Goal: Information Seeking & Learning: Learn about a topic

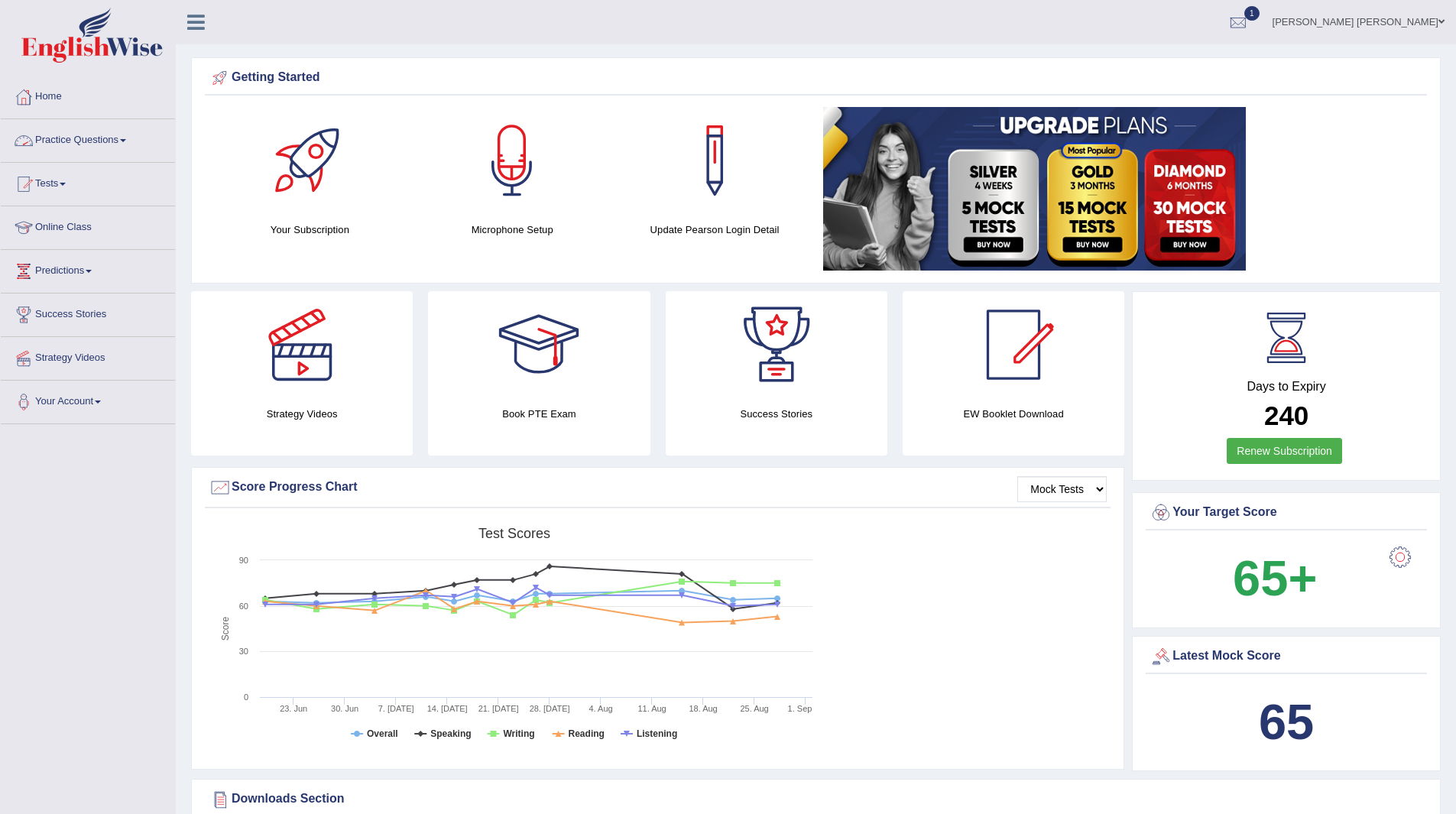
drag, startPoint x: 0, startPoint y: 0, endPoint x: 75, endPoint y: 135, distance: 154.4
click at [75, 135] on link "Practice Questions" at bounding box center [87, 138] width 174 height 38
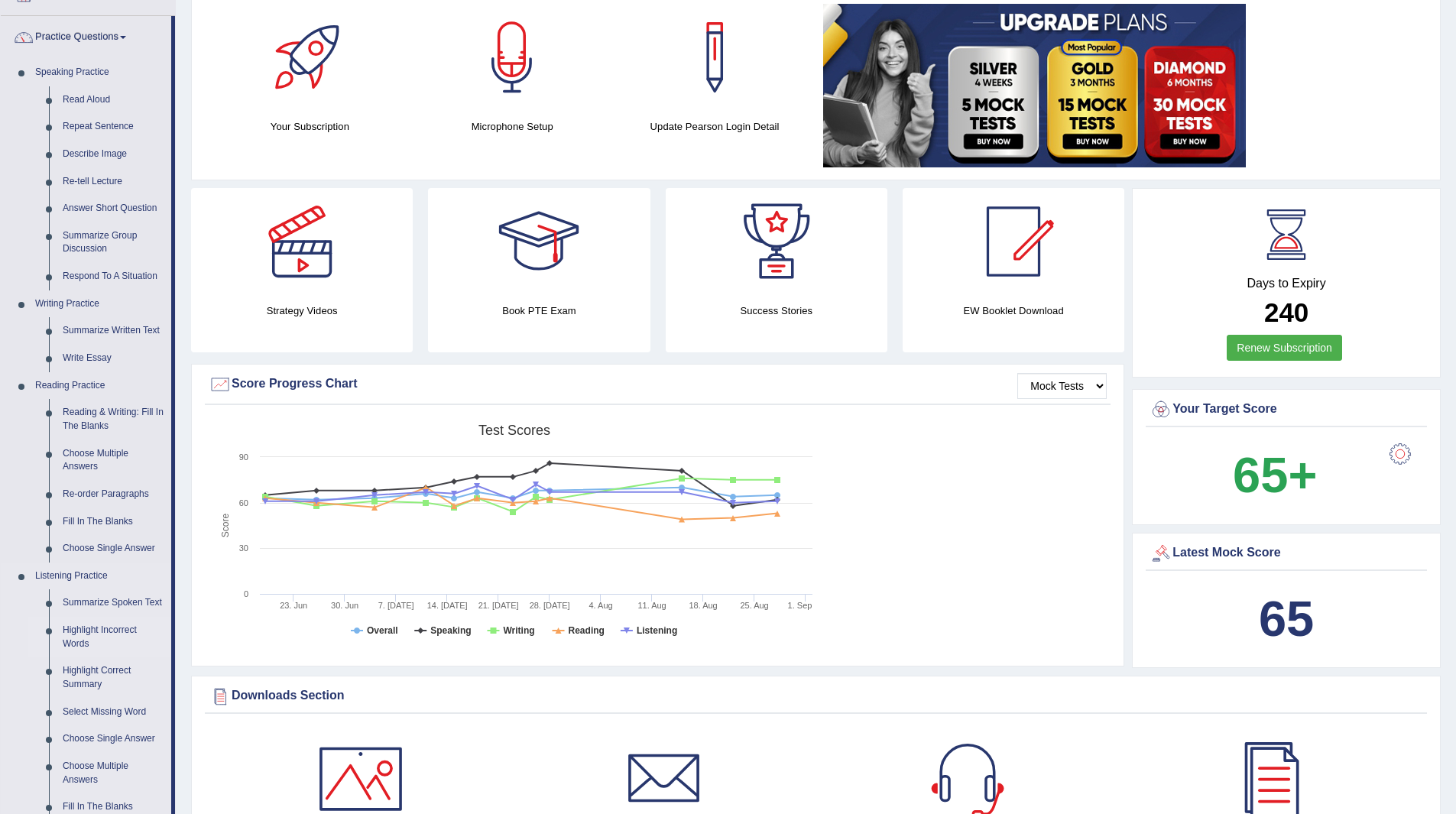
scroll to position [306, 0]
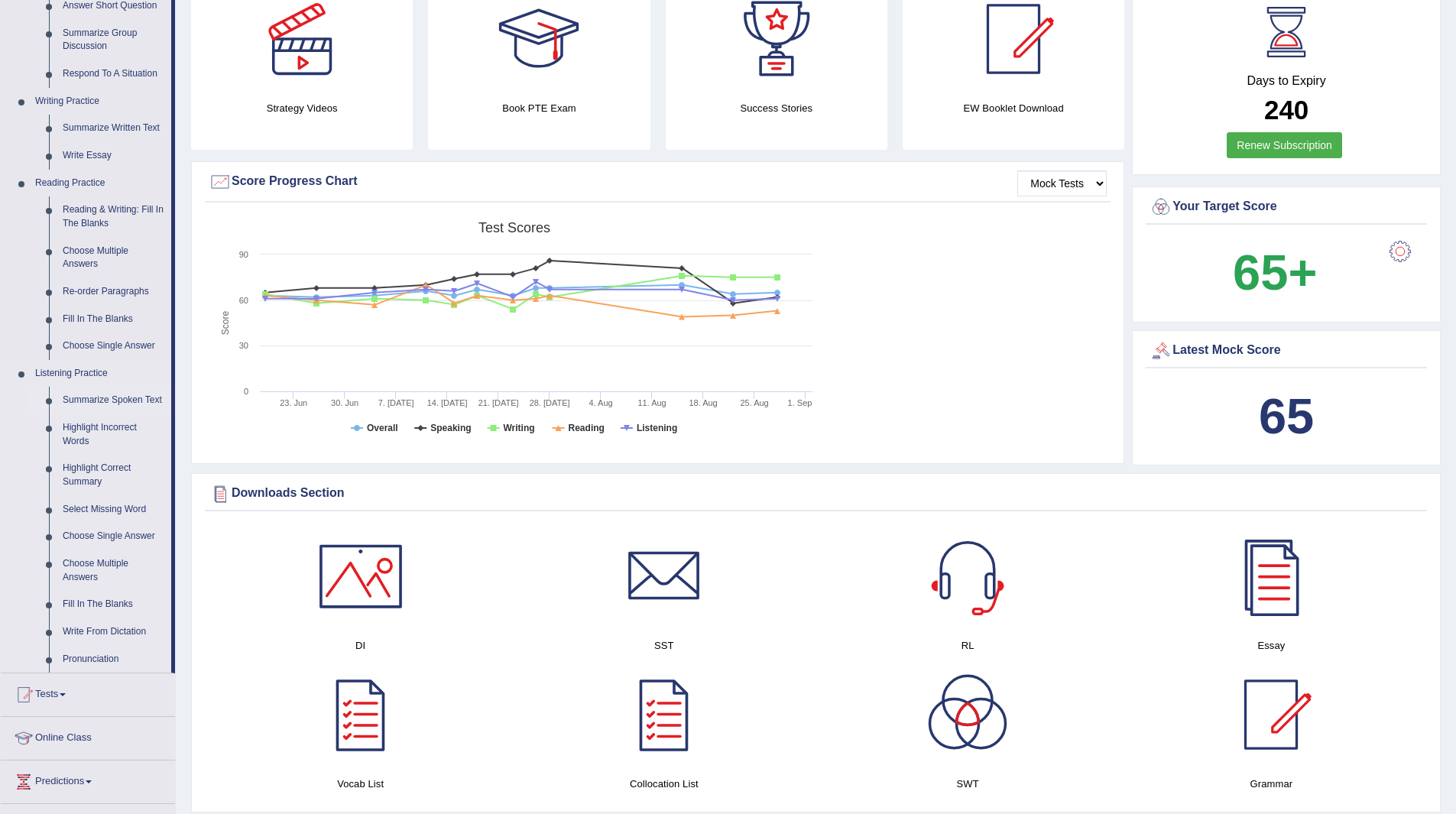
click at [101, 398] on link "Summarize Spoken Text" at bounding box center [113, 400] width 115 height 28
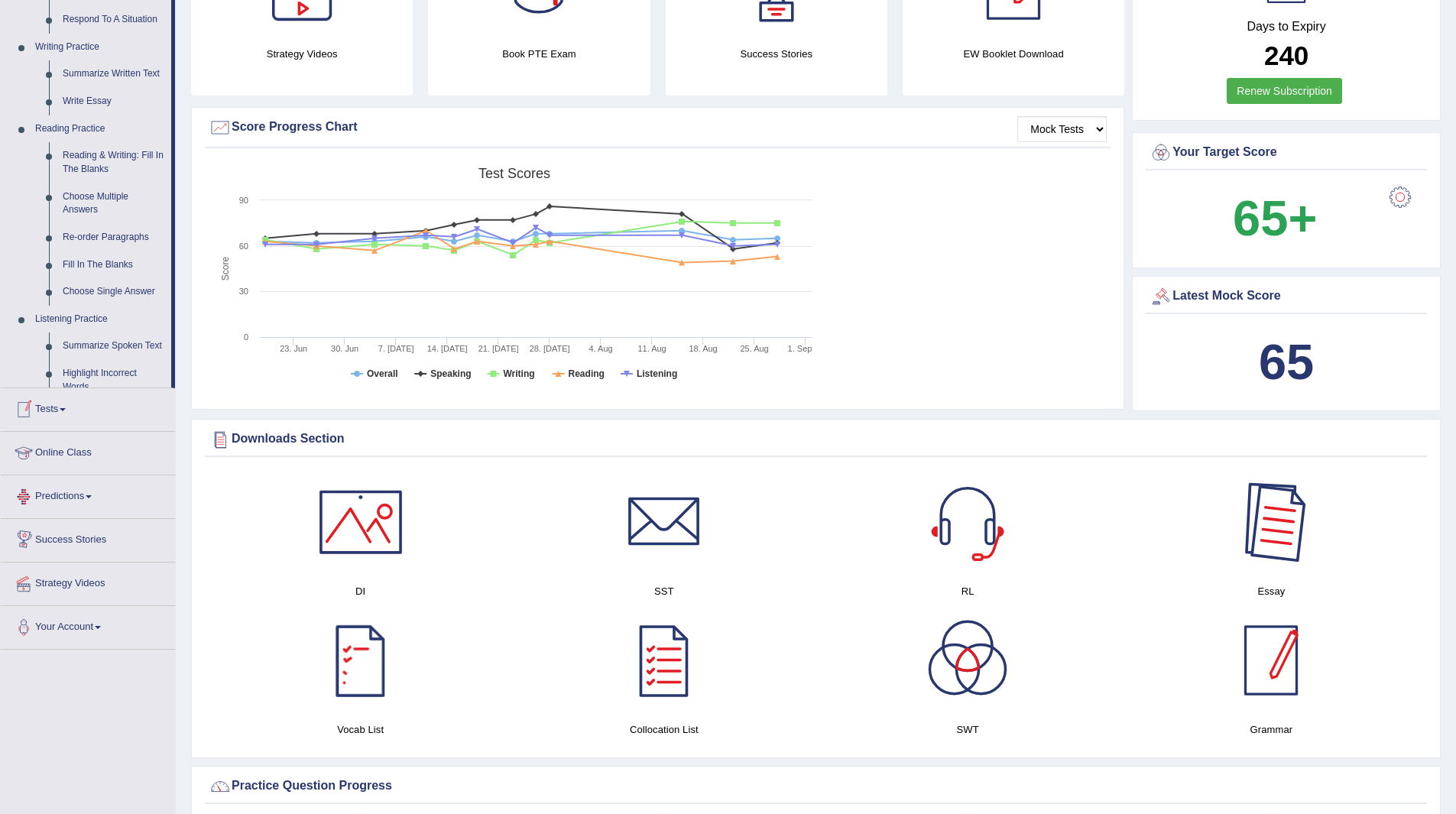
scroll to position [320, 0]
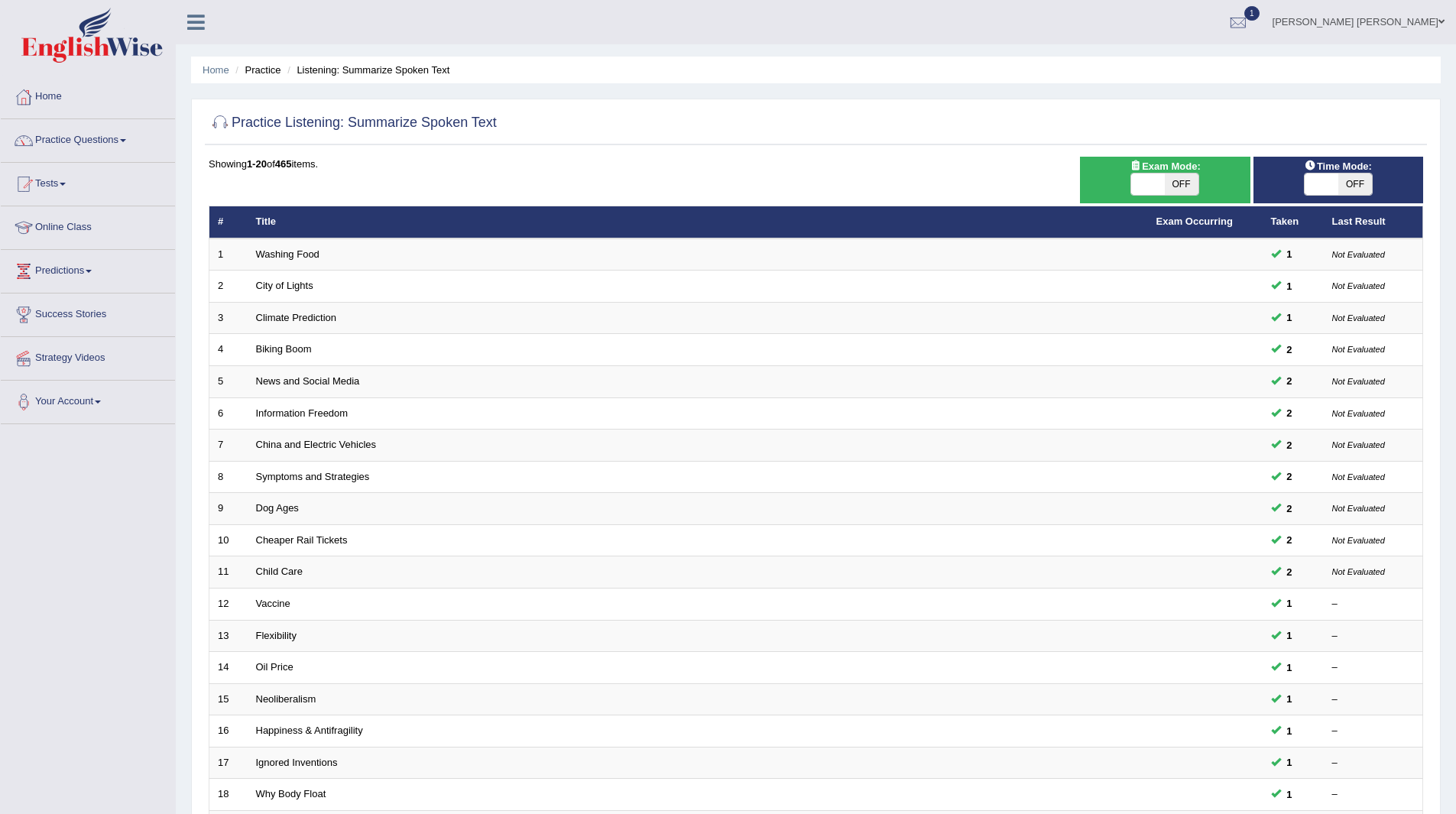
click at [1352, 184] on span "OFF" at bounding box center [1355, 184] width 34 height 21
checkbox input "true"
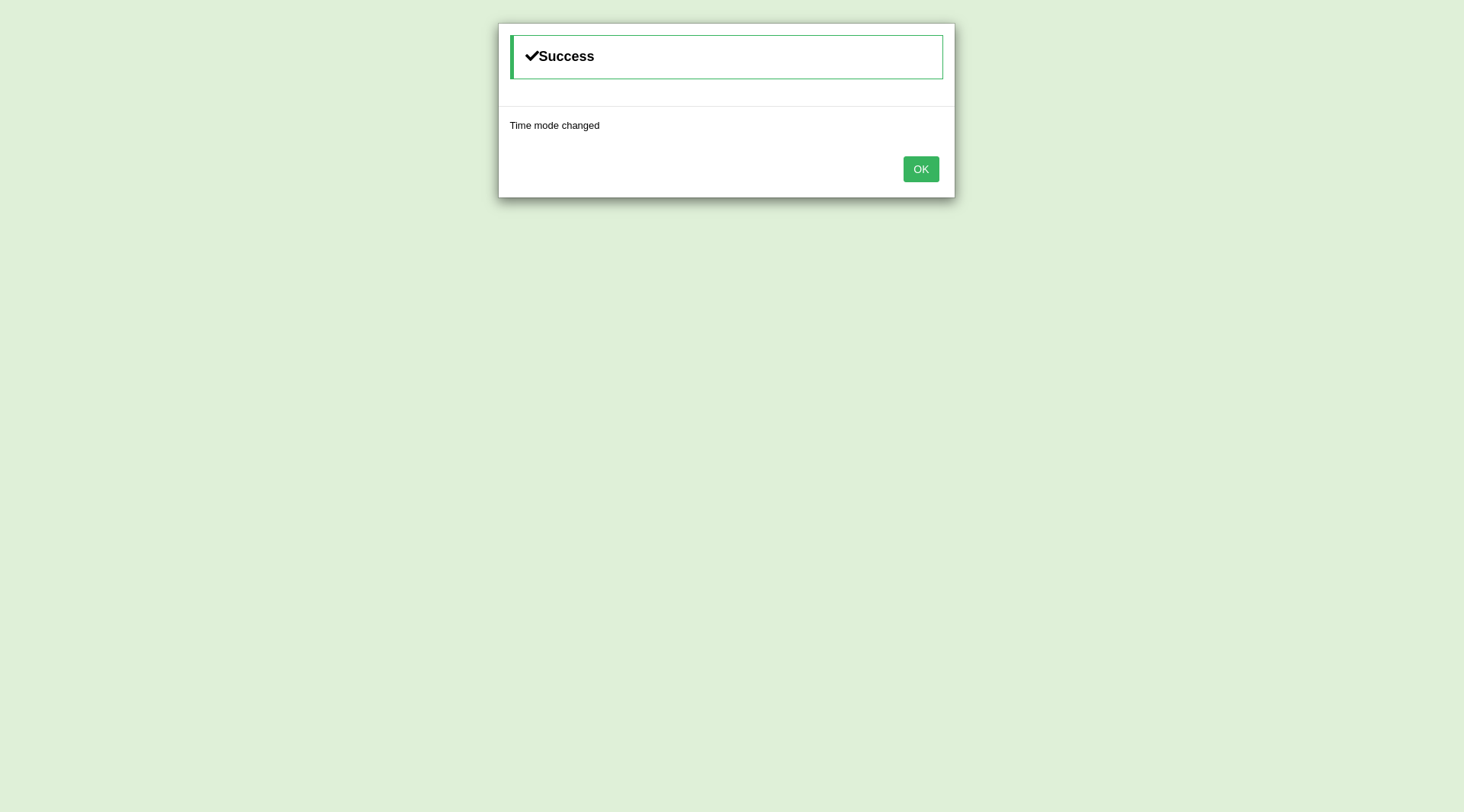
click at [927, 173] on button "OK" at bounding box center [921, 169] width 35 height 26
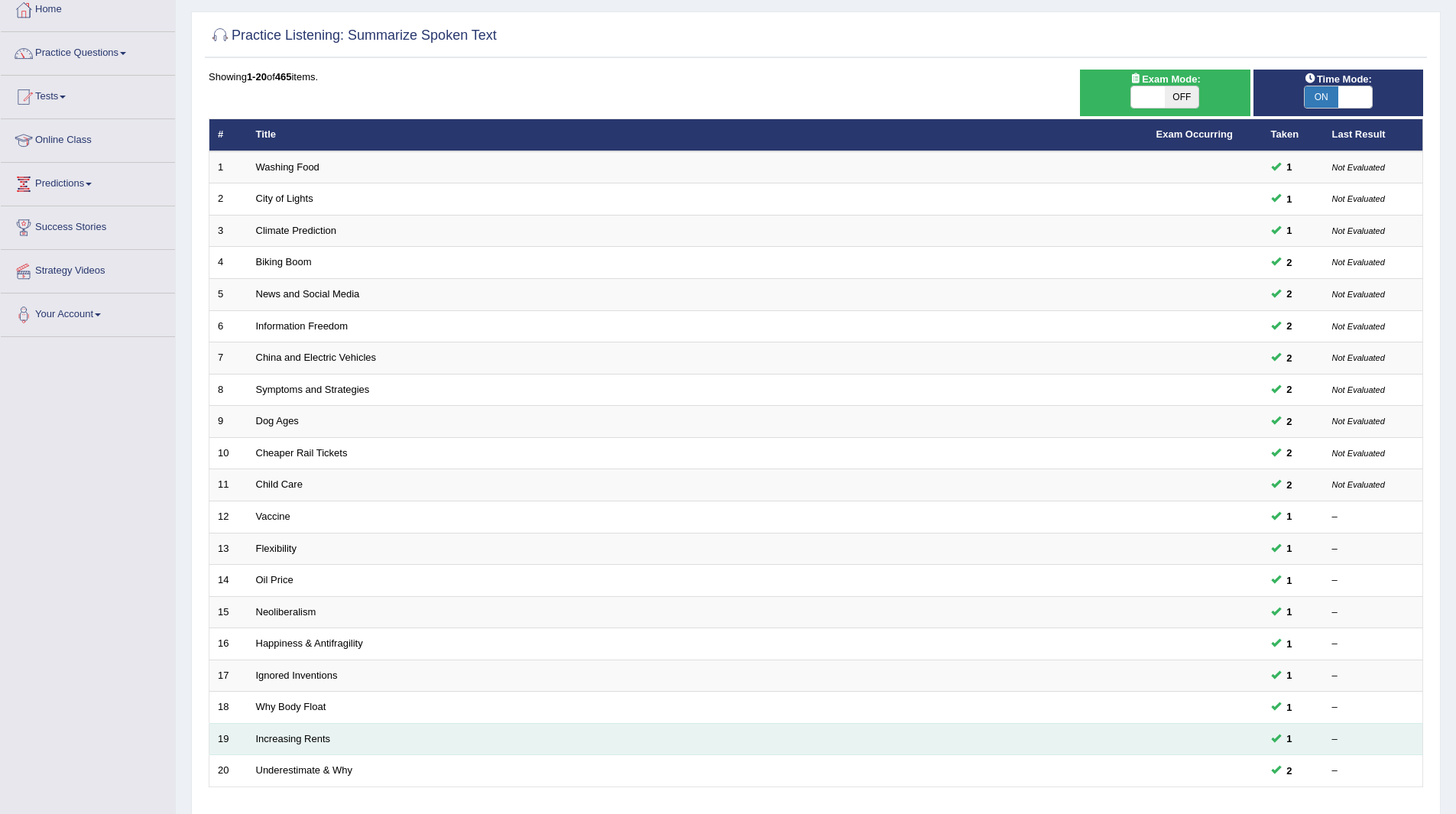
scroll to position [198, 0]
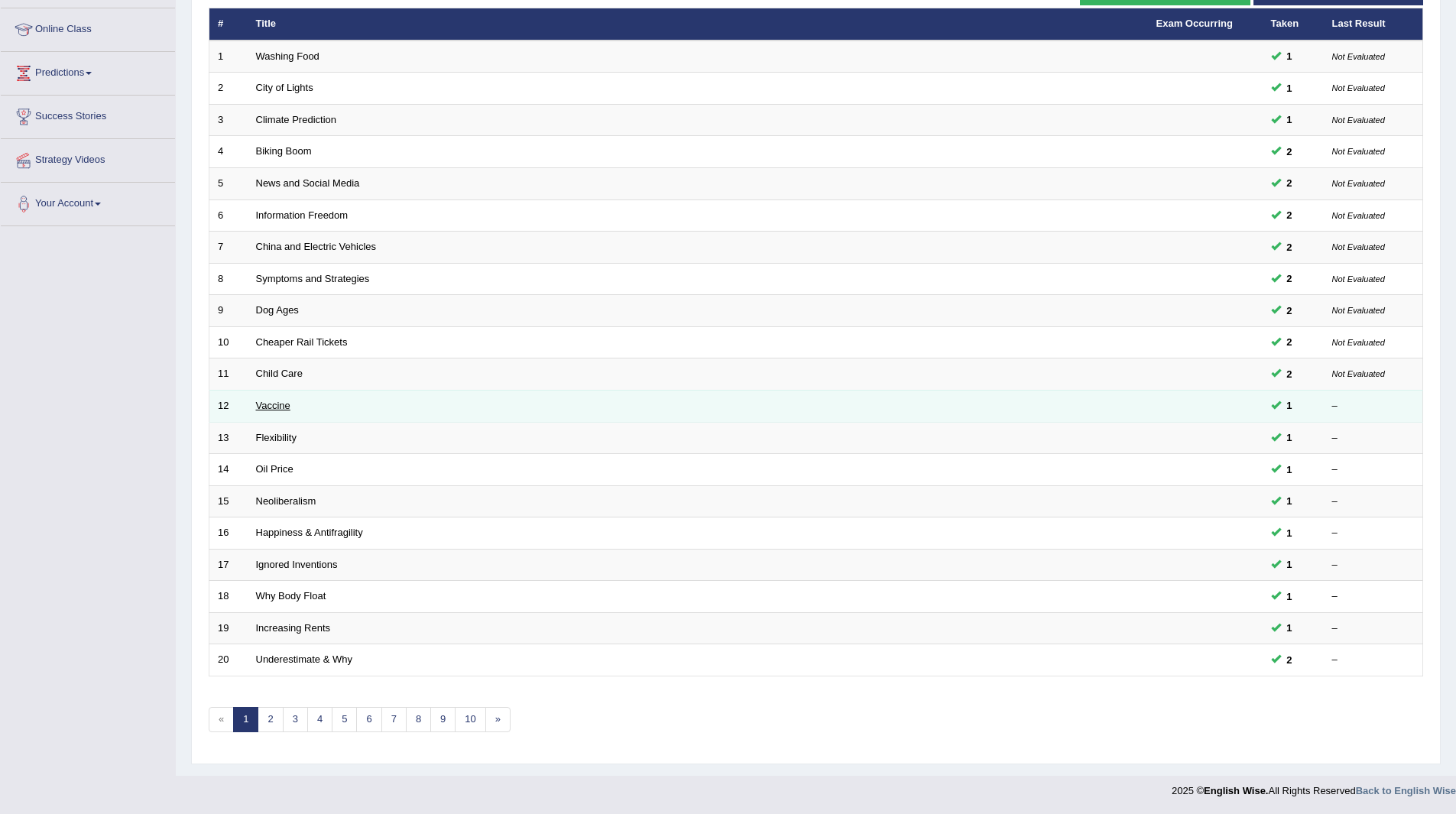
click at [271, 405] on link "Vaccine" at bounding box center [273, 405] width 35 height 12
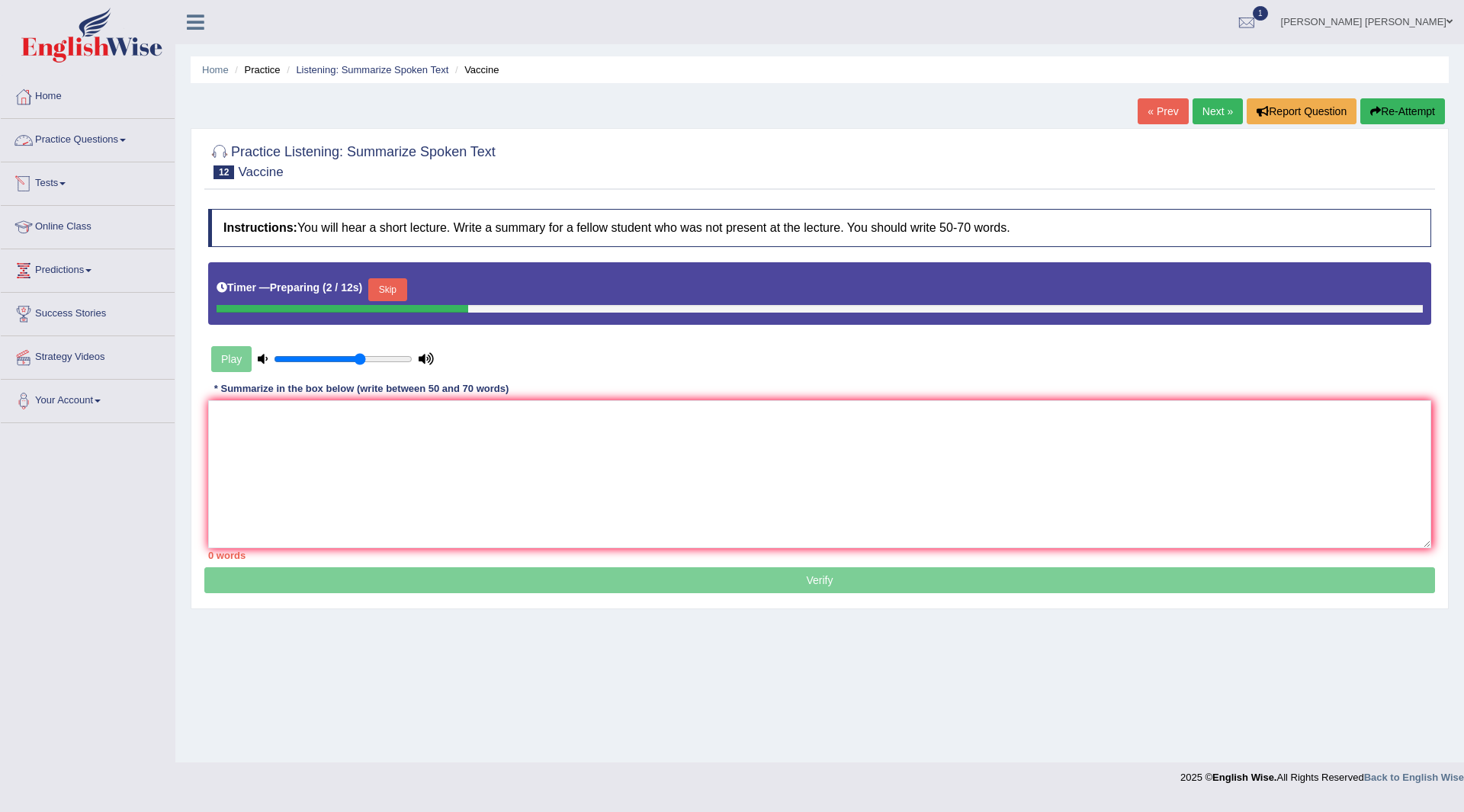
click at [398, 288] on button "Skip" at bounding box center [387, 290] width 38 height 23
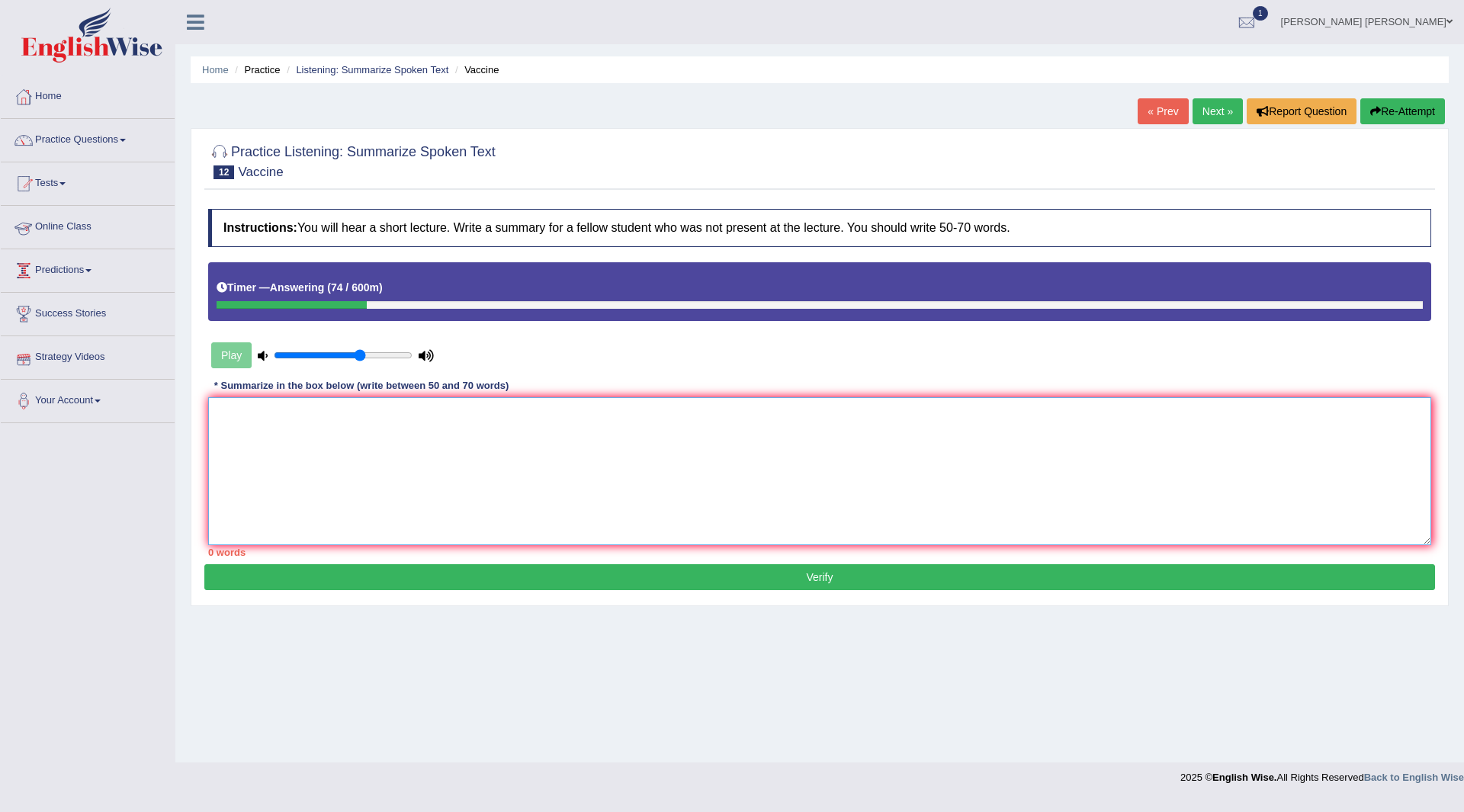
click at [395, 449] on textarea at bounding box center [820, 471] width 1224 height 148
click at [349, 460] on textarea at bounding box center [820, 471] width 1224 height 148
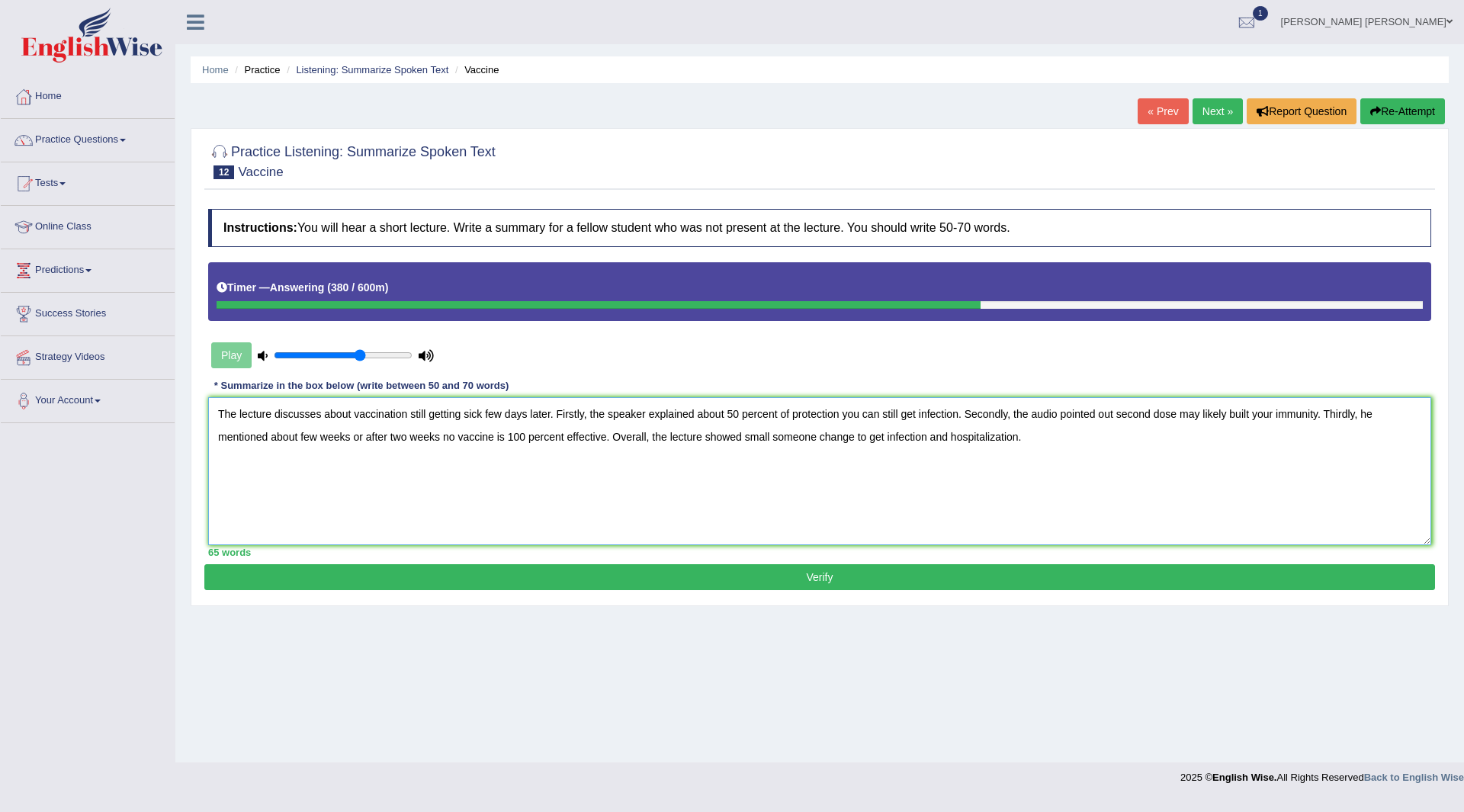
type textarea "The lecture discusses about vaccination still getting sick few days later. Firs…"
click at [777, 573] on button "Verify" at bounding box center [820, 577] width 1231 height 26
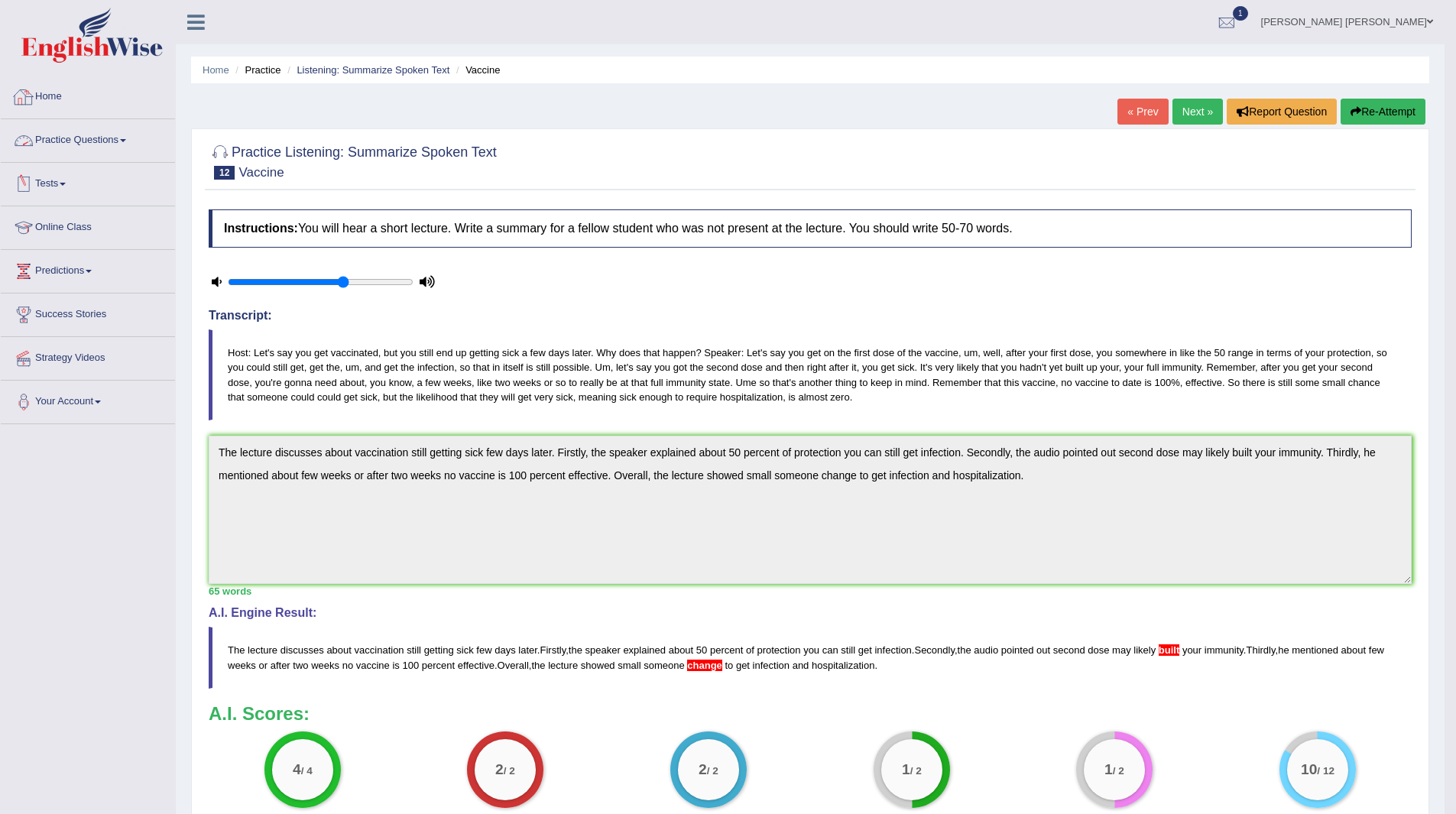
click at [95, 146] on link "Practice Questions" at bounding box center [87, 138] width 174 height 38
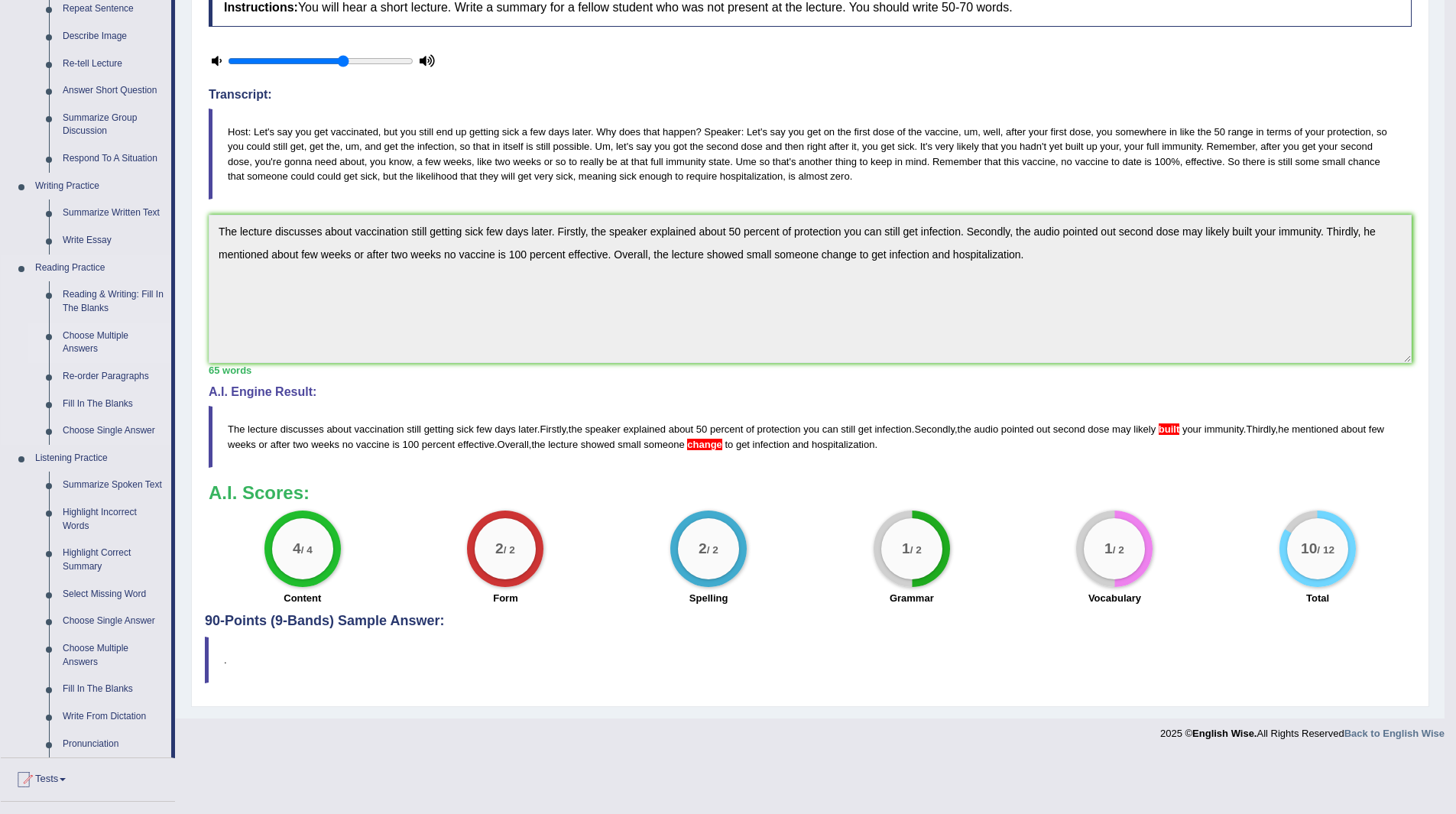
scroll to position [229, 0]
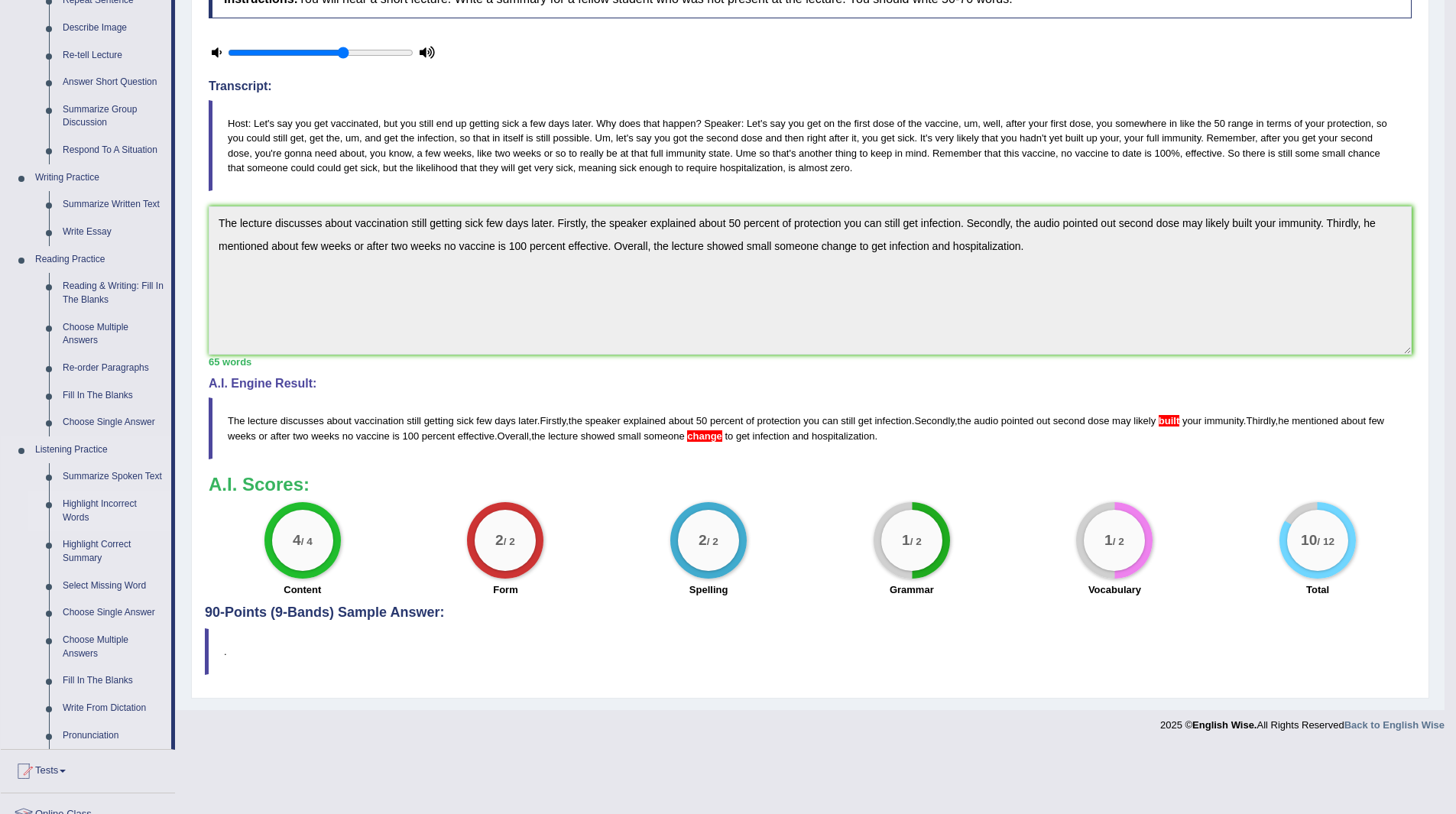
click at [99, 499] on link "Highlight Incorrect Words" at bounding box center [113, 511] width 115 height 40
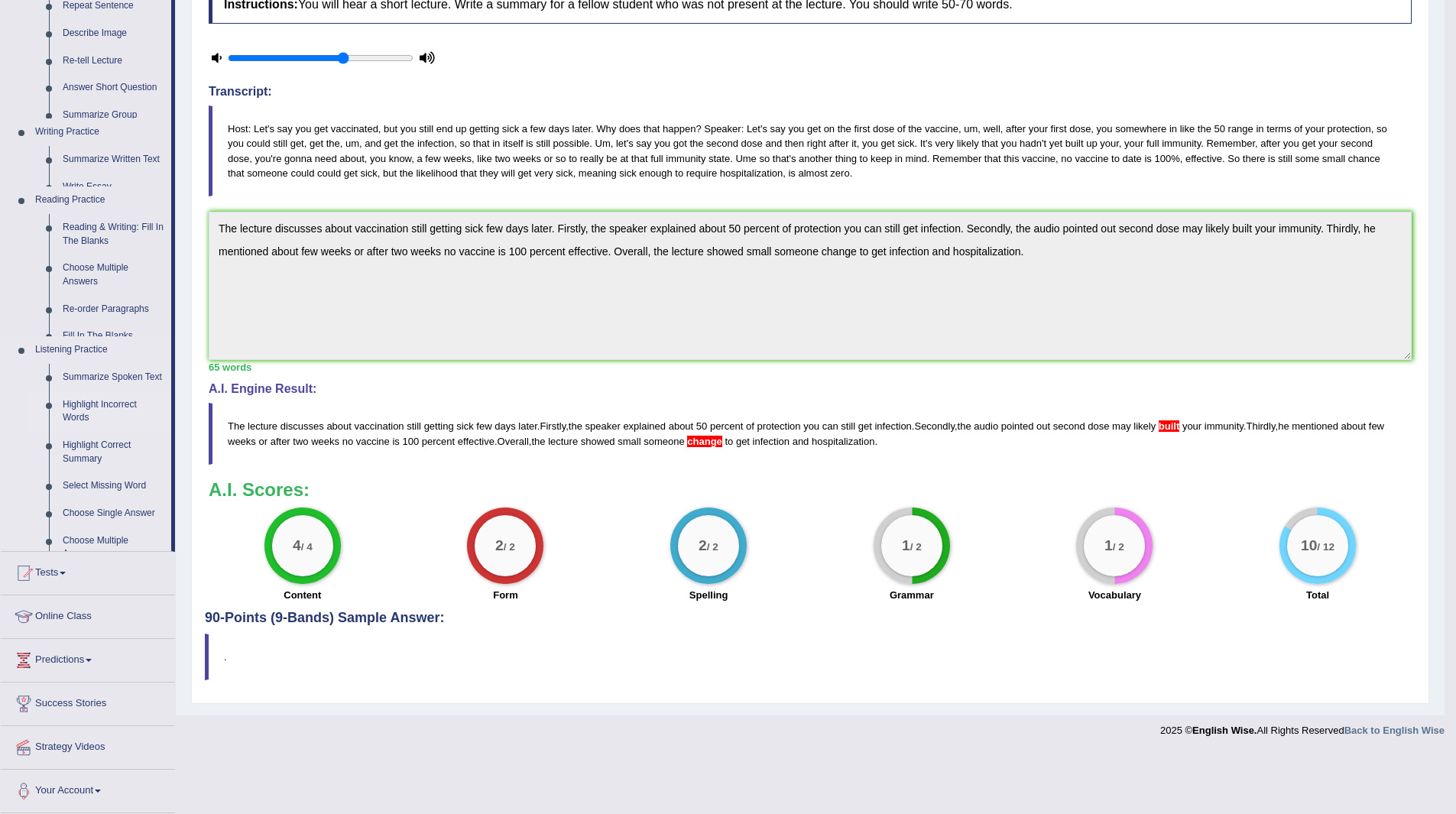
scroll to position [163, 0]
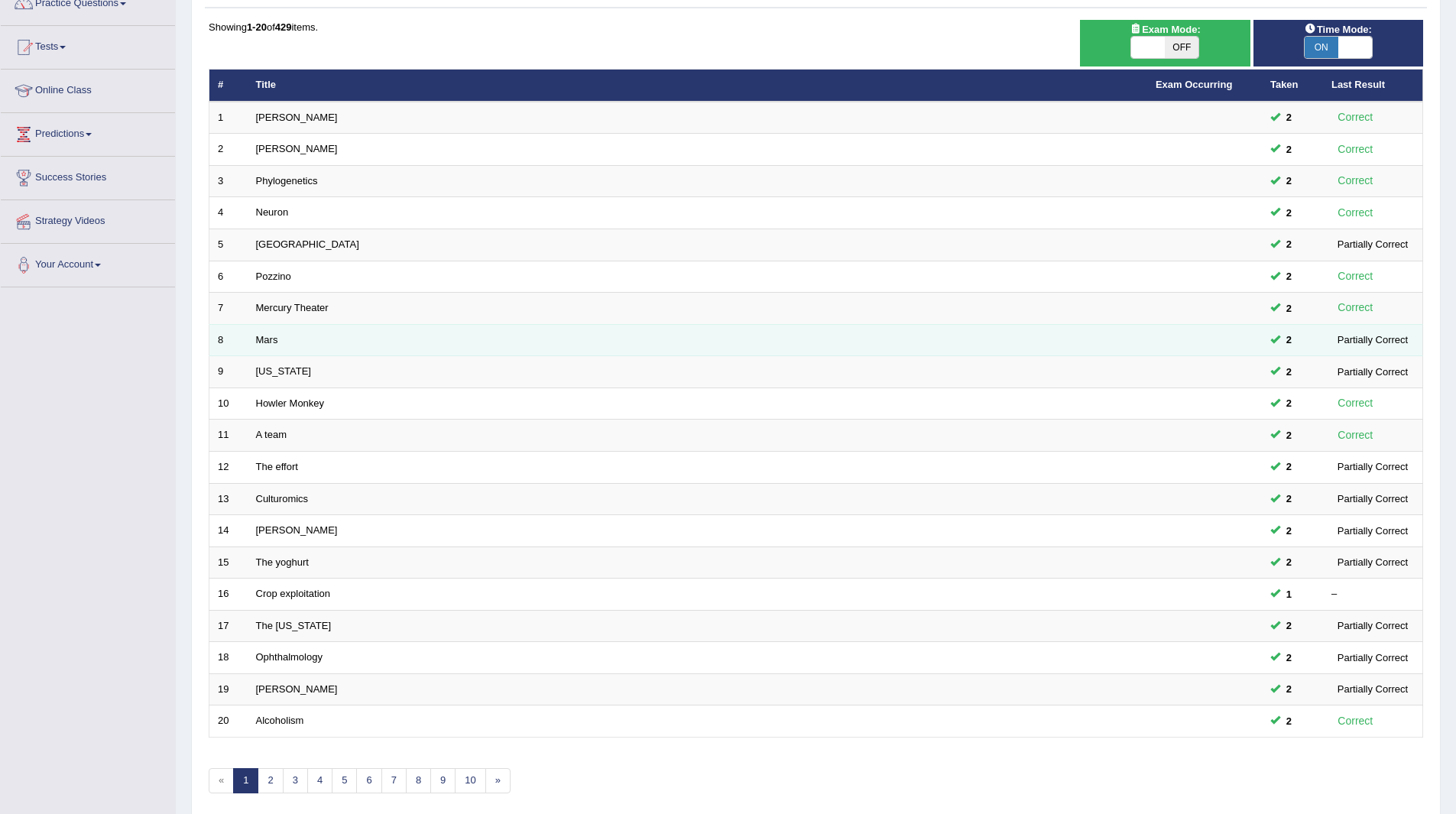
scroll to position [198, 0]
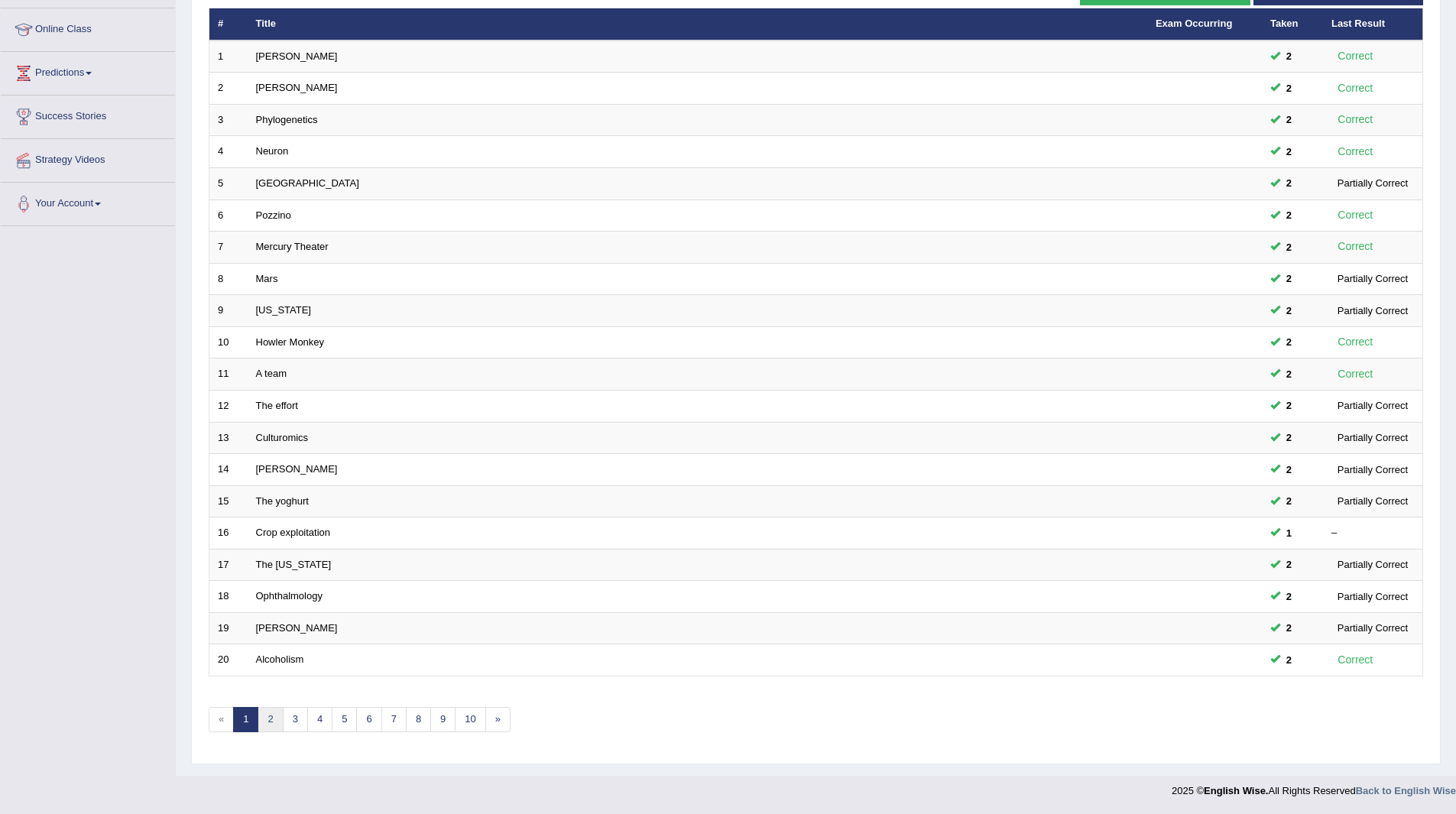
click at [269, 720] on link "2" at bounding box center [270, 719] width 25 height 25
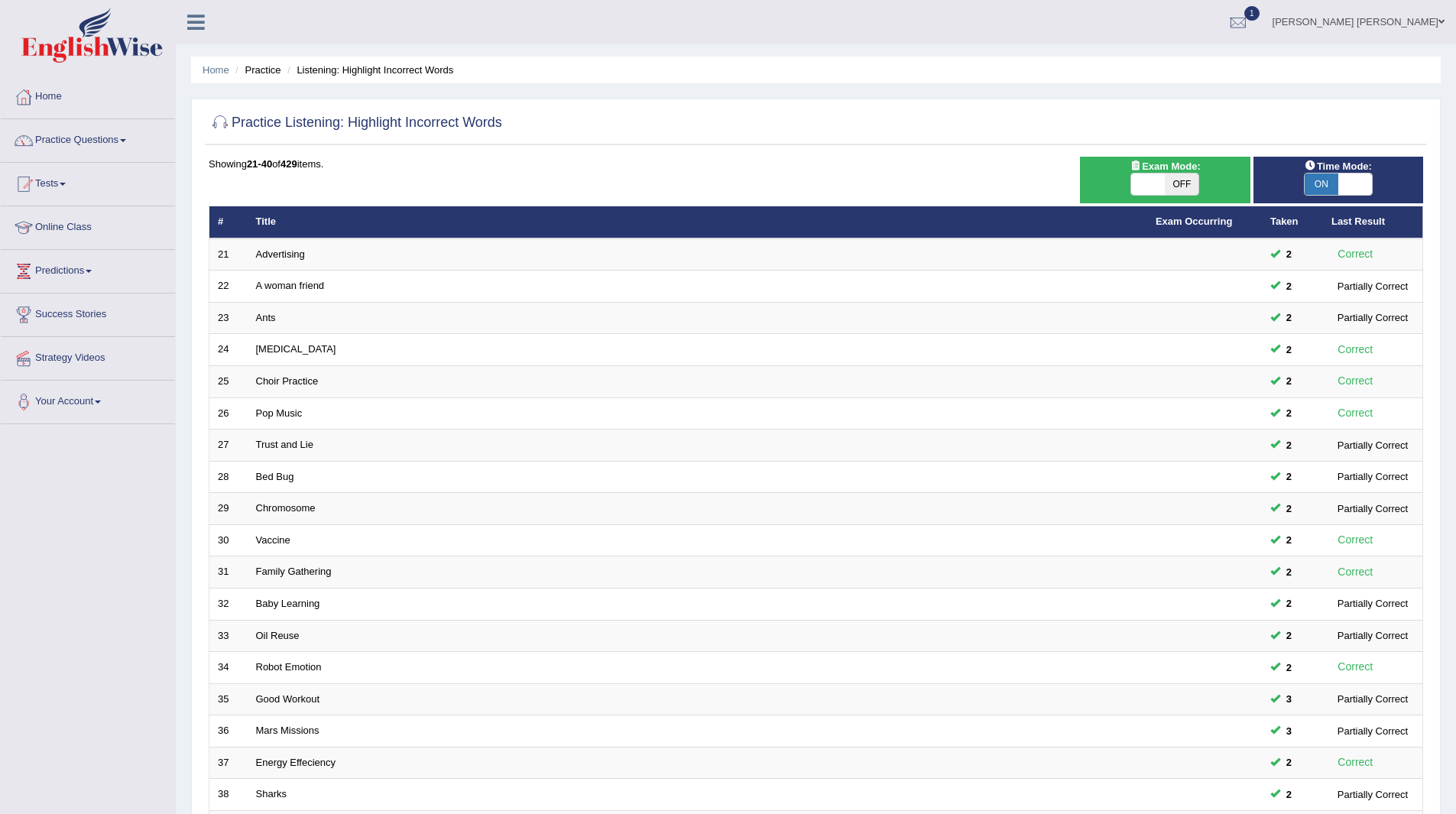
scroll to position [198, 0]
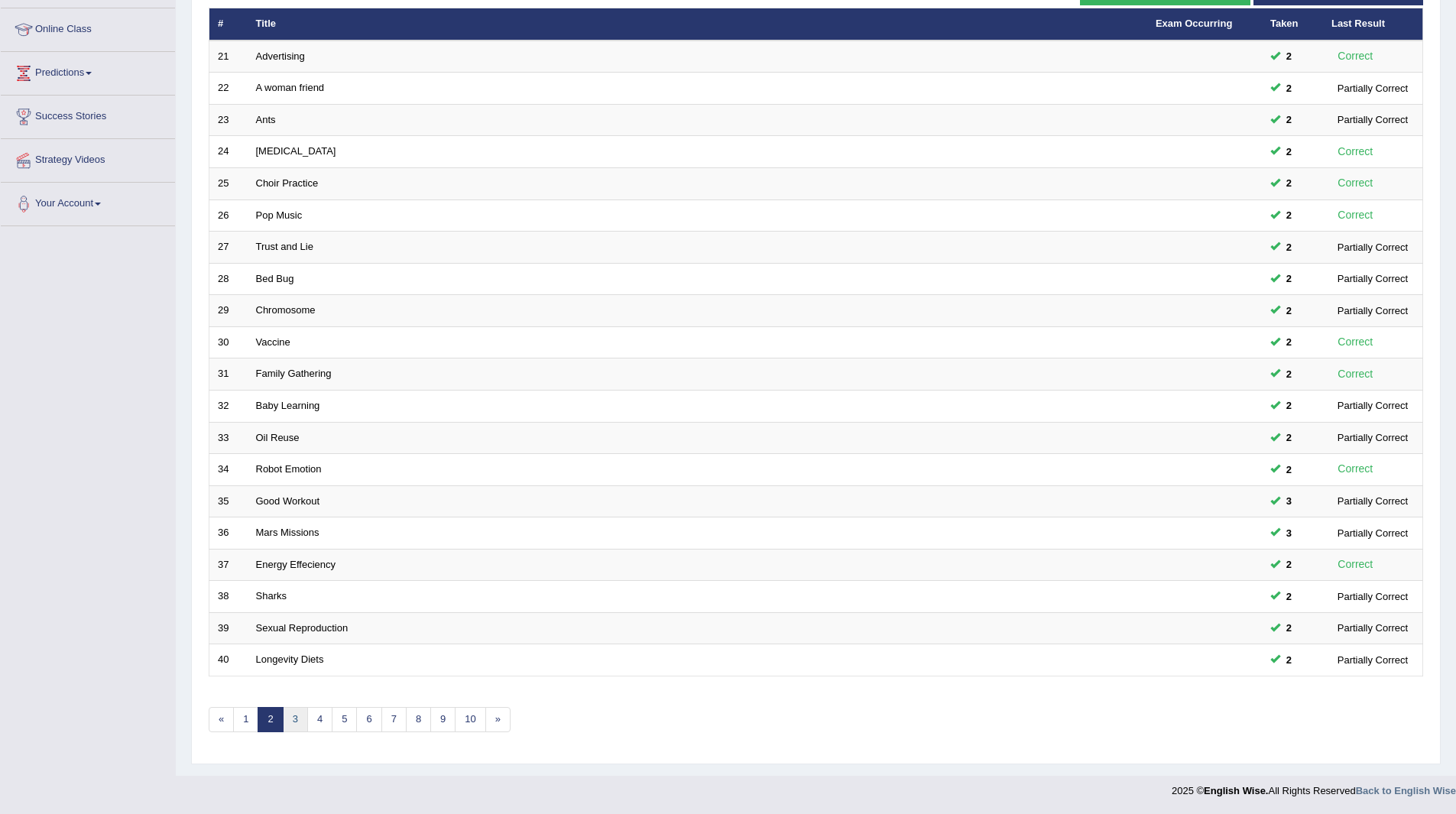
click at [295, 720] on link "3" at bounding box center [295, 719] width 25 height 25
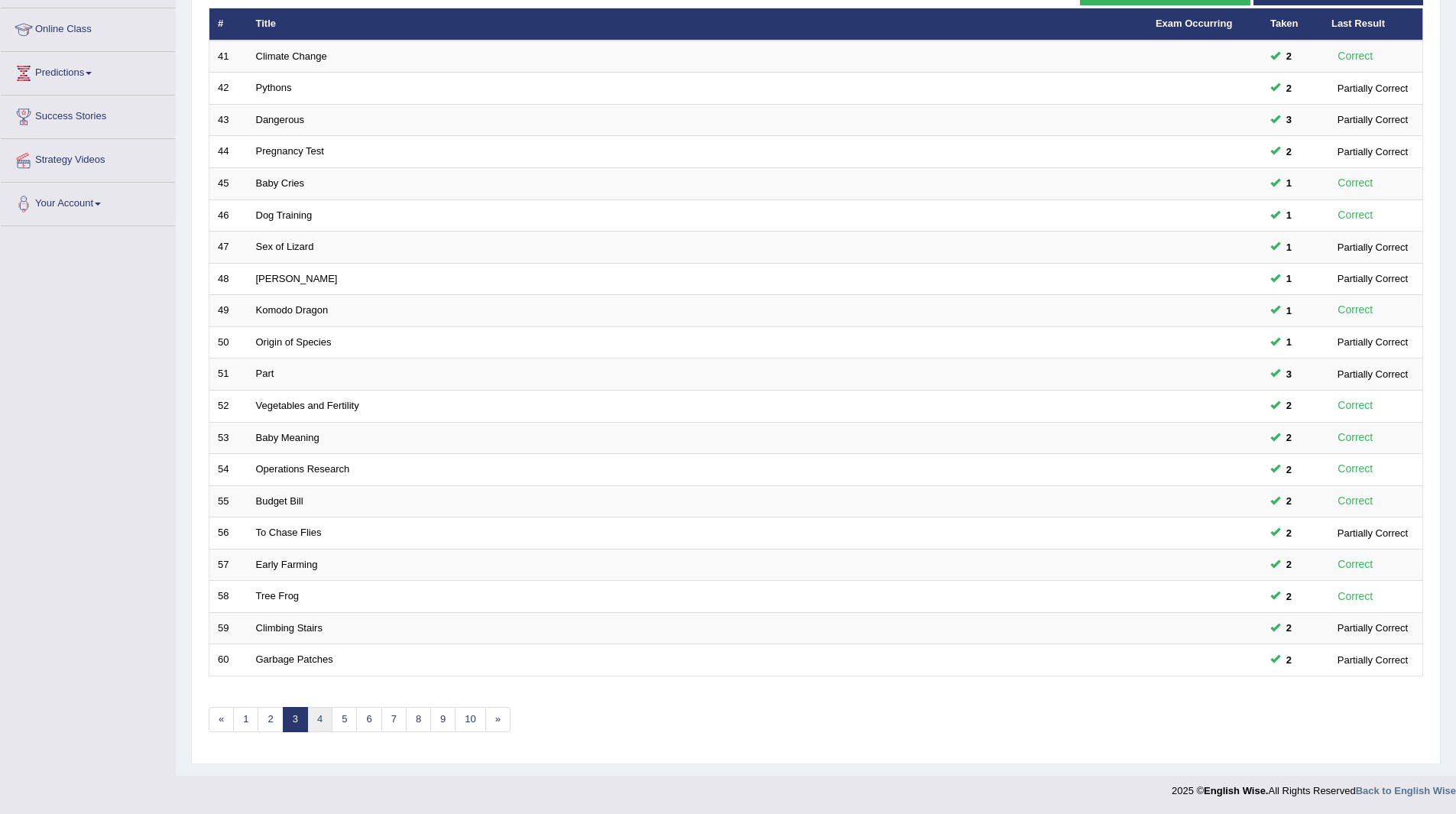
click at [317, 719] on link "4" at bounding box center [319, 719] width 25 height 25
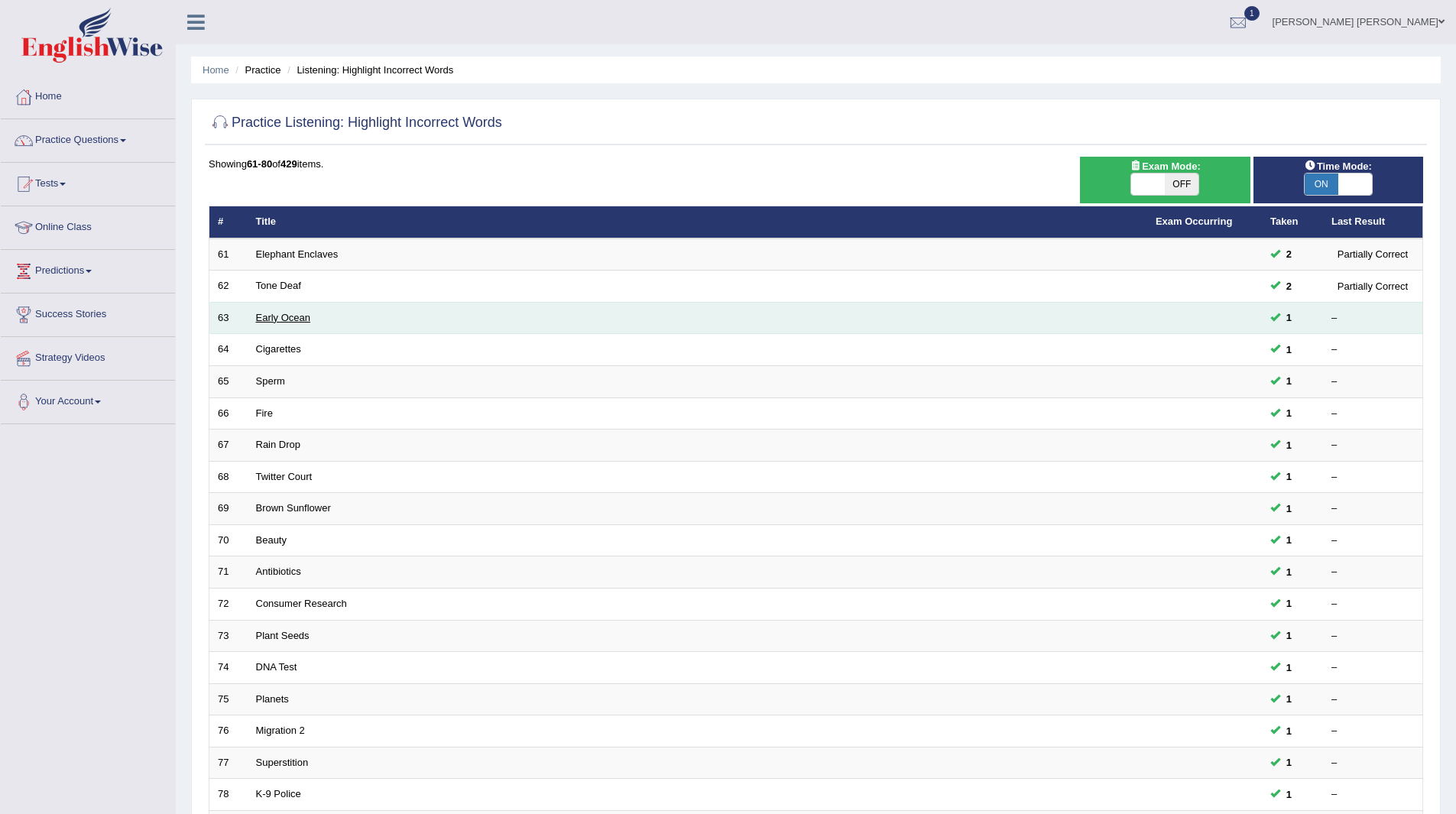
click at [274, 320] on link "Early Ocean" at bounding box center [284, 317] width 55 height 12
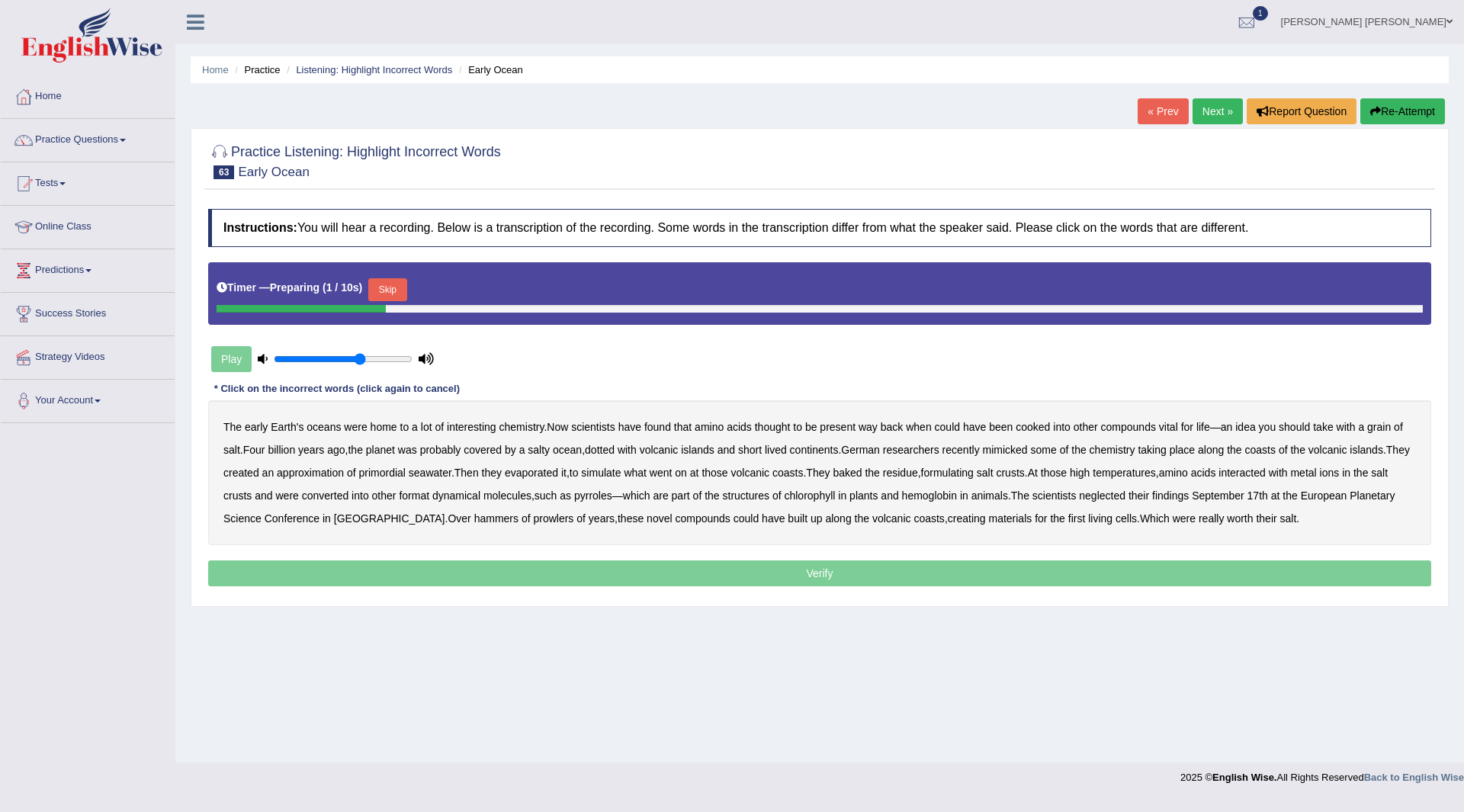
click at [390, 288] on button "Skip" at bounding box center [387, 290] width 38 height 23
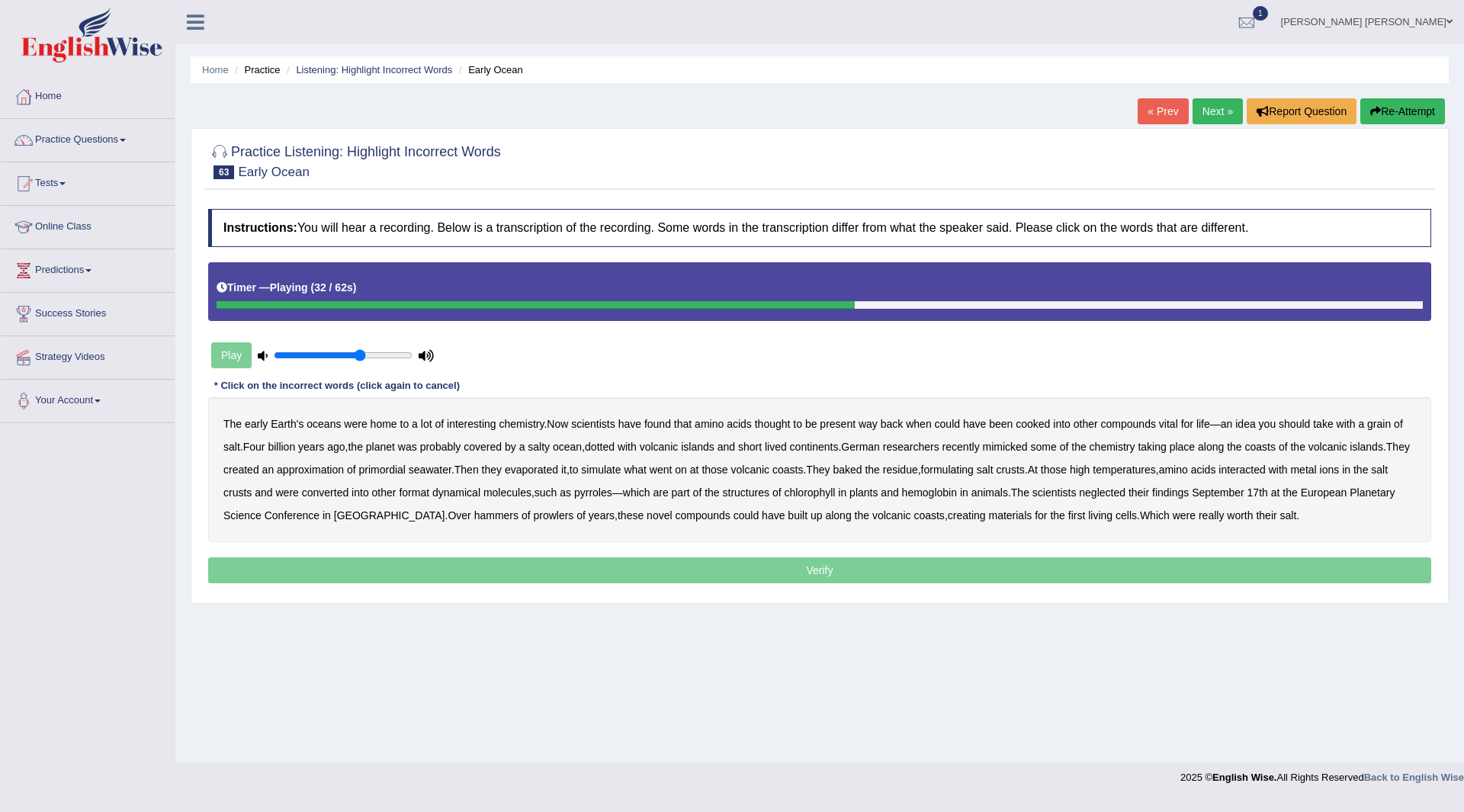
click at [974, 473] on b "formulating" at bounding box center [948, 470] width 53 height 12
click at [429, 496] on b "format" at bounding box center [414, 492] width 30 height 12
click at [481, 496] on b "dynamical" at bounding box center [457, 492] width 48 height 12
click at [1126, 491] on b "neglected" at bounding box center [1102, 492] width 46 height 12
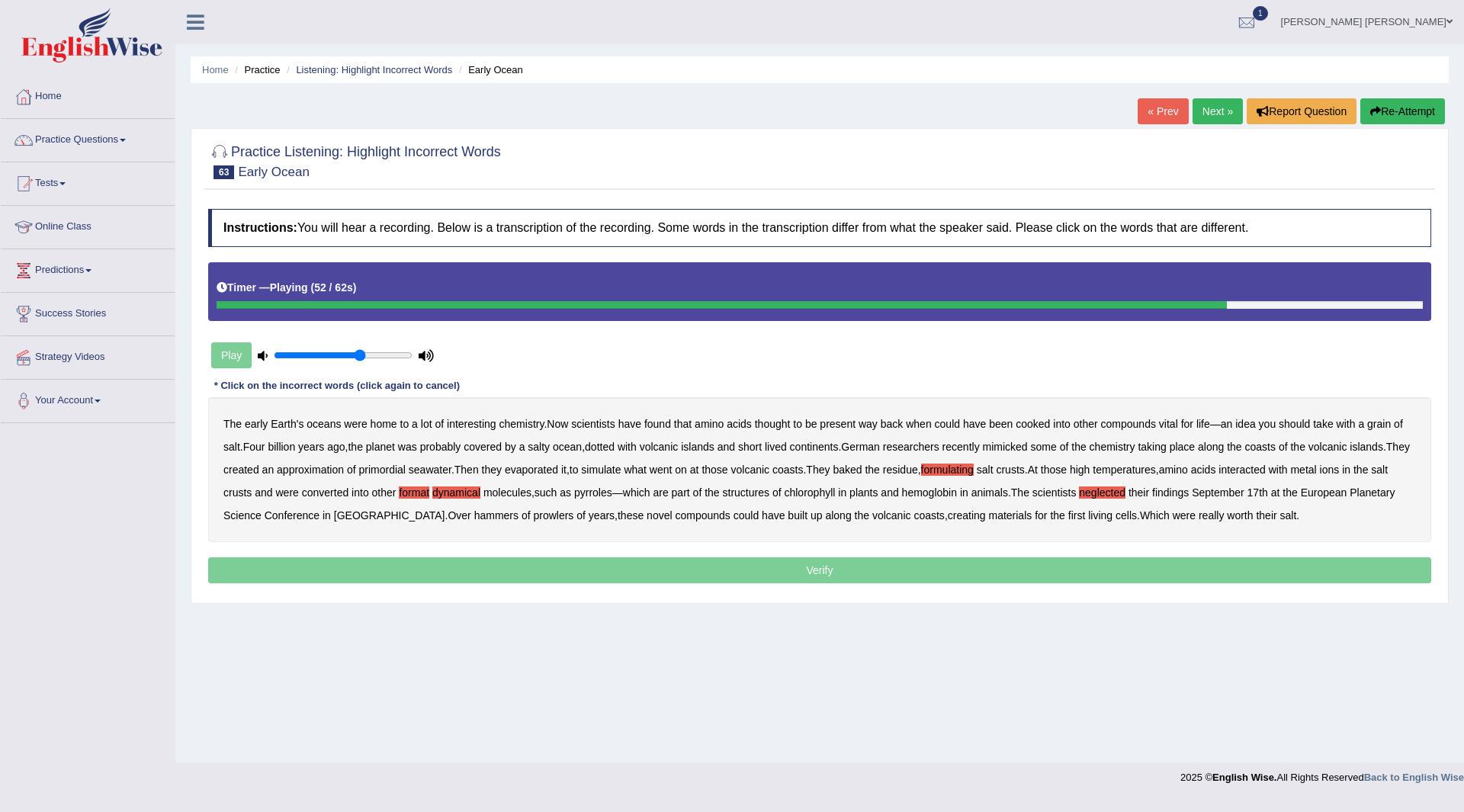
click at [484, 520] on b "hammers" at bounding box center [497, 516] width 45 height 12
click at [541, 516] on b "prowlers" at bounding box center [553, 516] width 40 height 12
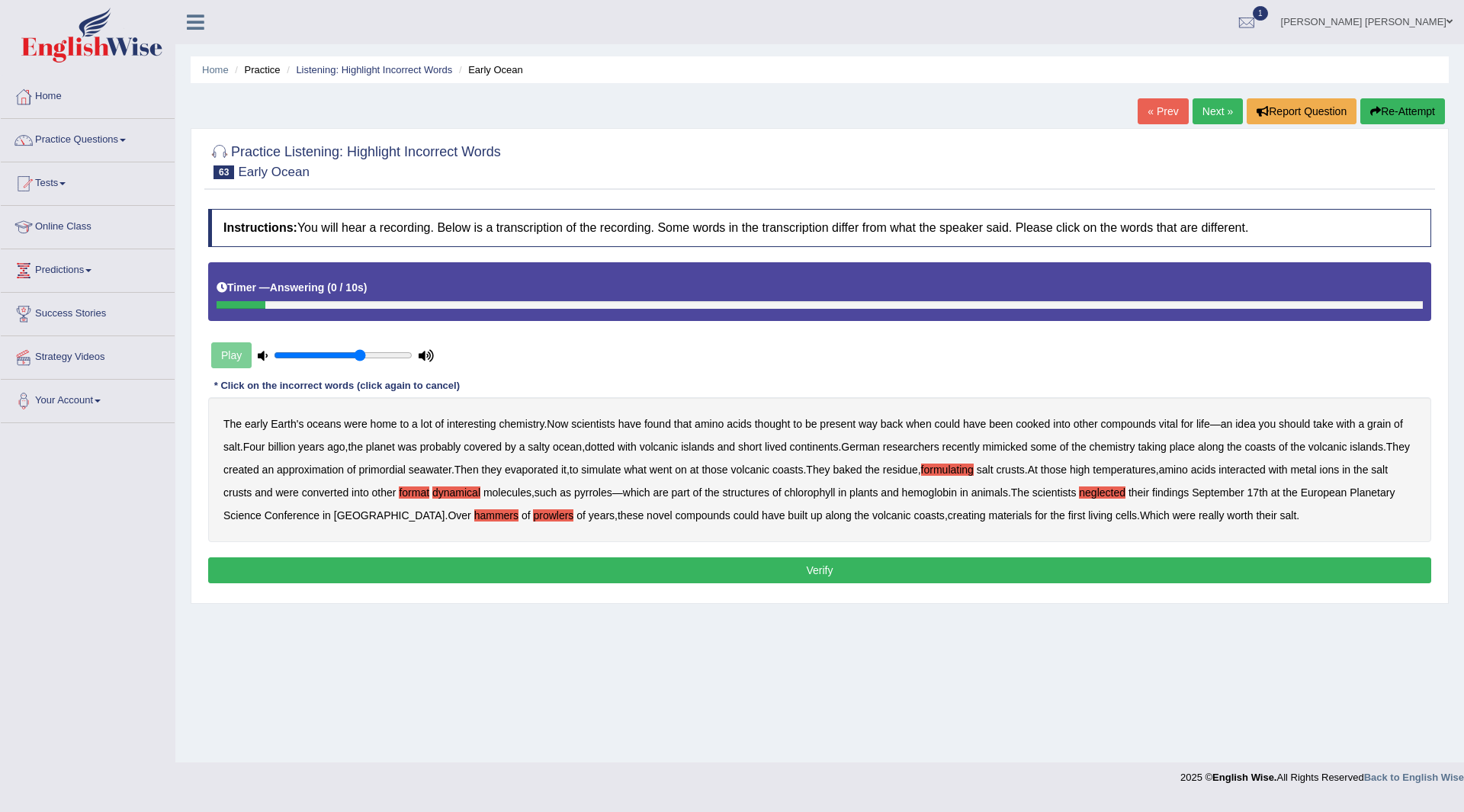
click at [755, 570] on button "Verify" at bounding box center [820, 570] width 1224 height 26
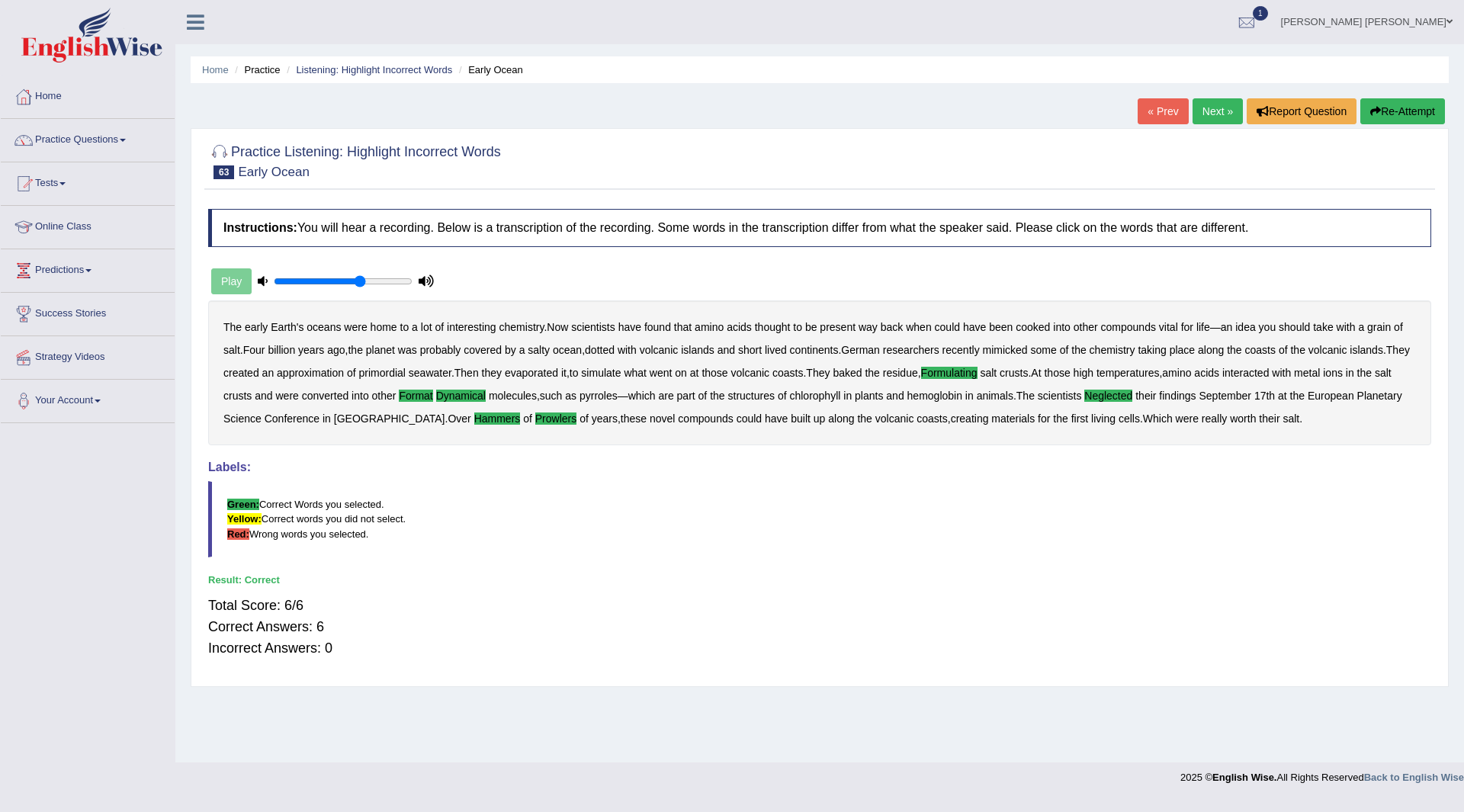
click at [1223, 112] on link "Next »" at bounding box center [1217, 110] width 51 height 26
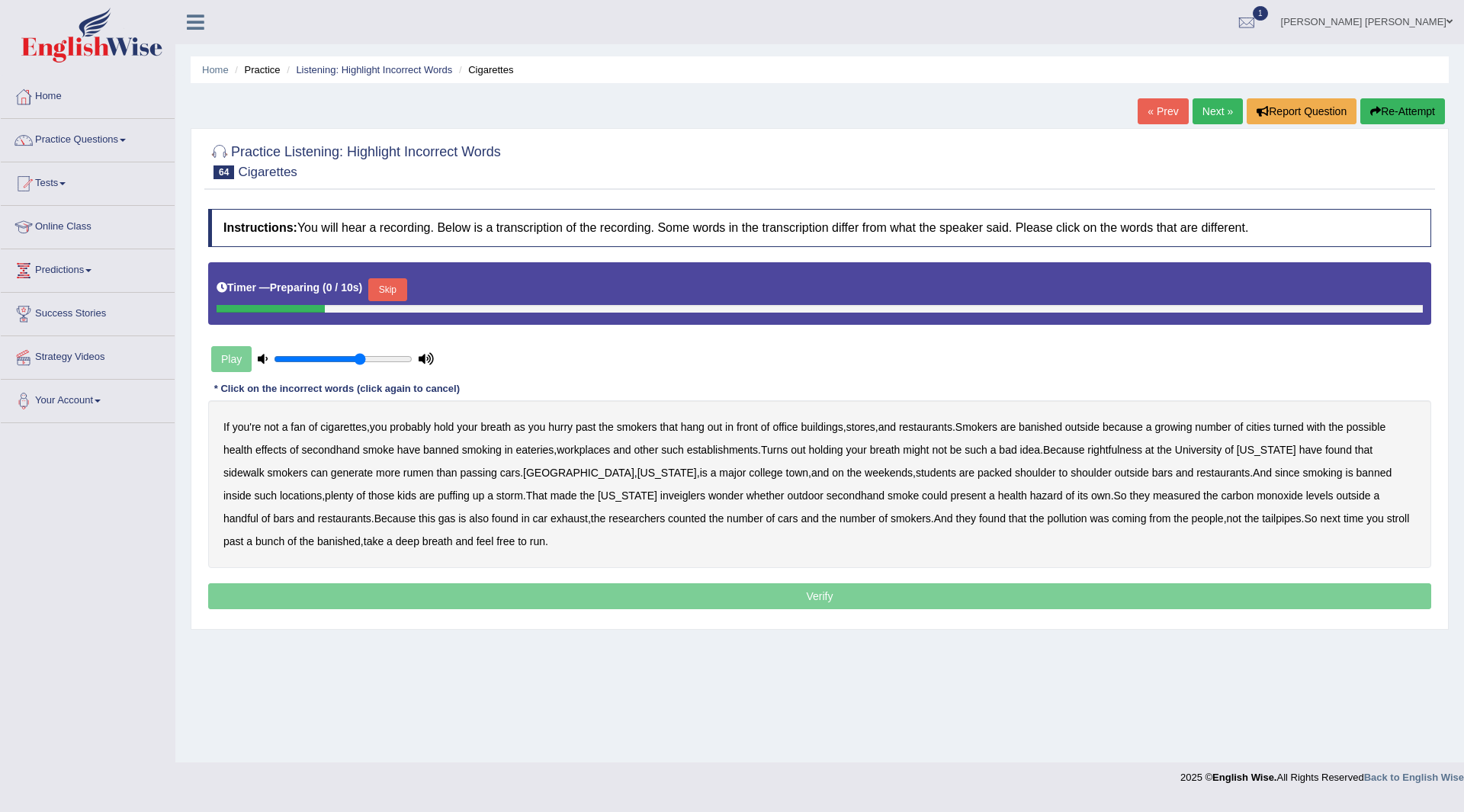
click at [394, 291] on button "Skip" at bounding box center [387, 290] width 38 height 23
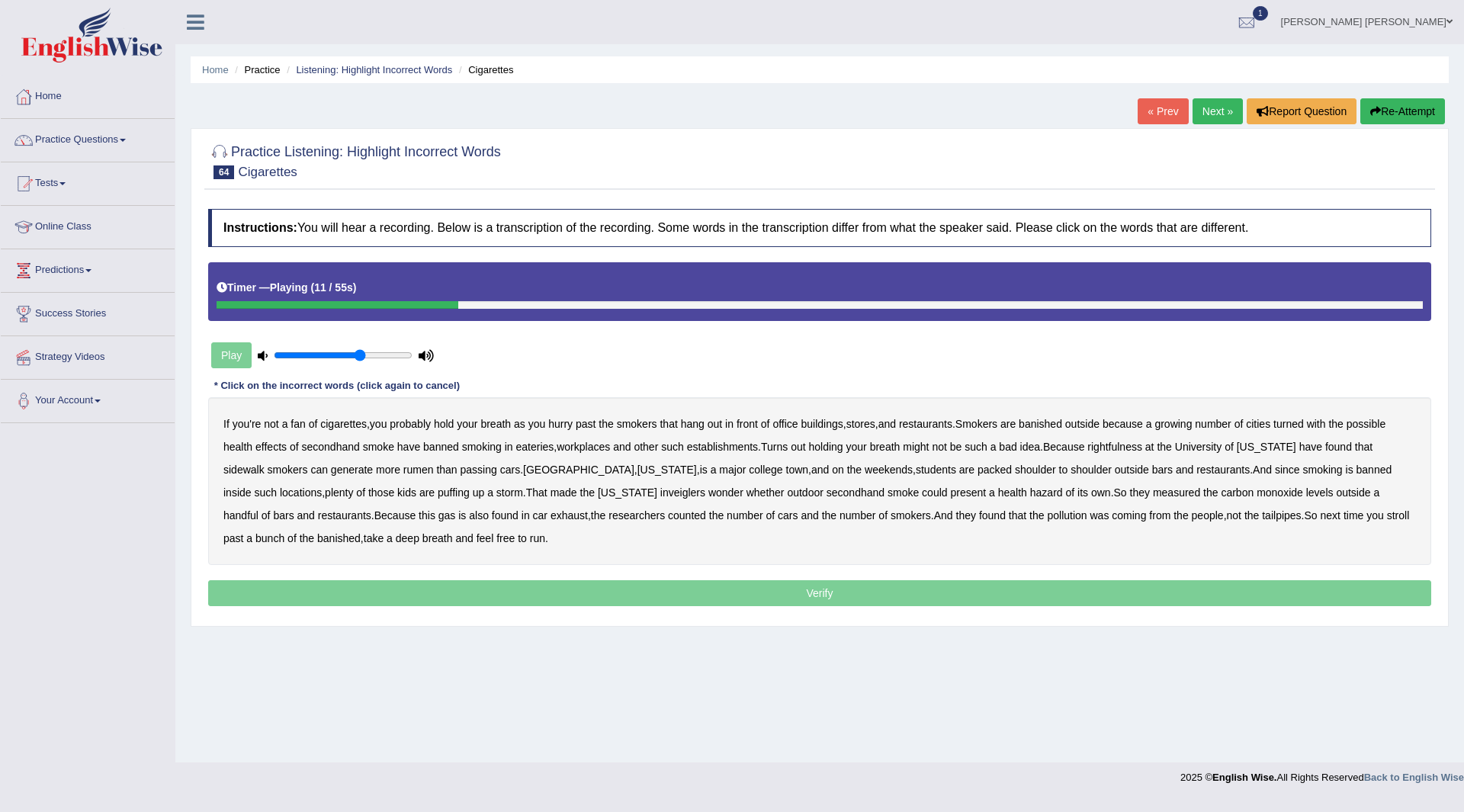
click at [1302, 425] on b "turned" at bounding box center [1289, 424] width 30 height 12
click at [1136, 451] on b "rightfulness" at bounding box center [1115, 447] width 55 height 12
click at [264, 464] on b "sidewalk" at bounding box center [244, 470] width 41 height 12
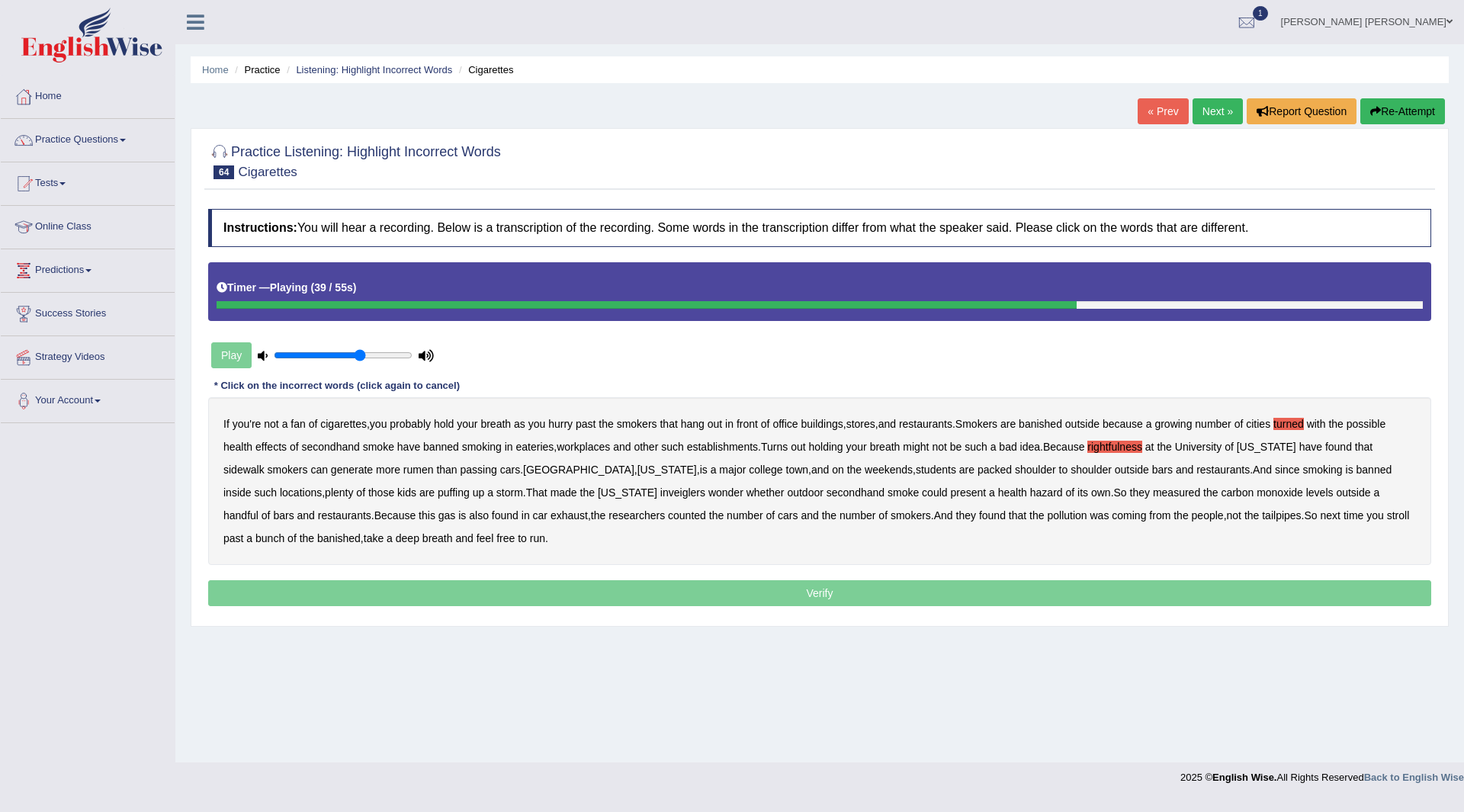
click at [661, 491] on b "inveiglers" at bounding box center [683, 492] width 45 height 12
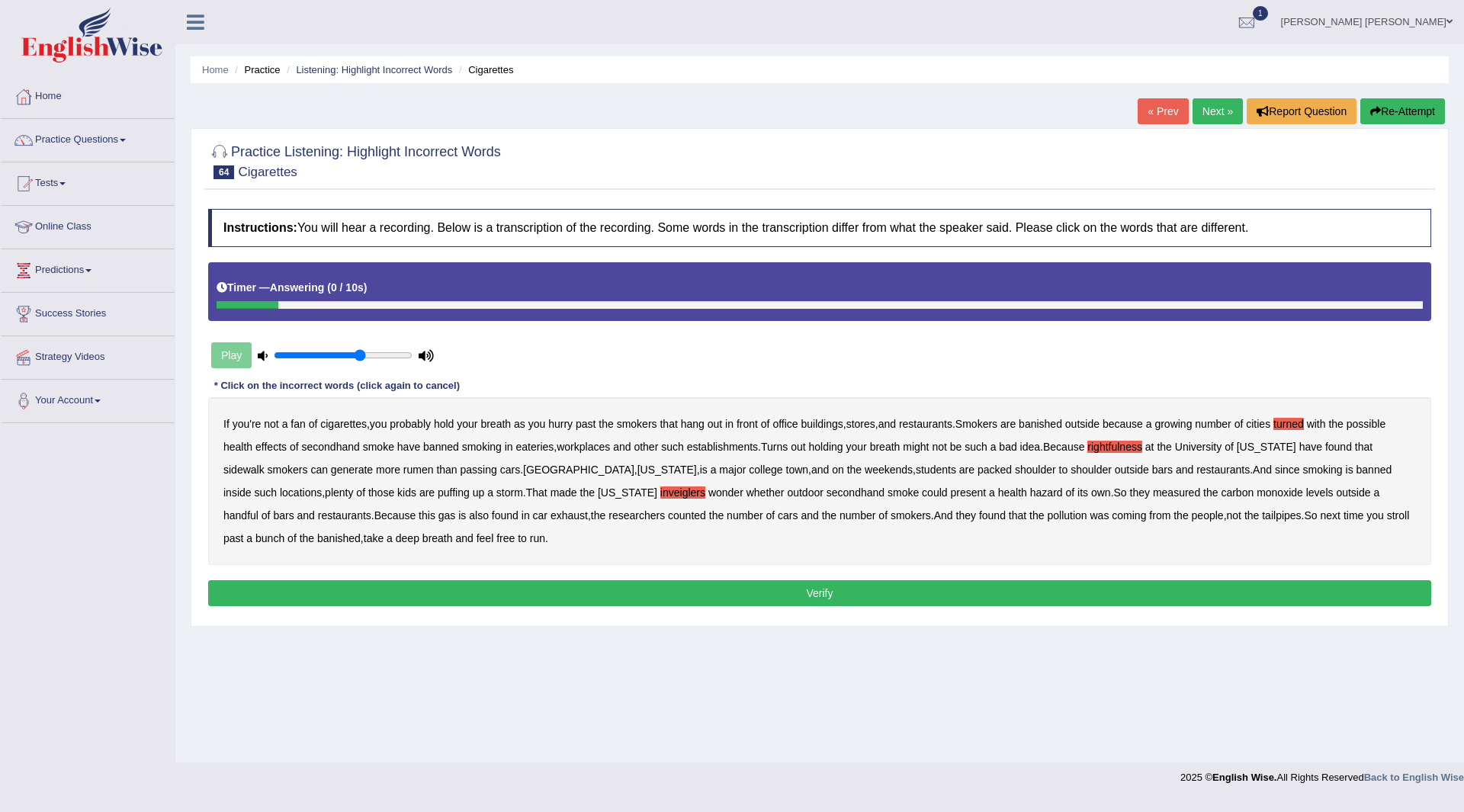
click at [829, 598] on button "Verify" at bounding box center [820, 593] width 1224 height 26
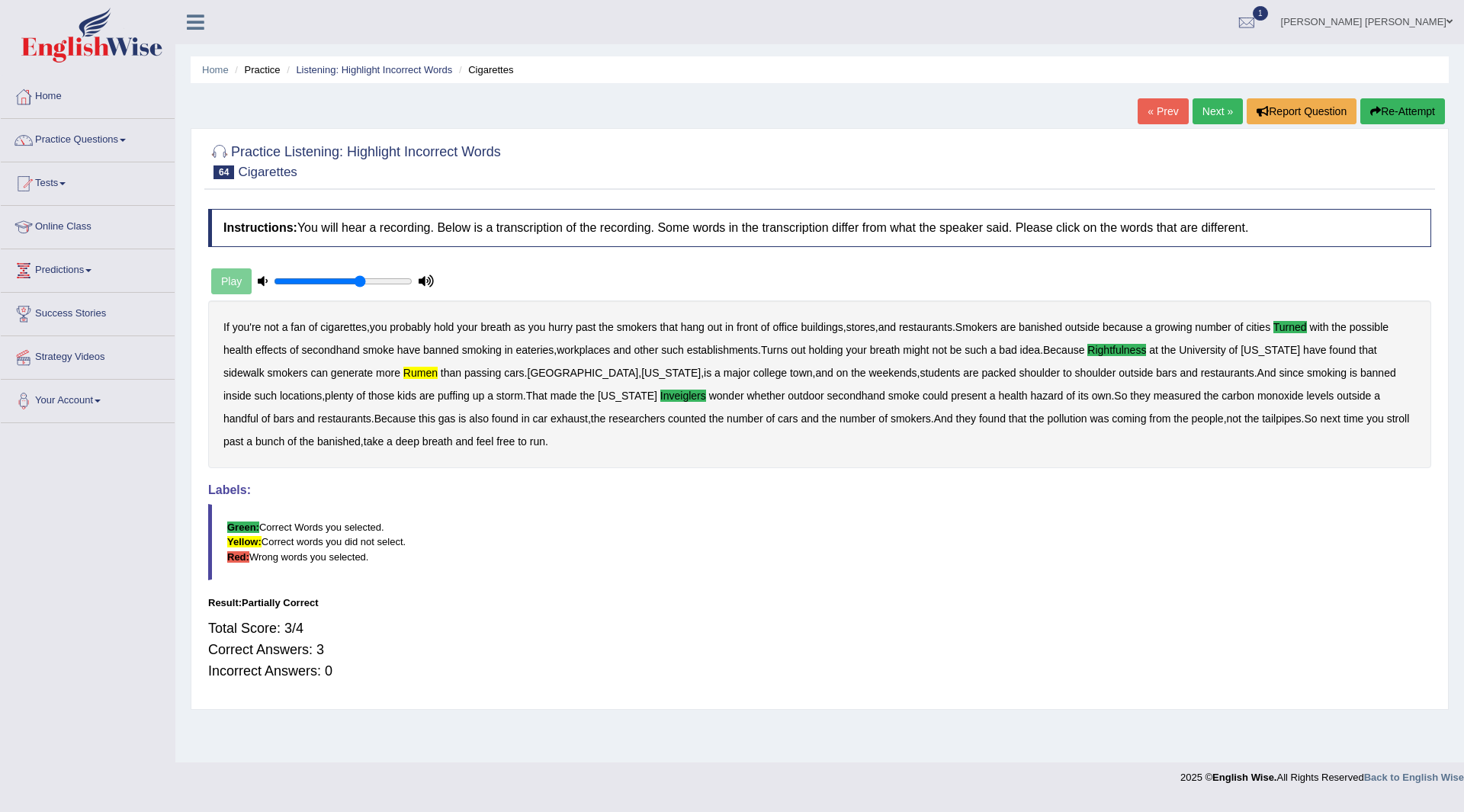
click at [1200, 117] on link "Next »" at bounding box center [1217, 110] width 51 height 26
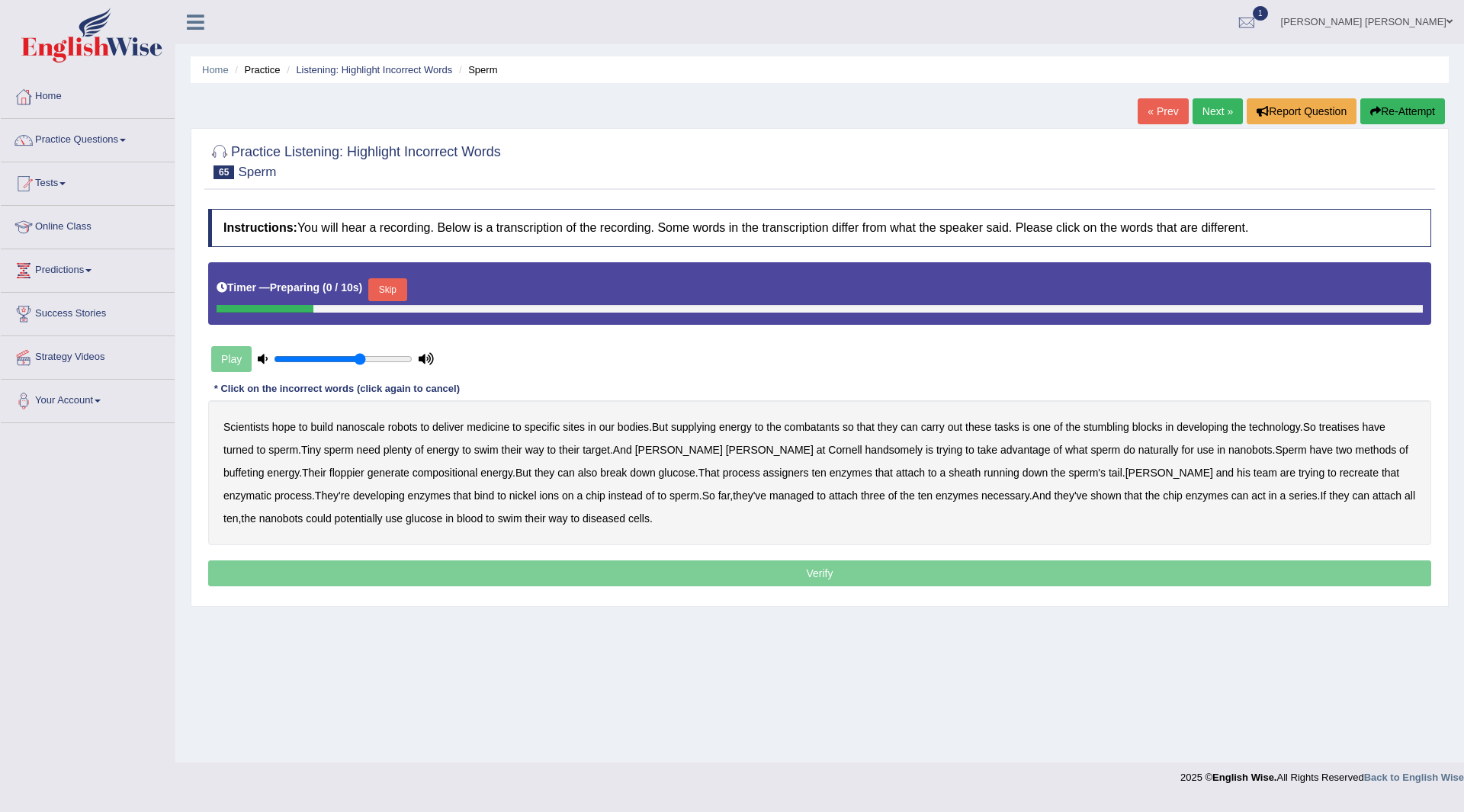
click at [397, 281] on button "Skip" at bounding box center [387, 290] width 38 height 23
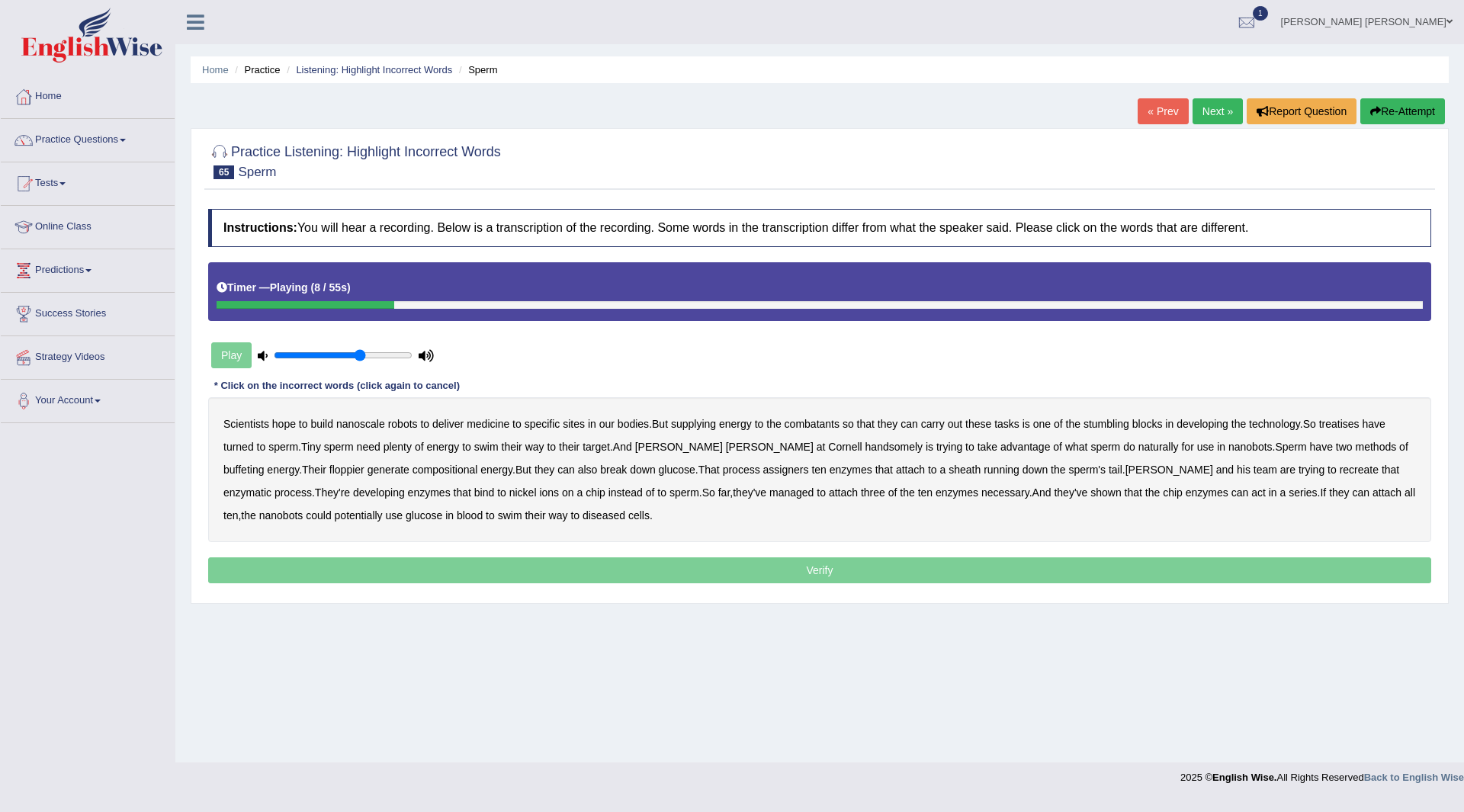
click at [832, 428] on b "combatants" at bounding box center [812, 424] width 55 height 12
click at [1346, 426] on b "treatises" at bounding box center [1339, 424] width 40 height 12
click at [866, 449] on b "handsomely" at bounding box center [894, 447] width 58 height 12
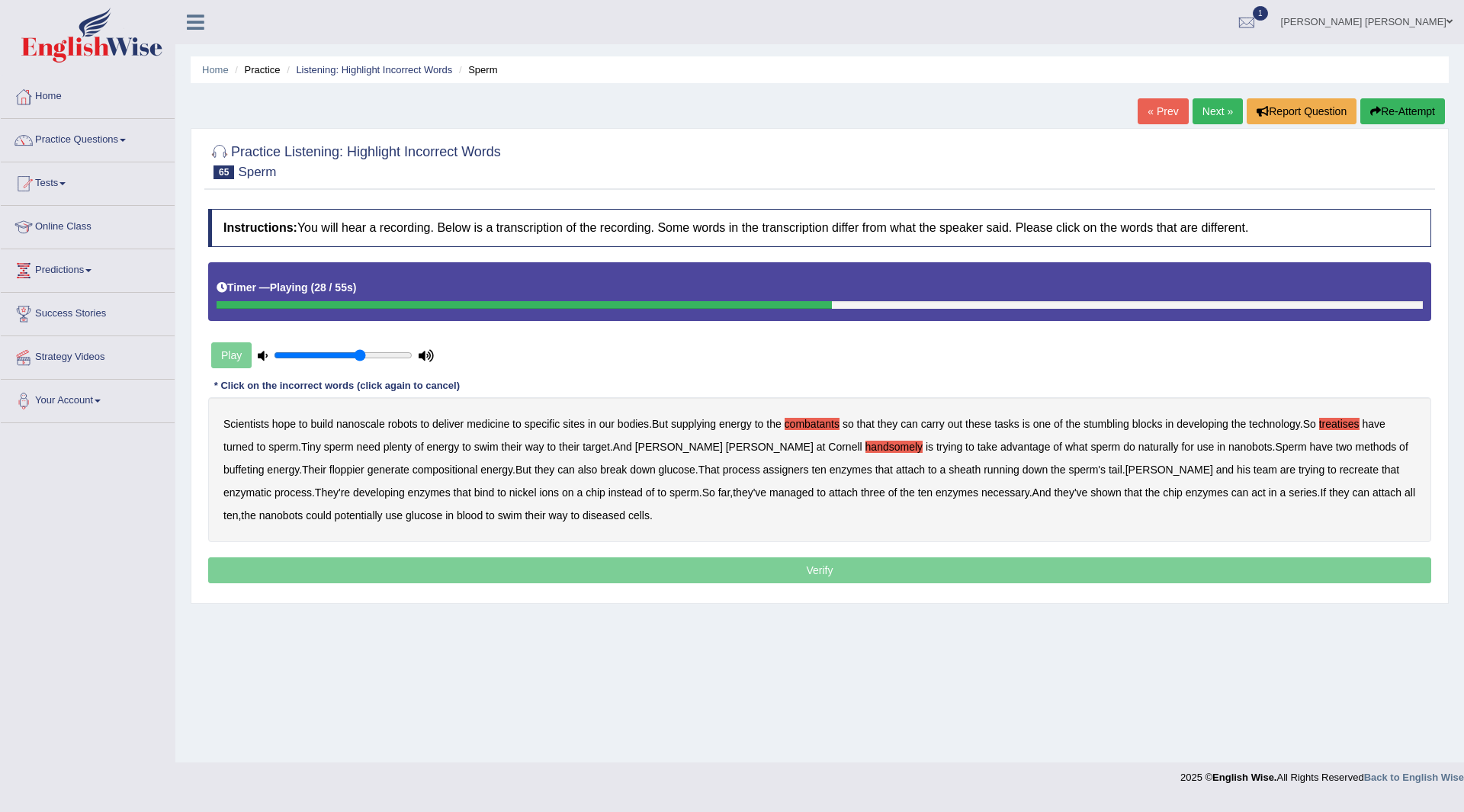
click at [264, 464] on b "buffeting" at bounding box center [243, 470] width 40 height 12
click at [763, 472] on b "assigners" at bounding box center [785, 470] width 45 height 12
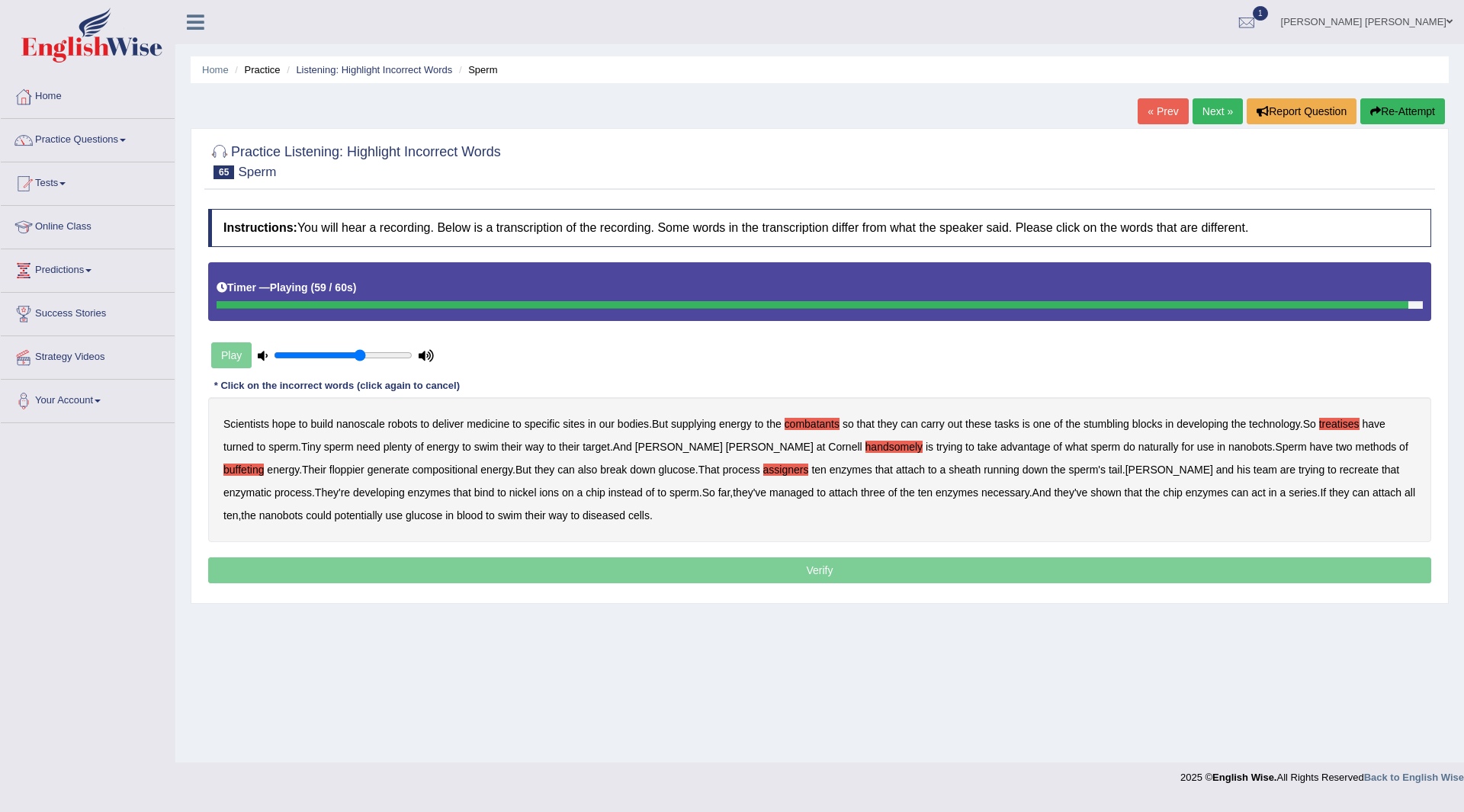
click at [427, 571] on p "Verify" at bounding box center [820, 570] width 1224 height 26
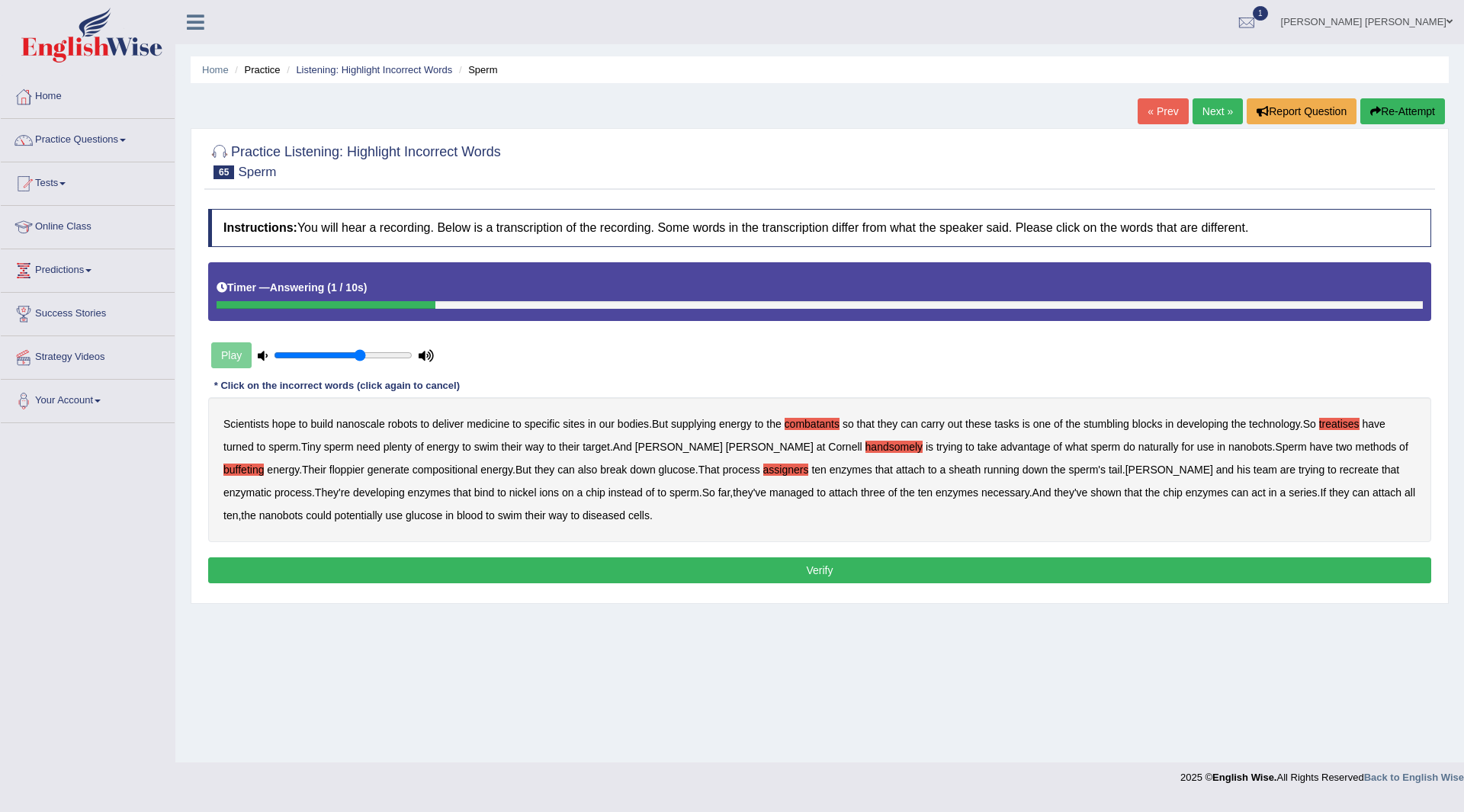
click at [427, 571] on button "Verify" at bounding box center [820, 570] width 1224 height 26
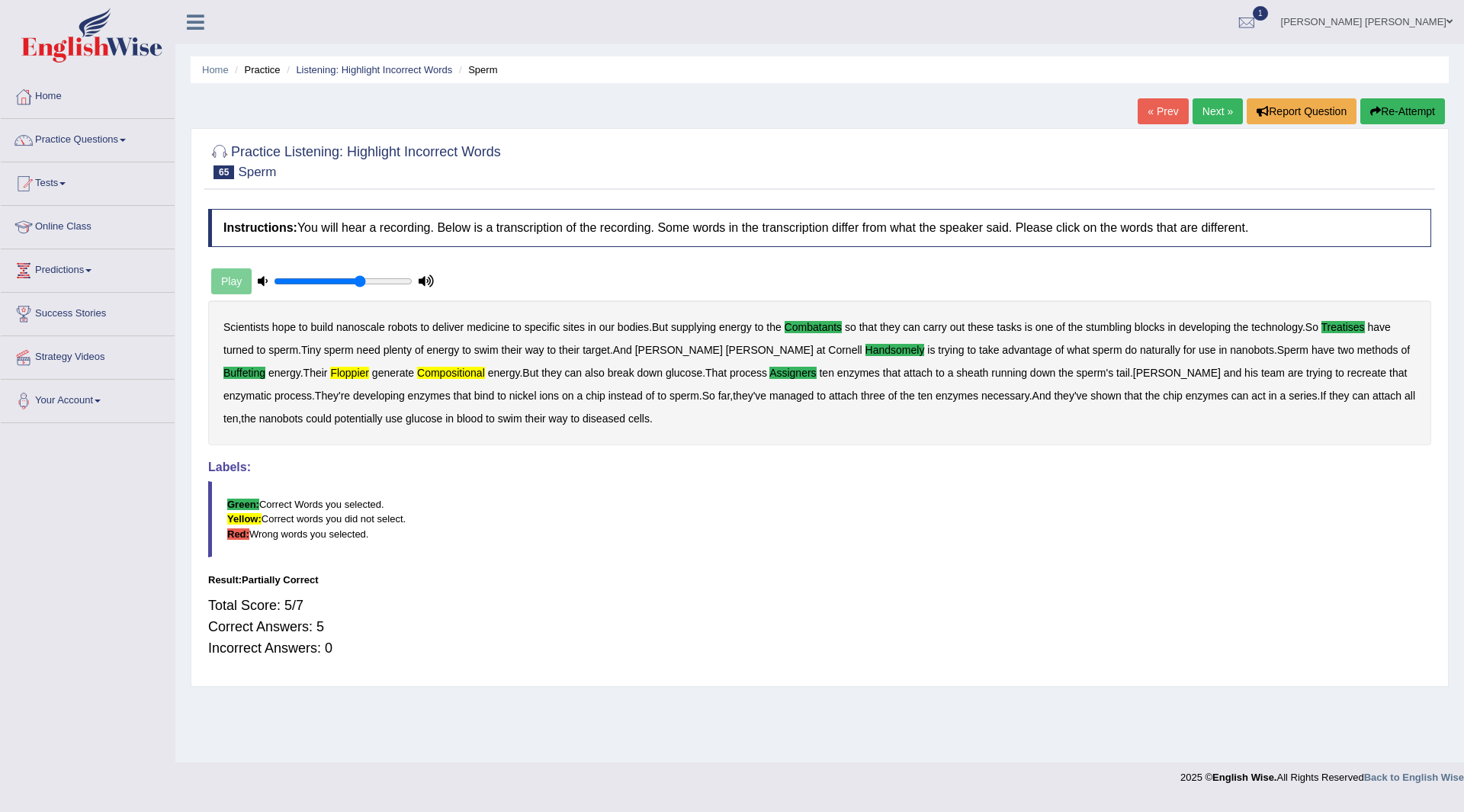
click at [1203, 105] on link "Next »" at bounding box center [1217, 110] width 51 height 26
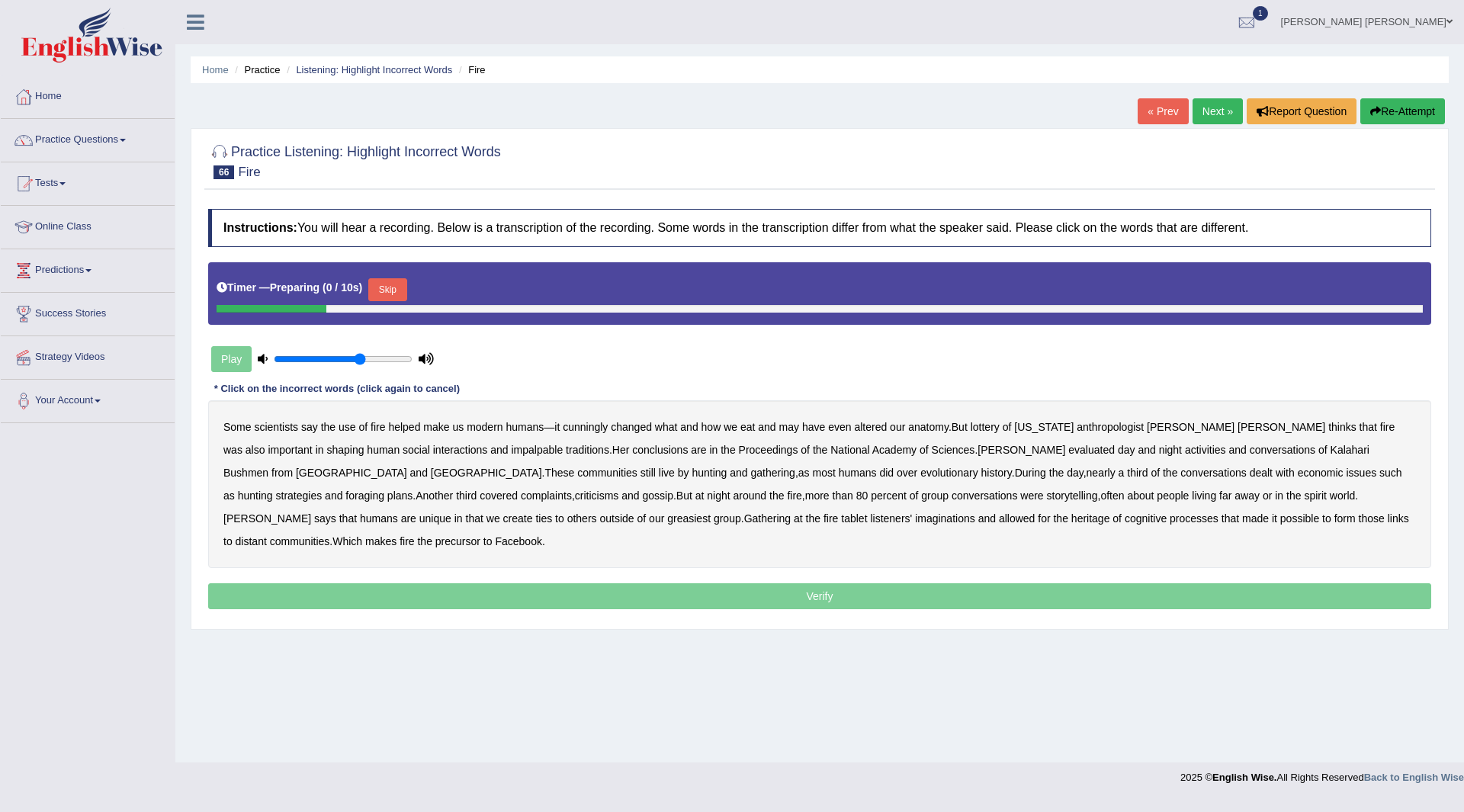
click at [389, 280] on button "Skip" at bounding box center [387, 290] width 38 height 23
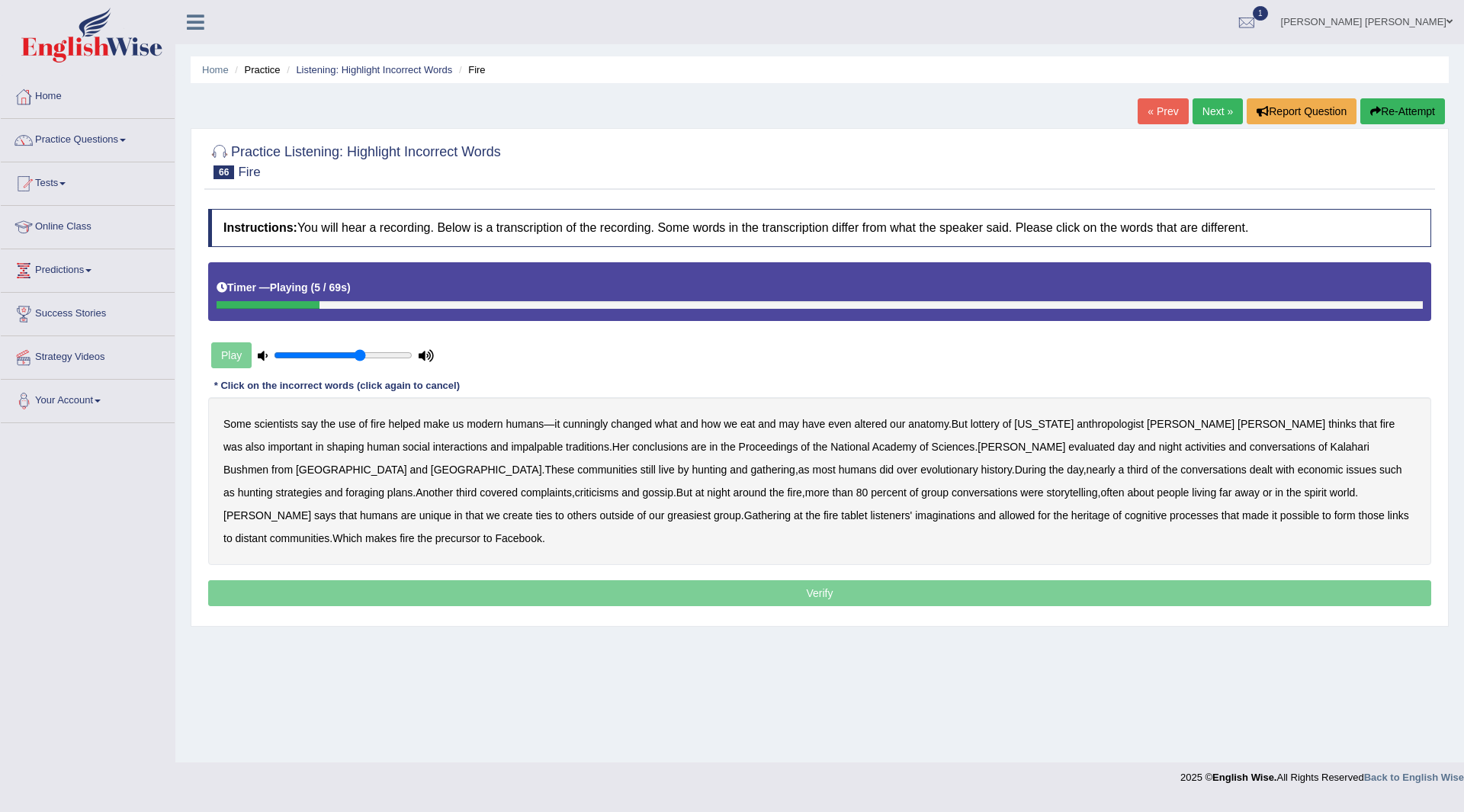
click at [588, 422] on b "cunningly" at bounding box center [585, 424] width 45 height 12
click at [999, 425] on b "lottery" at bounding box center [985, 424] width 29 height 12
click at [511, 450] on b "impalpable" at bounding box center [537, 447] width 52 height 12
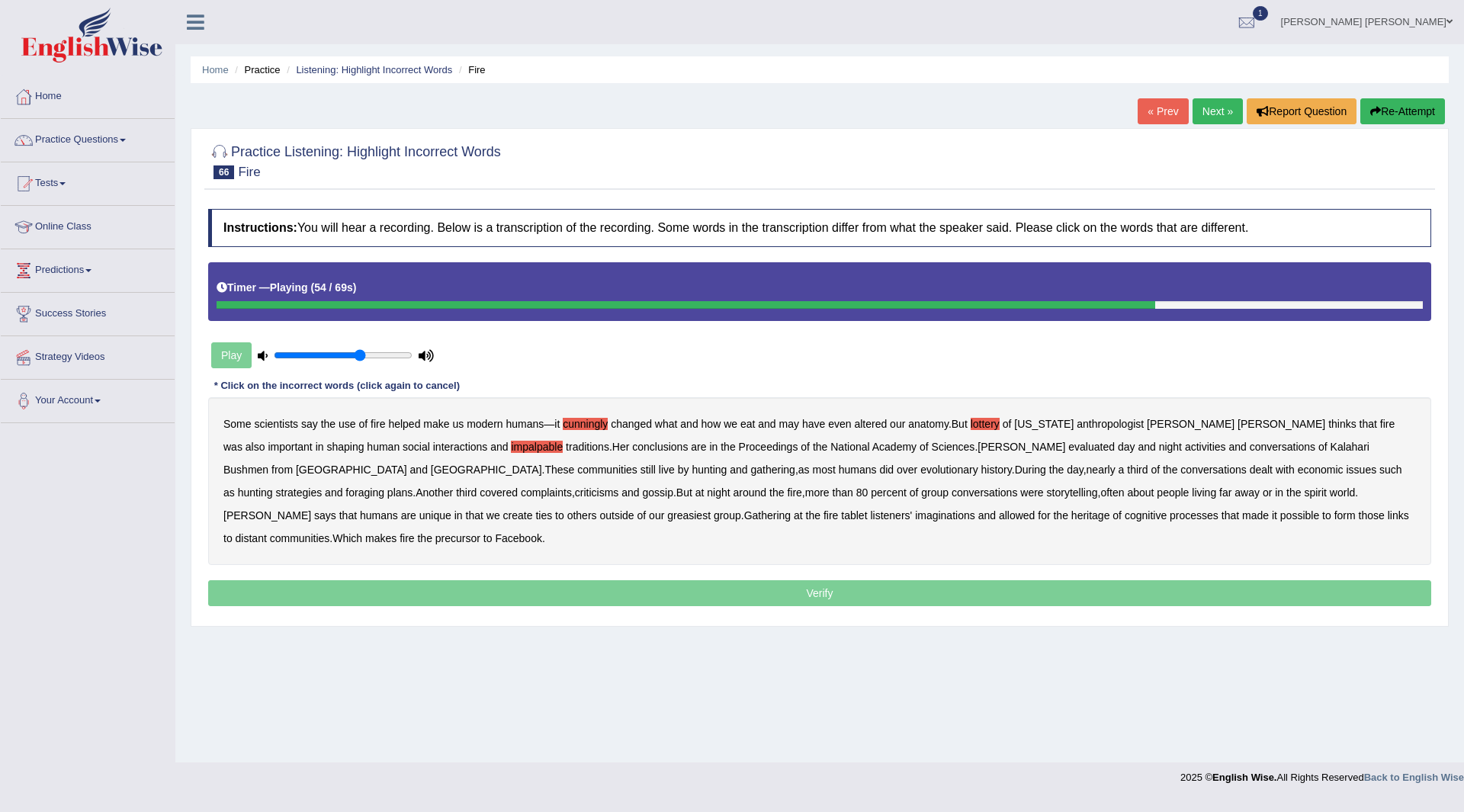
click at [667, 518] on b "greasiest" at bounding box center [688, 516] width 44 height 12
click at [842, 517] on b "tablet" at bounding box center [854, 516] width 26 height 12
click at [1071, 515] on b "heritage" at bounding box center [1091, 516] width 39 height 12
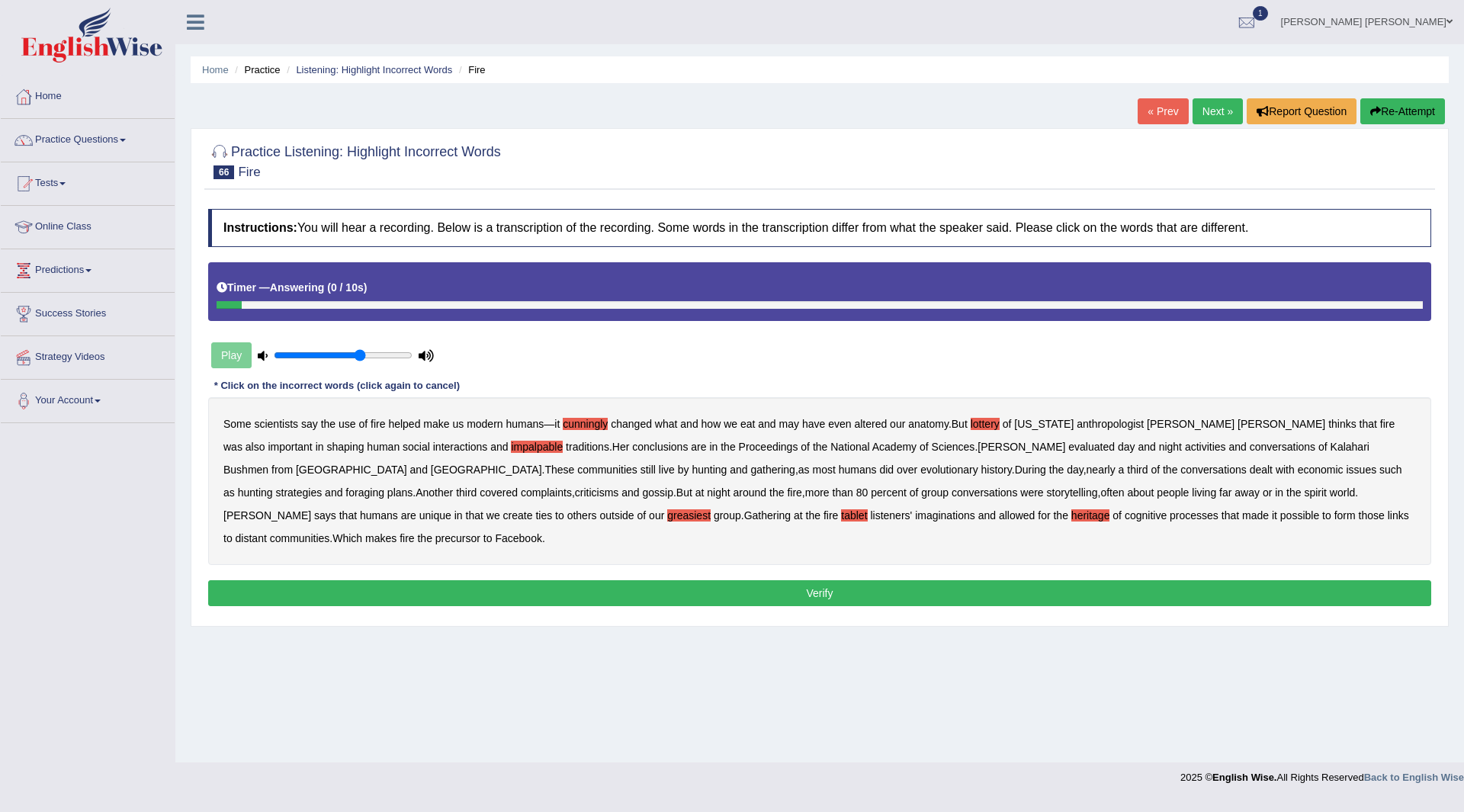
click at [1042, 581] on button "Verify" at bounding box center [820, 593] width 1224 height 26
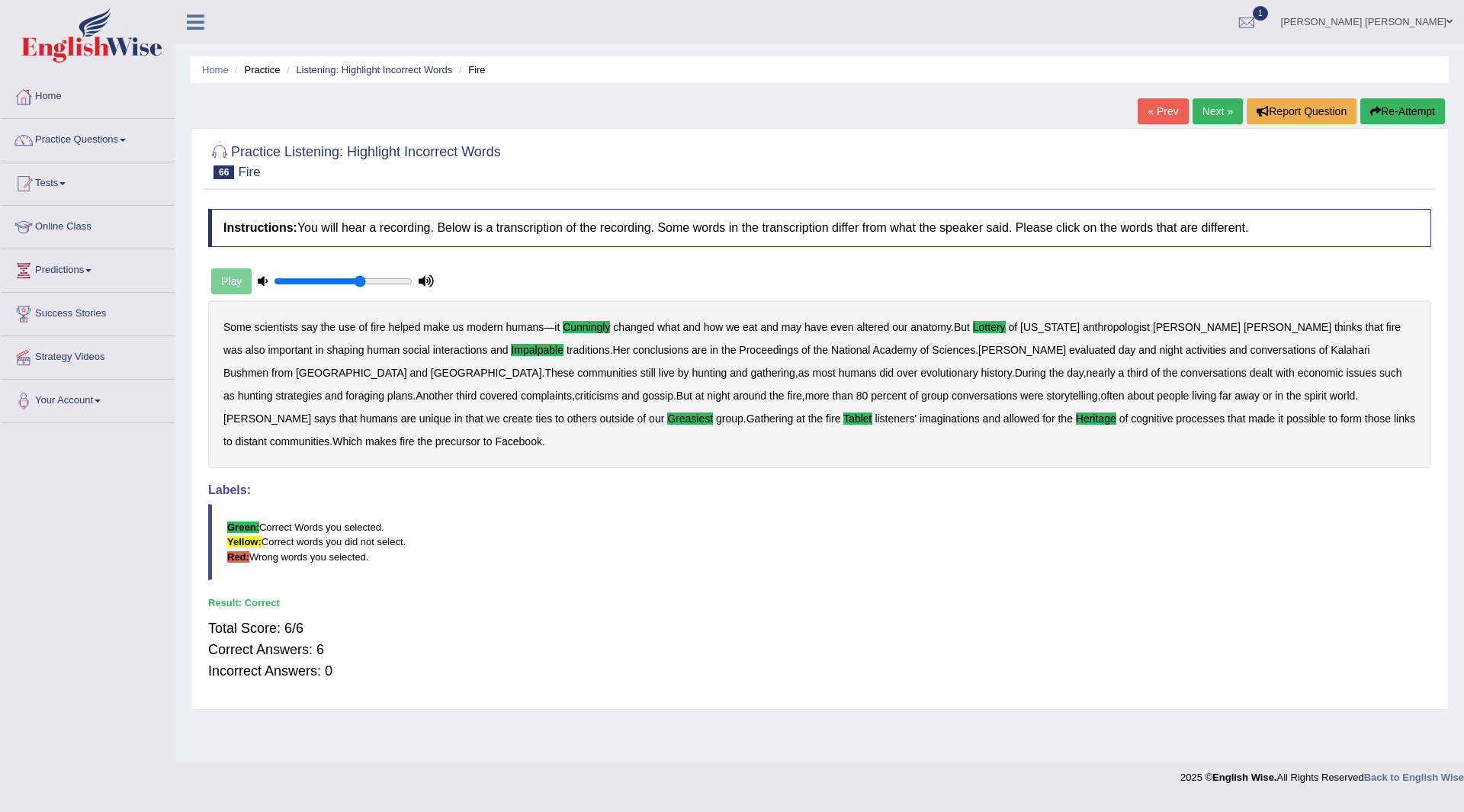
click at [1192, 109] on link "Next »" at bounding box center [1217, 110] width 51 height 26
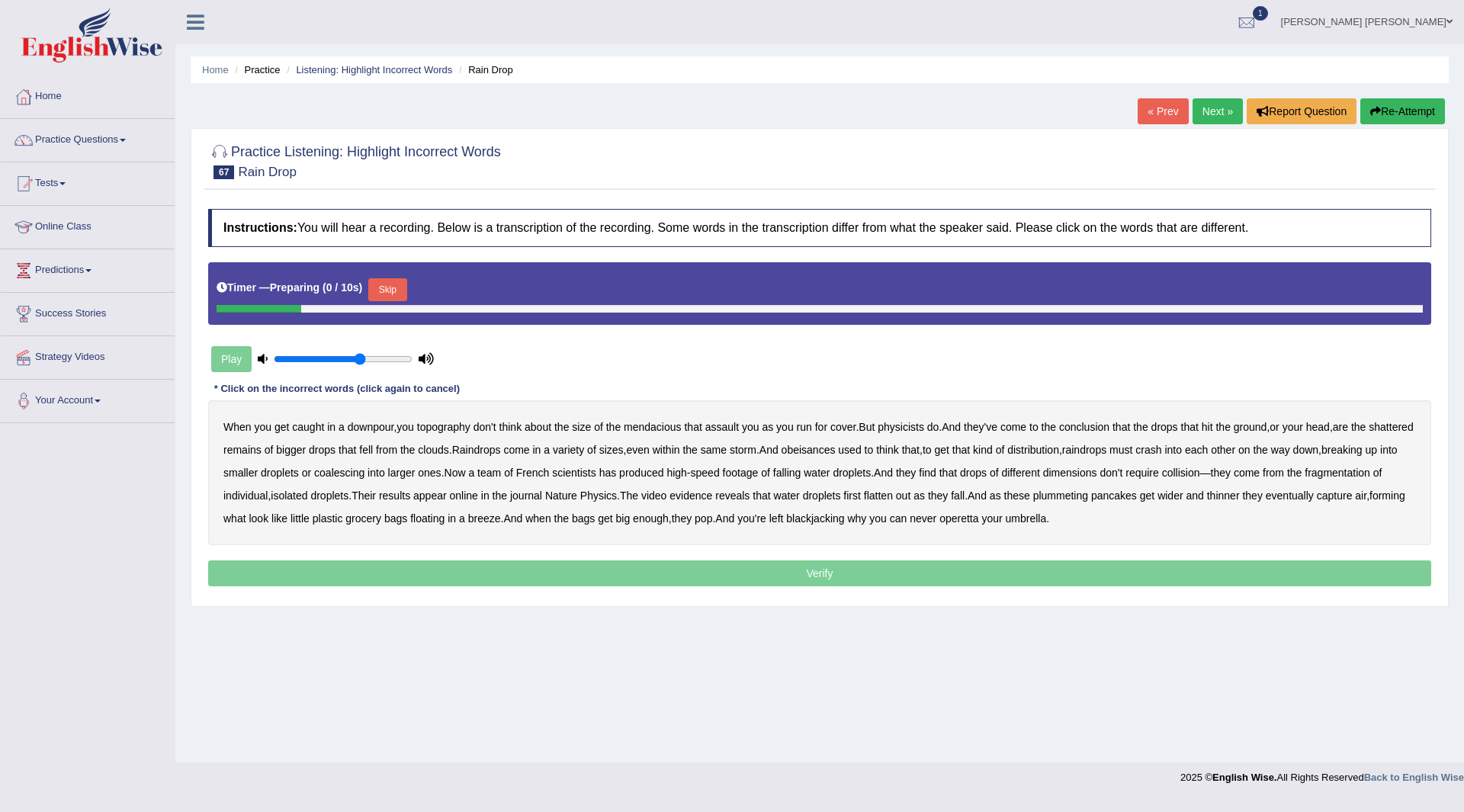
click at [386, 286] on button "Skip" at bounding box center [387, 290] width 38 height 23
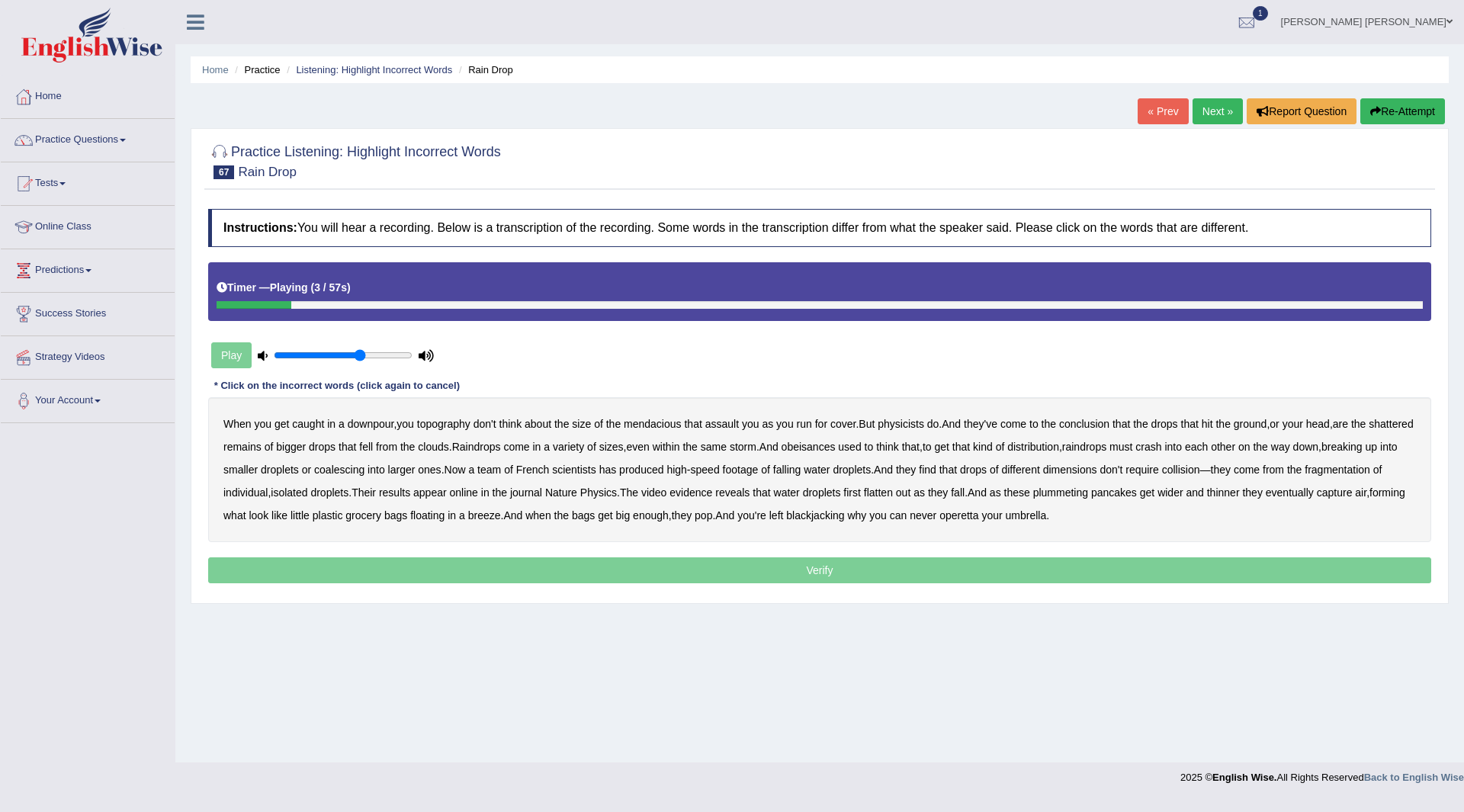
click at [428, 425] on b "topography" at bounding box center [443, 424] width 53 height 12
click at [637, 427] on b "mendacious" at bounding box center [653, 424] width 58 height 12
click at [836, 447] on b "obeisances" at bounding box center [809, 447] width 54 height 12
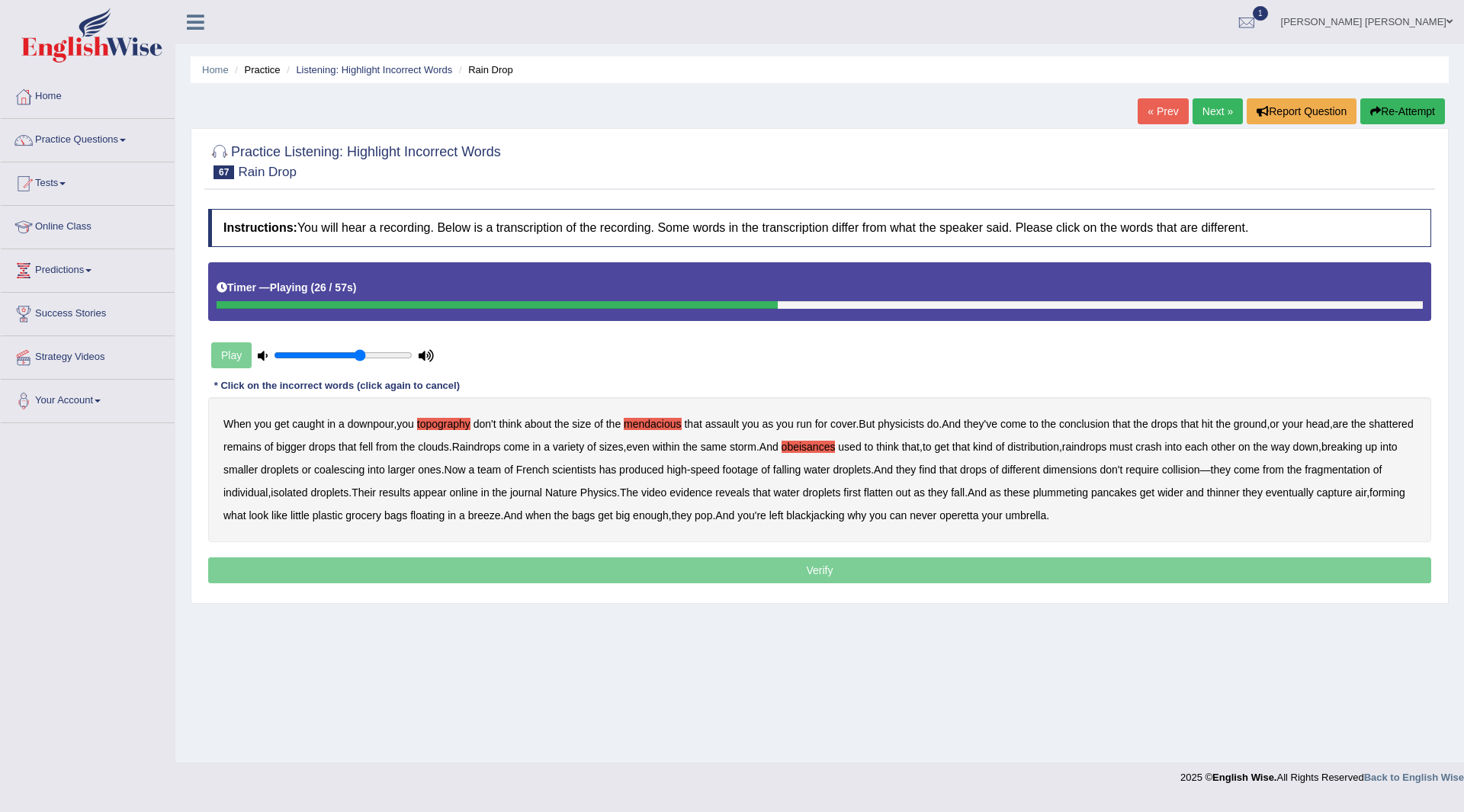
click at [364, 470] on b "coalescing" at bounding box center [339, 470] width 51 height 12
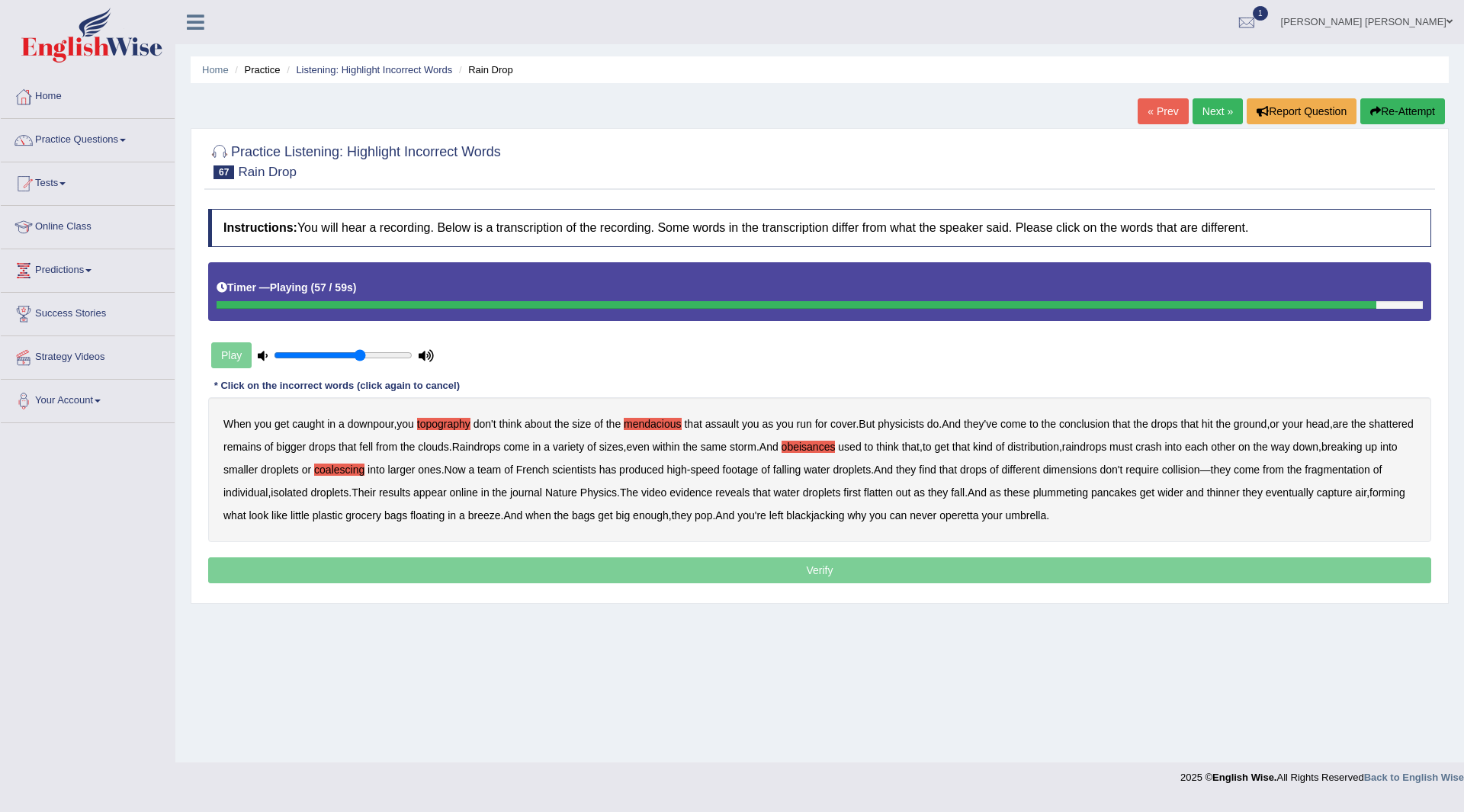
click at [844, 514] on b "blackjacking" at bounding box center [815, 516] width 58 height 12
click at [979, 516] on b "operetta" at bounding box center [959, 516] width 39 height 12
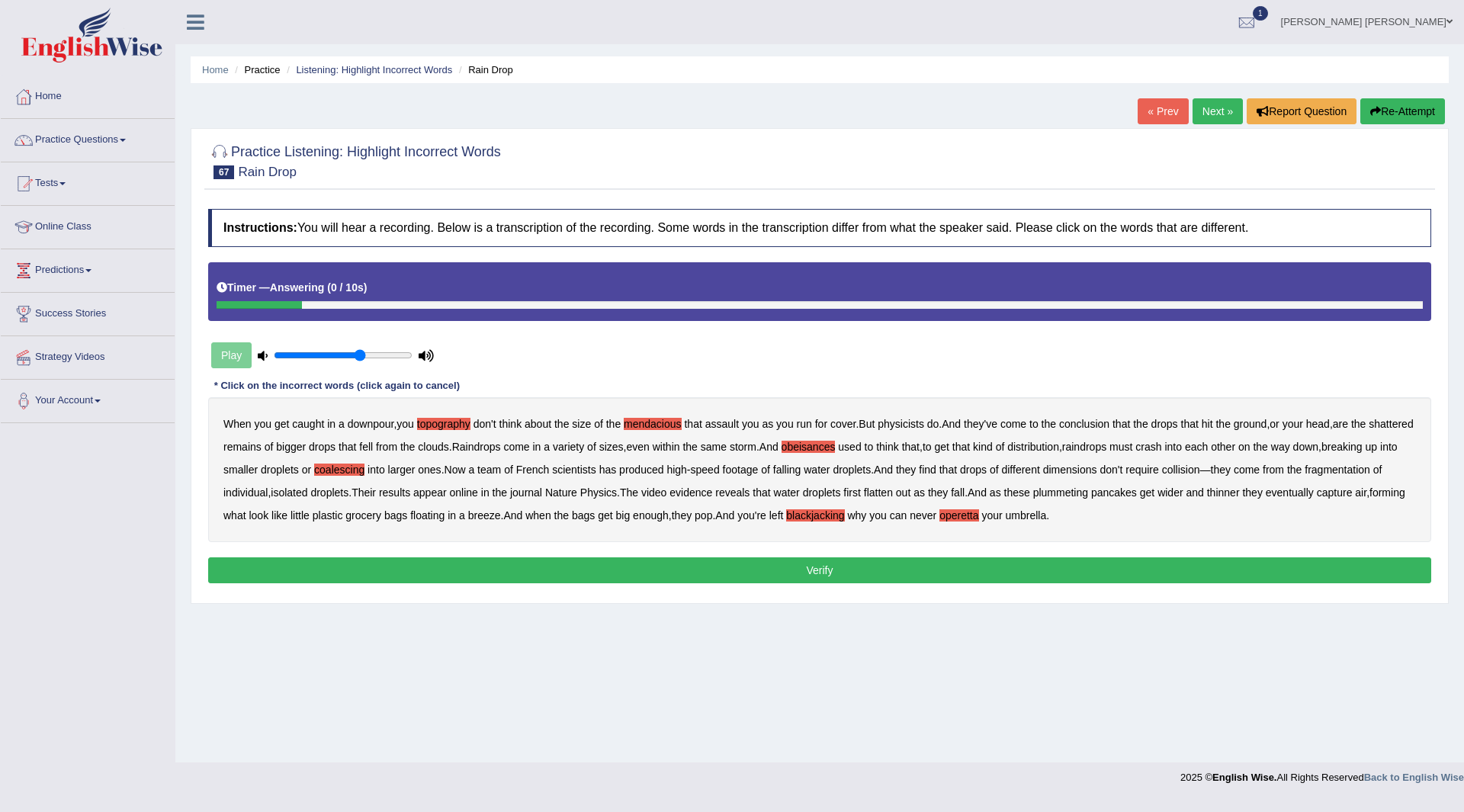
click at [866, 572] on button "Verify" at bounding box center [820, 570] width 1224 height 26
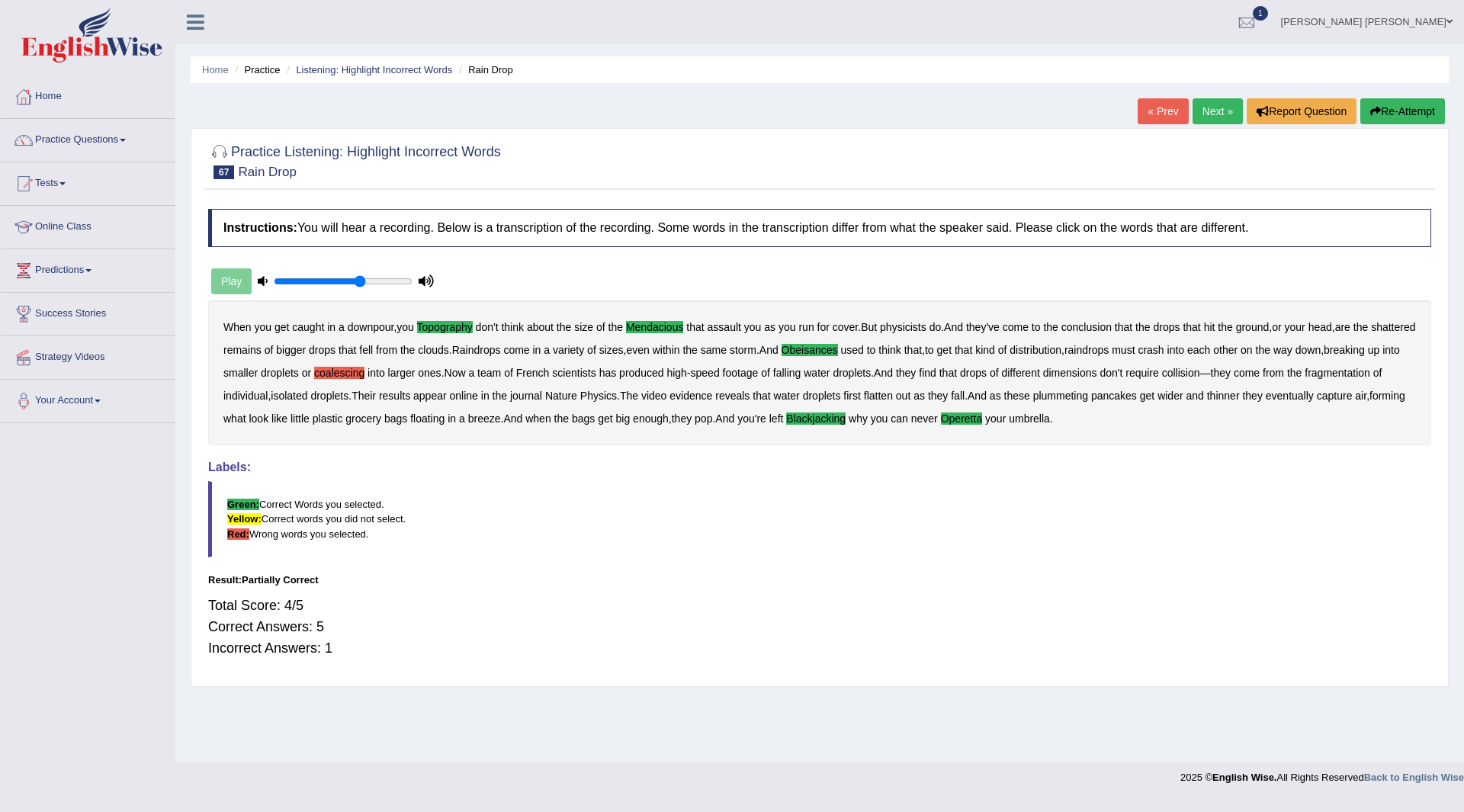
click at [1212, 114] on link "Next »" at bounding box center [1217, 110] width 51 height 26
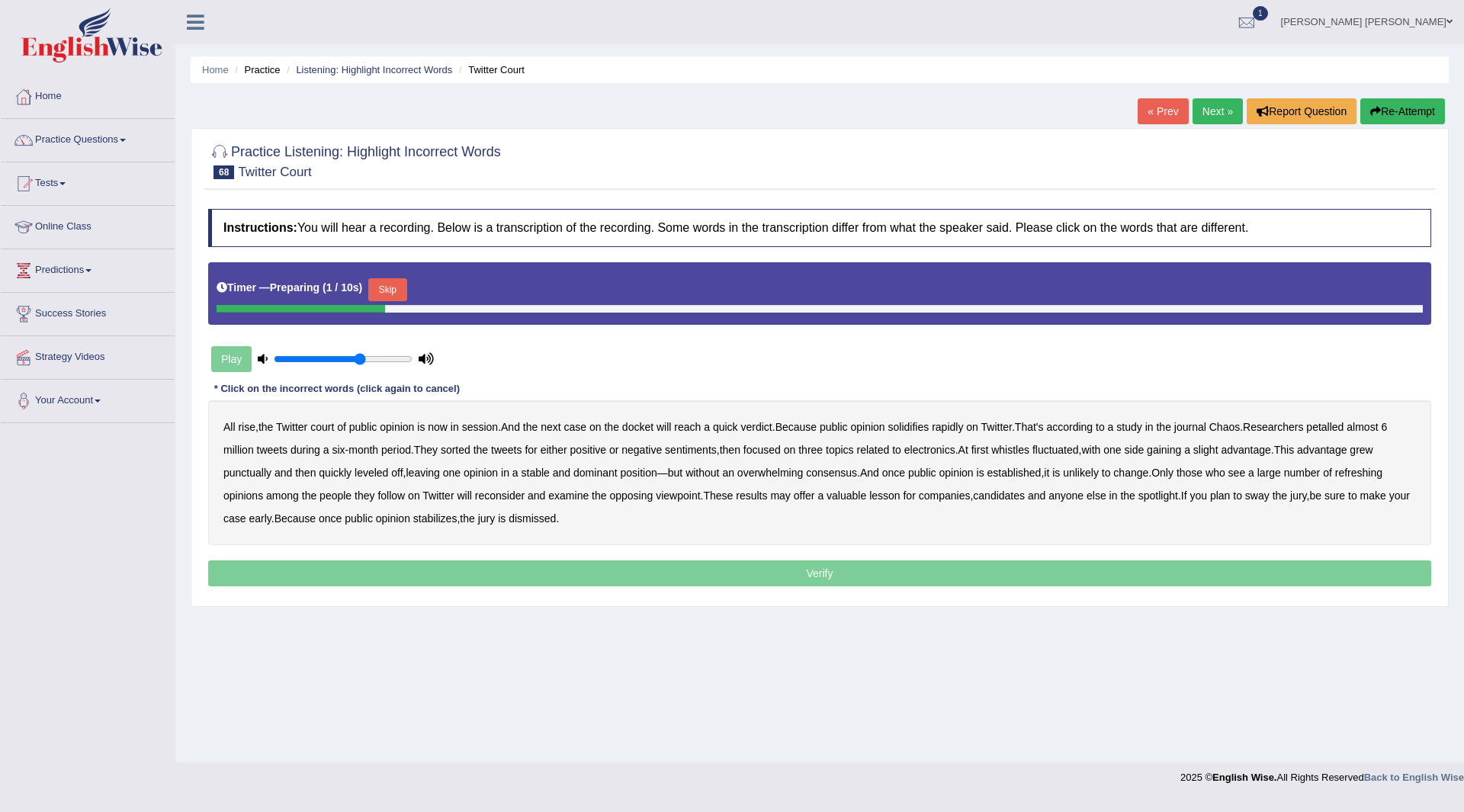
click at [386, 291] on button "Skip" at bounding box center [387, 290] width 38 height 23
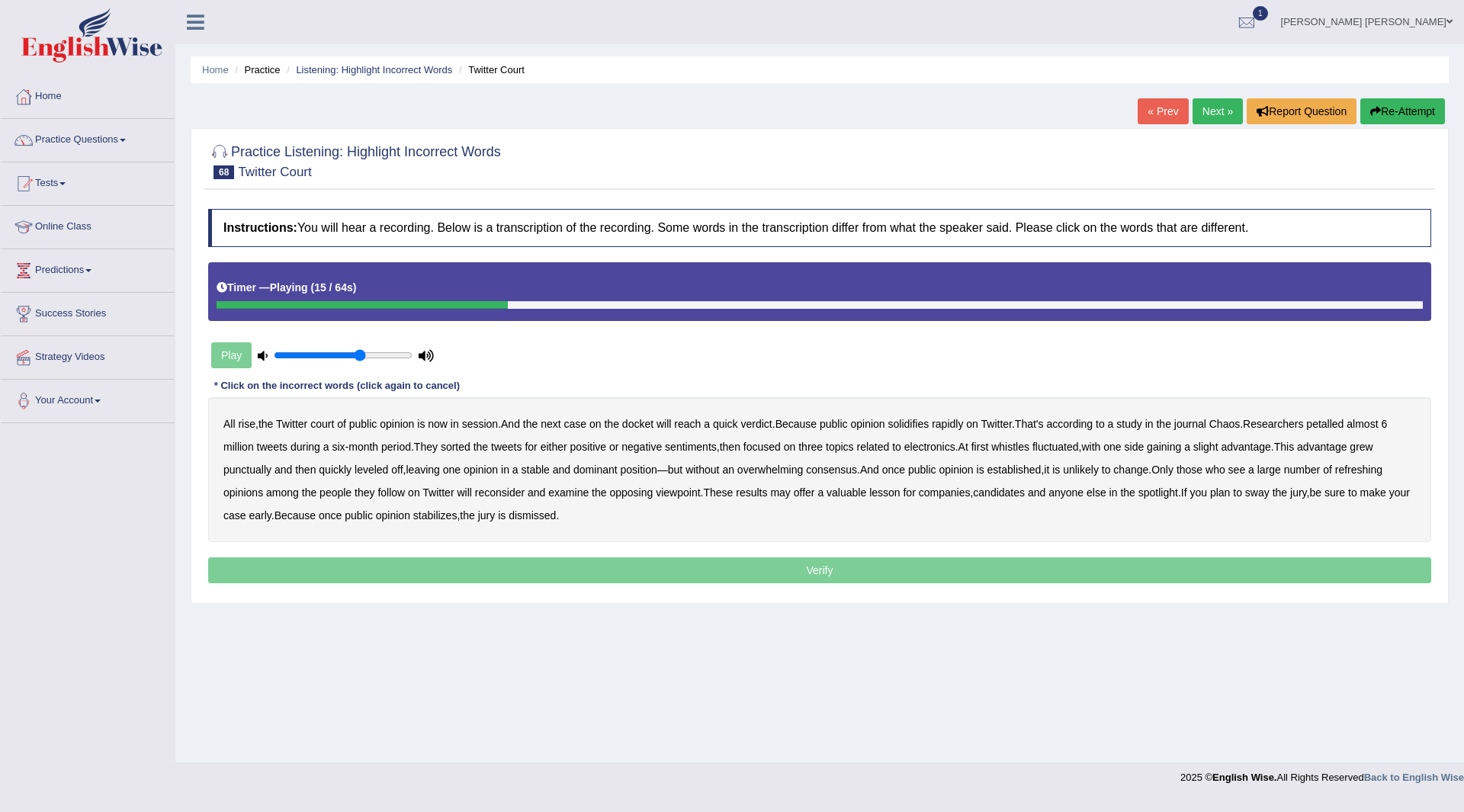
click at [1344, 427] on b "petalled" at bounding box center [1325, 424] width 37 height 12
click at [1015, 448] on b "whistles" at bounding box center [1010, 447] width 38 height 12
click at [225, 470] on b "punctually" at bounding box center [248, 470] width 48 height 12
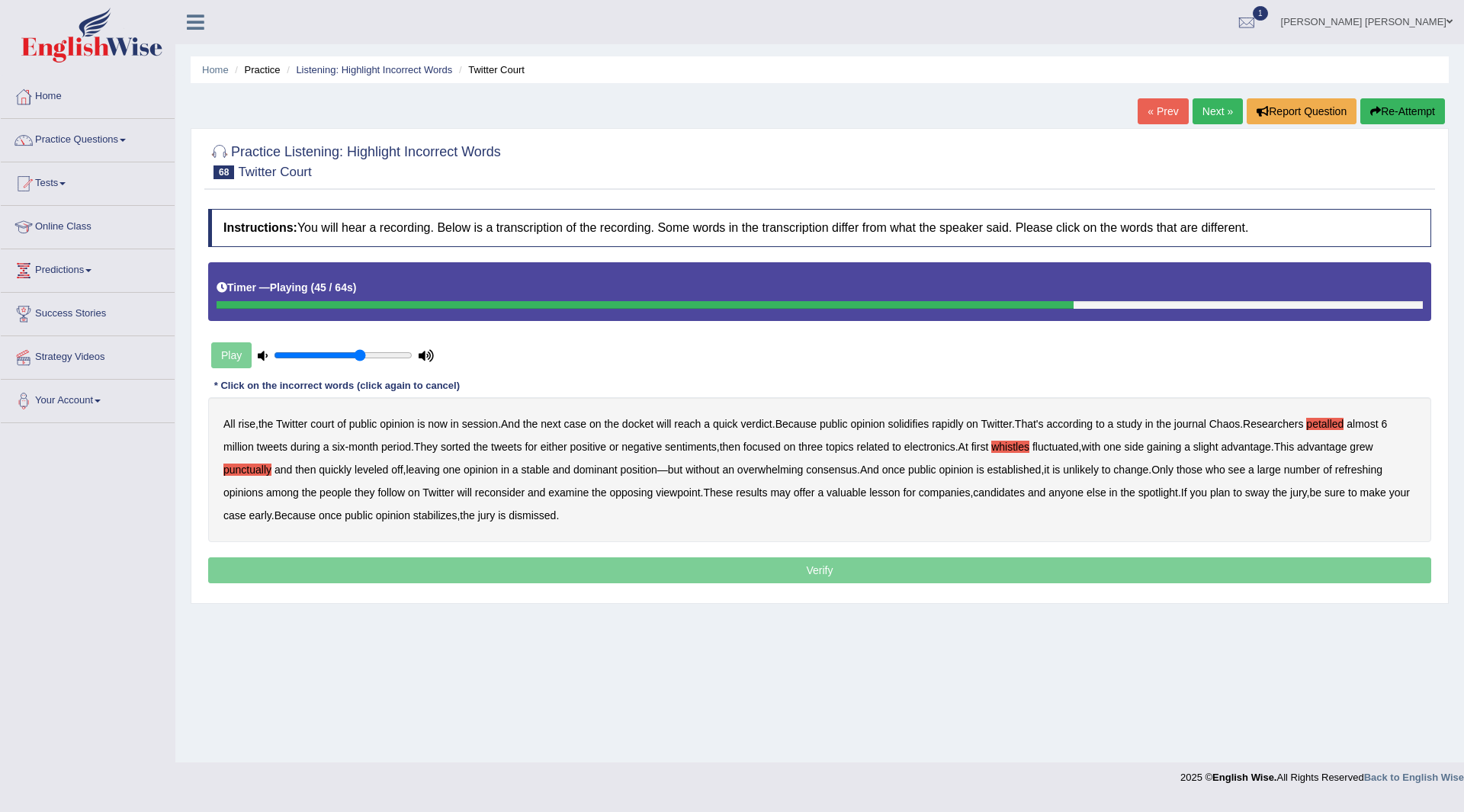
click at [1373, 469] on b "refreshing" at bounding box center [1359, 470] width 47 height 12
click at [776, 575] on p "Verify" at bounding box center [820, 570] width 1224 height 26
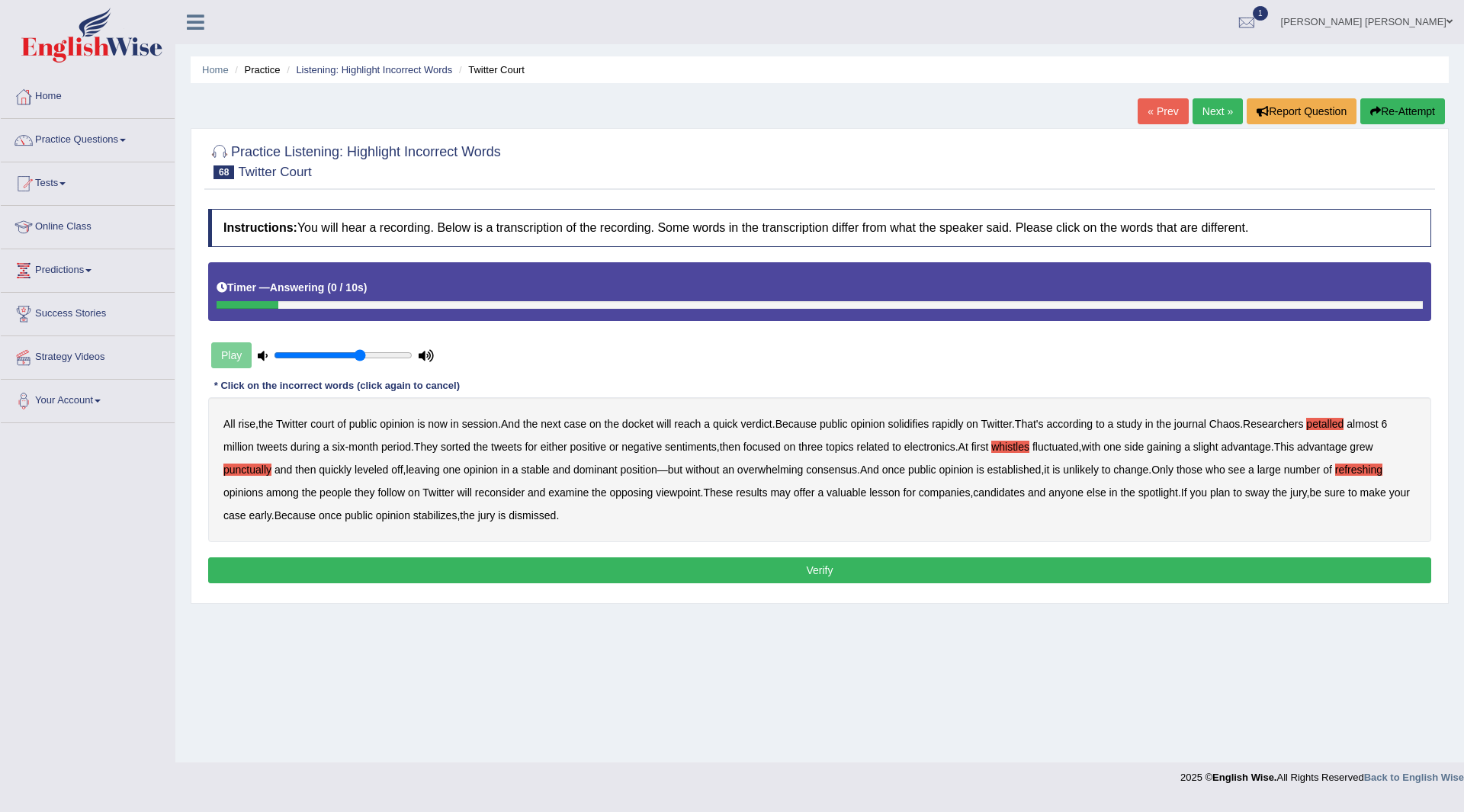
click at [776, 575] on button "Verify" at bounding box center [820, 570] width 1224 height 26
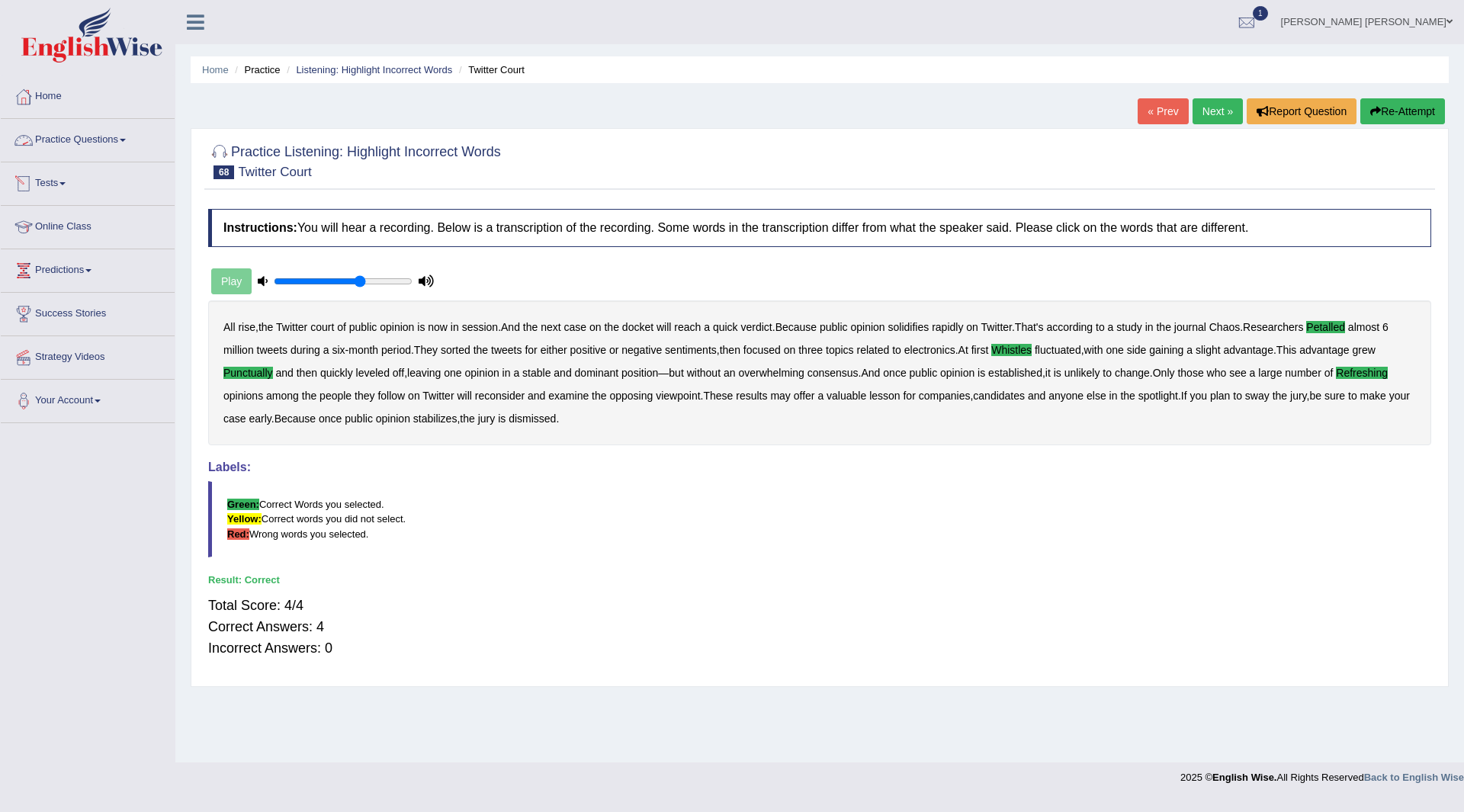
click at [64, 135] on link "Practice Questions" at bounding box center [87, 138] width 174 height 38
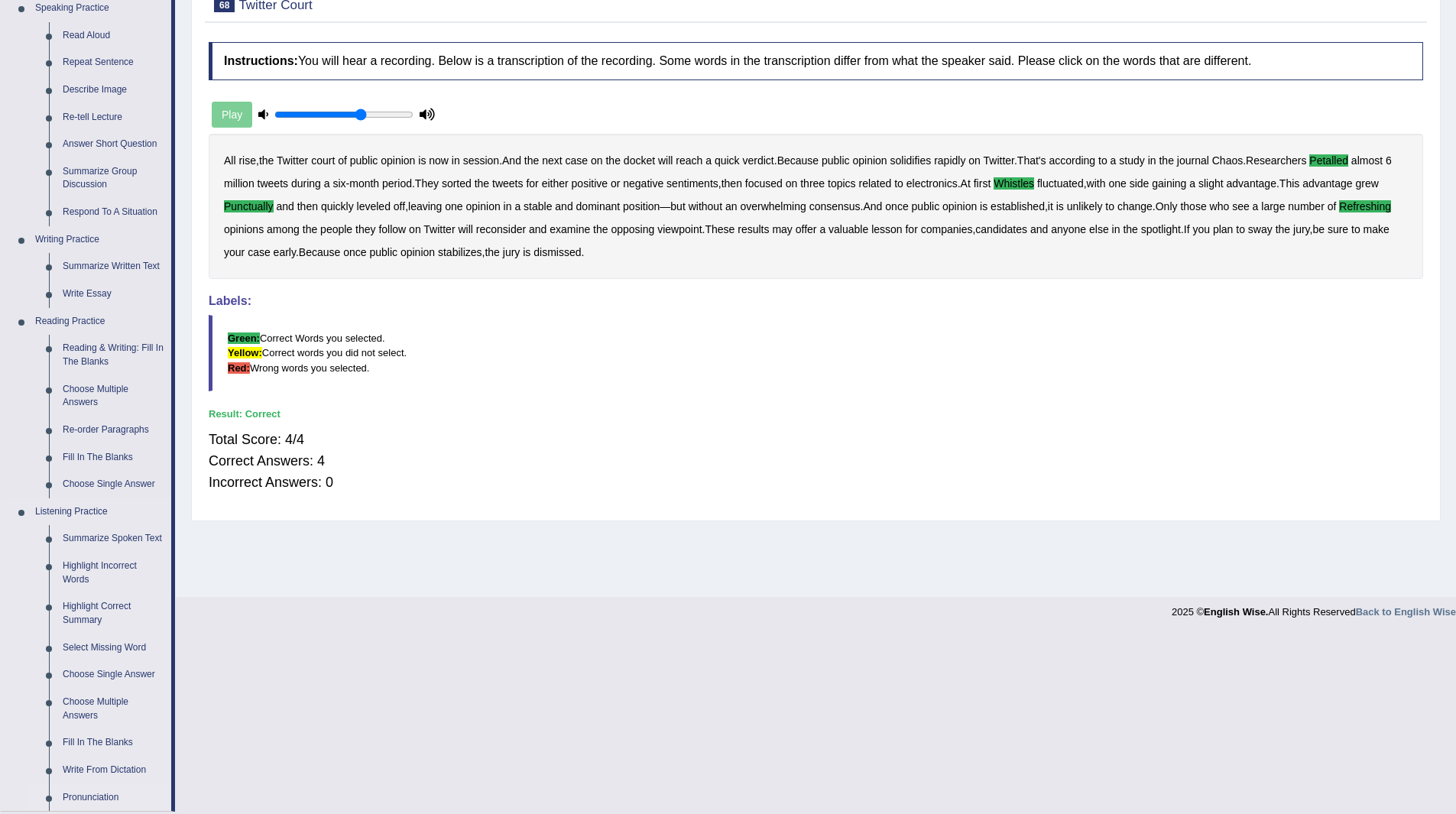
scroll to position [428, 0]
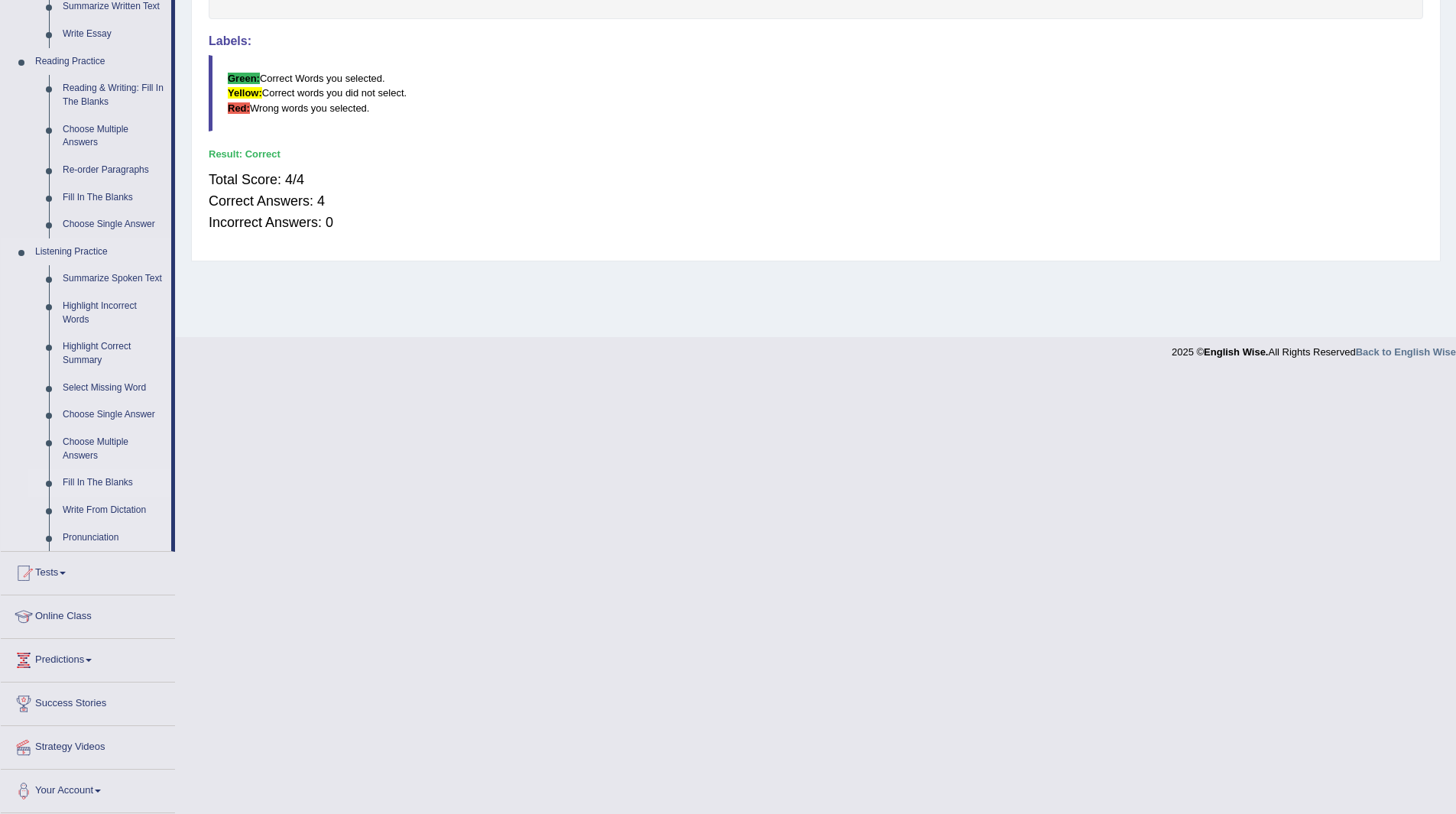
click at [98, 485] on link "Fill In The Blanks" at bounding box center [113, 483] width 115 height 28
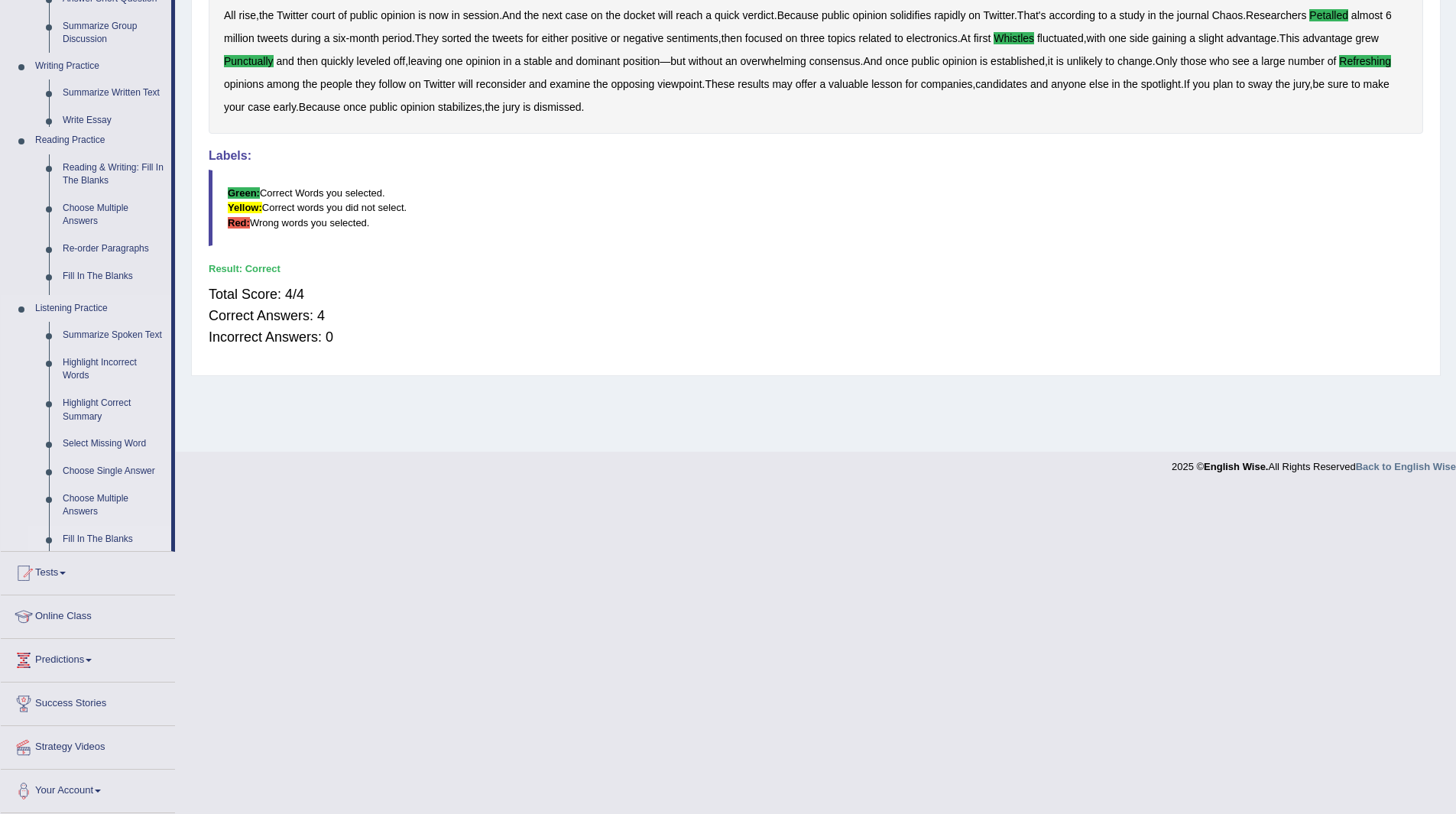
scroll to position [0, 0]
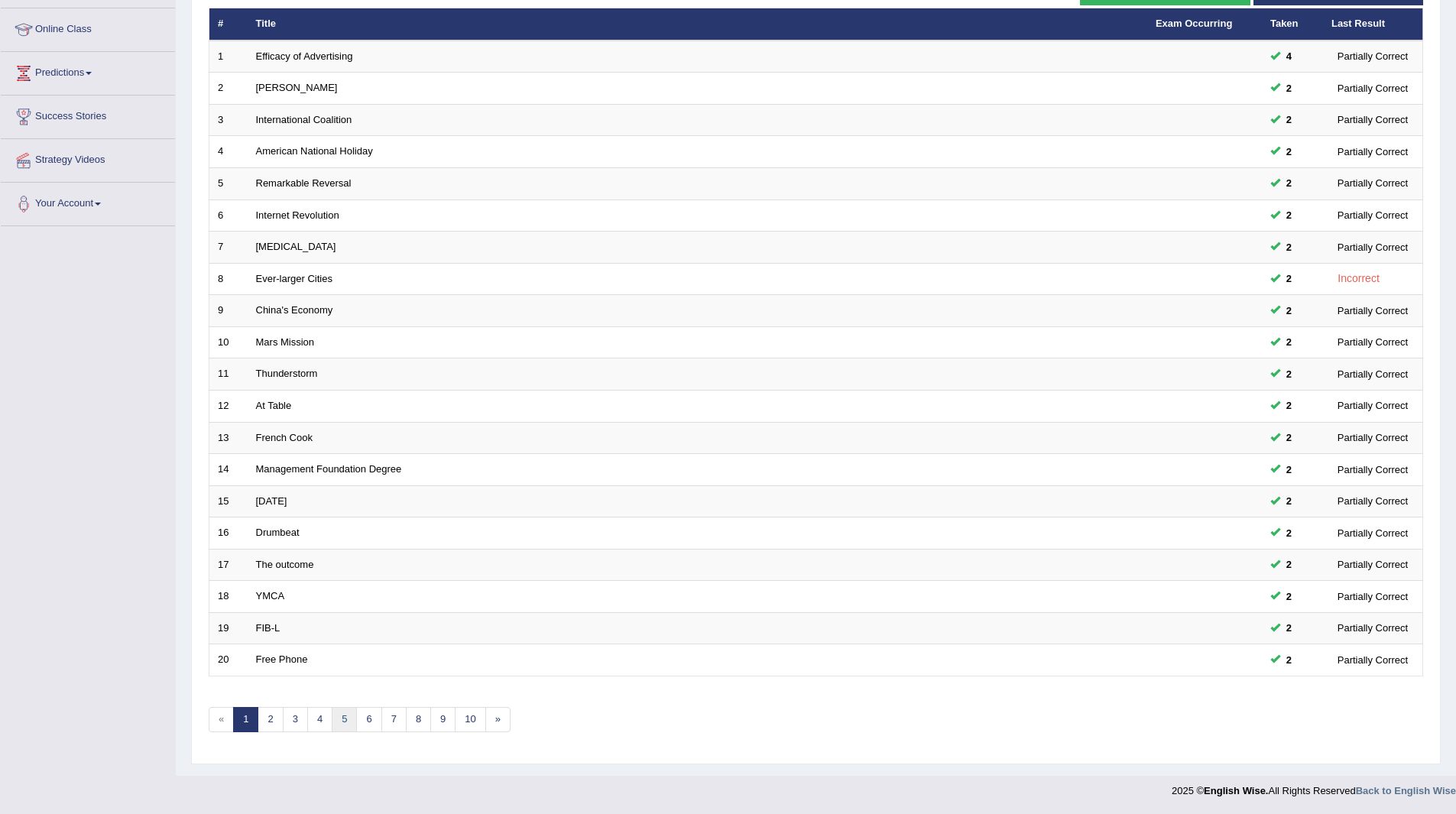
click at [347, 718] on link "5" at bounding box center [344, 719] width 25 height 25
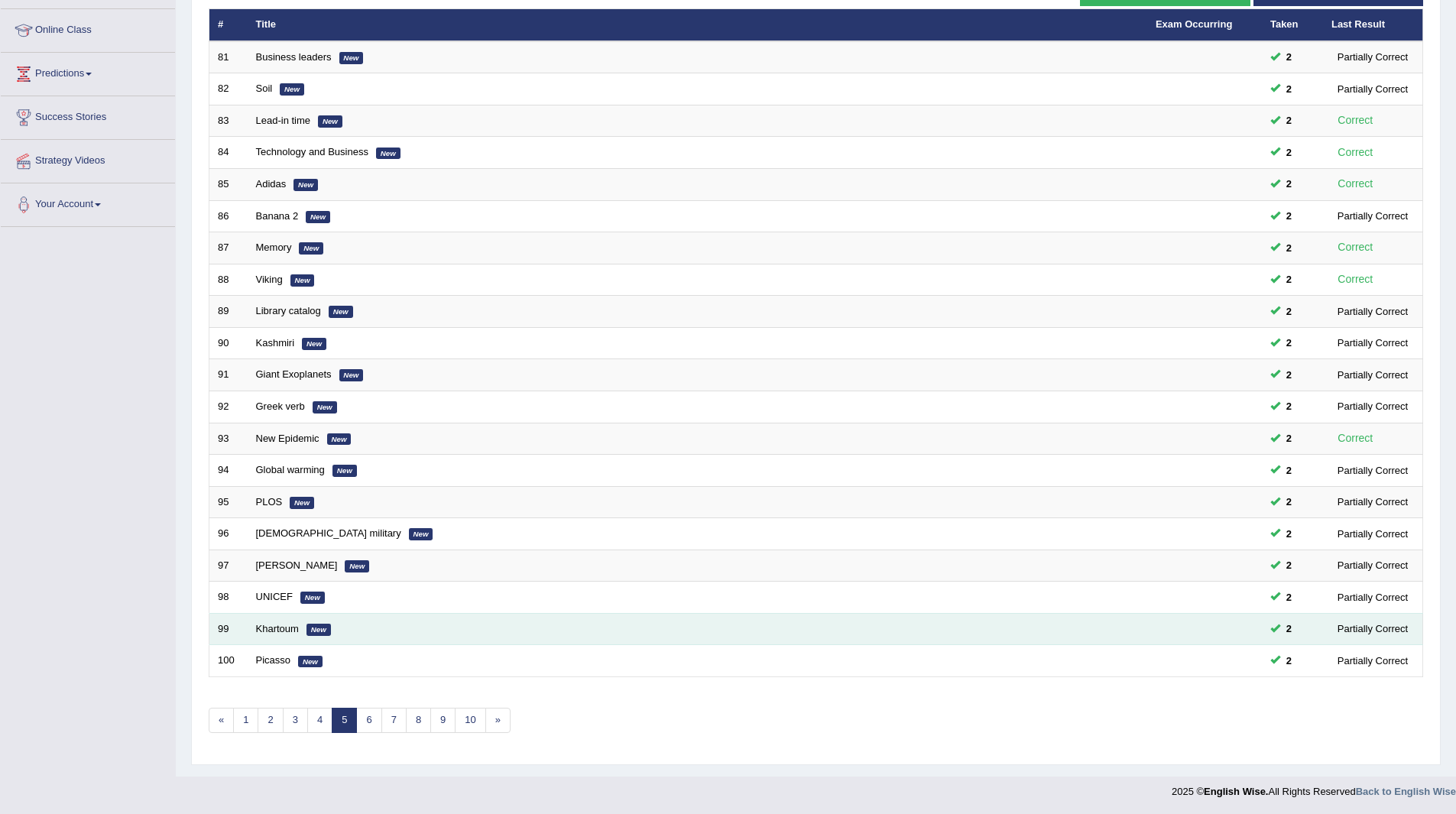
scroll to position [198, 0]
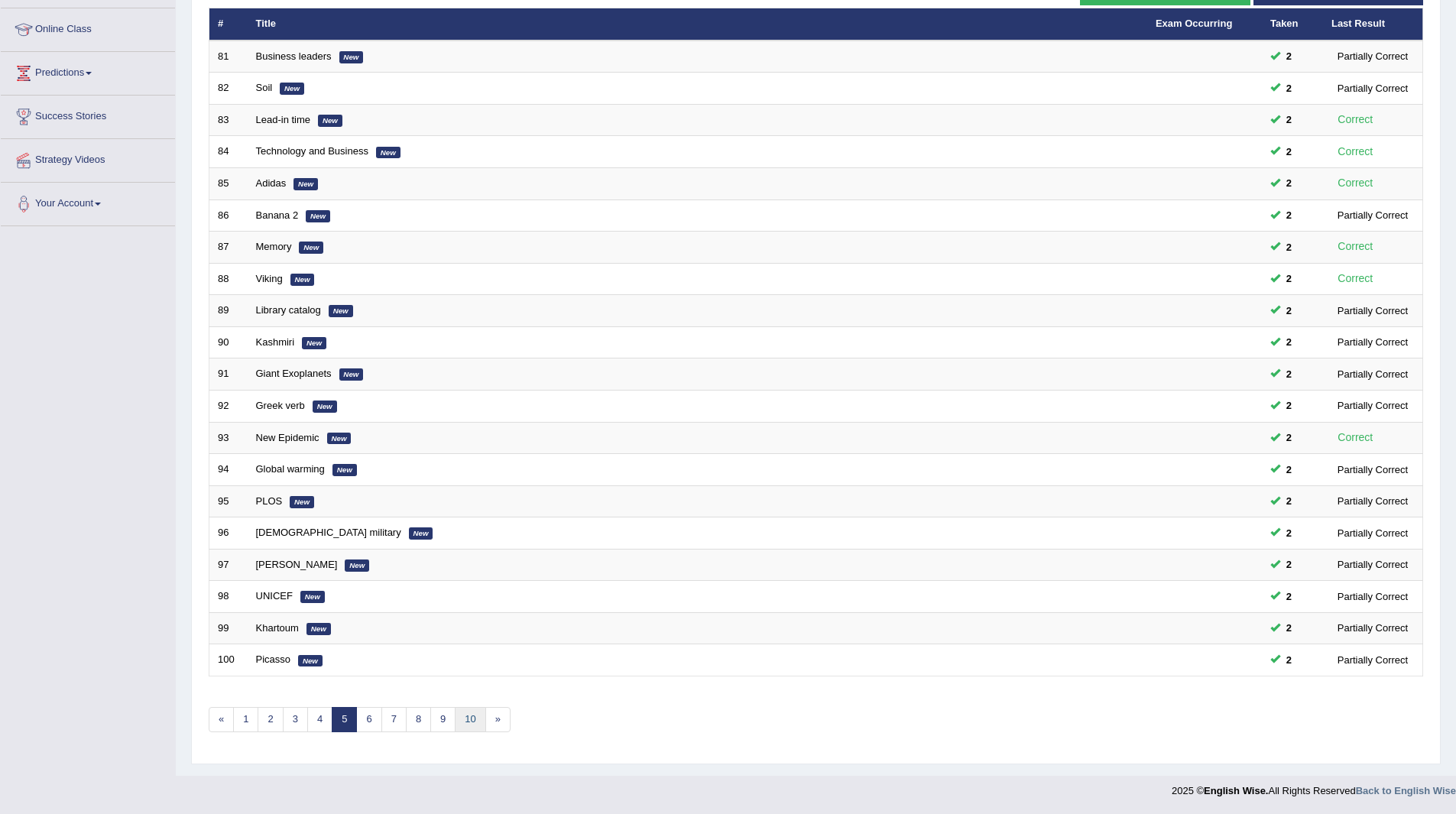
click at [470, 715] on link "10" at bounding box center [470, 719] width 30 height 25
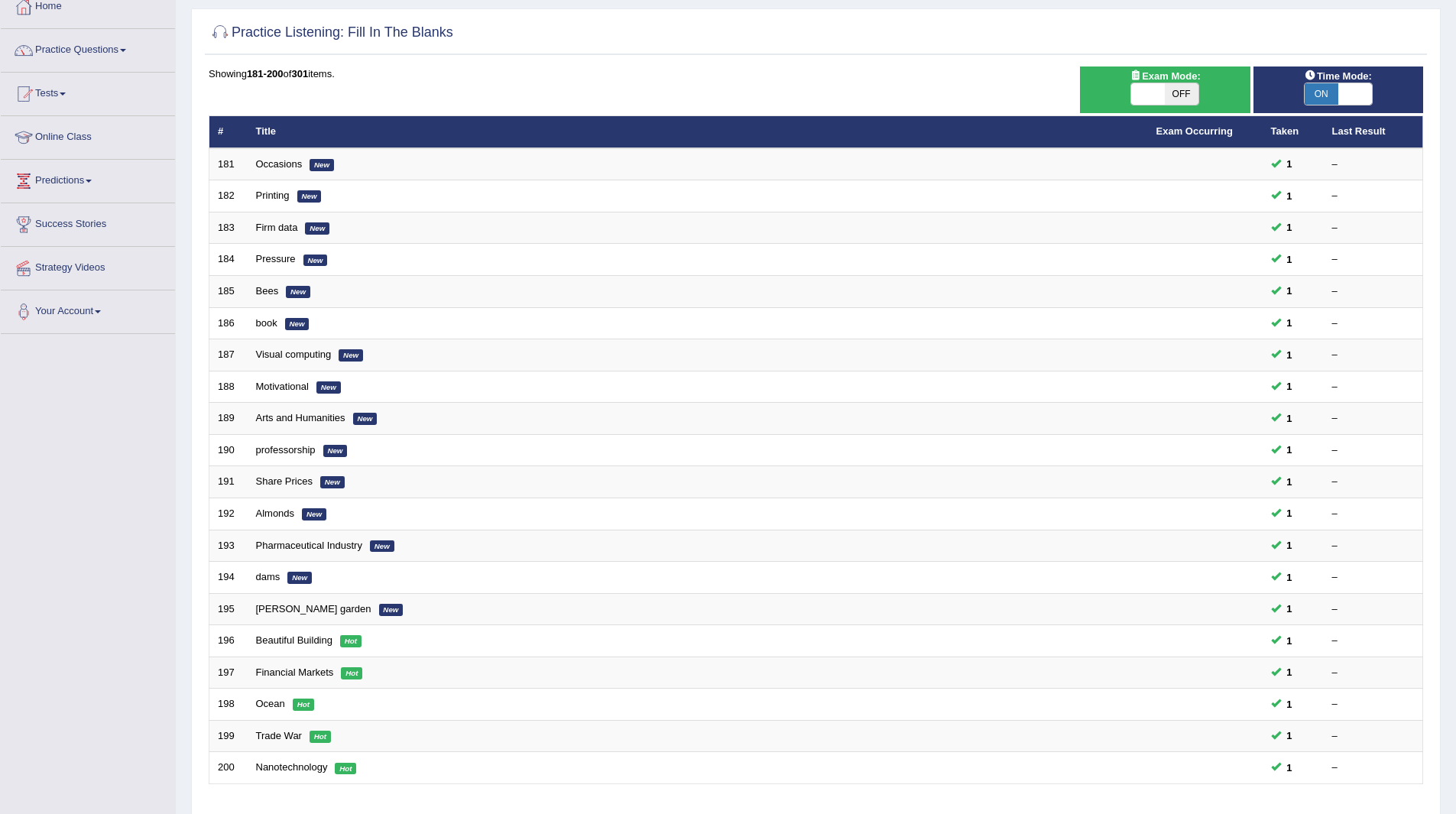
scroll to position [198, 0]
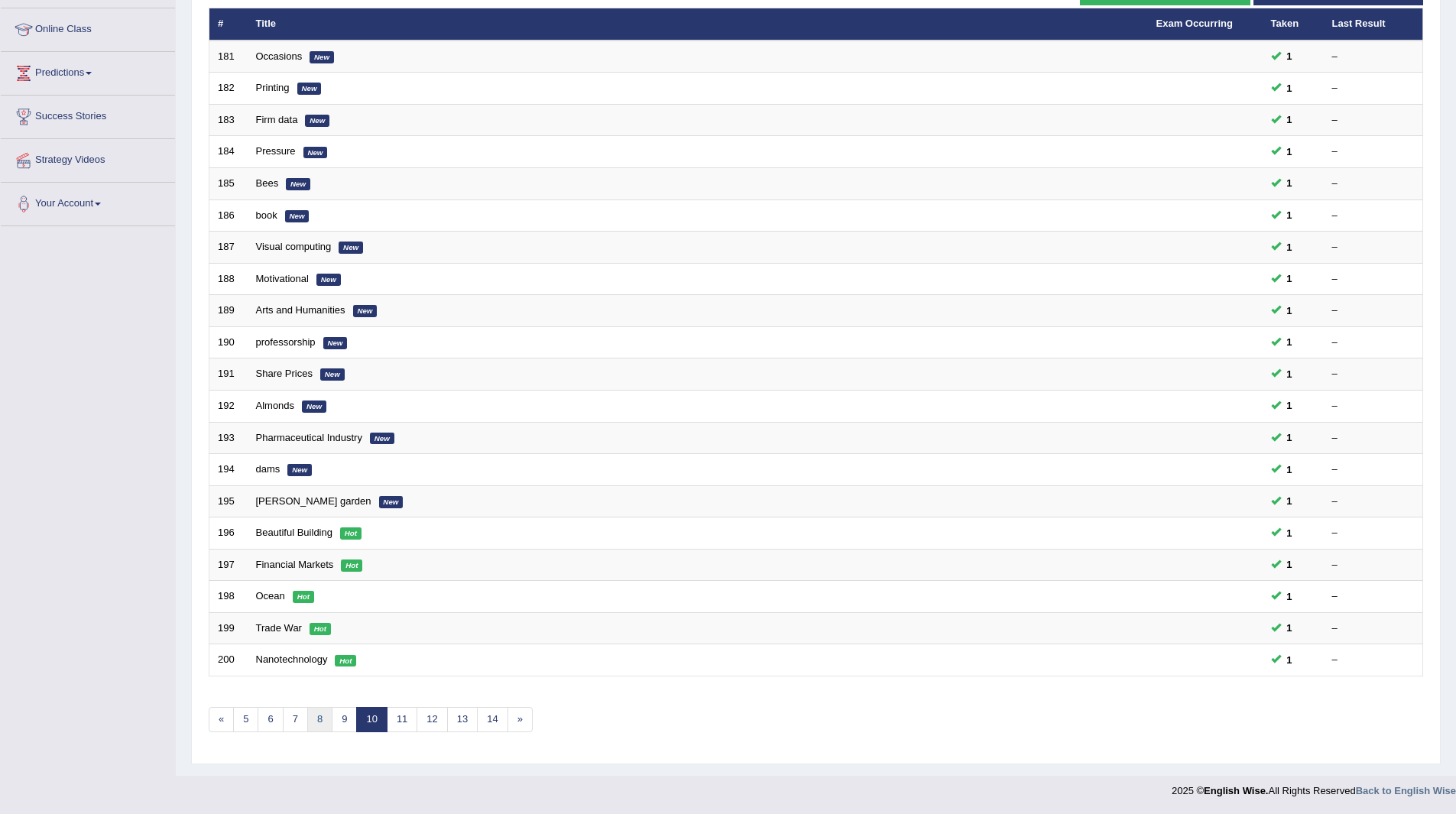
click at [327, 716] on link "8" at bounding box center [319, 719] width 25 height 25
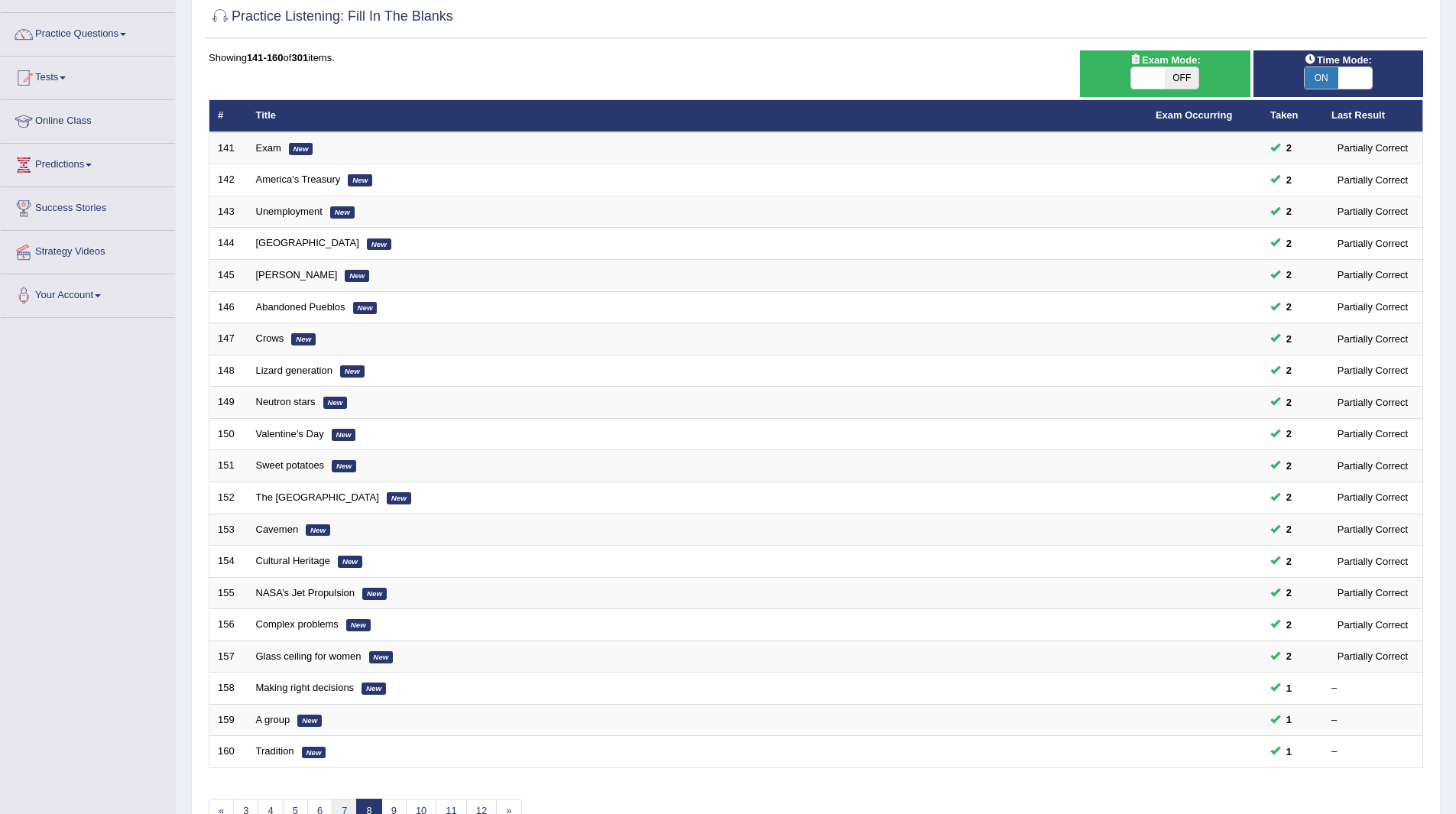
scroll to position [198, 0]
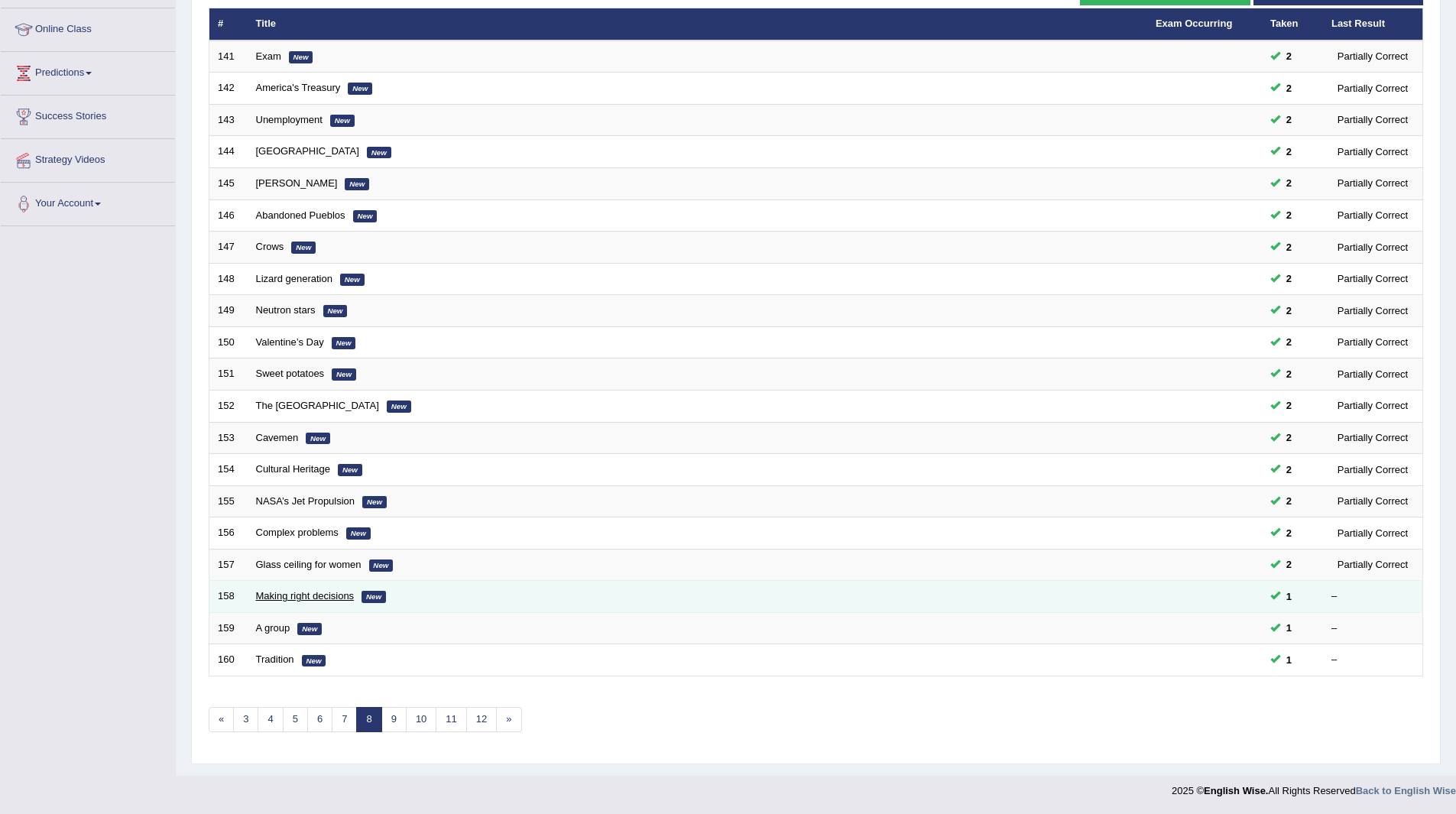
click at [278, 594] on link "Making right decisions" at bounding box center [305, 595] width 98 height 12
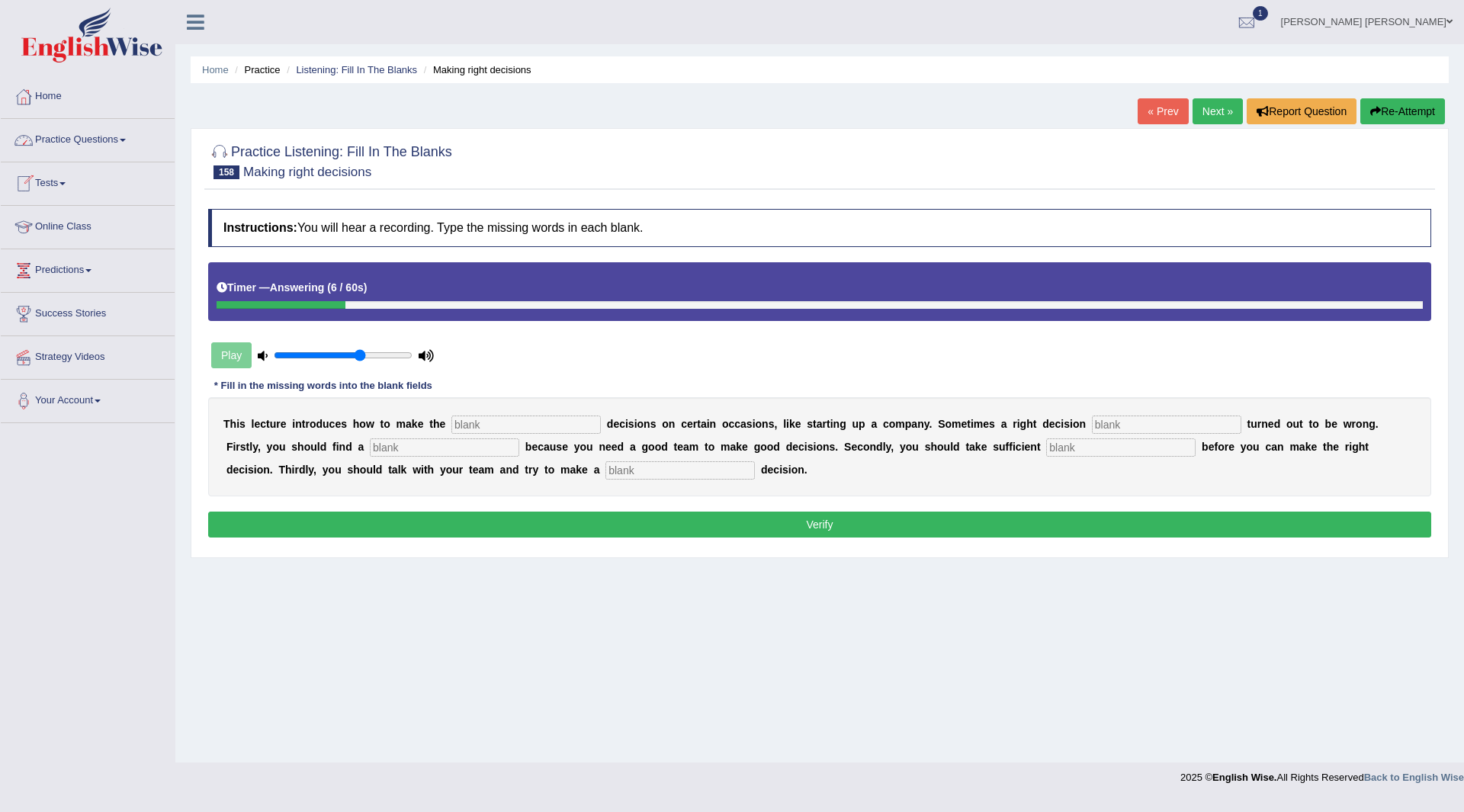
drag, startPoint x: 541, startPoint y: 422, endPoint x: 581, endPoint y: 405, distance: 43.5
click at [541, 422] on input "text" at bounding box center [526, 425] width 150 height 19
type input "right"
type input "initially"
type input "team"
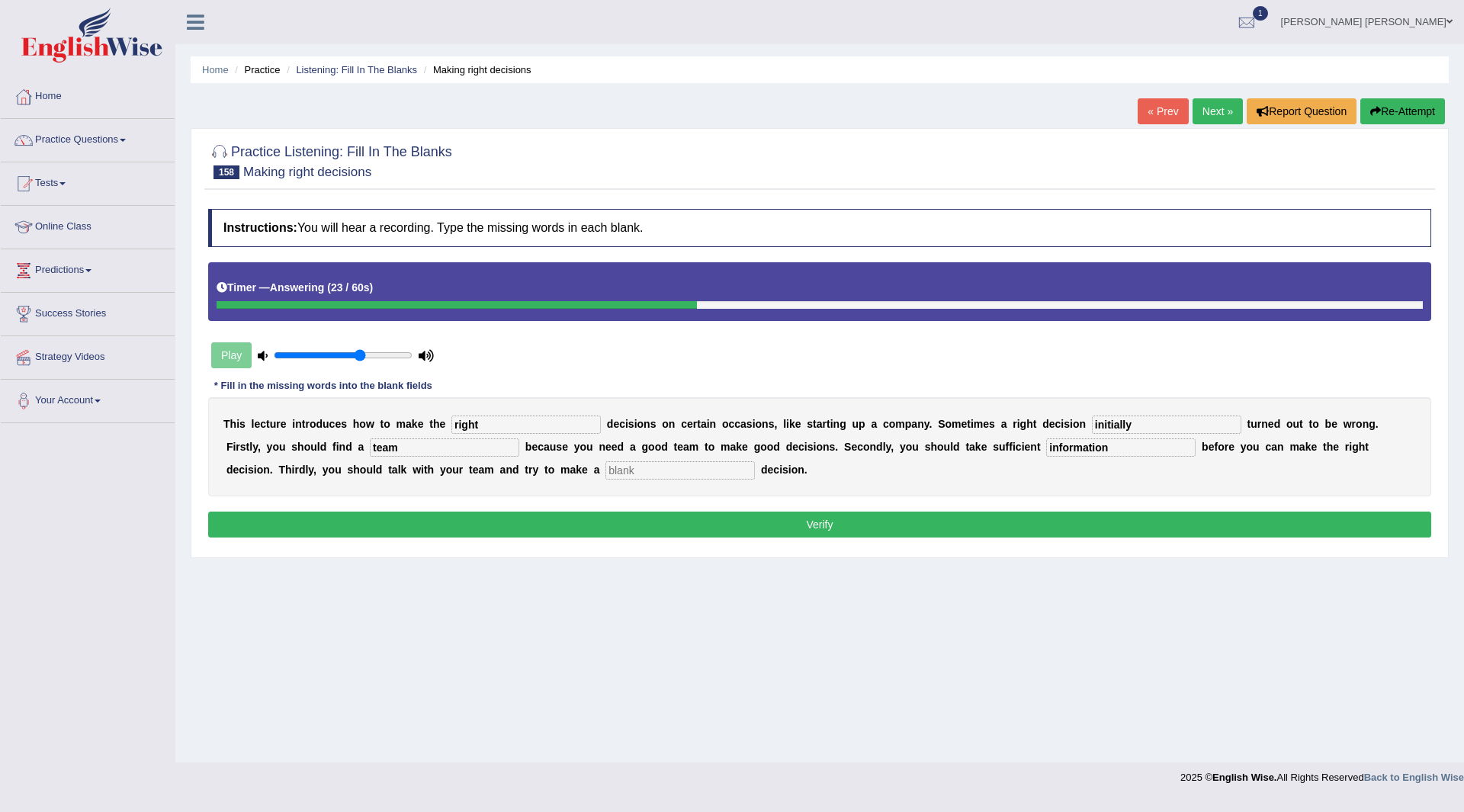
type input "information"
type input "regeriously"
click at [752, 524] on button "Verify" at bounding box center [820, 524] width 1224 height 26
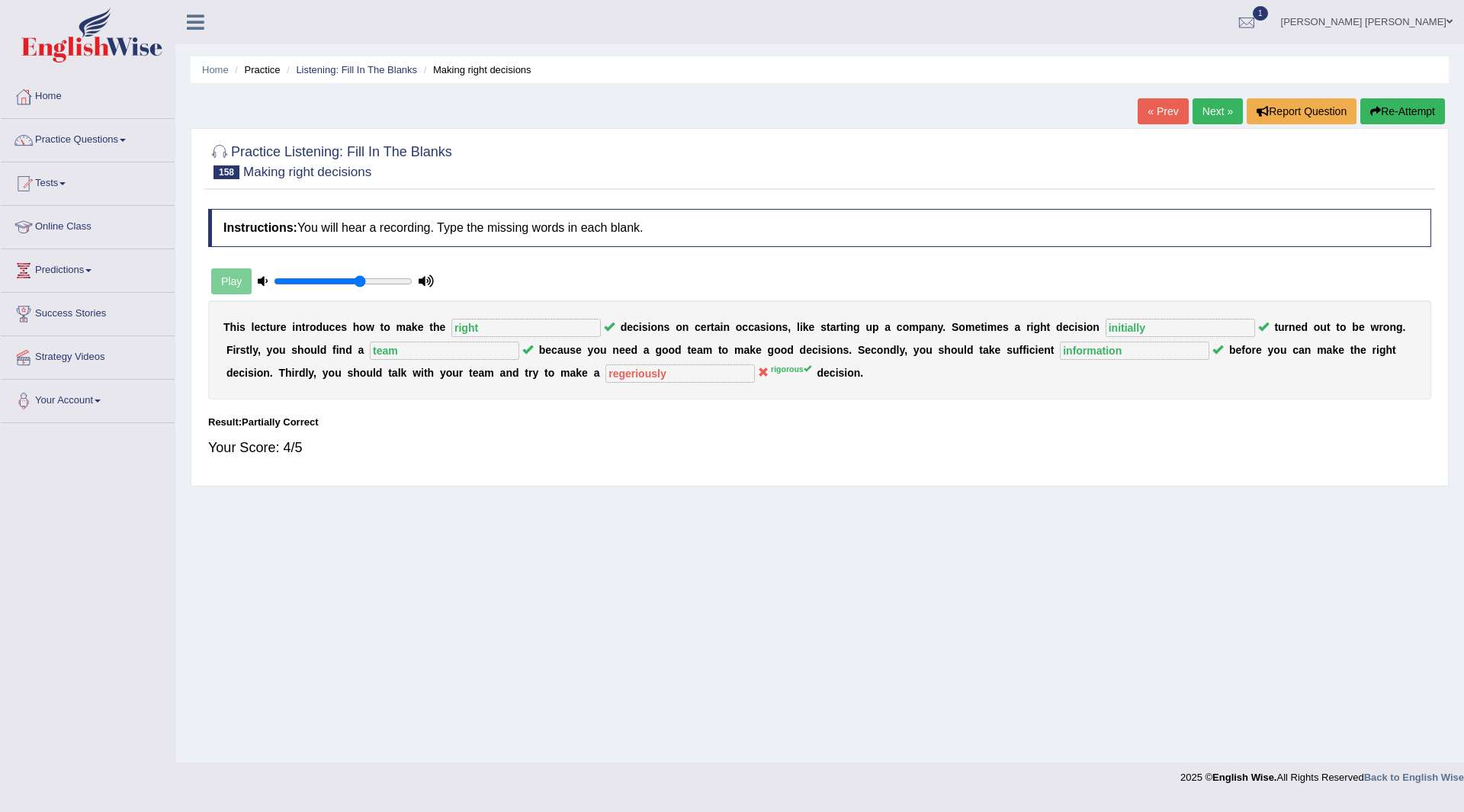
click at [1217, 108] on link "Next »" at bounding box center [1217, 110] width 51 height 26
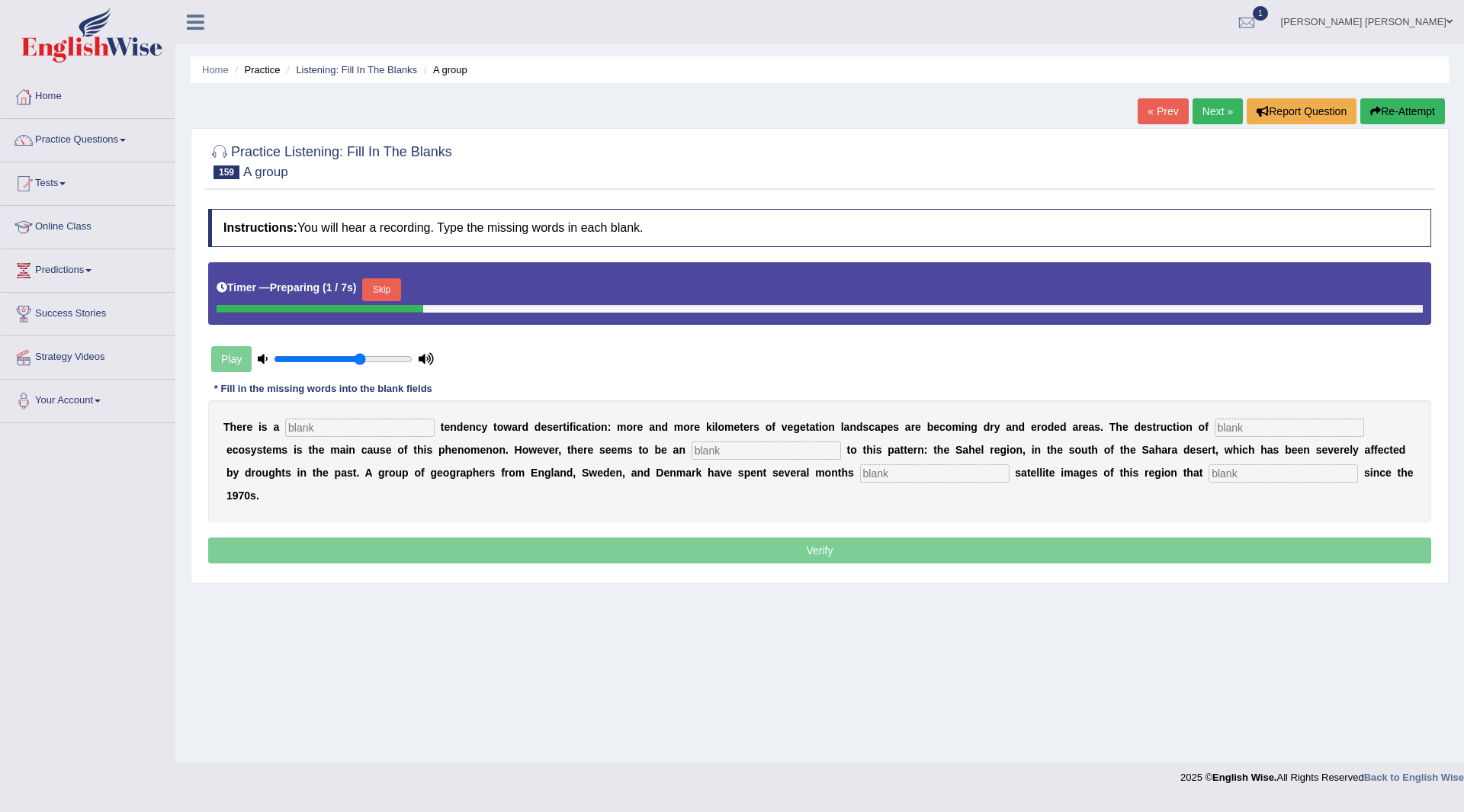
click at [386, 287] on button "Skip" at bounding box center [381, 290] width 38 height 23
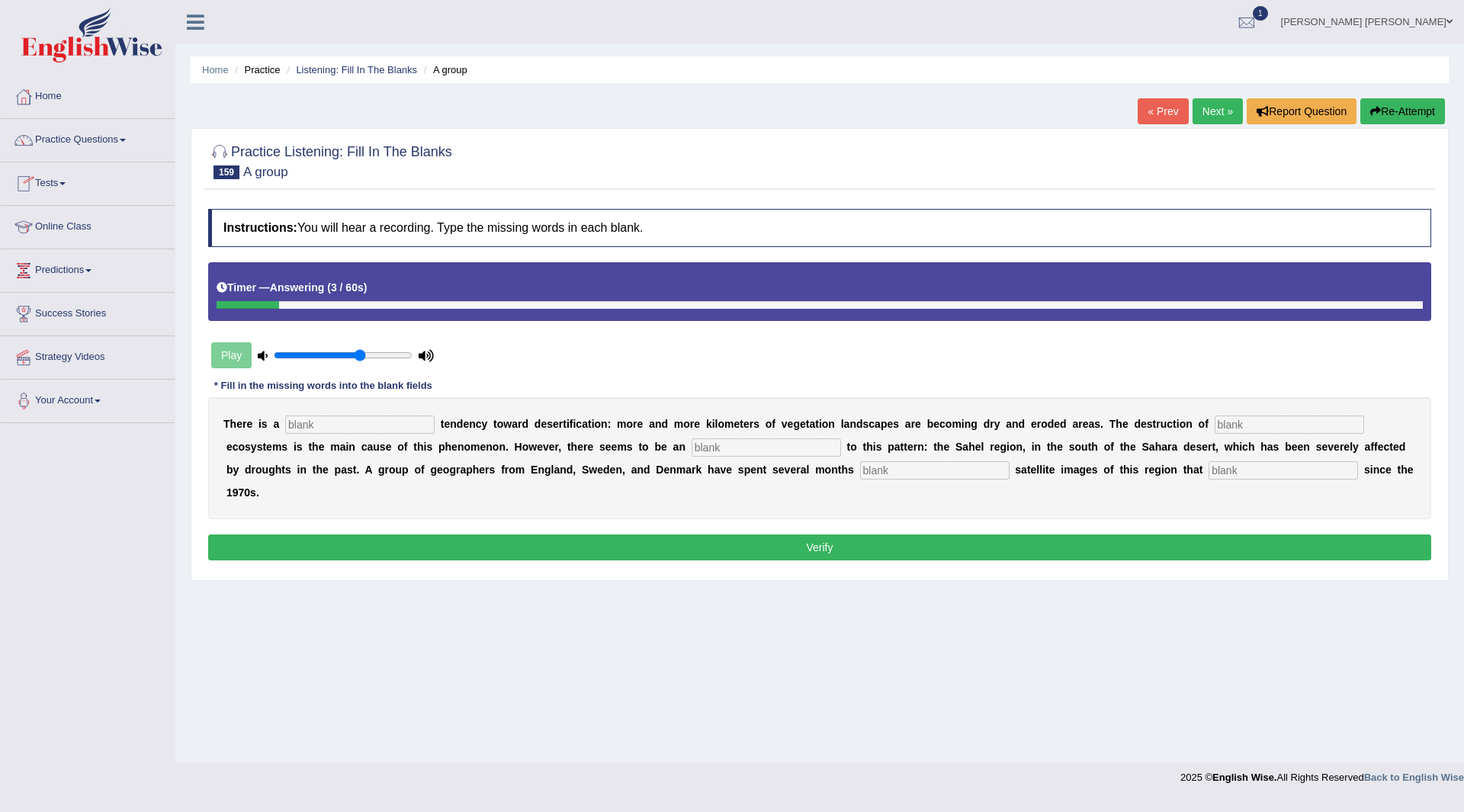
click at [381, 421] on input "text" at bounding box center [360, 425] width 150 height 19
type input "worldwide"
type input "natural"
type input "exception"
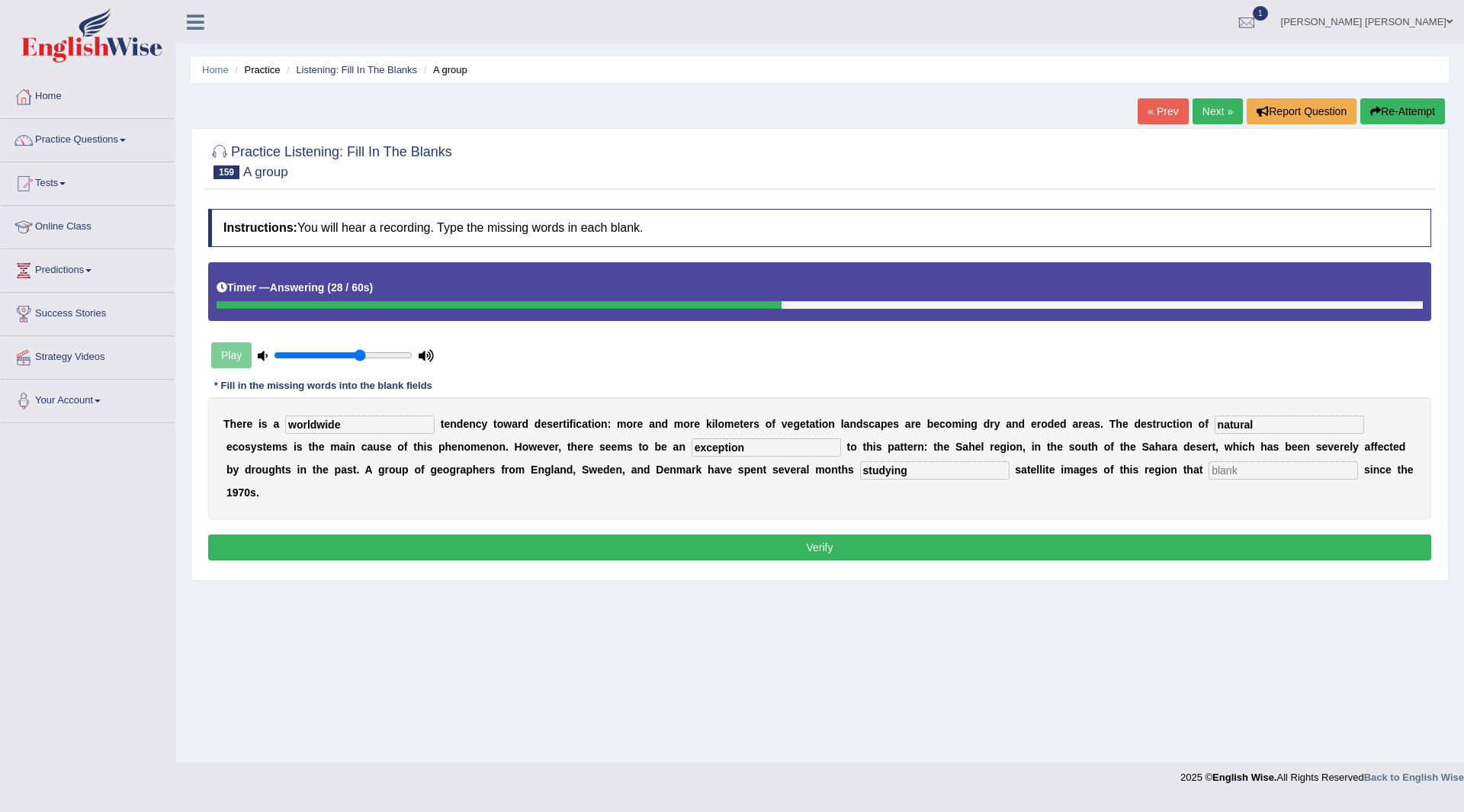
type input "studying"
type input "exist"
click at [630, 540] on button "Verify" at bounding box center [820, 547] width 1224 height 26
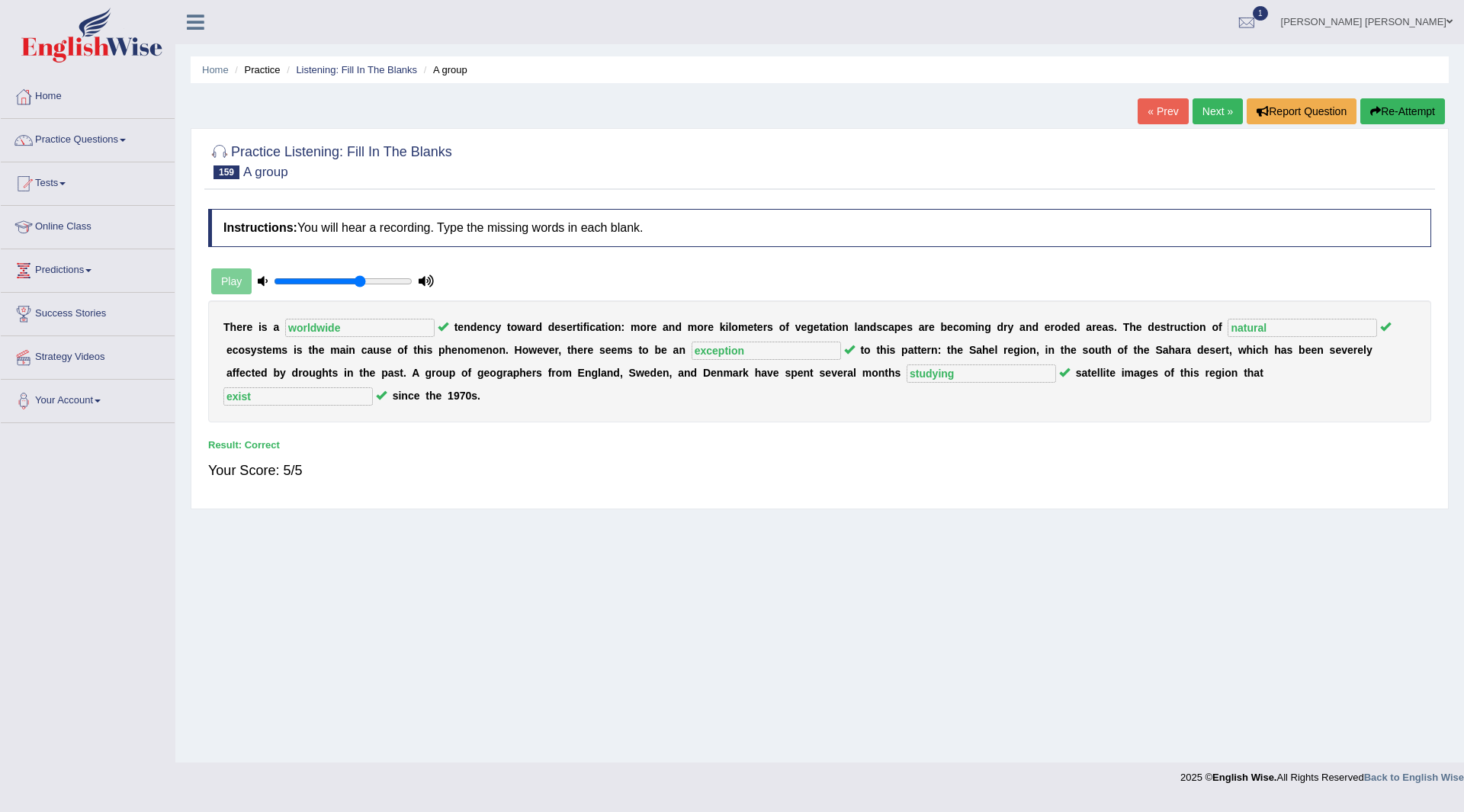
click at [1209, 111] on link "Next »" at bounding box center [1217, 110] width 51 height 26
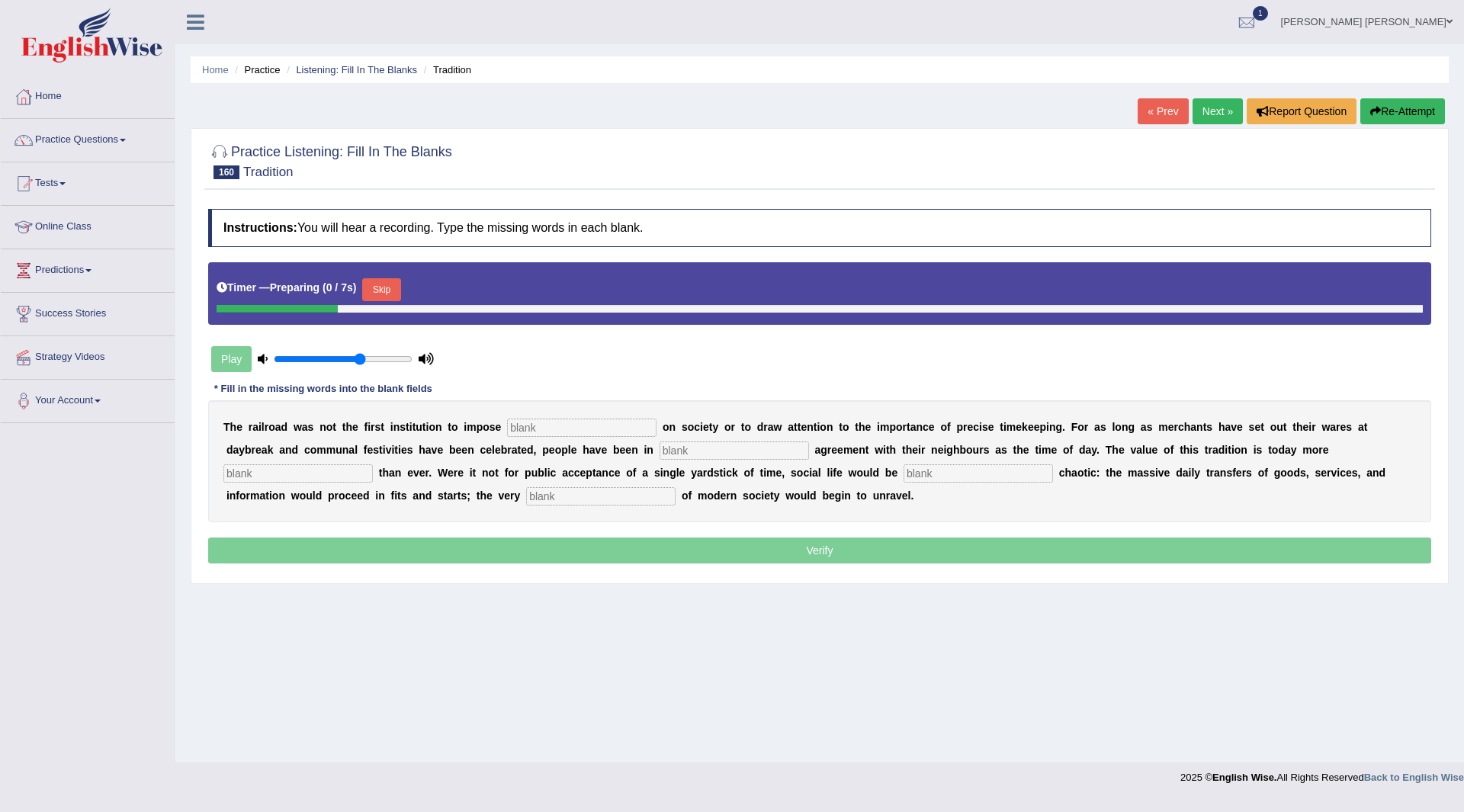
click at [382, 293] on button "Skip" at bounding box center [381, 290] width 38 height 23
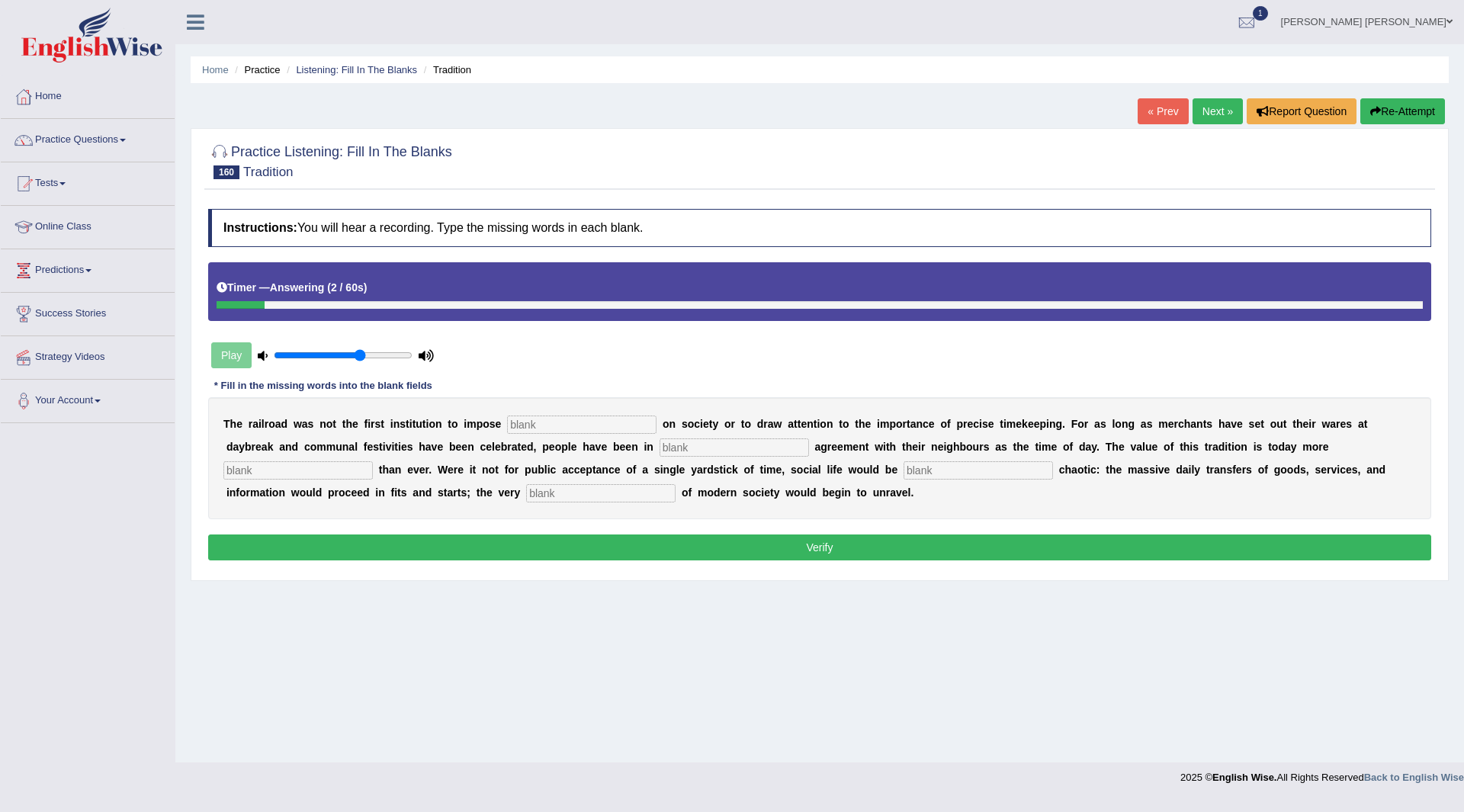
click at [598, 429] on input "text" at bounding box center [582, 425] width 150 height 19
type input "regularity"
type input "rough"
type input "apperent"
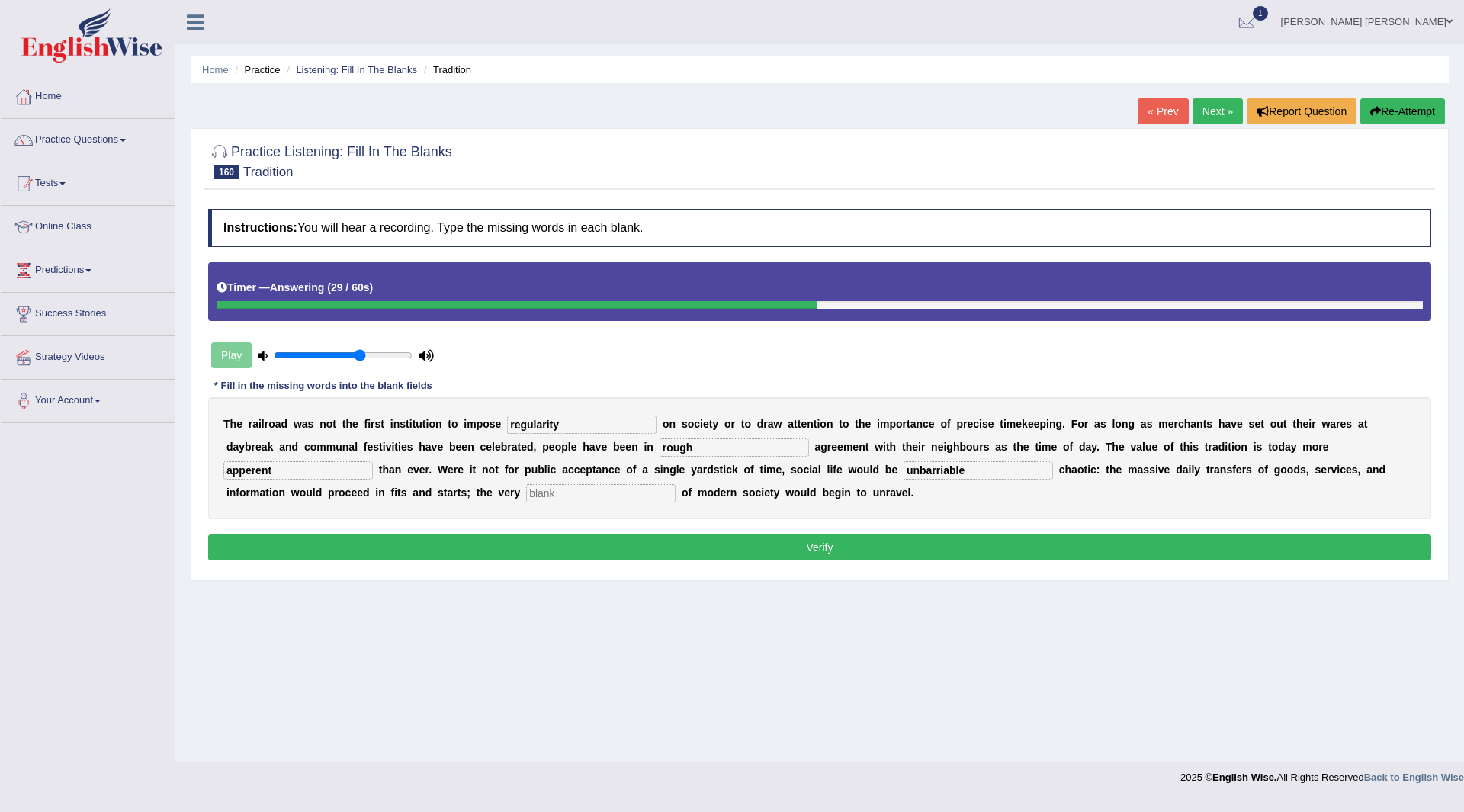
type input "unbarriable"
type input "febric"
click at [694, 541] on button "Verify" at bounding box center [820, 547] width 1224 height 26
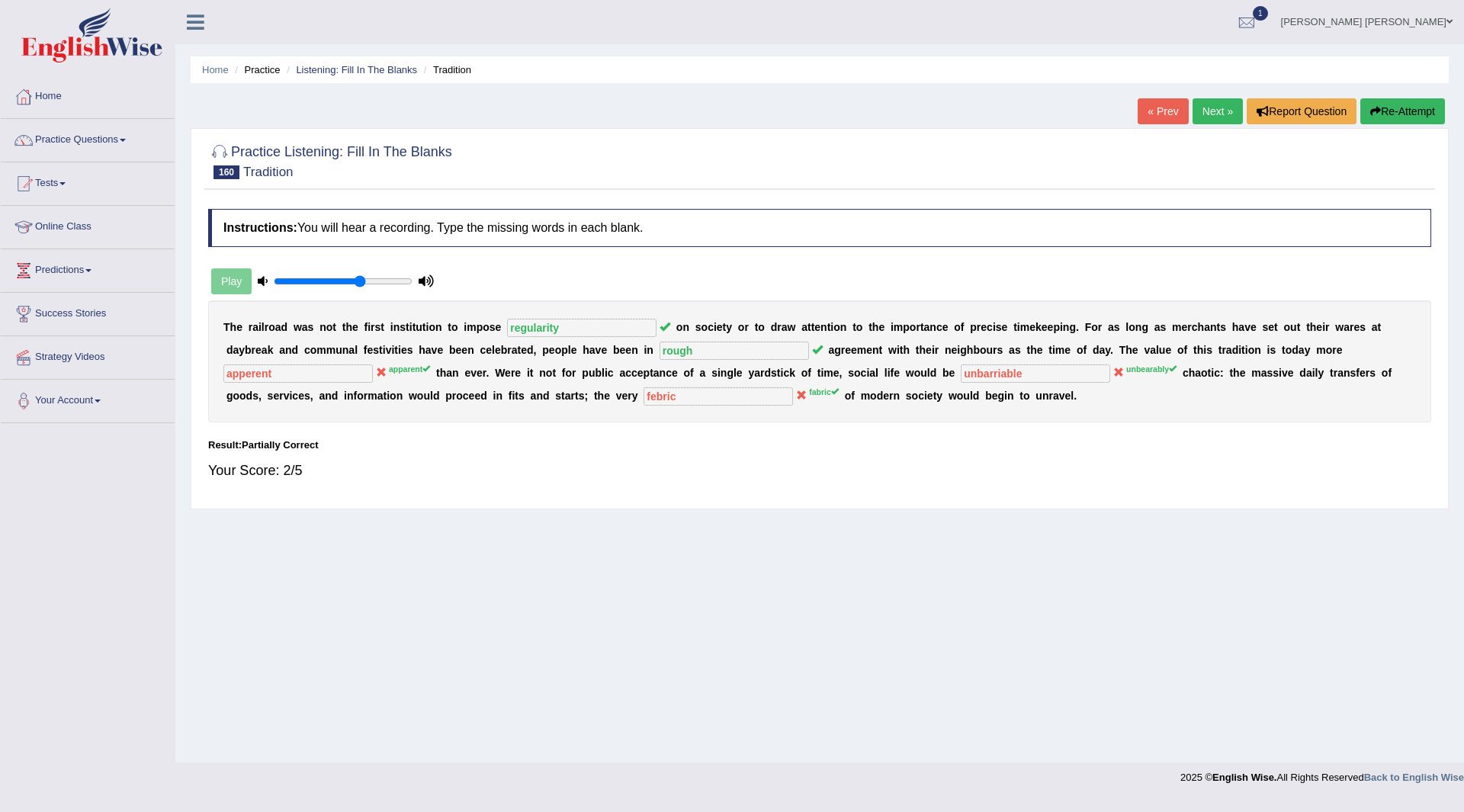
click at [1218, 108] on link "Next »" at bounding box center [1217, 110] width 51 height 26
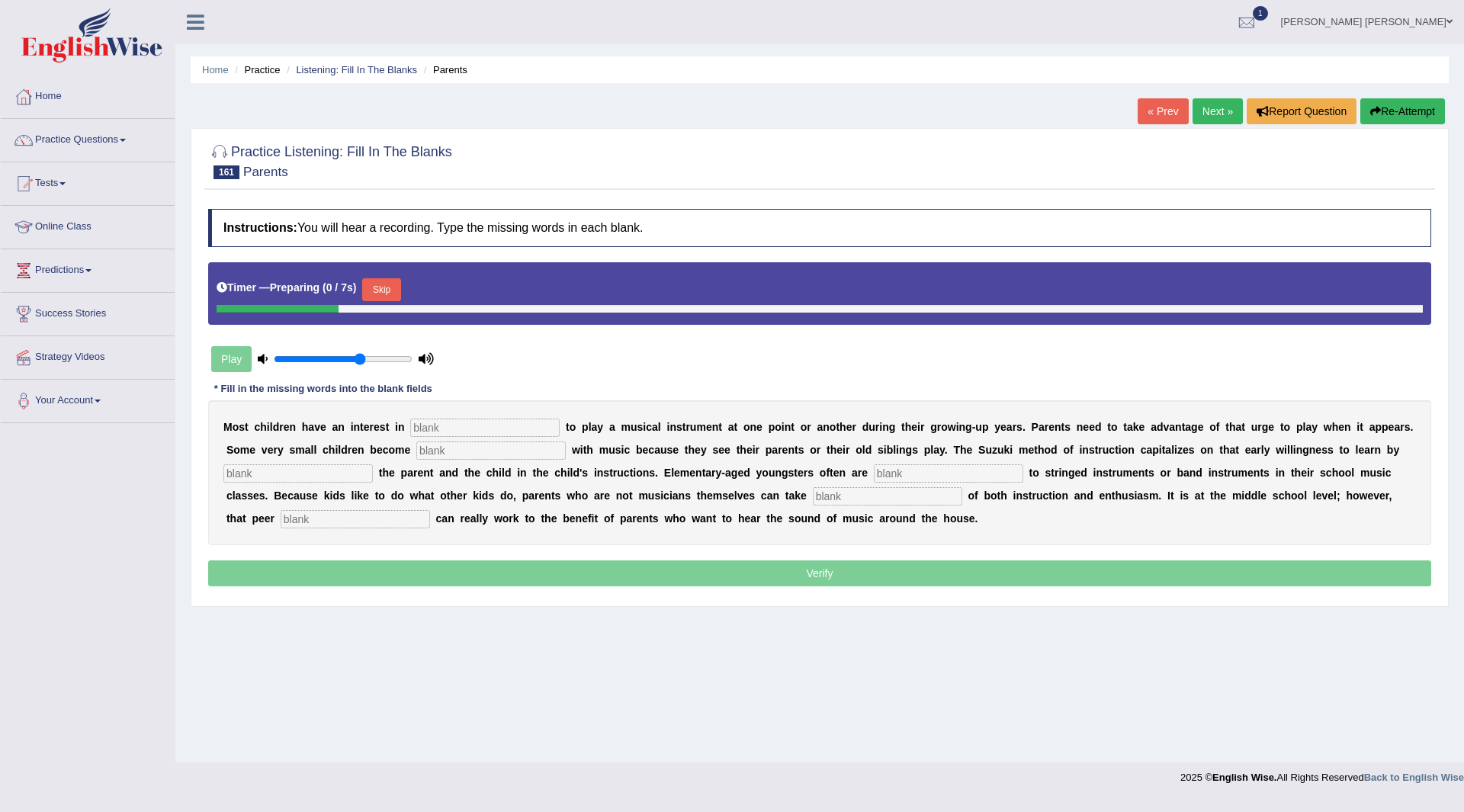
click at [387, 284] on button "Skip" at bounding box center [381, 290] width 38 height 23
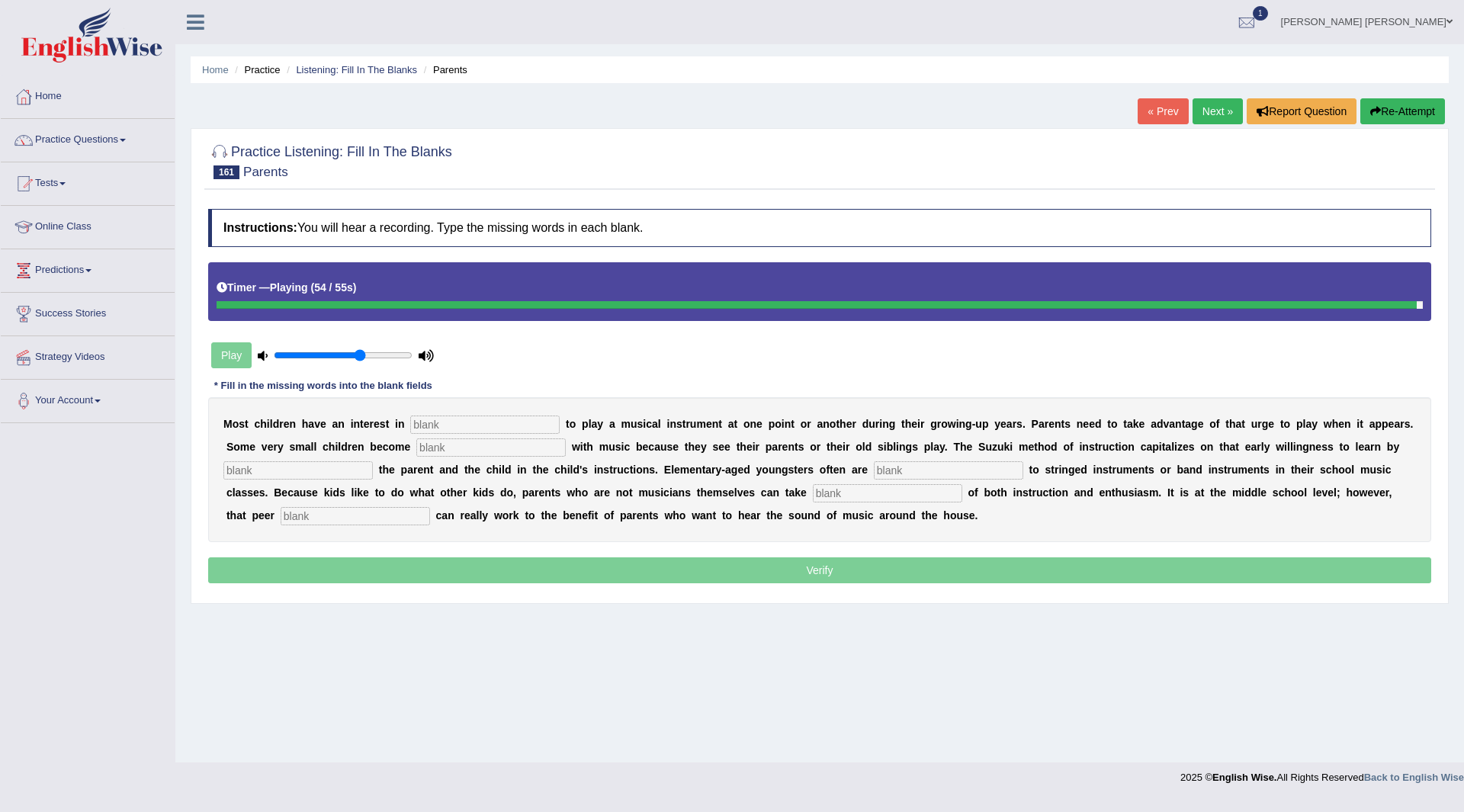
click at [536, 422] on input "text" at bounding box center [485, 425] width 150 height 19
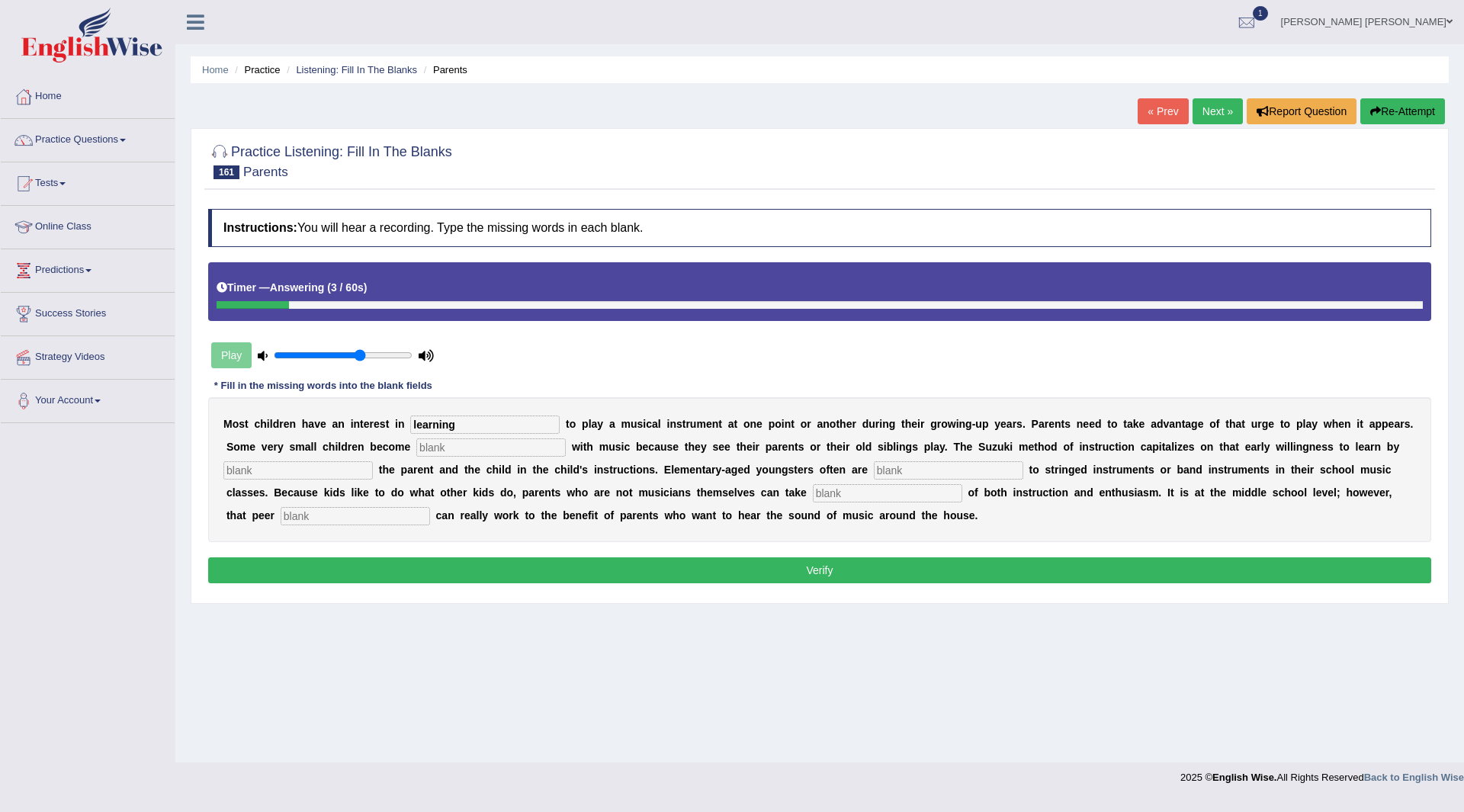
type input "learning"
type input "intread"
type input "involving"
type input "expose"
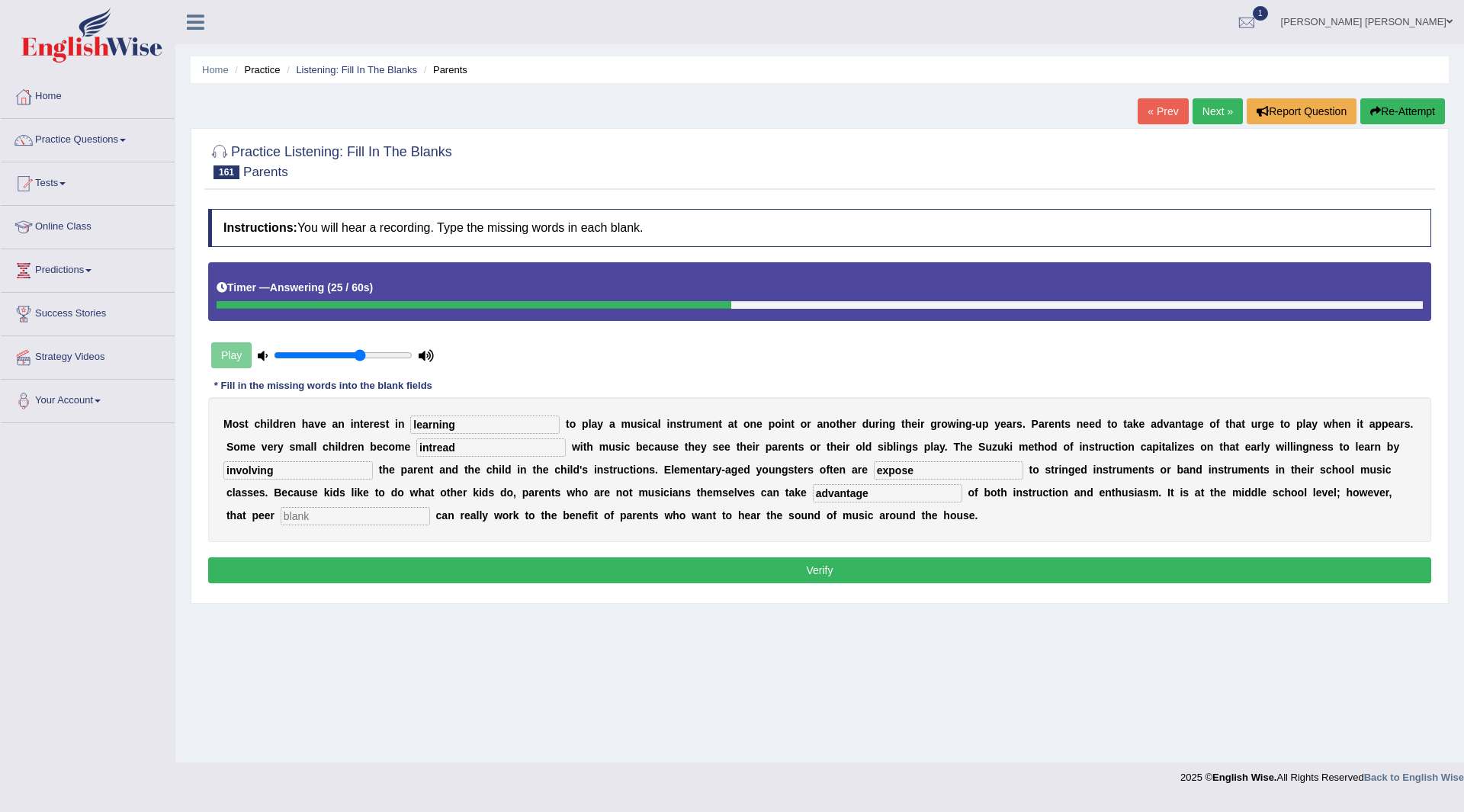
type input "advantage"
type input "pressure"
drag, startPoint x: 854, startPoint y: 570, endPoint x: 854, endPoint y: 578, distance: 8.0
click at [854, 570] on button "Verify" at bounding box center [820, 570] width 1224 height 26
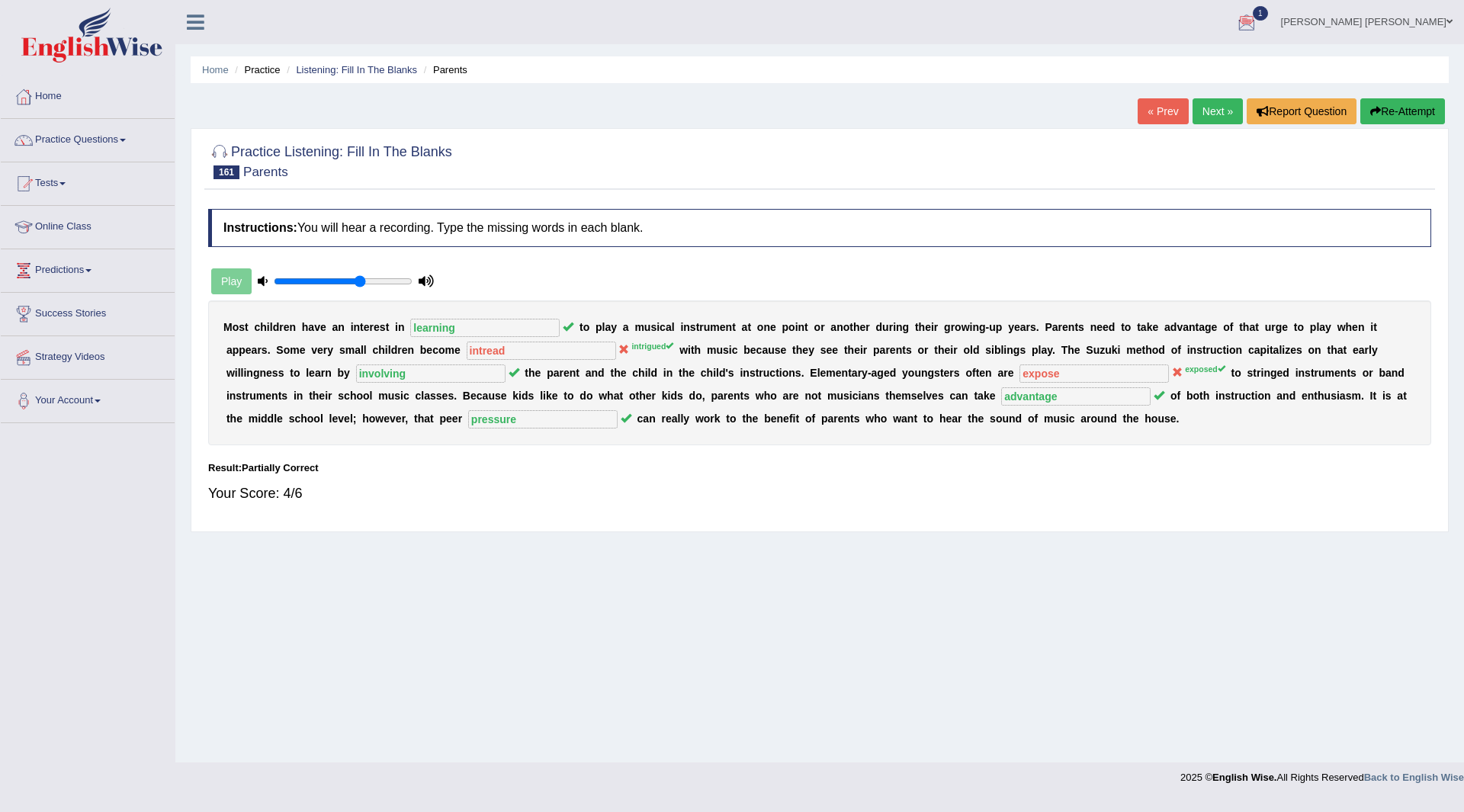
click at [1209, 113] on link "Next »" at bounding box center [1217, 110] width 51 height 26
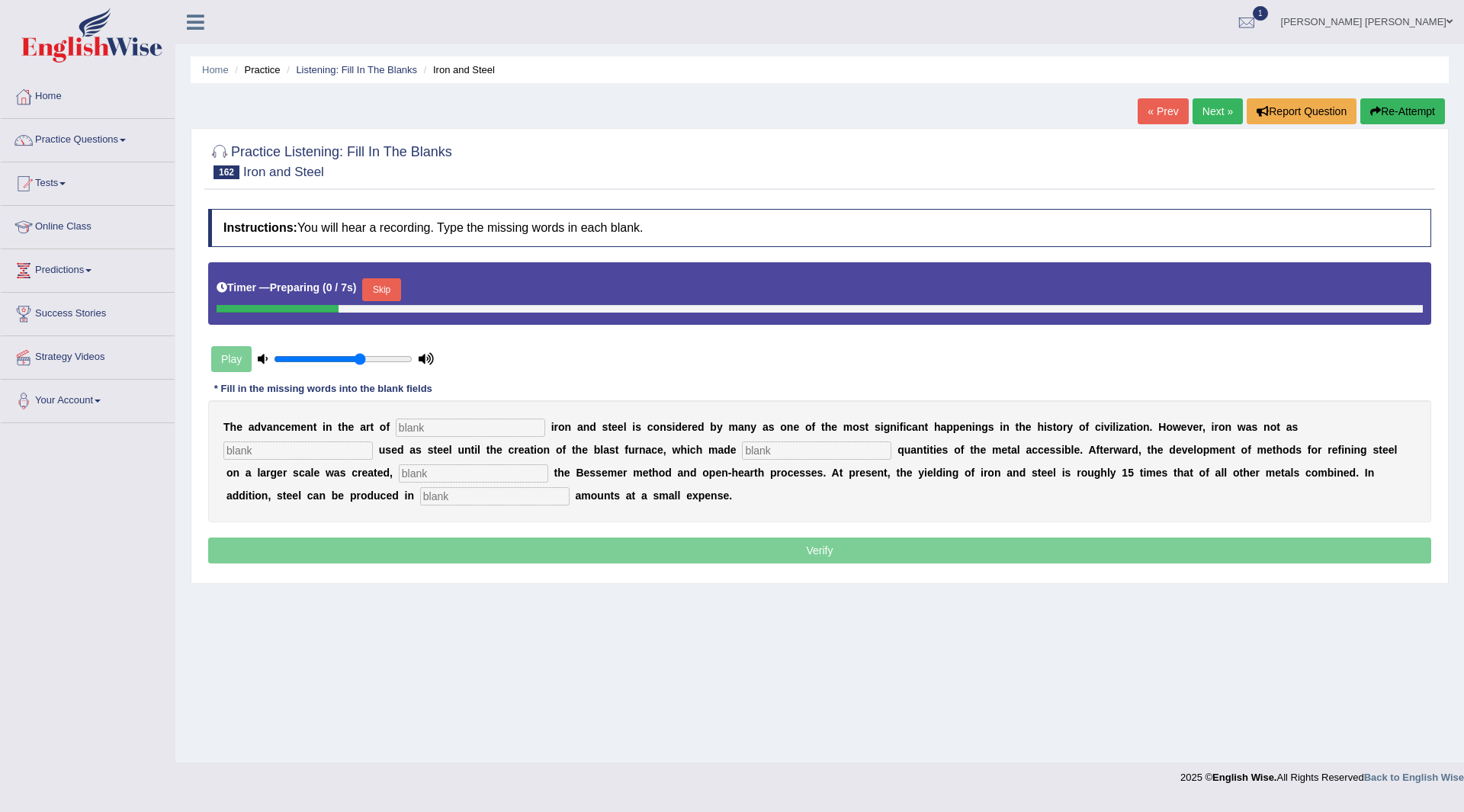
click at [386, 287] on button "Skip" at bounding box center [381, 290] width 38 height 23
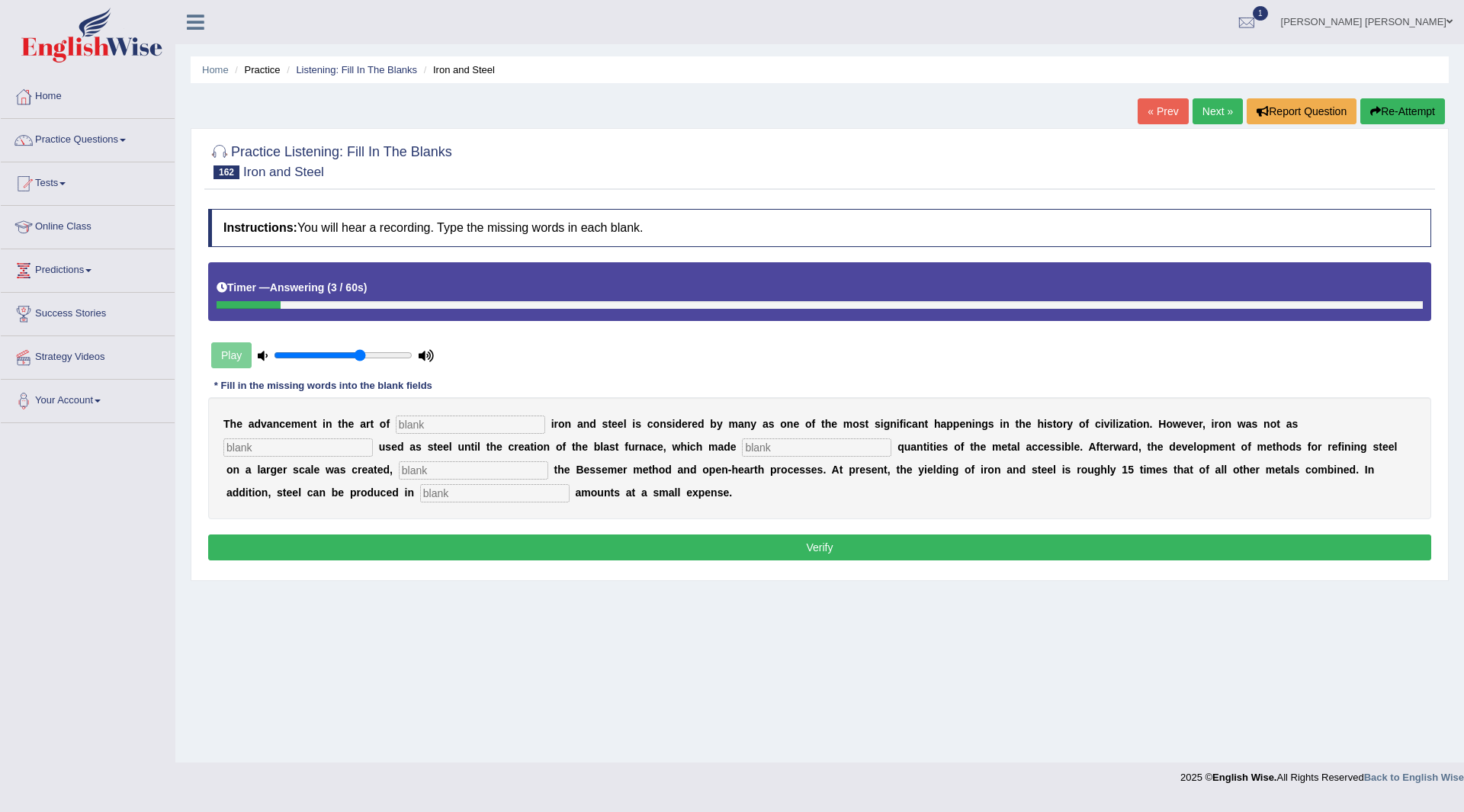
click at [486, 420] on input "text" at bounding box center [470, 425] width 150 height 19
type input "producing"
type input "widely"
type input "large"
type input "including"
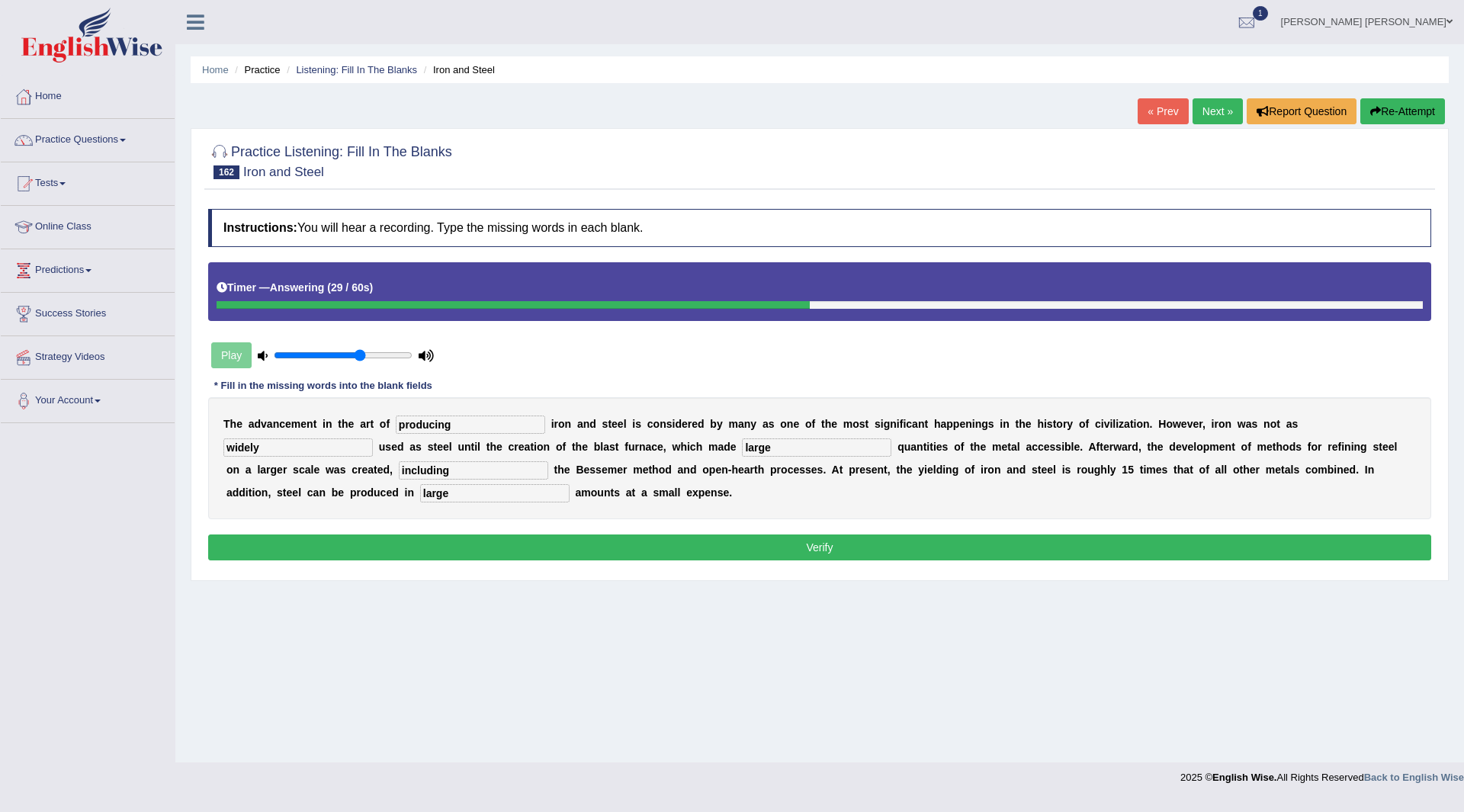
type input "large"
click at [663, 546] on button "Verify" at bounding box center [820, 547] width 1224 height 26
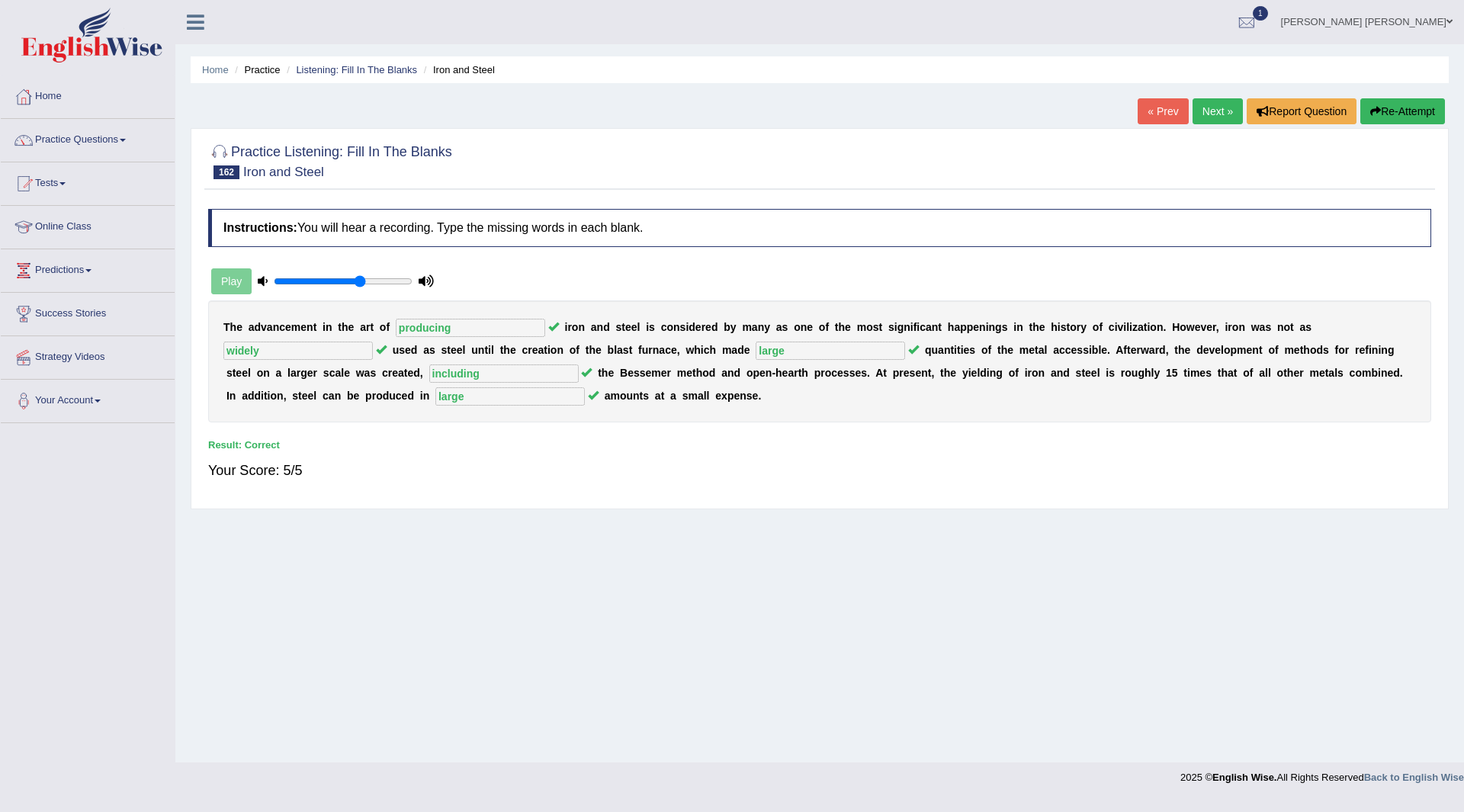
drag, startPoint x: 1208, startPoint y: 109, endPoint x: 1201, endPoint y: 101, distance: 10.6
click at [1208, 109] on link "Next »" at bounding box center [1217, 110] width 51 height 26
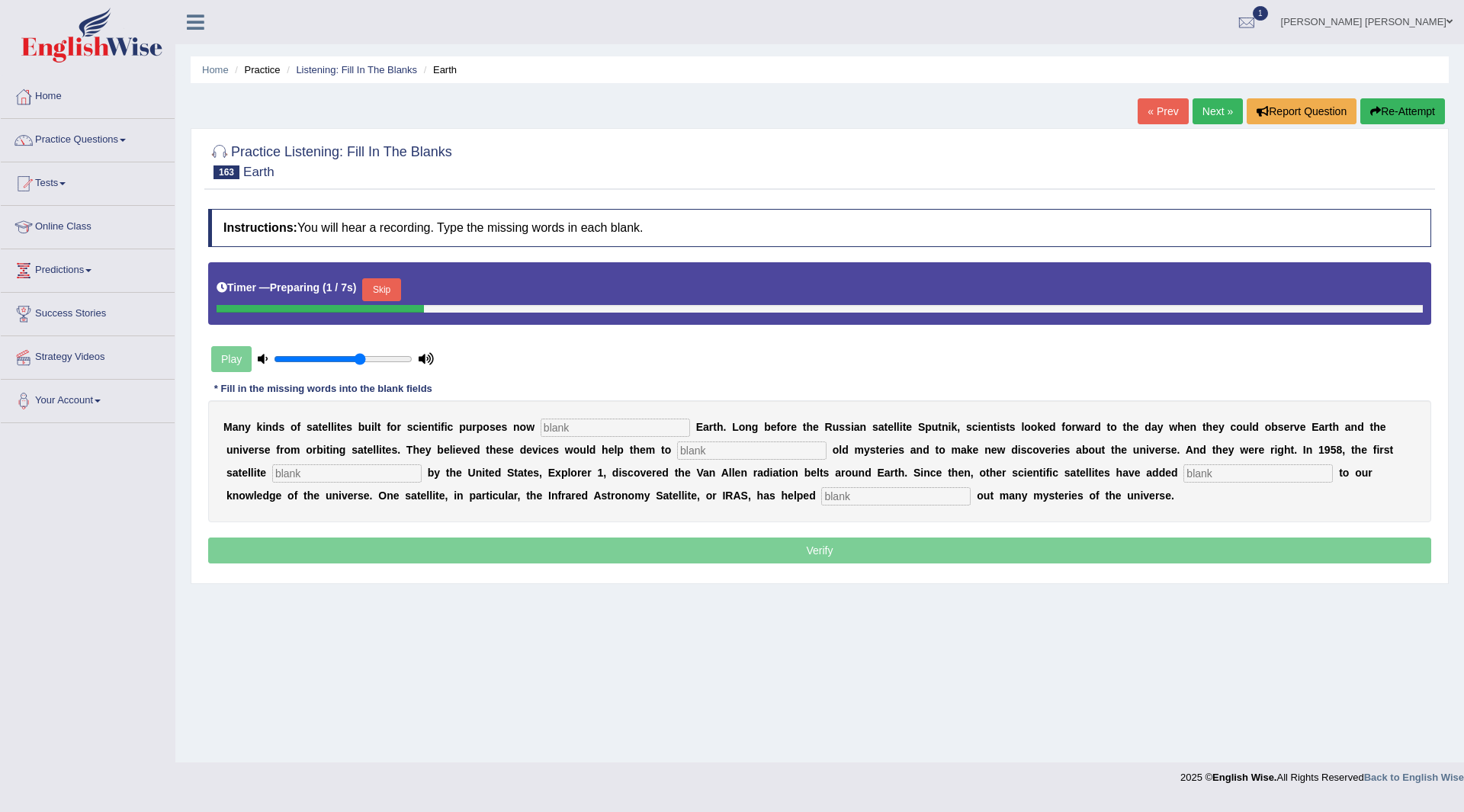
click at [387, 293] on button "Skip" at bounding box center [381, 290] width 38 height 23
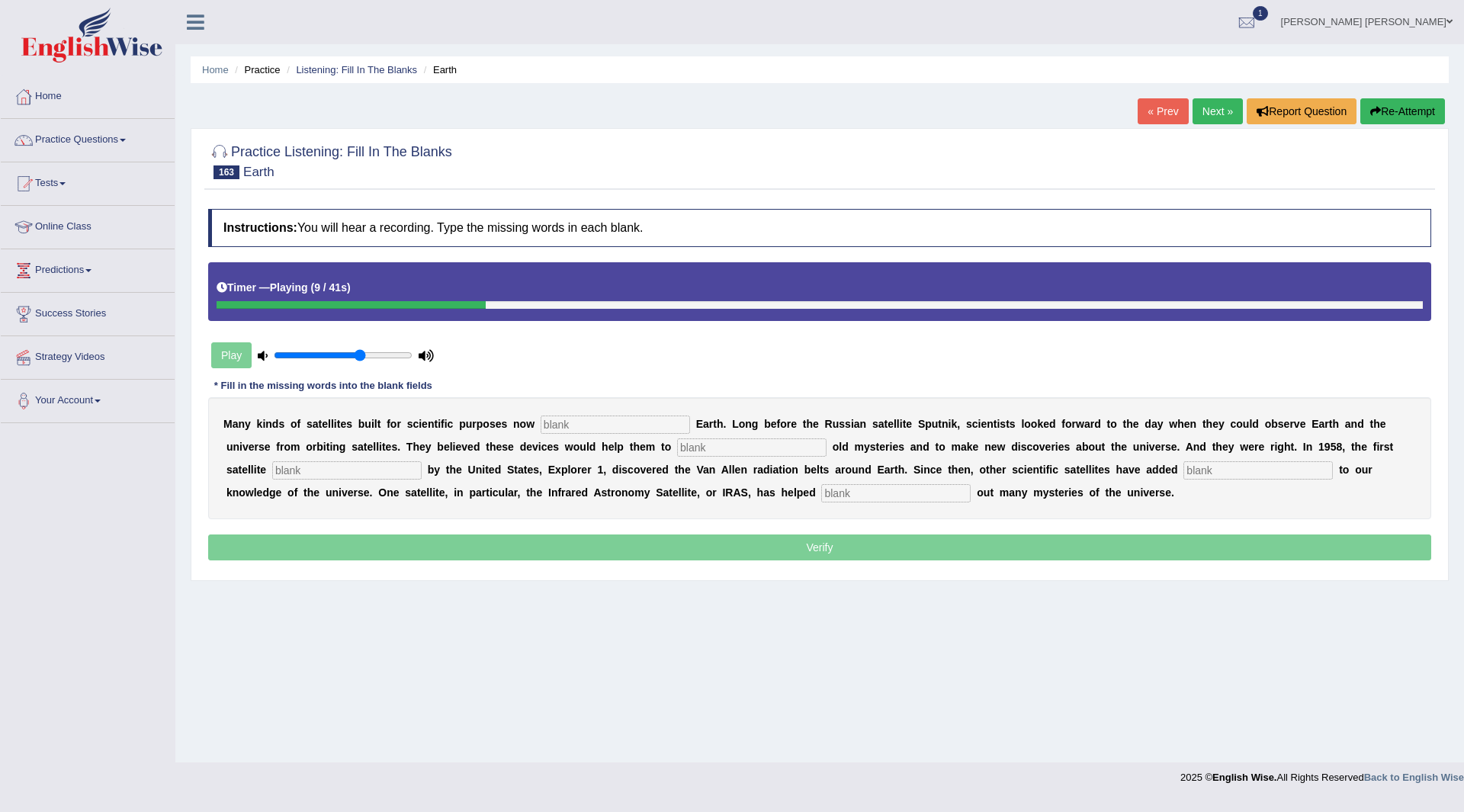
click at [1379, 114] on button "Re-Attempt" at bounding box center [1403, 110] width 85 height 26
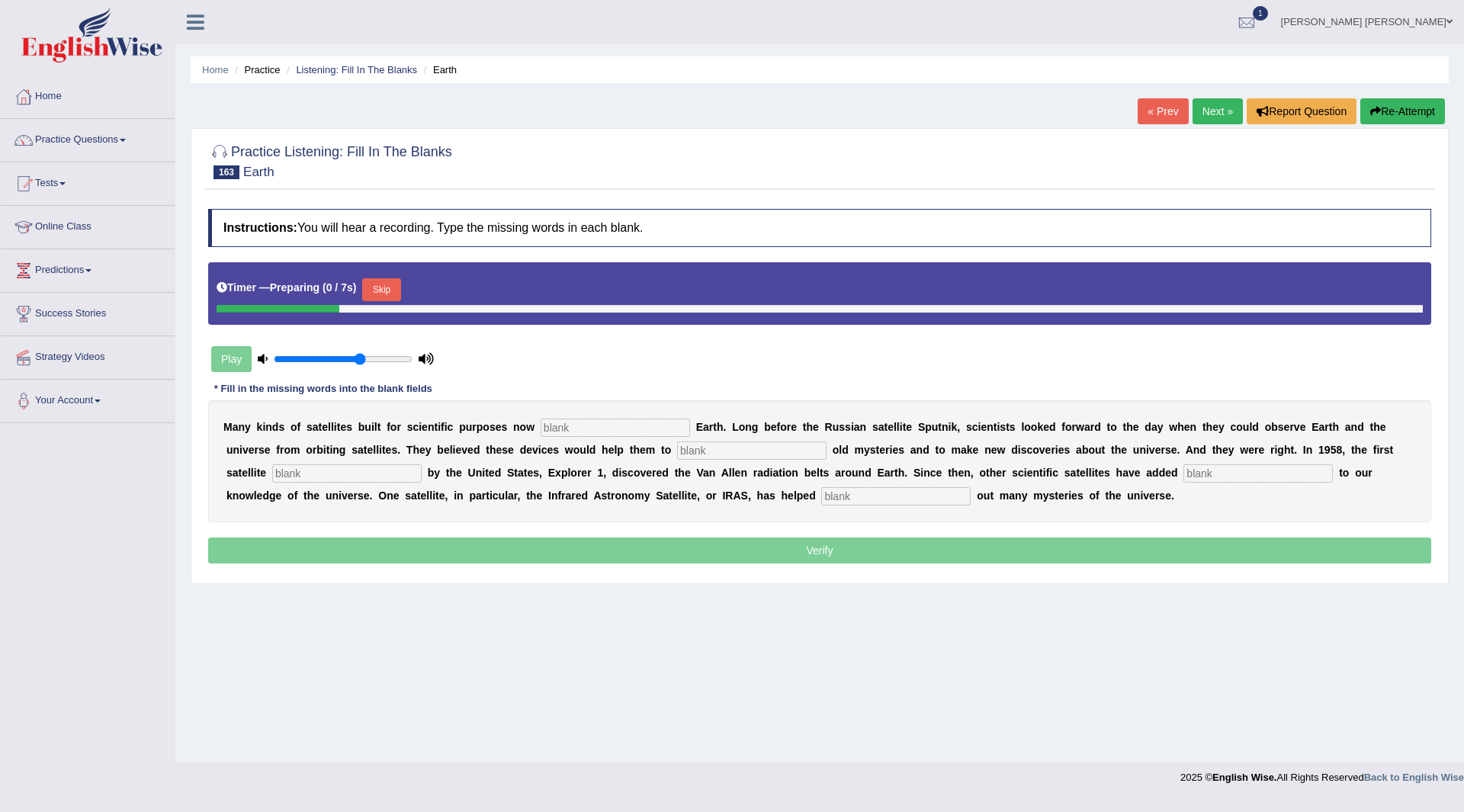
click at [388, 288] on button "Skip" at bounding box center [381, 290] width 38 height 23
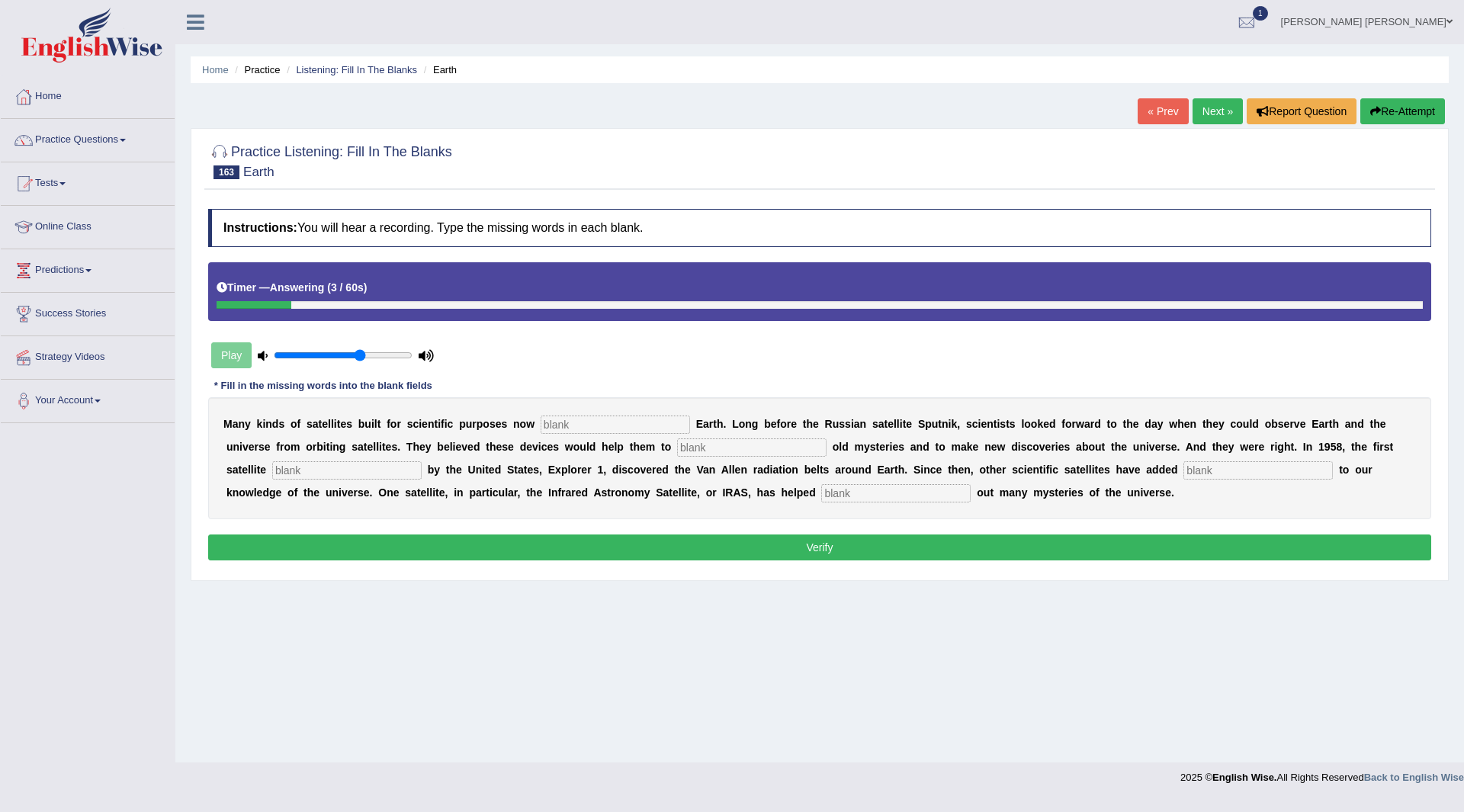
drag, startPoint x: 636, startPoint y: 418, endPoint x: 252, endPoint y: 303, distance: 400.9
click at [636, 419] on input "text" at bounding box center [615, 425] width 150 height 19
type input "on"
type input "solve"
type input "lunched"
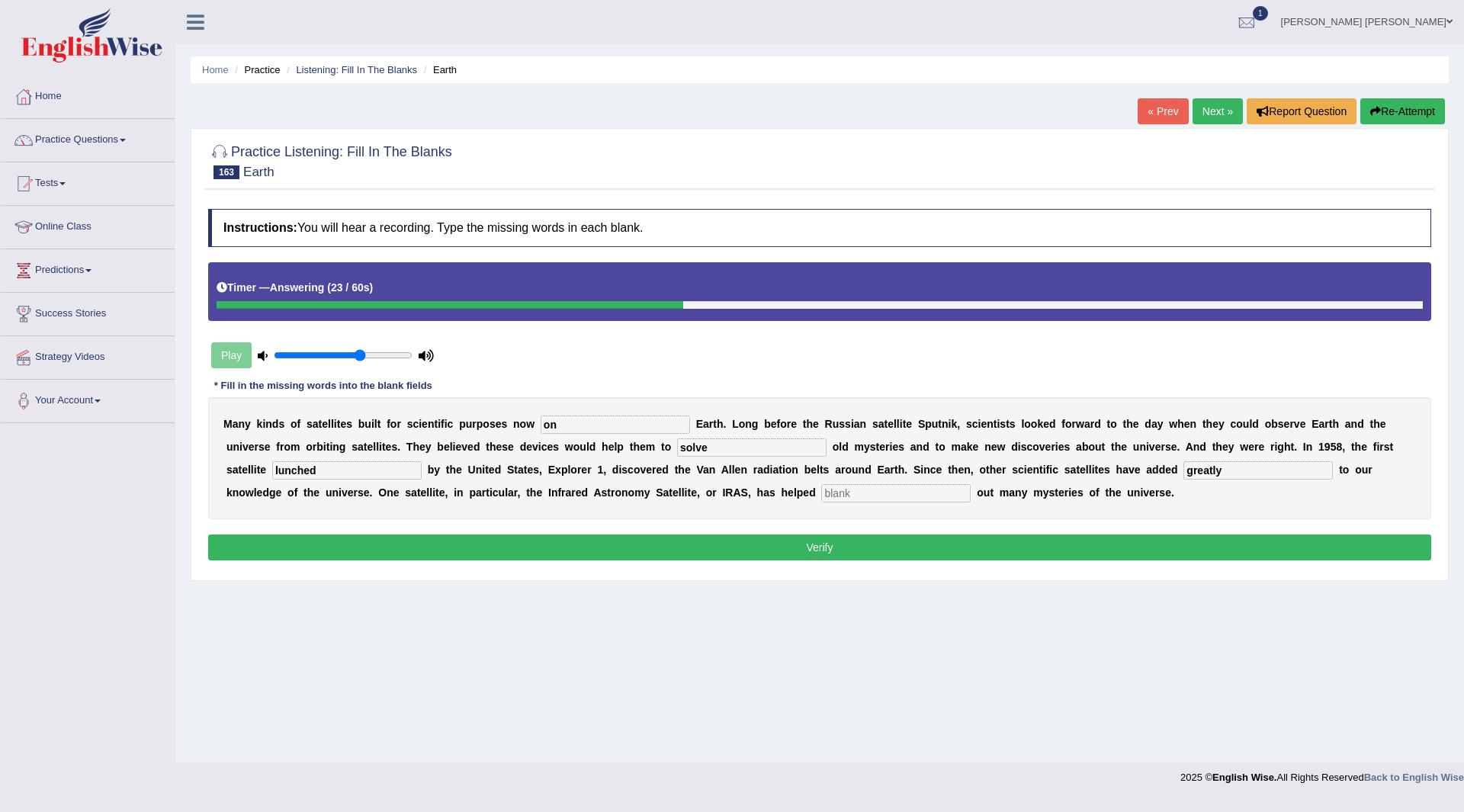
type input "greatly"
type input "figureout"
click at [617, 550] on button "Verify" at bounding box center [820, 547] width 1224 height 26
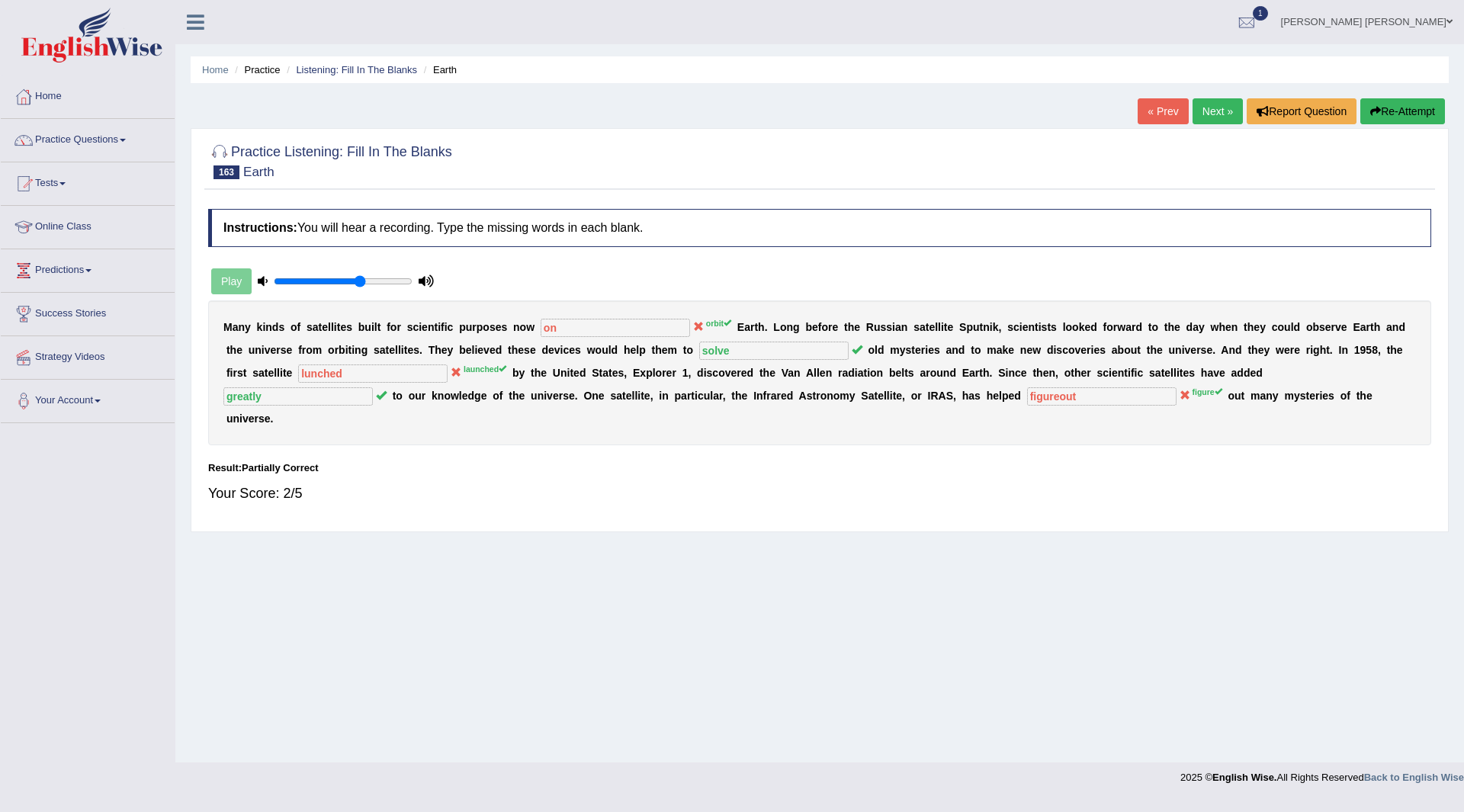
click at [1214, 114] on link "Next »" at bounding box center [1217, 110] width 51 height 26
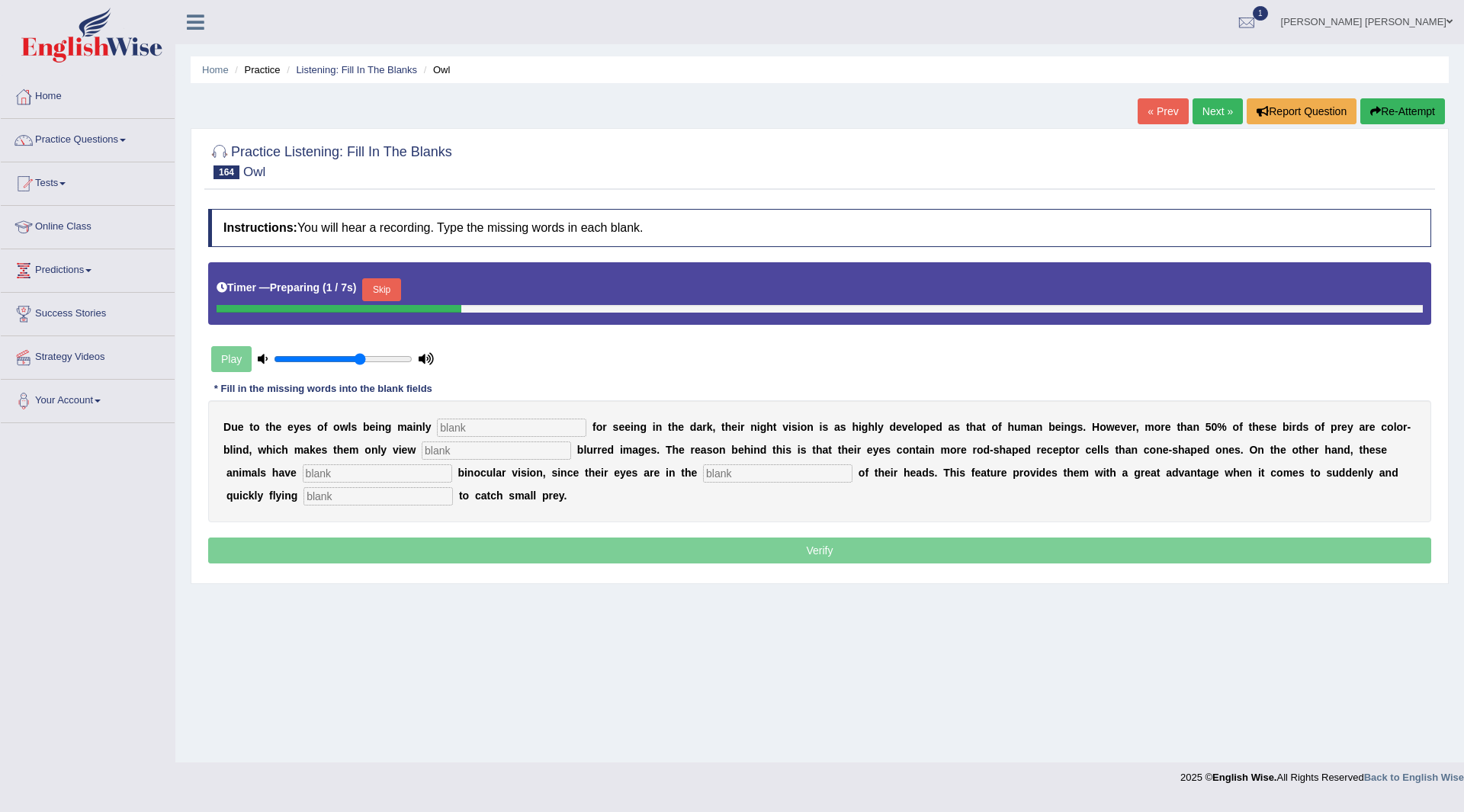
click at [383, 284] on button "Skip" at bounding box center [381, 290] width 38 height 23
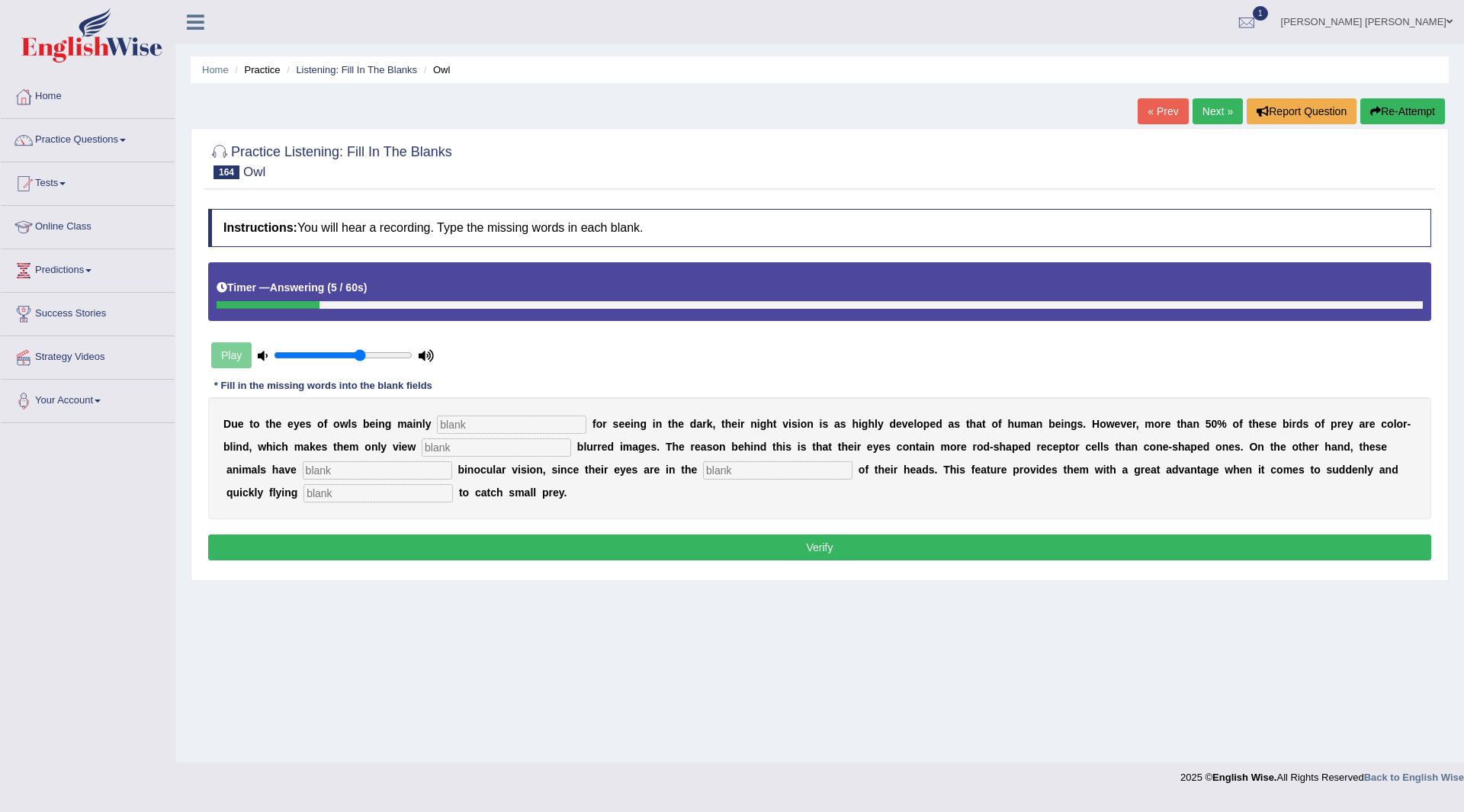
click at [509, 426] on input "text" at bounding box center [512, 425] width 150 height 19
type input "adapted"
type input "slightly"
type input "exceptional"
type input "are"
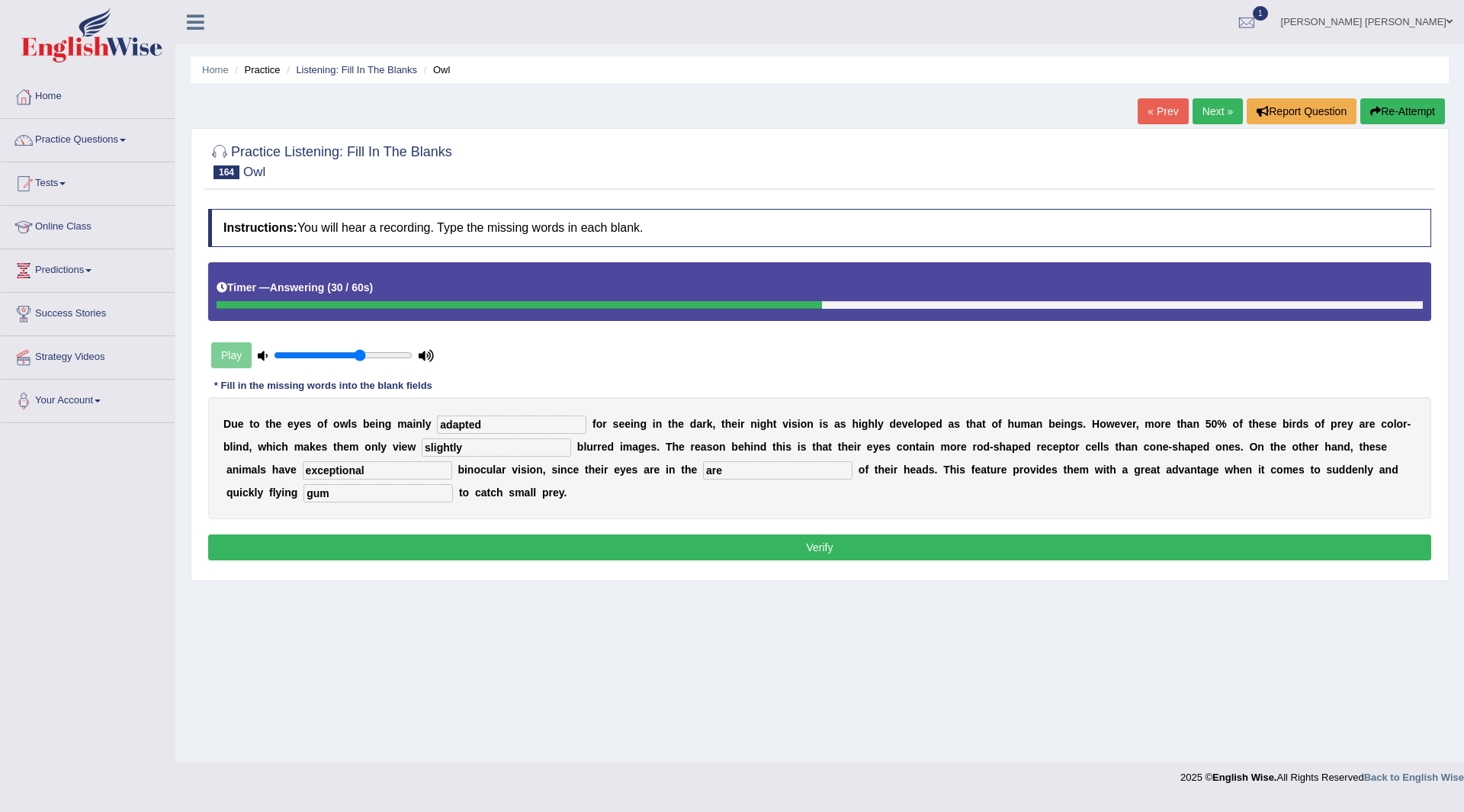
type input "gum"
click at [907, 548] on button "Verify" at bounding box center [820, 547] width 1224 height 26
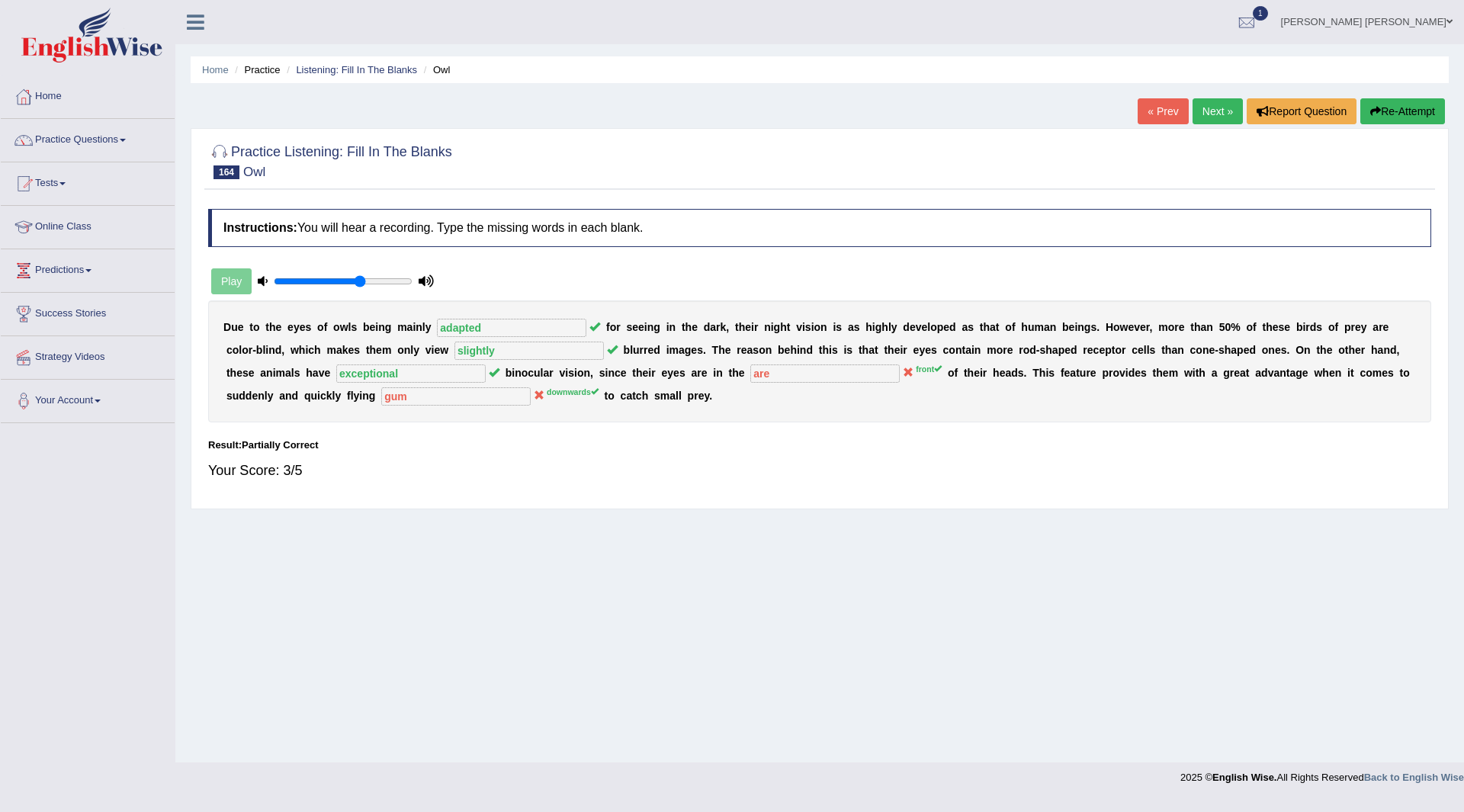
click at [1213, 112] on link "Next »" at bounding box center [1217, 110] width 51 height 26
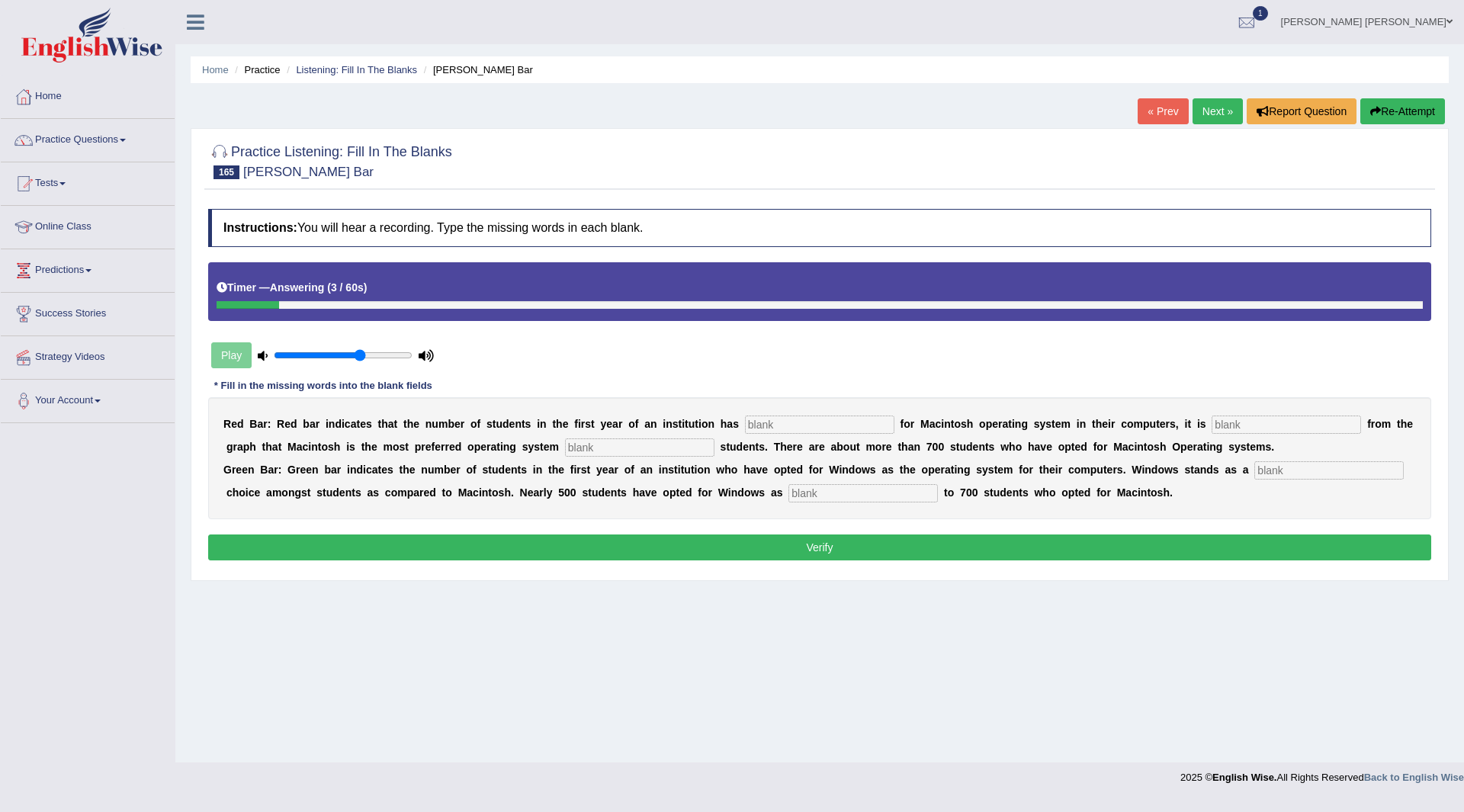
click at [821, 419] on input "text" at bounding box center [820, 425] width 150 height 19
type input "optect"
type input "clear"
type input "amongs"
type input "second"
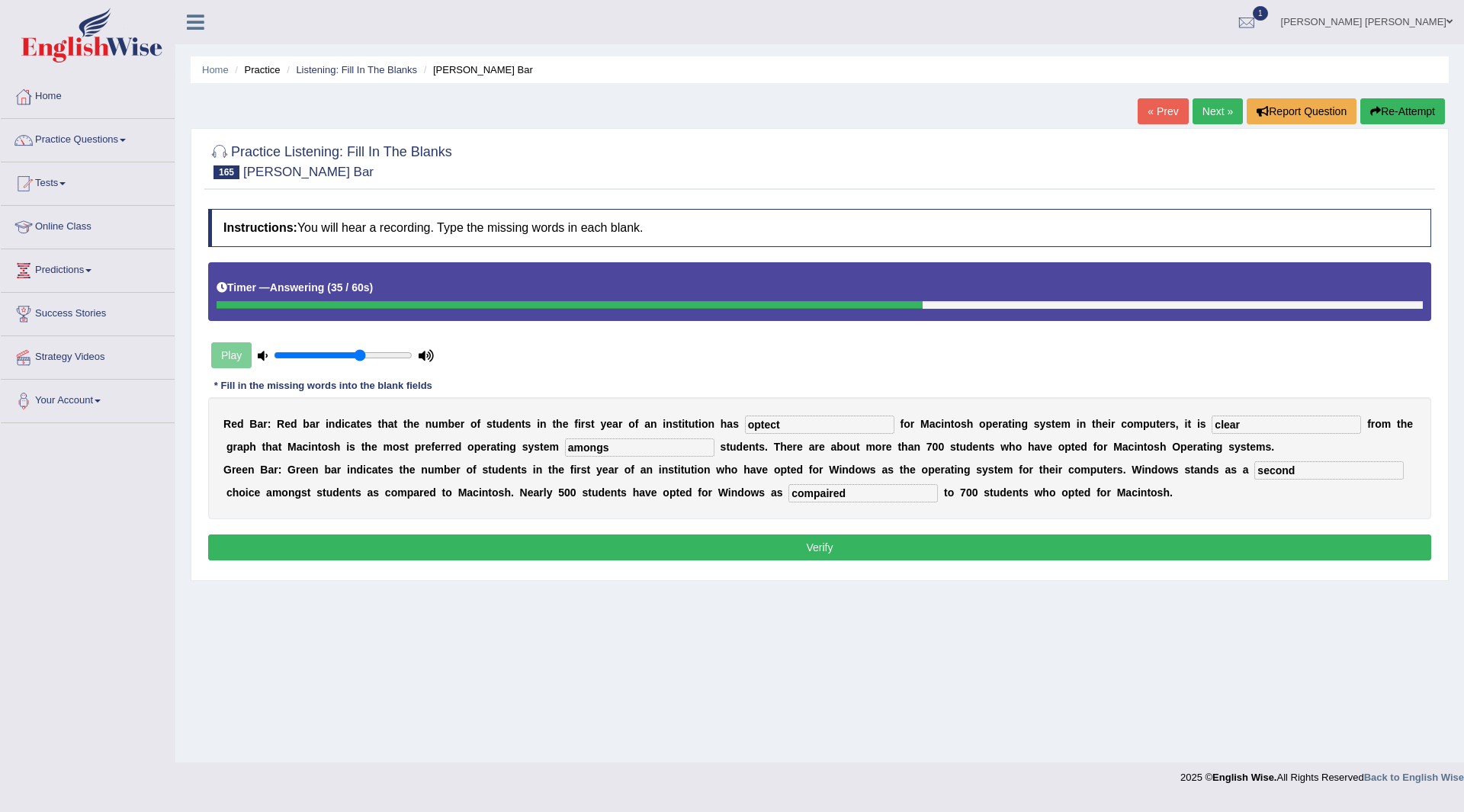
type input "compaired"
click at [849, 555] on button "Verify" at bounding box center [820, 547] width 1224 height 26
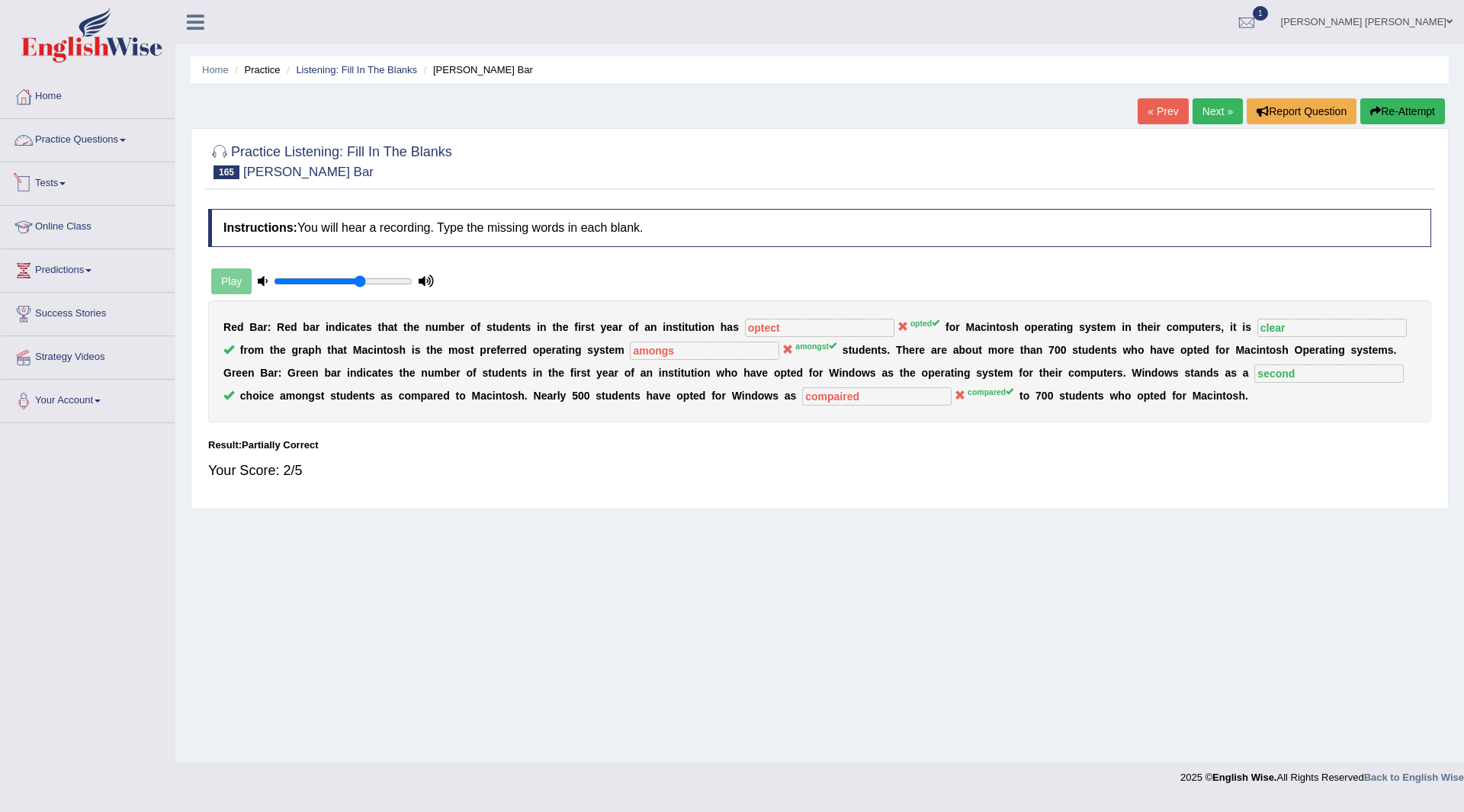
click at [86, 144] on link "Practice Questions" at bounding box center [87, 138] width 174 height 38
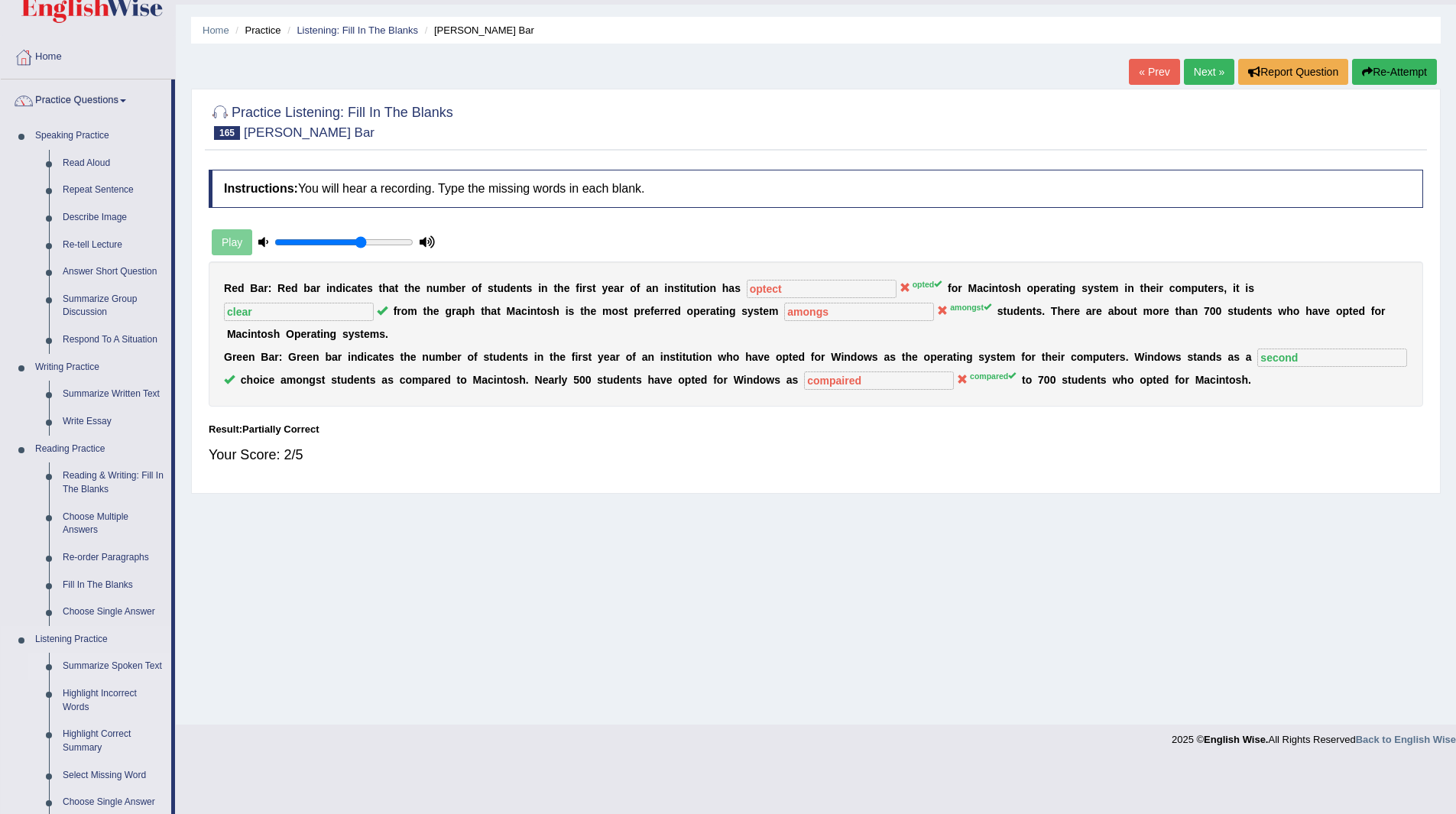
scroll to position [382, 0]
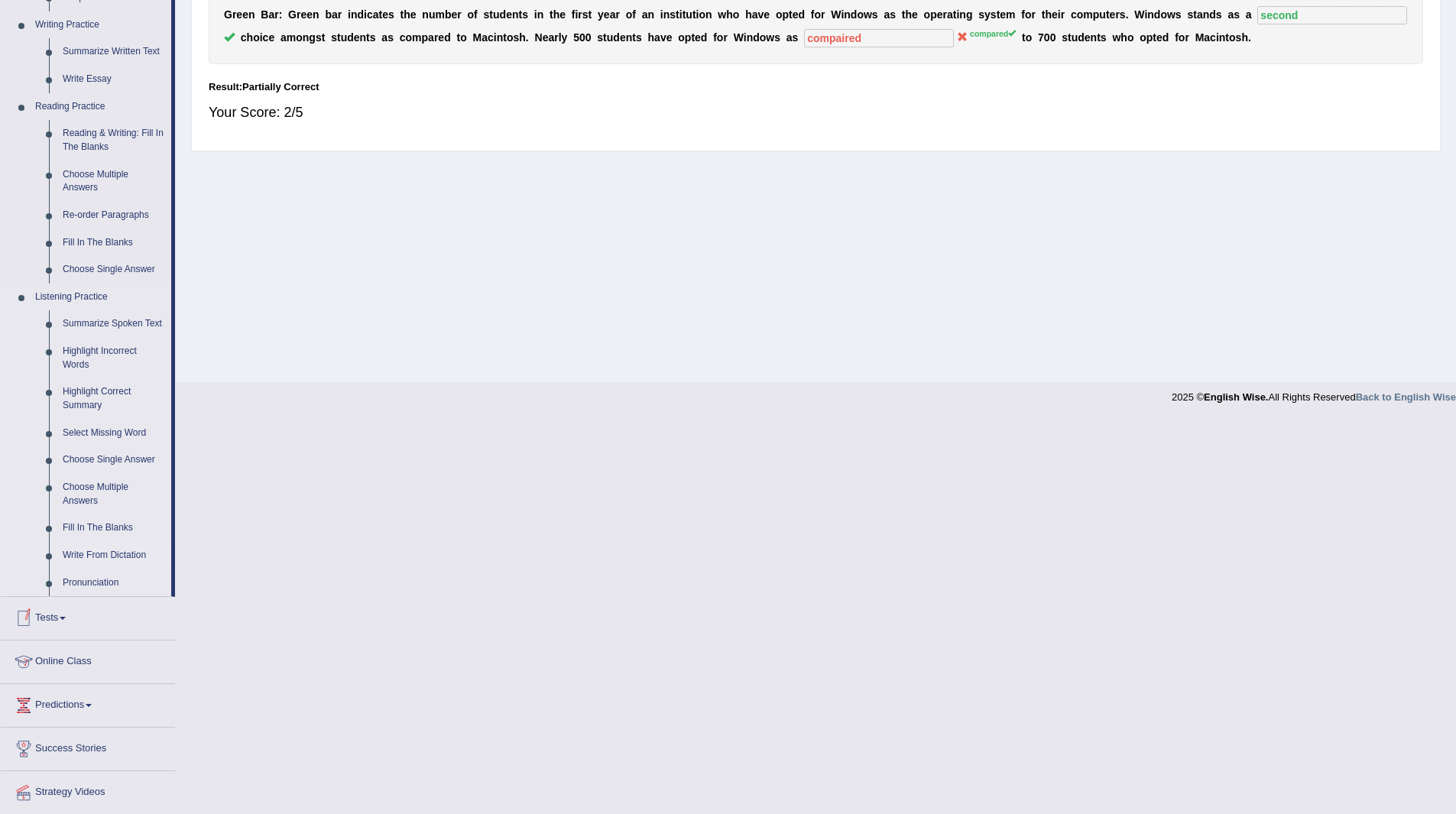
click at [95, 550] on link "Write From Dictation" at bounding box center [113, 555] width 115 height 28
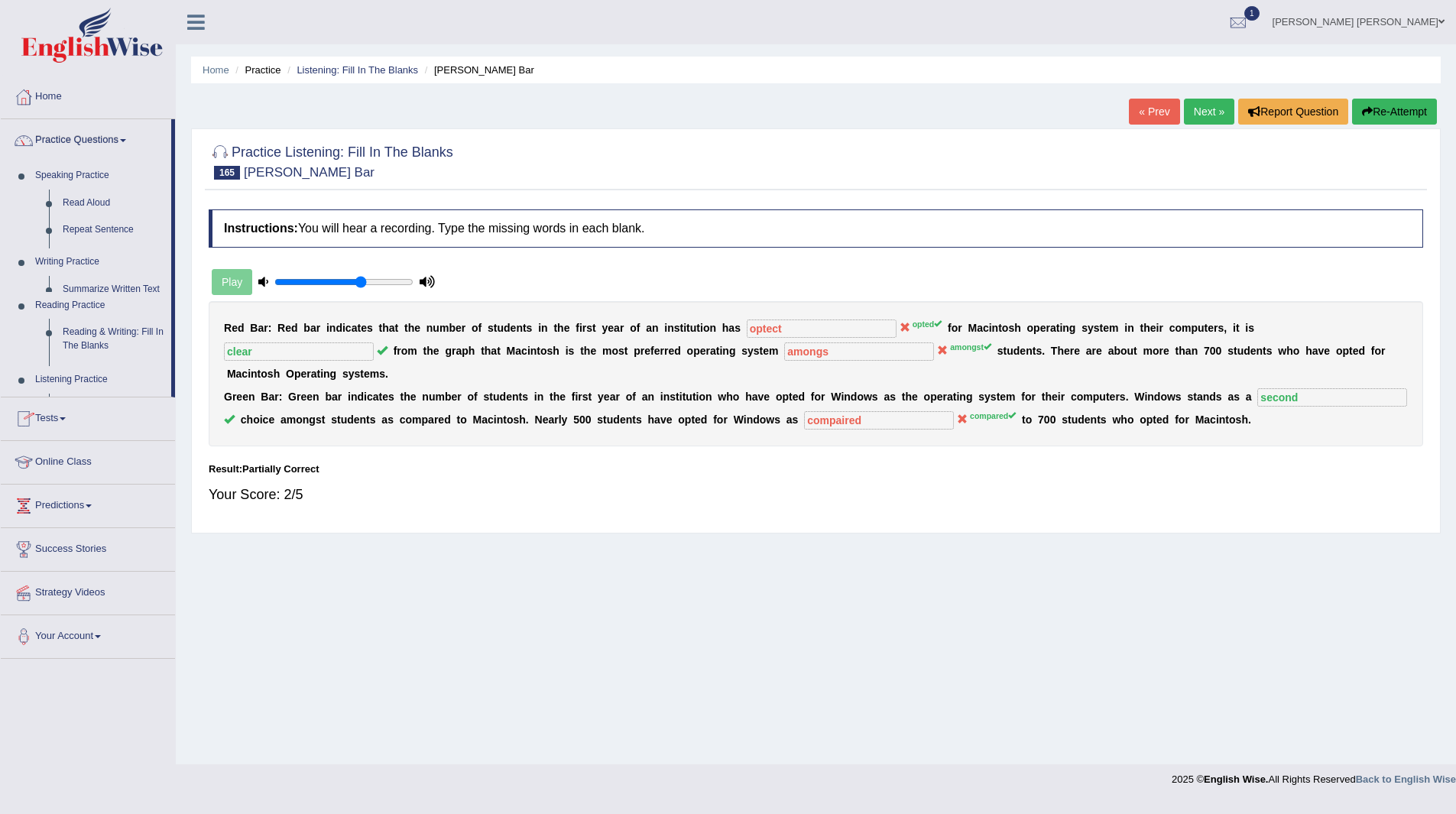
scroll to position [0, 0]
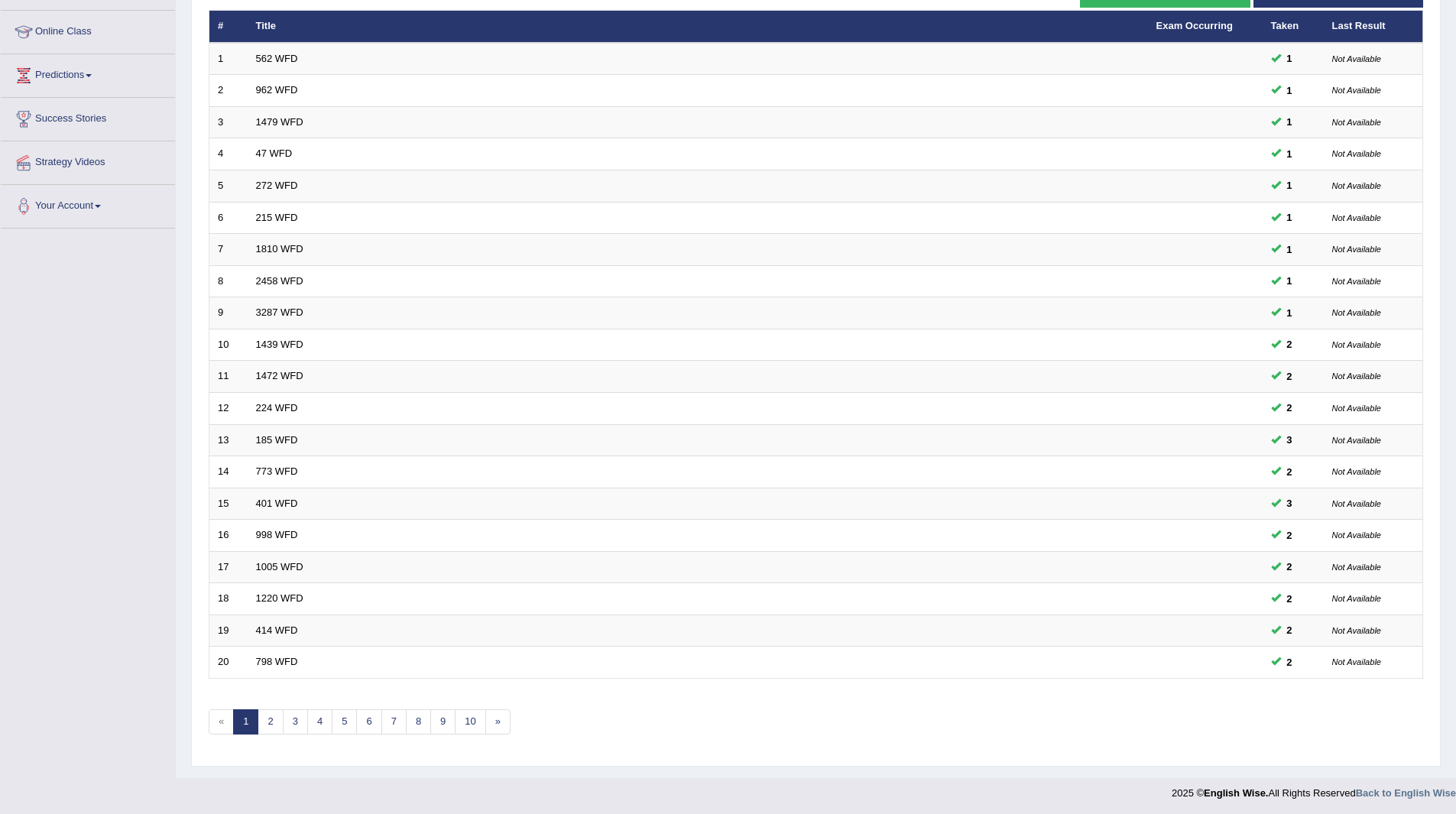
scroll to position [198, 0]
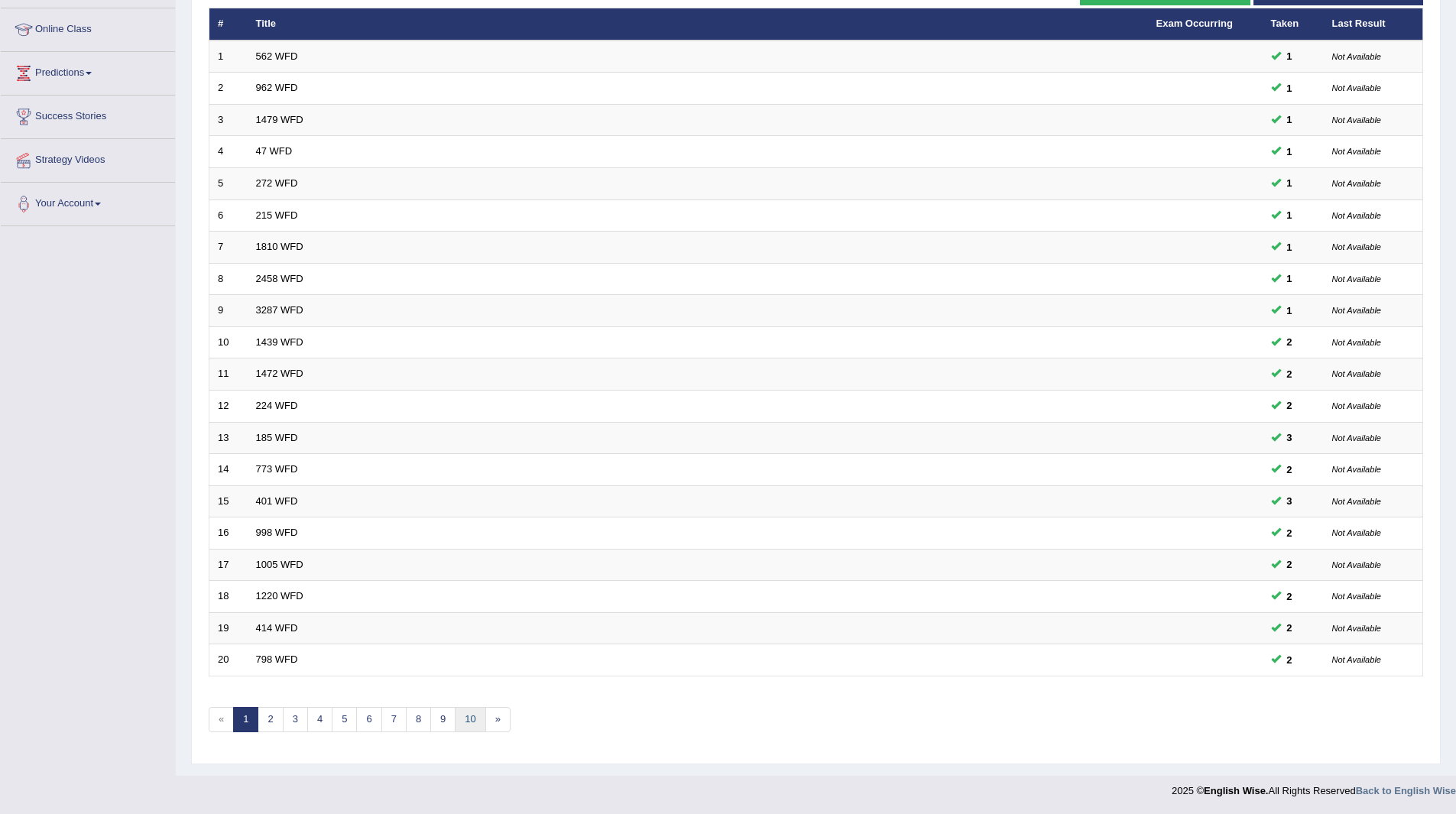
click at [481, 721] on link "10" at bounding box center [470, 719] width 30 height 25
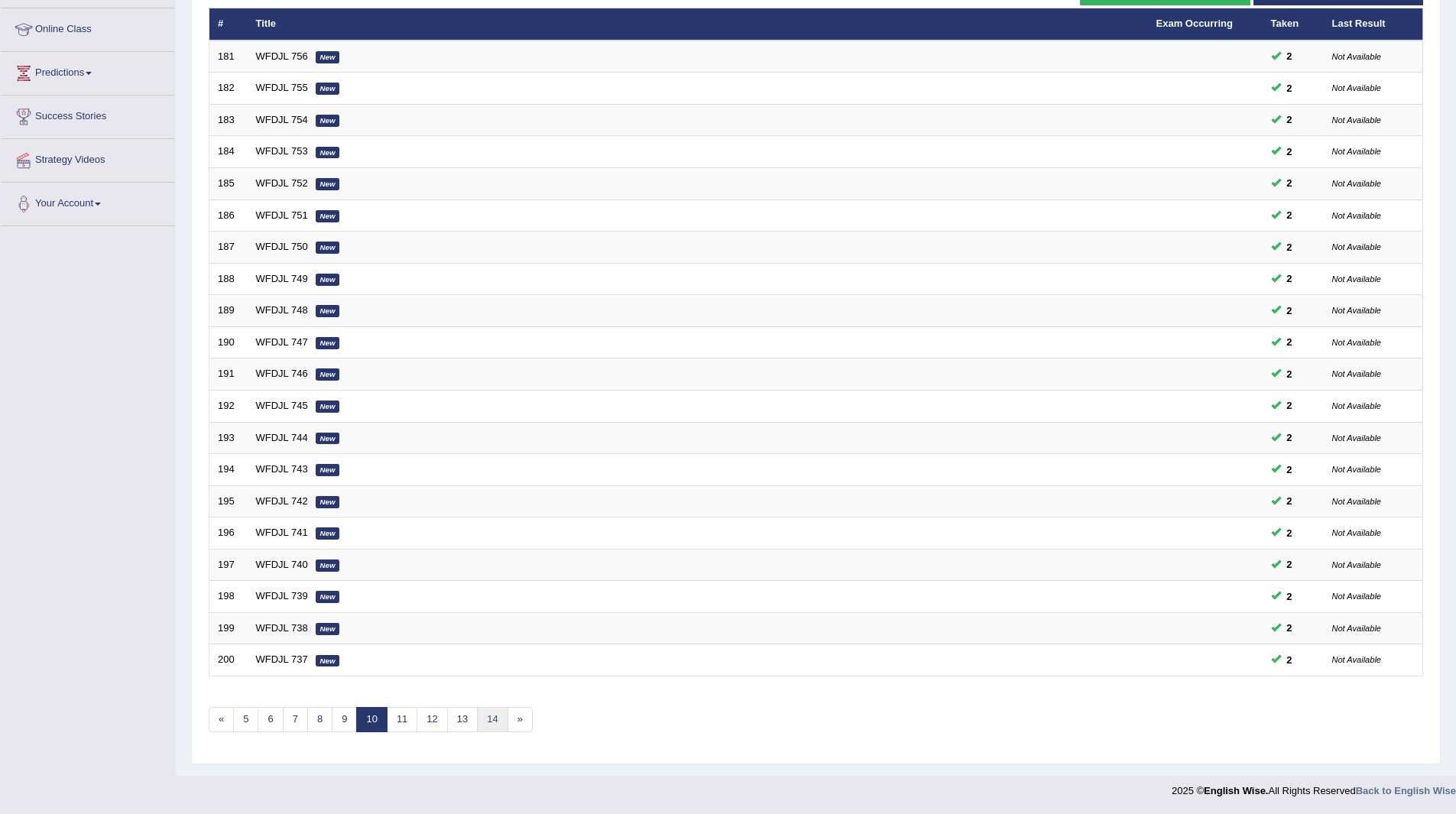
click at [484, 712] on link "14" at bounding box center [492, 719] width 30 height 25
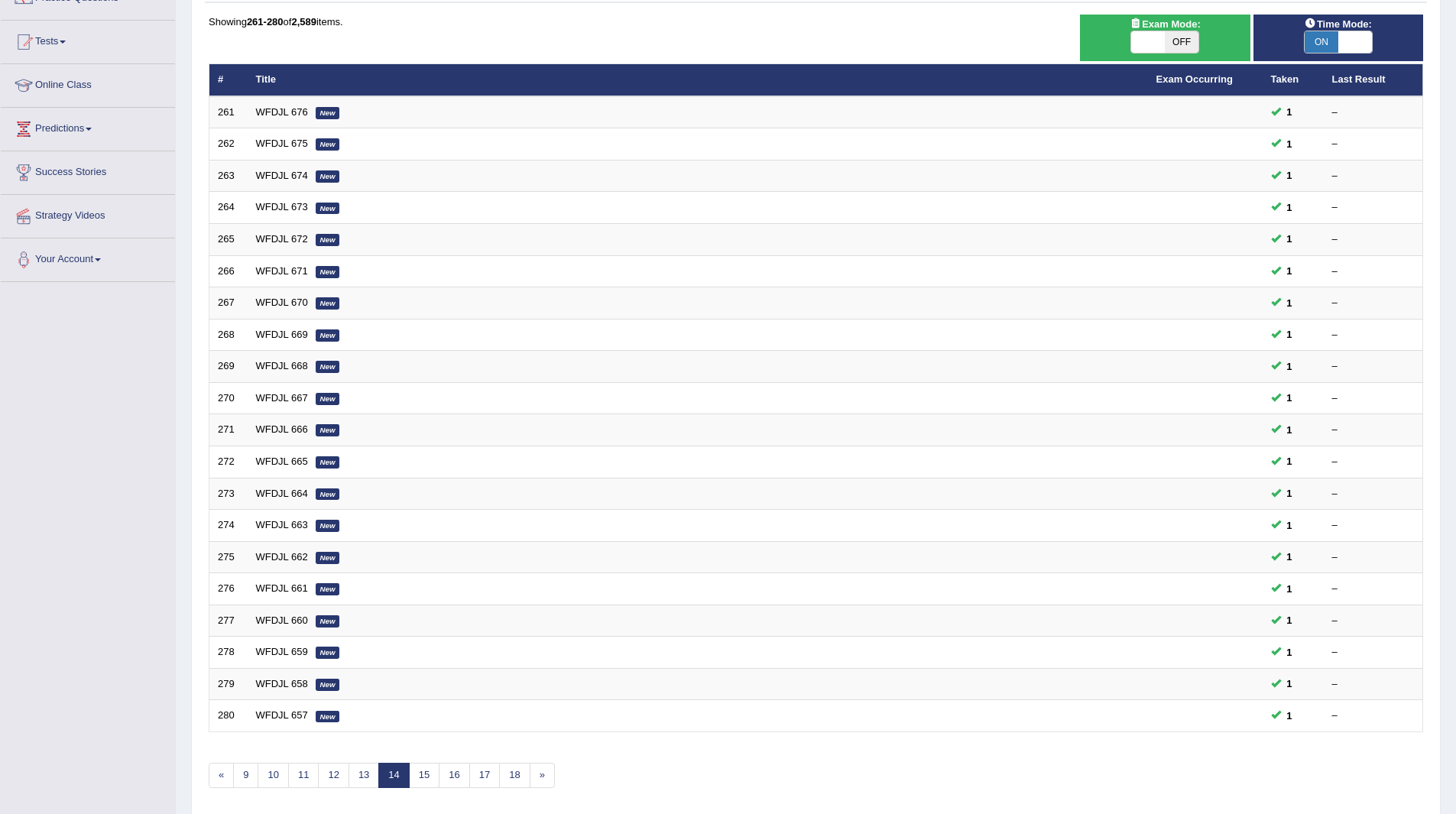
scroll to position [198, 0]
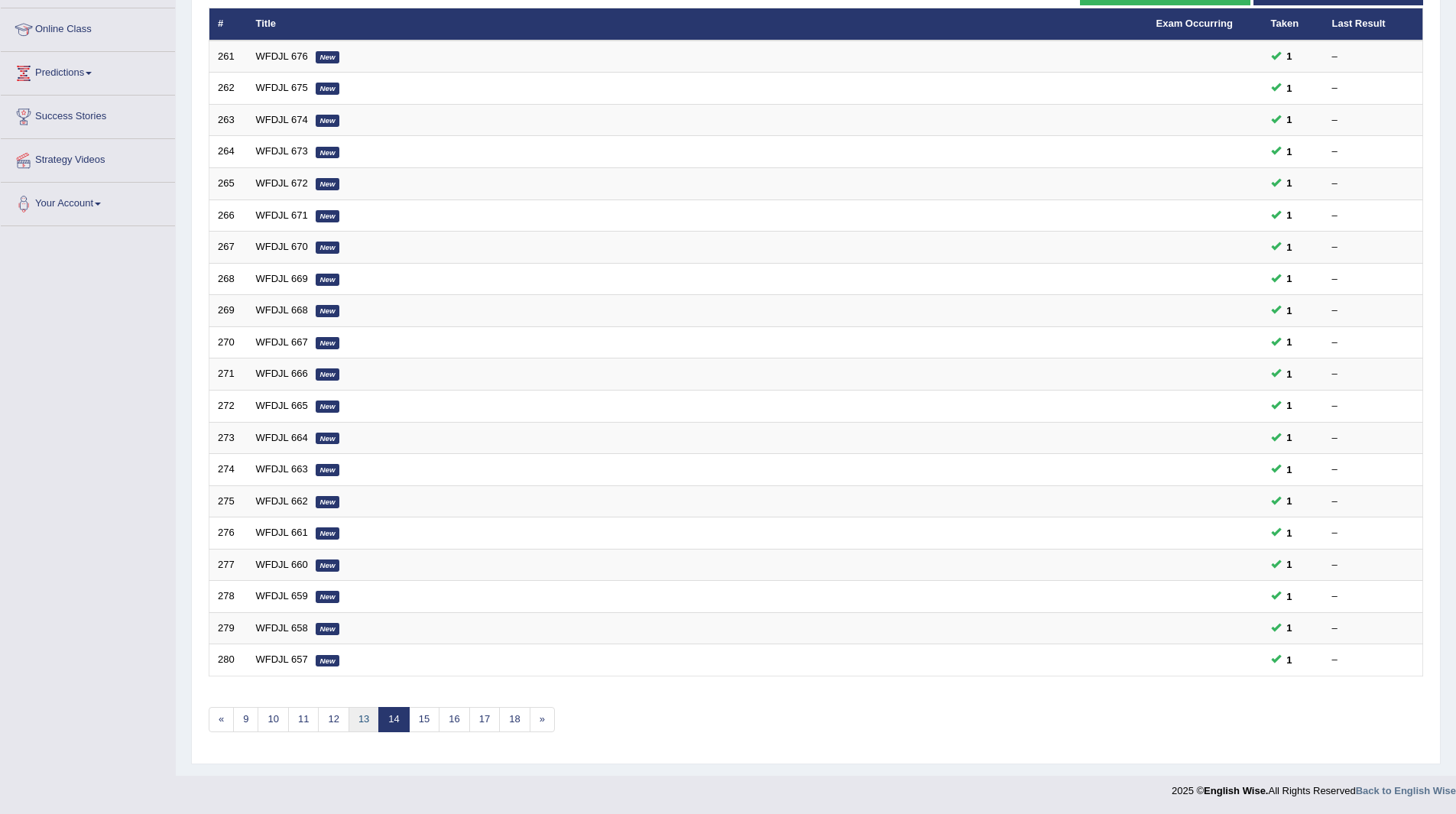
click at [364, 720] on link "13" at bounding box center [364, 719] width 30 height 25
click at [359, 716] on link "12" at bounding box center [359, 719] width 30 height 25
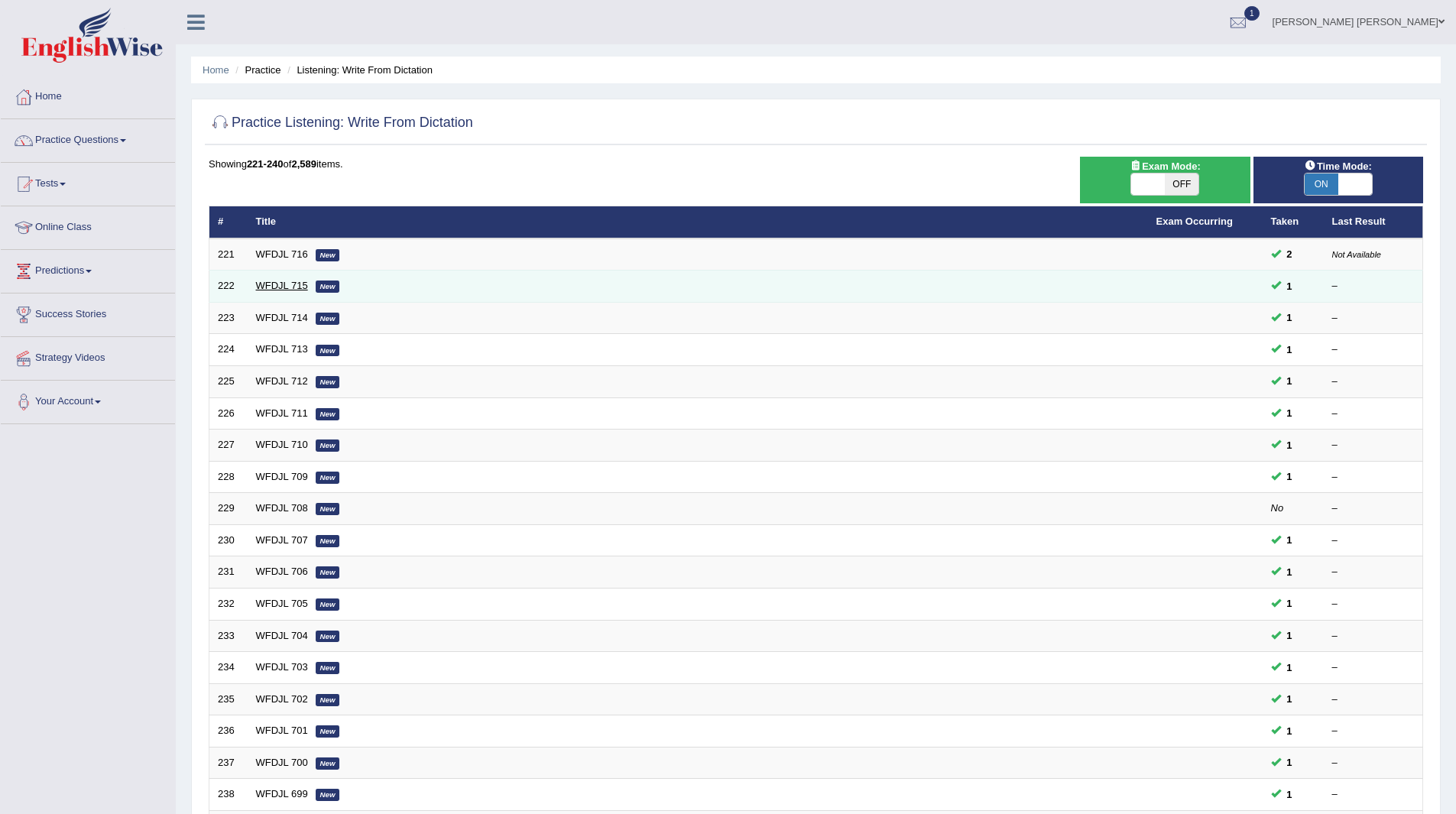
click at [269, 287] on link "WFDJL 715" at bounding box center [282, 285] width 52 height 12
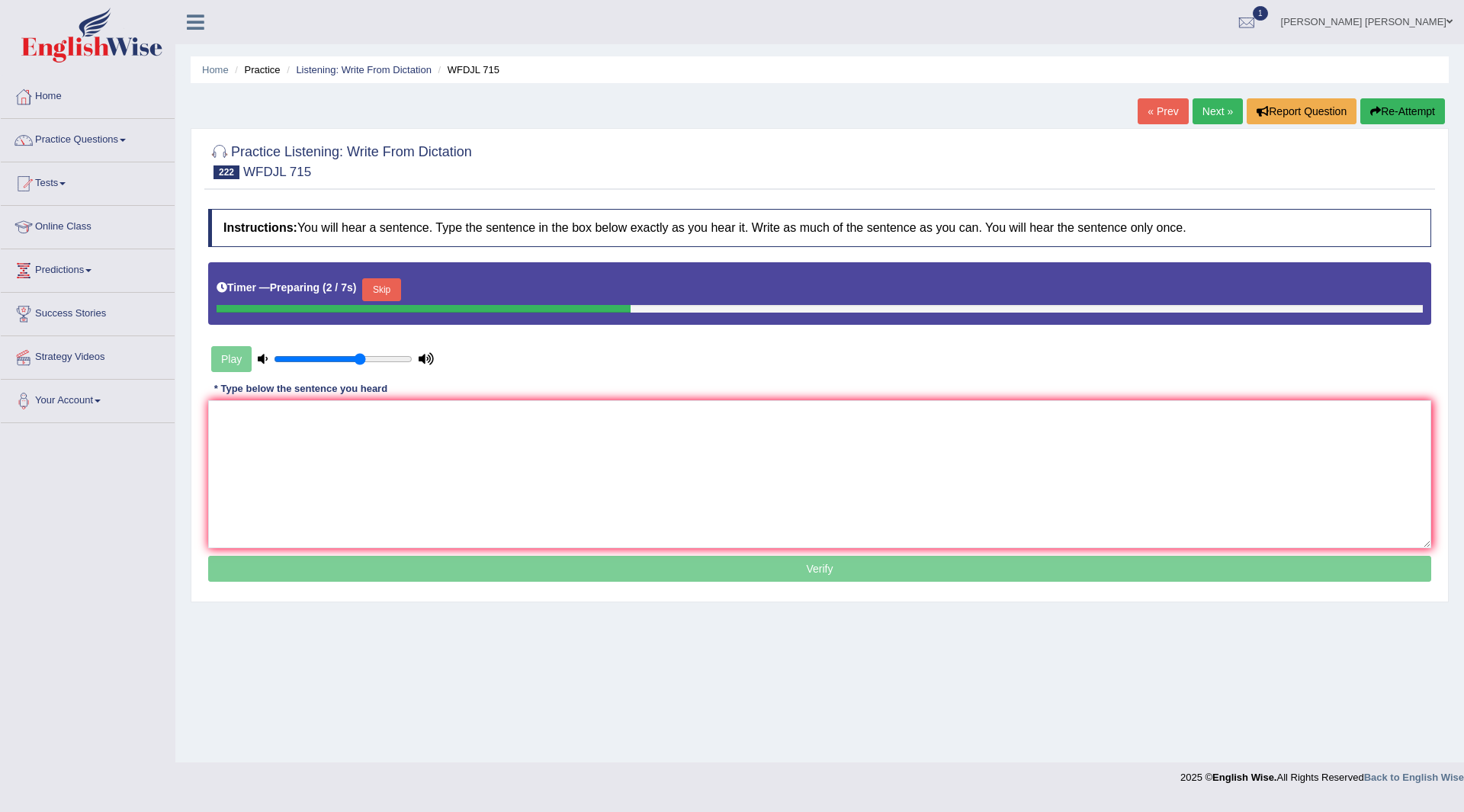
click at [391, 291] on button "Skip" at bounding box center [381, 290] width 38 height 23
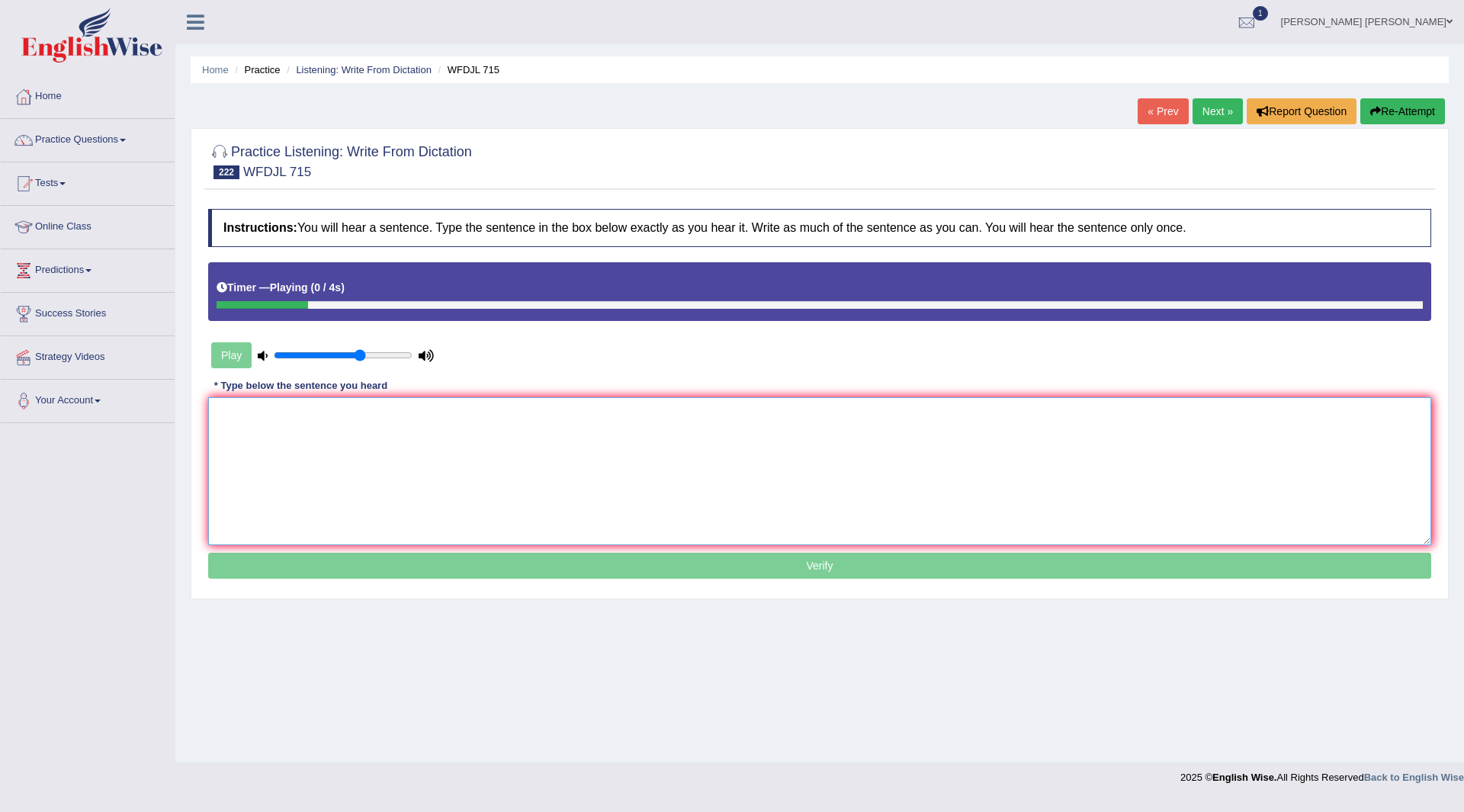
drag, startPoint x: 587, startPoint y: 461, endPoint x: 1219, endPoint y: 465, distance: 632.0
click at [591, 467] on textarea at bounding box center [820, 471] width 1224 height 148
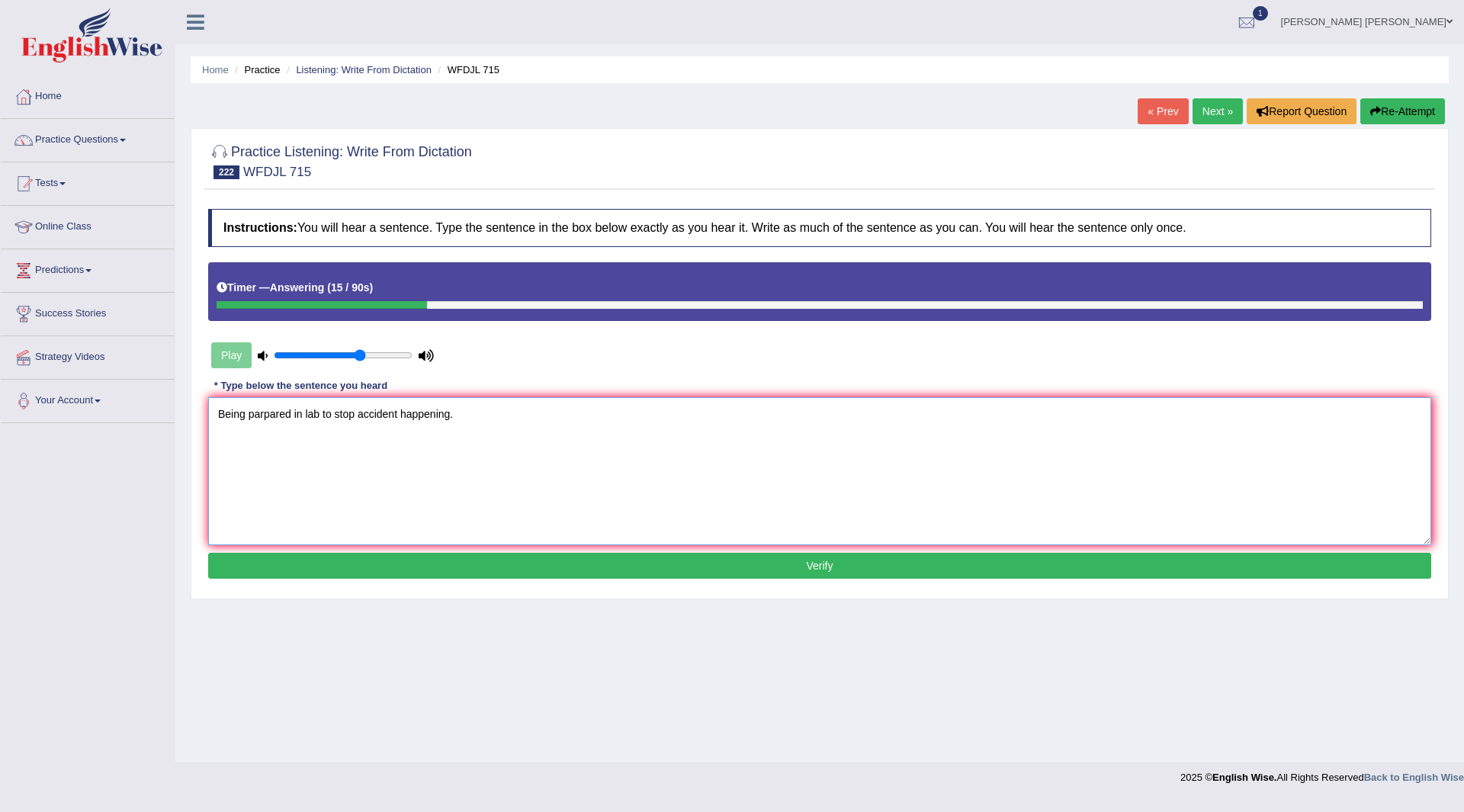
type textarea "Being parpared in lab to stop accident happening."
click at [698, 560] on button "Verify" at bounding box center [820, 565] width 1224 height 26
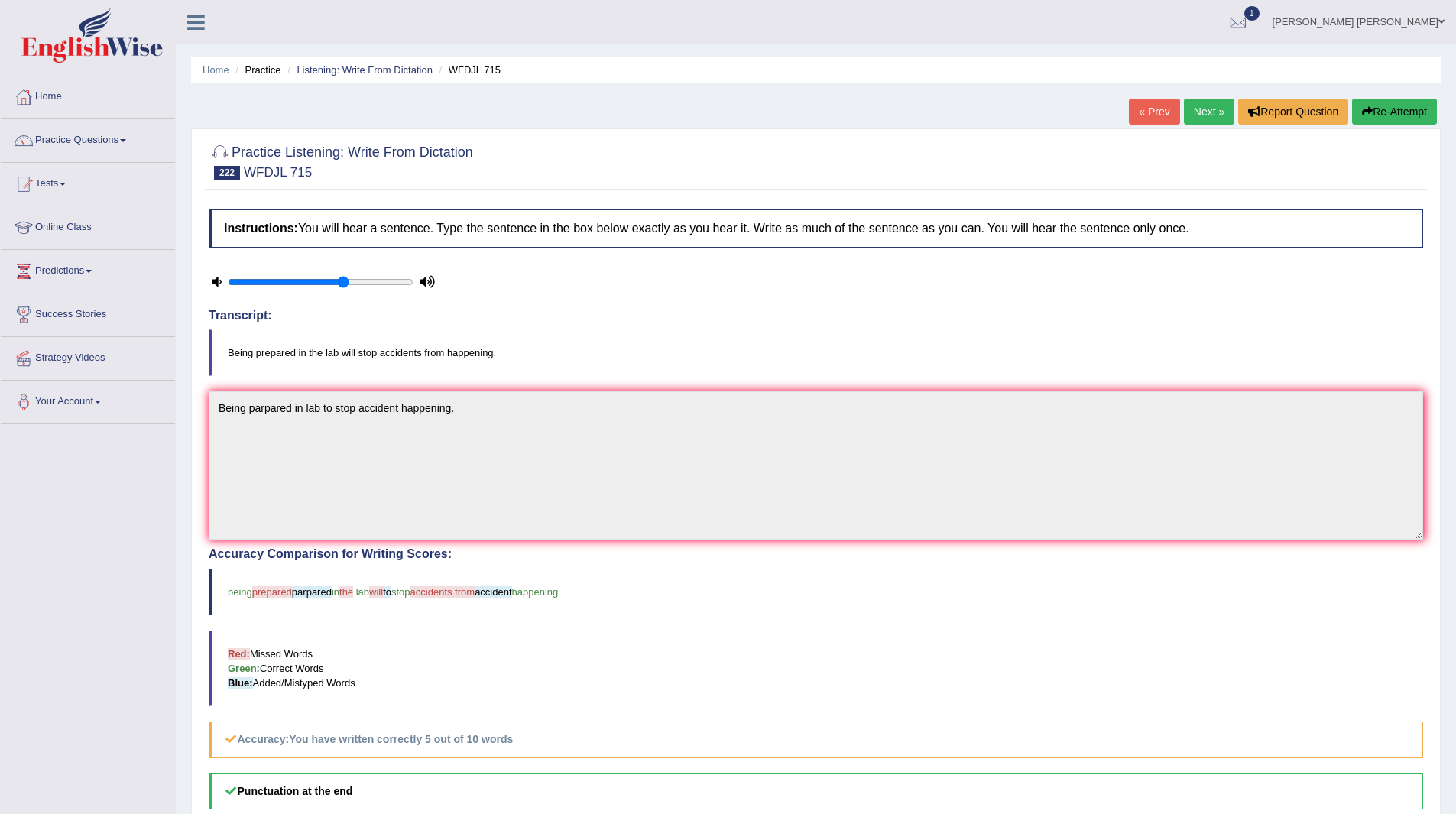
click at [1202, 109] on link "Next »" at bounding box center [1209, 111] width 51 height 26
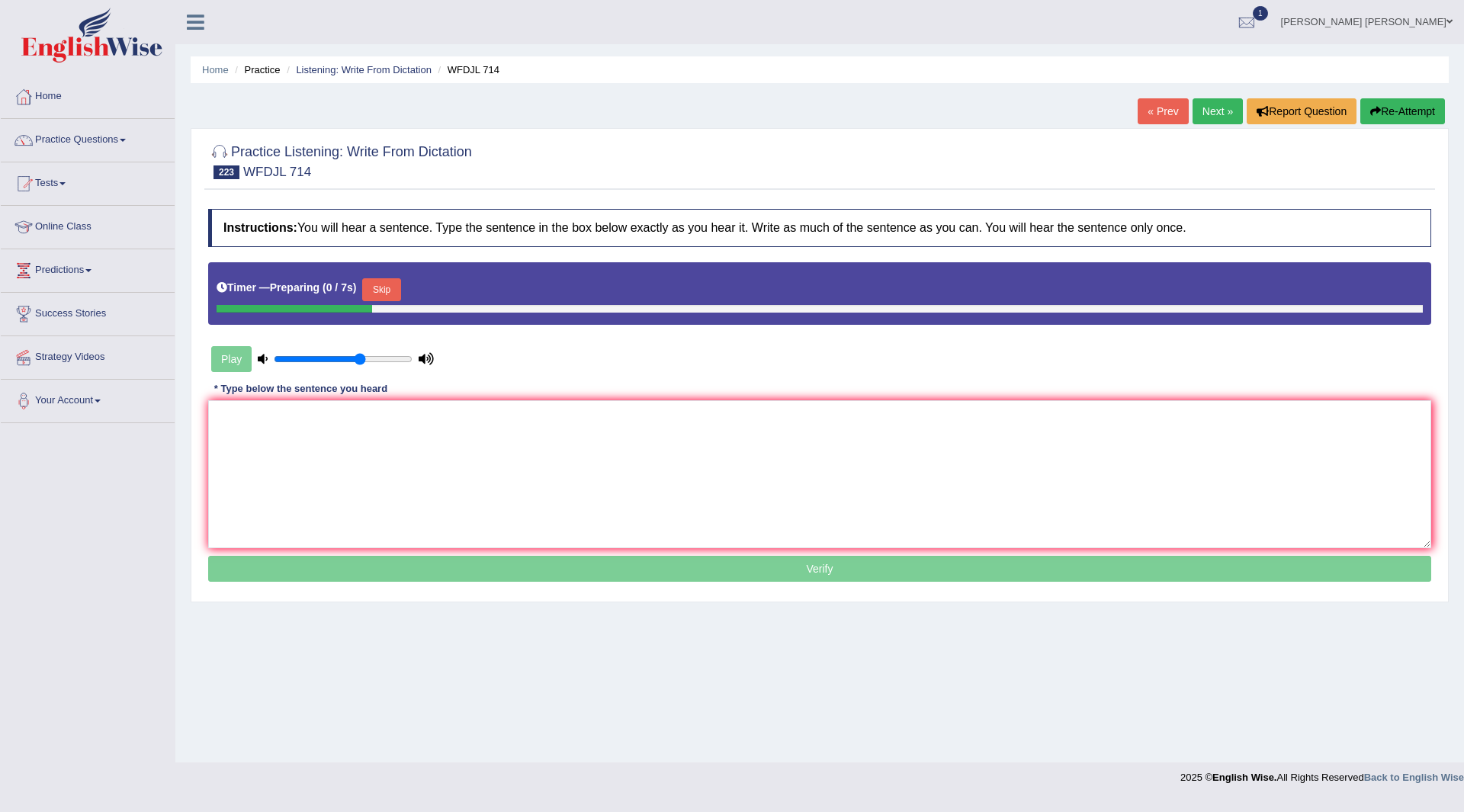
click at [386, 287] on button "Skip" at bounding box center [381, 290] width 38 height 23
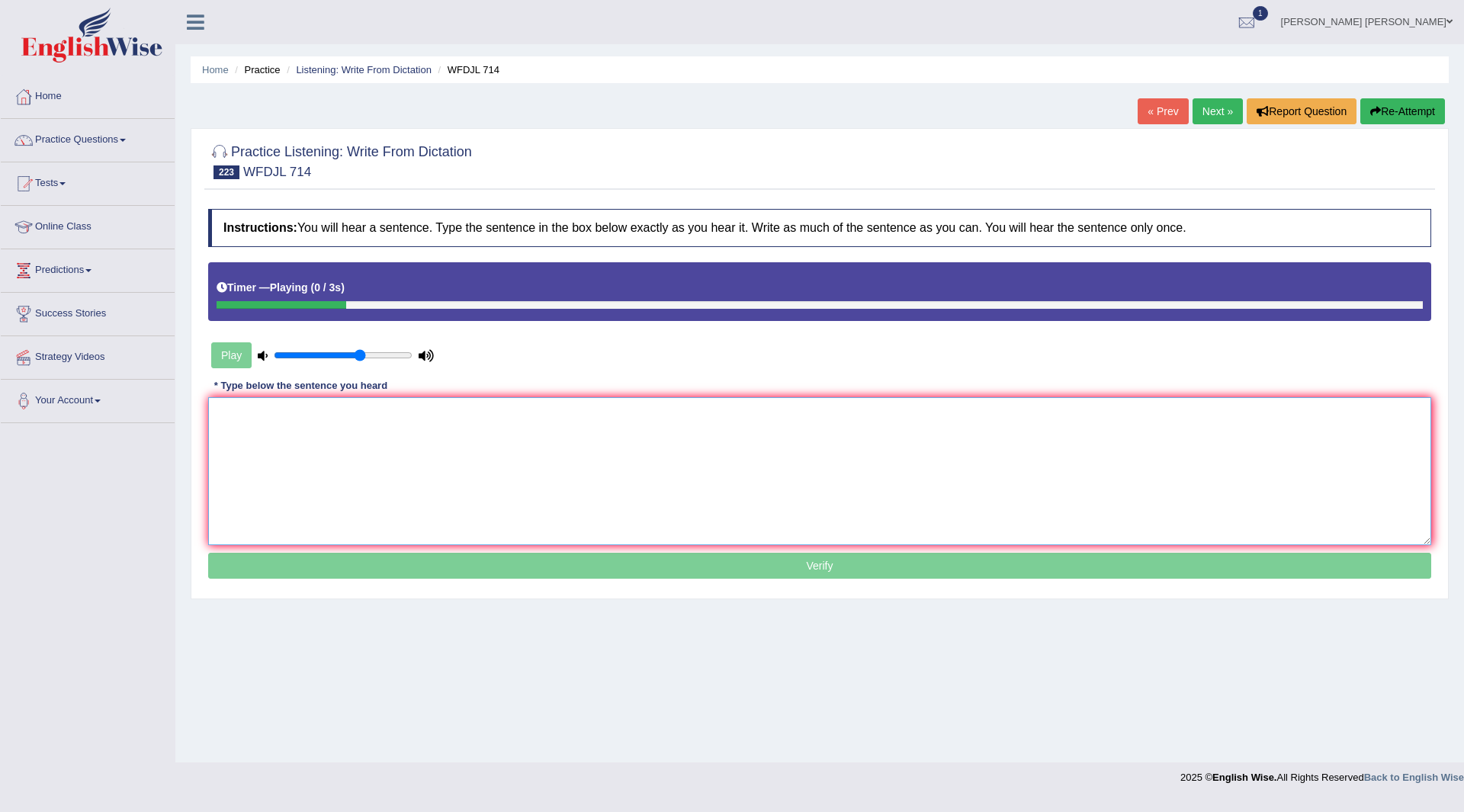
click at [327, 439] on textarea at bounding box center [820, 471] width 1224 height 148
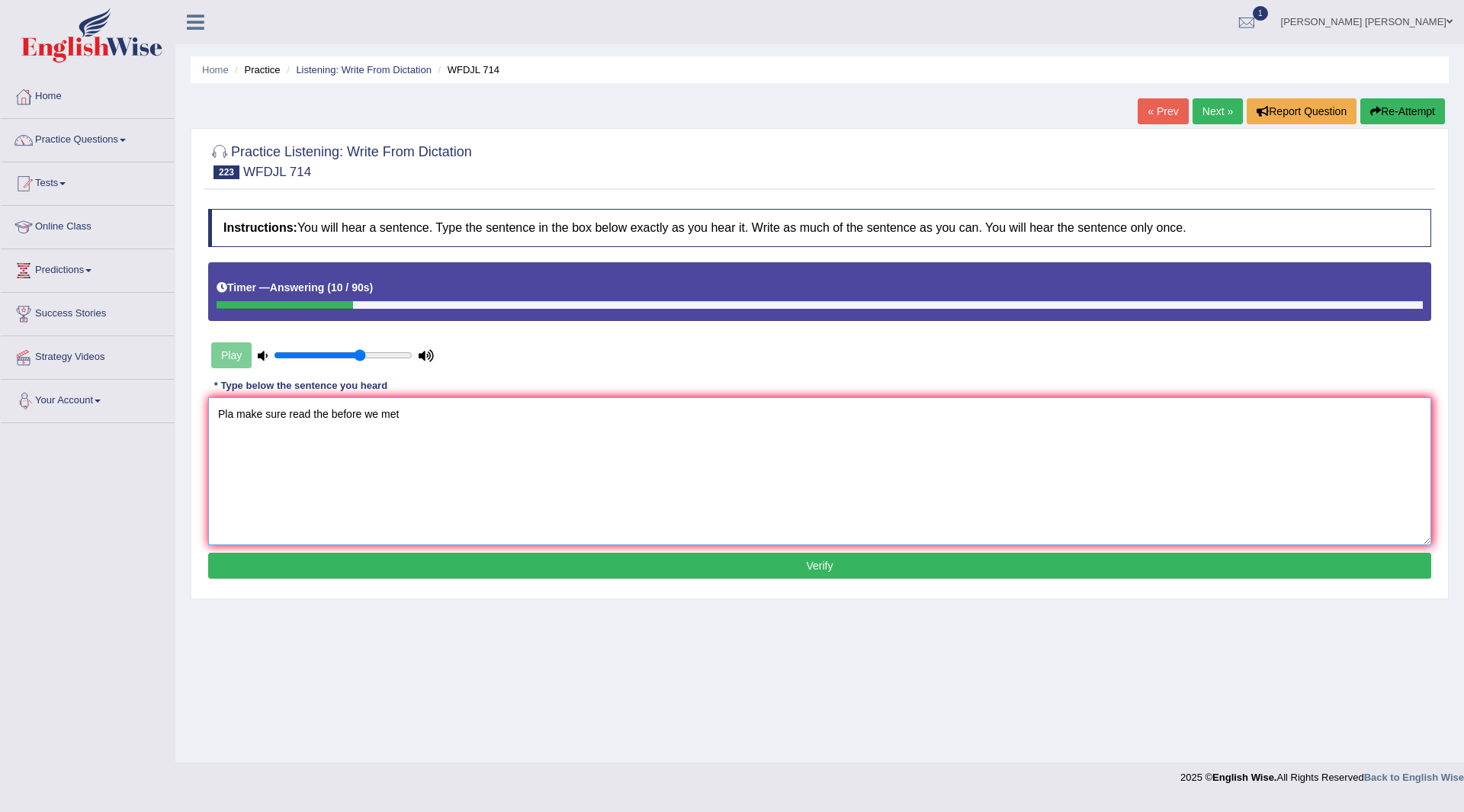
drag, startPoint x: 235, startPoint y: 412, endPoint x: 131, endPoint y: 414, distance: 104.0
click at [135, 418] on div "Toggle navigation Home Practice Questions Speaking Practice Read Aloud Repeat S…" at bounding box center [732, 396] width 1464 height 793
drag, startPoint x: 470, startPoint y: 418, endPoint x: 1057, endPoint y: 404, distance: 587.2
click at [1057, 404] on textarea "Please make sure read the before we start the meet. make sure read the before w…" at bounding box center [820, 471] width 1224 height 148
type textarea "Please make sure read the before we start the meet."
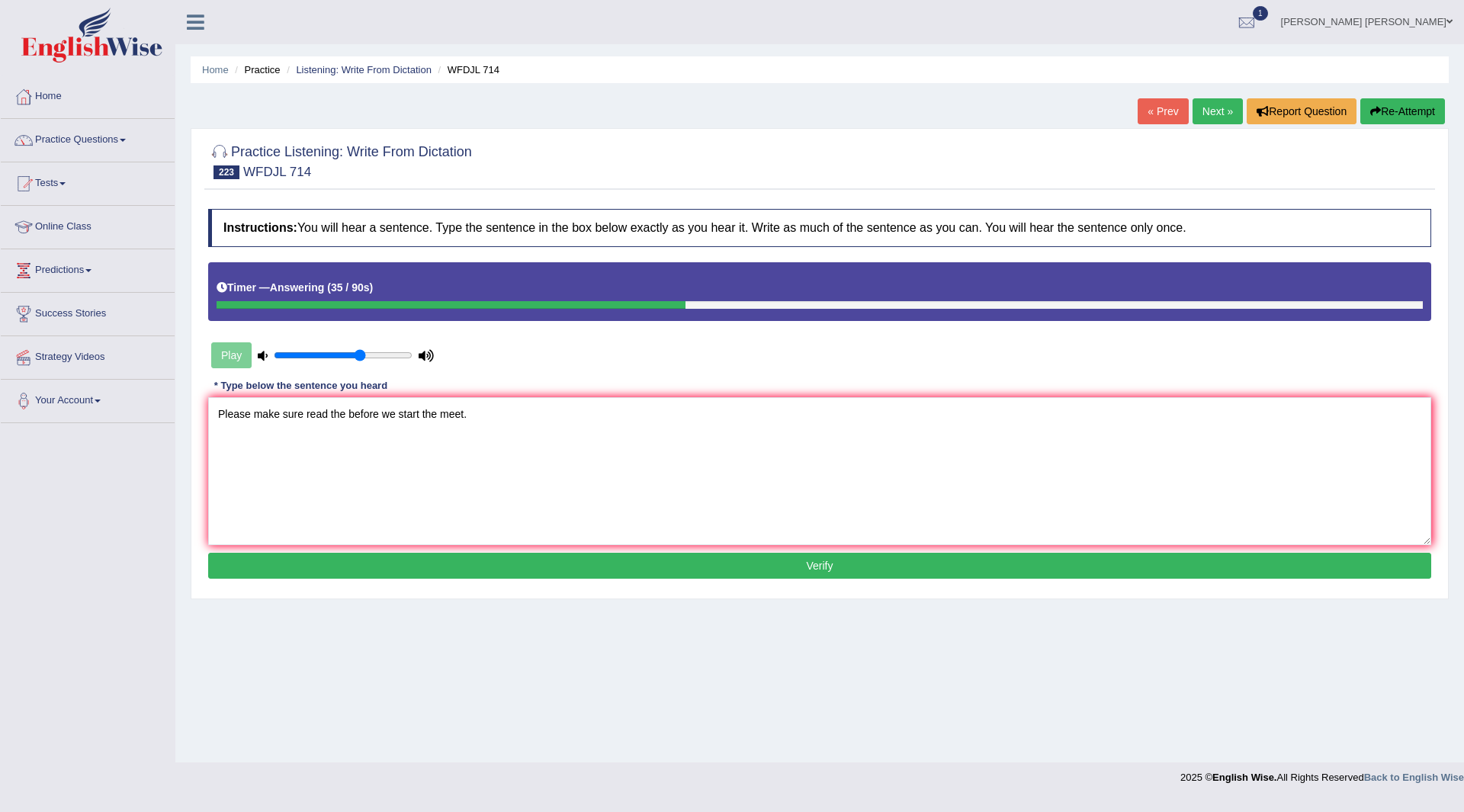
click at [735, 560] on button "Verify" at bounding box center [820, 565] width 1224 height 26
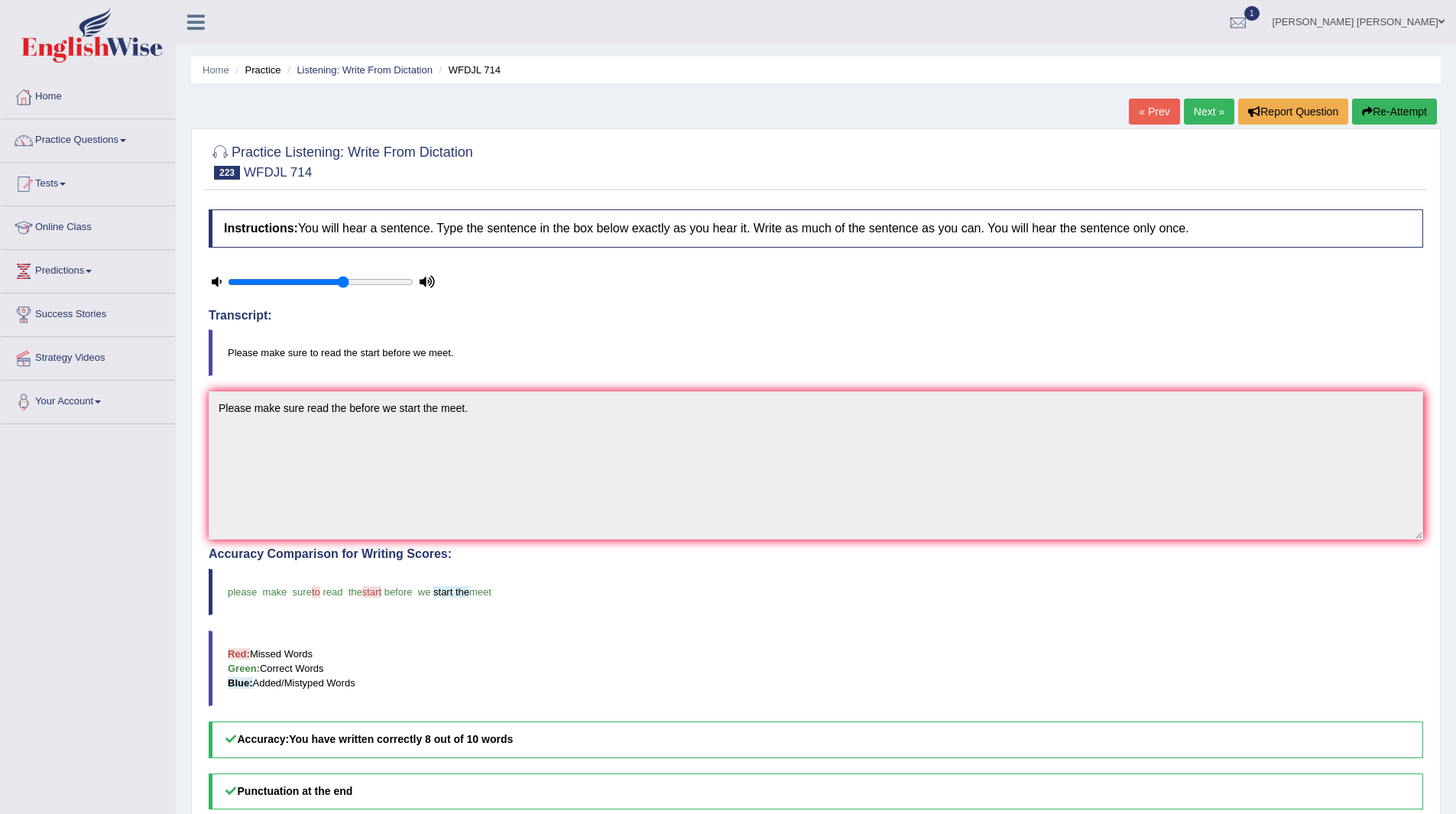
click at [1208, 111] on link "Next »" at bounding box center [1209, 111] width 51 height 26
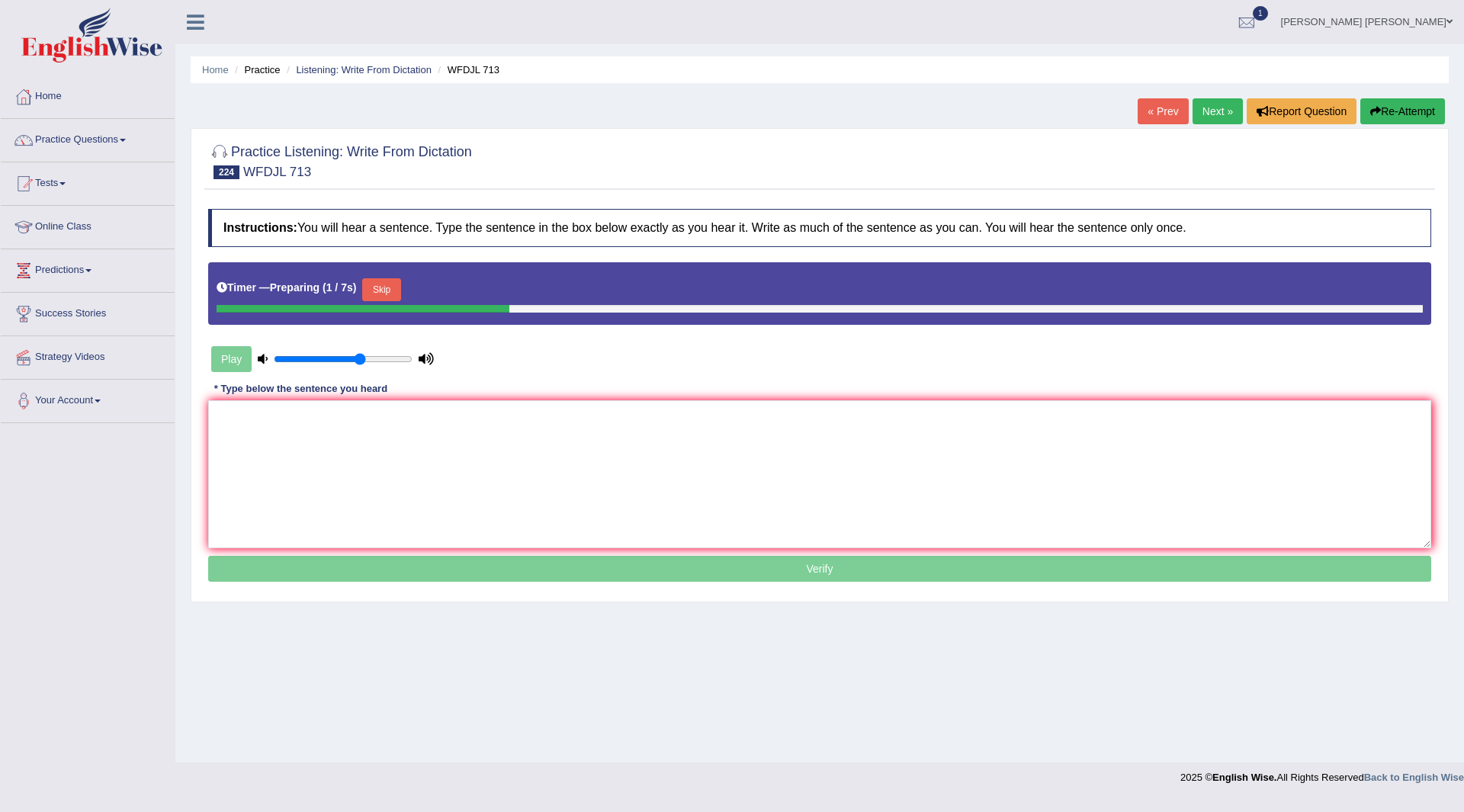
click at [378, 285] on button "Skip" at bounding box center [381, 290] width 38 height 23
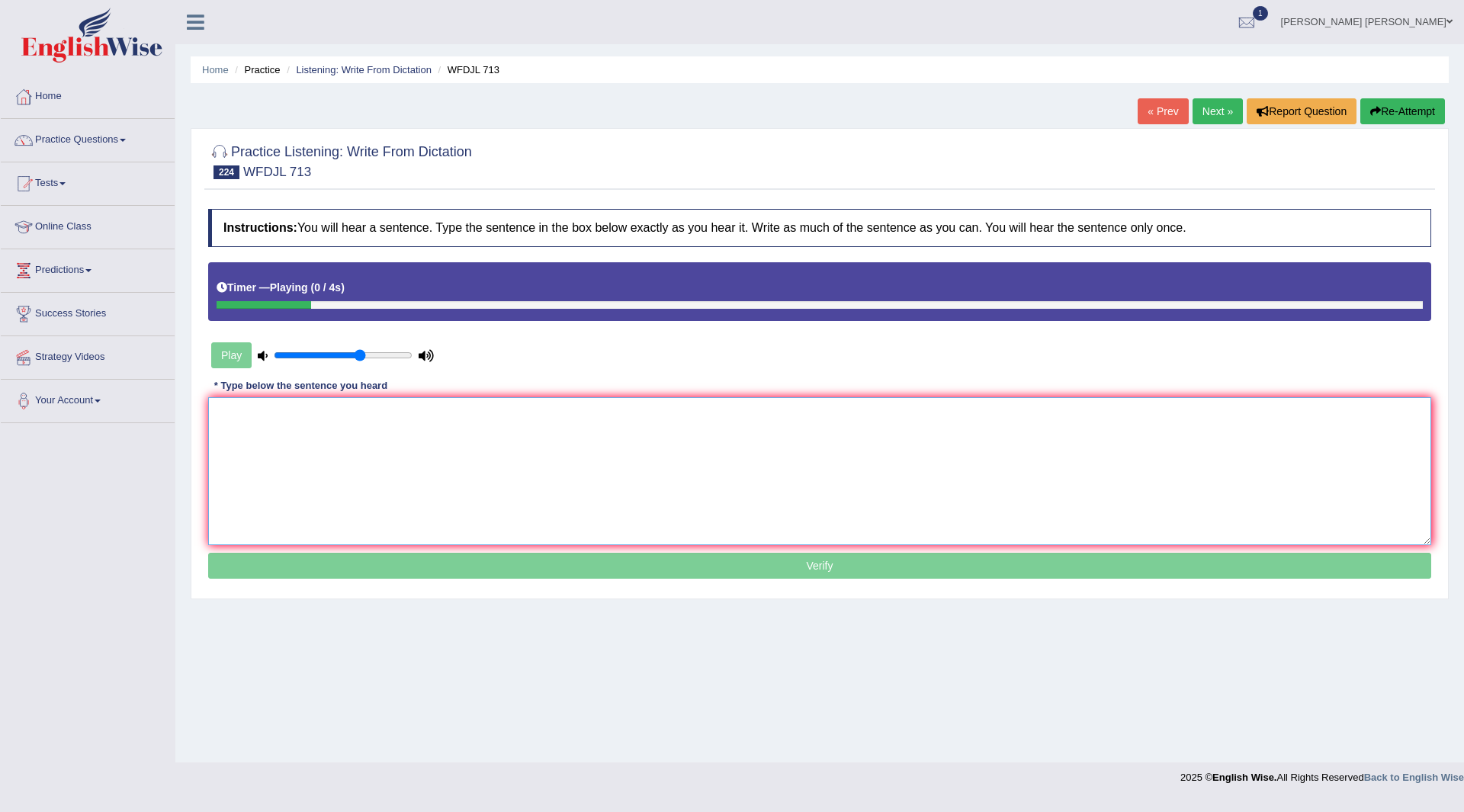
click at [384, 475] on textarea at bounding box center [820, 471] width 1224 height 148
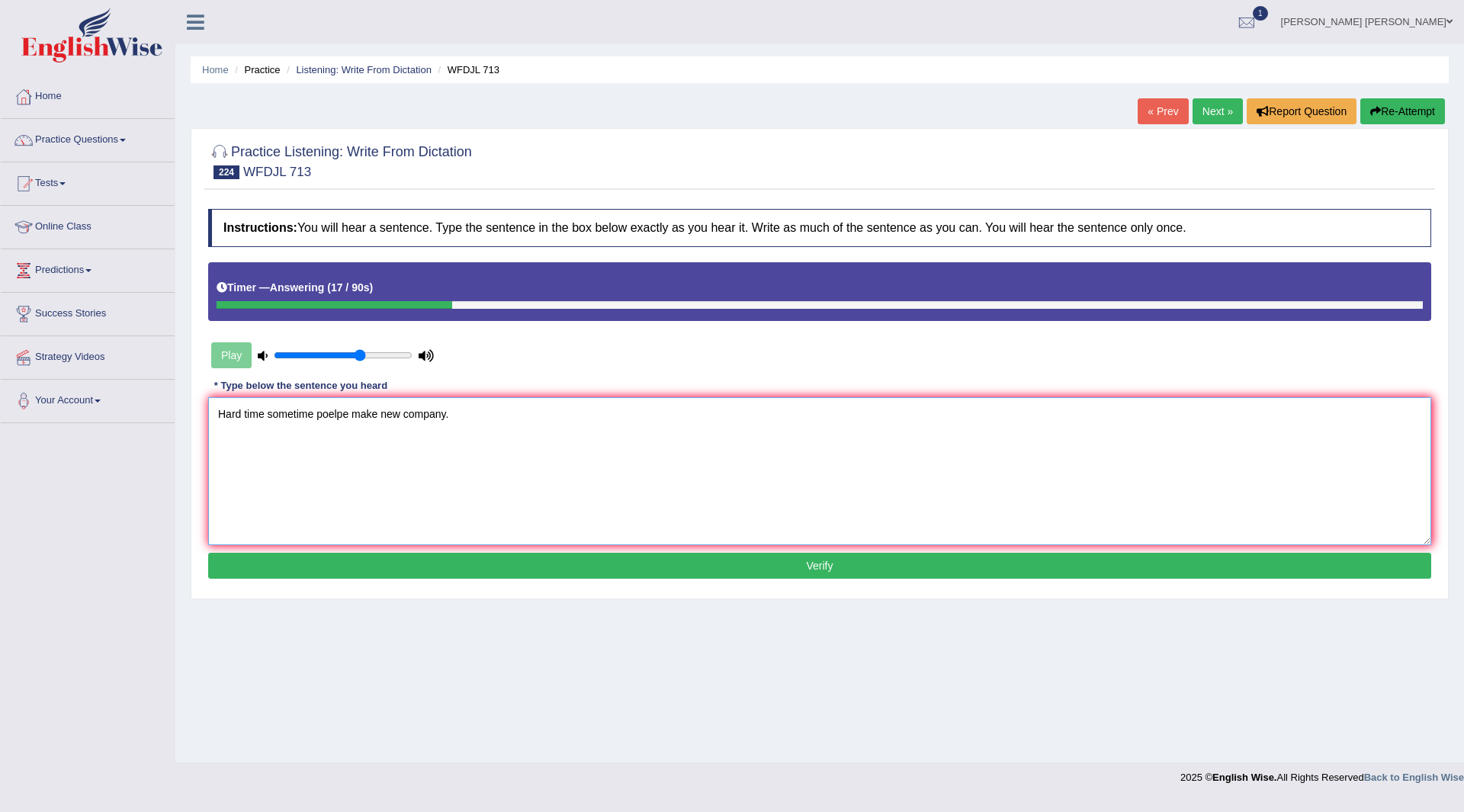
drag, startPoint x: 349, startPoint y: 413, endPoint x: 318, endPoint y: 416, distance: 31.1
click at [318, 416] on textarea "Hard time sometime poelpe make new company." at bounding box center [820, 471] width 1224 height 148
type textarea "Hard time sometime people make new company."
drag, startPoint x: 576, startPoint y: 571, endPoint x: 578, endPoint y: 597, distance: 26.1
click at [578, 597] on div "Practice Listening: Write From Dictation 224 WFDJL 713 Instructions: You will h…" at bounding box center [819, 363] width 1258 height 470
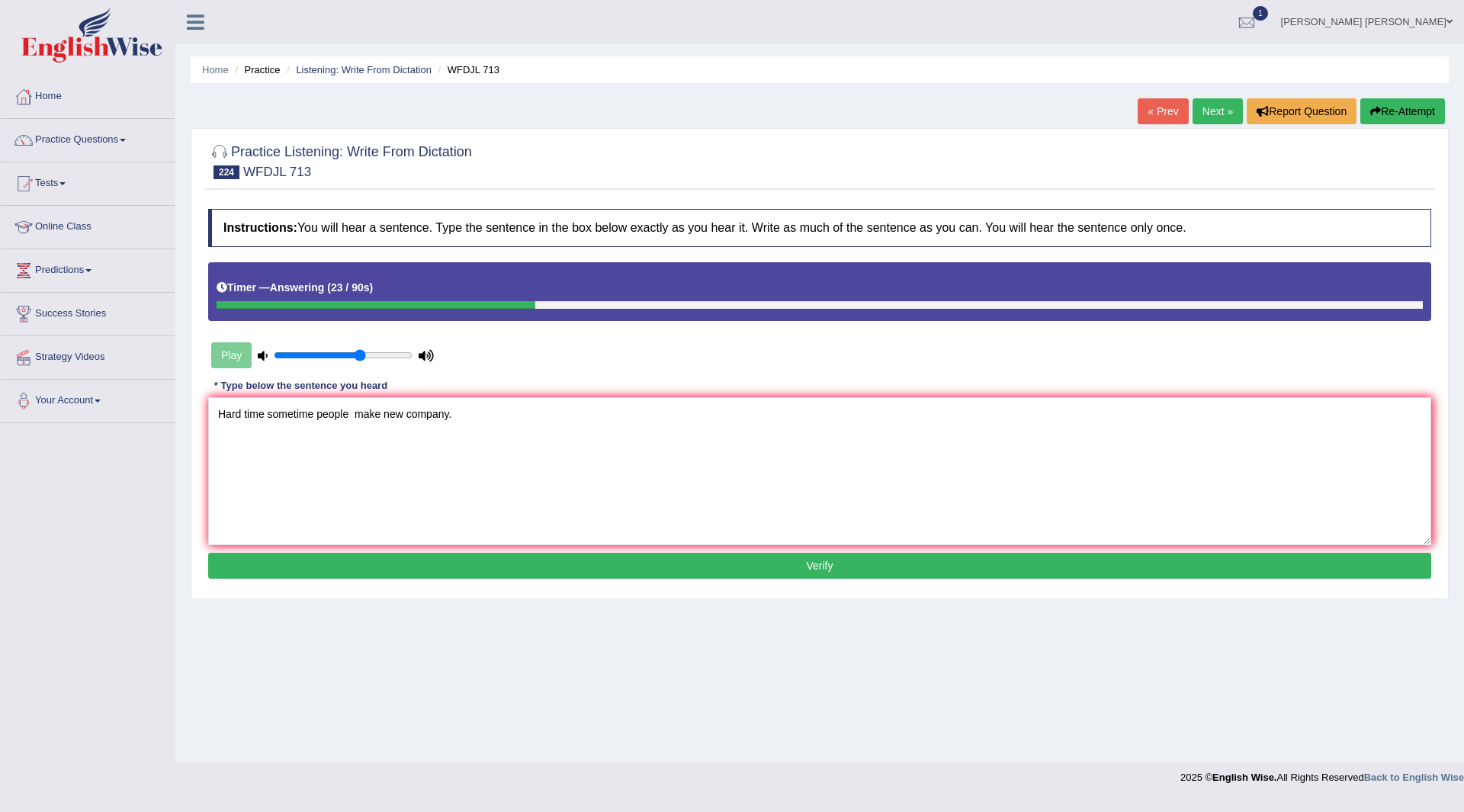
click at [731, 562] on button "Verify" at bounding box center [820, 565] width 1224 height 26
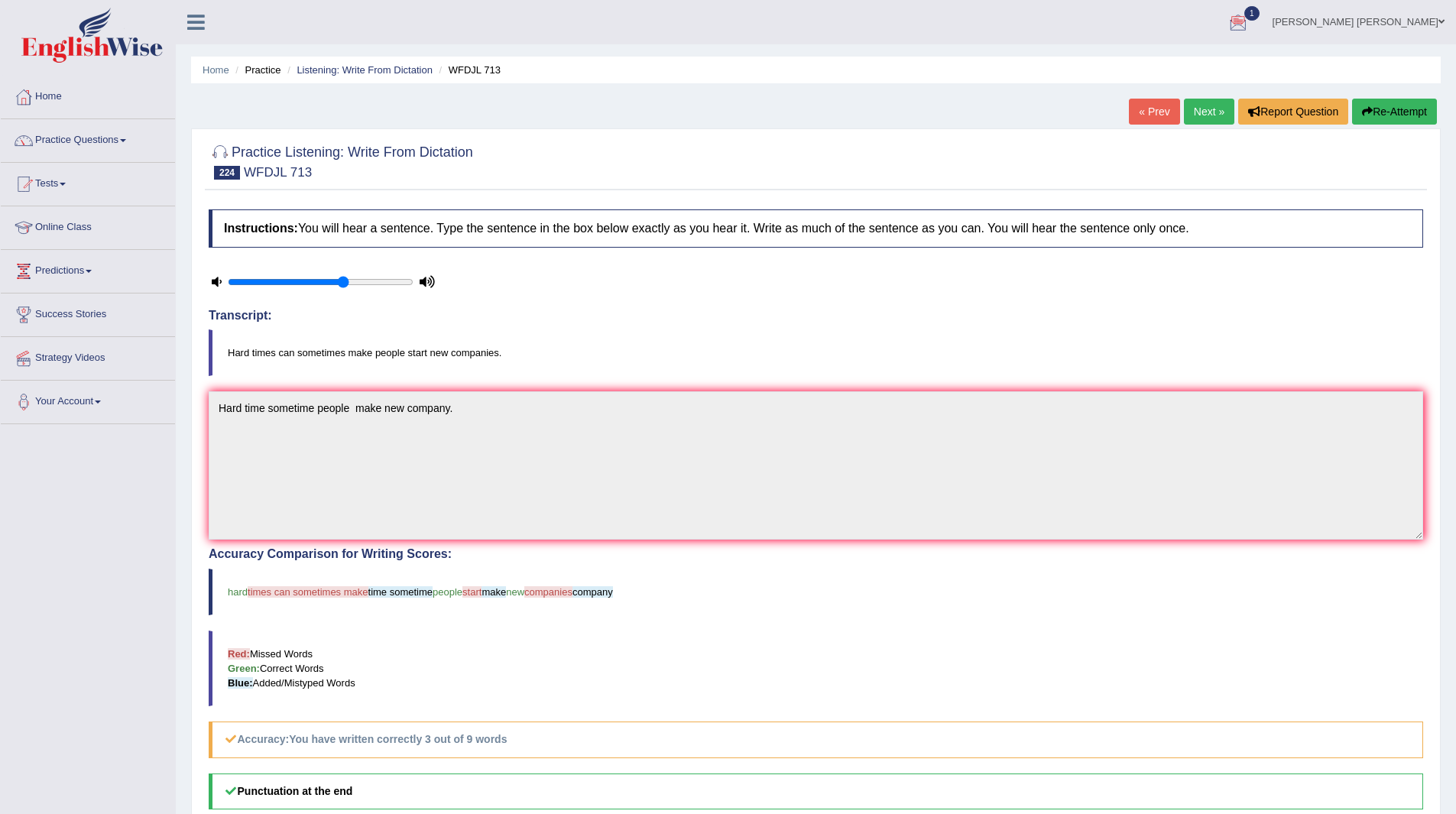
click at [1197, 113] on link "Next »" at bounding box center [1209, 111] width 51 height 26
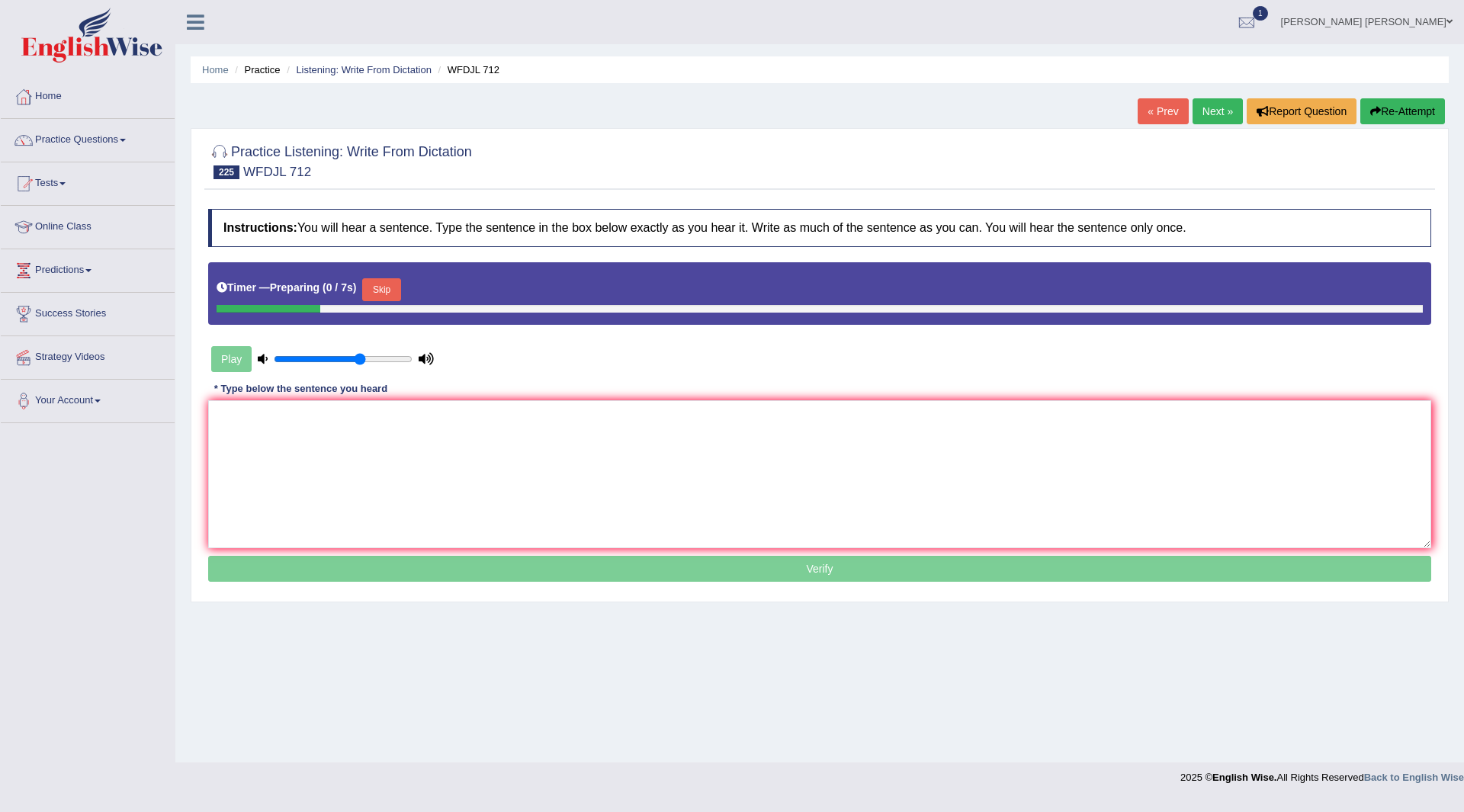
click at [395, 283] on button "Skip" at bounding box center [381, 290] width 38 height 23
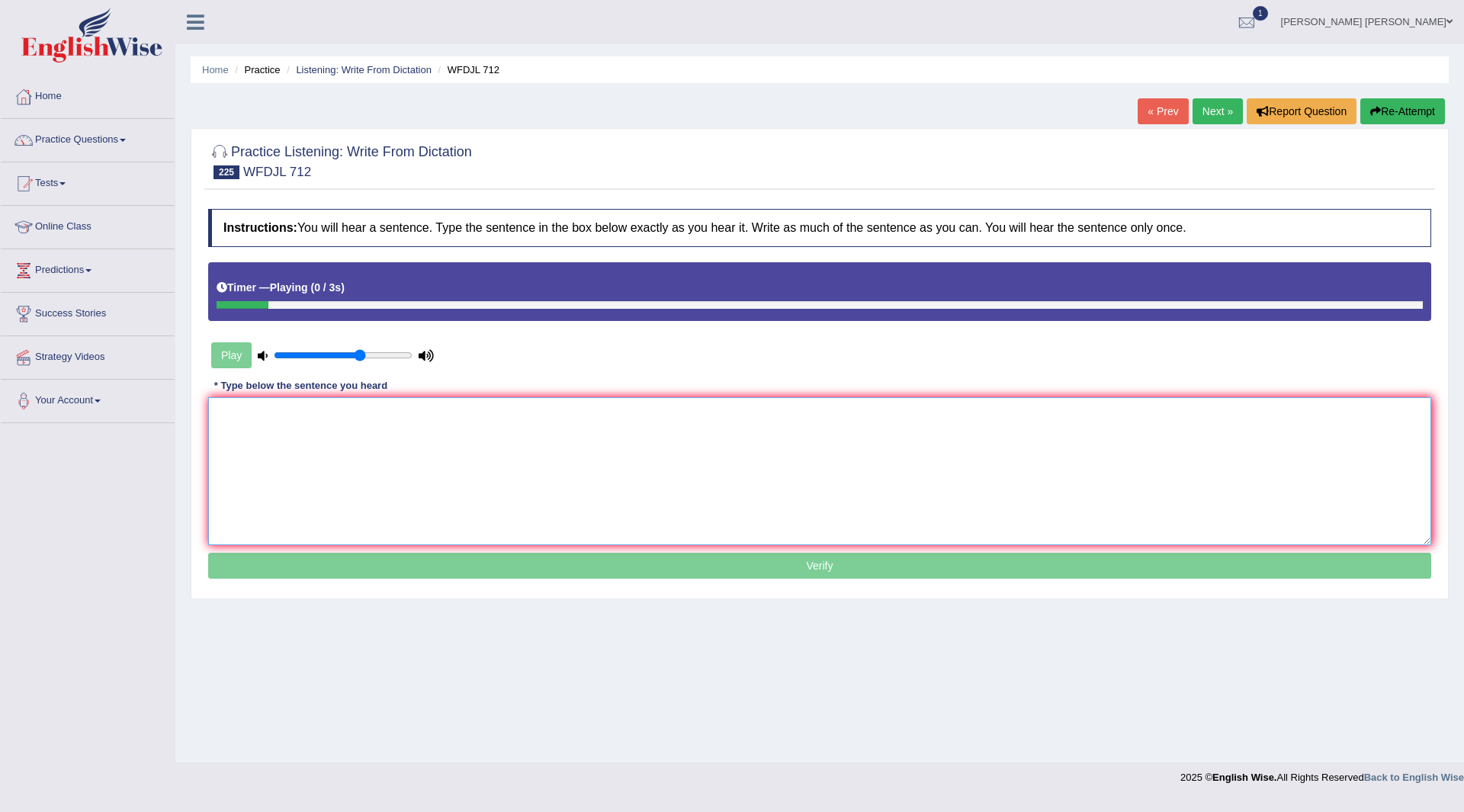
click at [460, 474] on textarea at bounding box center [820, 471] width 1224 height 148
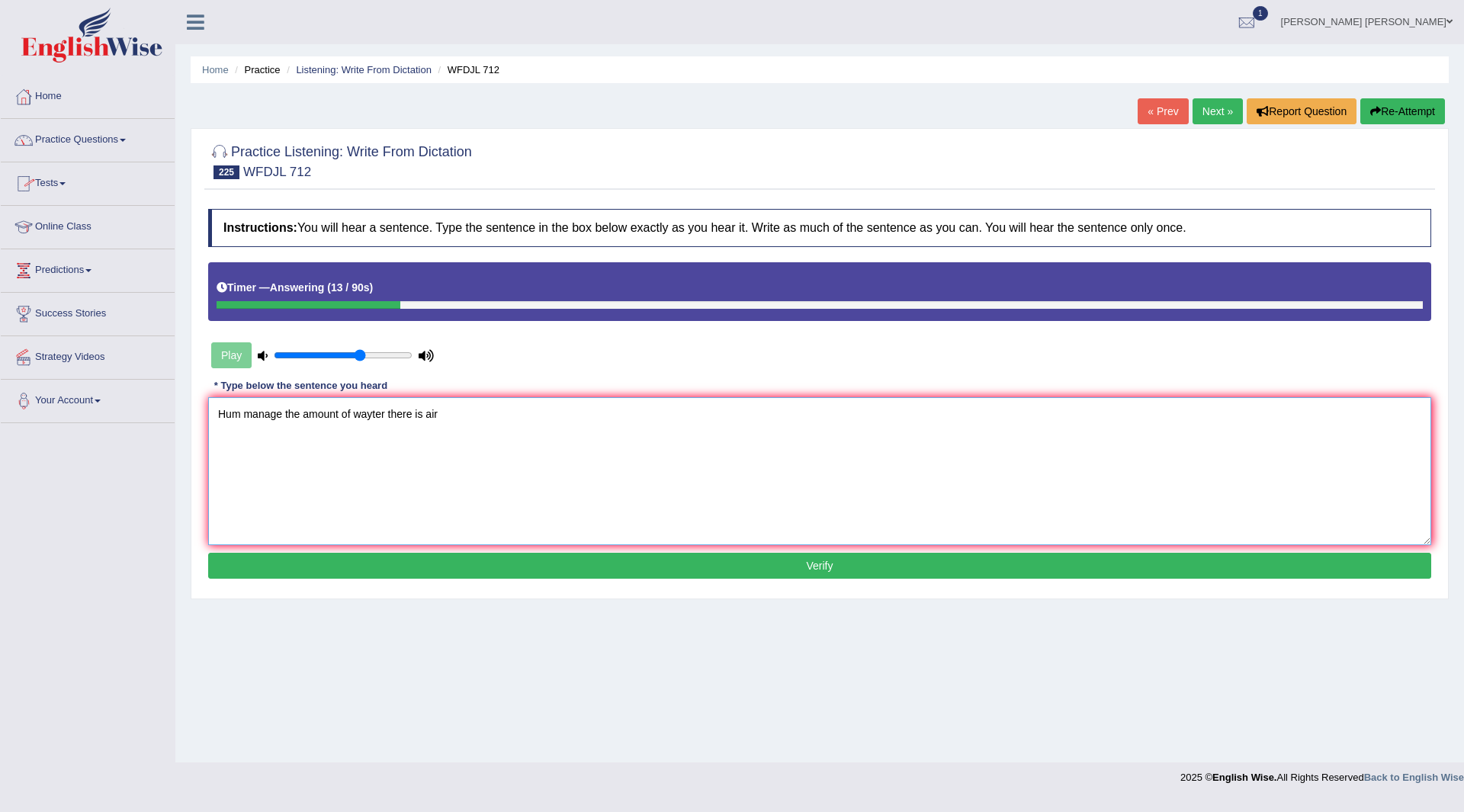
click at [240, 415] on textarea "Hum manage the amount of wayter there is air" at bounding box center [820, 471] width 1224 height 148
click at [427, 414] on textarea "Humanity can manage the amount of wayter there is air" at bounding box center [820, 471] width 1224 height 148
click at [533, 422] on textarea "Humanity can manage the amount of water in r there is air" at bounding box center [820, 471] width 1224 height 148
type textarea "Humanity can manage the amount of water in r there is air."
click at [746, 565] on button "Verify" at bounding box center [820, 565] width 1224 height 26
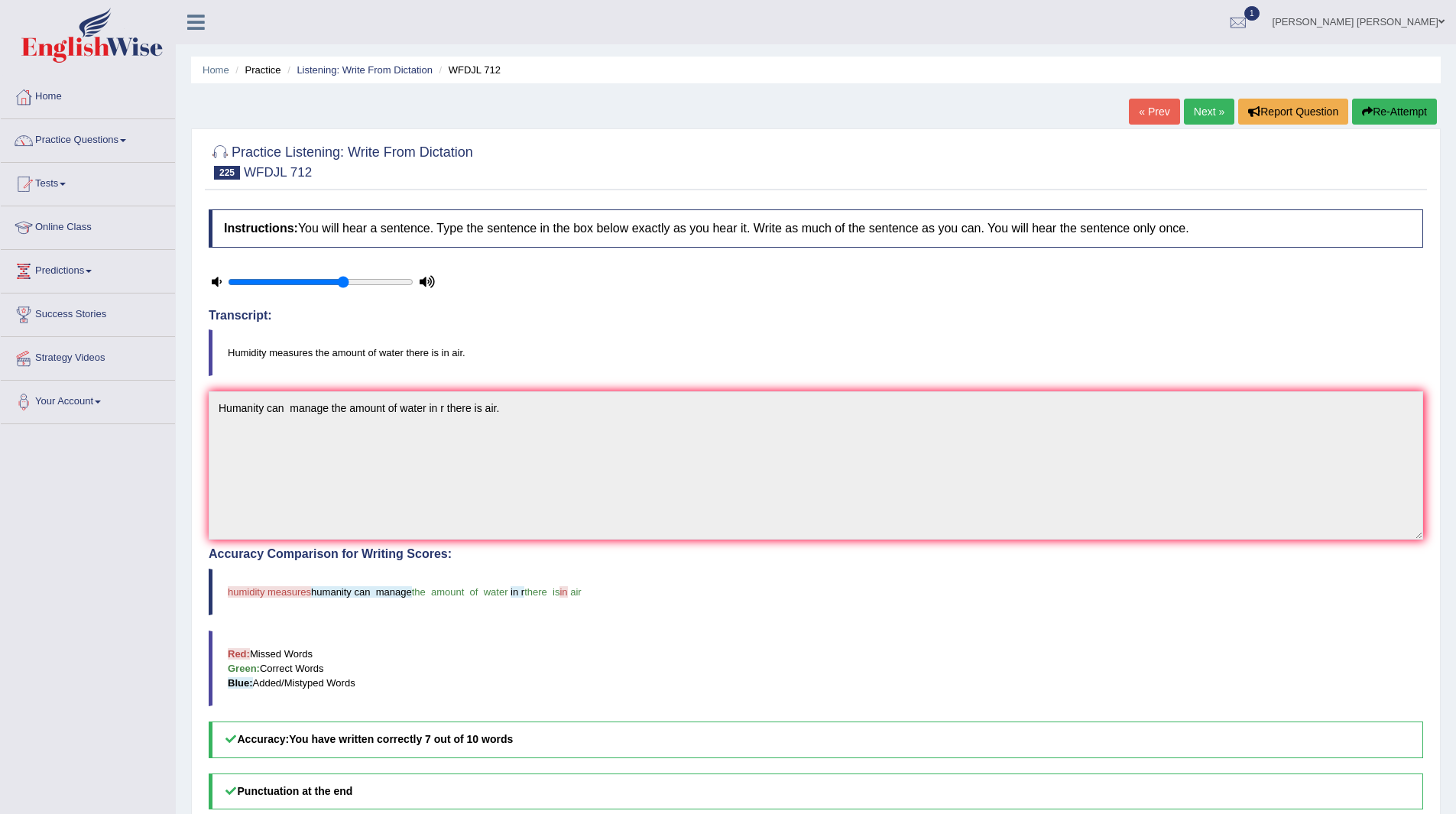
drag, startPoint x: 1195, startPoint y: 110, endPoint x: 1179, endPoint y: 110, distance: 16.0
click at [1195, 110] on link "Next »" at bounding box center [1209, 111] width 51 height 26
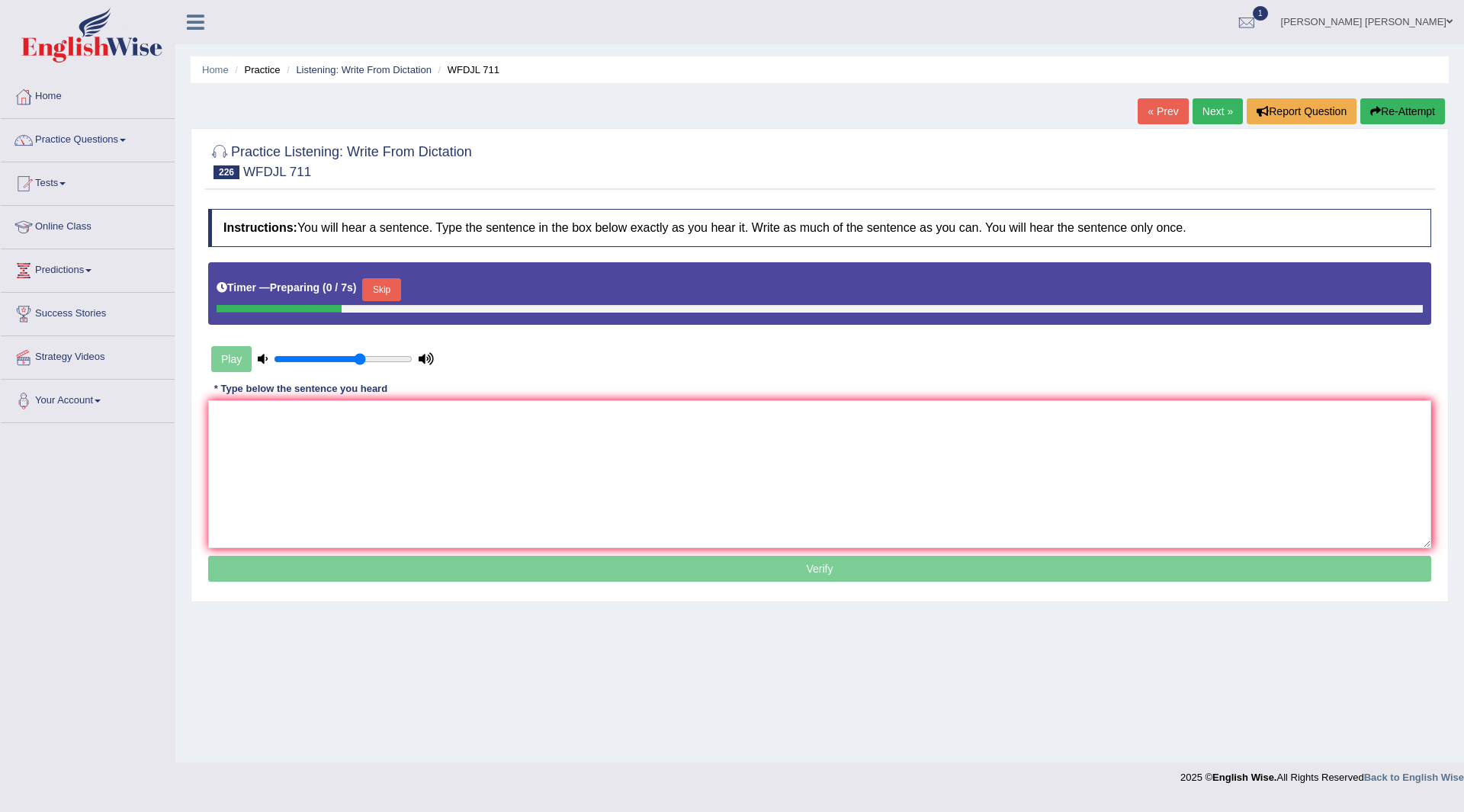
click at [380, 285] on button "Skip" at bounding box center [381, 290] width 38 height 23
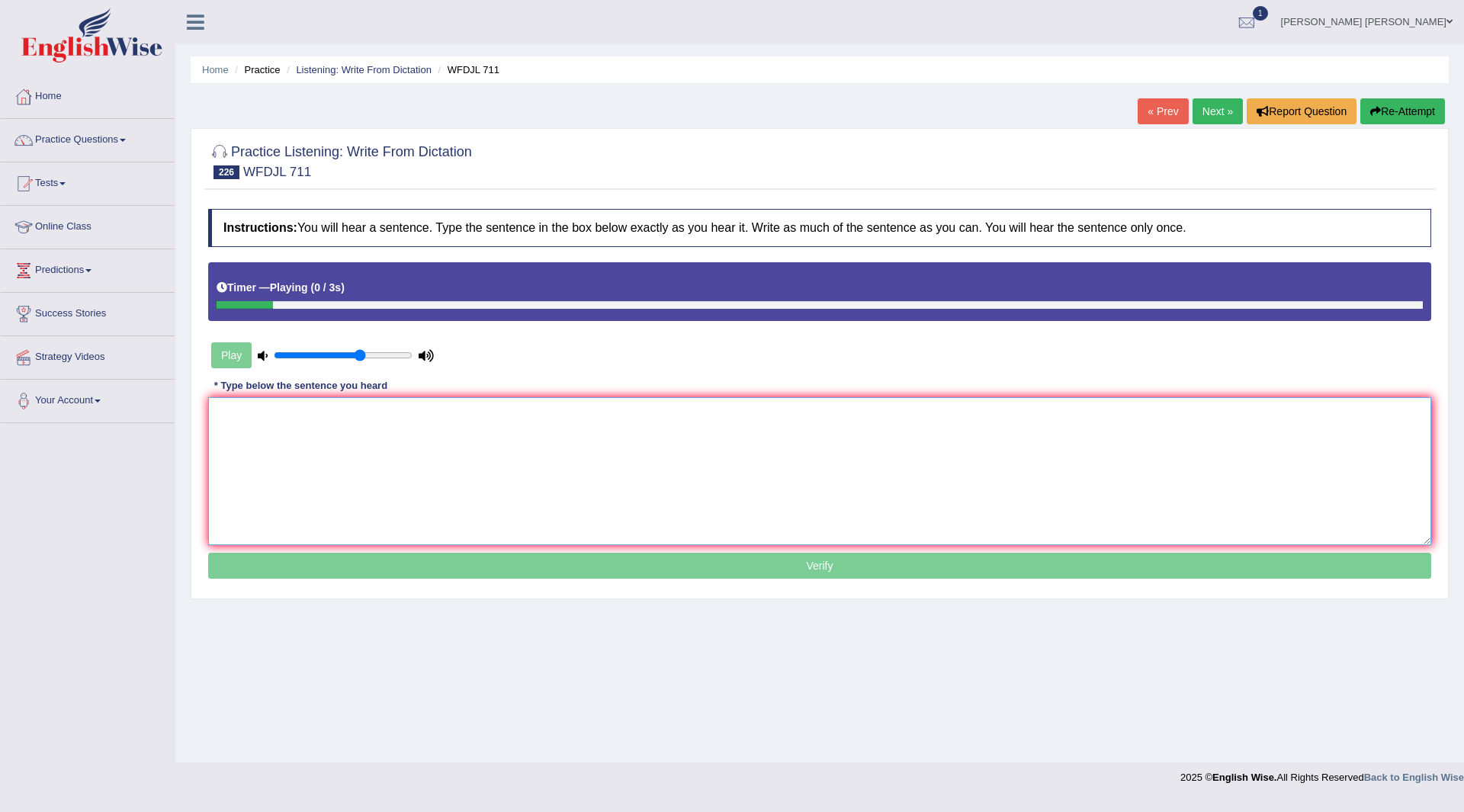
click at [353, 436] on textarea at bounding box center [820, 471] width 1224 height 148
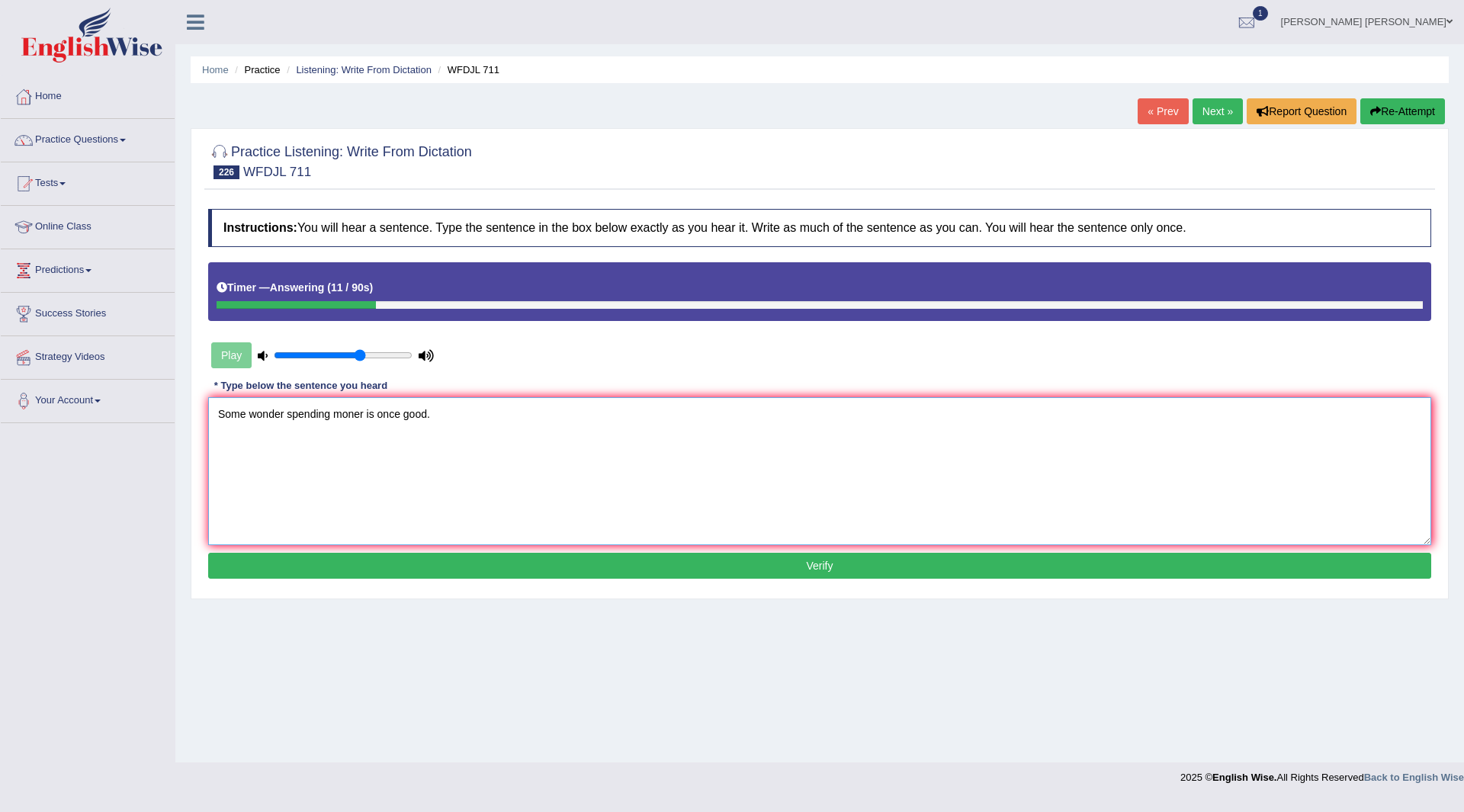
click at [286, 413] on textarea "Some wonder spending moner is once good." at bounding box center [820, 471] width 1224 height 148
click at [407, 412] on textarea "Some wonder wonders spending moner is once good." at bounding box center [820, 471] width 1224 height 148
type textarea "Some wonder wonders spending money is once good."
click at [752, 571] on button "Verify" at bounding box center [820, 565] width 1224 height 26
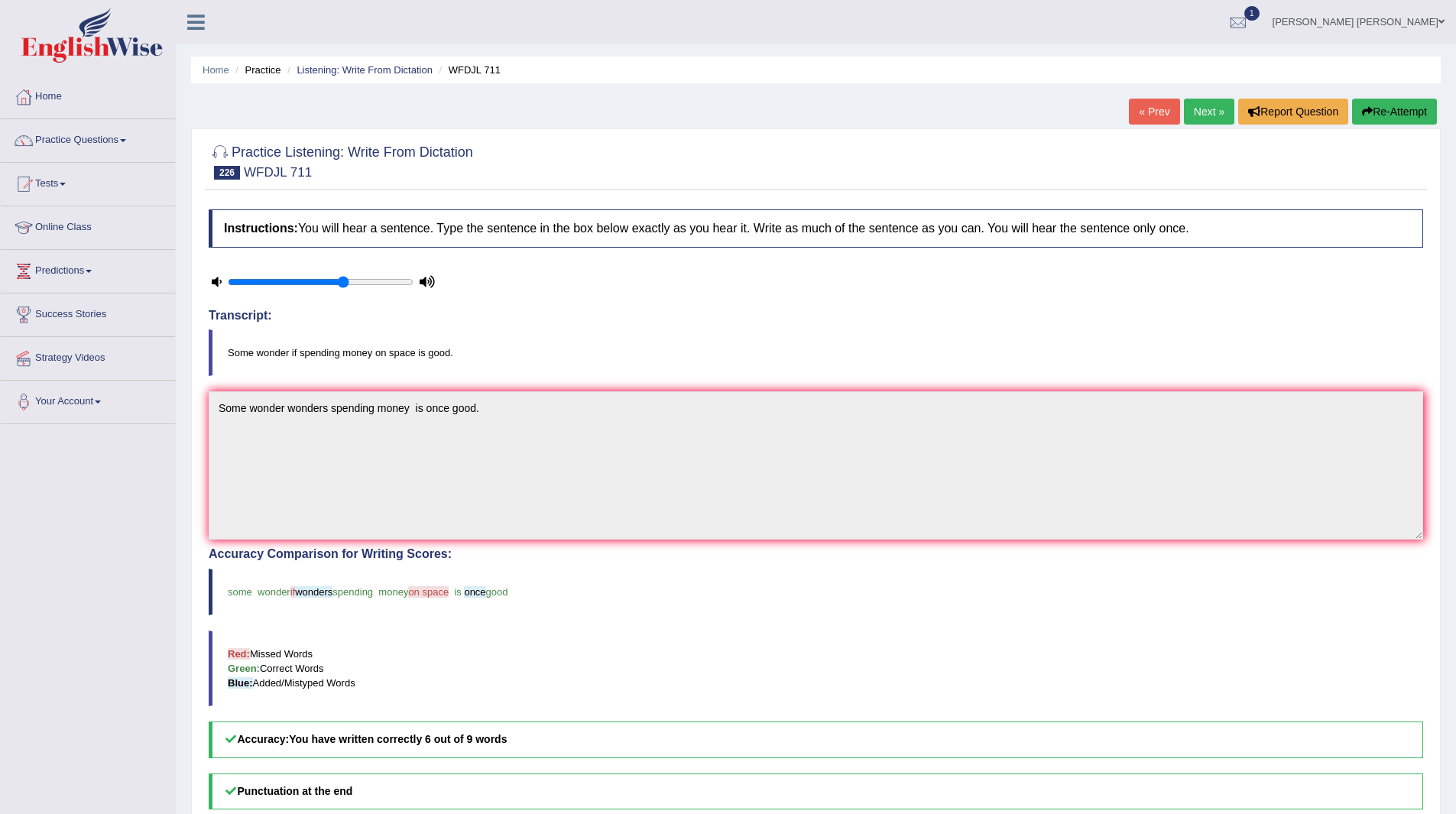
click at [1212, 113] on link "Next »" at bounding box center [1209, 111] width 51 height 26
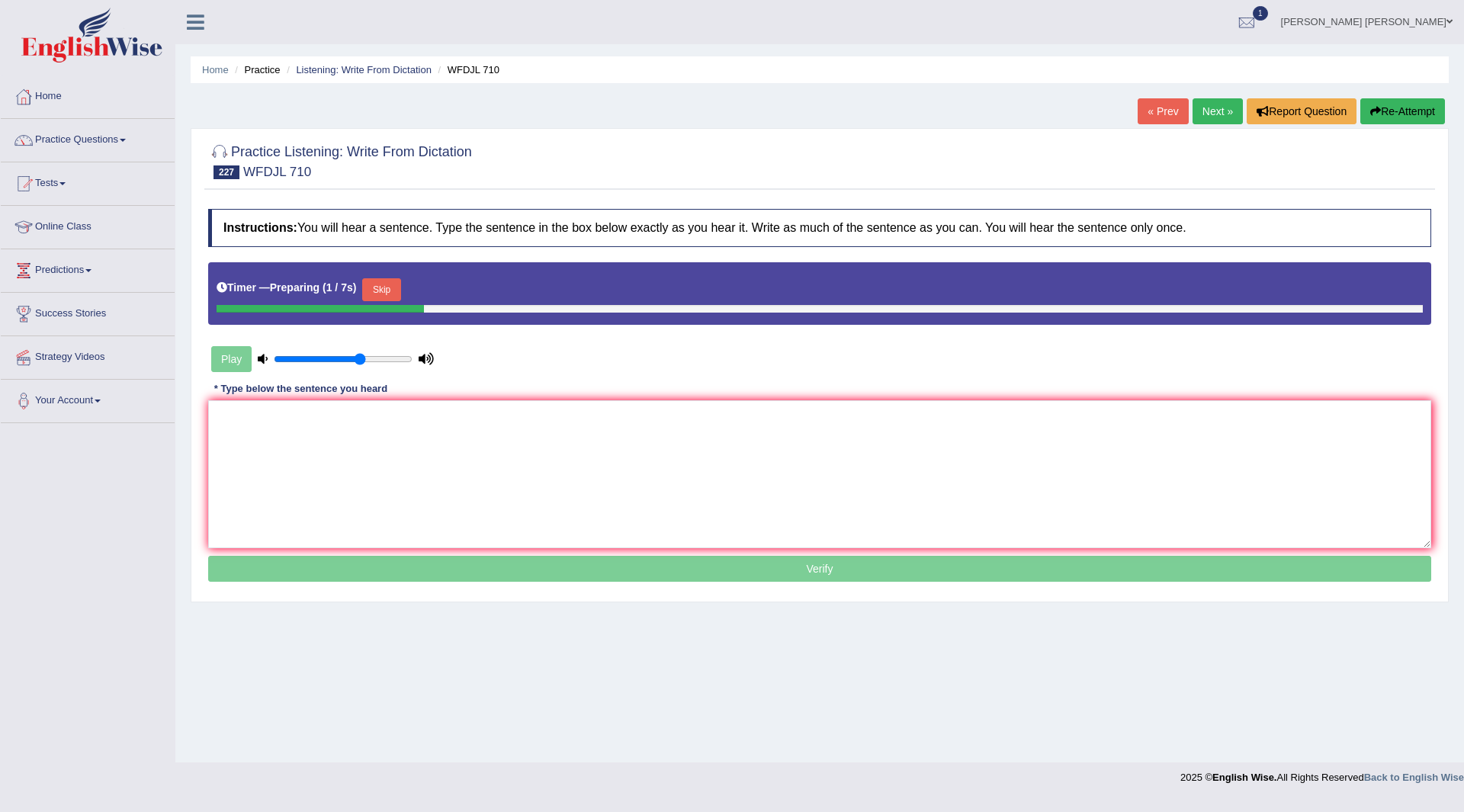
drag, startPoint x: 380, startPoint y: 283, endPoint x: 288, endPoint y: 447, distance: 188.0
click at [378, 285] on button "Skip" at bounding box center [381, 290] width 38 height 23
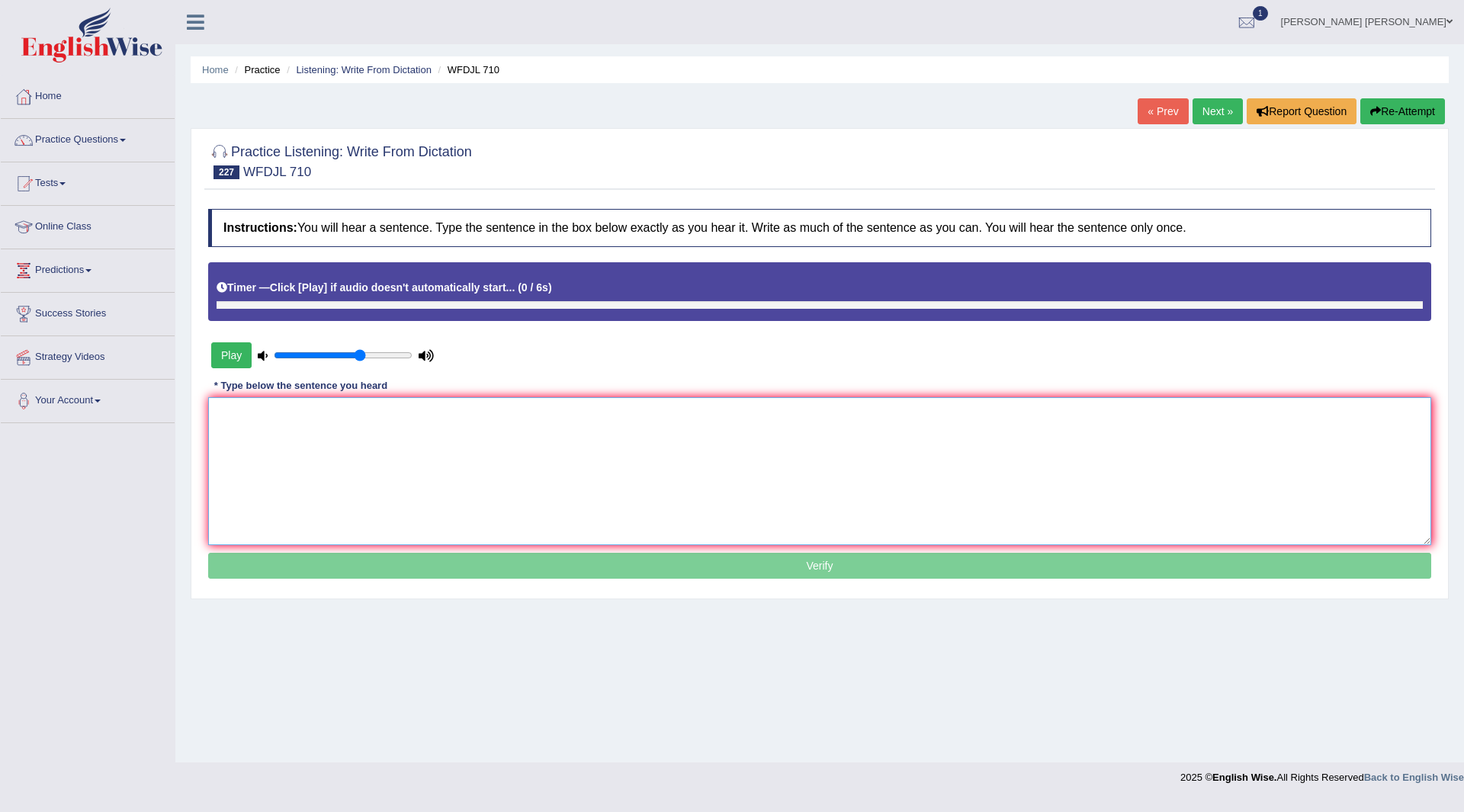
click at [289, 447] on textarea at bounding box center [820, 471] width 1224 height 148
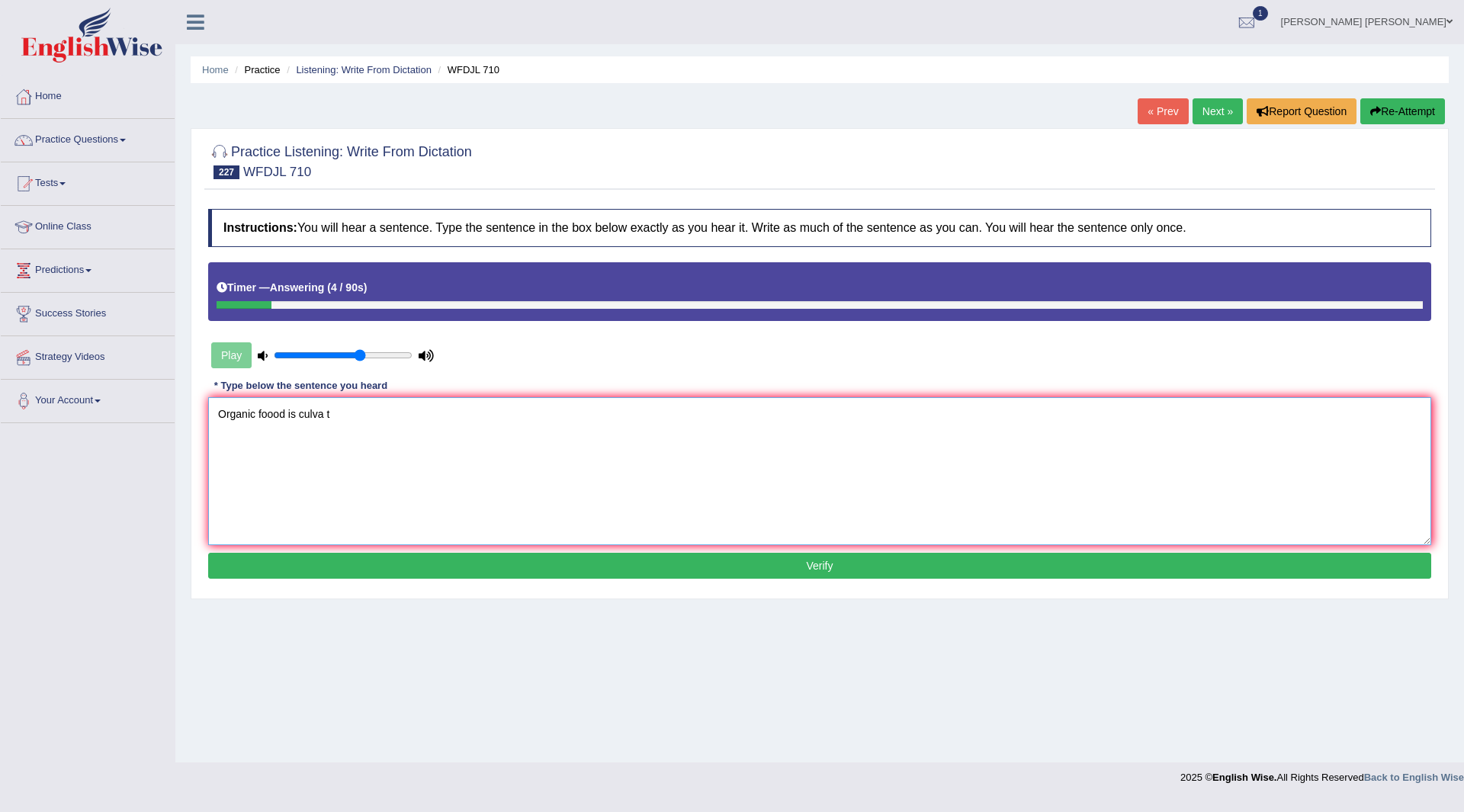
type textarea "Organic foood is culva t"
click at [646, 573] on button "Verify" at bounding box center [820, 565] width 1224 height 26
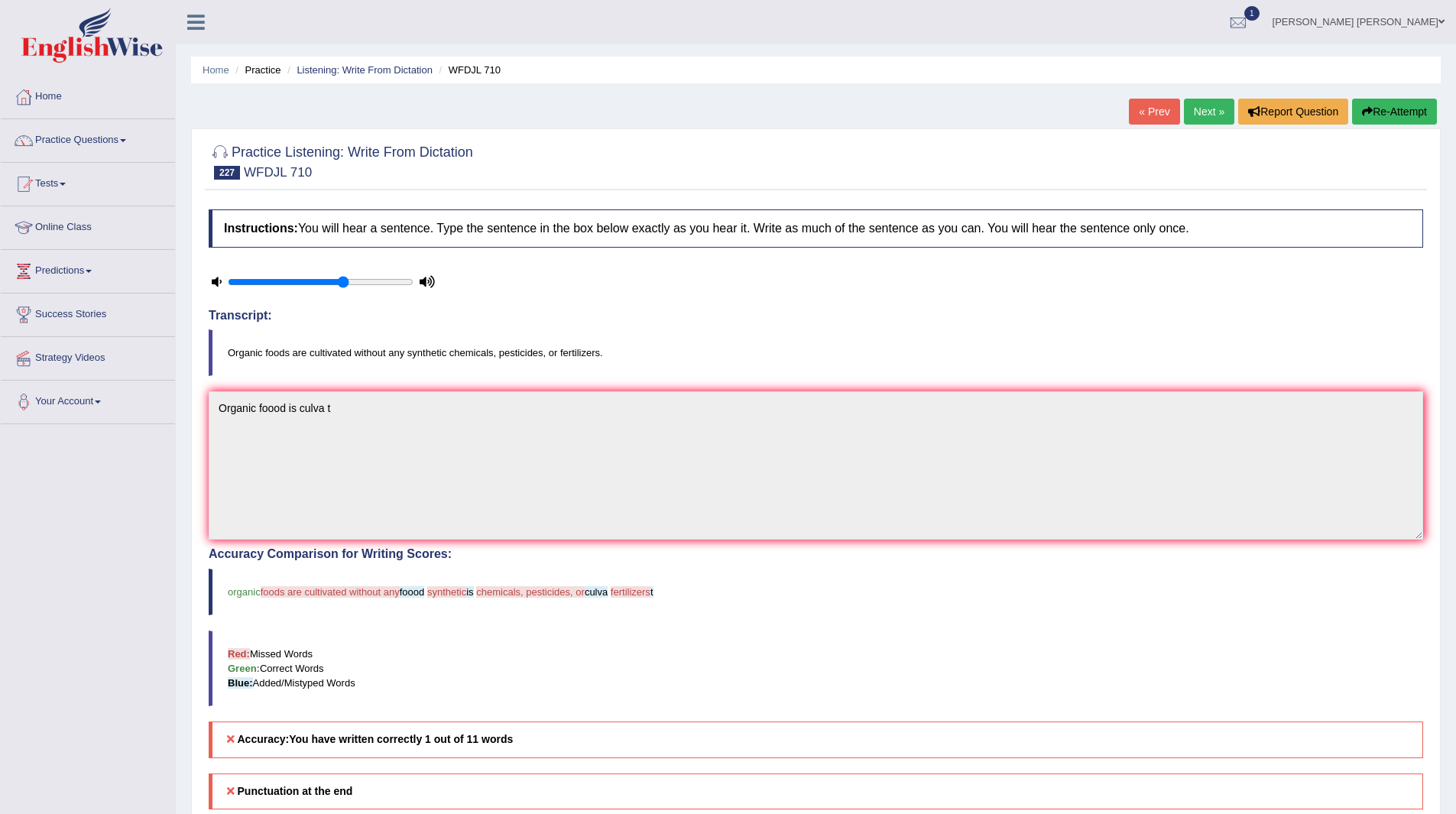
click at [1204, 108] on link "Next »" at bounding box center [1209, 111] width 51 height 26
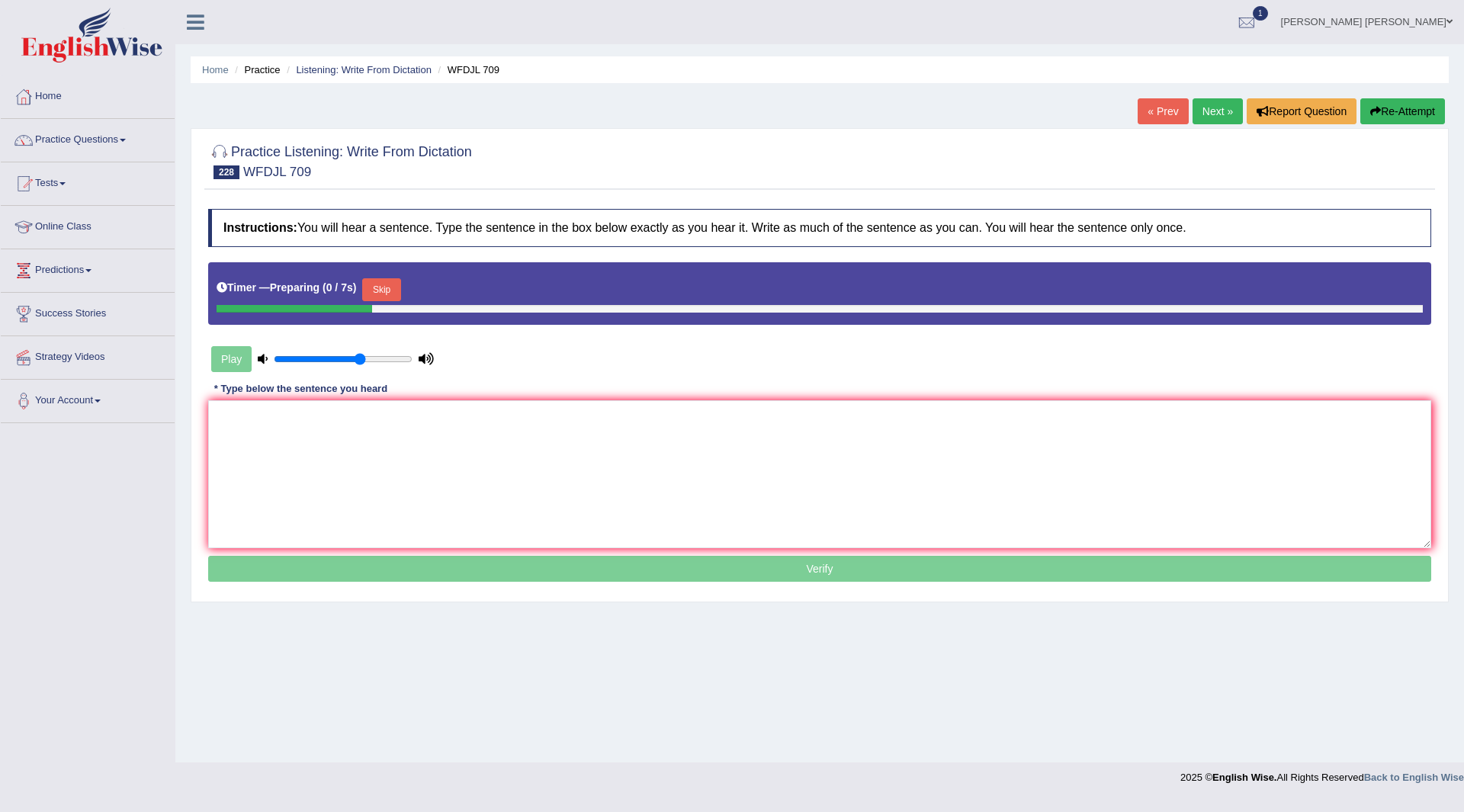
click at [389, 289] on button "Skip" at bounding box center [381, 290] width 38 height 23
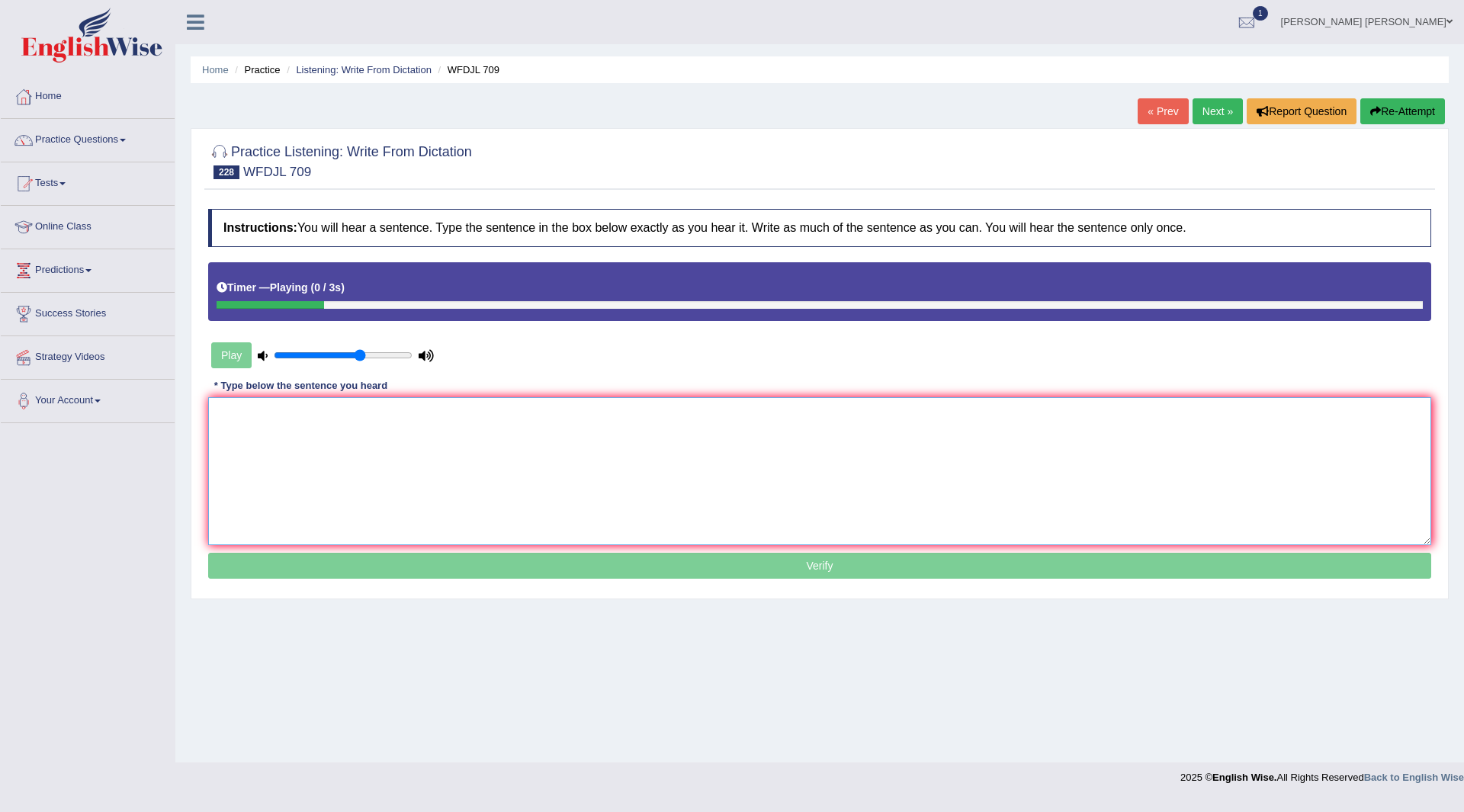
click at [342, 475] on textarea at bounding box center [820, 471] width 1224 height 148
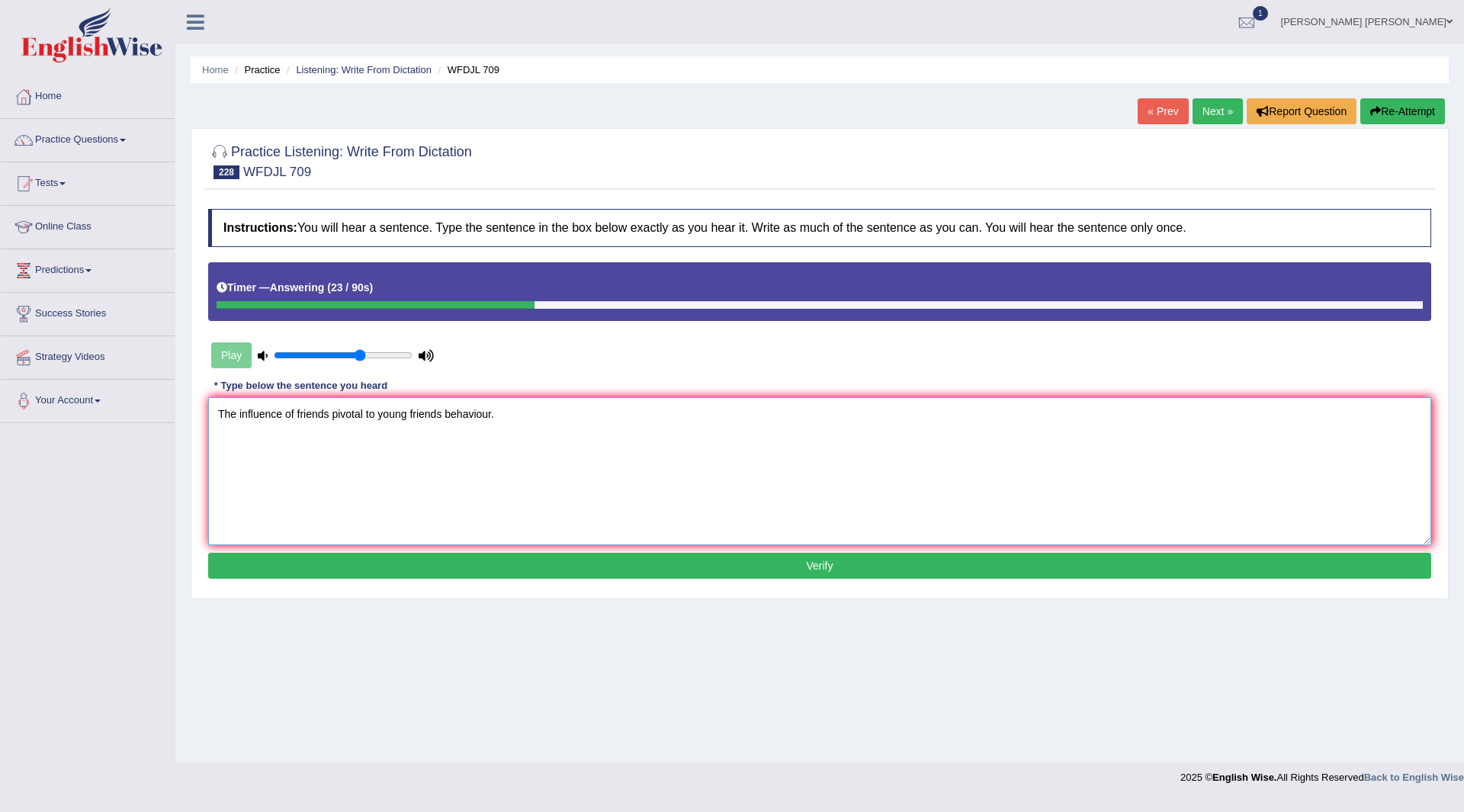
type textarea "The influence of friends pivotal to young friends behaviour."
click at [779, 563] on button "Verify" at bounding box center [820, 565] width 1224 height 26
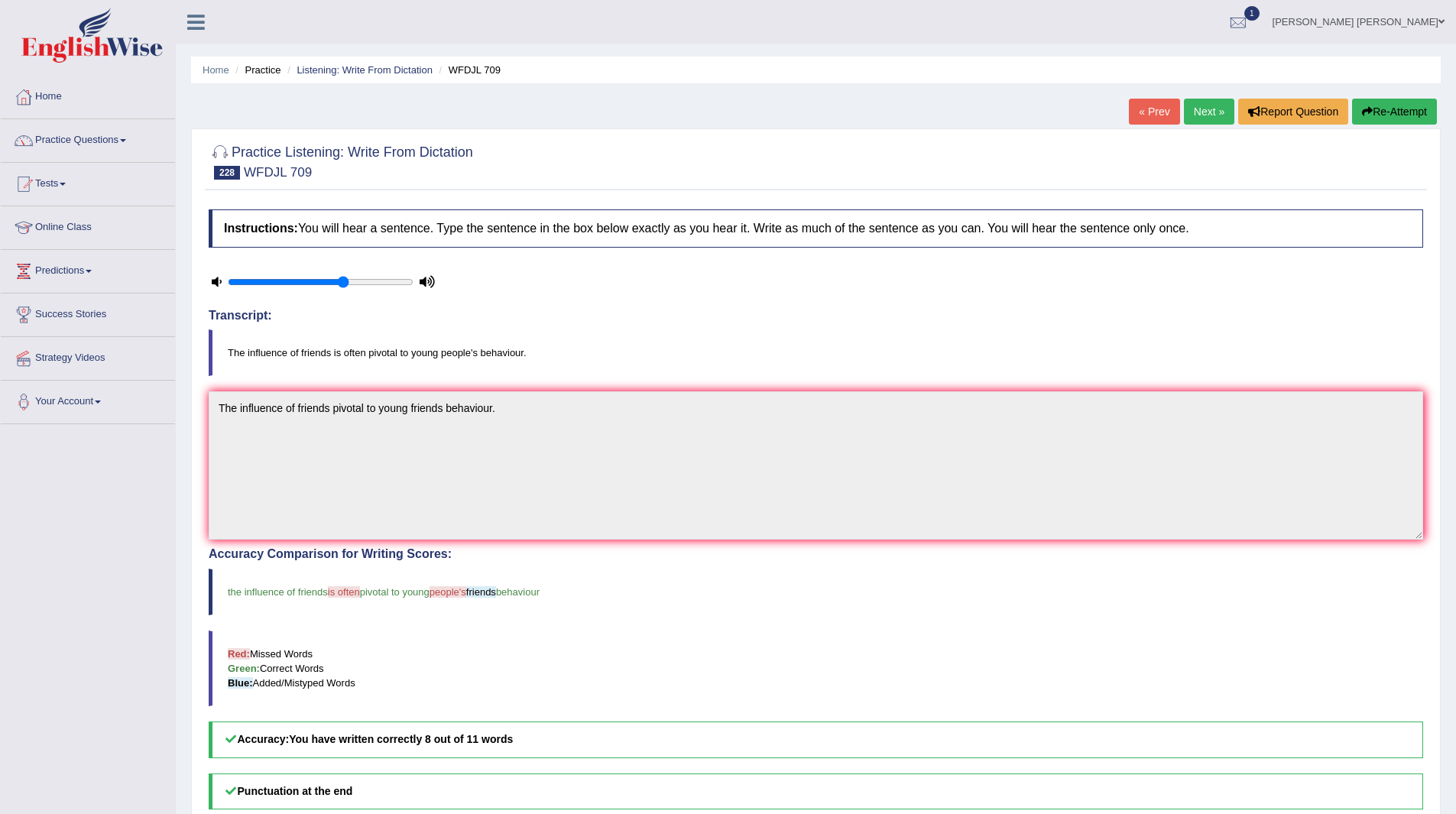
click at [1198, 111] on link "Next »" at bounding box center [1209, 111] width 51 height 26
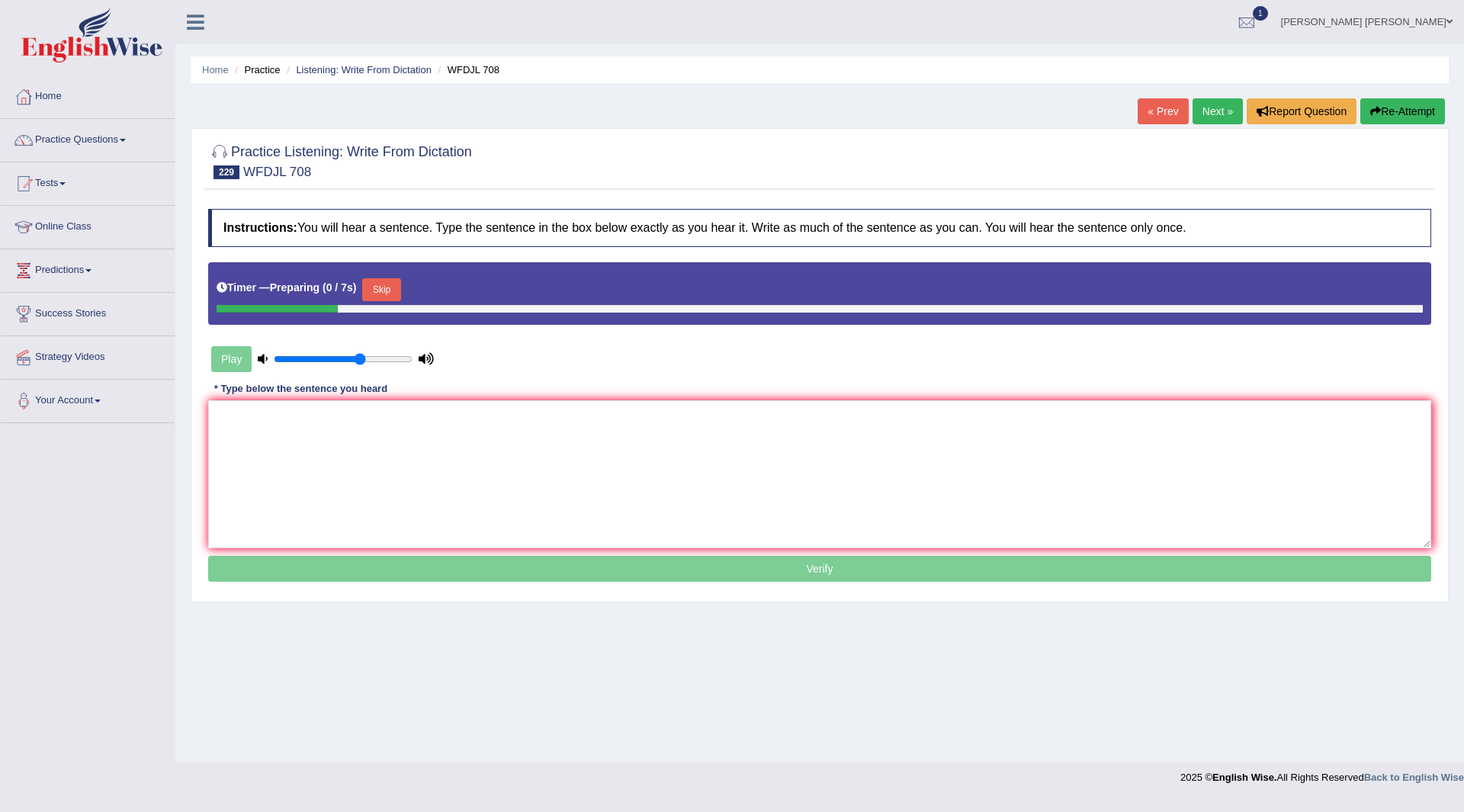
click at [390, 285] on button "Skip" at bounding box center [381, 290] width 38 height 23
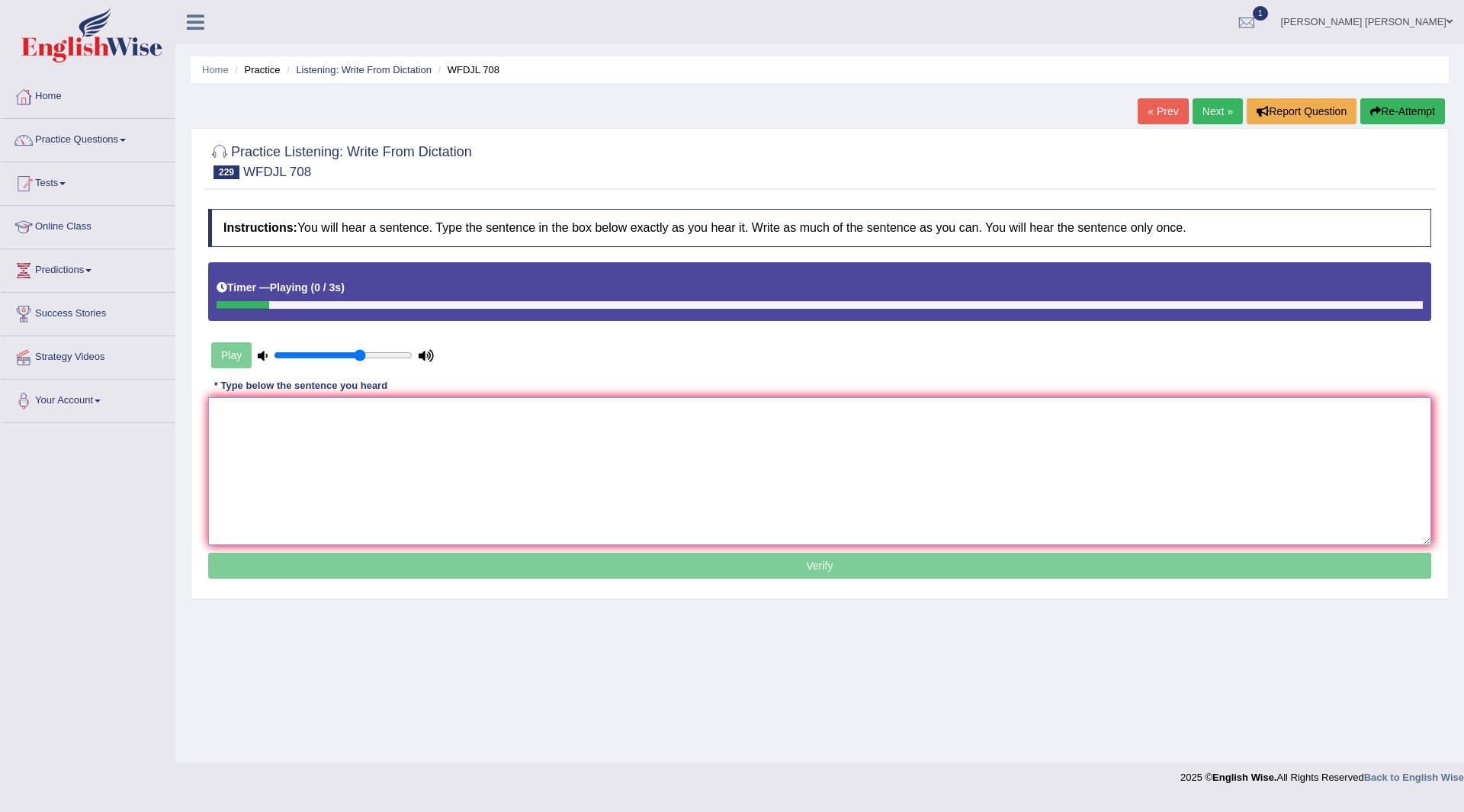
click at [351, 429] on textarea at bounding box center [820, 471] width 1224 height 148
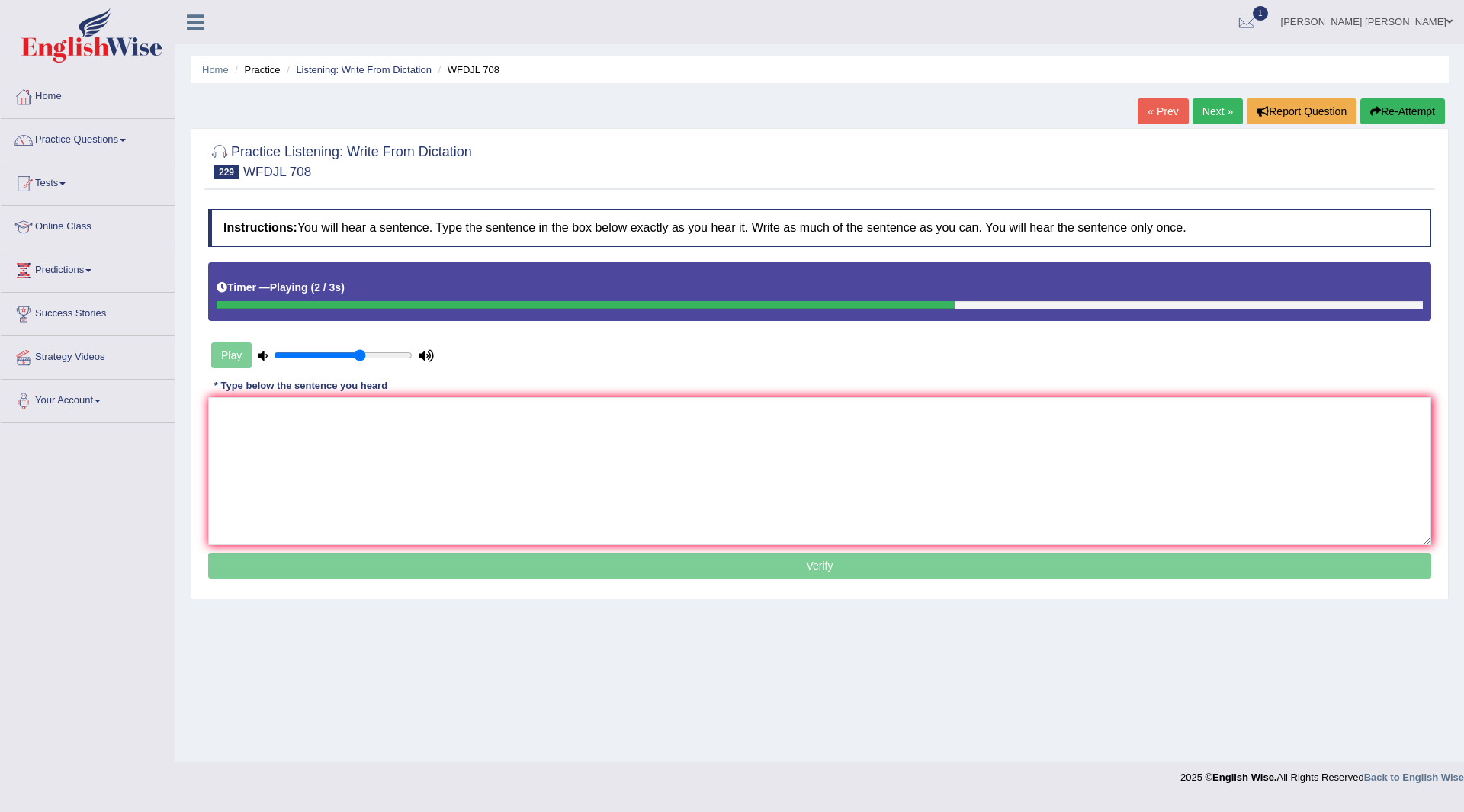
click at [1208, 109] on link "Next »" at bounding box center [1217, 110] width 51 height 26
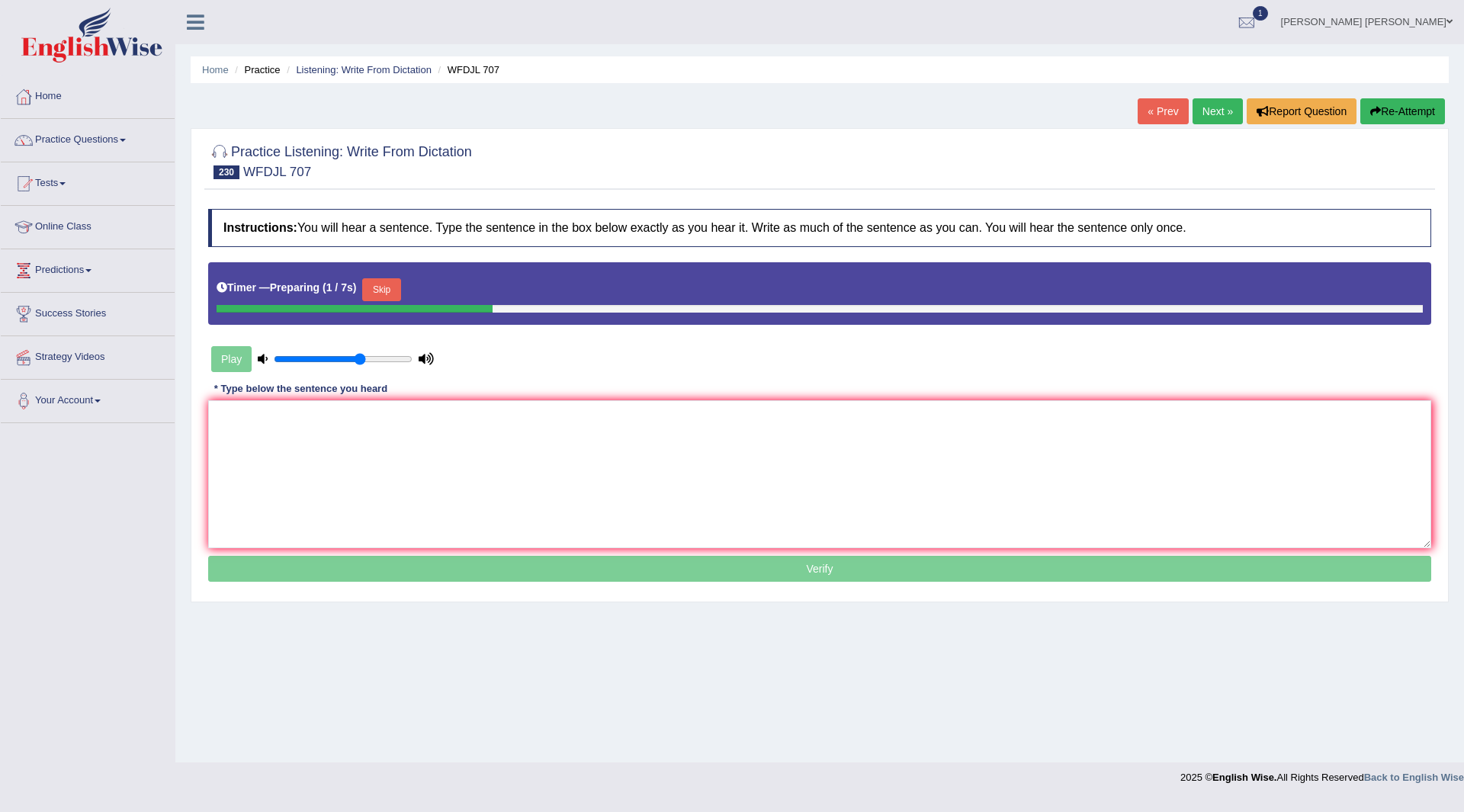
click at [389, 288] on button "Skip" at bounding box center [381, 290] width 38 height 23
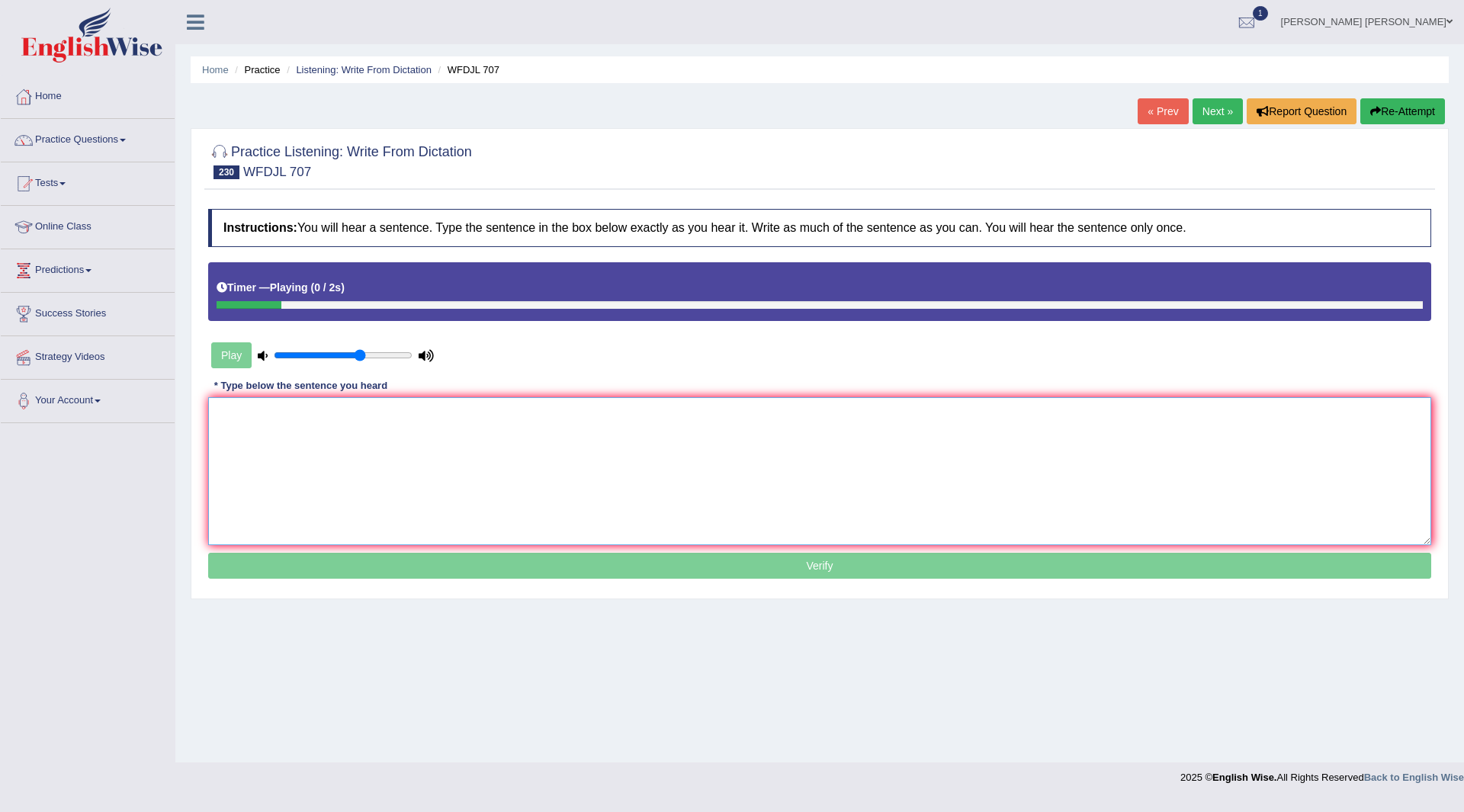
click at [380, 489] on textarea at bounding box center [820, 471] width 1224 height 148
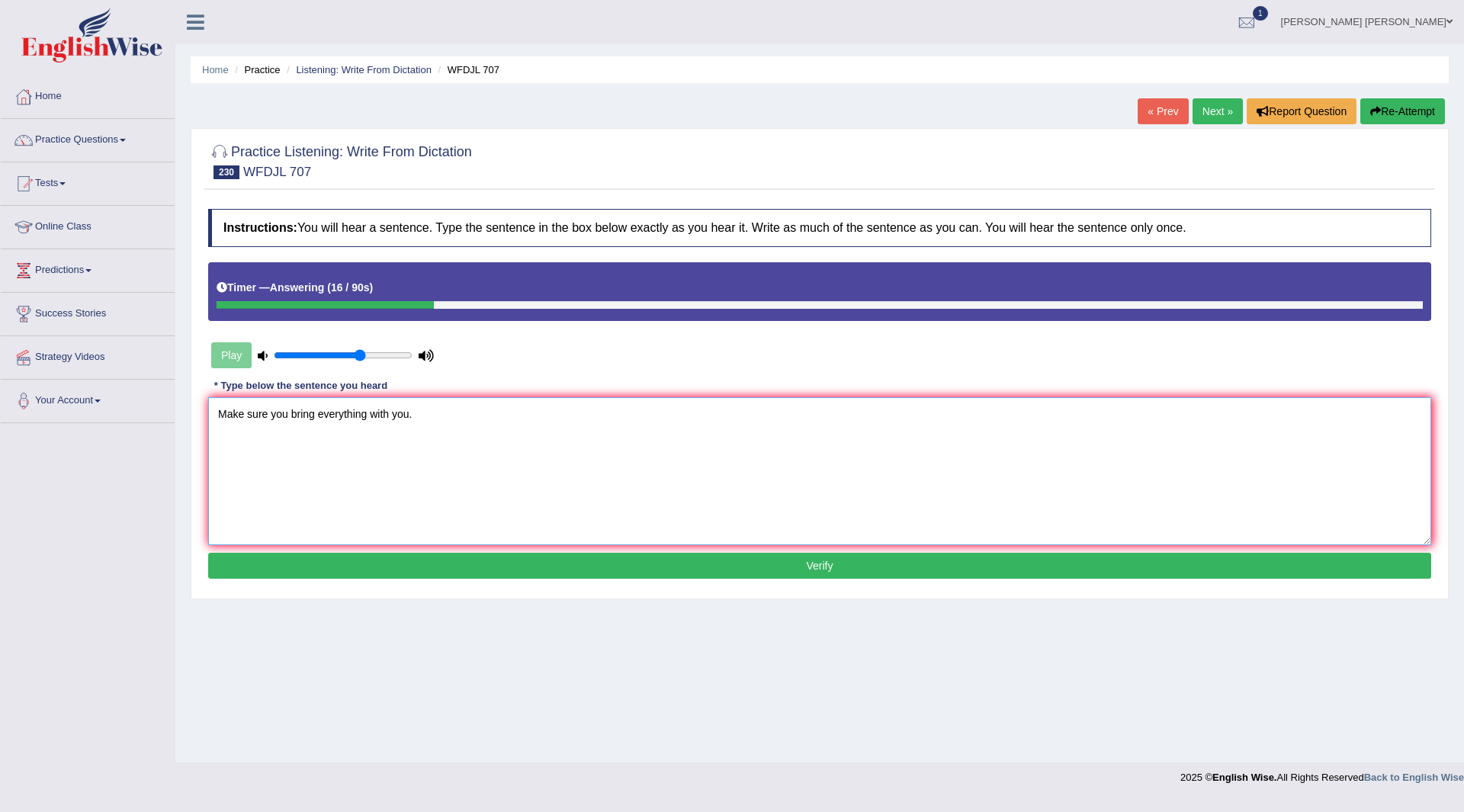
type textarea "Make sure you bring everything with you."
click at [567, 565] on button "Verify" at bounding box center [820, 565] width 1224 height 26
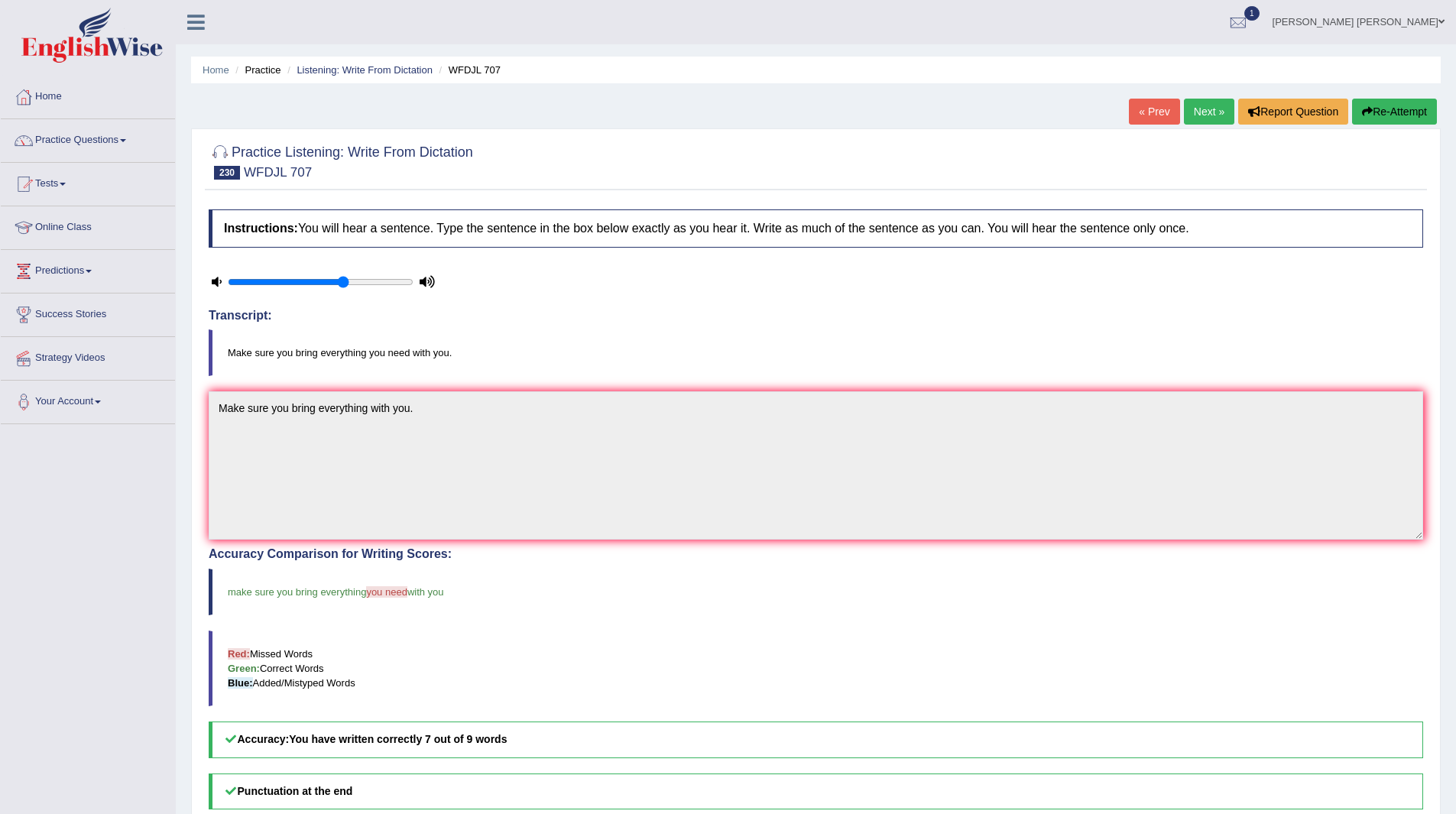
drag, startPoint x: 1195, startPoint y: 112, endPoint x: 1156, endPoint y: 112, distance: 39.0
click at [1195, 112] on link "Next »" at bounding box center [1209, 111] width 51 height 26
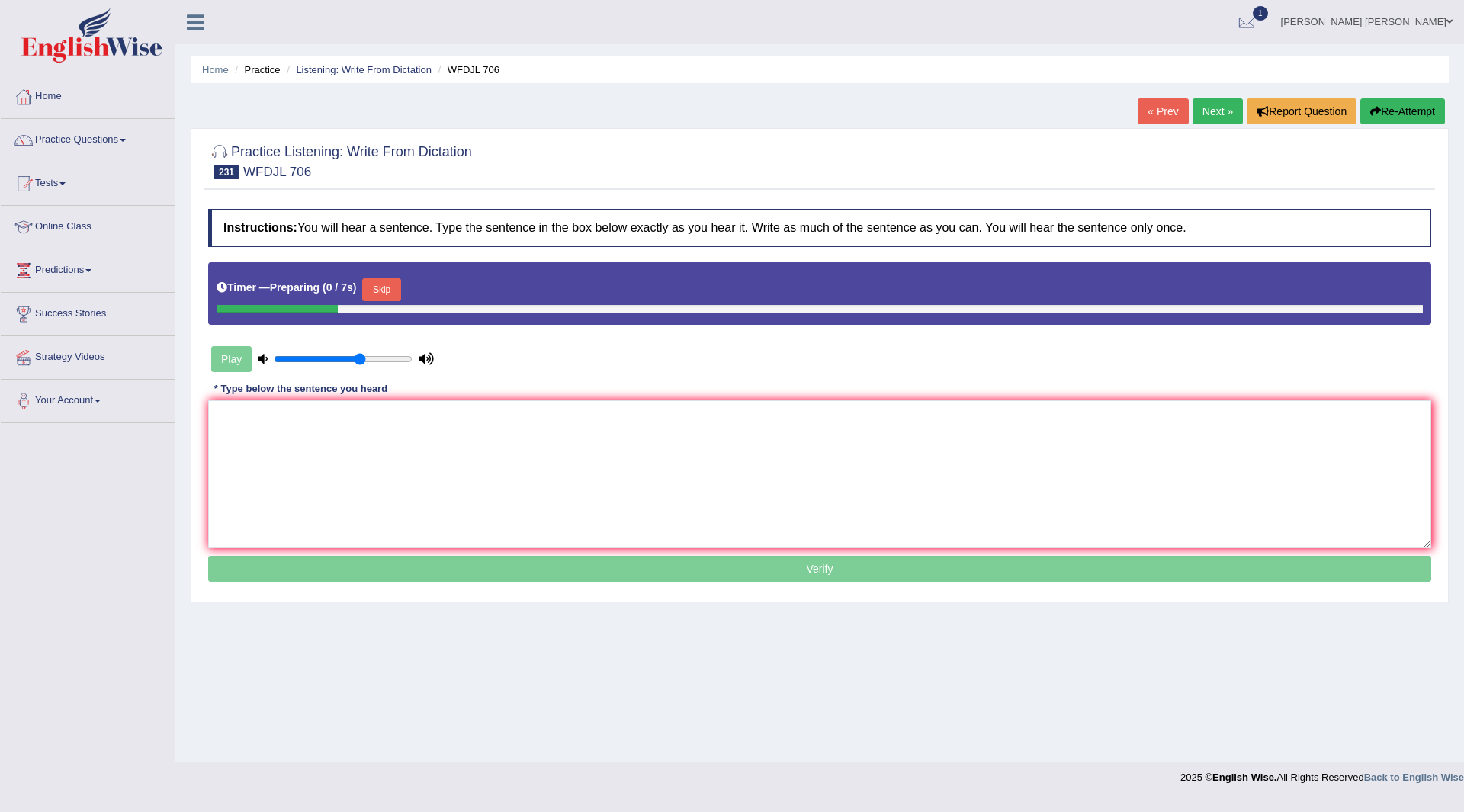
click at [386, 293] on button "Skip" at bounding box center [381, 290] width 38 height 23
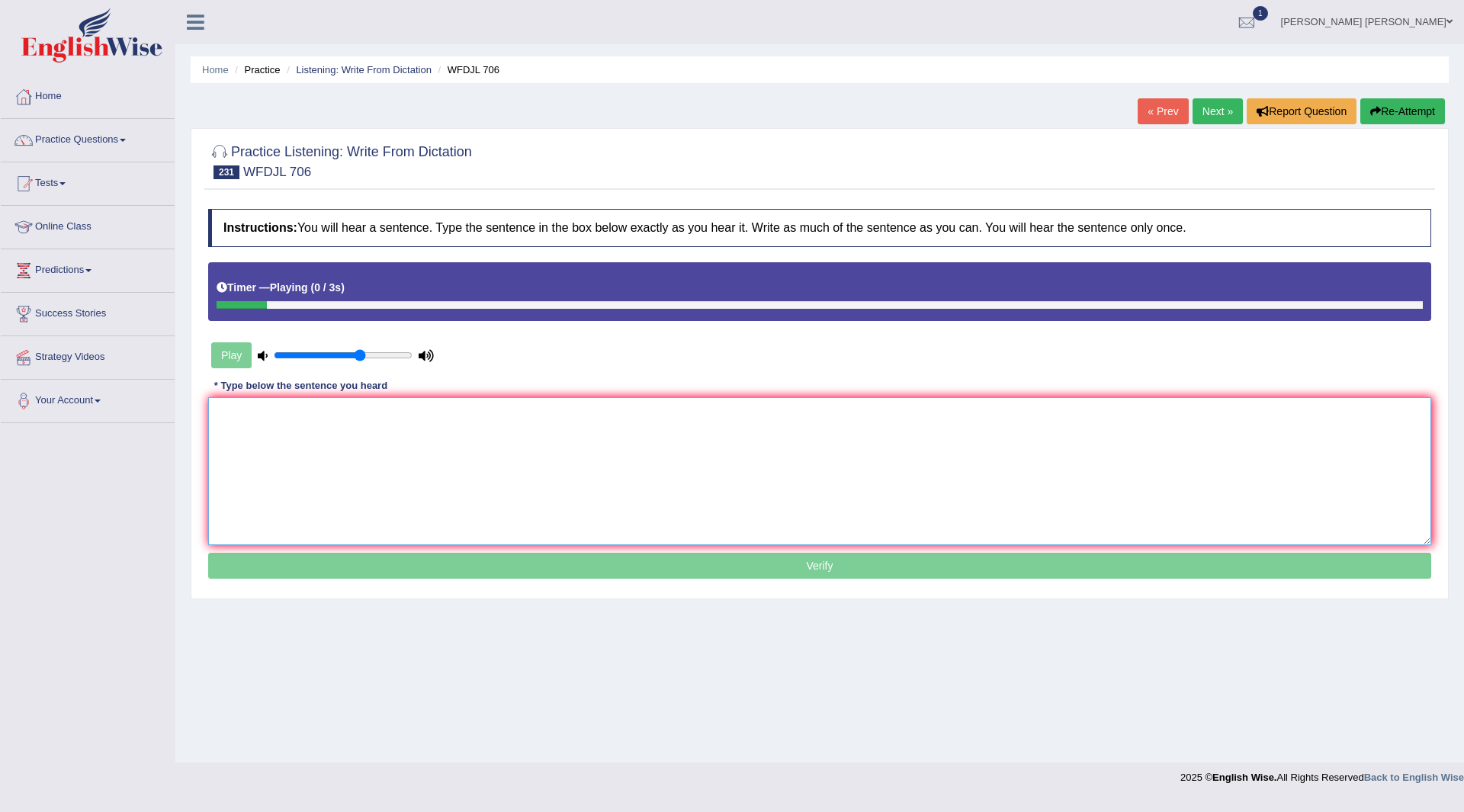
click at [357, 478] on textarea at bounding box center [820, 471] width 1224 height 148
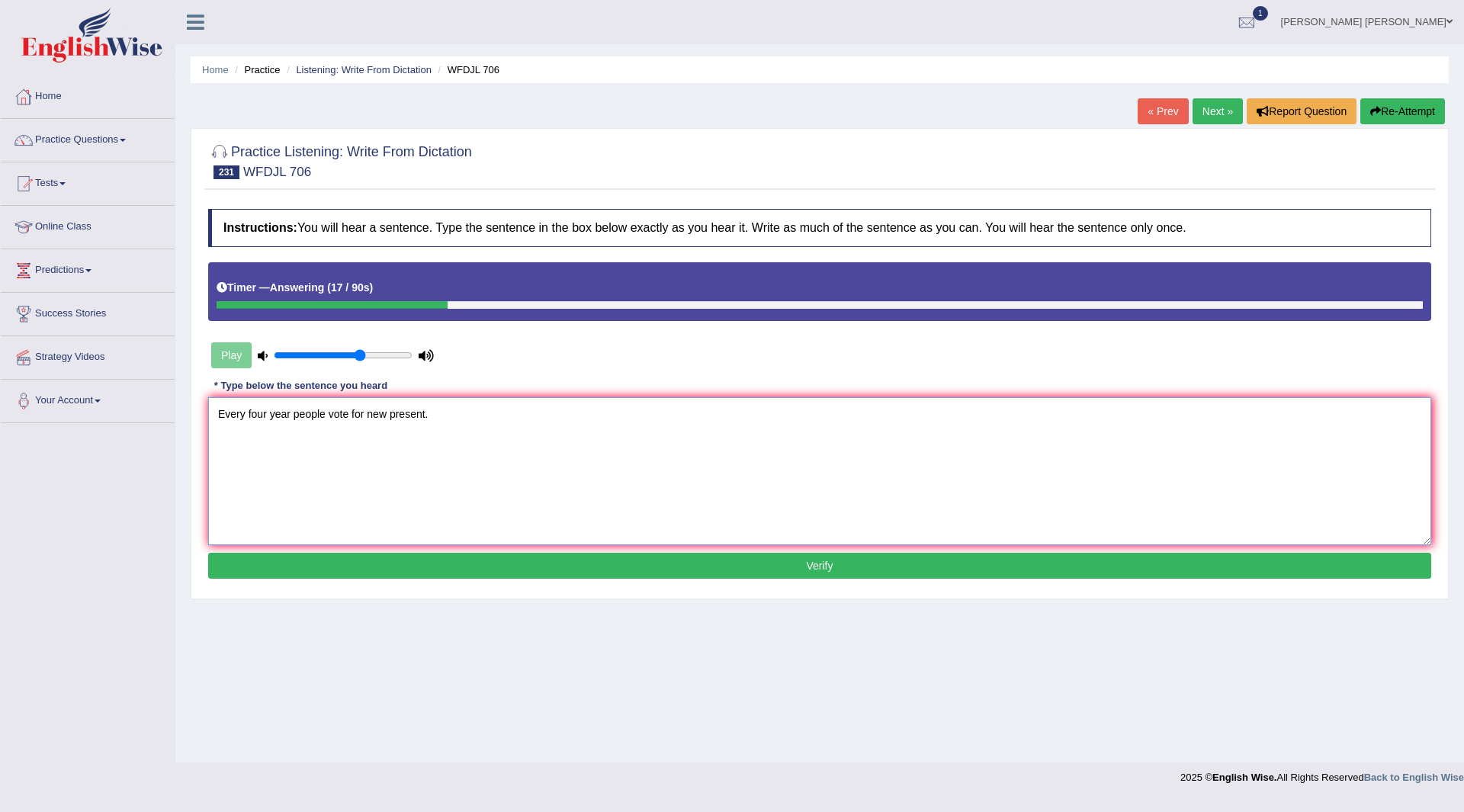
type textarea "Every four year people vote for new present."
click at [582, 564] on button "Verify" at bounding box center [820, 565] width 1224 height 26
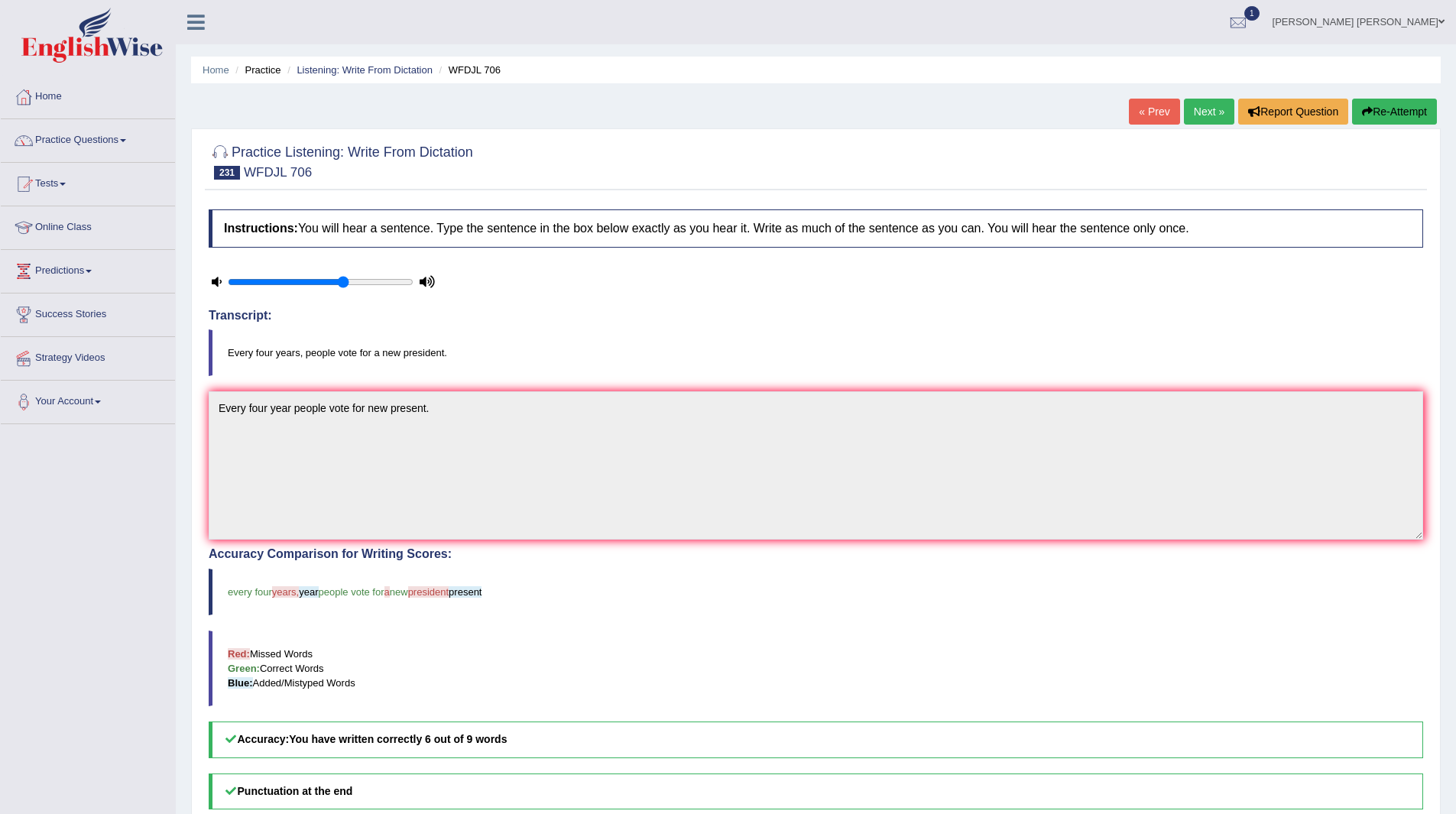
click at [1195, 107] on link "Next »" at bounding box center [1209, 111] width 51 height 26
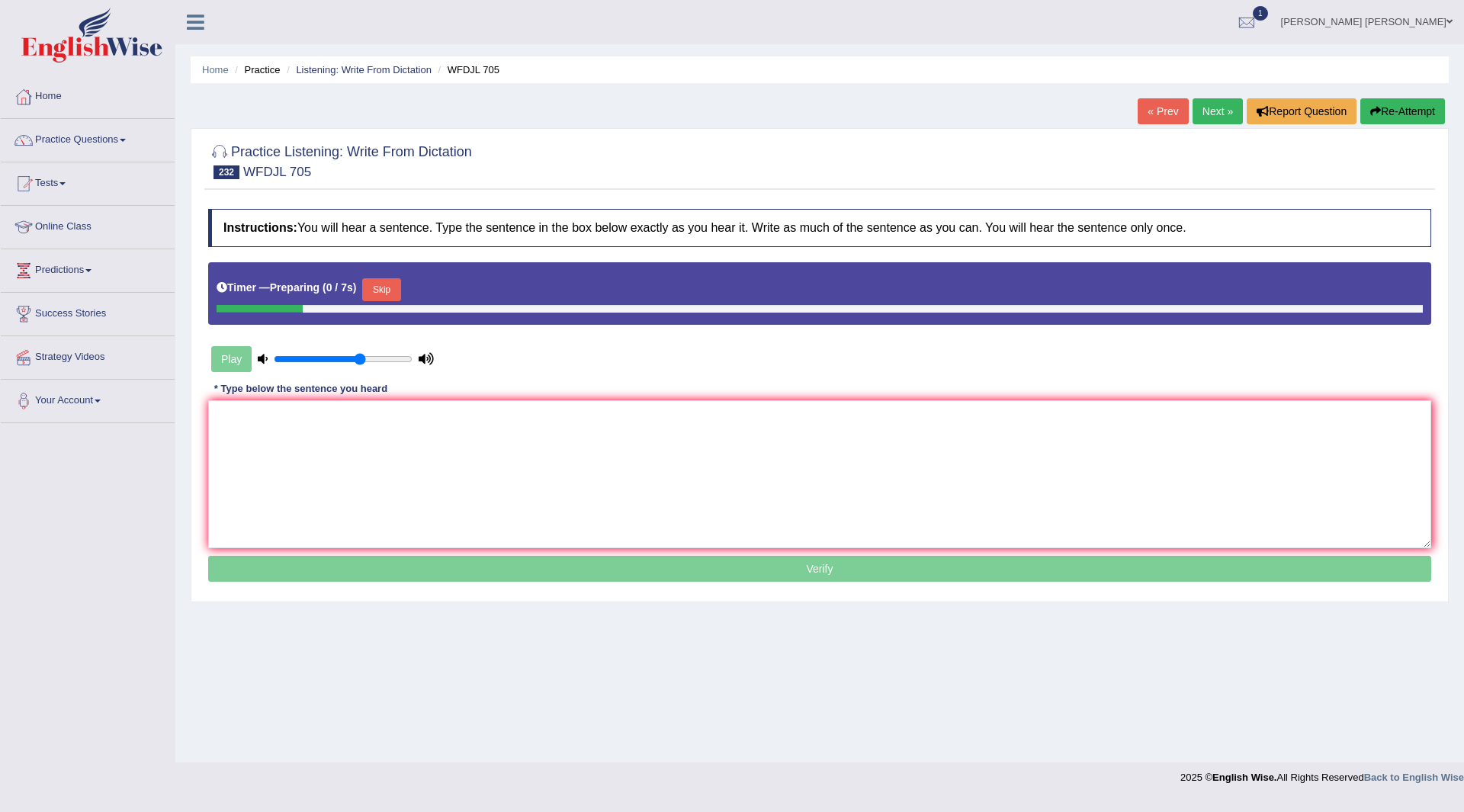
click at [386, 286] on button "Skip" at bounding box center [381, 290] width 38 height 23
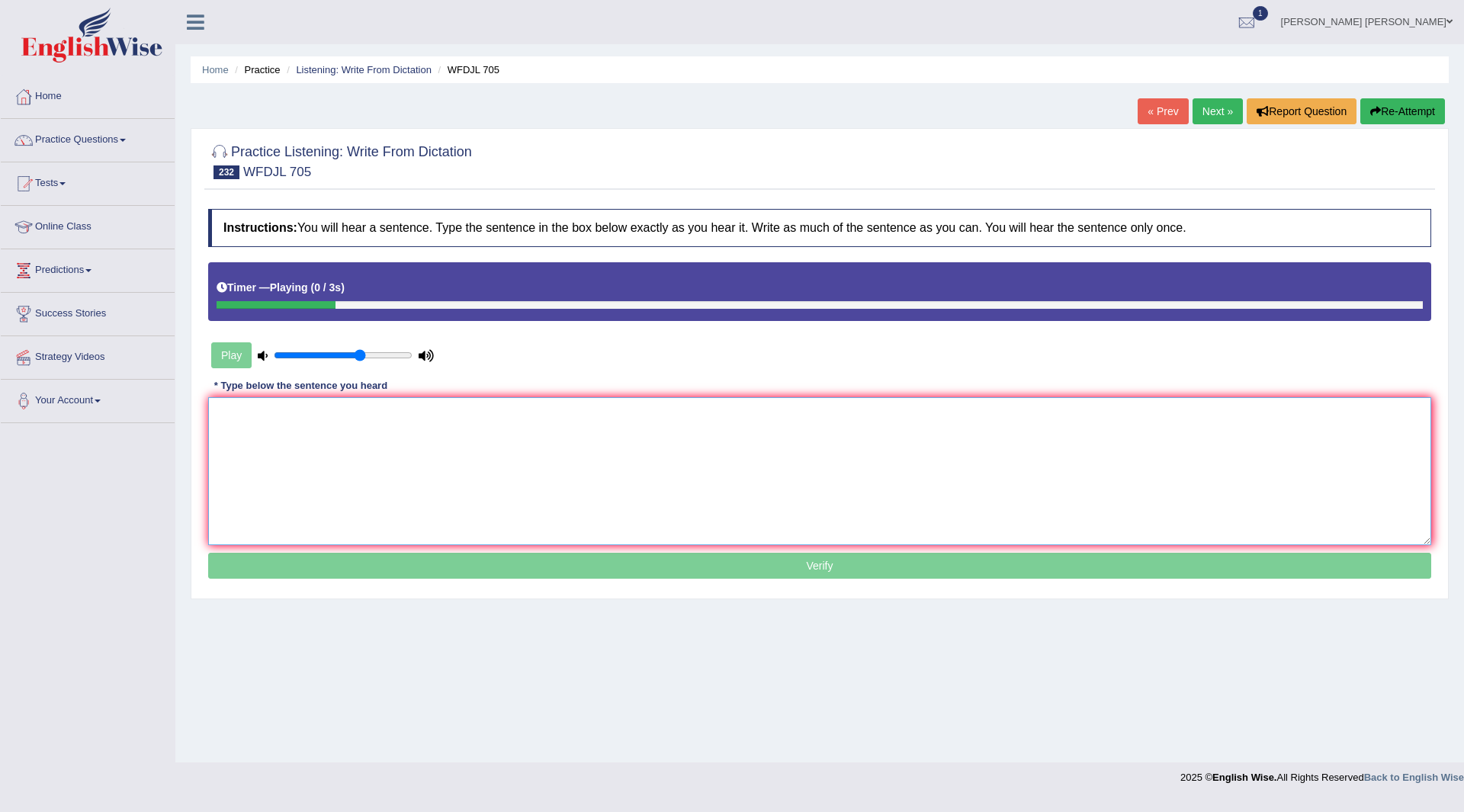
click at [367, 470] on textarea at bounding box center [820, 471] width 1224 height 148
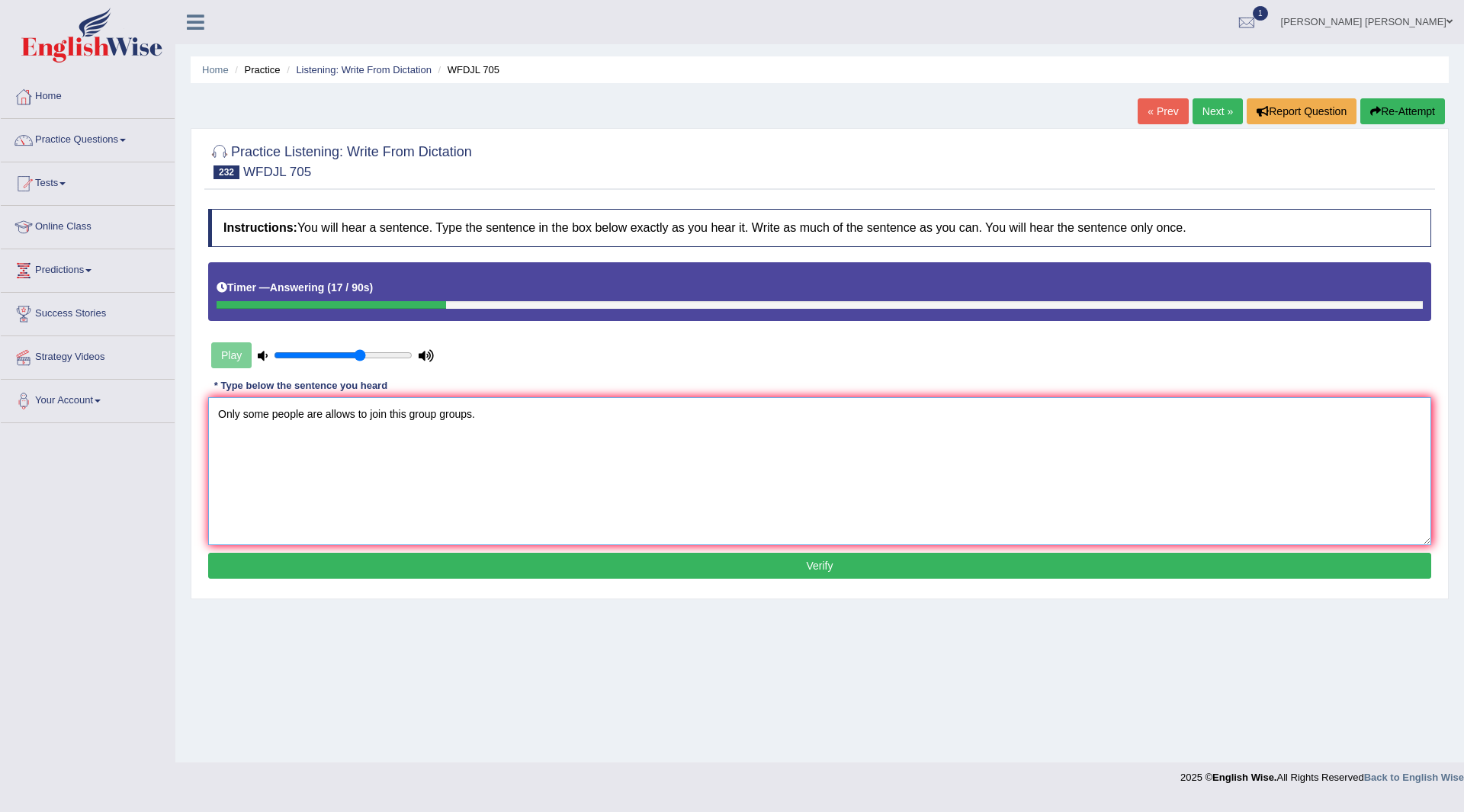
click at [308, 415] on textarea "Only some people are allows to join this group groups." at bounding box center [820, 471] width 1224 height 148
click at [397, 416] on textarea "Only some people peoples are allows to join this group groups." at bounding box center [820, 471] width 1224 height 148
type textarea "Only some people peoples are allows allowed to join this group groups."
click at [676, 581] on div "Instructions: You will hear a sentence. Type the sentence in the box below exac…" at bounding box center [820, 395] width 1231 height 389
click at [667, 559] on button "Verify" at bounding box center [820, 565] width 1224 height 26
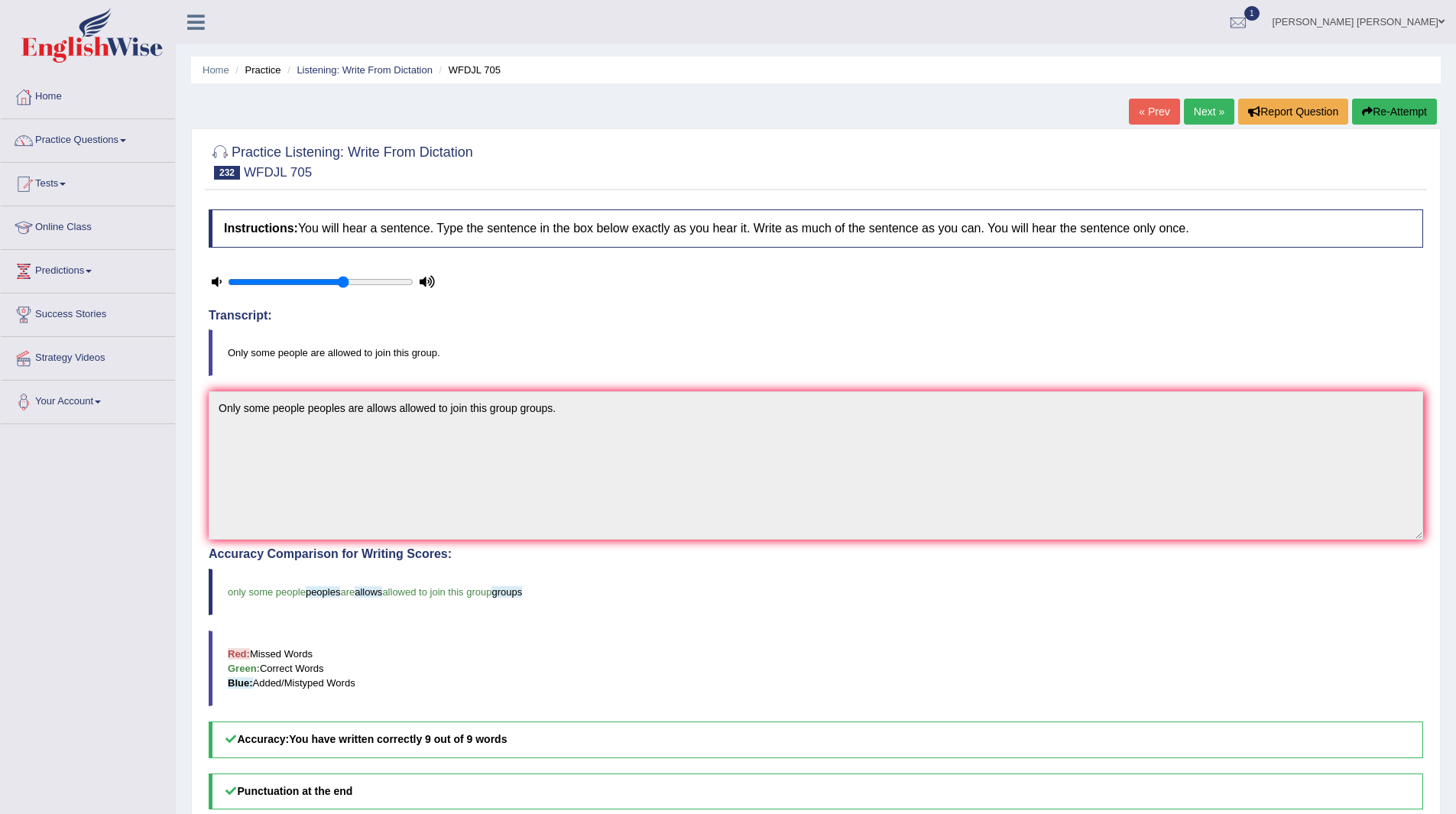
click at [1215, 108] on link "Next »" at bounding box center [1209, 111] width 51 height 26
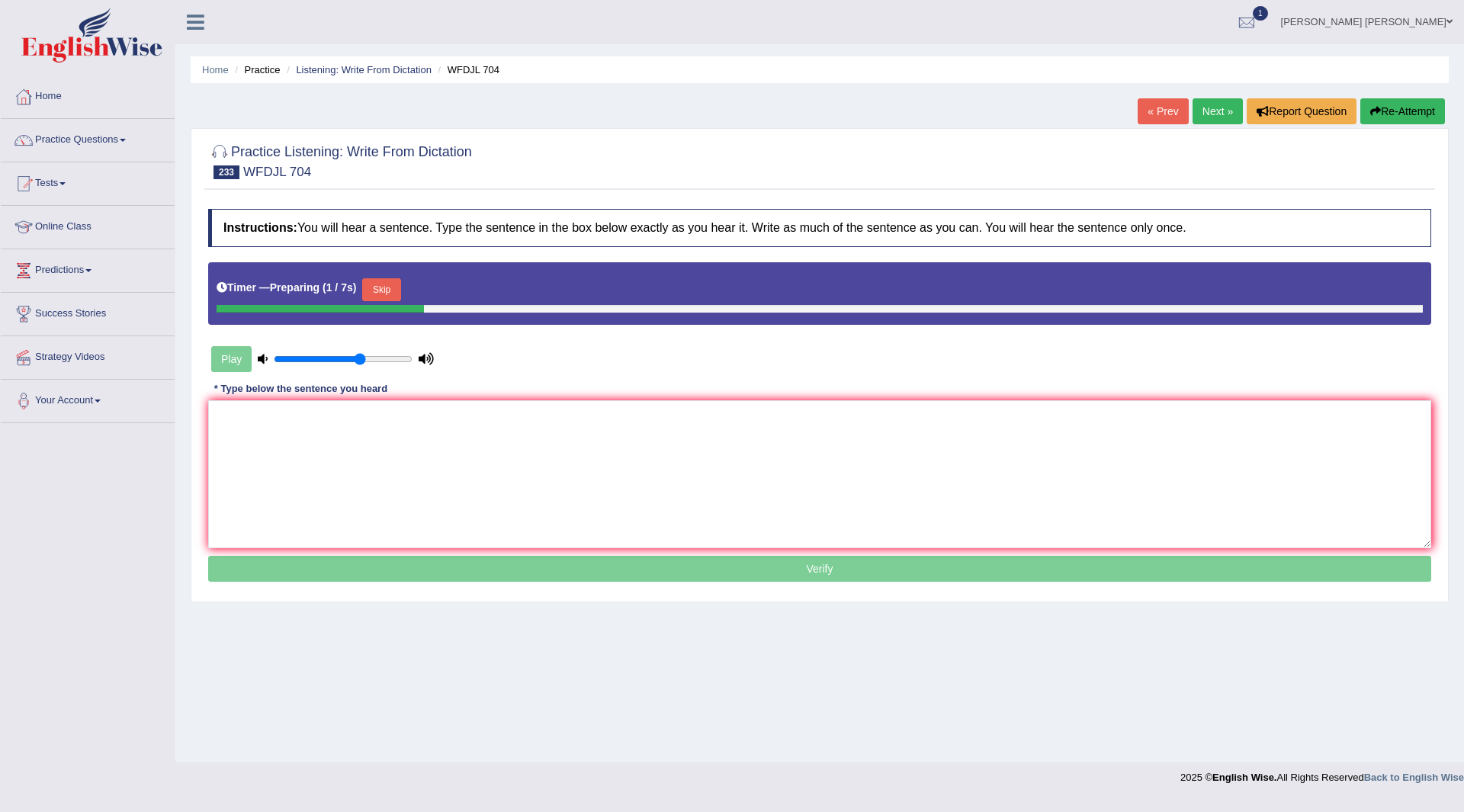
click at [383, 289] on button "Skip" at bounding box center [381, 290] width 38 height 23
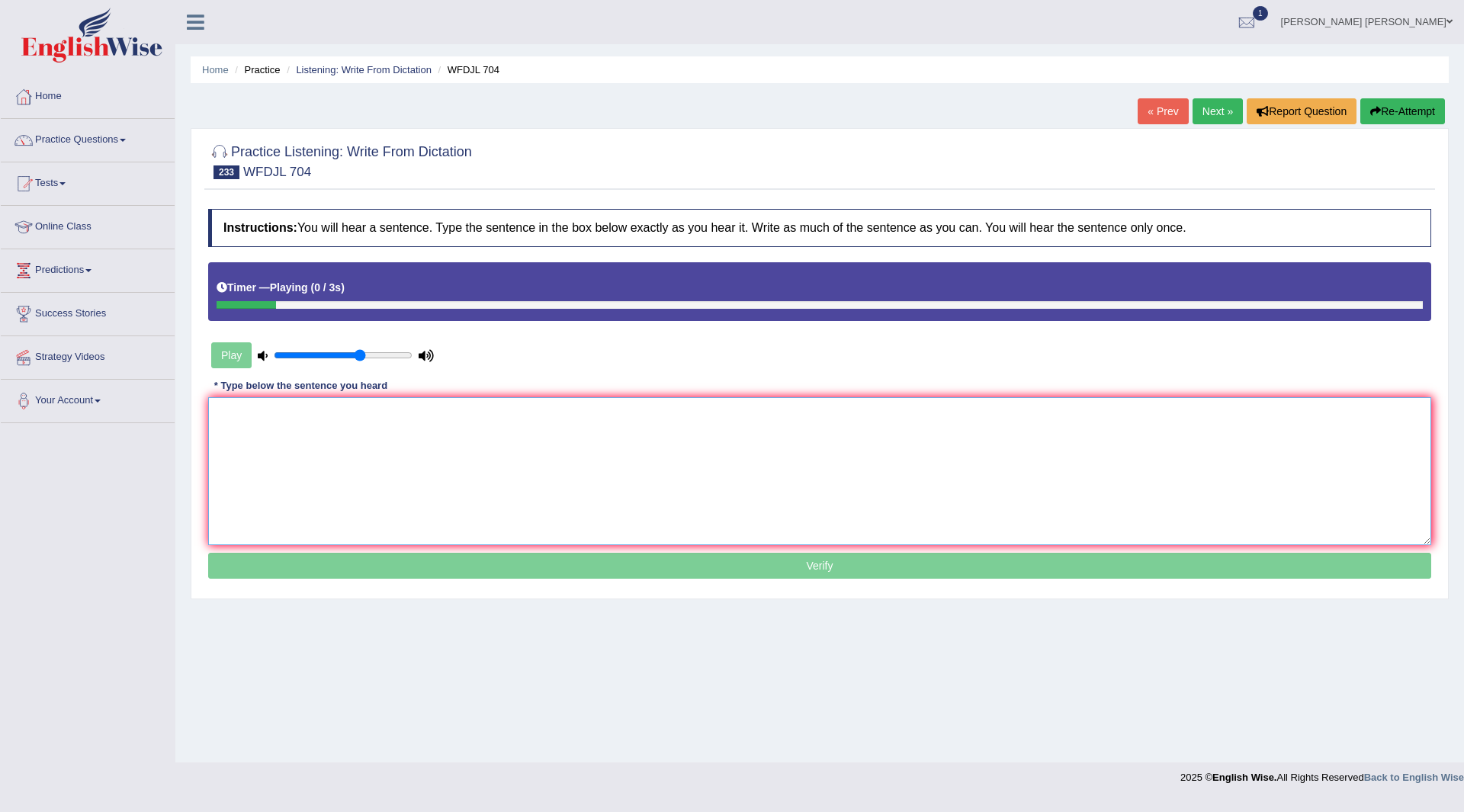
click at [353, 429] on textarea at bounding box center [820, 471] width 1224 height 148
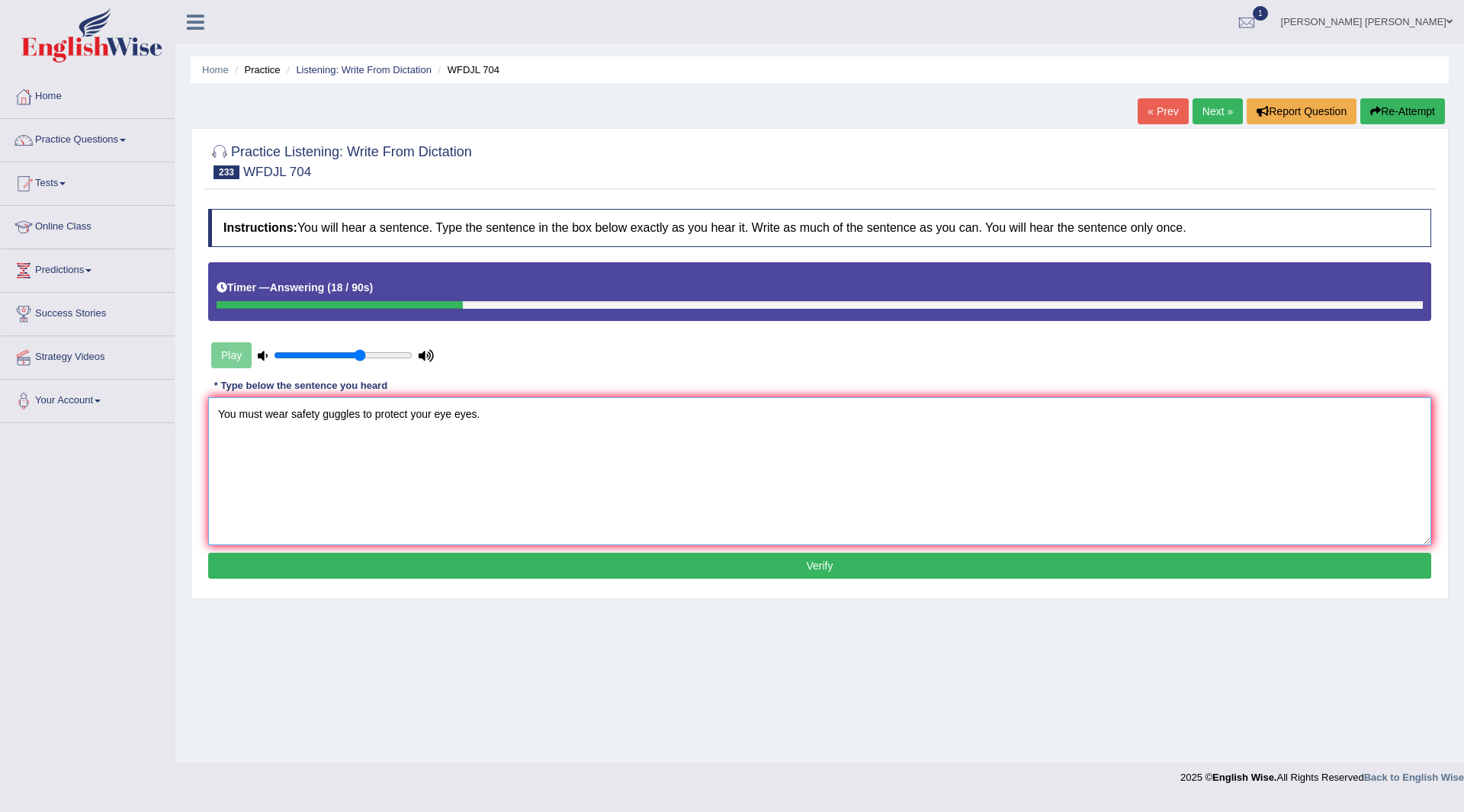
type textarea "You must wear safety guggles to protect your eye eyes."
click at [533, 564] on button "Verify" at bounding box center [820, 565] width 1224 height 26
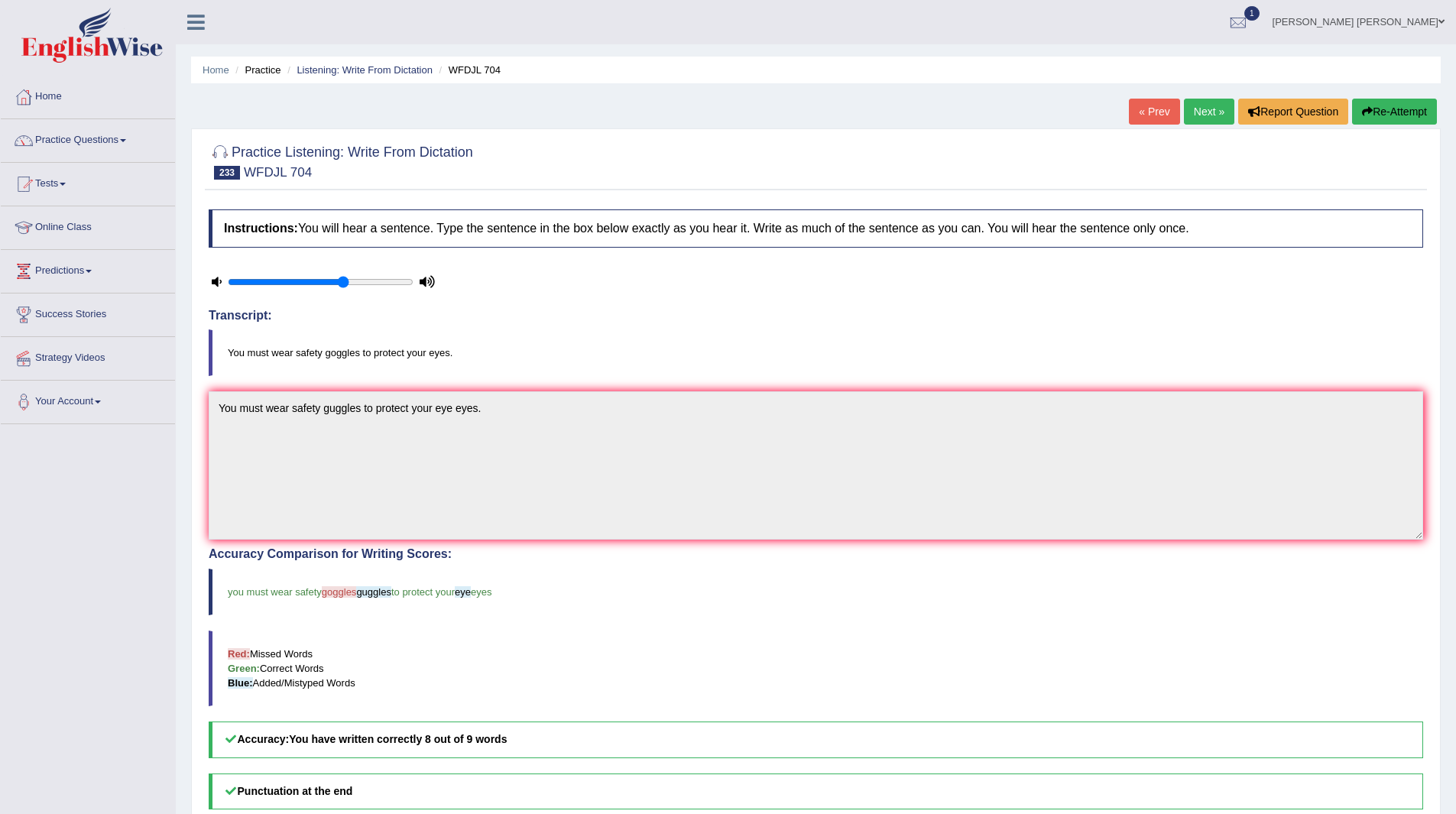
click at [1190, 109] on link "Next »" at bounding box center [1209, 111] width 51 height 26
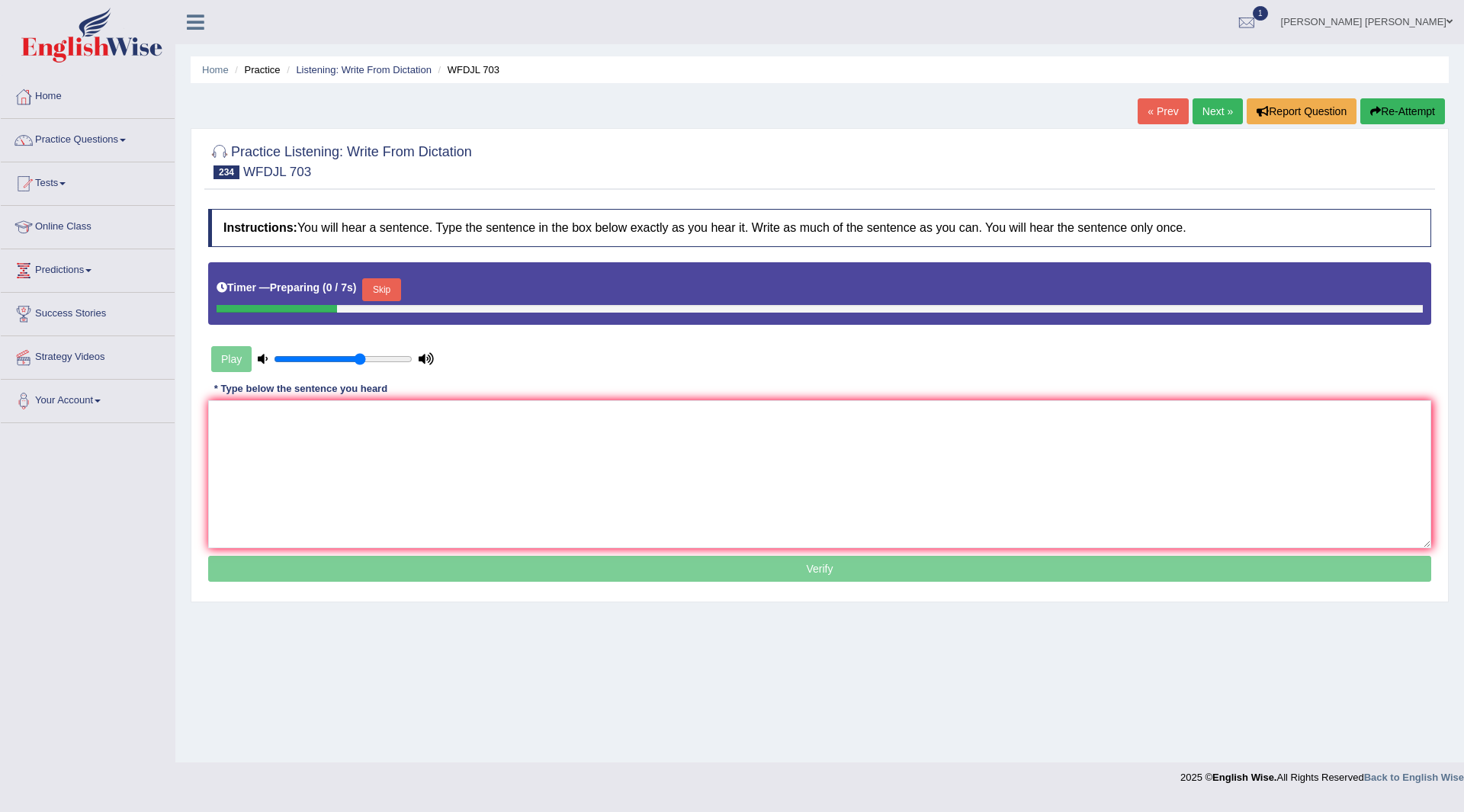
drag, startPoint x: 388, startPoint y: 292, endPoint x: 286, endPoint y: 523, distance: 252.5
click at [388, 291] on button "Skip" at bounding box center [381, 290] width 38 height 23
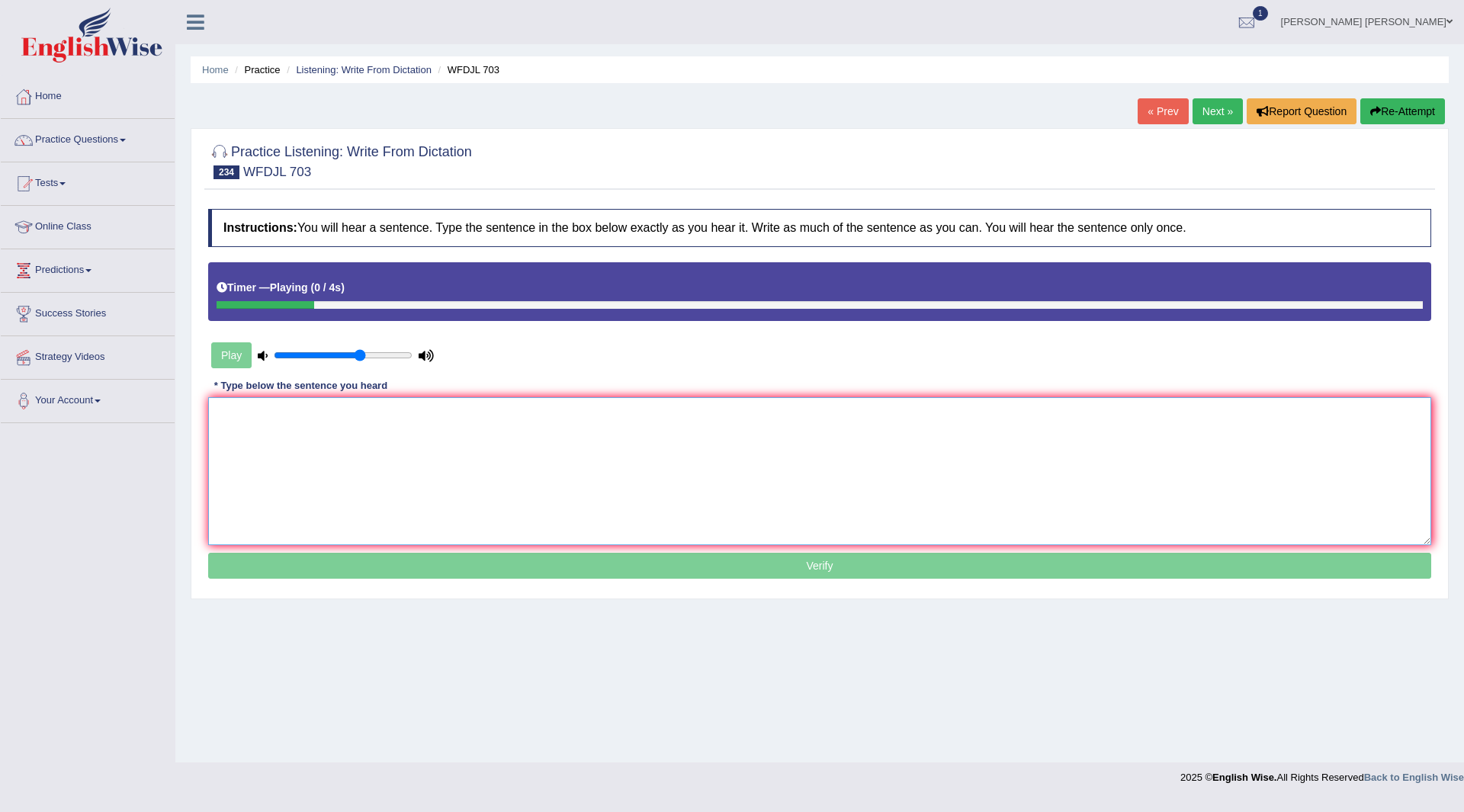
drag, startPoint x: 297, startPoint y: 452, endPoint x: 304, endPoint y: 444, distance: 10.6
click at [300, 451] on textarea at bounding box center [820, 471] width 1224 height 148
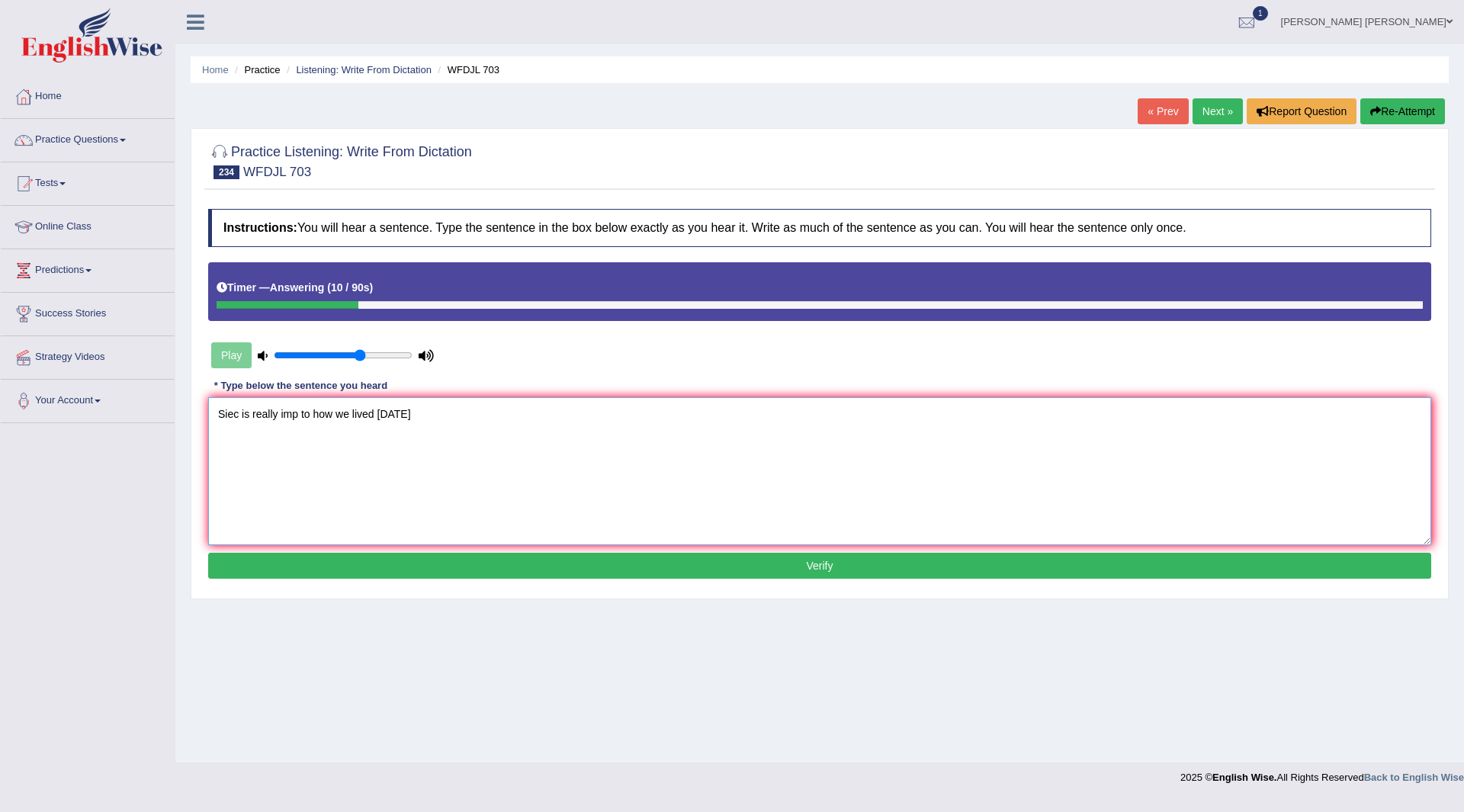
drag, startPoint x: 240, startPoint y: 412, endPoint x: 145, endPoint y: 417, distance: 95.1
click at [145, 417] on div "Toggle navigation Home Practice Questions Speaking Practice Read Aloud Repeat S…" at bounding box center [732, 396] width 1464 height 793
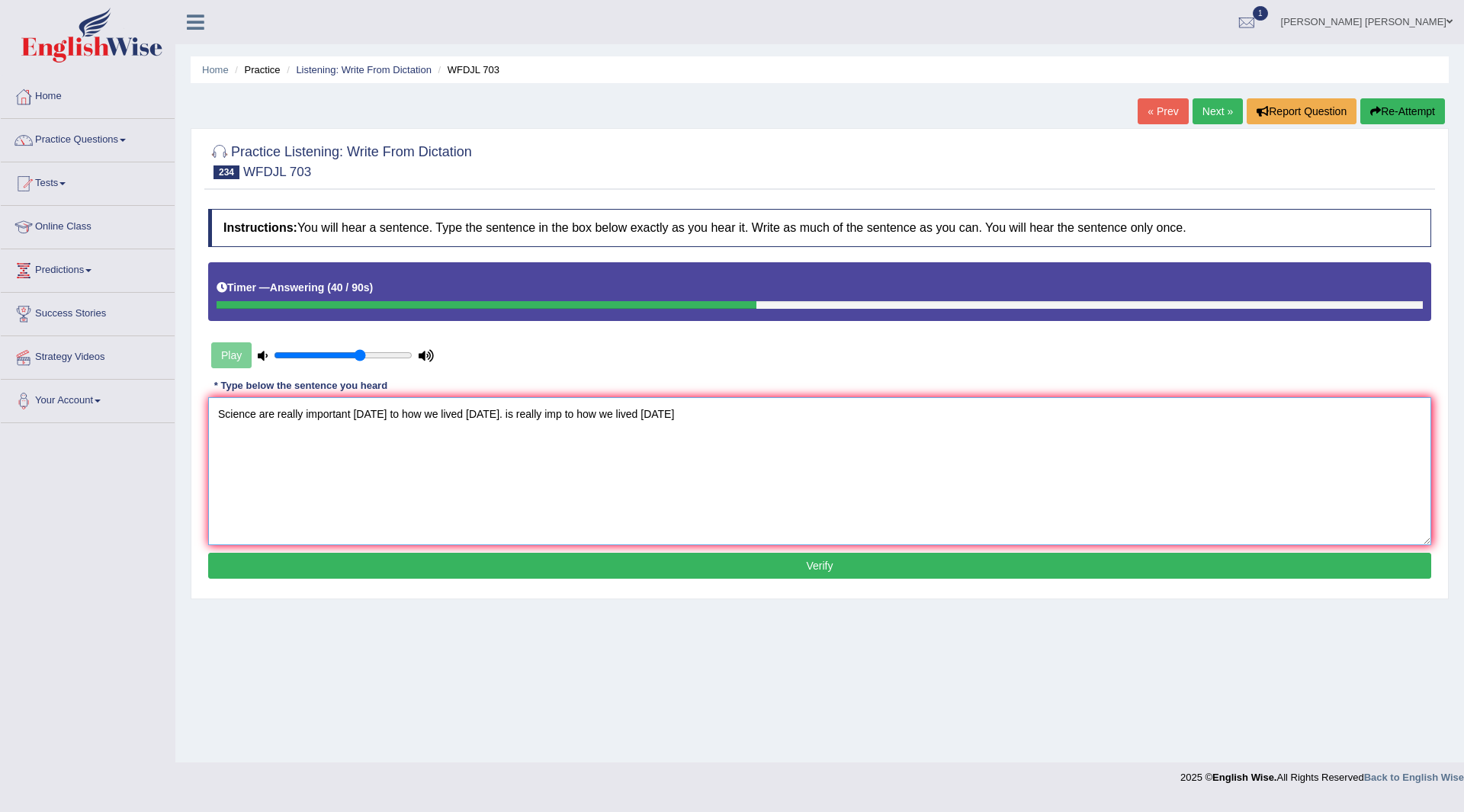
drag, startPoint x: 490, startPoint y: 412, endPoint x: 1016, endPoint y: 411, distance: 526.0
click at [1016, 411] on textarea "Science are really important today to how we lived today. is really imp to how …" at bounding box center [820, 471] width 1224 height 148
type textarea "Science are really important today to how we lived today."
click at [781, 559] on button "Verify" at bounding box center [820, 565] width 1224 height 26
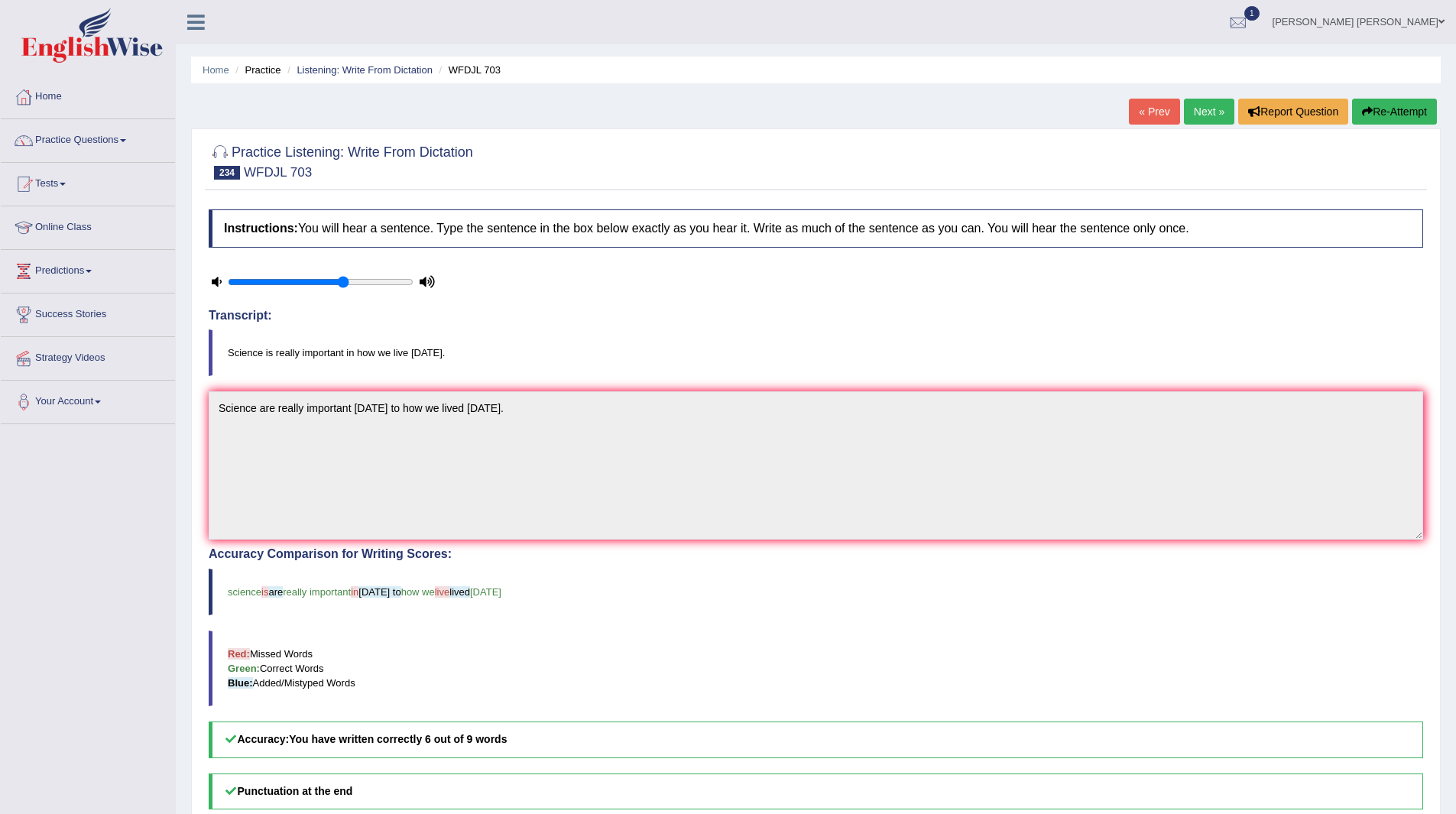
drag, startPoint x: 1203, startPoint y: 110, endPoint x: 1027, endPoint y: 102, distance: 176.2
click at [1203, 110] on link "Next »" at bounding box center [1209, 111] width 51 height 26
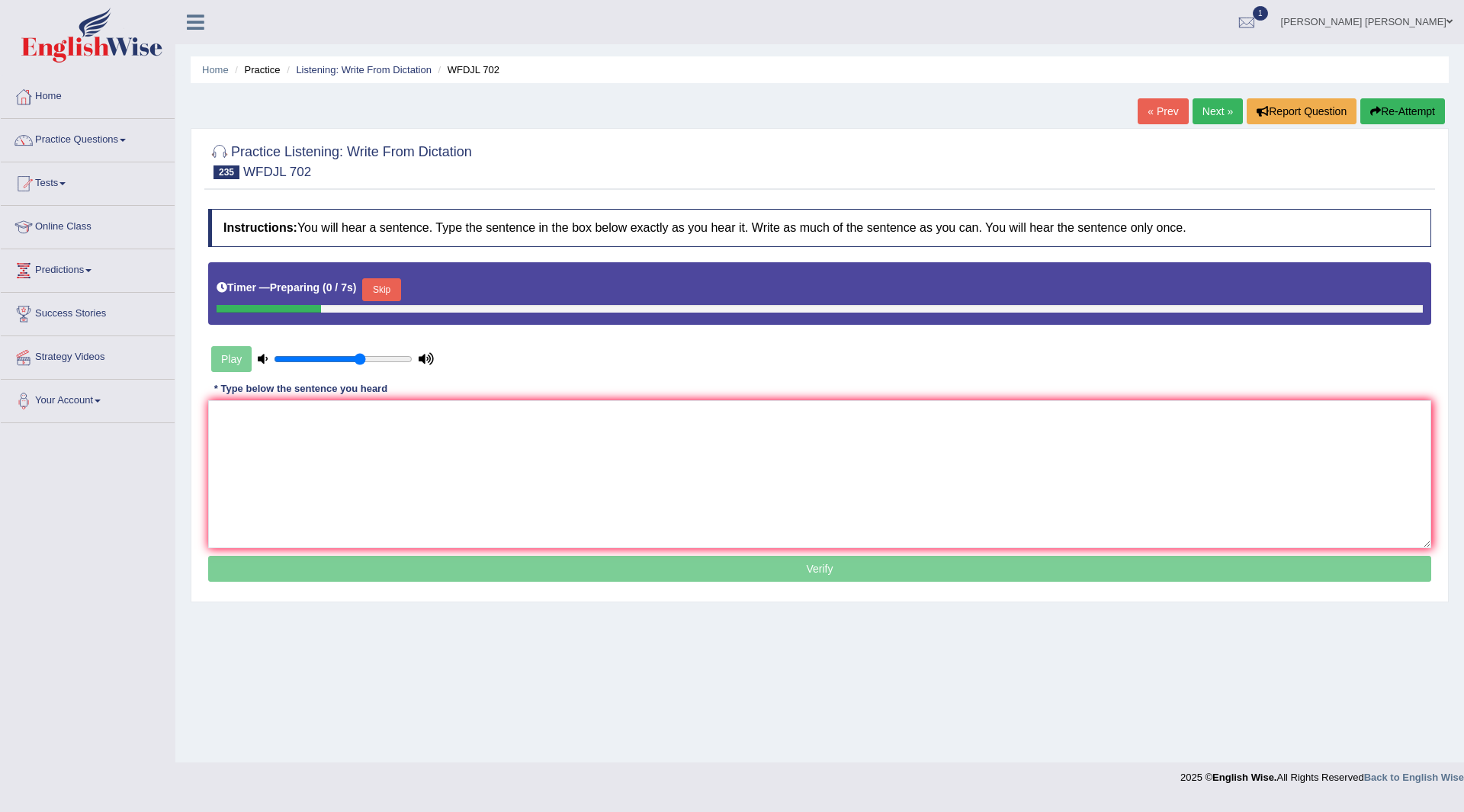
click at [400, 284] on button "Skip" at bounding box center [381, 290] width 38 height 23
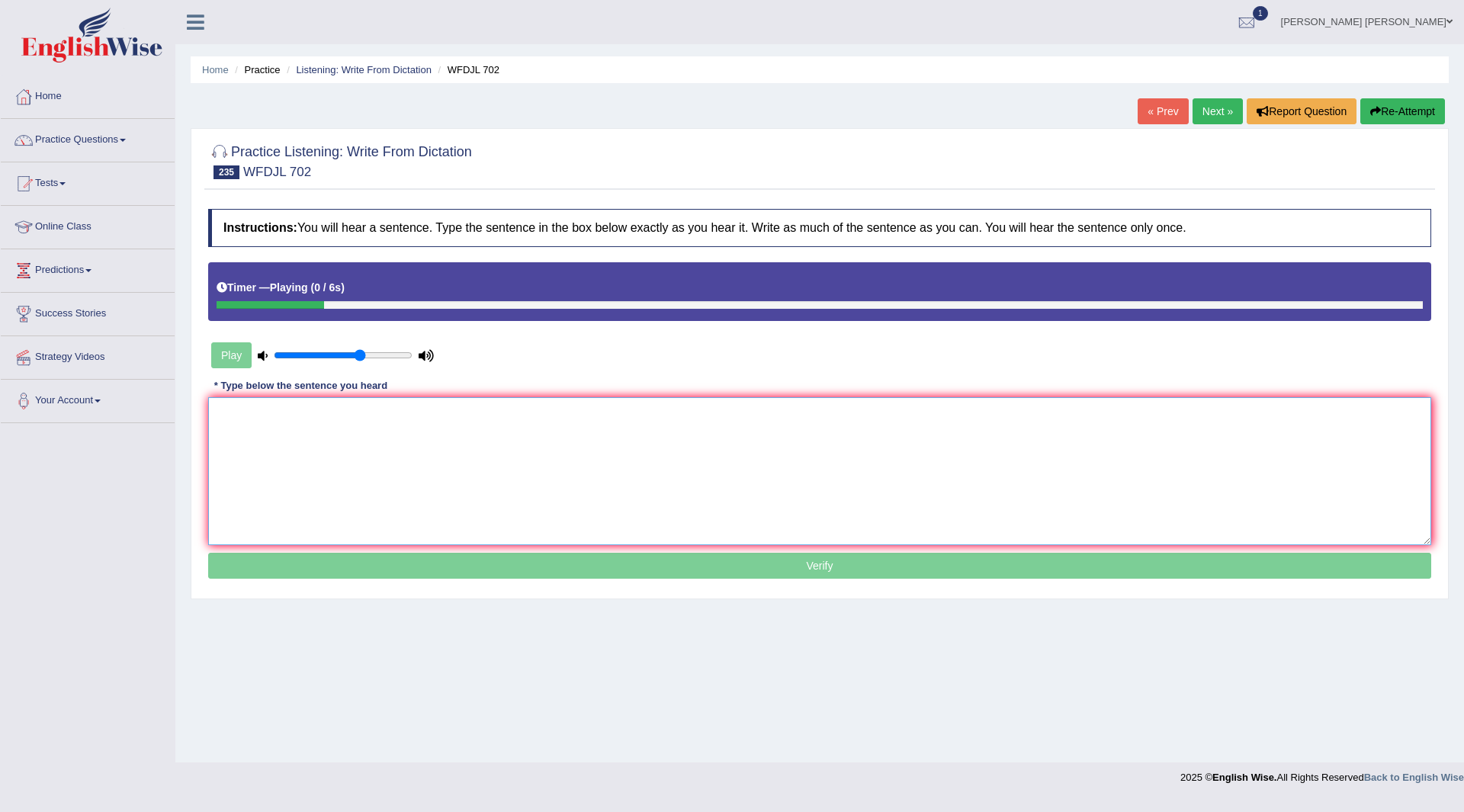
click at [363, 426] on textarea at bounding box center [820, 471] width 1224 height 148
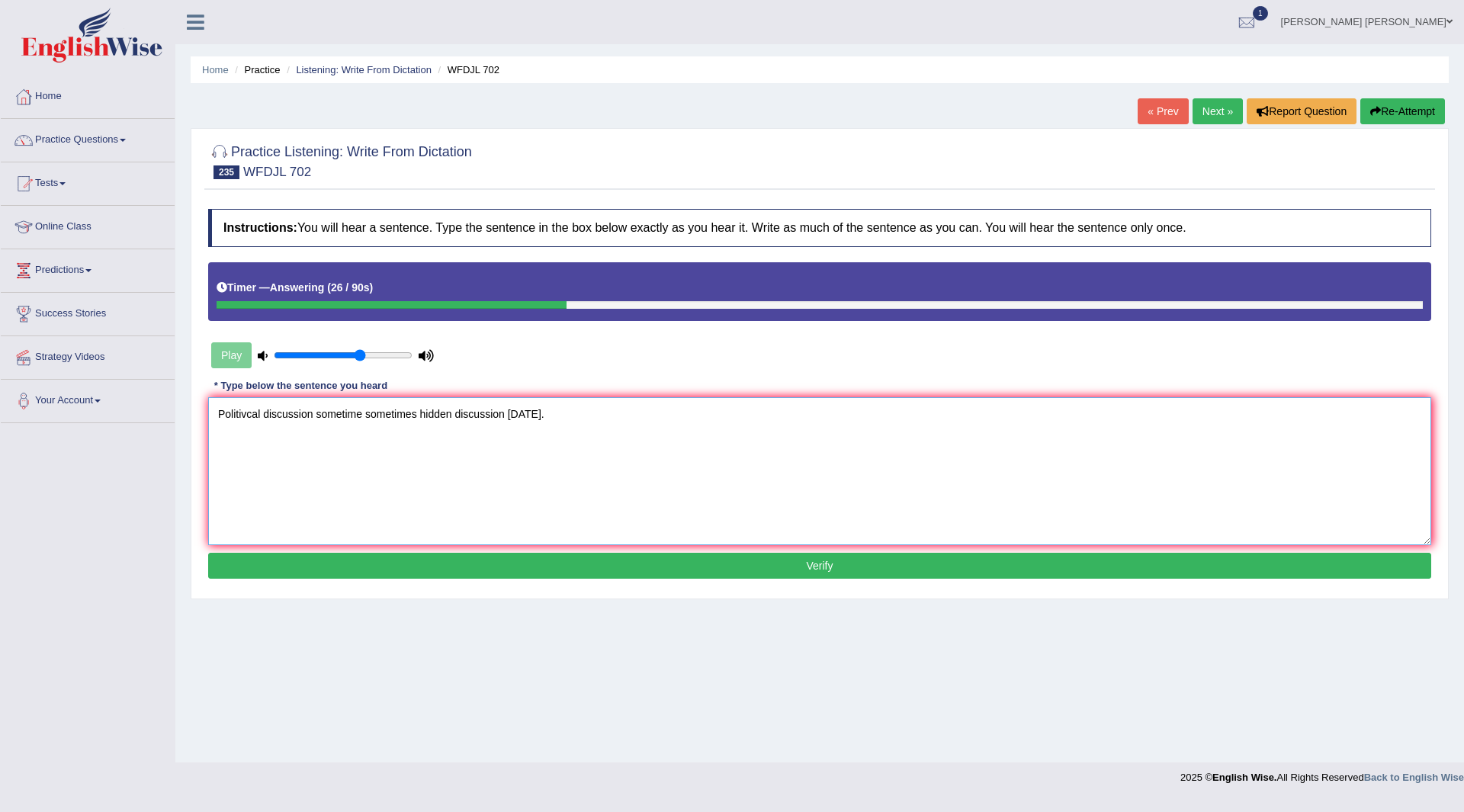
click at [263, 412] on textarea "Politivcal discussion sometime sometimes hidden discussion today." at bounding box center [820, 471] width 1224 height 148
type textarea "Political discussion sometime sometimes hidden discussion today."
click at [773, 556] on button "Verify" at bounding box center [820, 565] width 1224 height 26
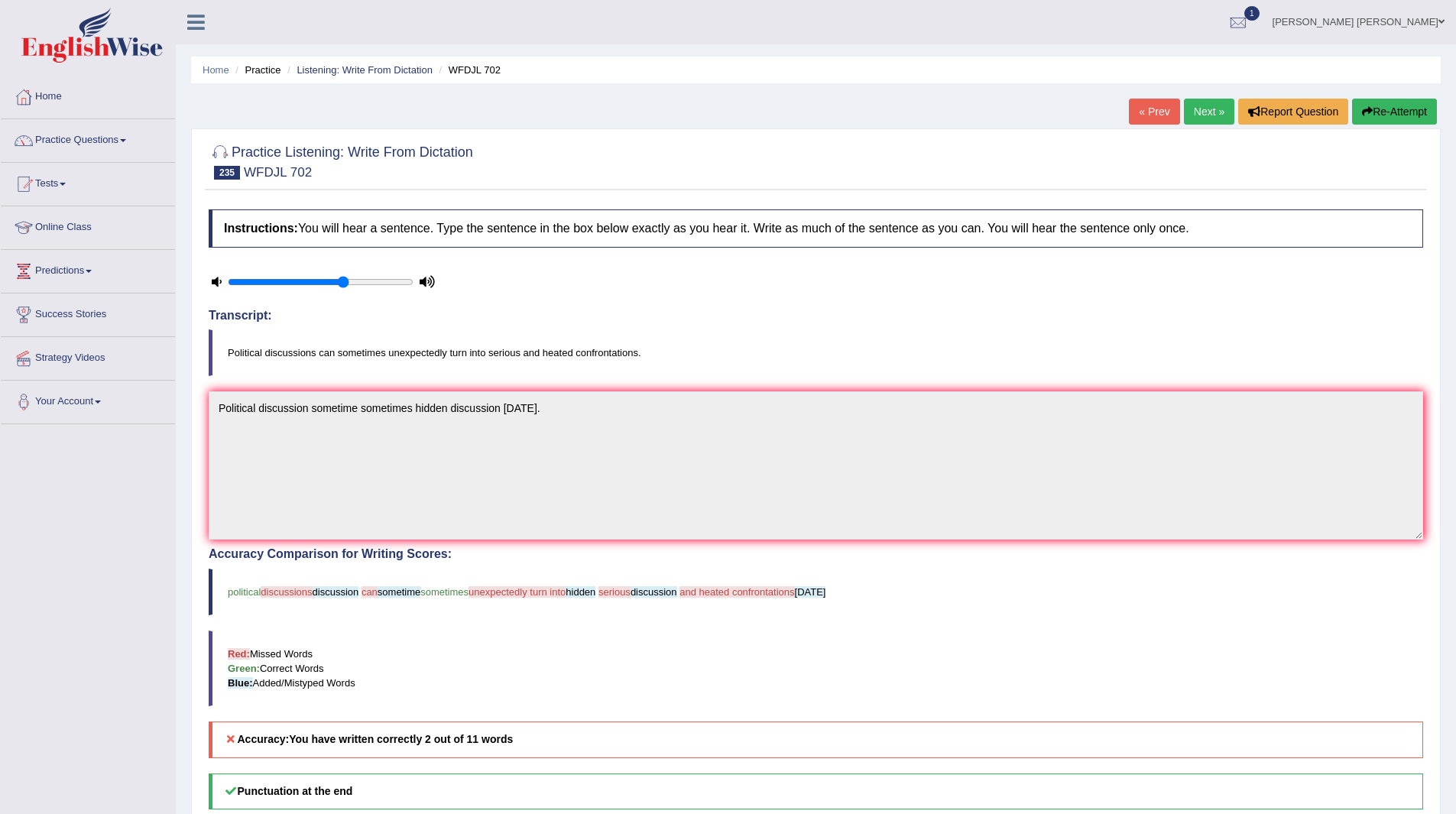
click at [1200, 110] on link "Next »" at bounding box center [1209, 111] width 51 height 26
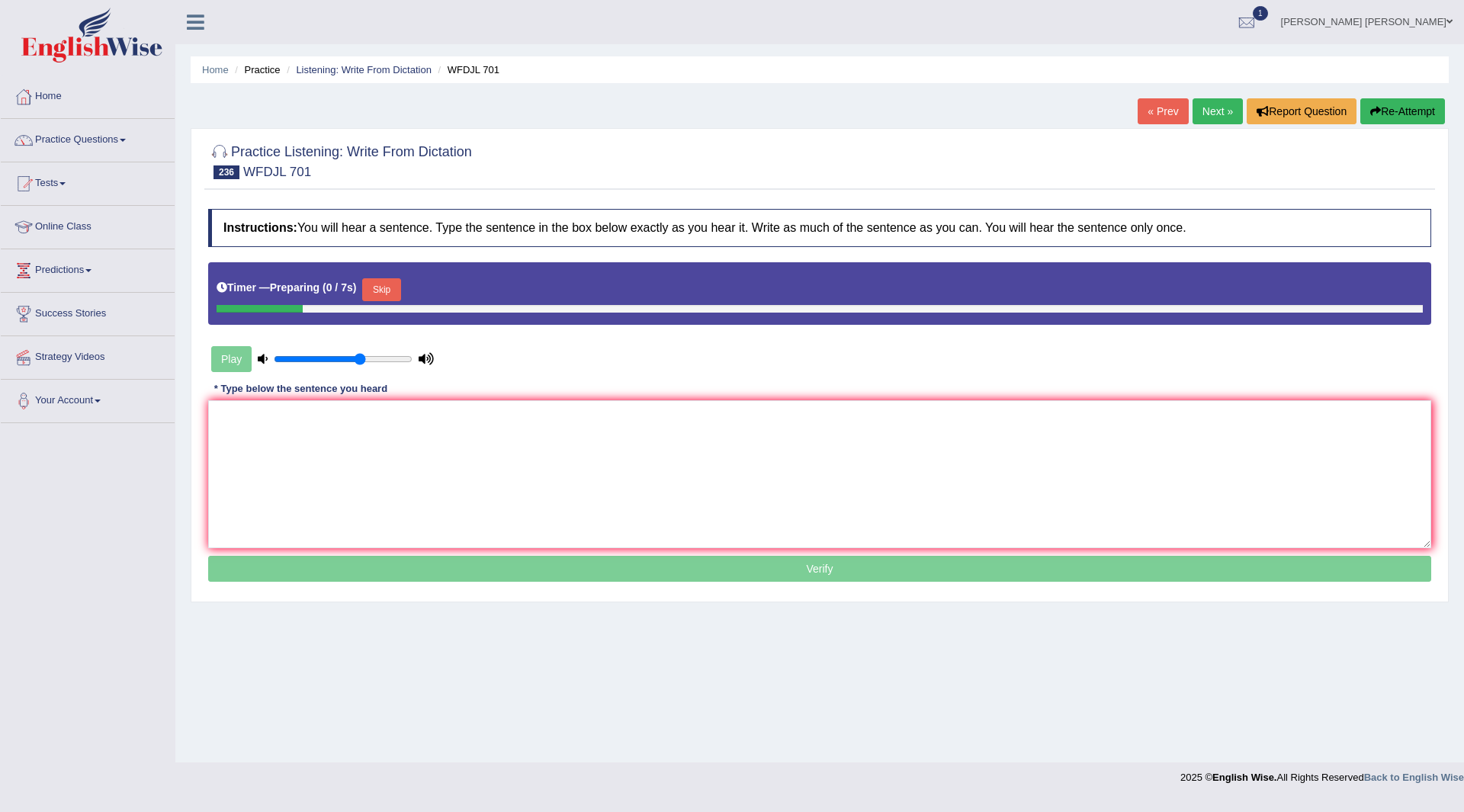
click at [380, 286] on button "Skip" at bounding box center [381, 290] width 38 height 23
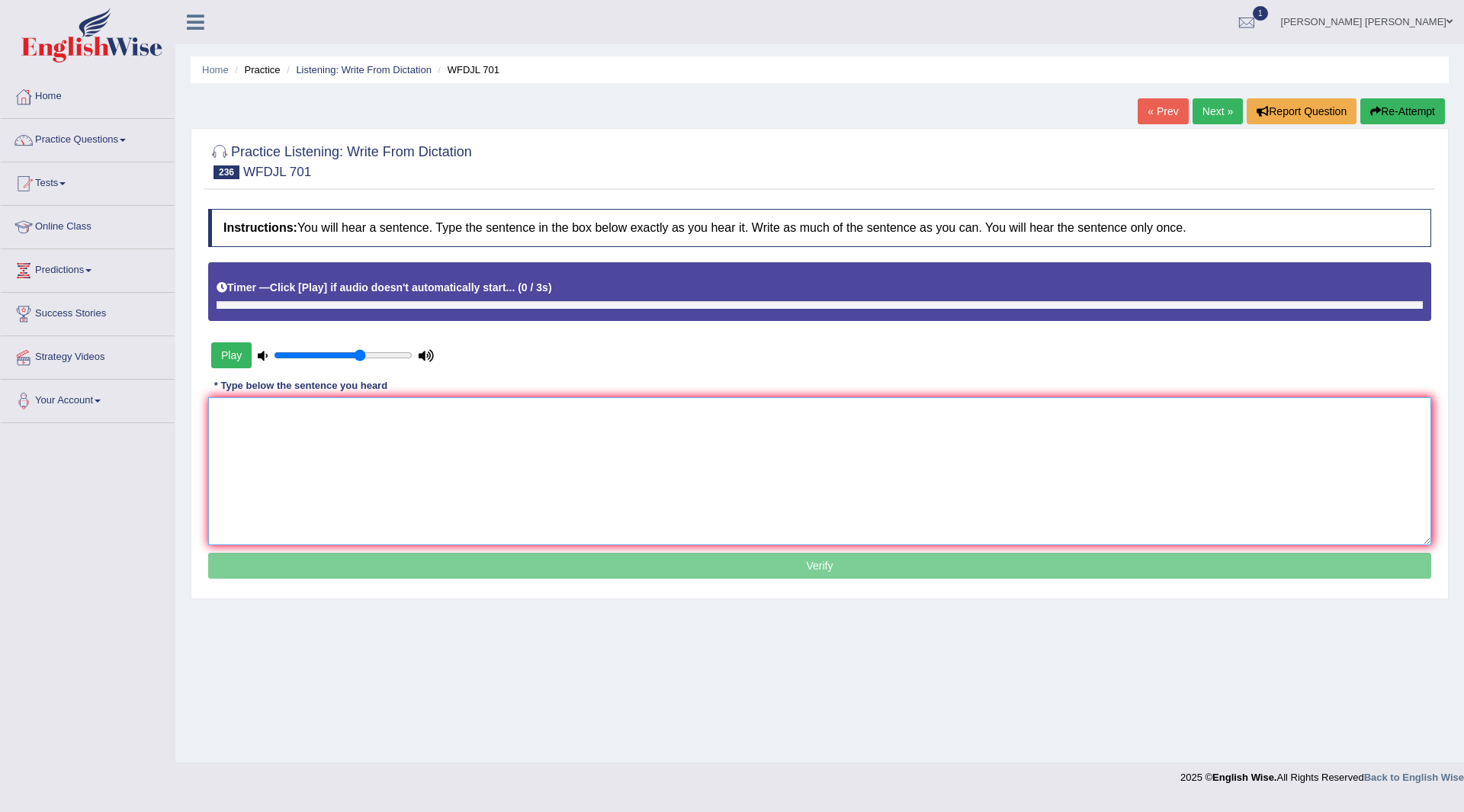
click at [399, 443] on textarea at bounding box center [820, 471] width 1224 height 148
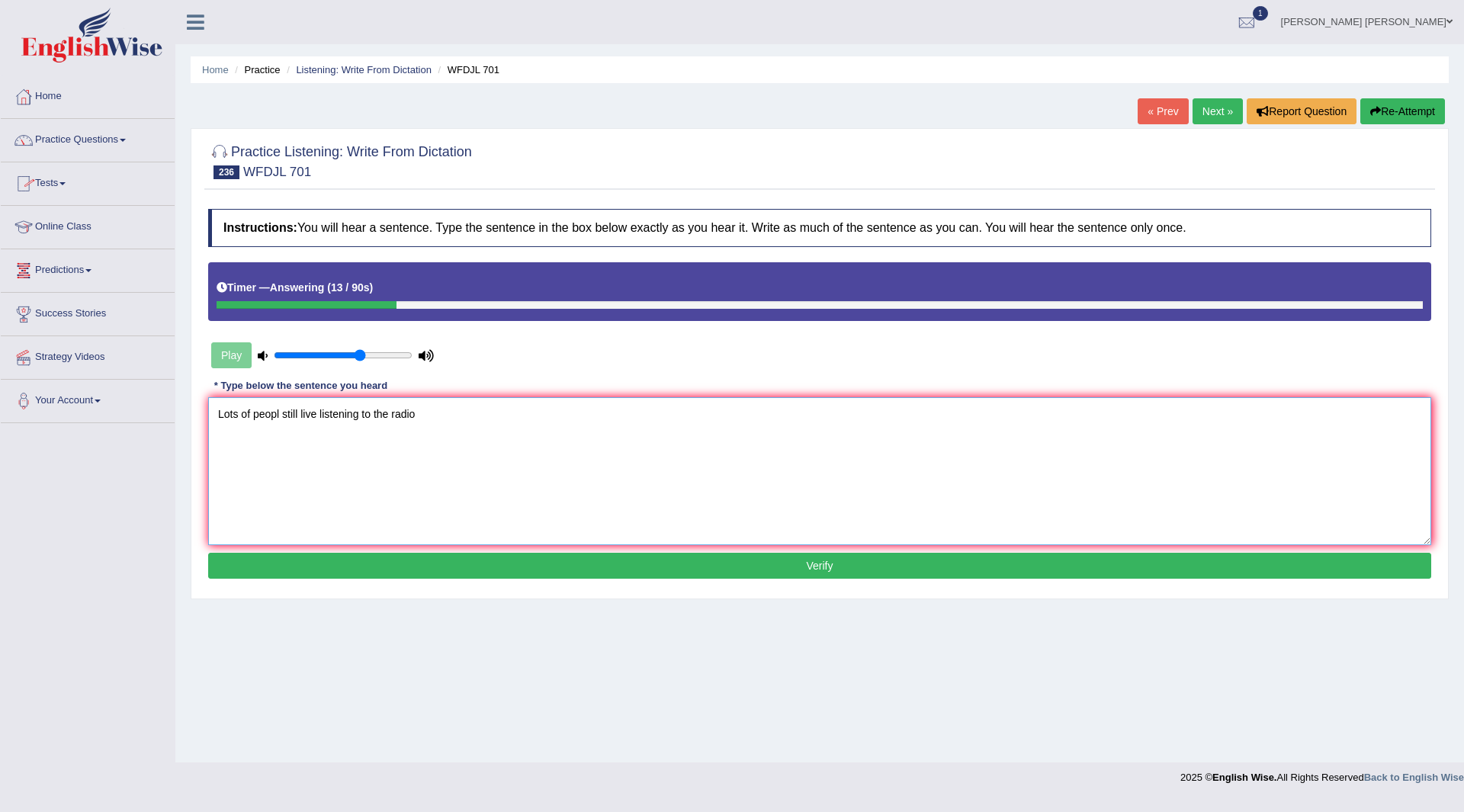
click at [279, 411] on textarea "Lots of peopl still live listening to the radio" at bounding box center [820, 471] width 1224 height 148
click at [327, 411] on textarea "Lots of people are still live listening to the radio" at bounding box center [820, 471] width 1224 height 148
type textarea "Lots of people are still like love live listening to the radio"
click at [667, 570] on button "Verify" at bounding box center [820, 565] width 1224 height 26
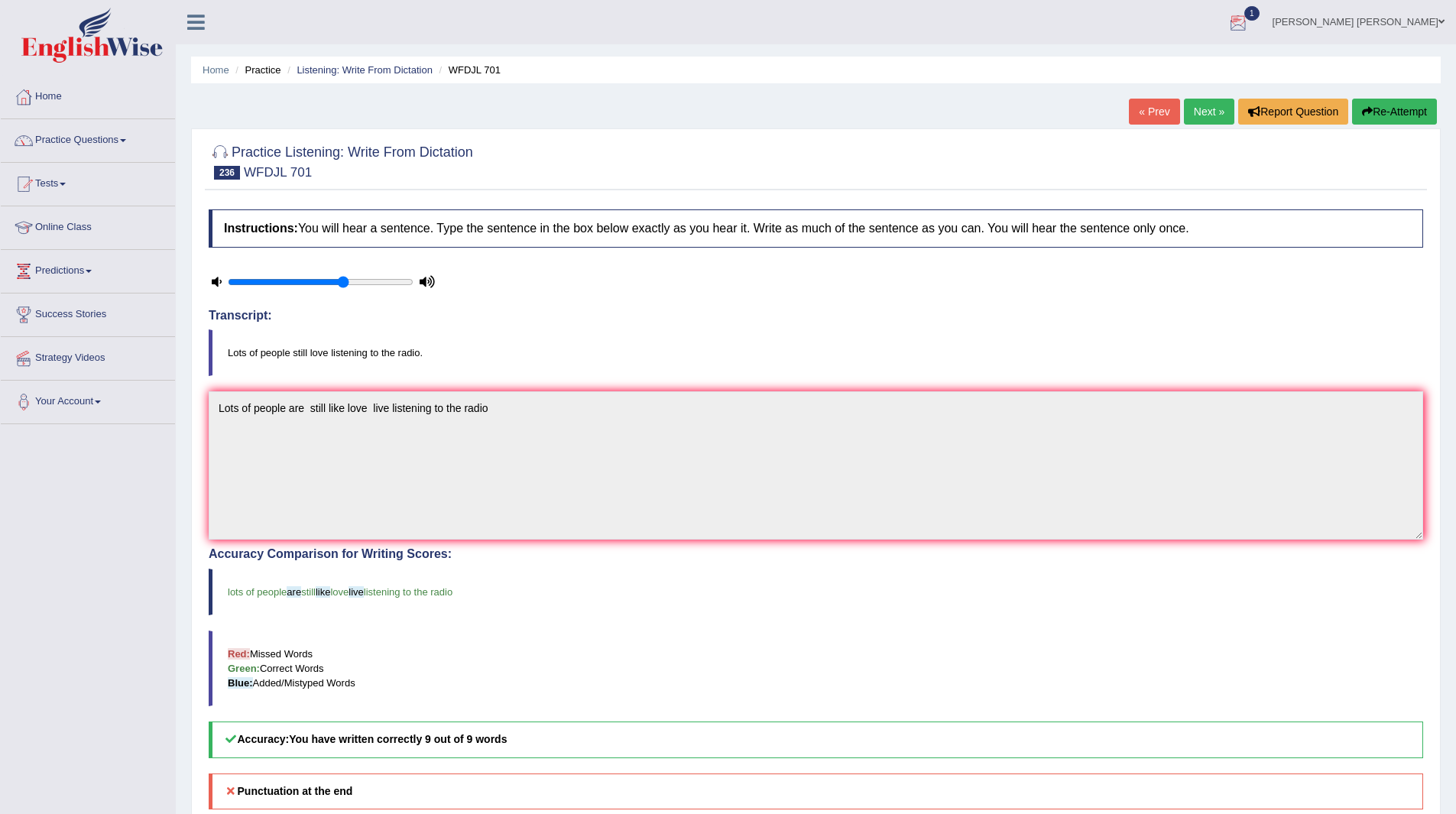
click at [1216, 112] on link "Next »" at bounding box center [1209, 111] width 51 height 26
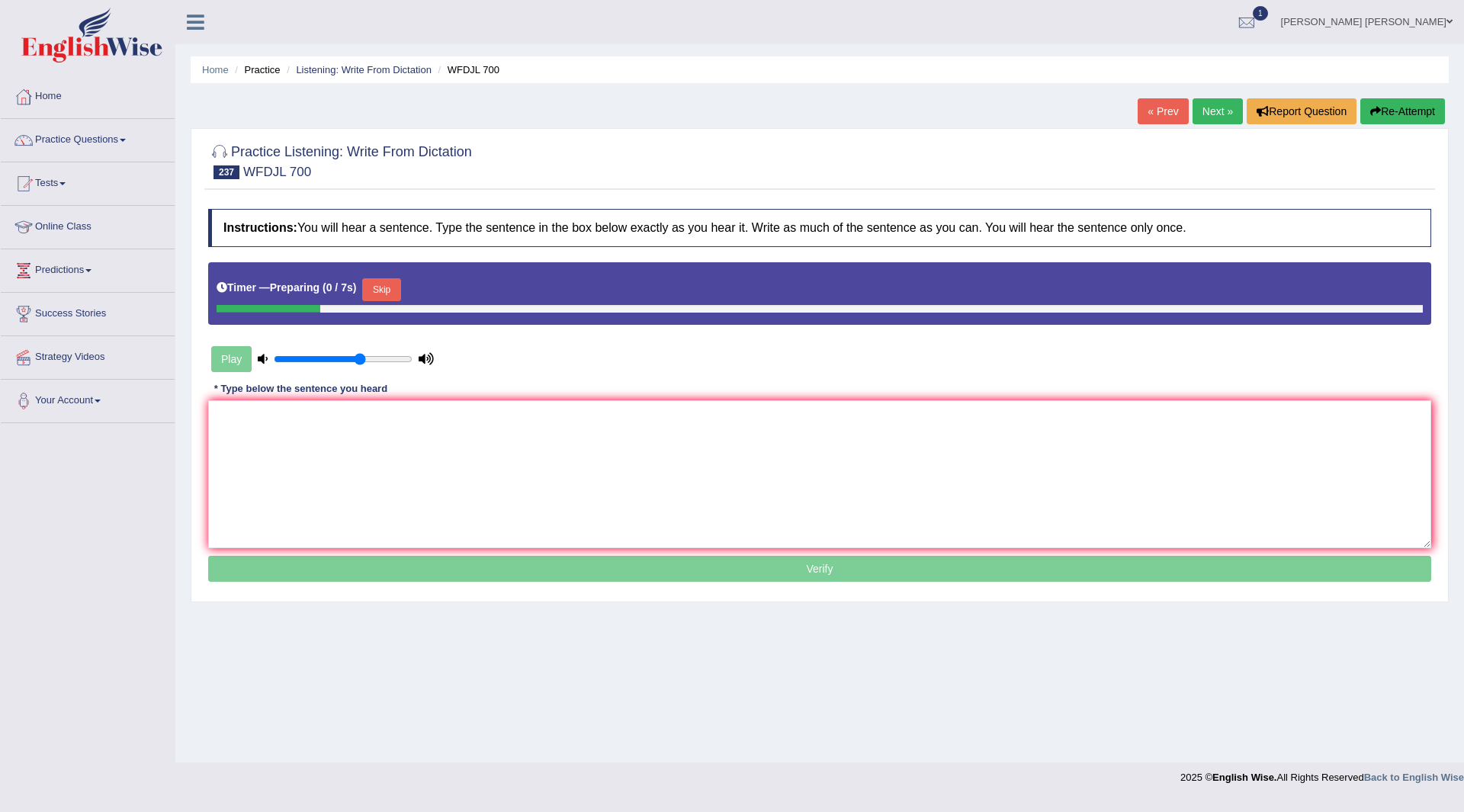
click at [392, 280] on button "Skip" at bounding box center [381, 290] width 38 height 23
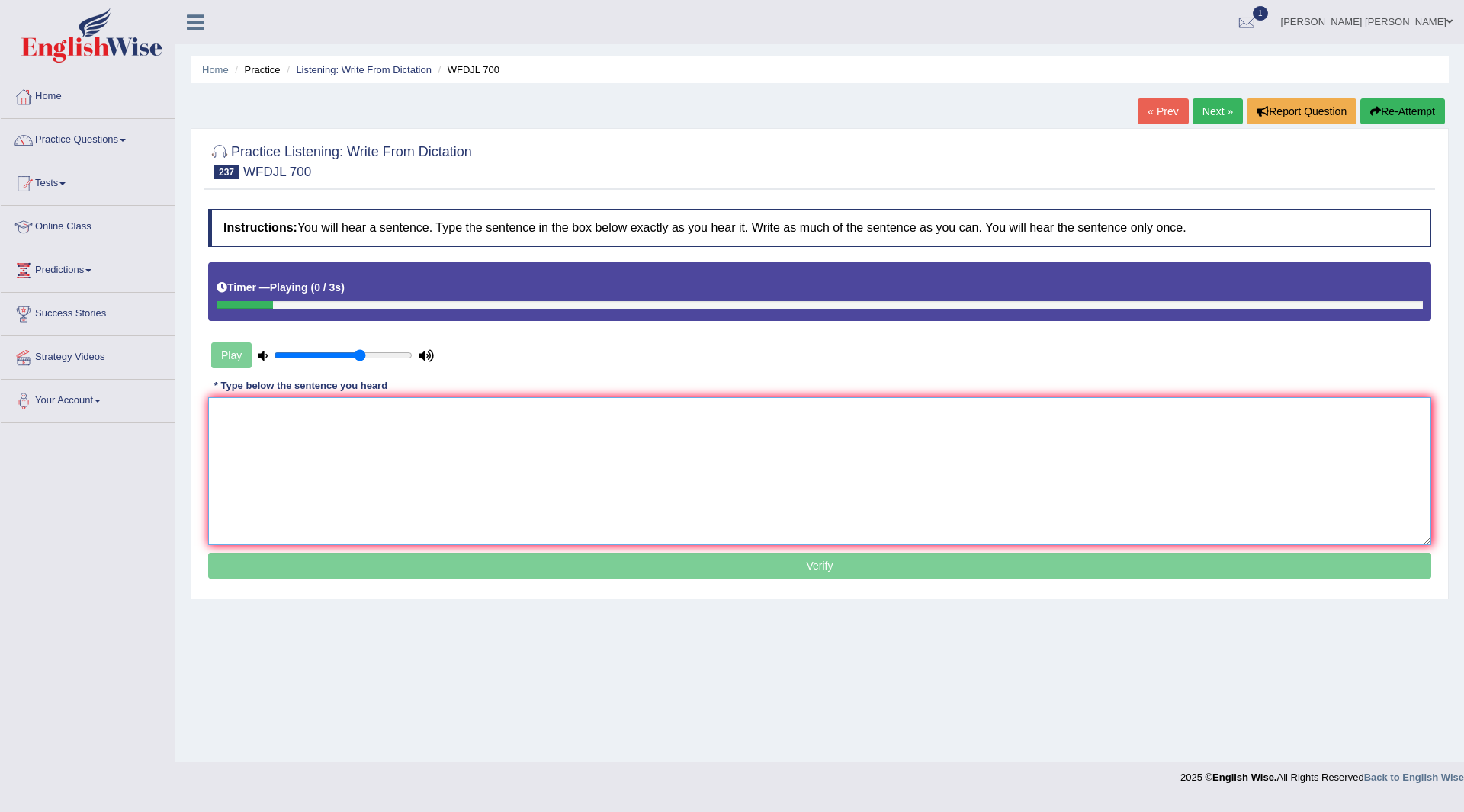
click at [339, 425] on textarea at bounding box center [820, 471] width 1224 height 148
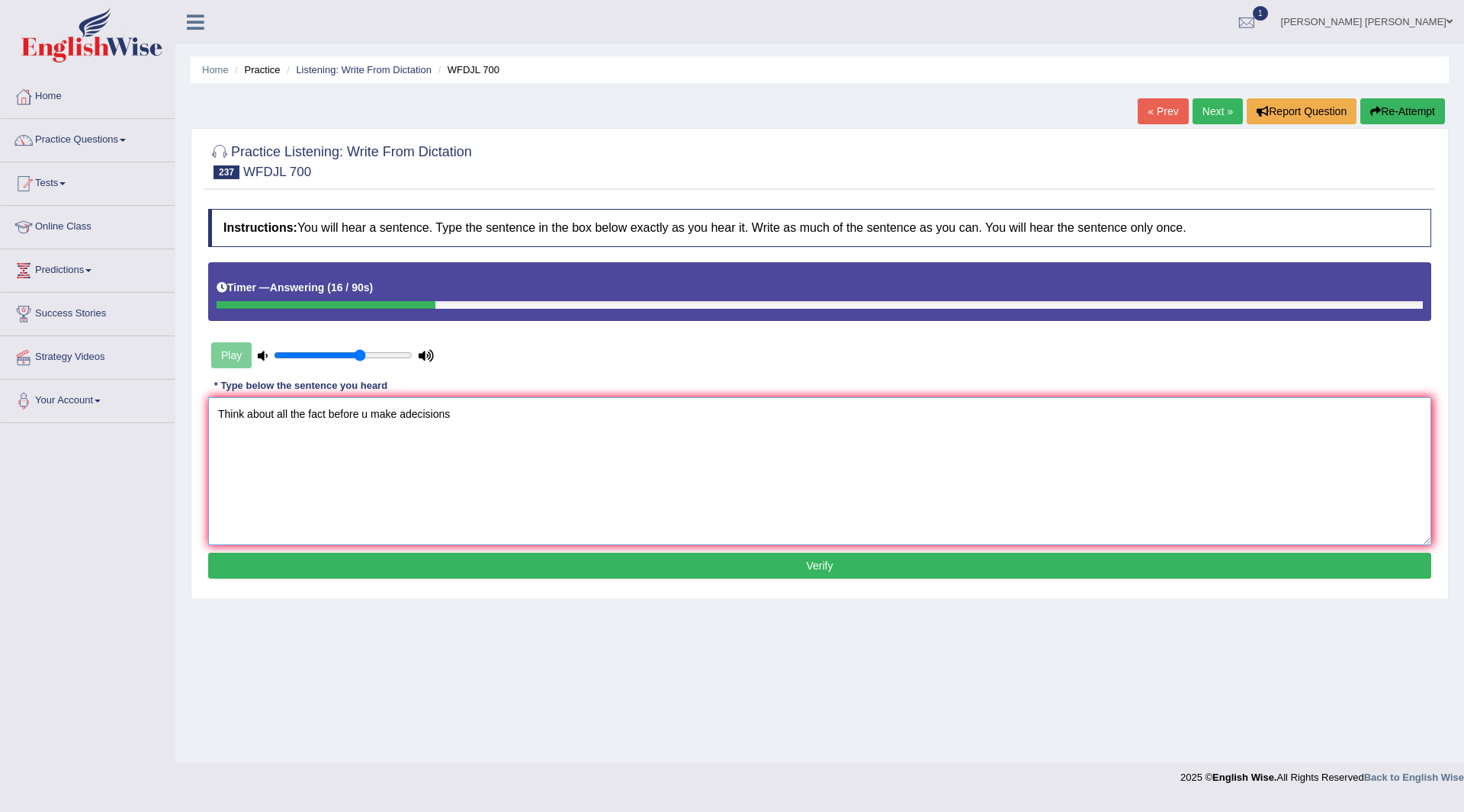
click at [327, 411] on textarea "Think about all the fact before u make adecisions" at bounding box center [820, 471] width 1224 height 148
click at [395, 411] on textarea "Think about all the fact facts before u make adecisions" at bounding box center [820, 471] width 1224 height 148
click at [449, 414] on textarea "Think about all the fact facts before you make a decisions" at bounding box center [820, 471] width 1224 height 148
click at [523, 410] on textarea "Think about all the fact facts before you make a decisions" at bounding box center [820, 471] width 1224 height 148
type textarea "Think about all the fact facts before you make a decisions decision."
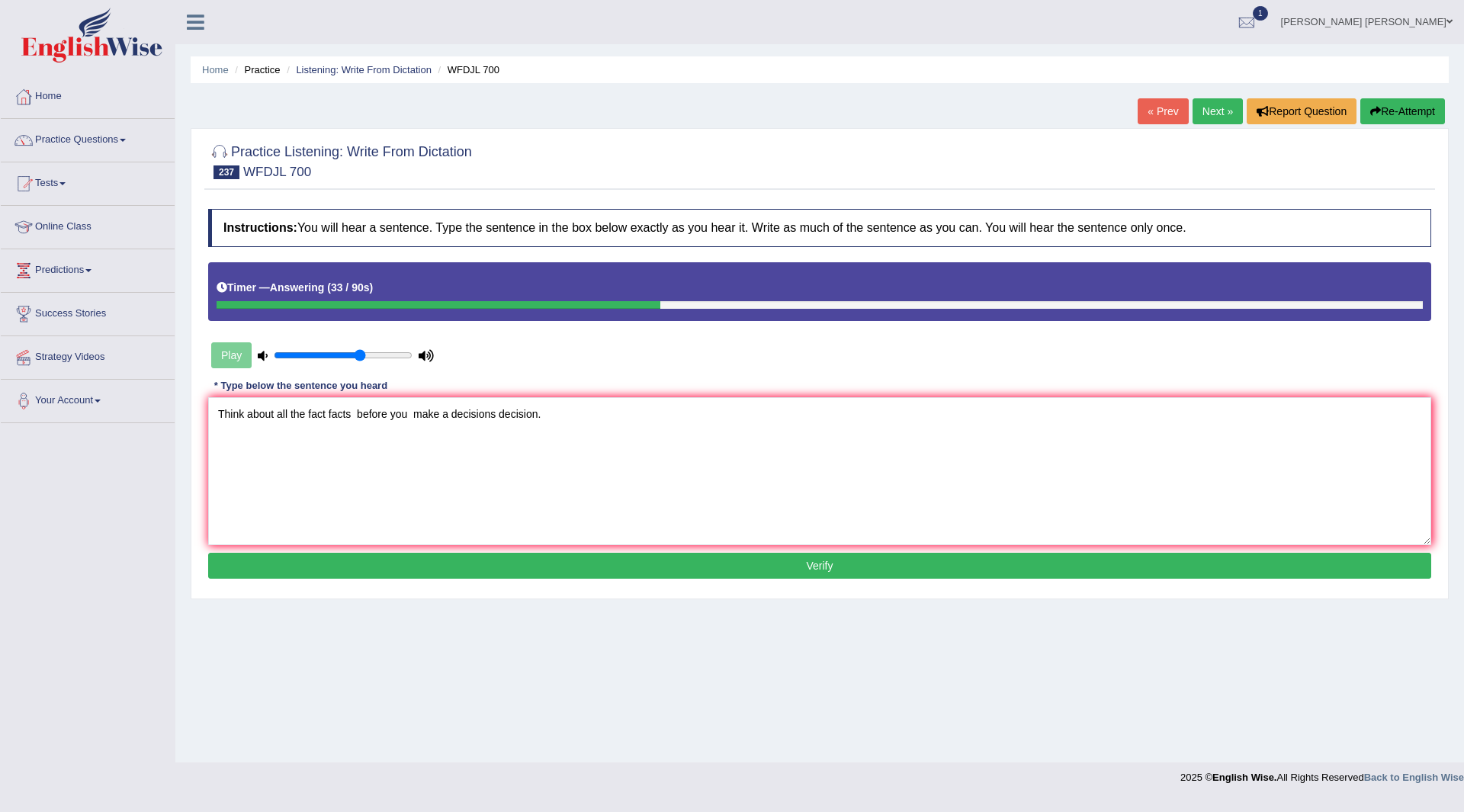
click at [684, 567] on button "Verify" at bounding box center [820, 565] width 1224 height 26
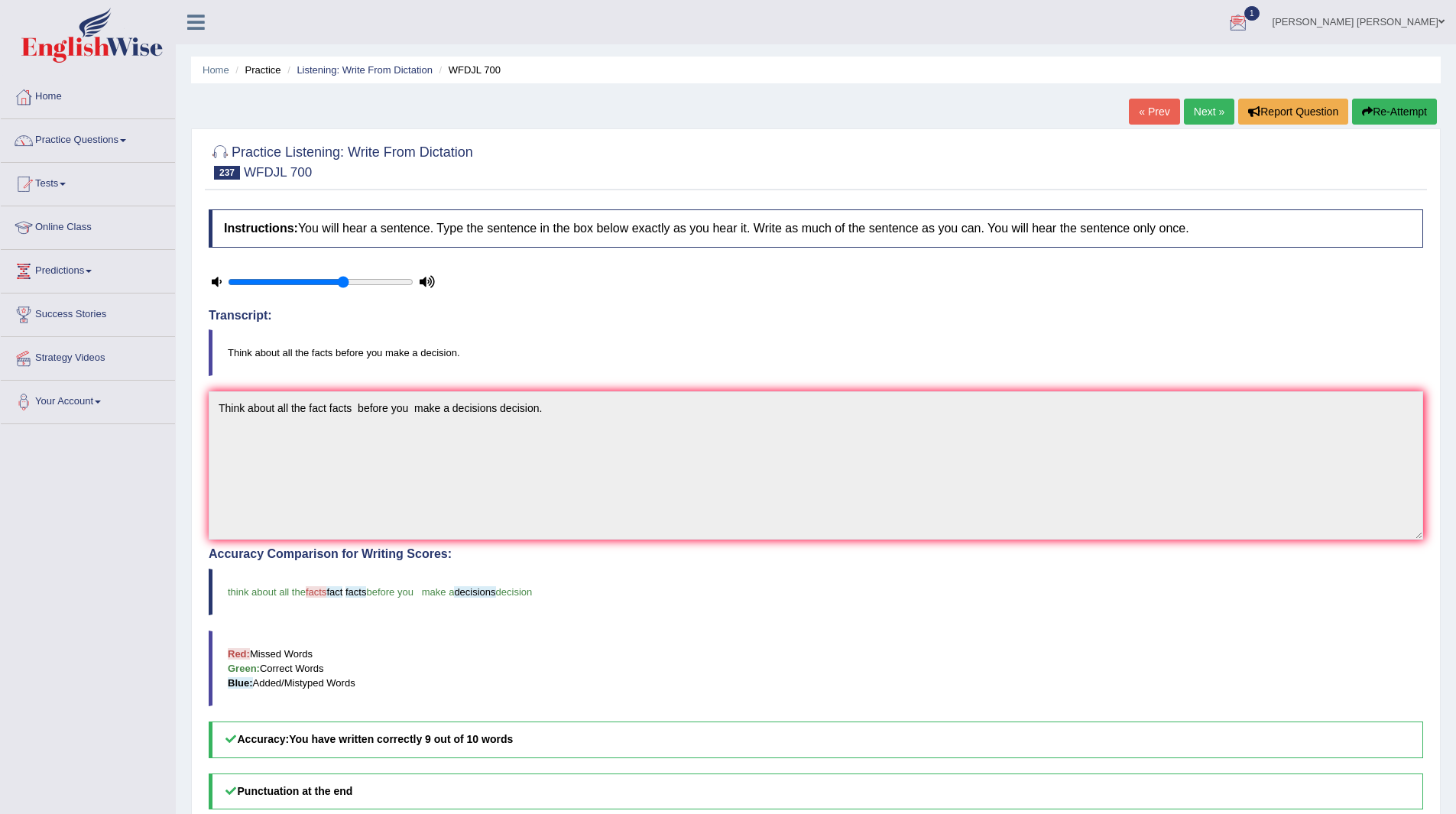
drag, startPoint x: 1208, startPoint y: 111, endPoint x: 1127, endPoint y: 98, distance: 82.0
click at [1208, 111] on link "Next »" at bounding box center [1209, 111] width 51 height 26
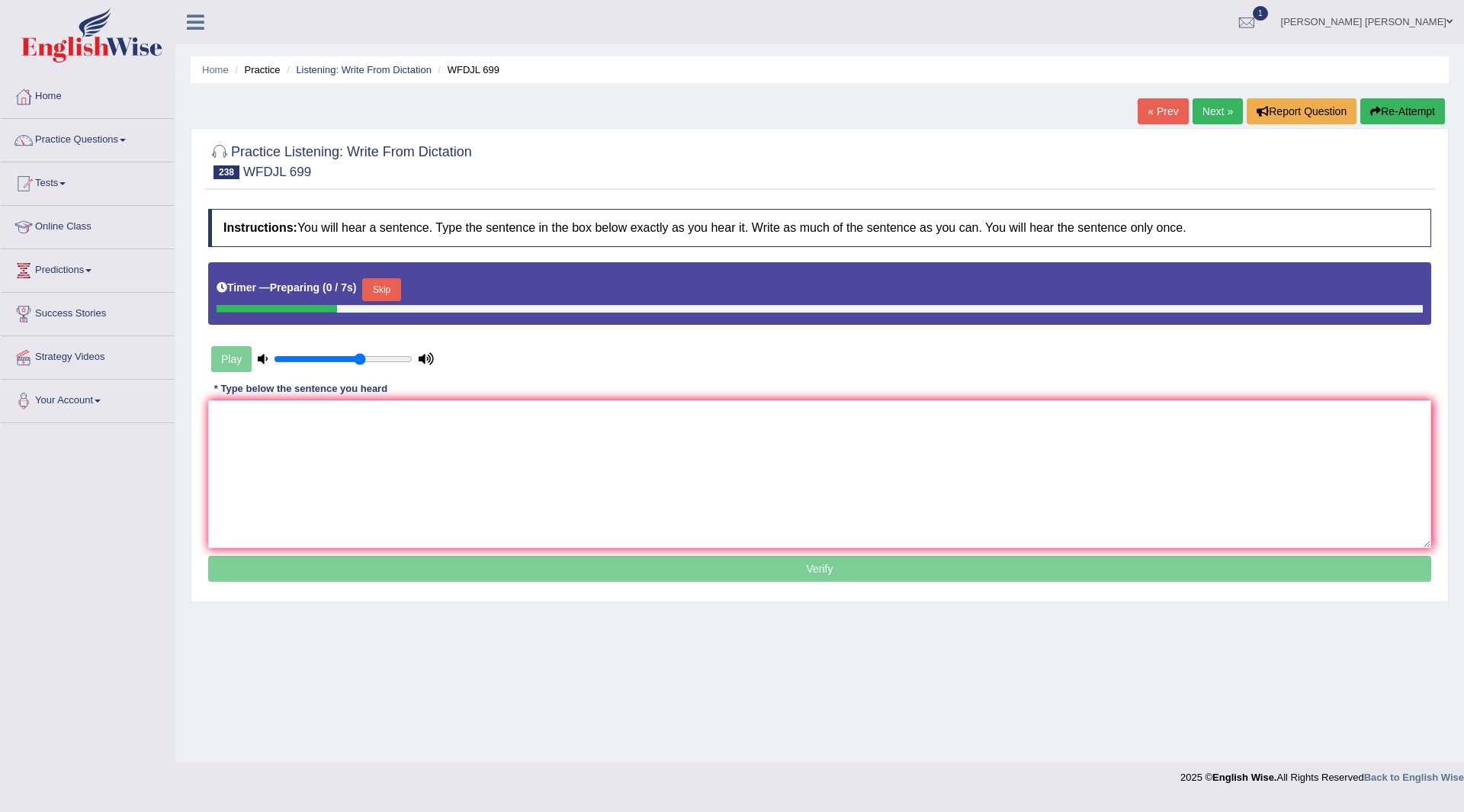
click at [387, 288] on button "Skip" at bounding box center [381, 290] width 38 height 23
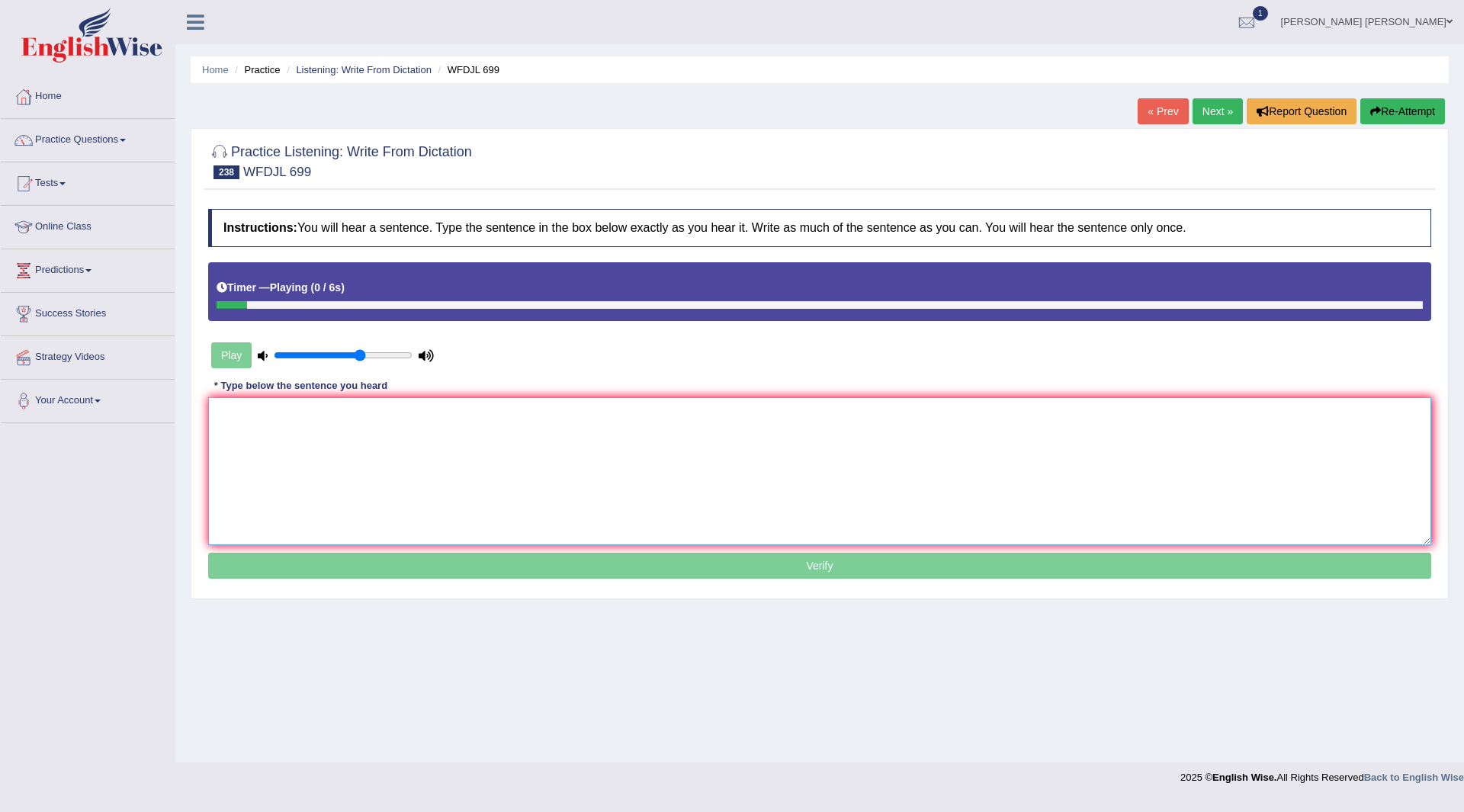
click at [416, 418] on textarea at bounding box center [820, 471] width 1224 height 148
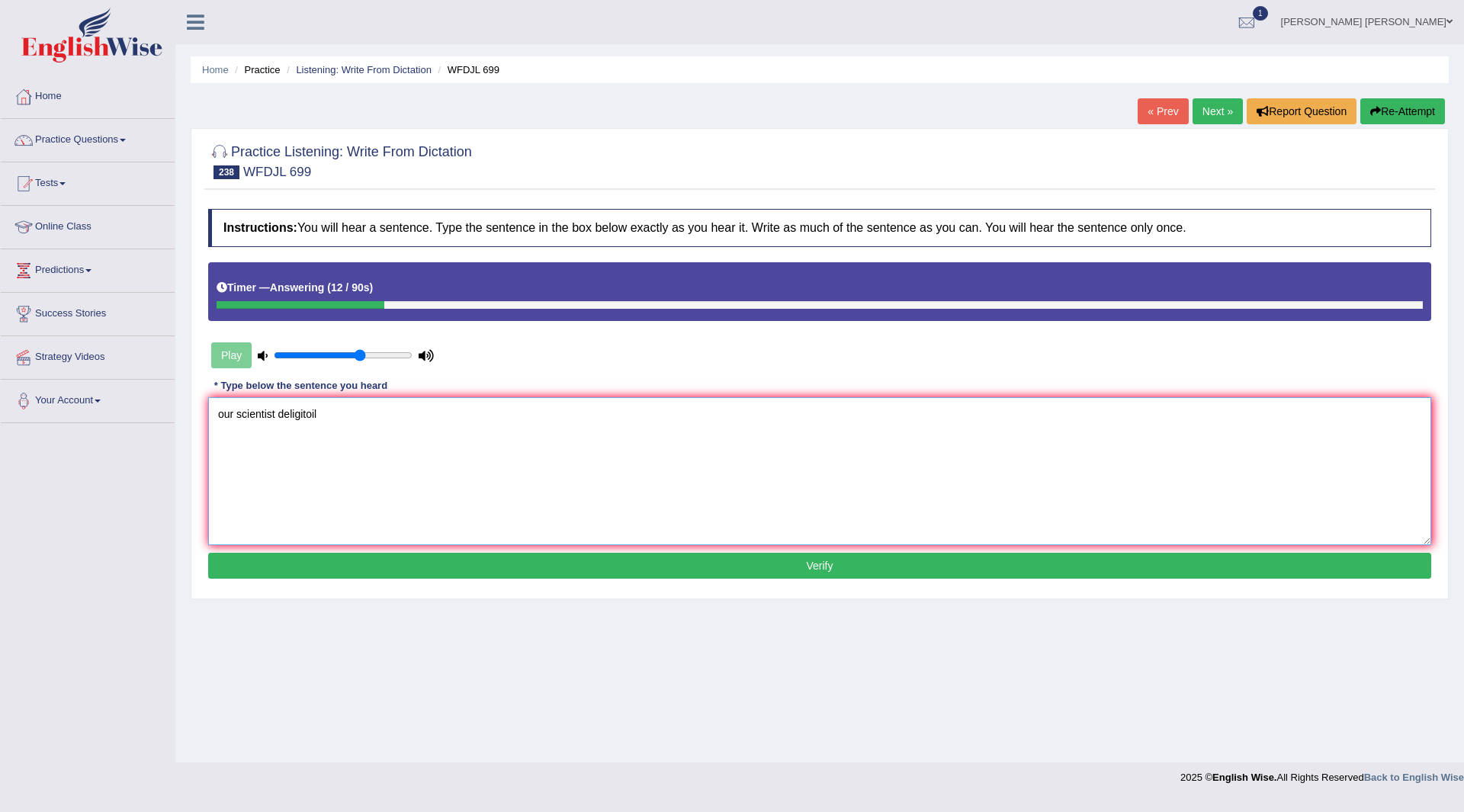
type textarea "our scientist deligitoil"
click at [373, 565] on button "Verify" at bounding box center [820, 565] width 1224 height 26
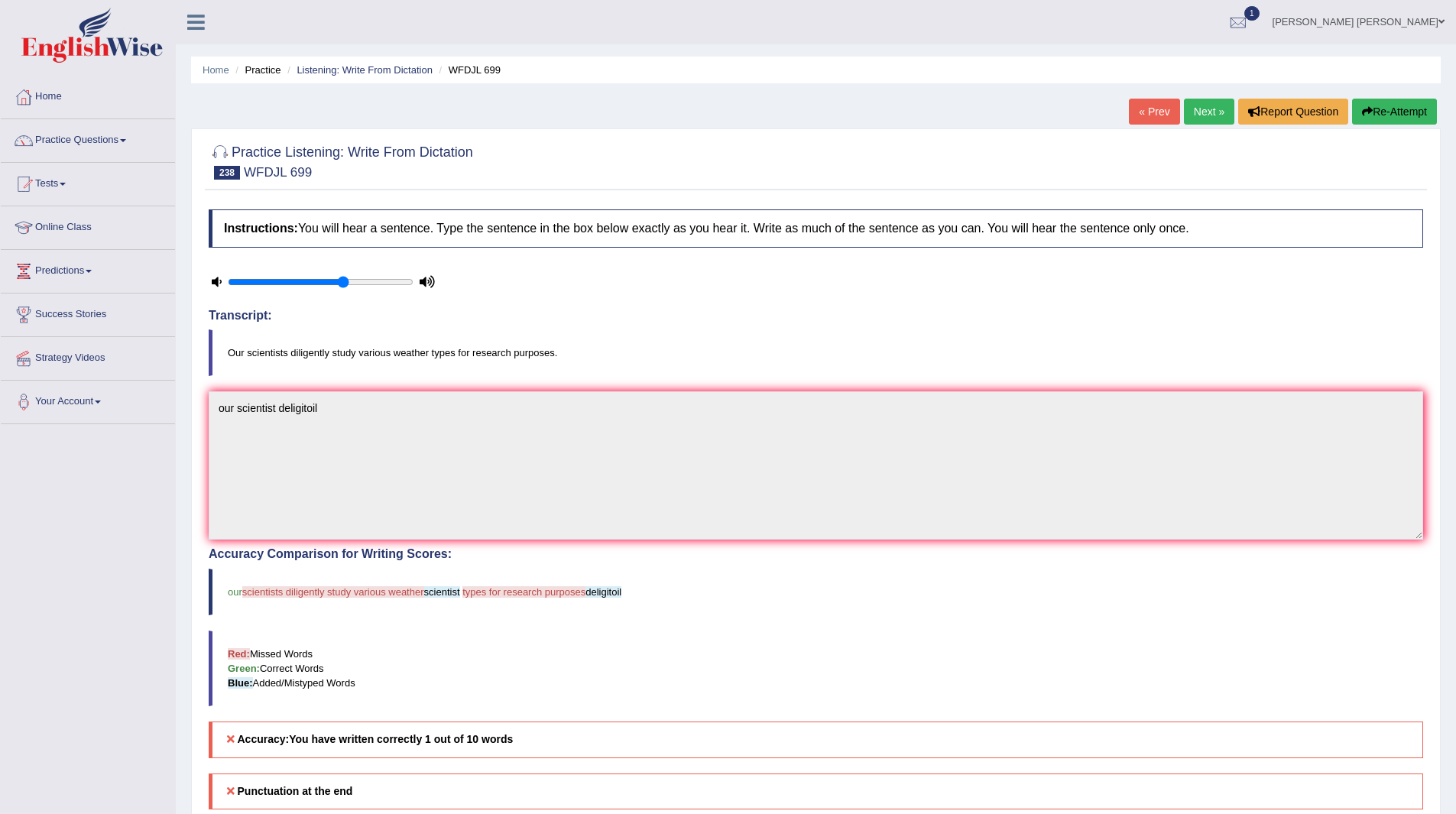
click at [1195, 106] on link "Next »" at bounding box center [1209, 111] width 51 height 26
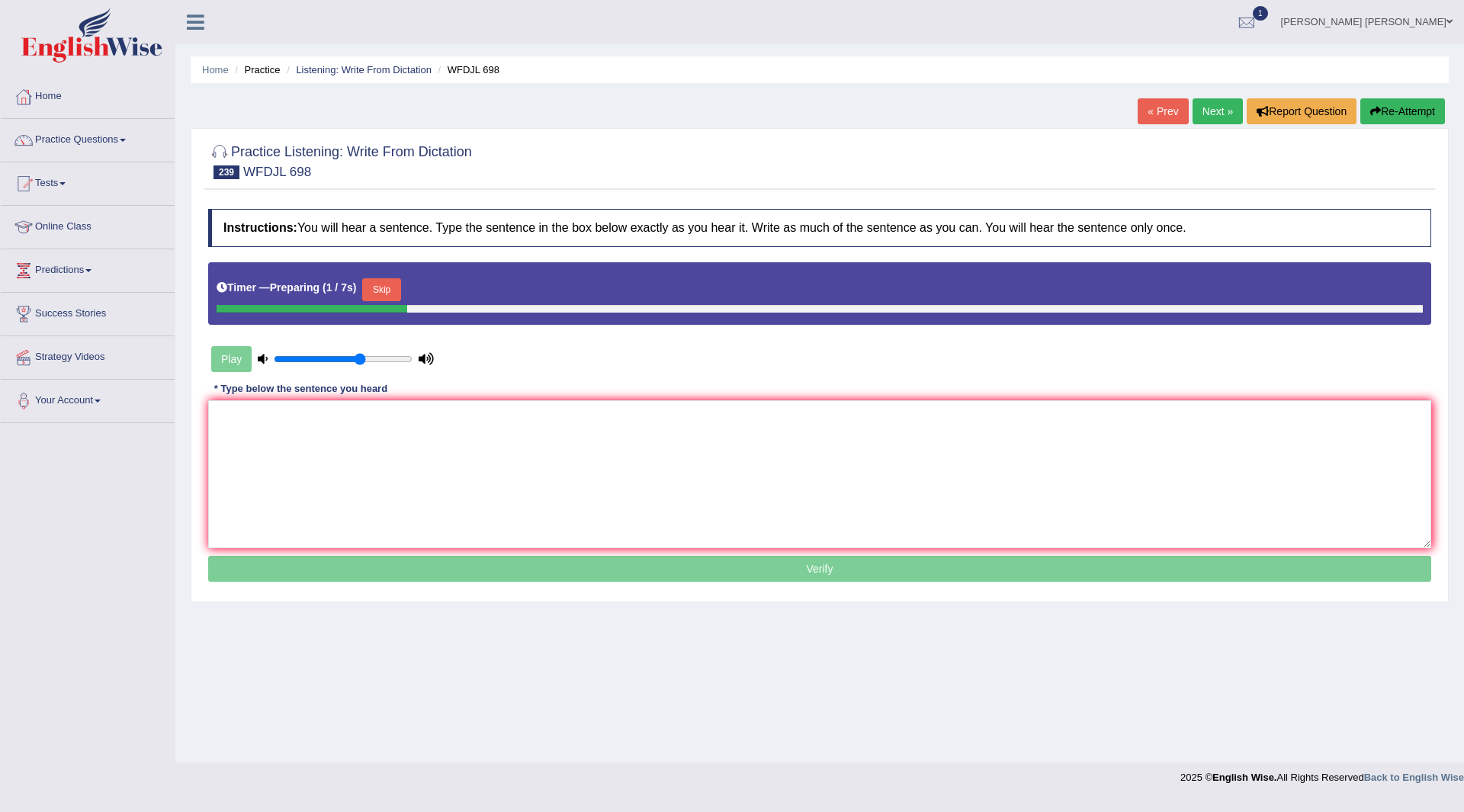
click at [386, 285] on button "Skip" at bounding box center [381, 290] width 38 height 23
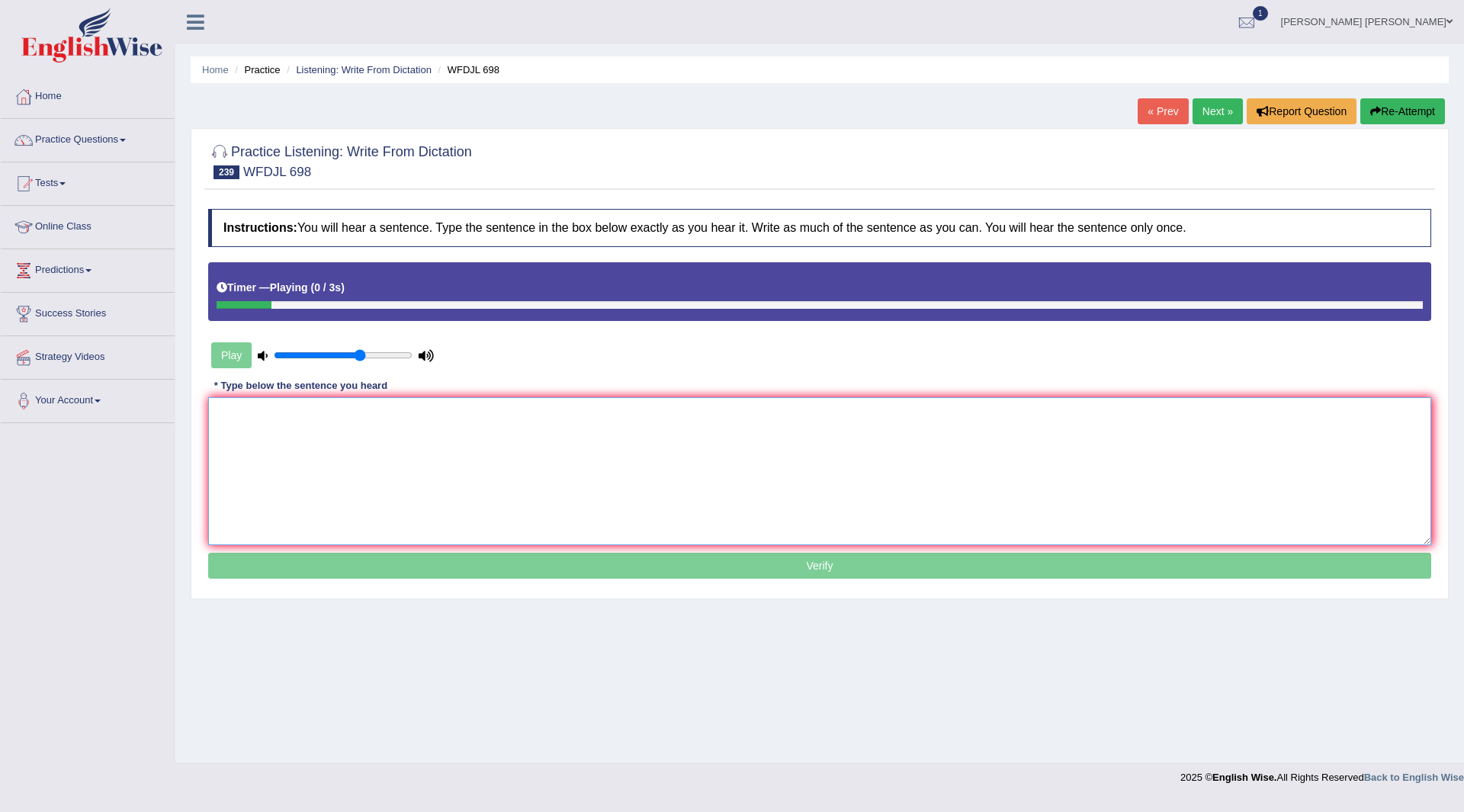
click at [354, 424] on textarea at bounding box center [820, 471] width 1224 height 148
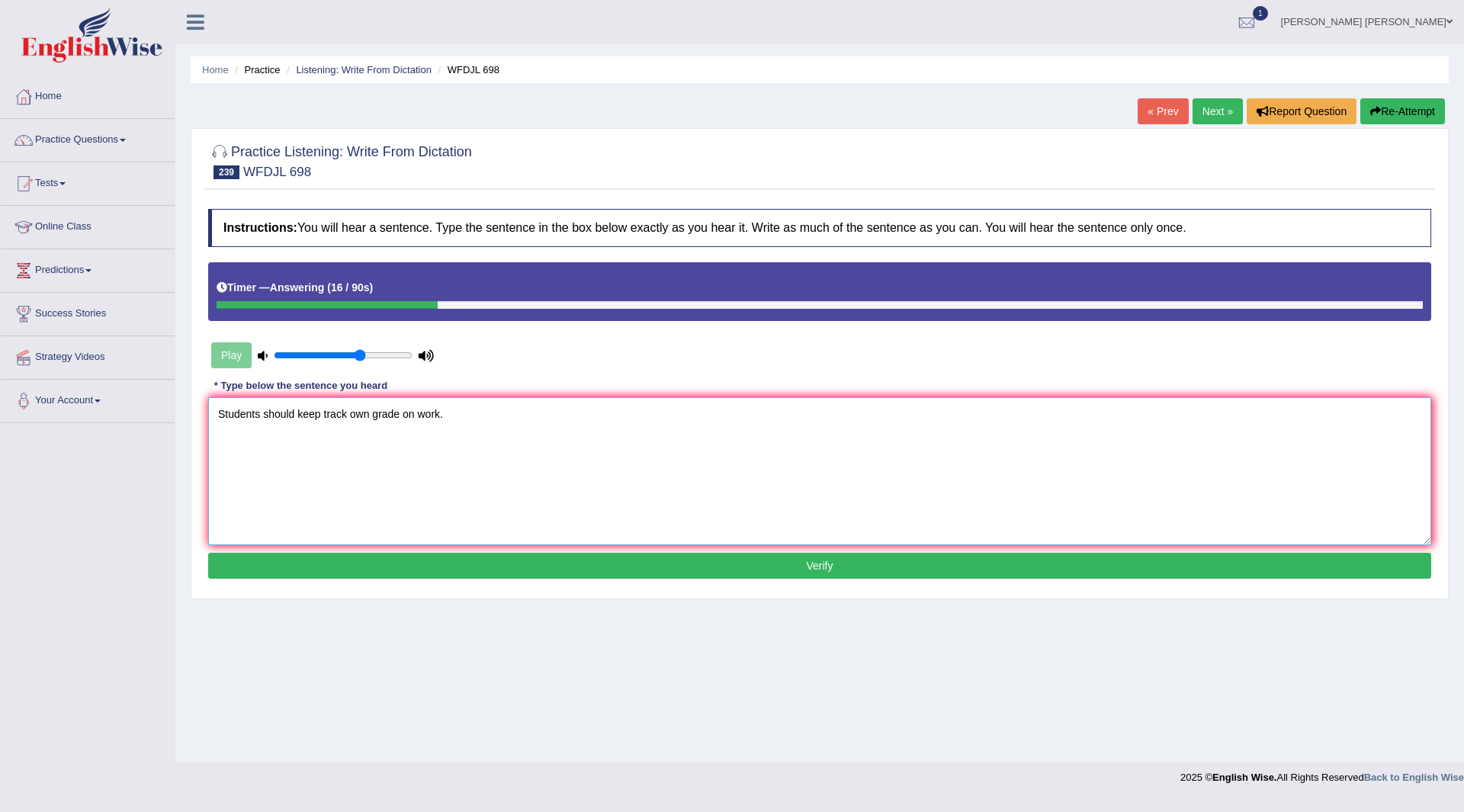
type textarea "Students should keep track own grade on work."
click at [891, 570] on button "Verify" at bounding box center [820, 565] width 1224 height 26
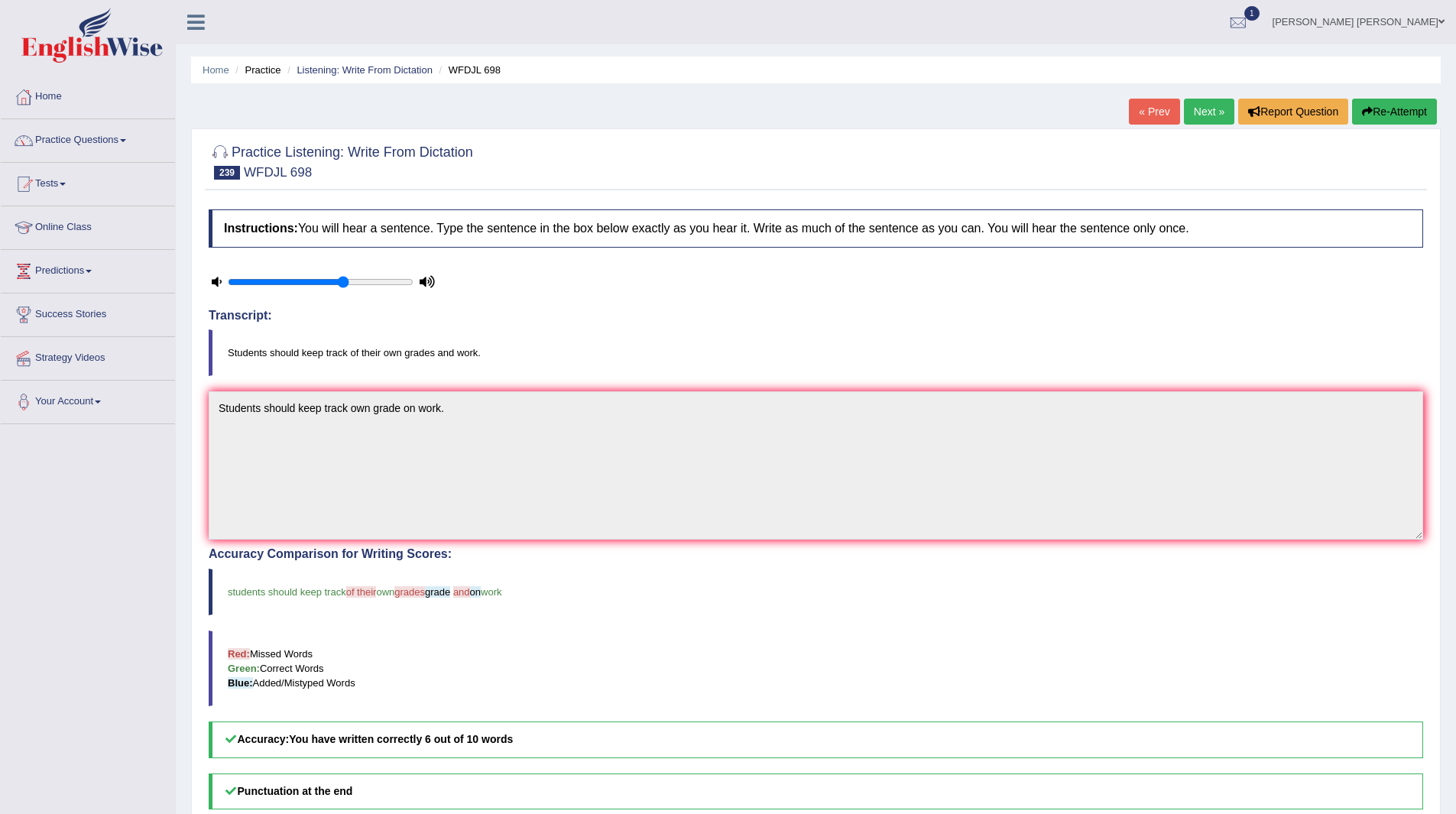
click at [1199, 106] on link "Next »" at bounding box center [1209, 111] width 51 height 26
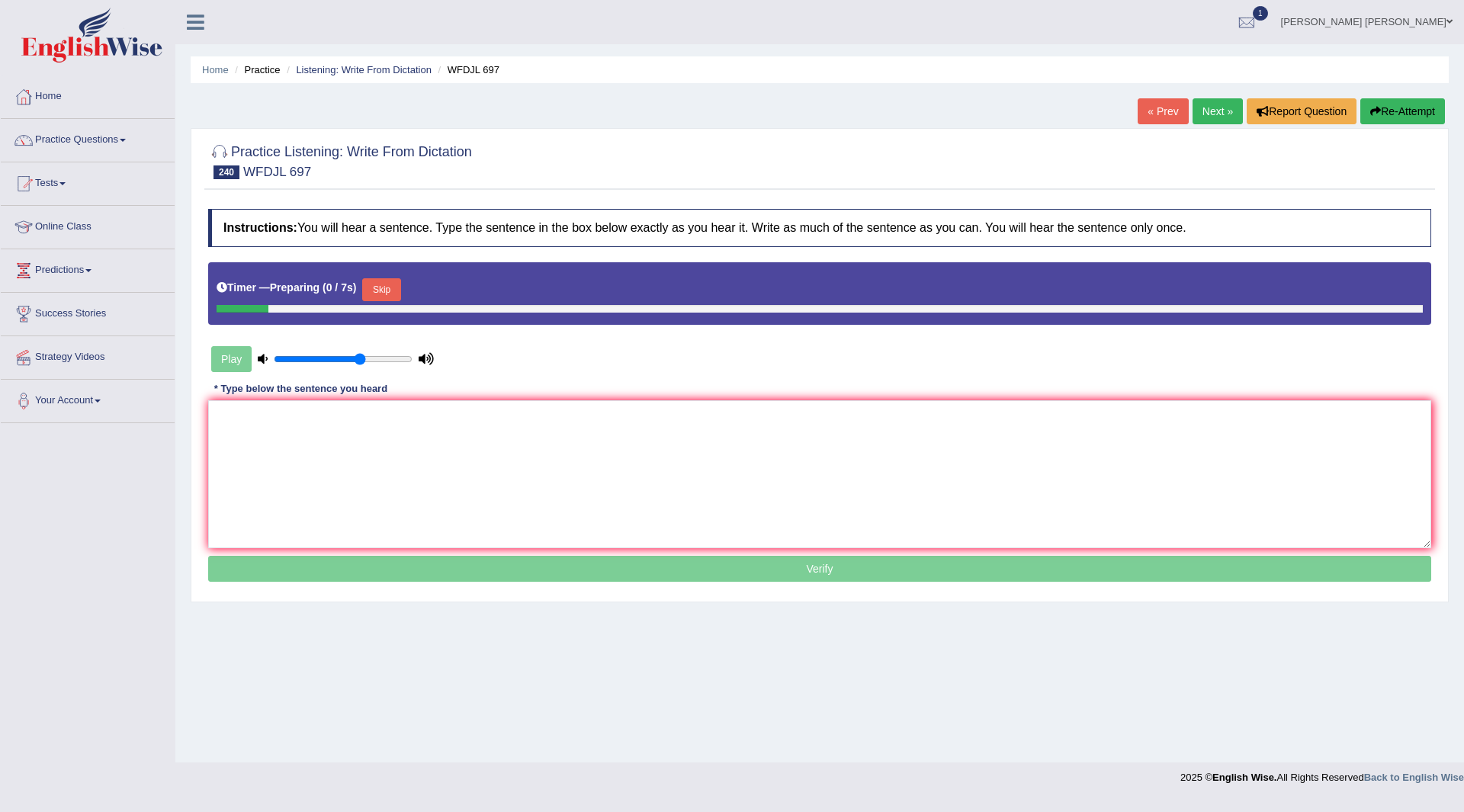
click at [394, 283] on button "Skip" at bounding box center [381, 290] width 38 height 23
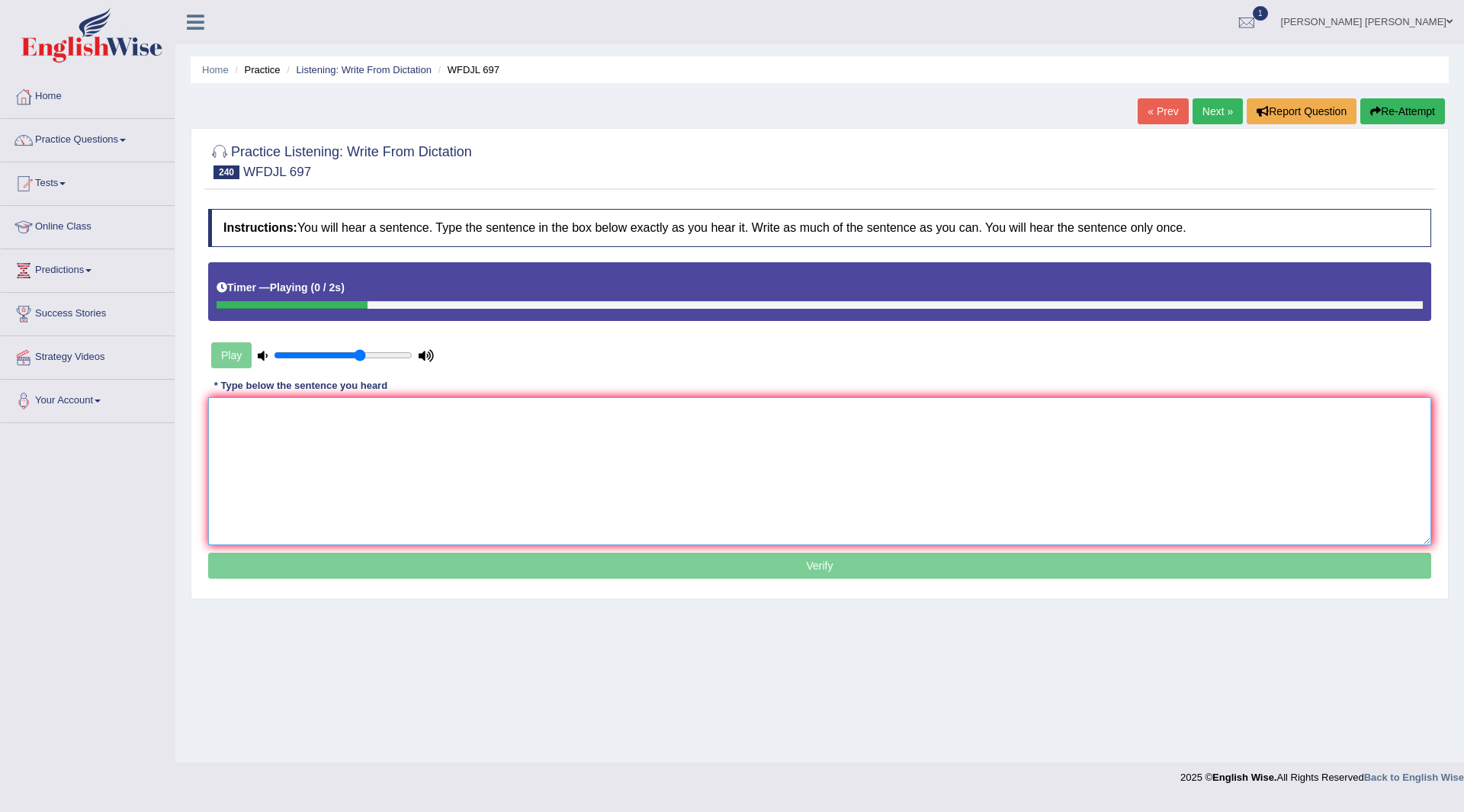
click at [342, 443] on textarea at bounding box center [820, 471] width 1224 height 148
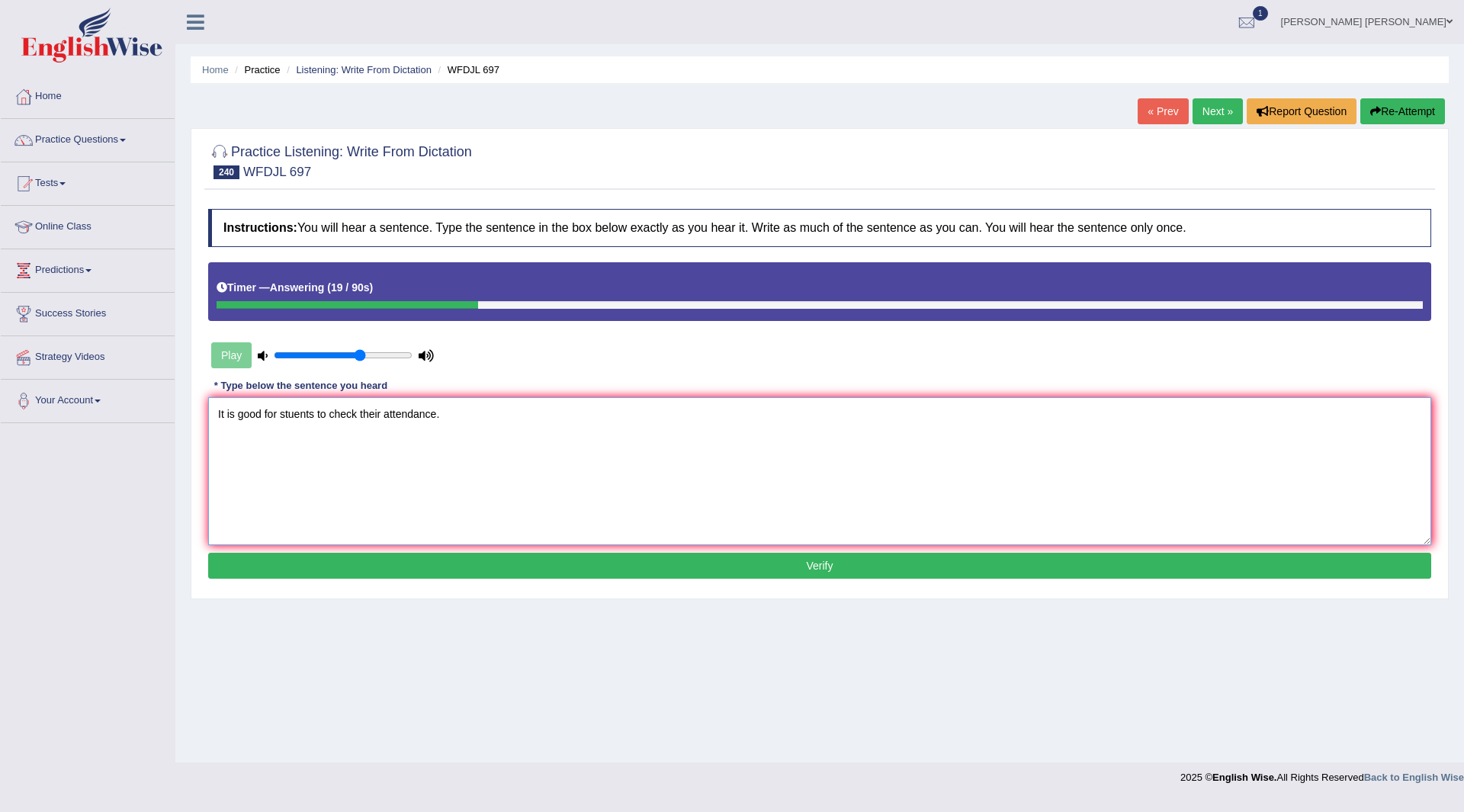
type textarea "It is good for stuents to check their attendance."
click at [665, 568] on button "Verify" at bounding box center [820, 565] width 1224 height 26
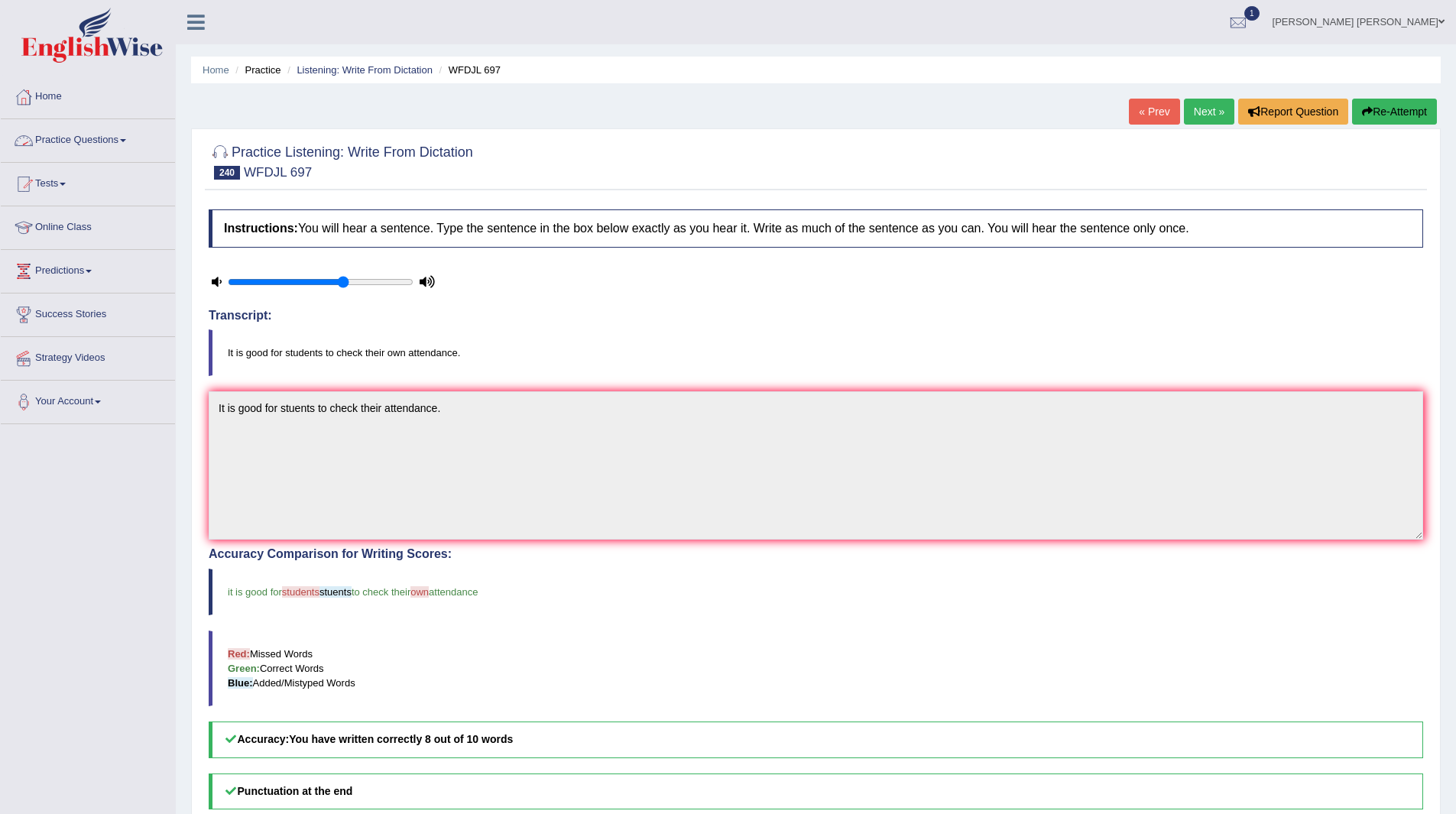
click at [79, 137] on link "Practice Questions" at bounding box center [87, 138] width 174 height 38
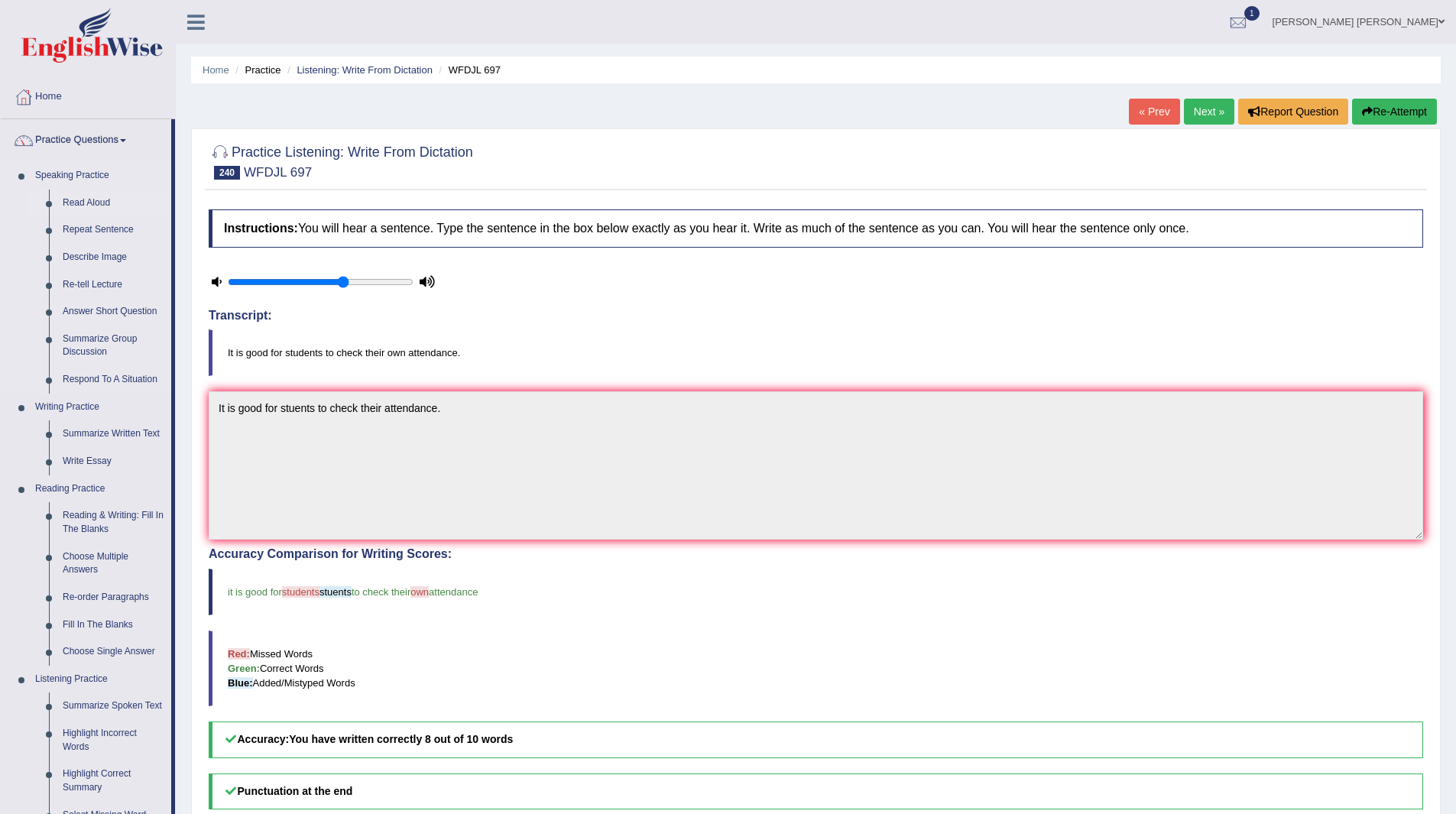
click at [95, 195] on link "Read Aloud" at bounding box center [113, 203] width 115 height 28
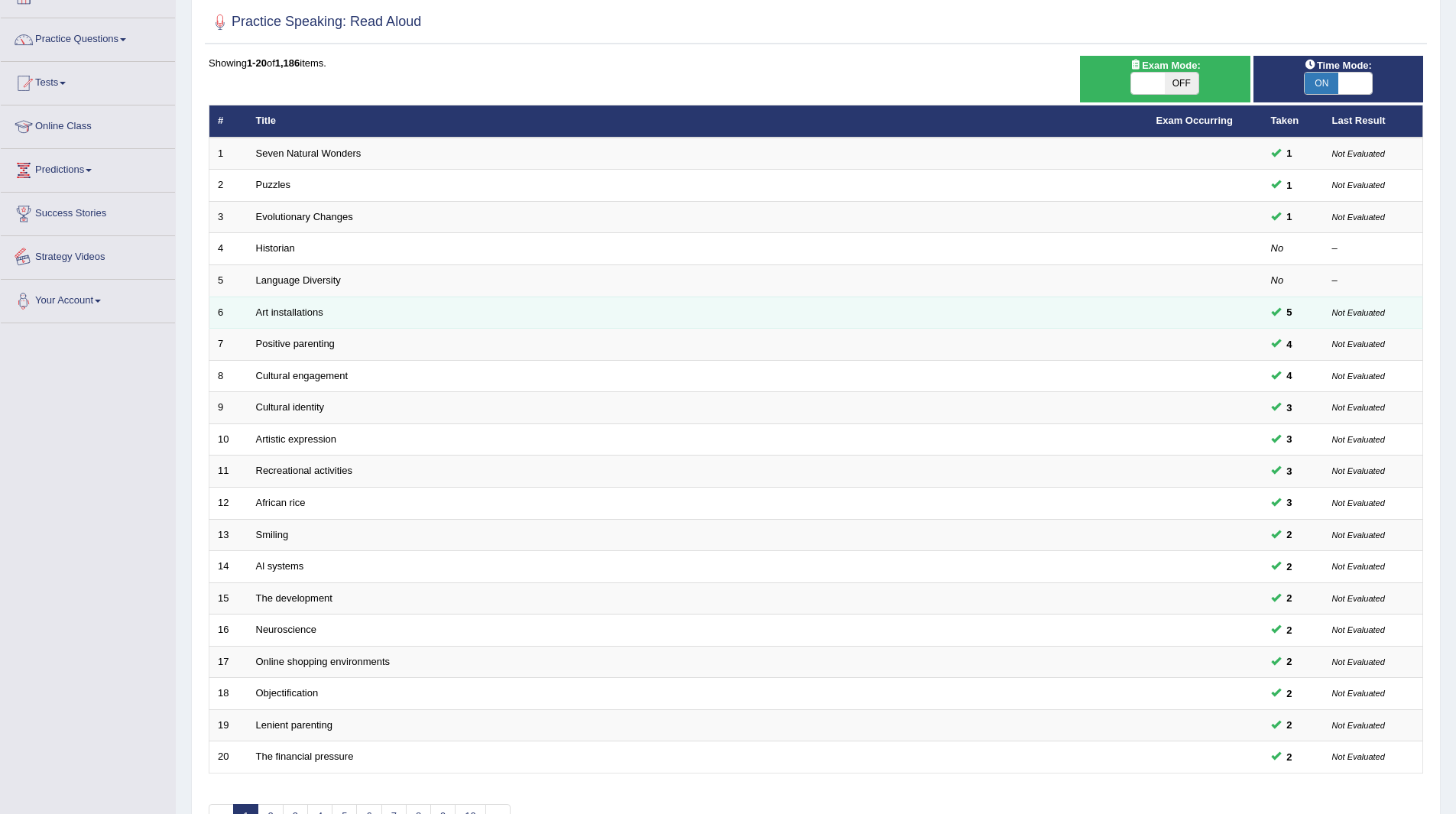
scroll to position [198, 0]
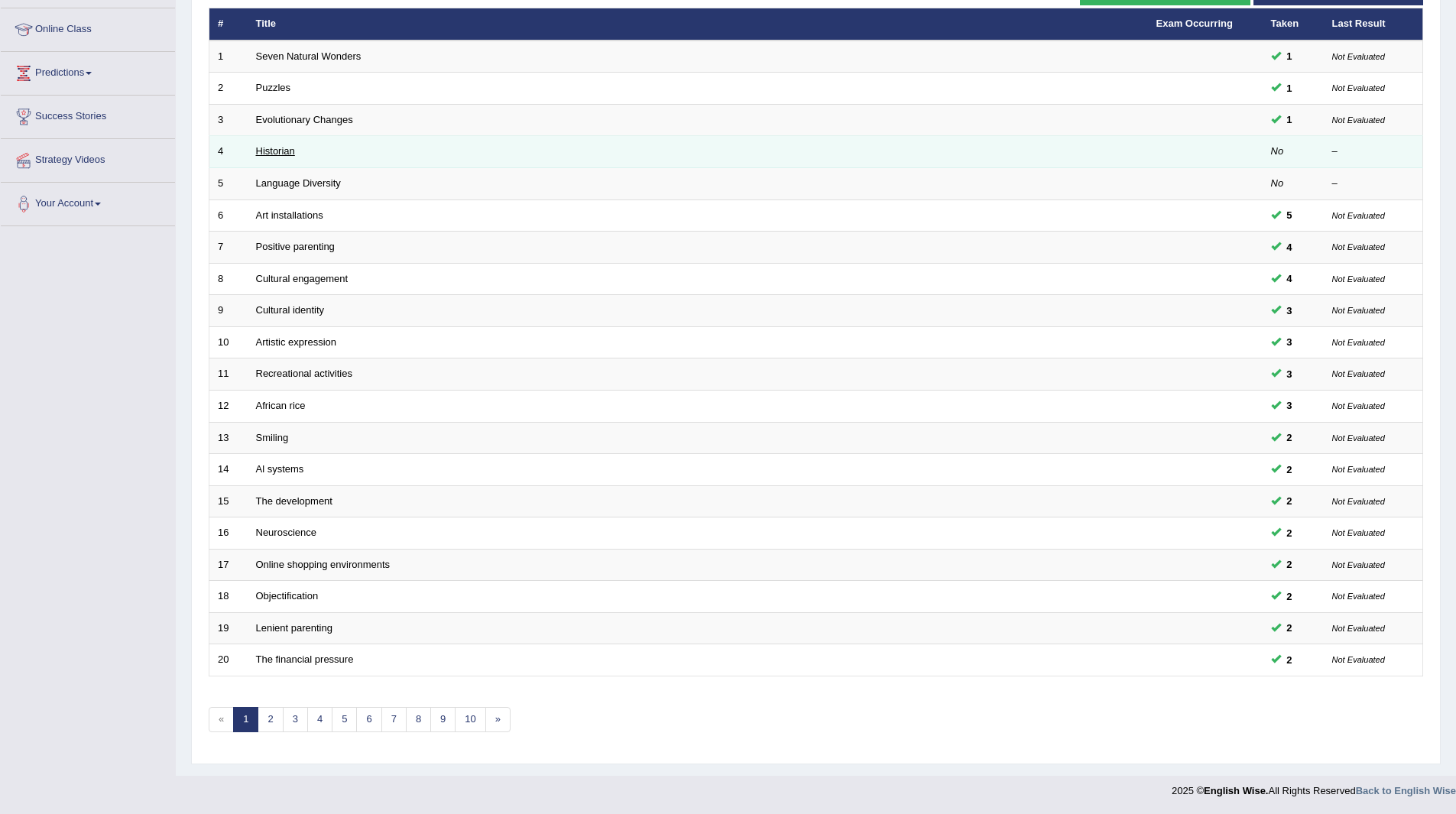
click at [272, 145] on link "Historian" at bounding box center [276, 151] width 39 height 12
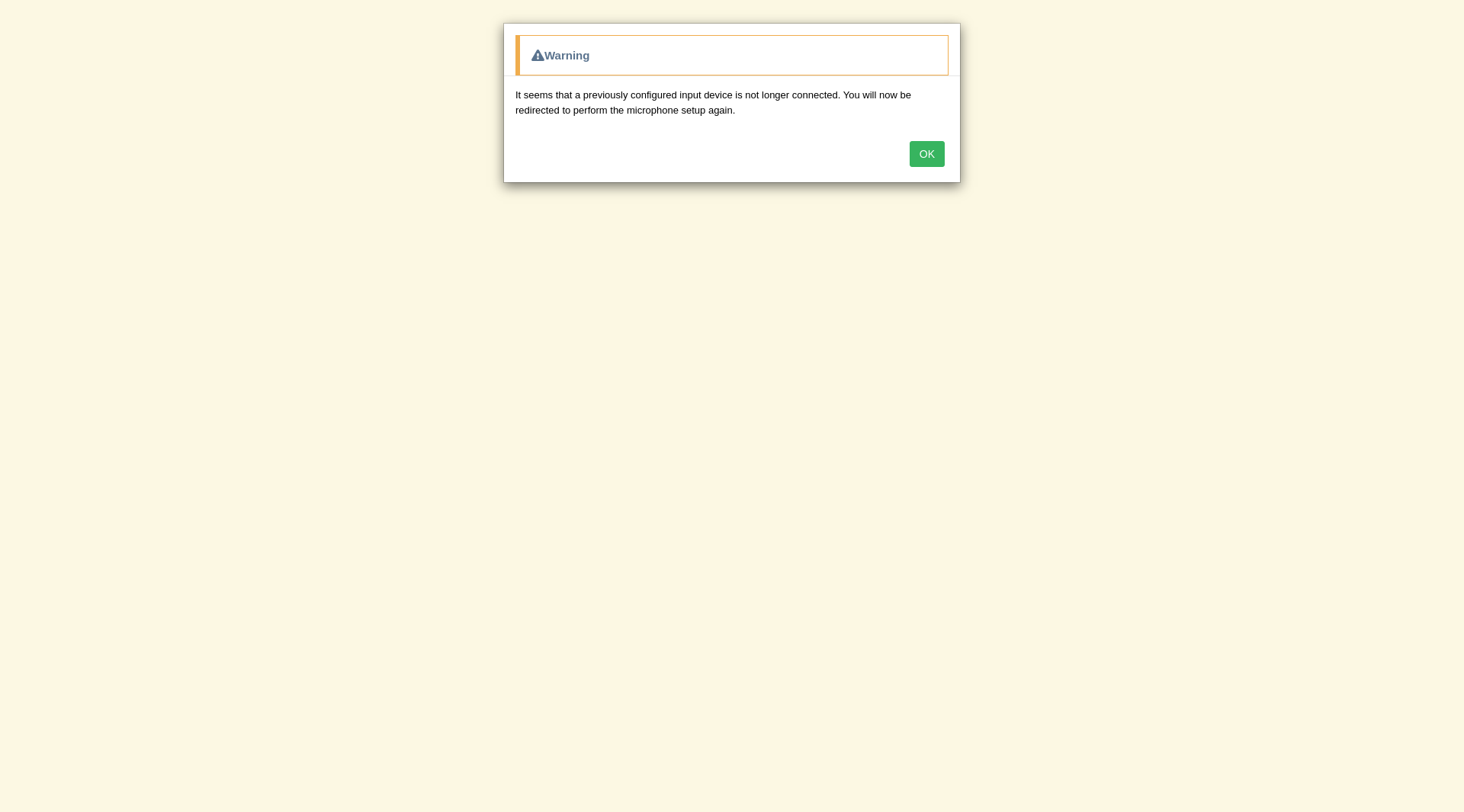
click at [928, 150] on button "OK" at bounding box center [927, 153] width 35 height 26
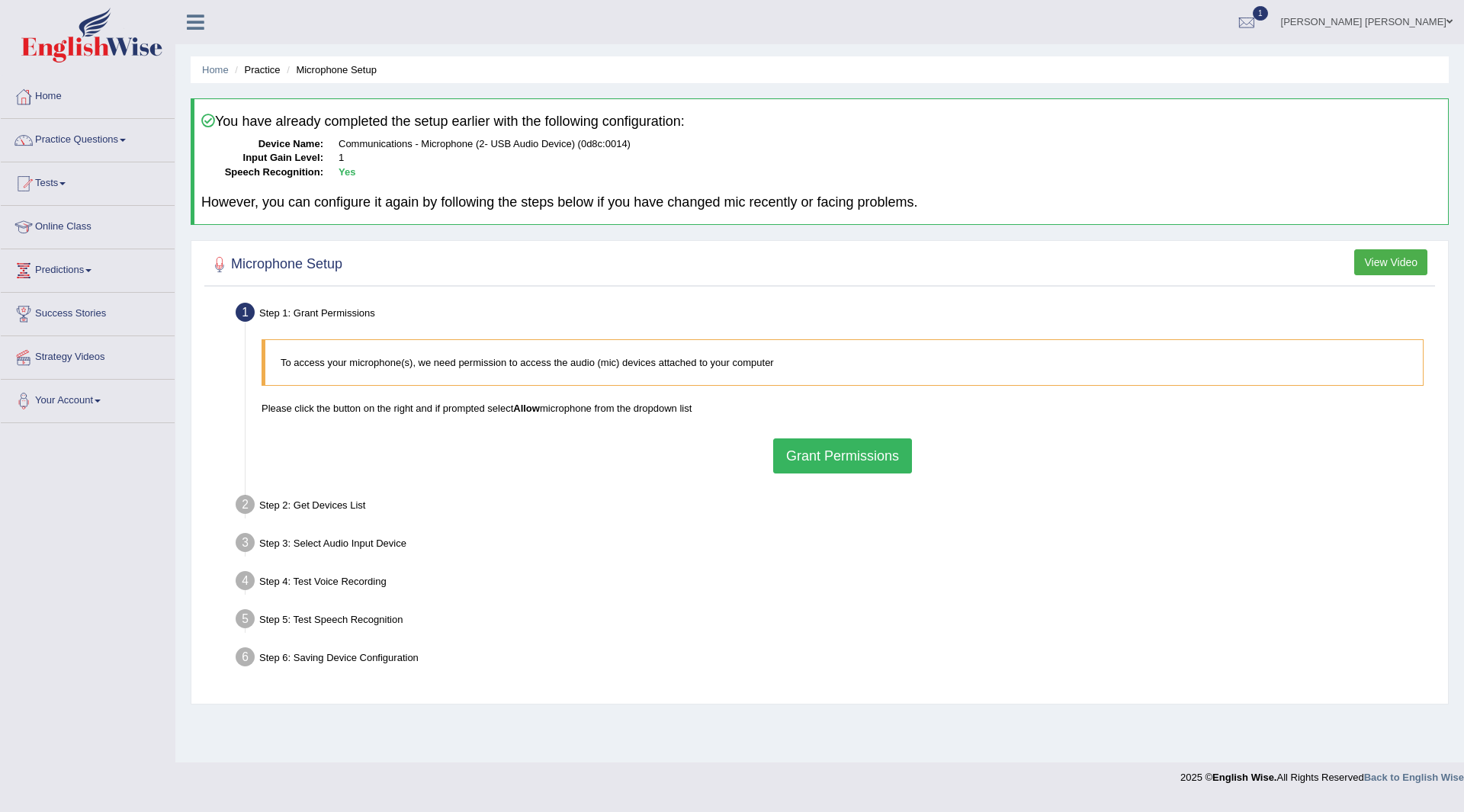
click at [837, 456] on button "Grant Permissions" at bounding box center [842, 455] width 139 height 35
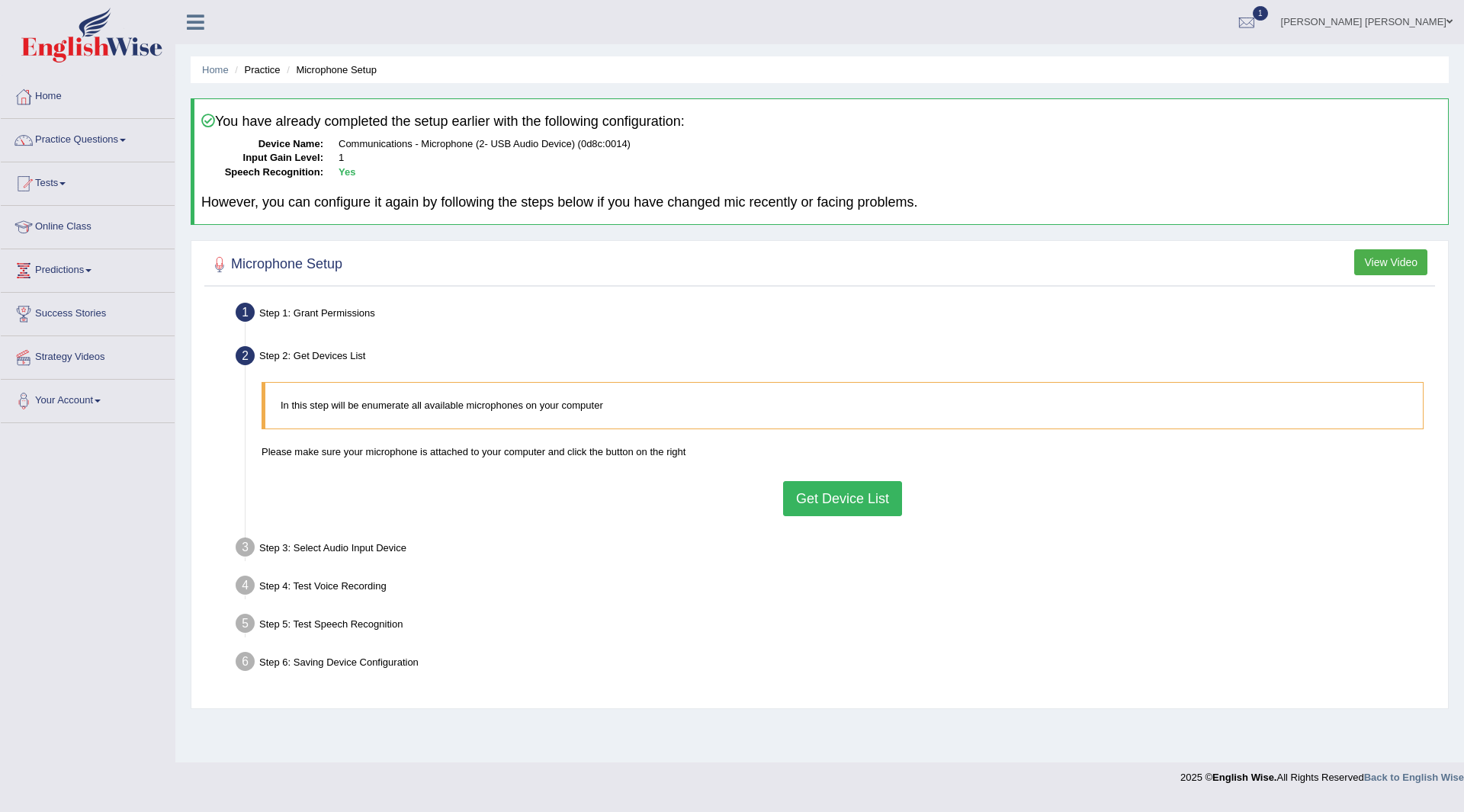
click at [826, 489] on button "Get Device List" at bounding box center [843, 498] width 119 height 35
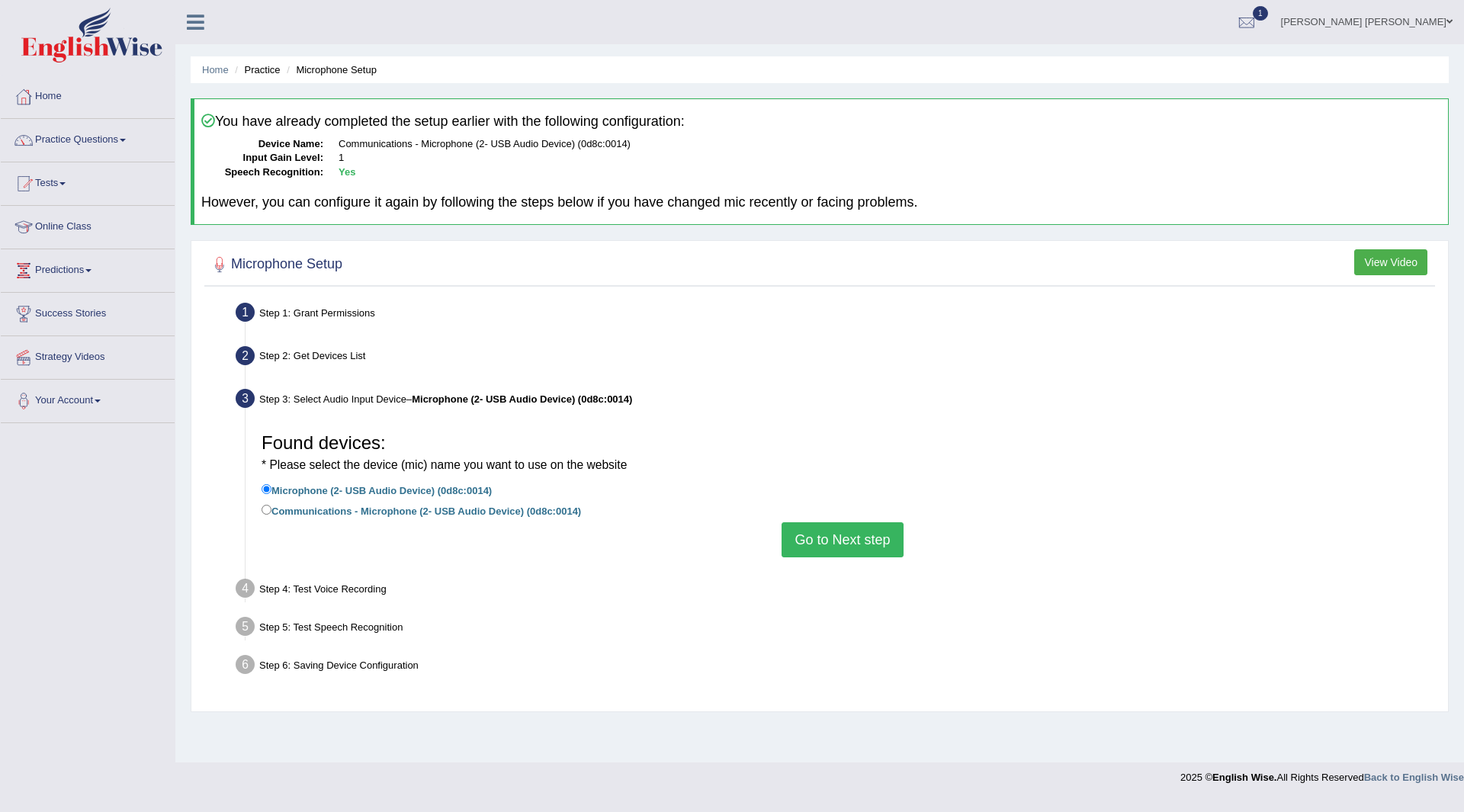
click at [821, 524] on button "Go to Next step" at bounding box center [842, 540] width 121 height 35
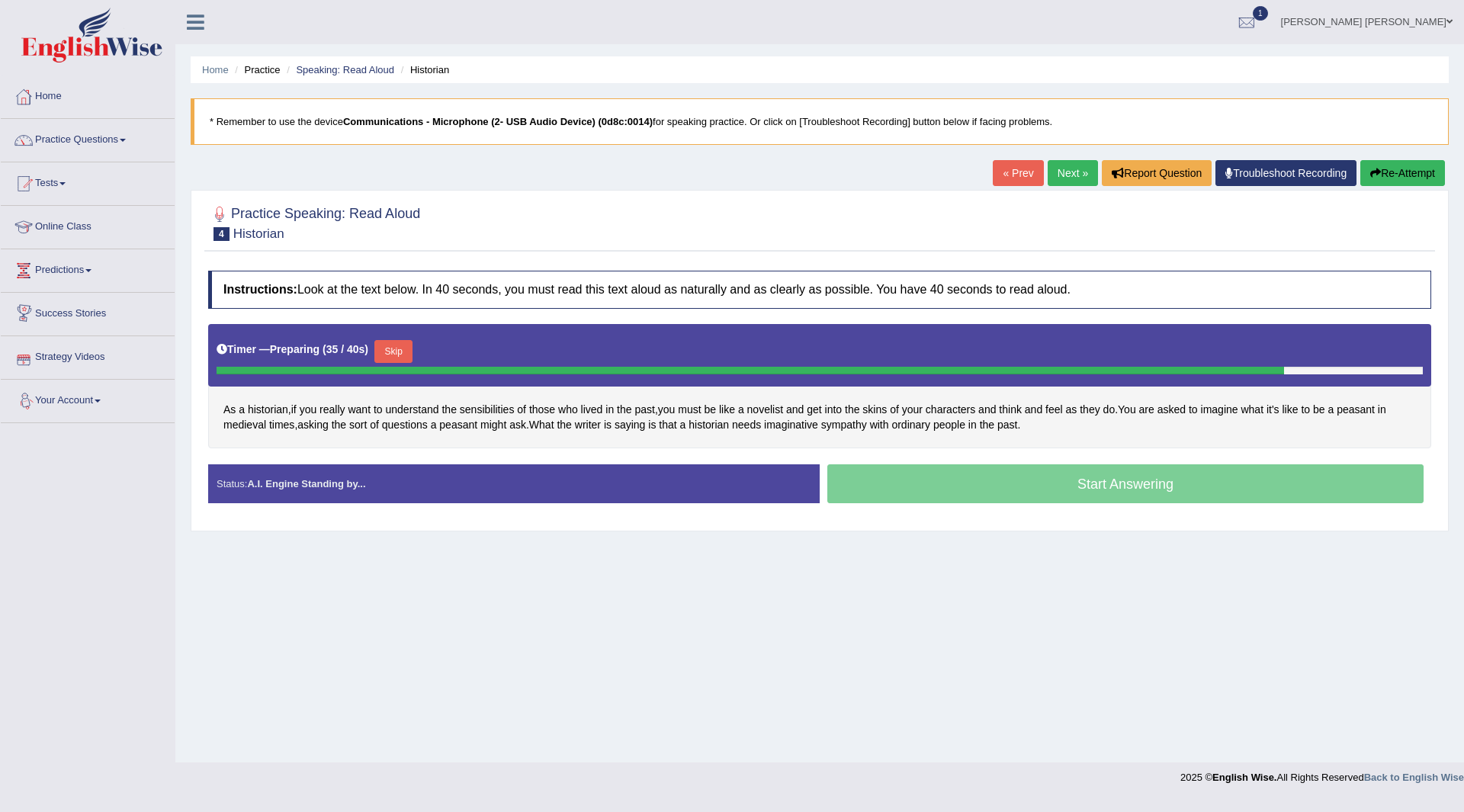
click at [398, 345] on button "Skip" at bounding box center [394, 352] width 38 height 23
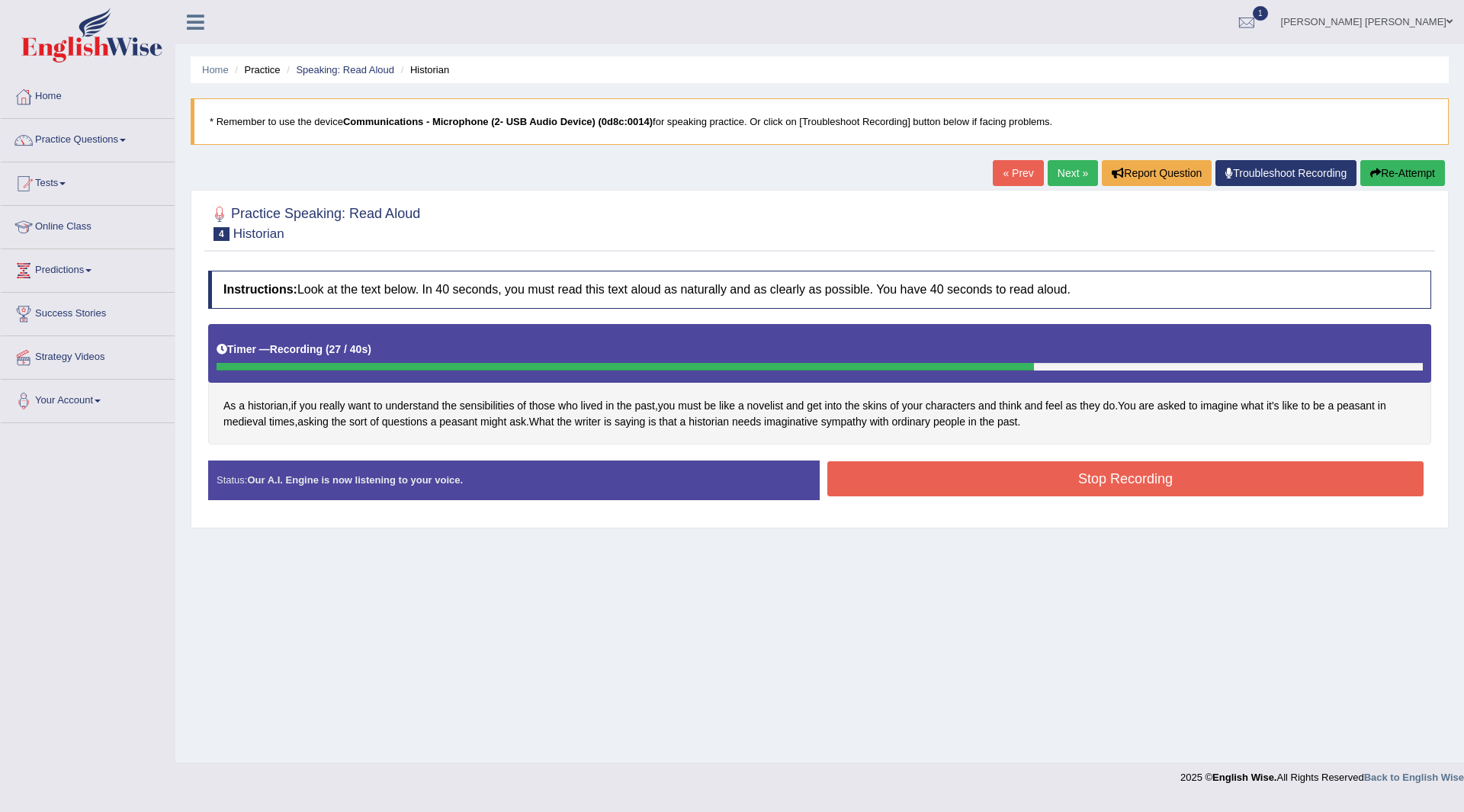
click at [999, 478] on button "Stop Recording" at bounding box center [1126, 478] width 597 height 35
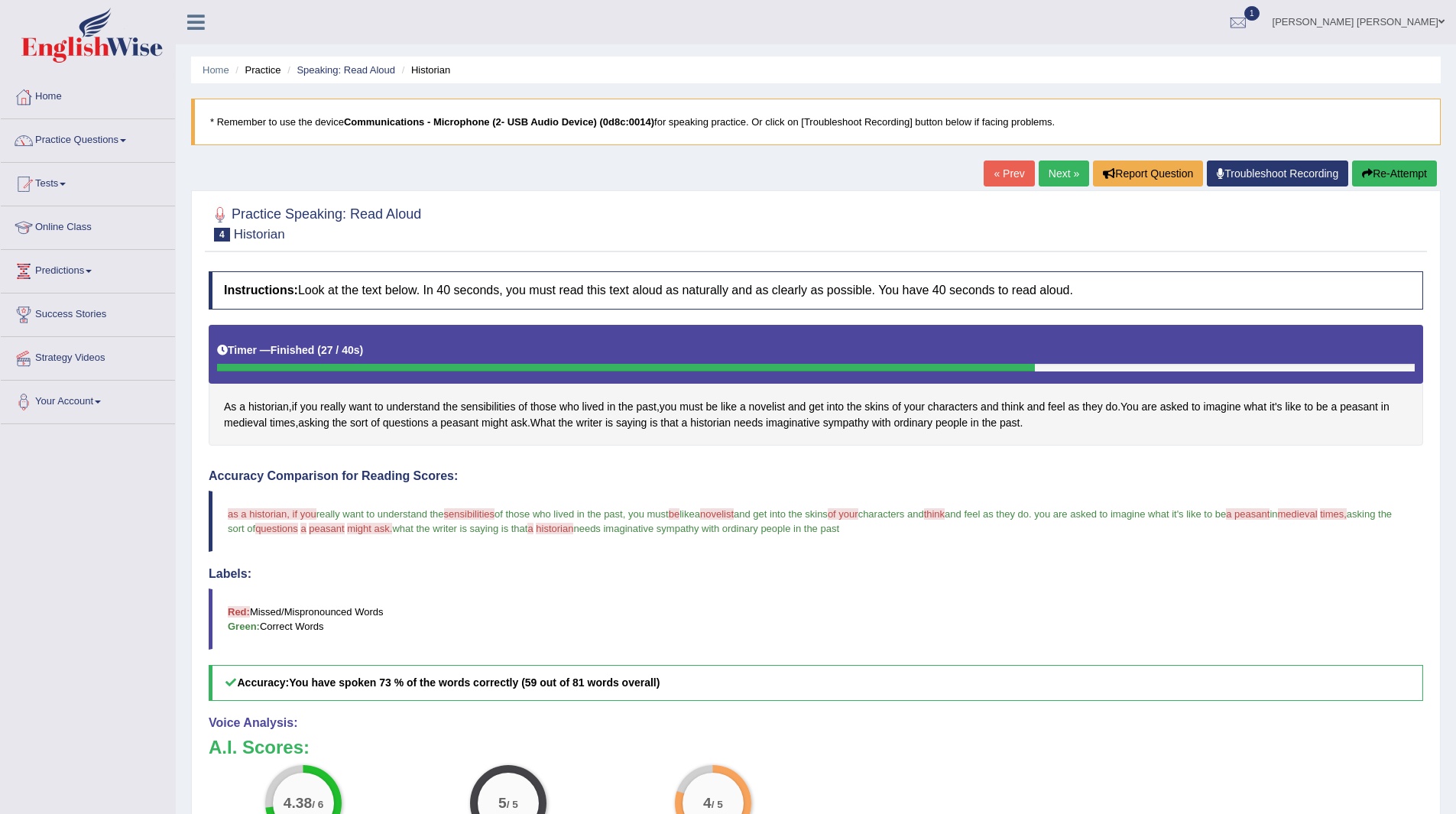
click at [1043, 177] on link "Next »" at bounding box center [1063, 173] width 51 height 26
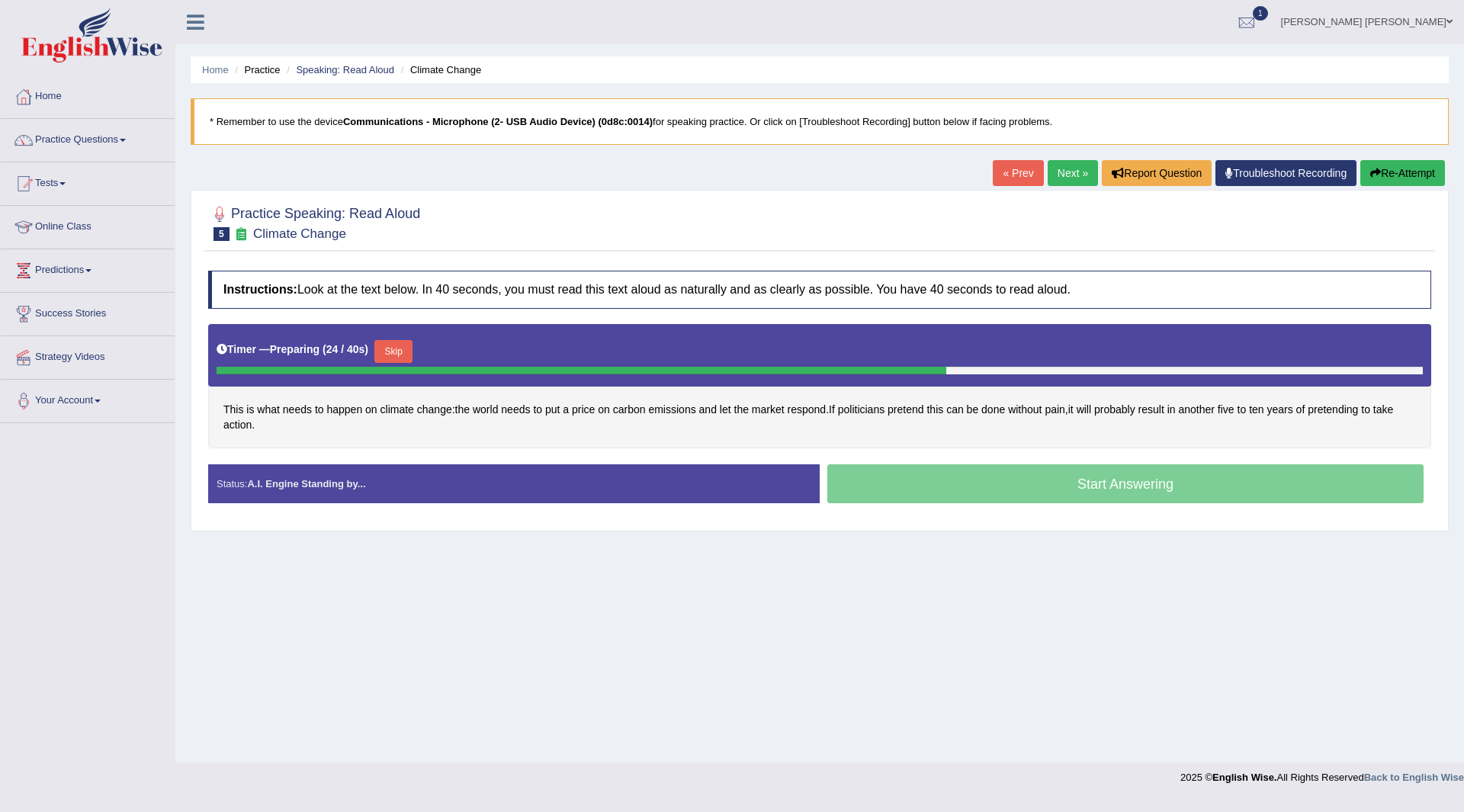
click at [395, 347] on button "Skip" at bounding box center [394, 352] width 38 height 23
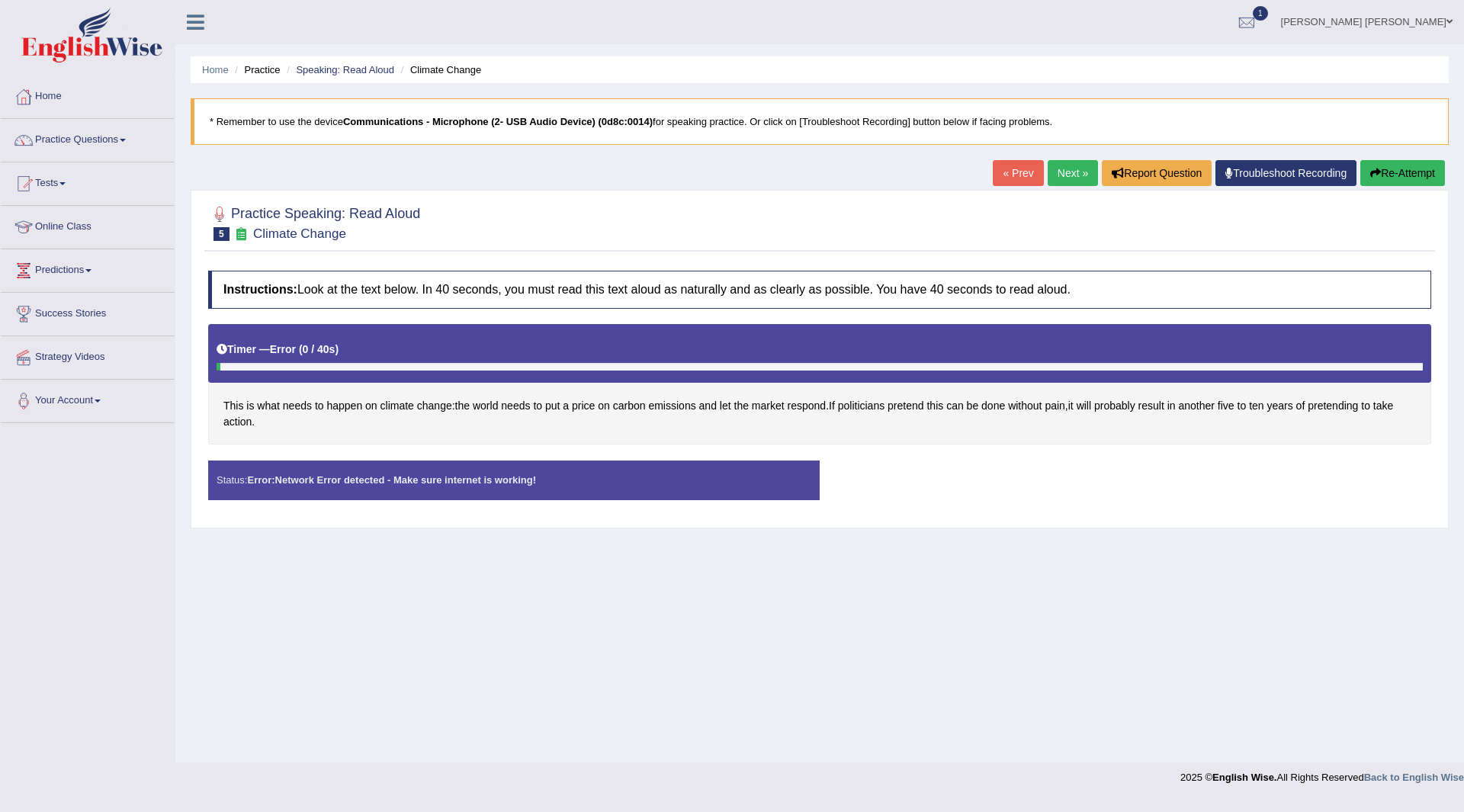
click at [1060, 174] on link "Next »" at bounding box center [1073, 173] width 51 height 26
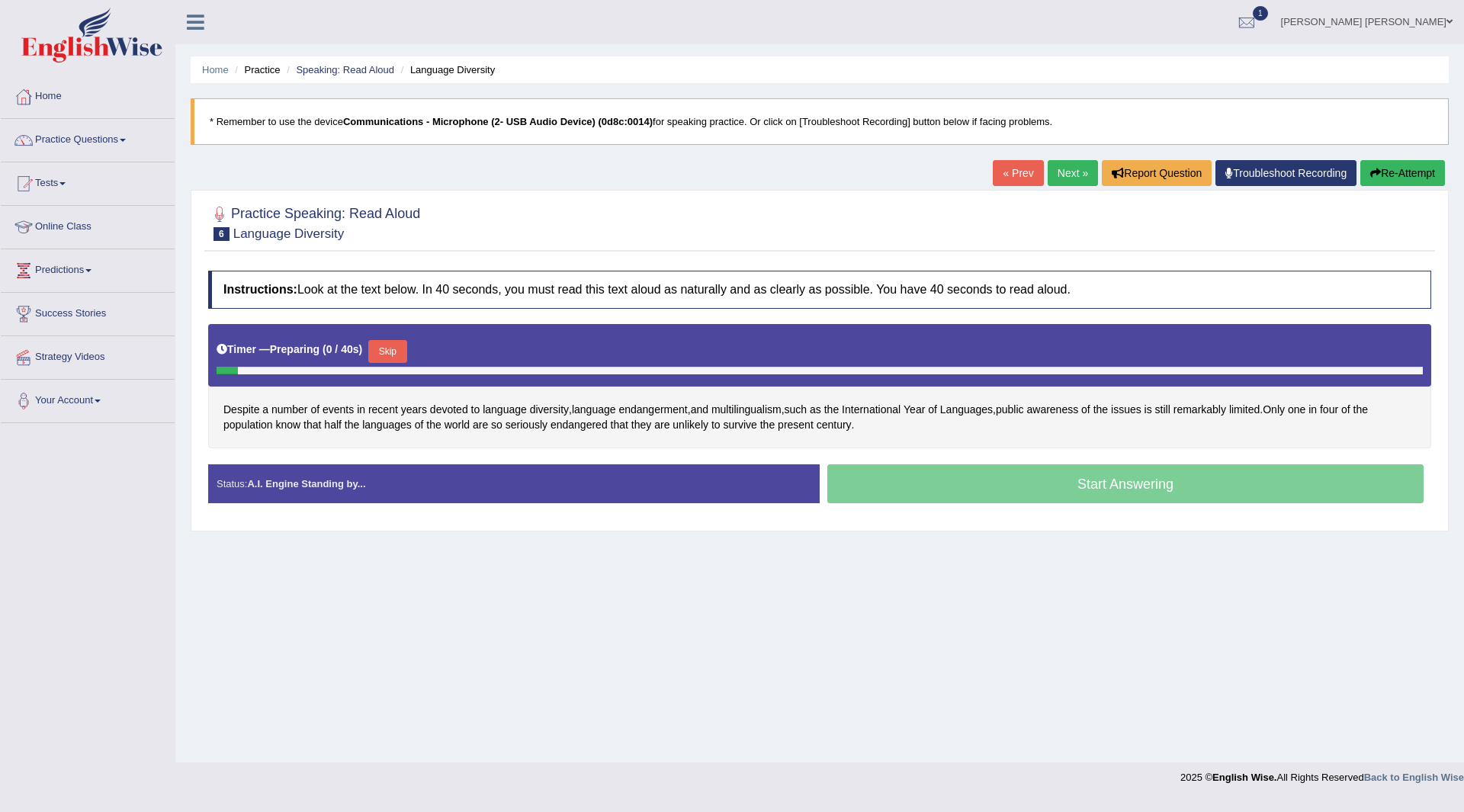
click at [1002, 167] on link "« Prev" at bounding box center [1018, 173] width 51 height 26
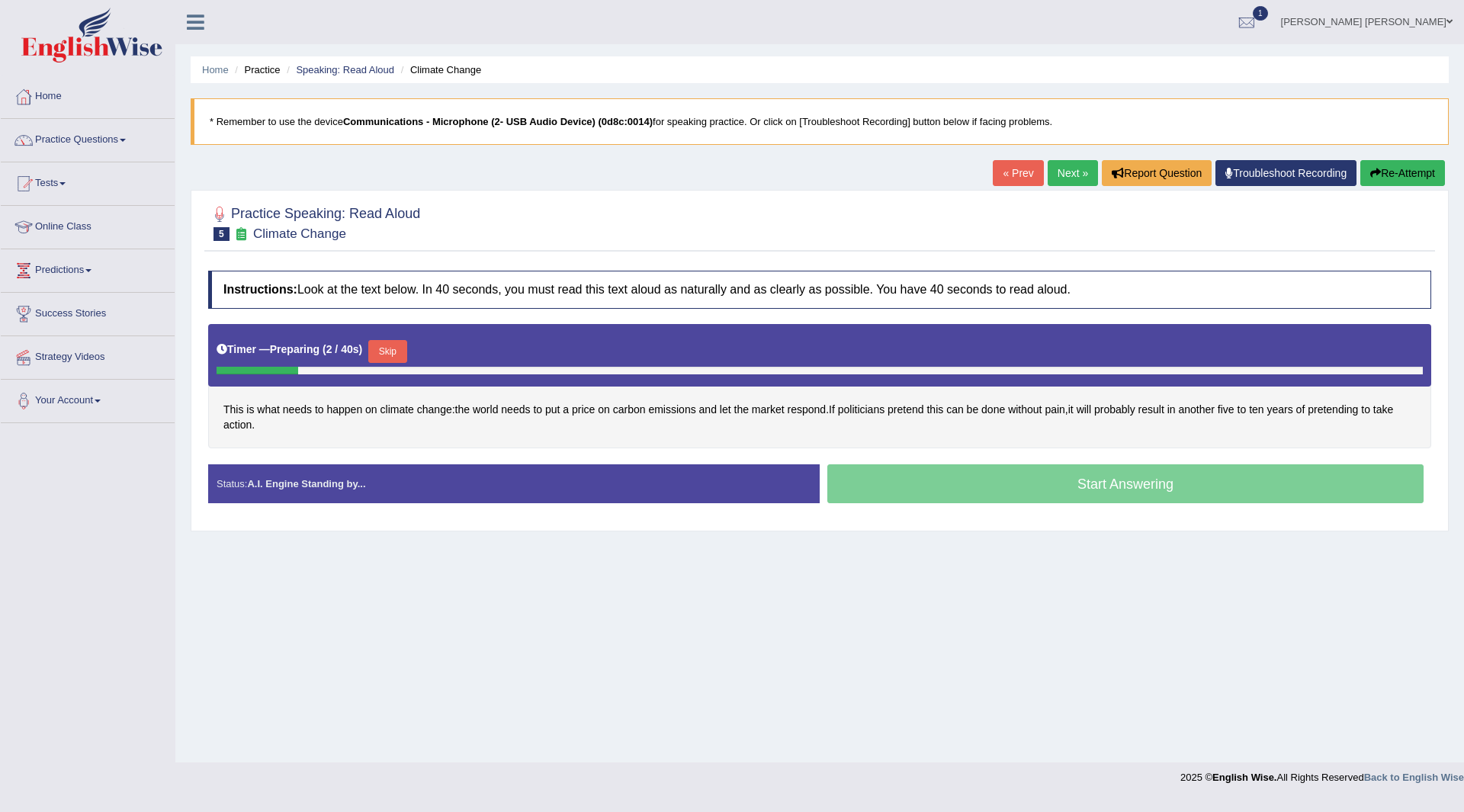
click at [388, 345] on button "Skip" at bounding box center [387, 352] width 38 height 23
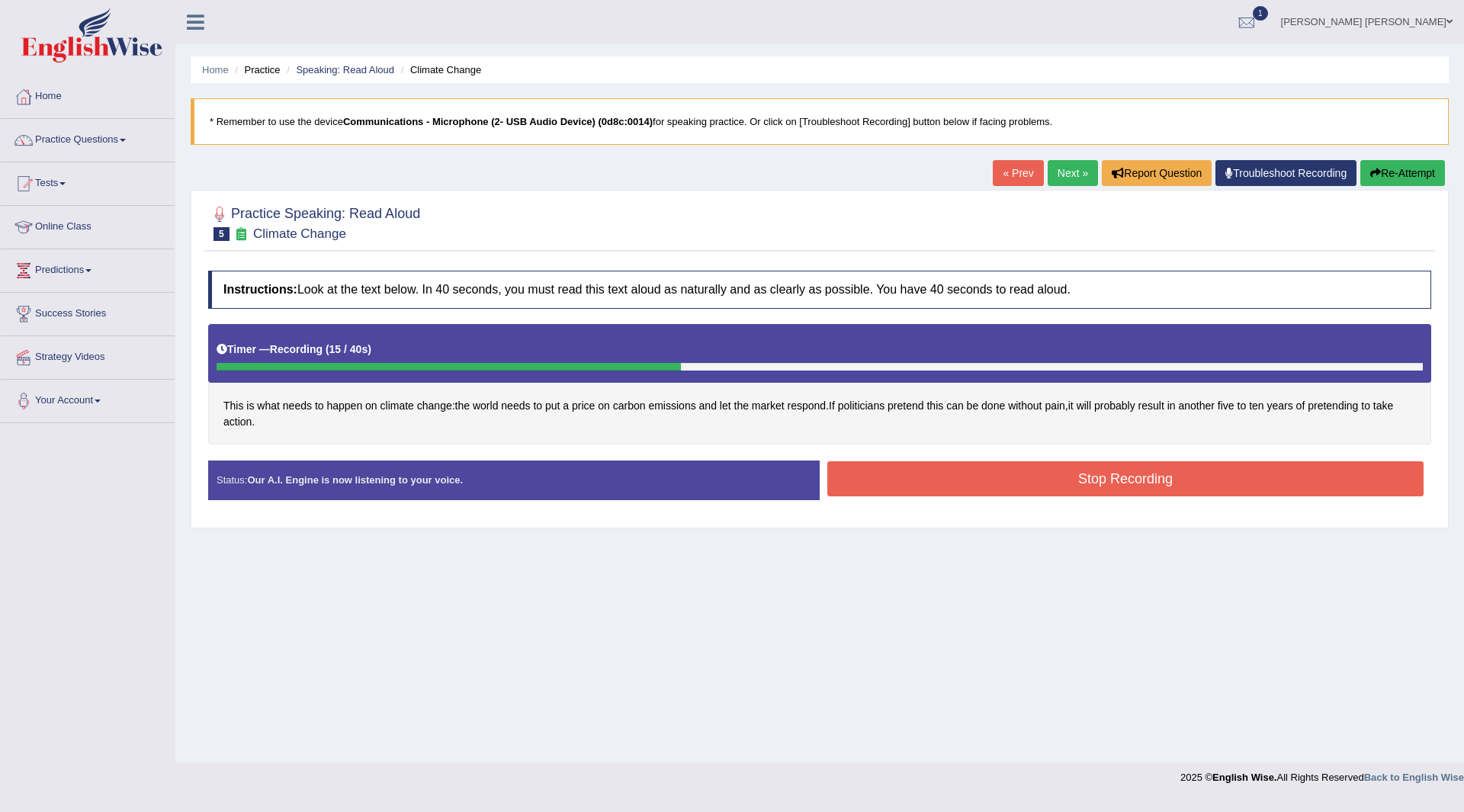
click at [889, 479] on button "Stop Recording" at bounding box center [1126, 478] width 597 height 35
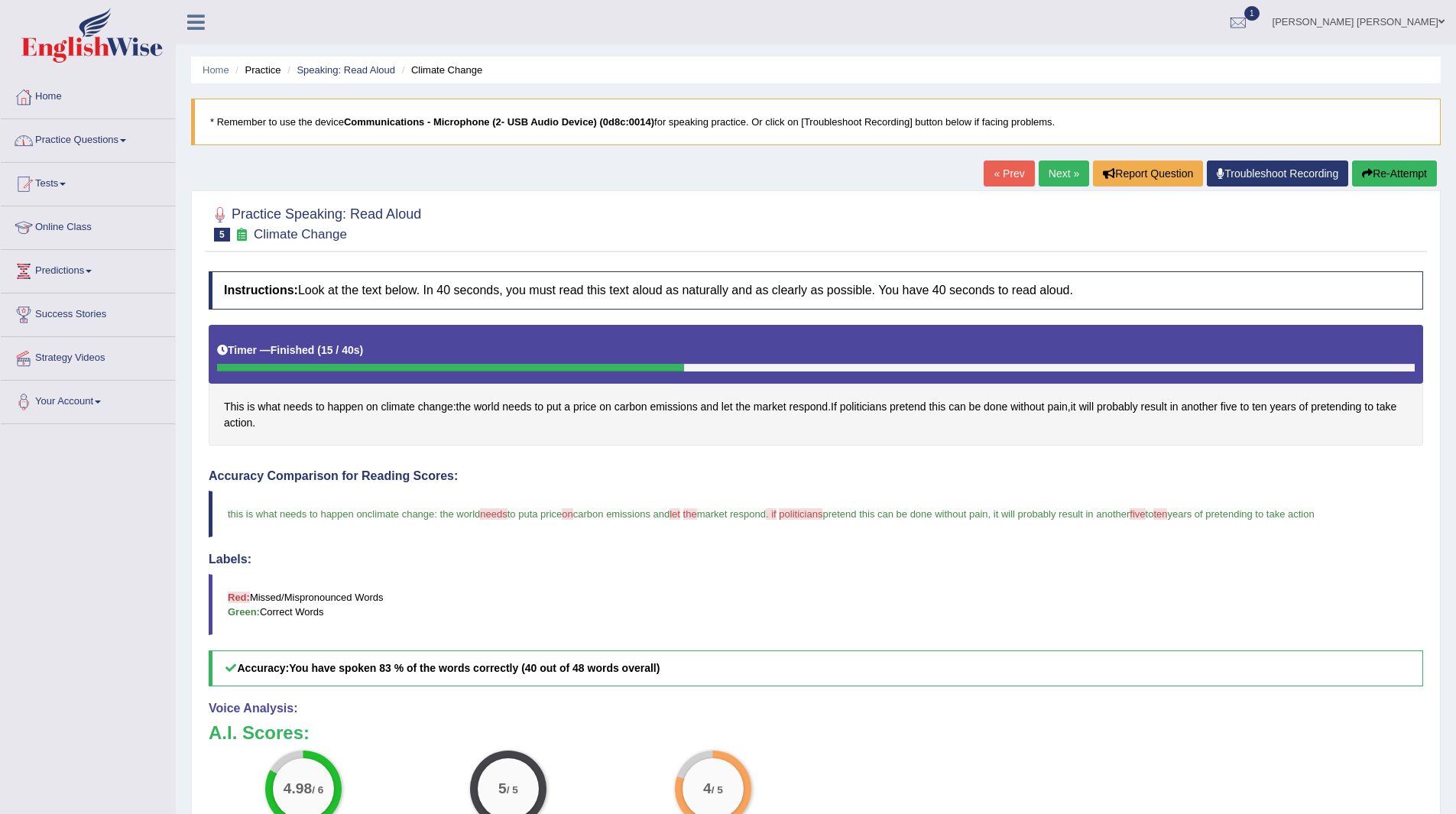
click at [58, 129] on link "Practice Questions" at bounding box center [87, 138] width 174 height 38
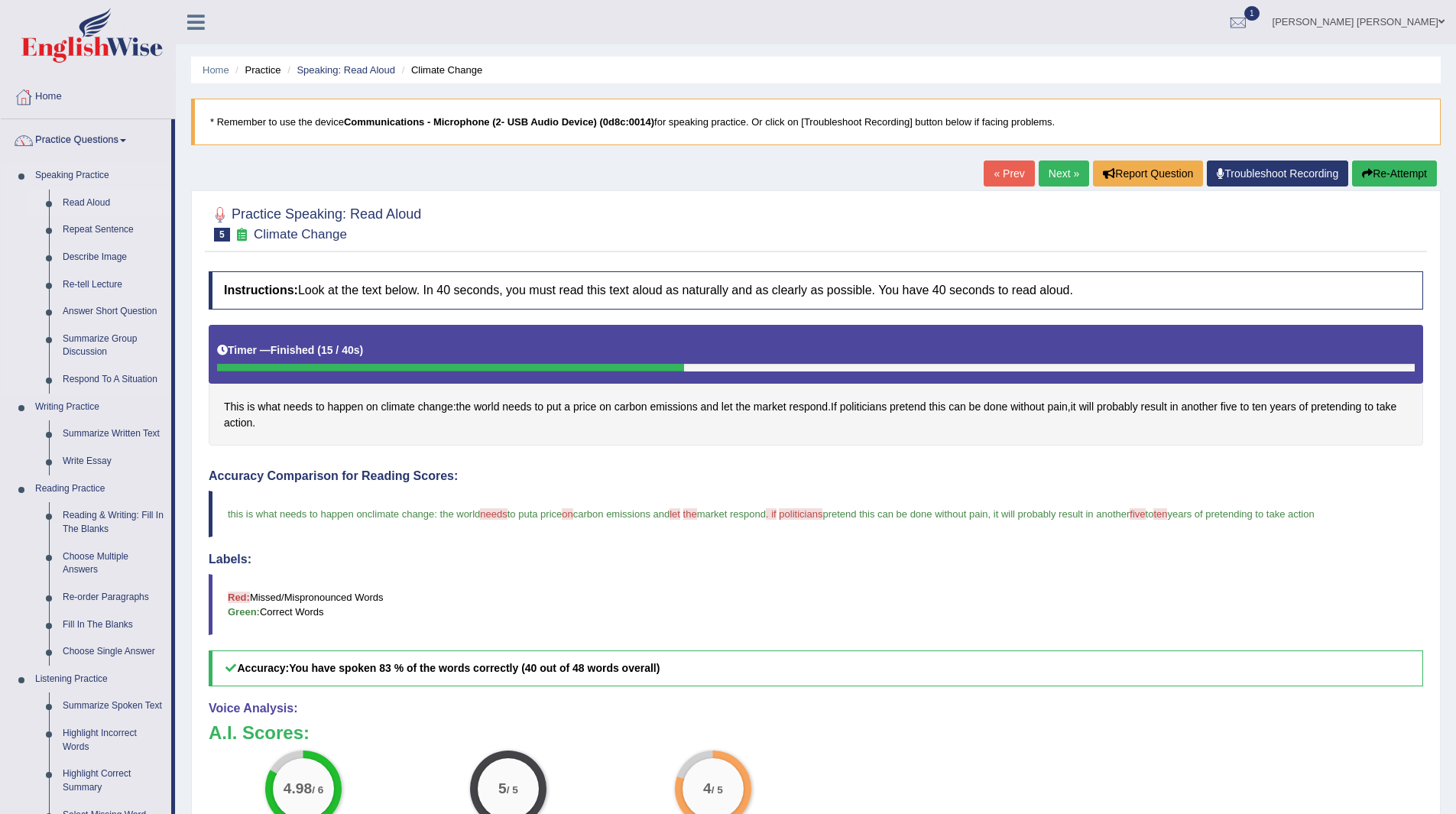
click at [90, 204] on link "Read Aloud" at bounding box center [113, 203] width 115 height 28
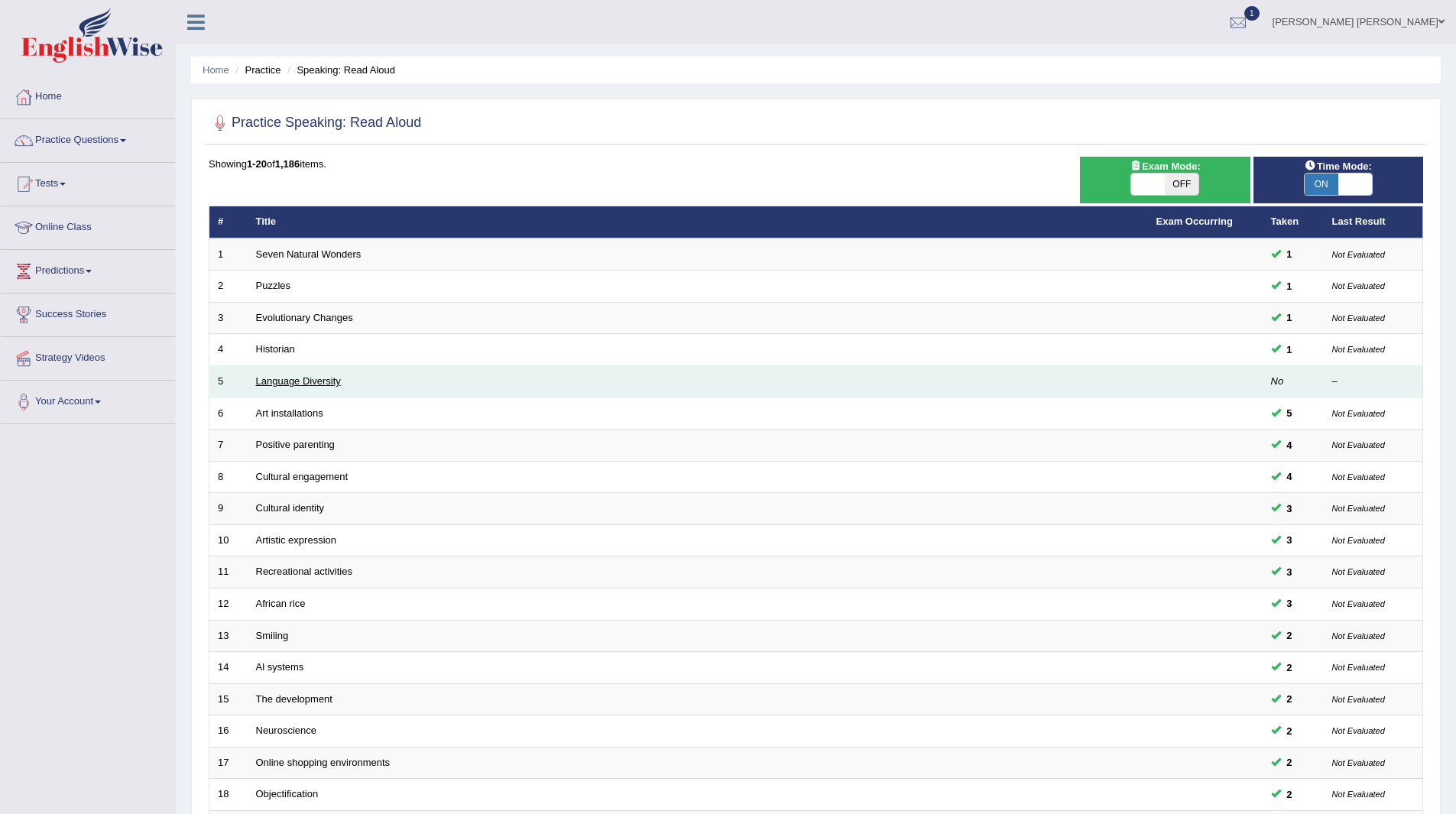
click at [309, 384] on link "Language Diversity" at bounding box center [298, 381] width 85 height 12
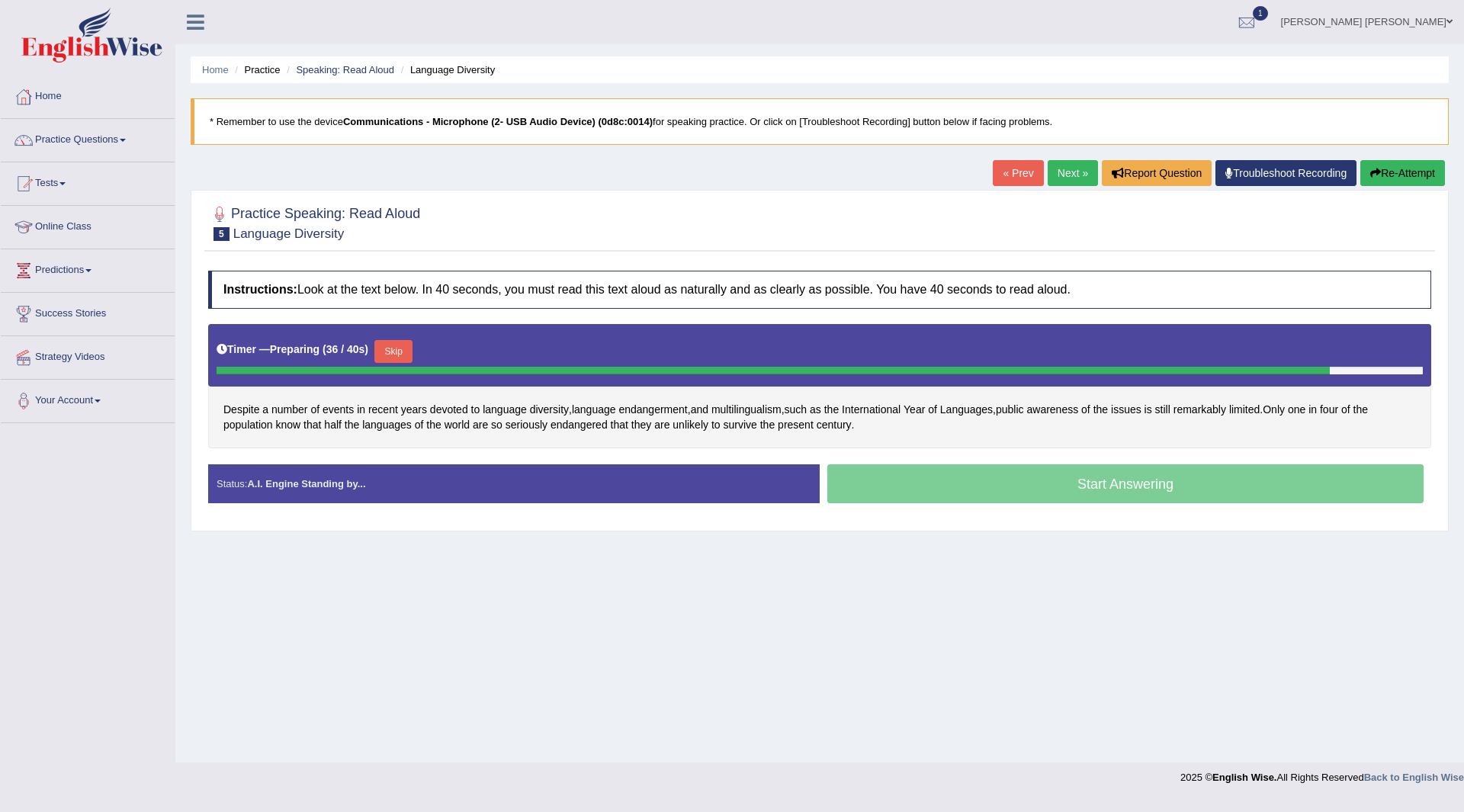
click at [401, 349] on button "Skip" at bounding box center [394, 352] width 38 height 23
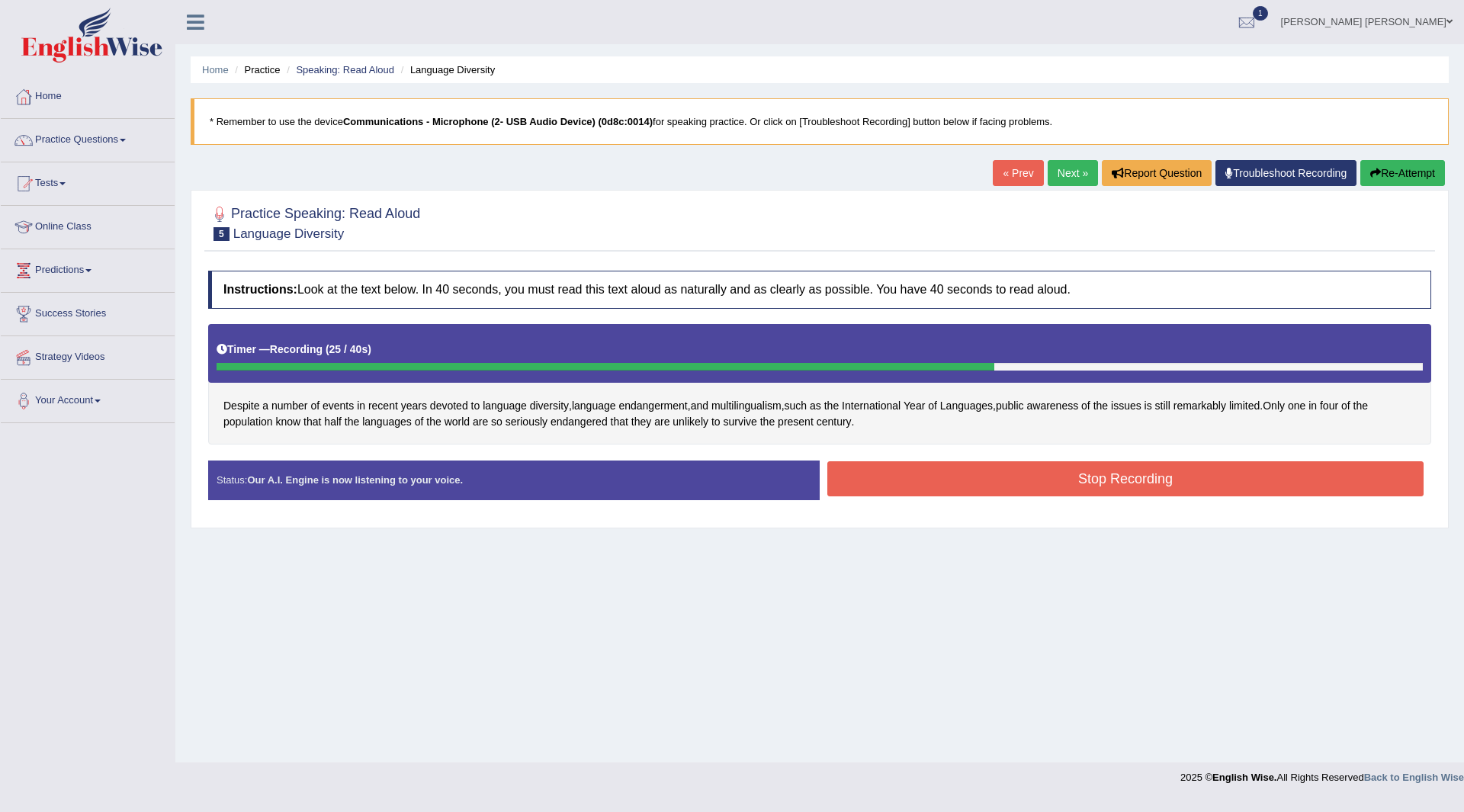
click at [871, 473] on button "Stop Recording" at bounding box center [1126, 478] width 597 height 35
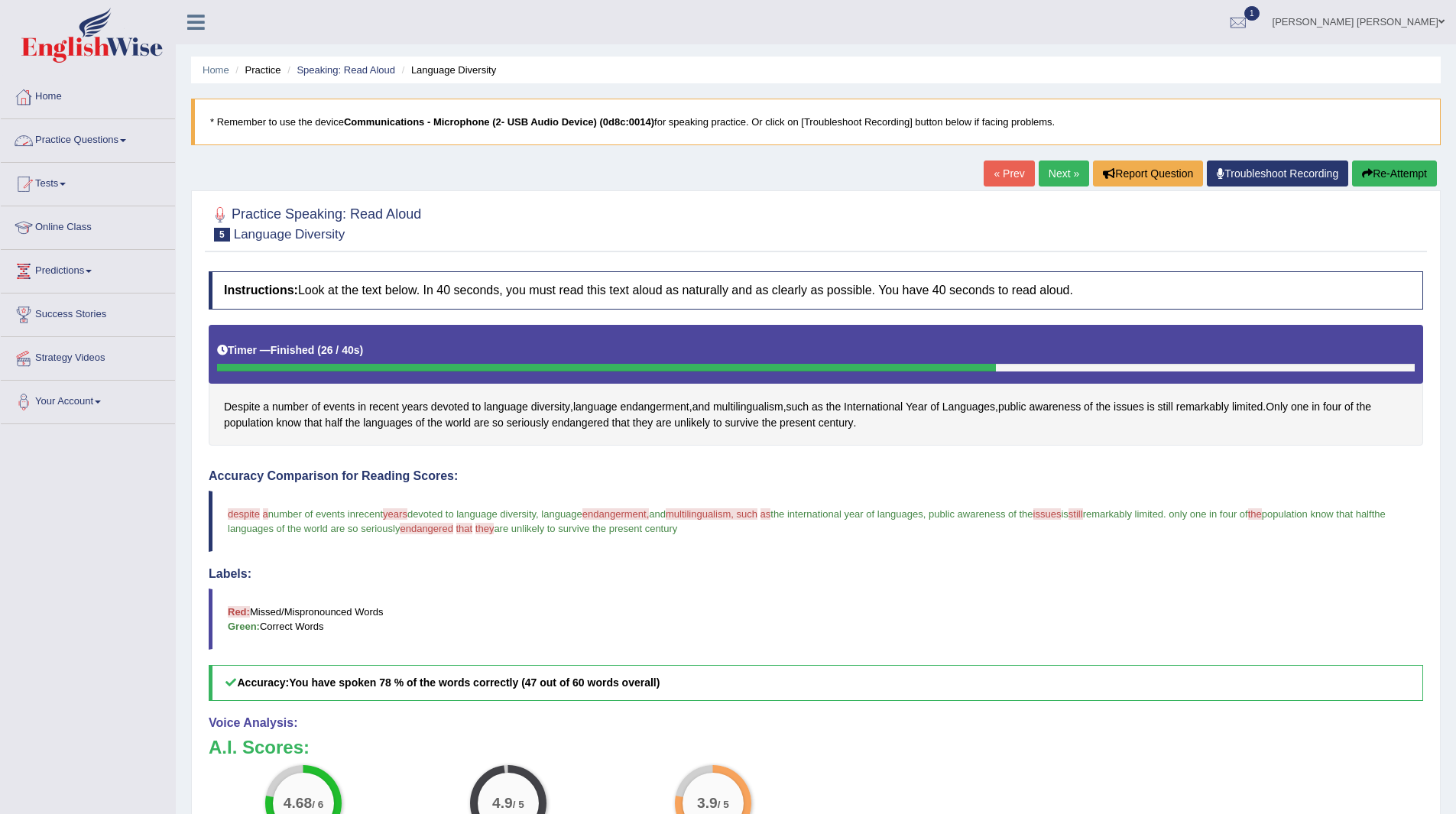
click at [87, 138] on link "Practice Questions" at bounding box center [87, 138] width 174 height 38
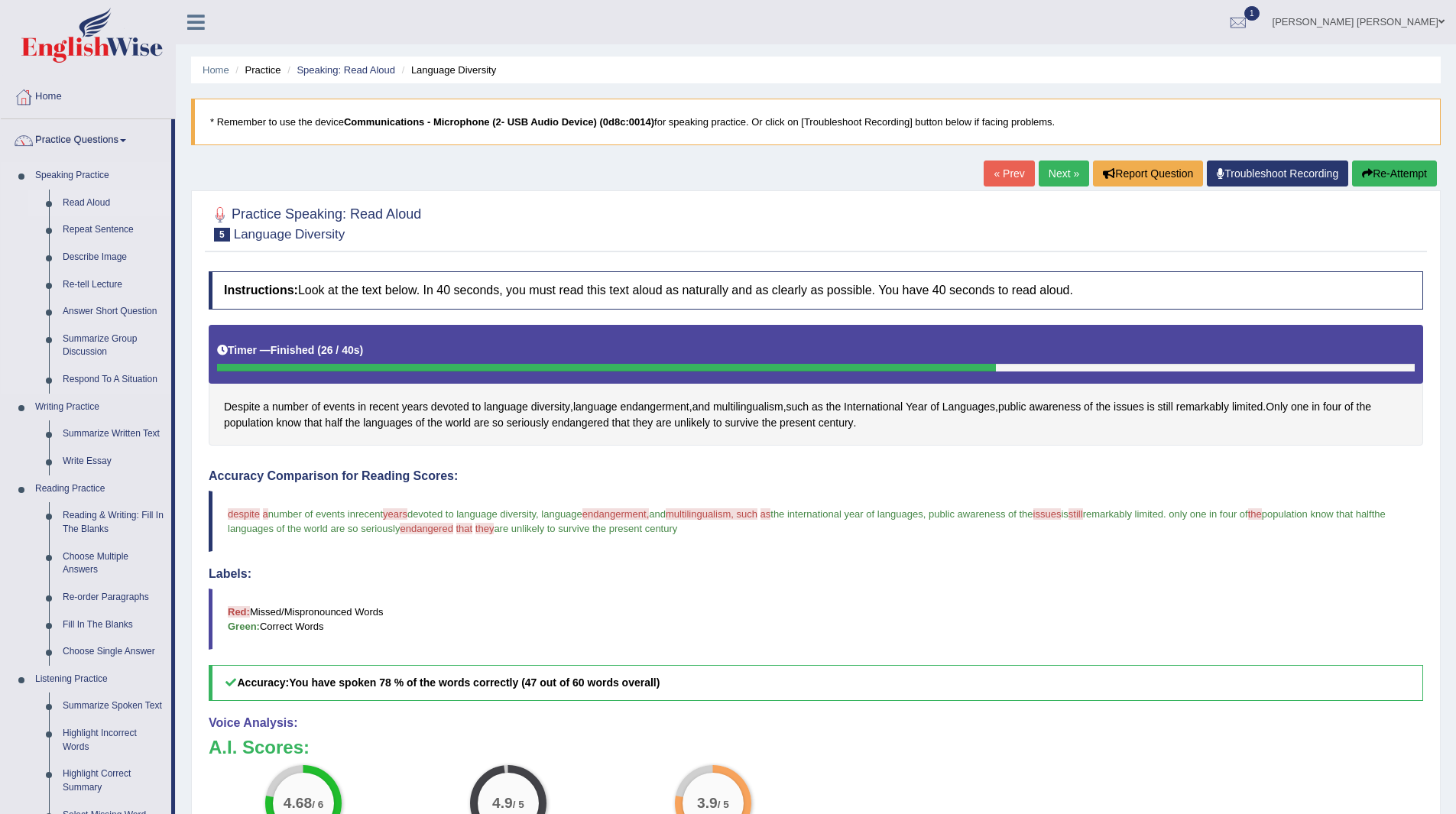
click at [87, 205] on link "Read Aloud" at bounding box center [113, 203] width 115 height 28
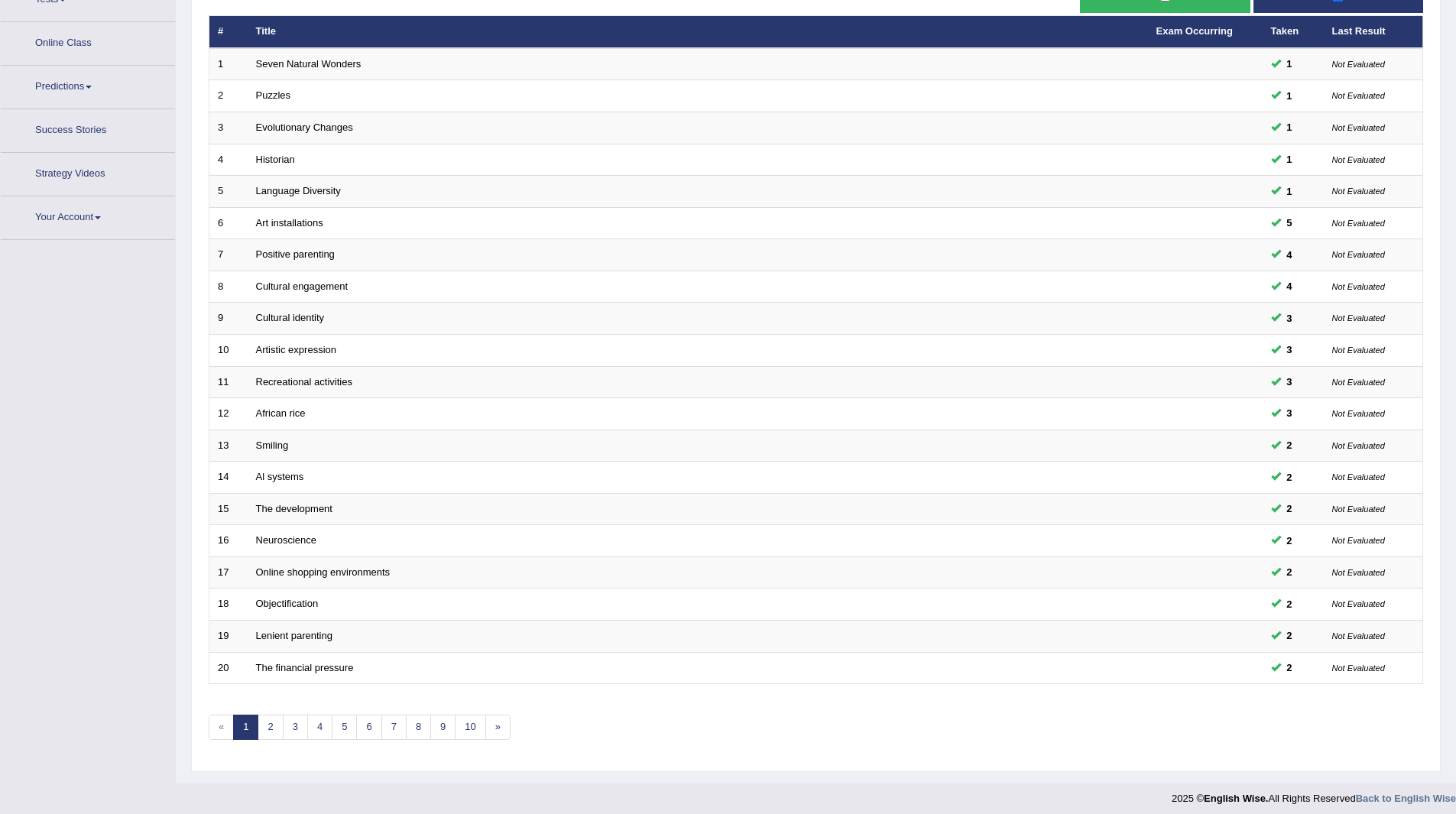
scroll to position [198, 0]
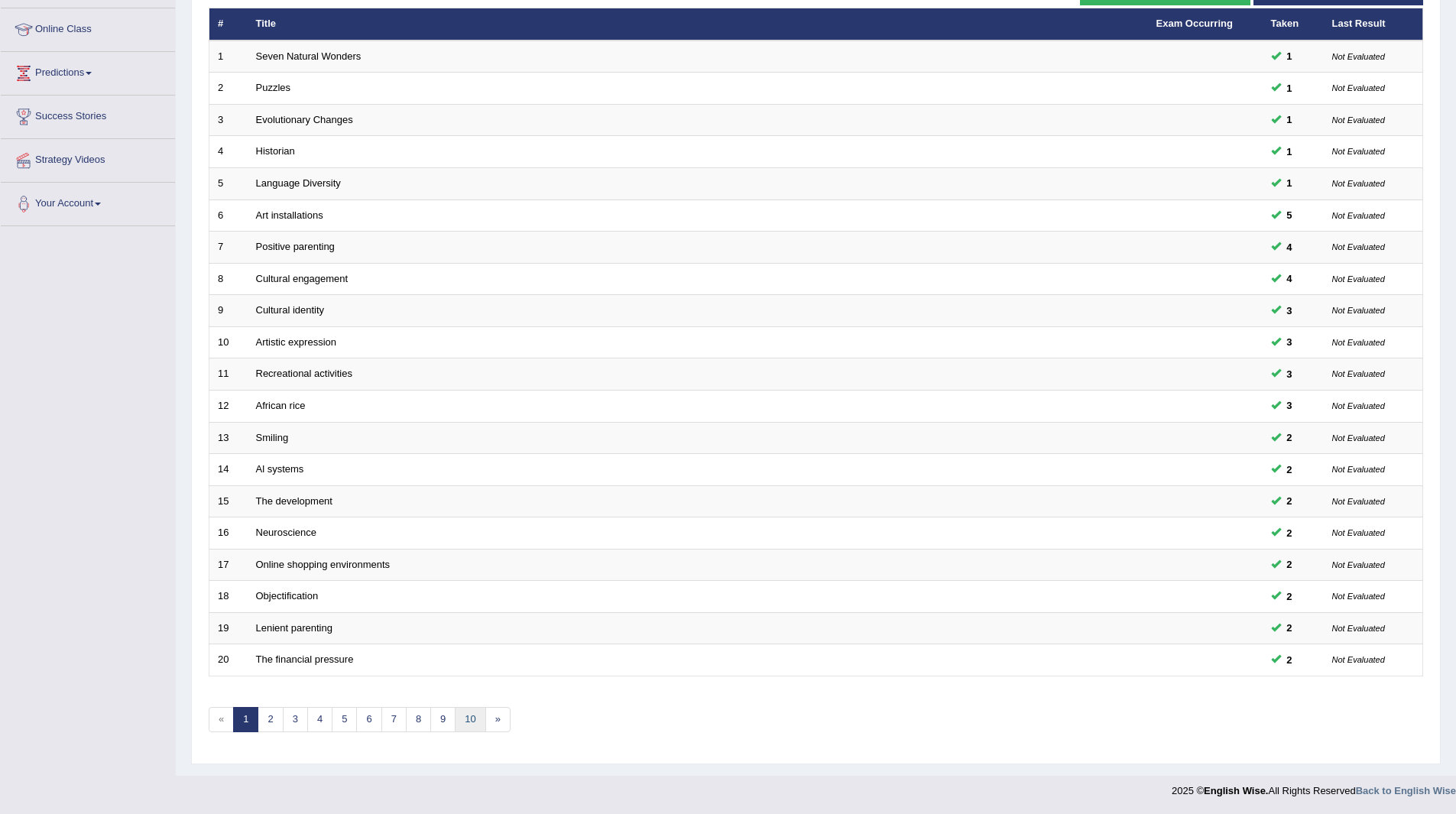
click at [474, 714] on link "10" at bounding box center [470, 719] width 30 height 25
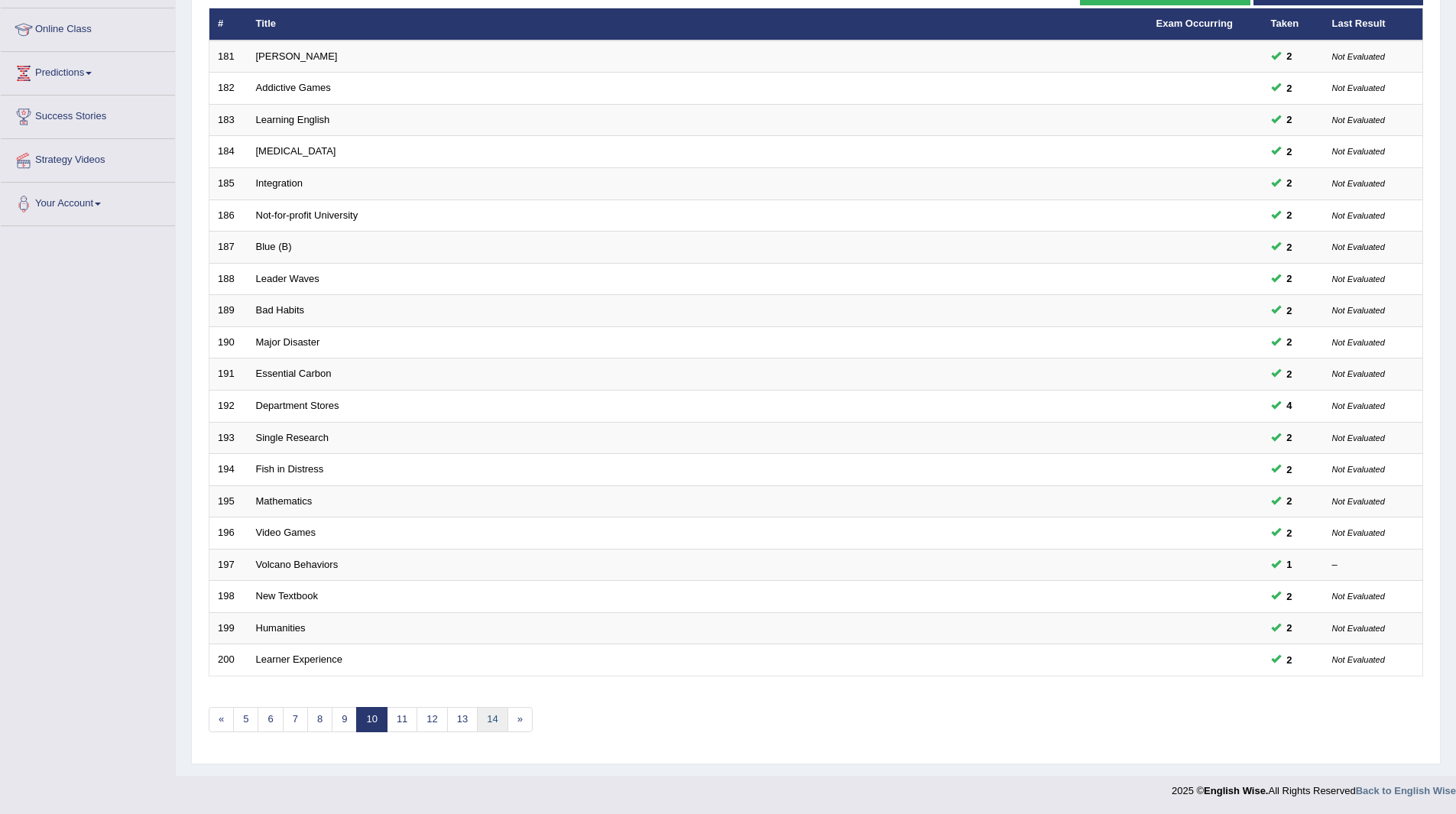
click at [487, 720] on link "14" at bounding box center [492, 719] width 30 height 25
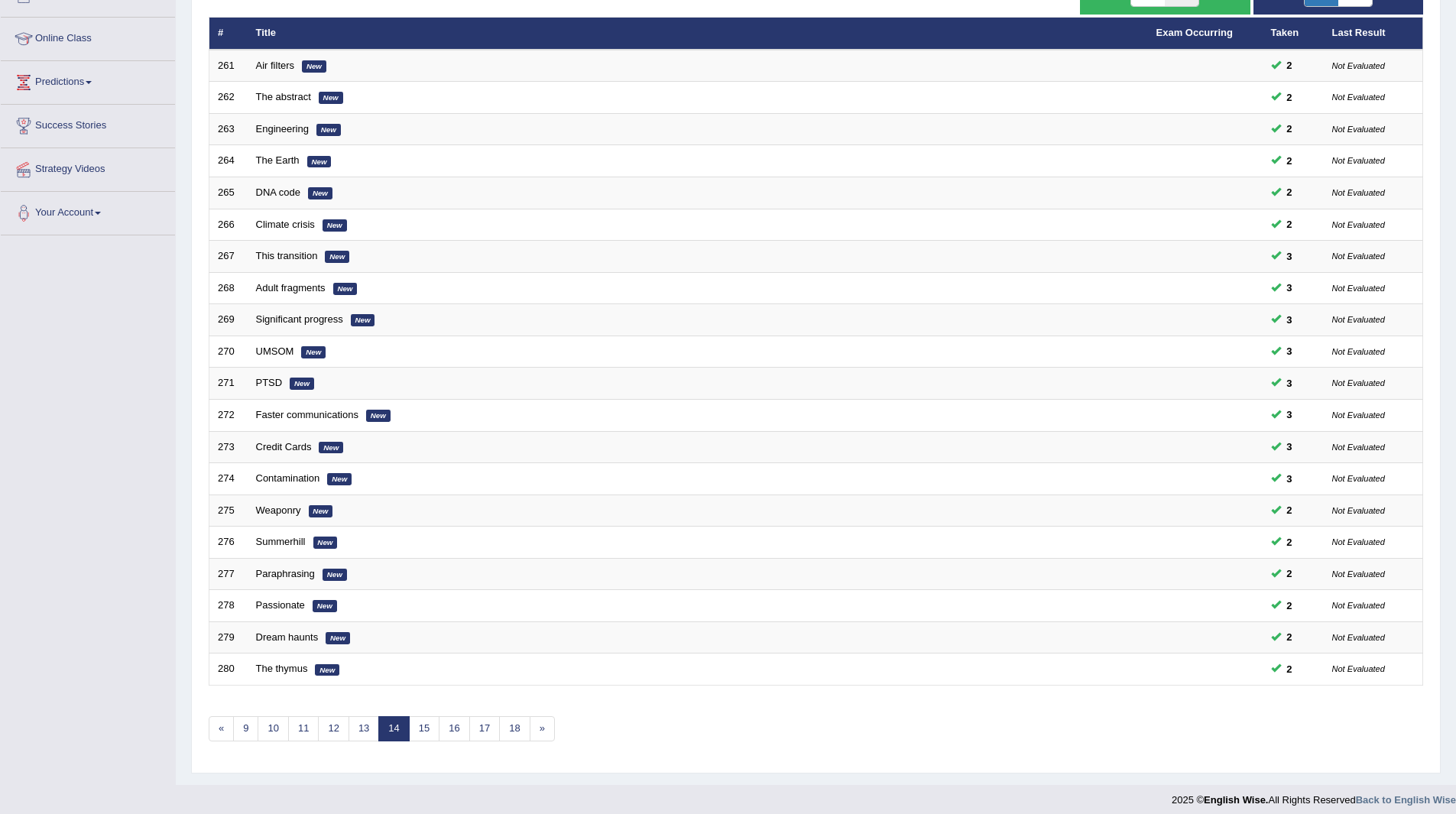
scroll to position [198, 0]
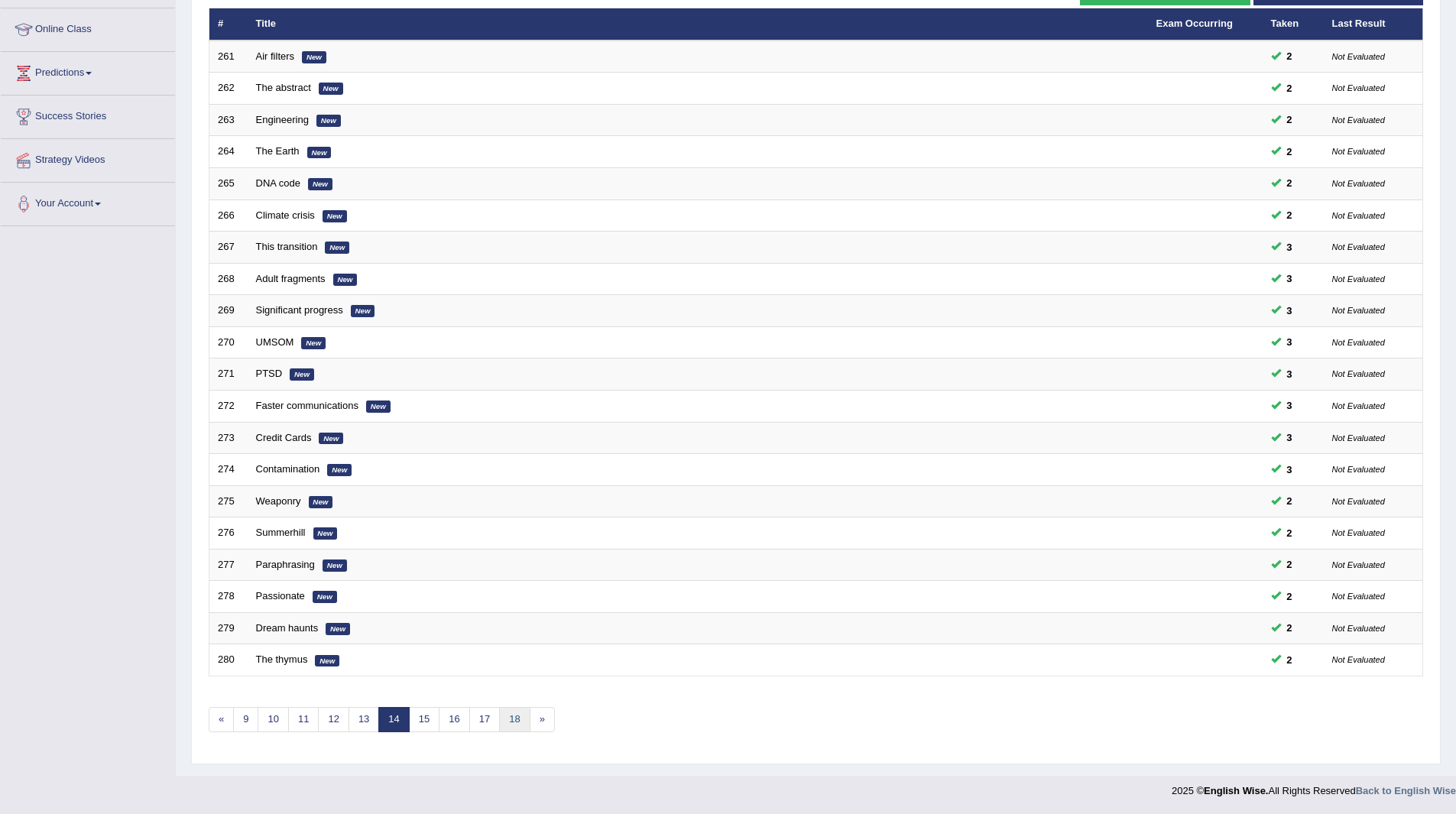
click at [514, 716] on link "18" at bounding box center [514, 719] width 30 height 25
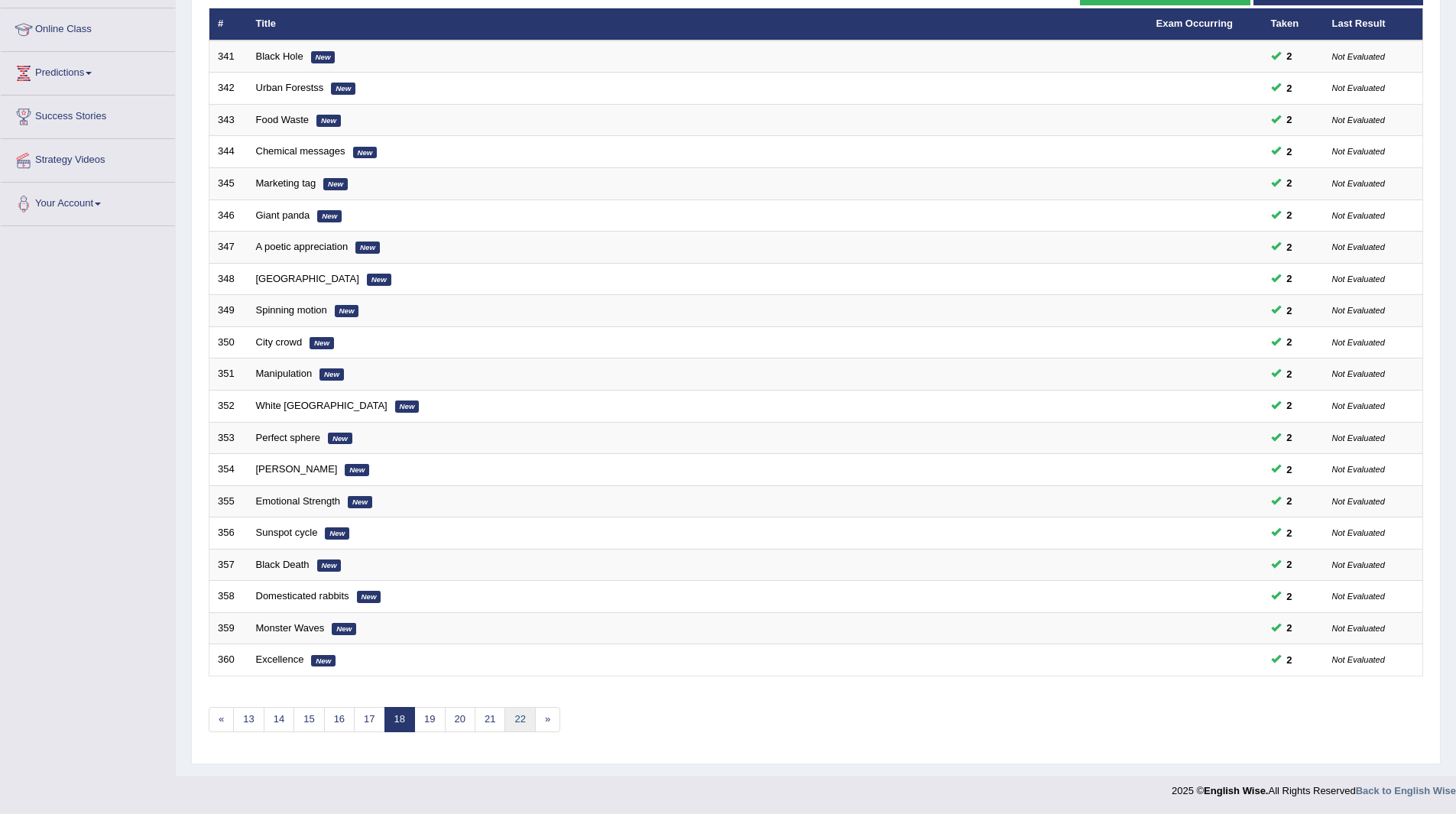
click at [527, 718] on link "22" at bounding box center [519, 719] width 30 height 25
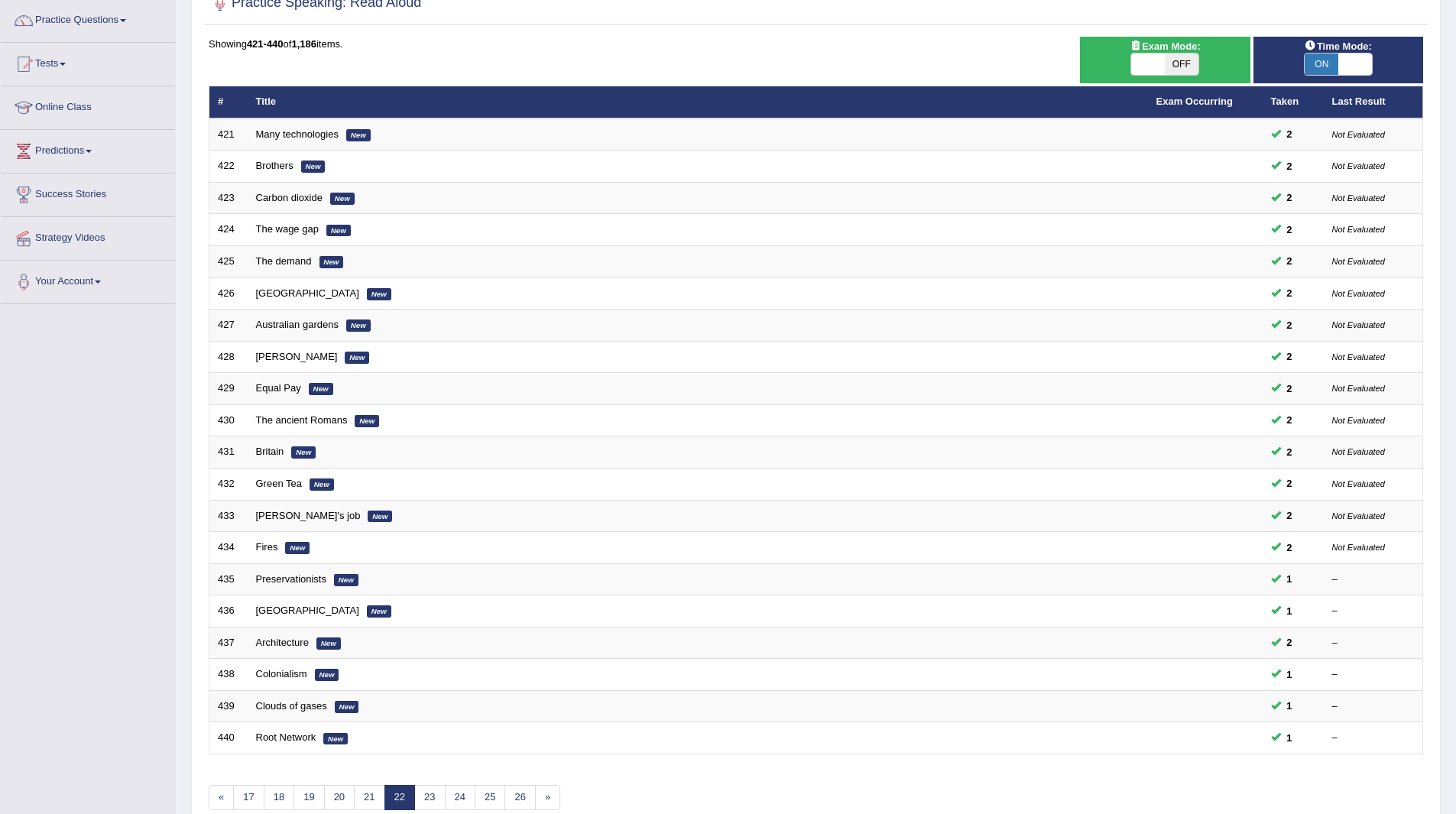
scroll to position [198, 0]
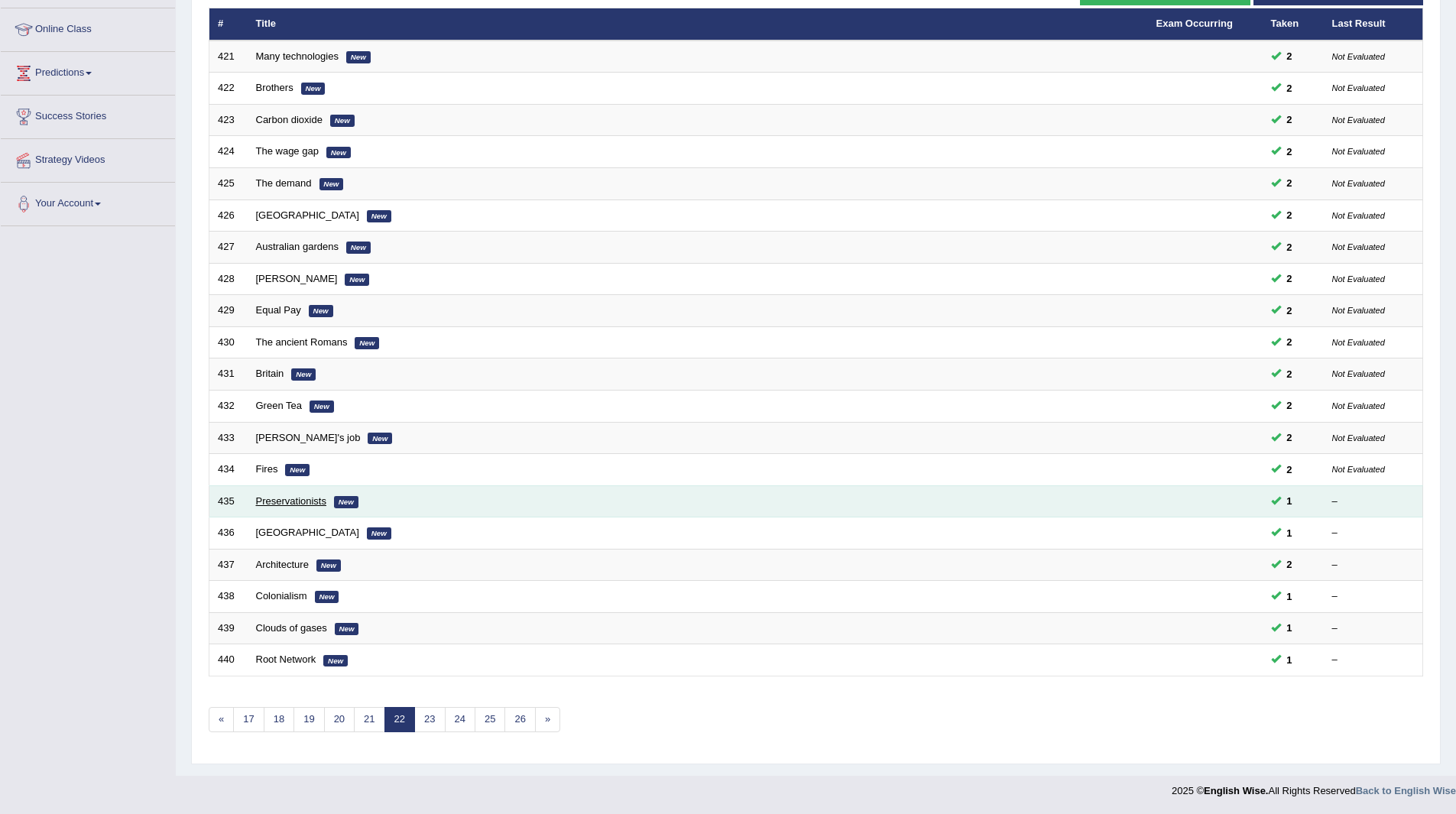
click at [268, 499] on link "Preservationists" at bounding box center [291, 501] width 70 height 12
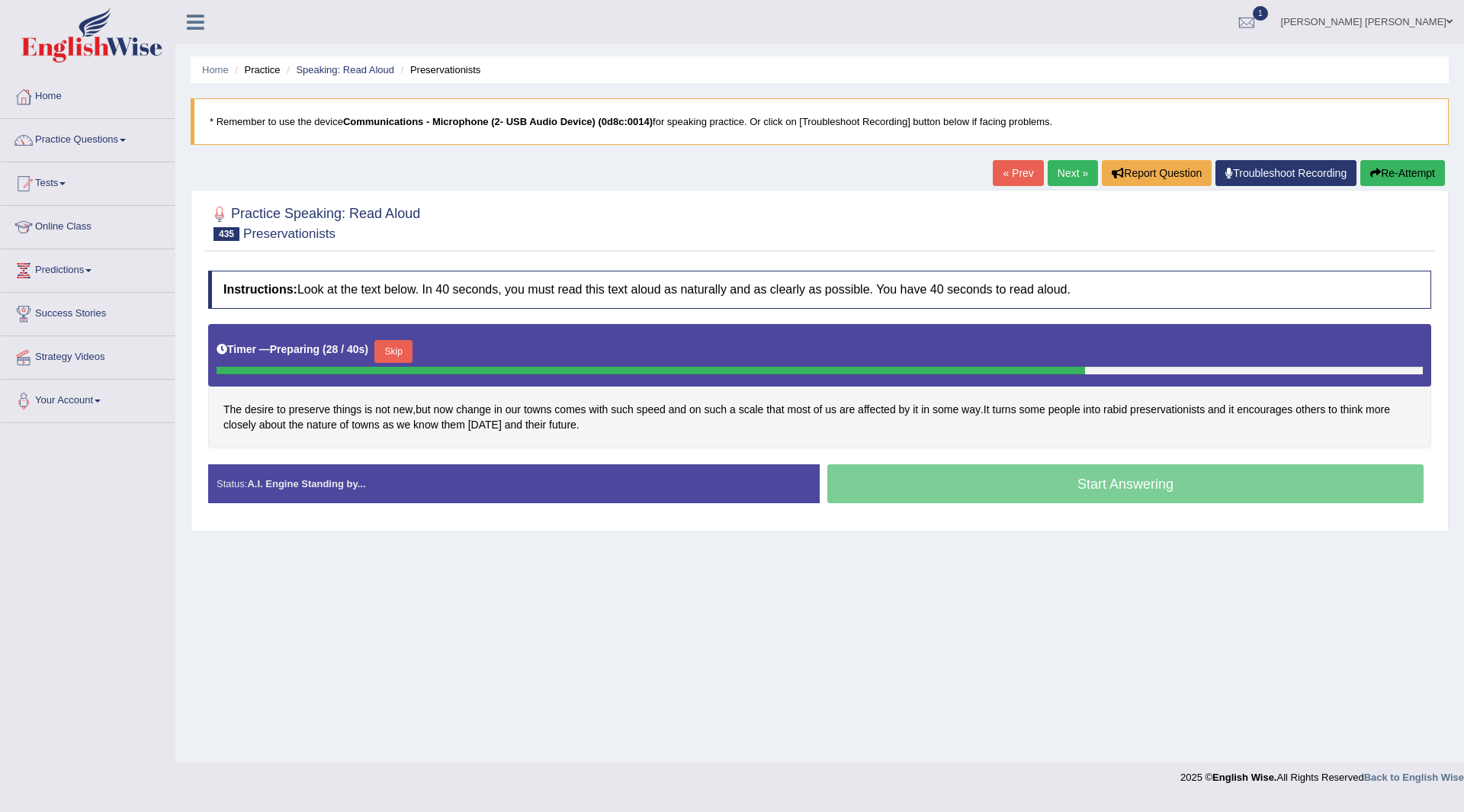
click at [400, 347] on button "Skip" at bounding box center [394, 352] width 38 height 23
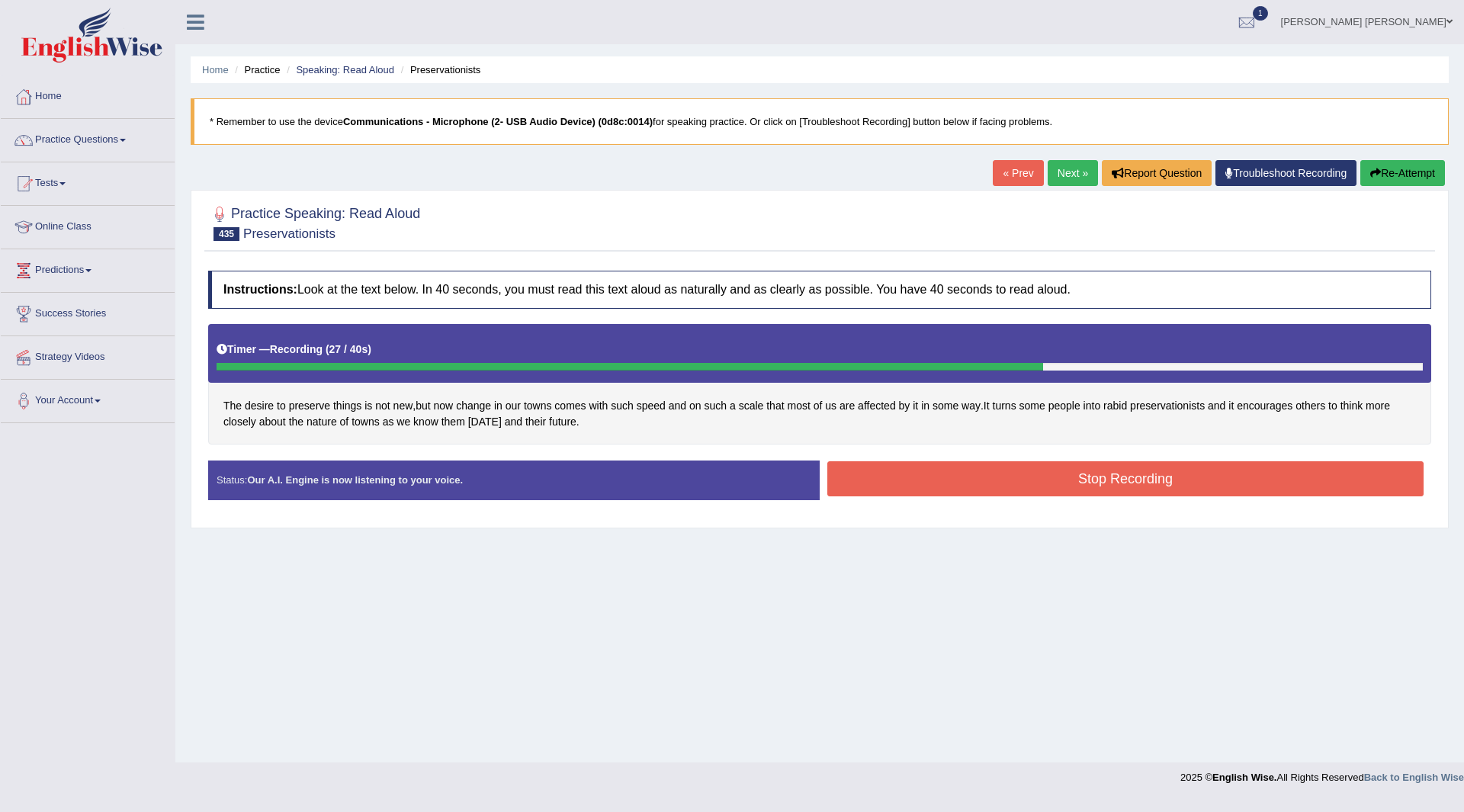
click at [868, 483] on button "Stop Recording" at bounding box center [1126, 478] width 597 height 35
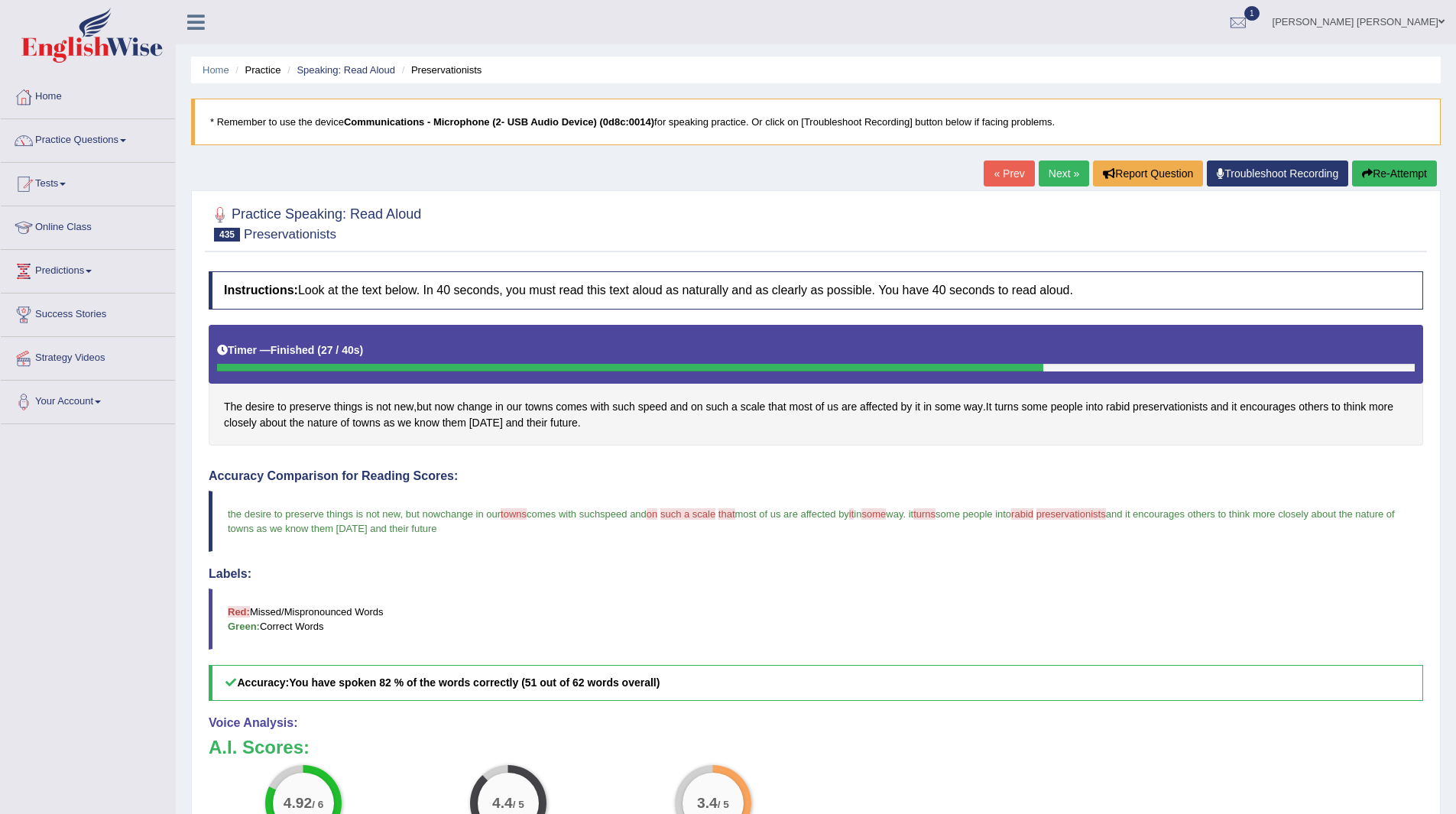
drag, startPoint x: 1058, startPoint y: 170, endPoint x: 1044, endPoint y: 173, distance: 14.3
click at [1058, 170] on link "Next »" at bounding box center [1063, 173] width 51 height 26
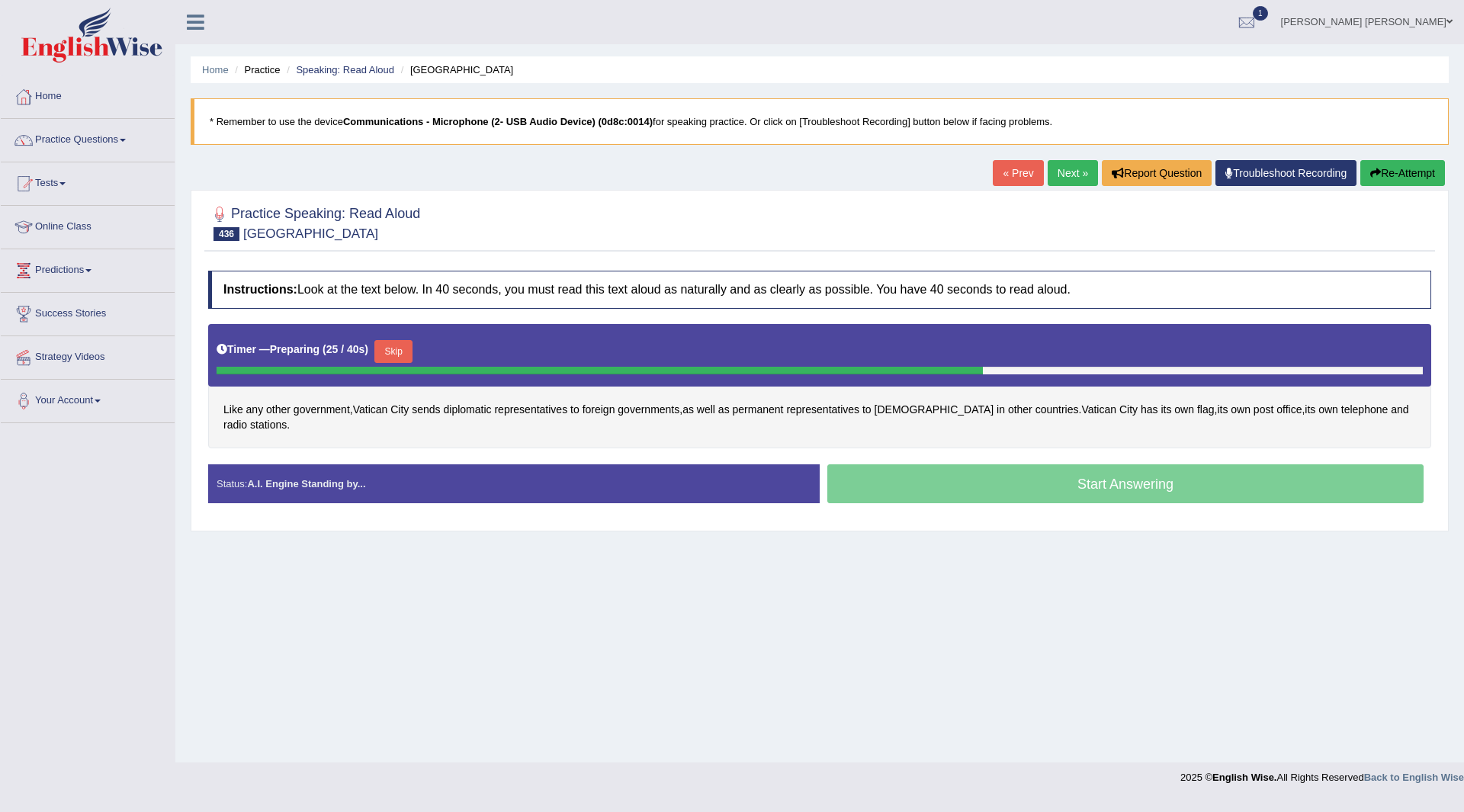
click at [392, 351] on button "Skip" at bounding box center [394, 352] width 38 height 23
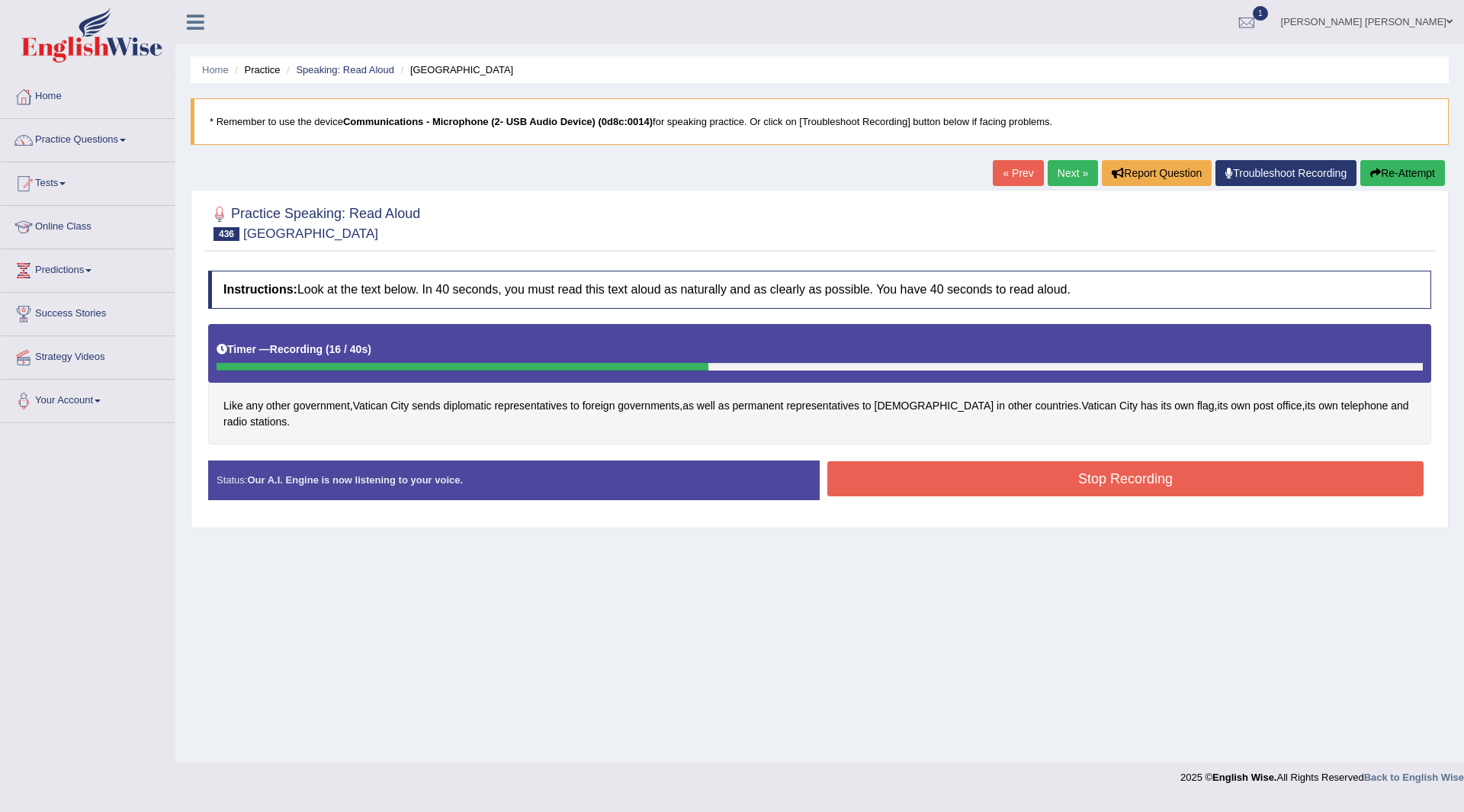
click at [945, 481] on button "Stop Recording" at bounding box center [1126, 478] width 597 height 35
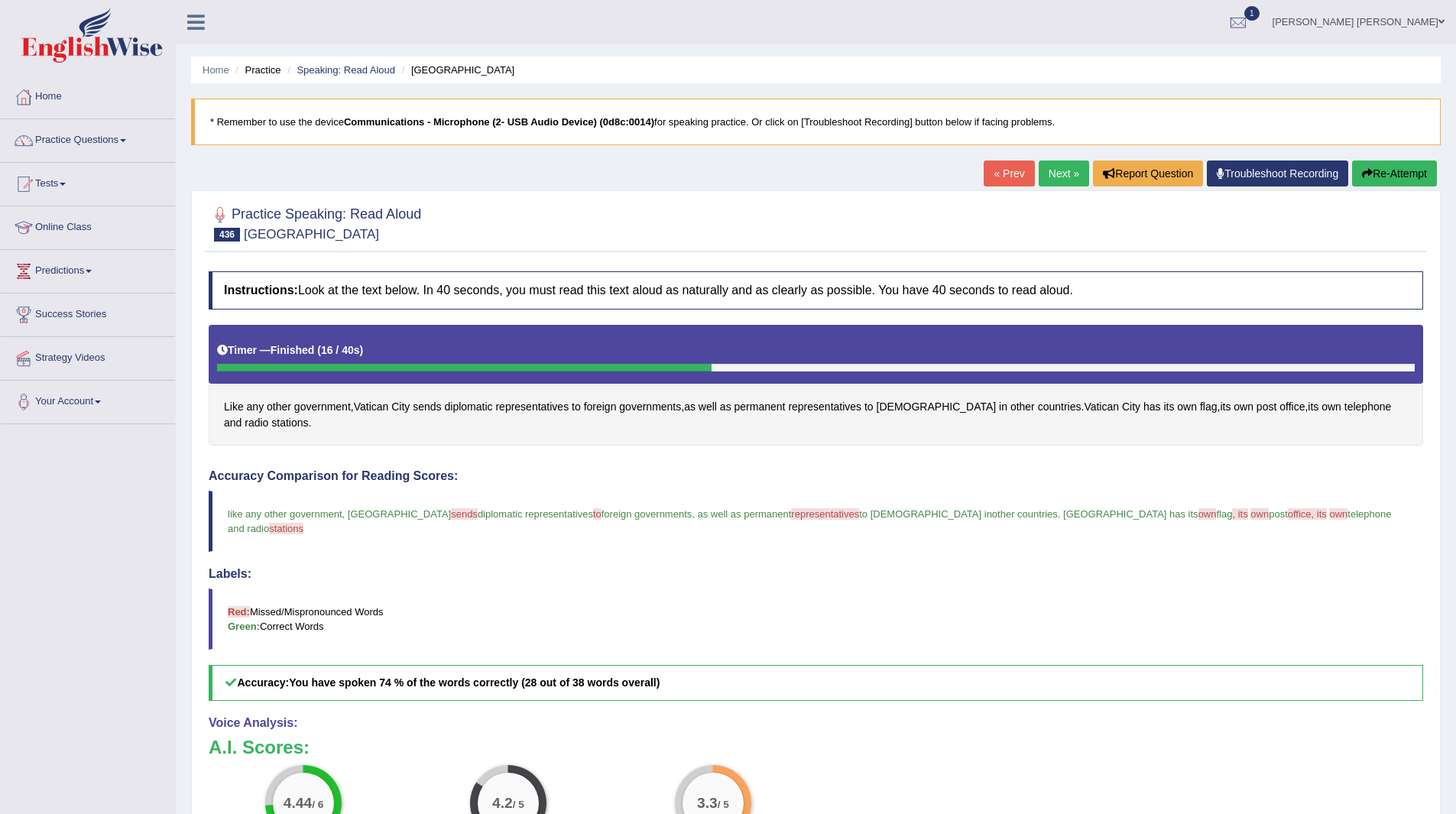
drag, startPoint x: 1055, startPoint y: 171, endPoint x: 980, endPoint y: 184, distance: 76.1
click at [1055, 171] on link "Next »" at bounding box center [1063, 173] width 51 height 26
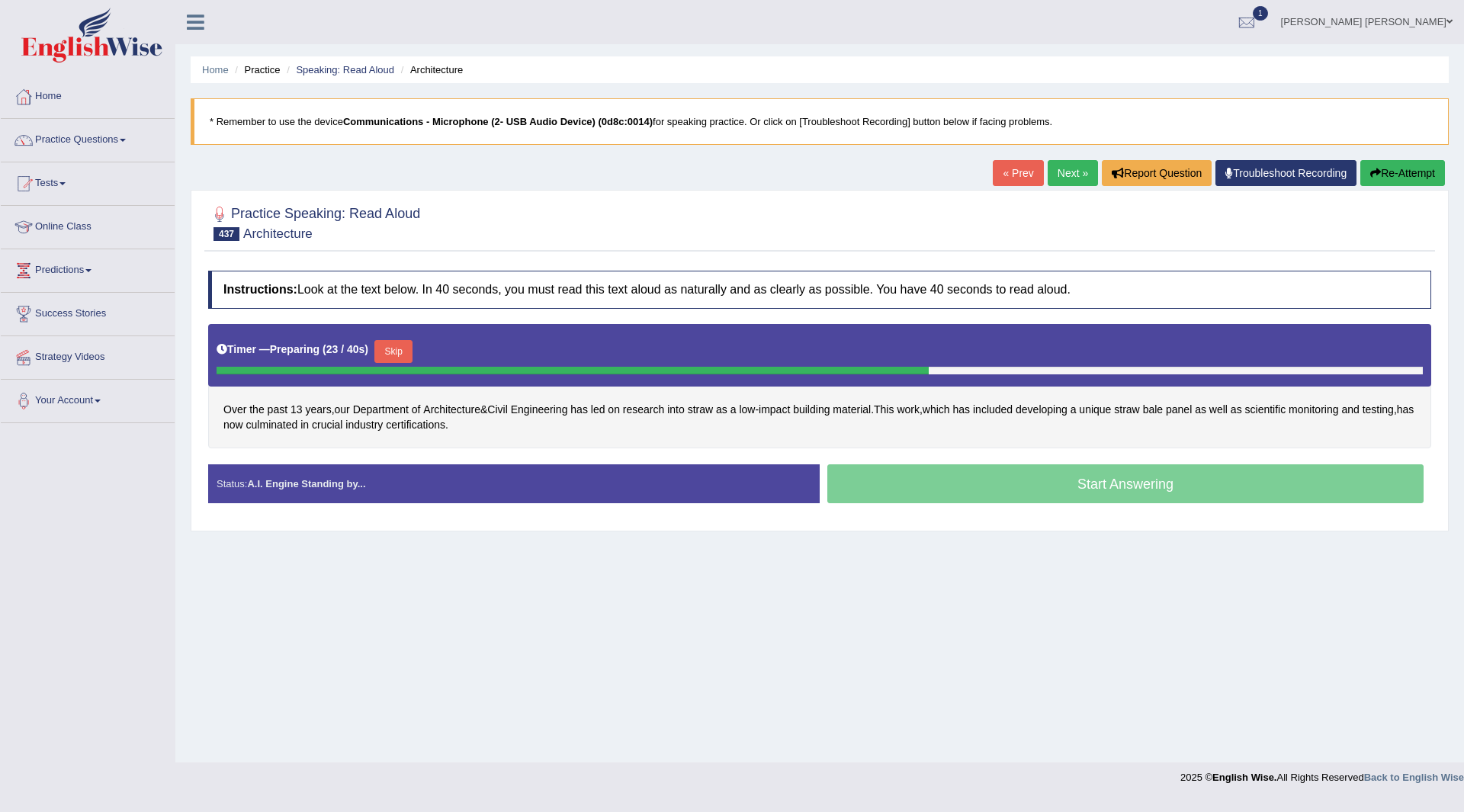
click at [397, 349] on button "Skip" at bounding box center [394, 352] width 38 height 23
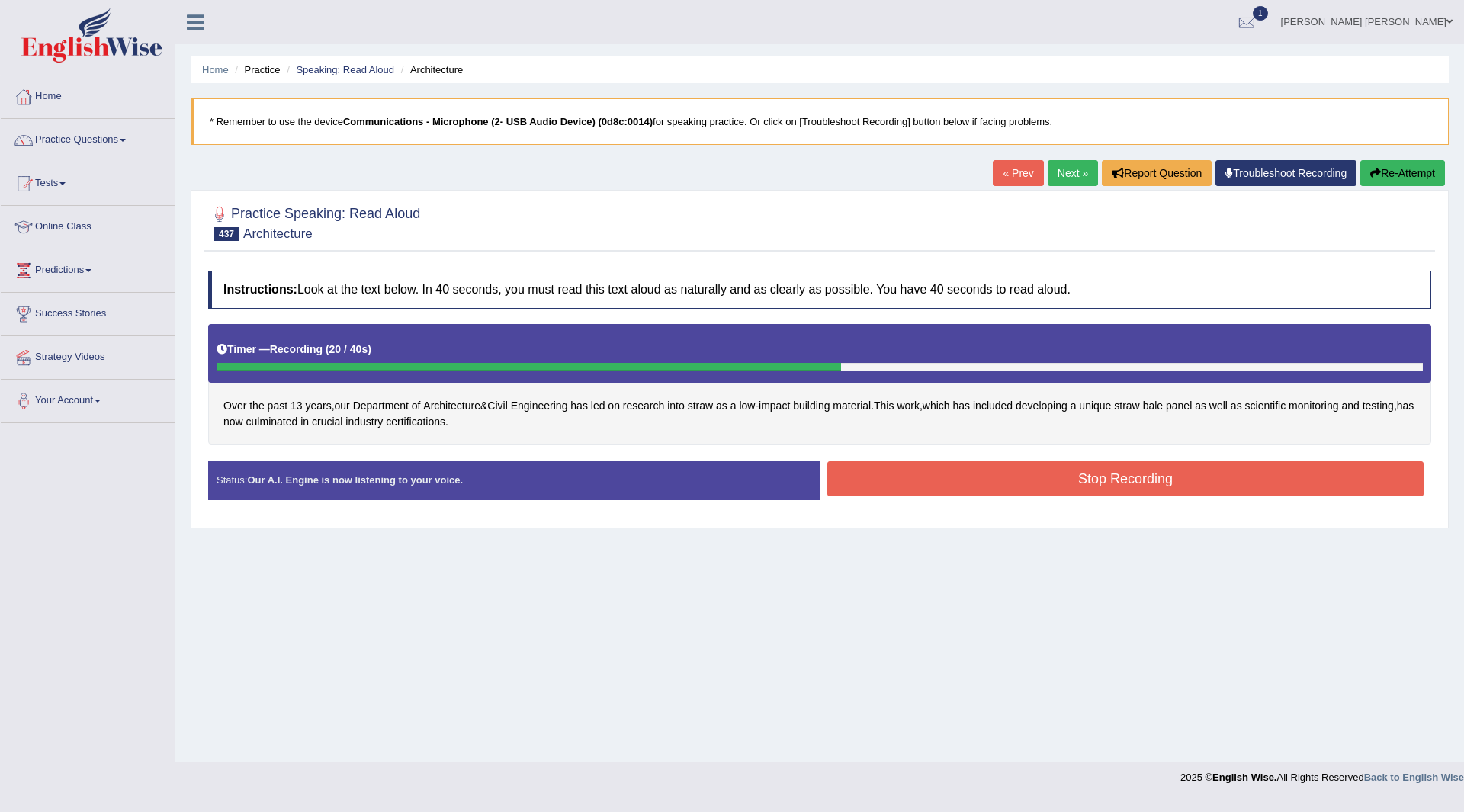
click at [977, 470] on button "Stop Recording" at bounding box center [1126, 478] width 597 height 35
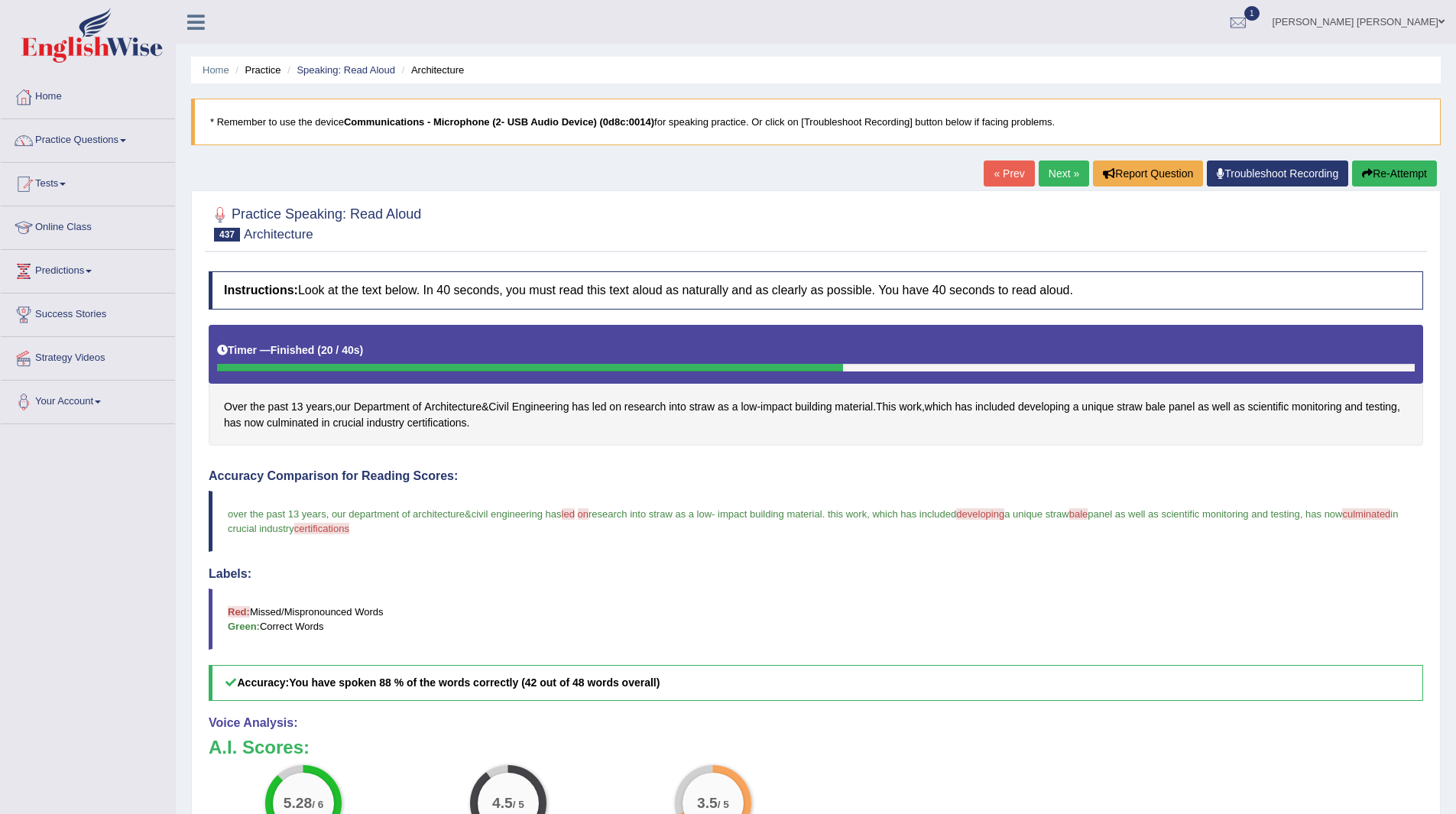
click at [1056, 169] on link "Next »" at bounding box center [1063, 173] width 51 height 26
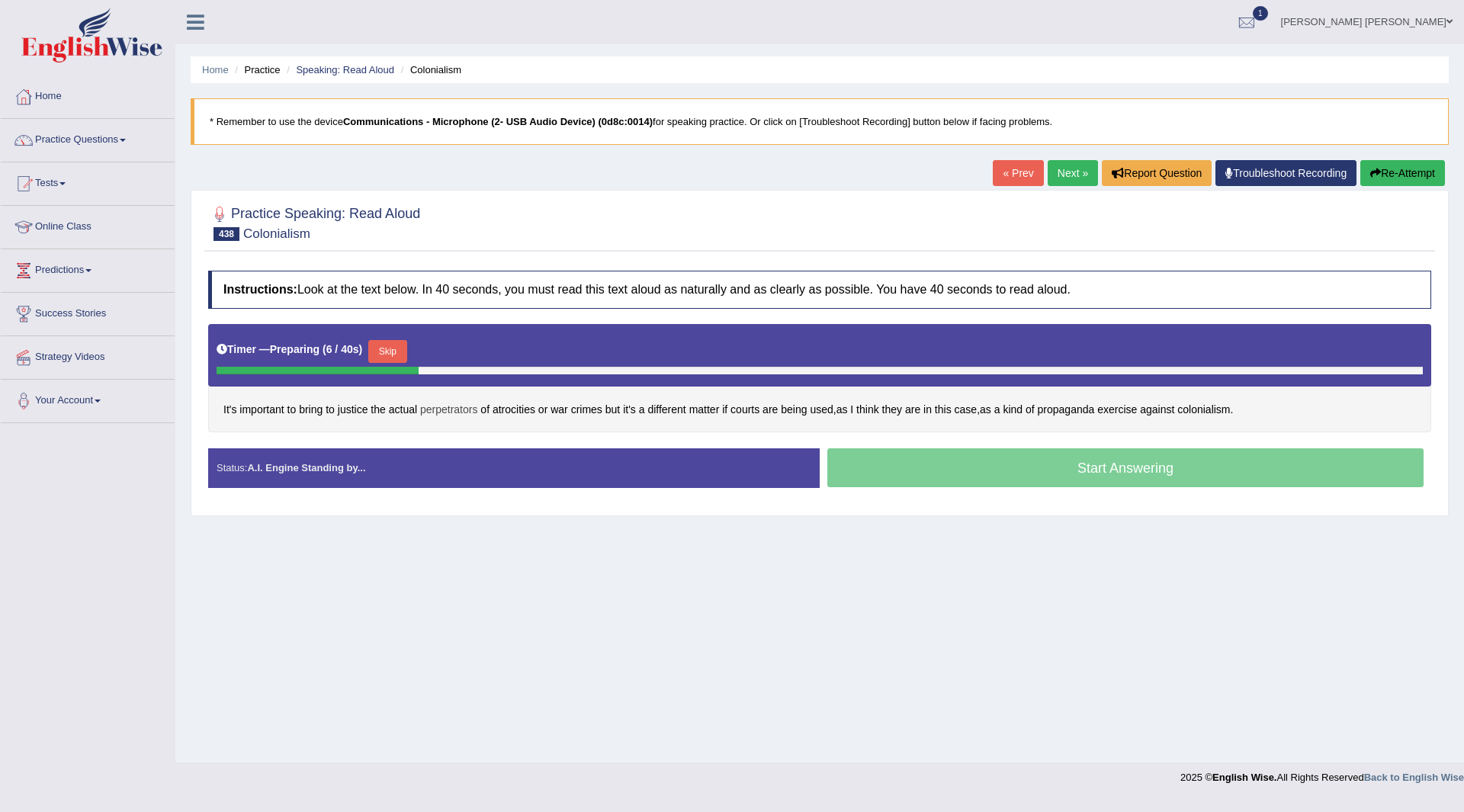
click at [454, 405] on span "perpetrators" at bounding box center [449, 410] width 57 height 16
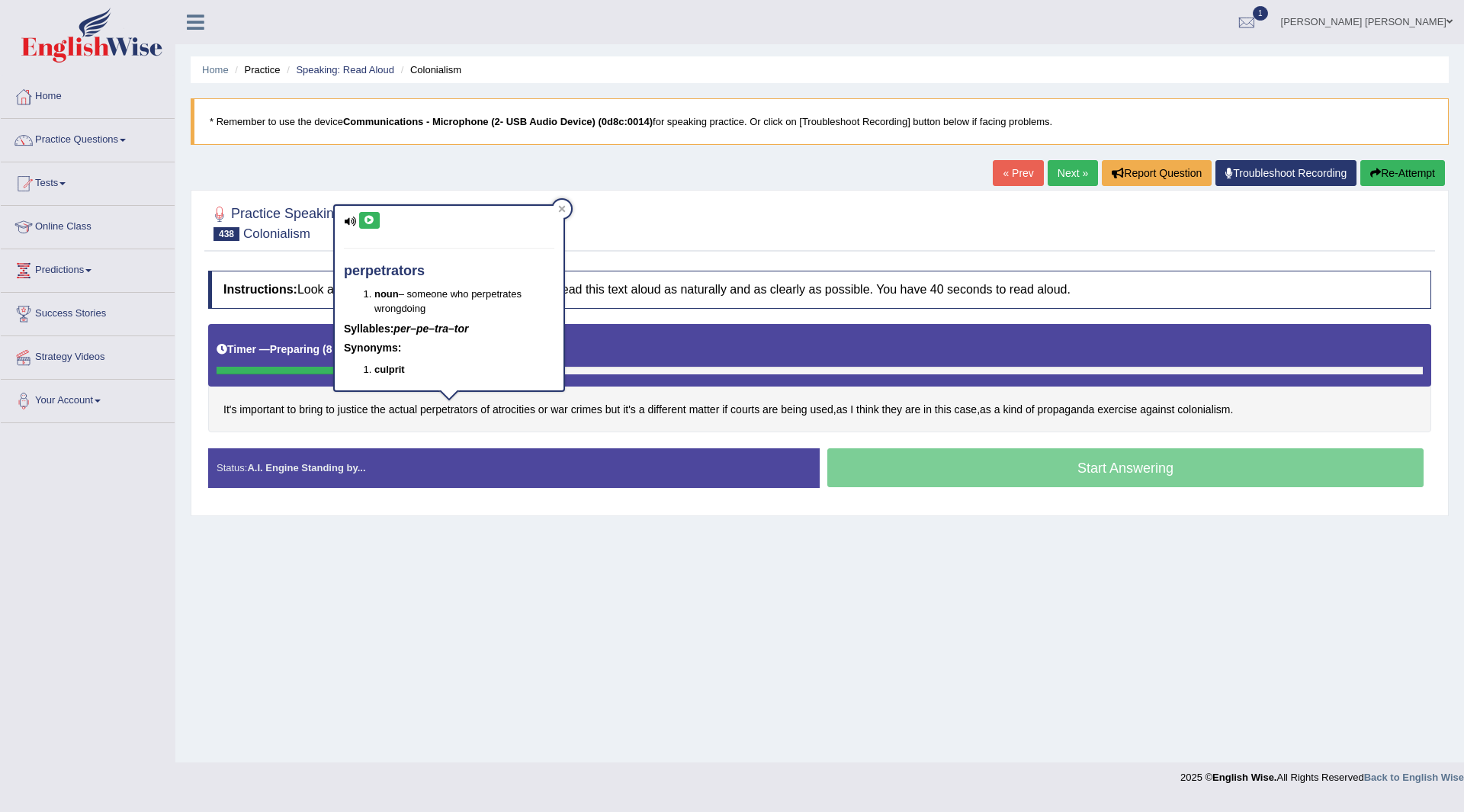
click at [370, 220] on icon at bounding box center [370, 220] width 12 height 9
click at [386, 561] on div "Home Practice Speaking: Read Aloud Colonialism * Remember to use the device Com…" at bounding box center [819, 381] width 1289 height 762
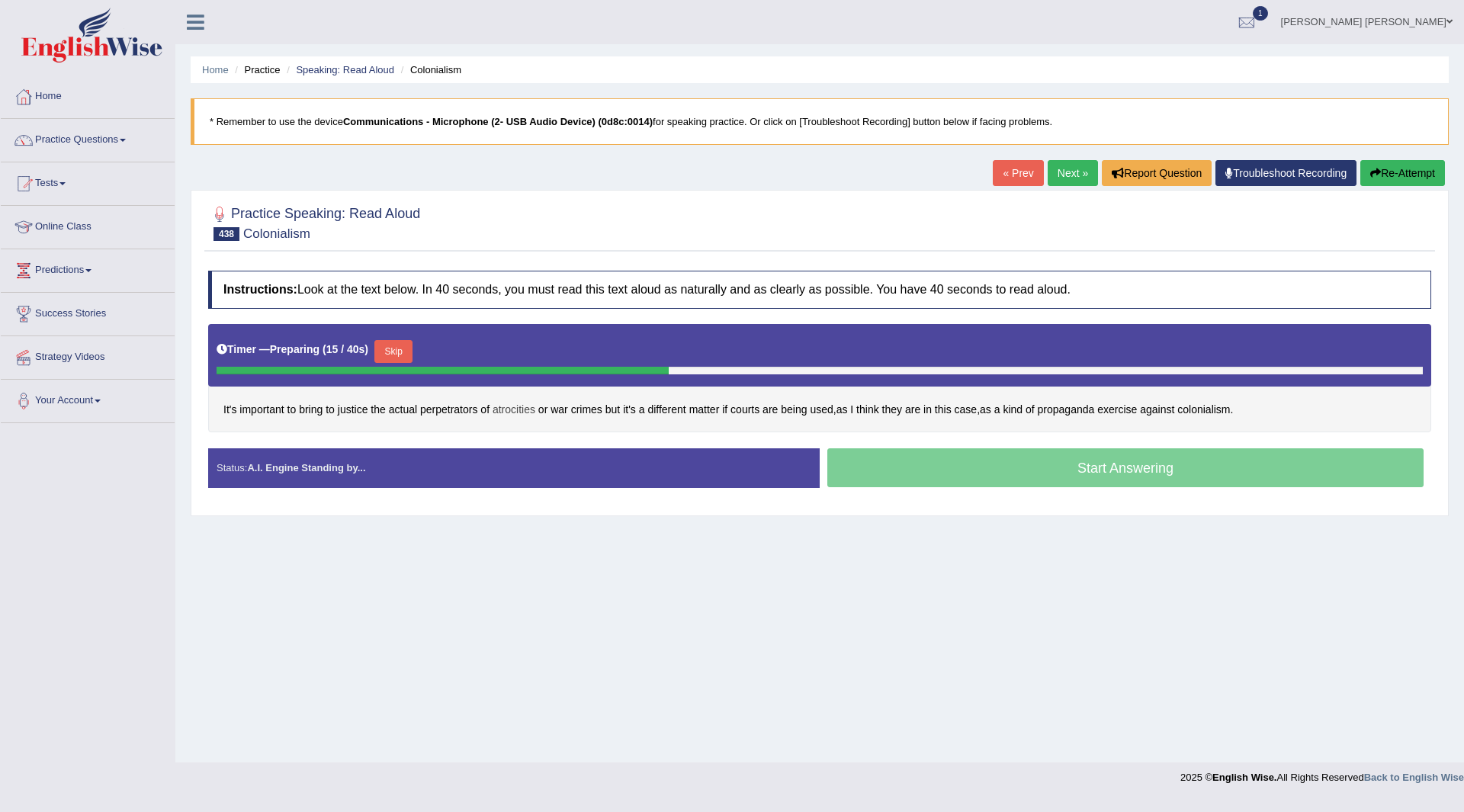
click at [524, 409] on span "atrocities" at bounding box center [514, 410] width 43 height 16
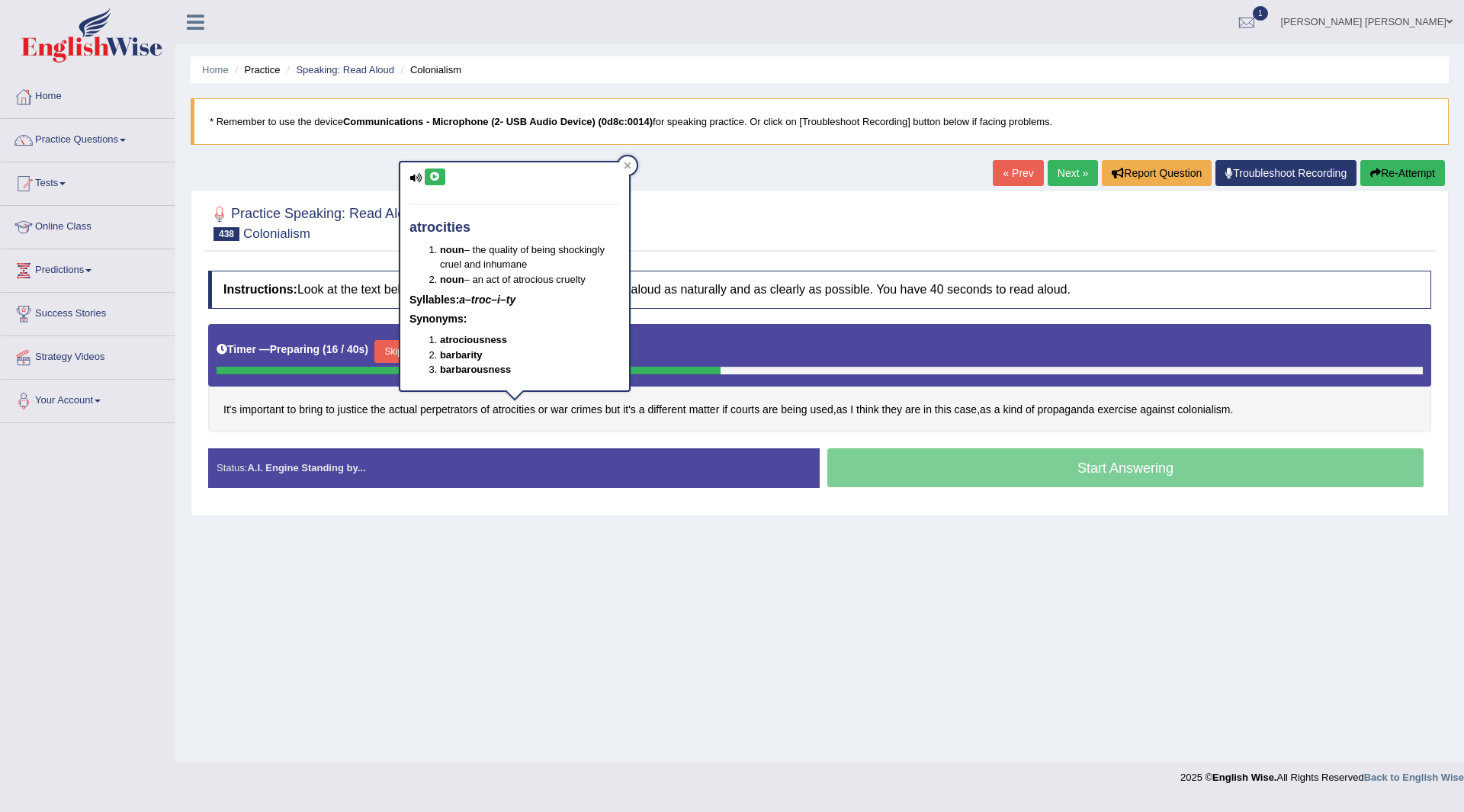
click at [434, 175] on icon at bounding box center [435, 177] width 12 height 9
click at [509, 556] on div "Home Practice Speaking: Read Aloud Colonialism * Remember to use the device Com…" at bounding box center [819, 381] width 1289 height 762
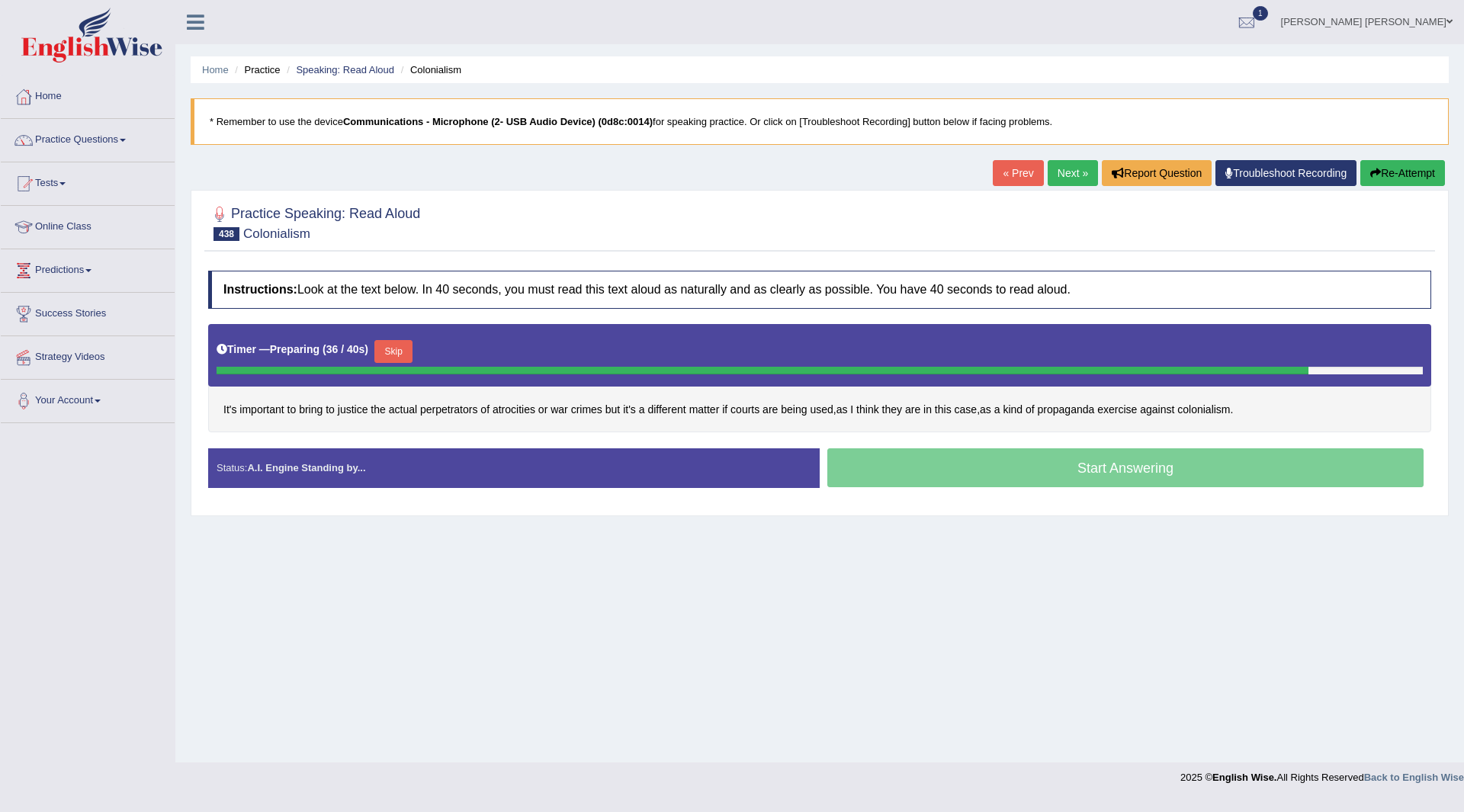
click at [411, 343] on button "Skip" at bounding box center [394, 352] width 38 height 23
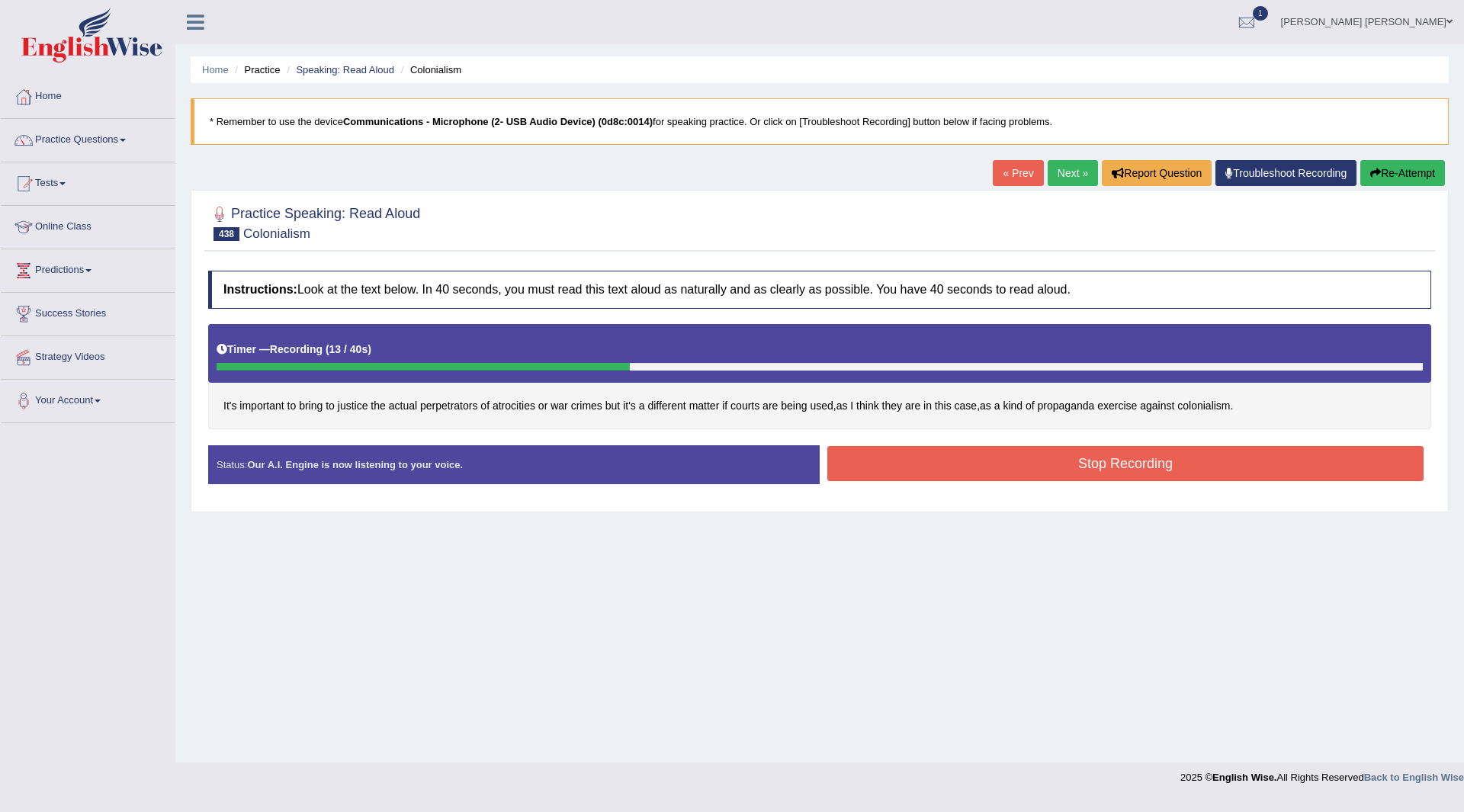
click at [1028, 467] on button "Stop Recording" at bounding box center [1126, 463] width 597 height 35
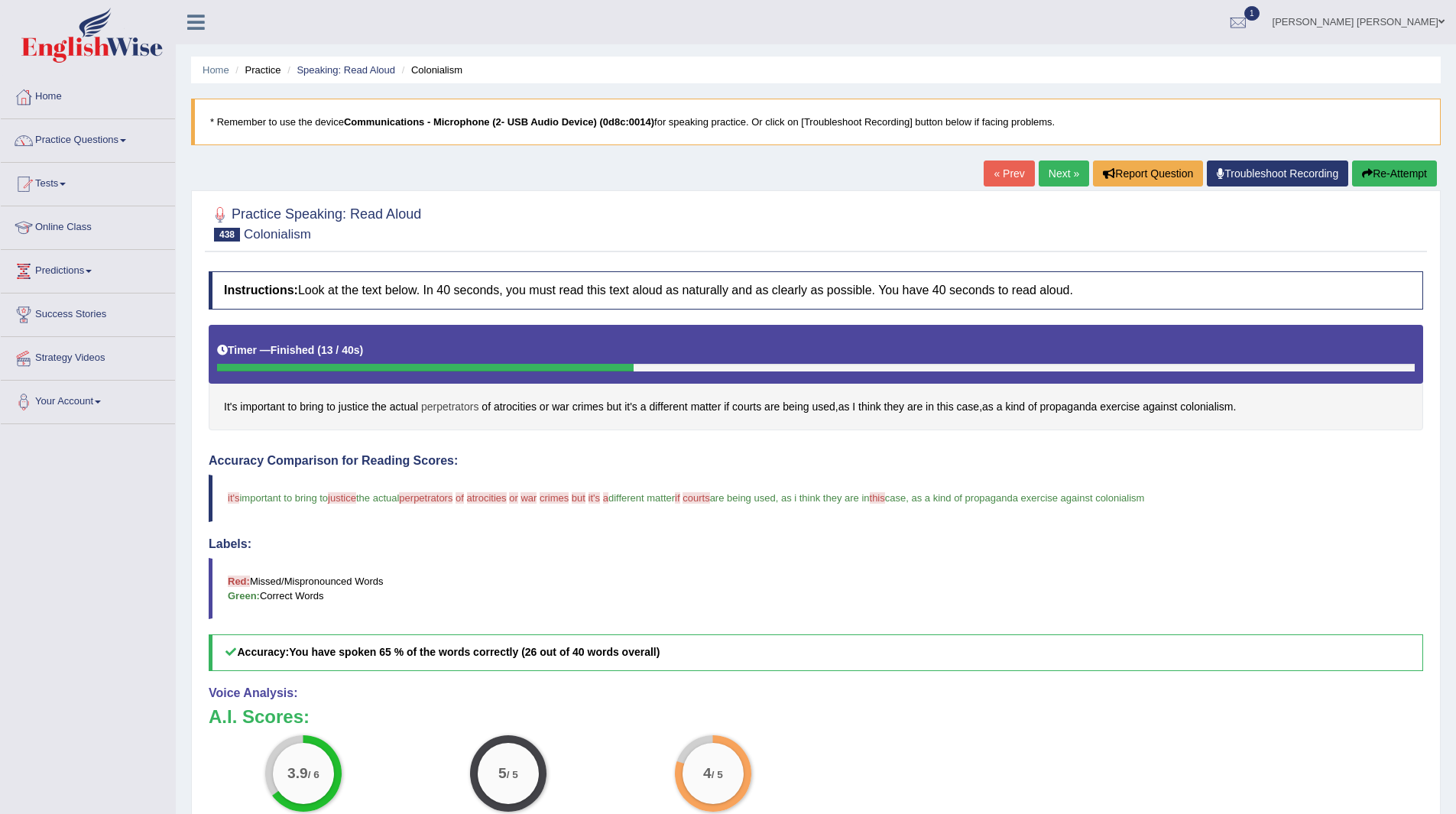
click at [443, 410] on span "perpetrators" at bounding box center [450, 407] width 57 height 16
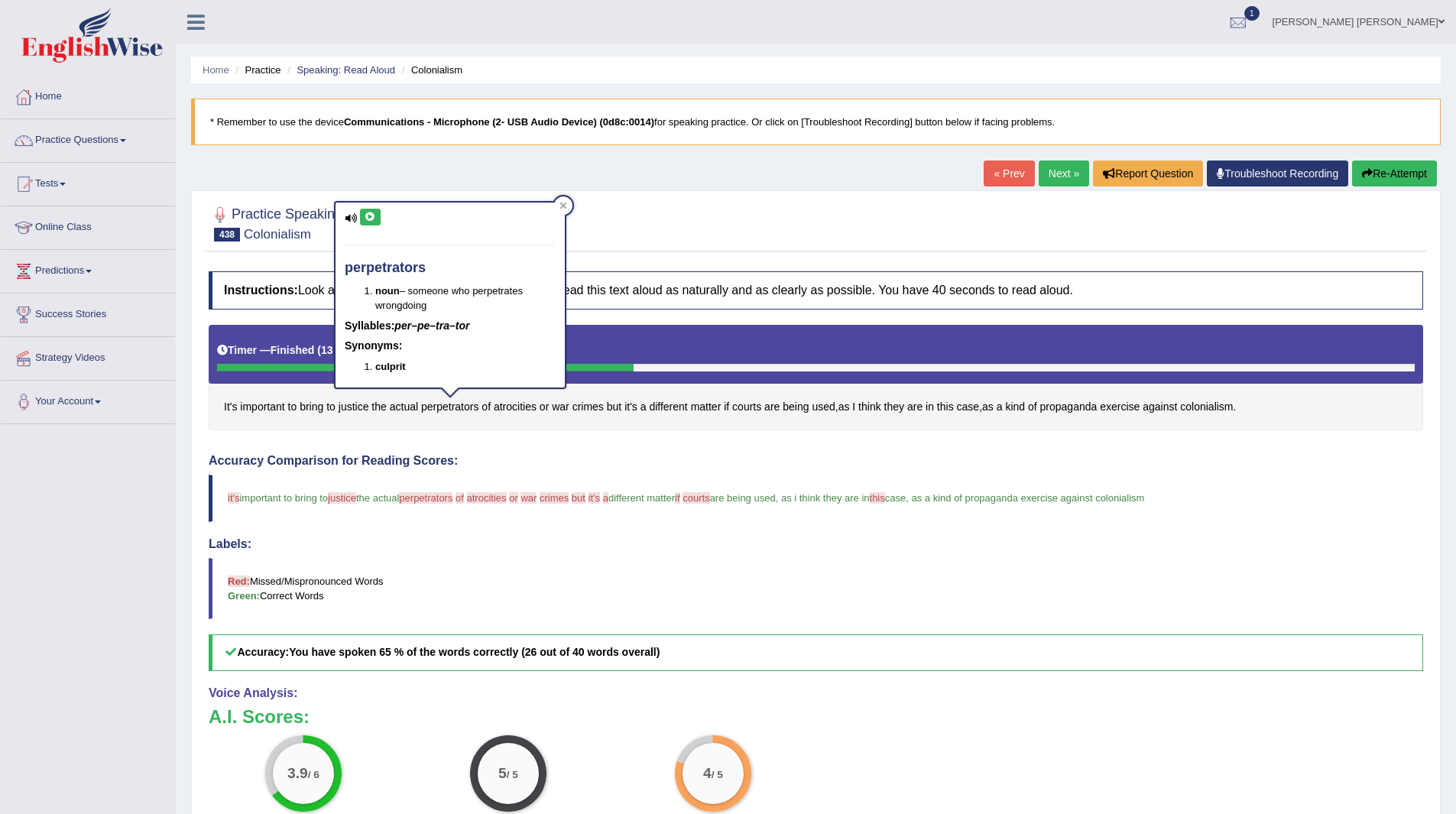
click at [366, 216] on icon at bounding box center [370, 217] width 12 height 9
click at [509, 405] on span "atrocities" at bounding box center [515, 407] width 43 height 16
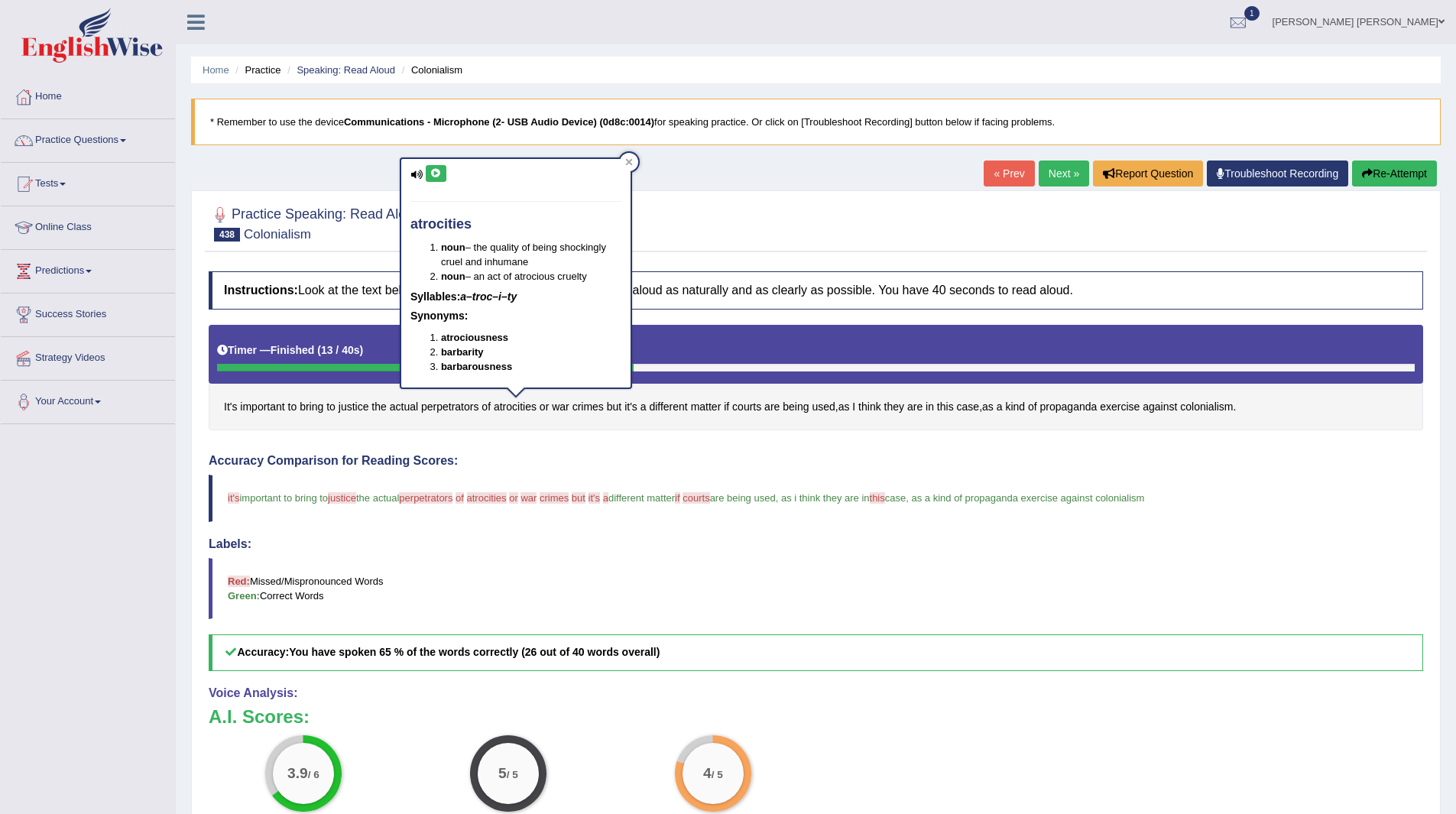
click at [433, 169] on icon at bounding box center [435, 173] width 12 height 9
click at [898, 593] on blockquote "Red: Missed/Mispronounced Words Green: Correct Words" at bounding box center [815, 588] width 1214 height 62
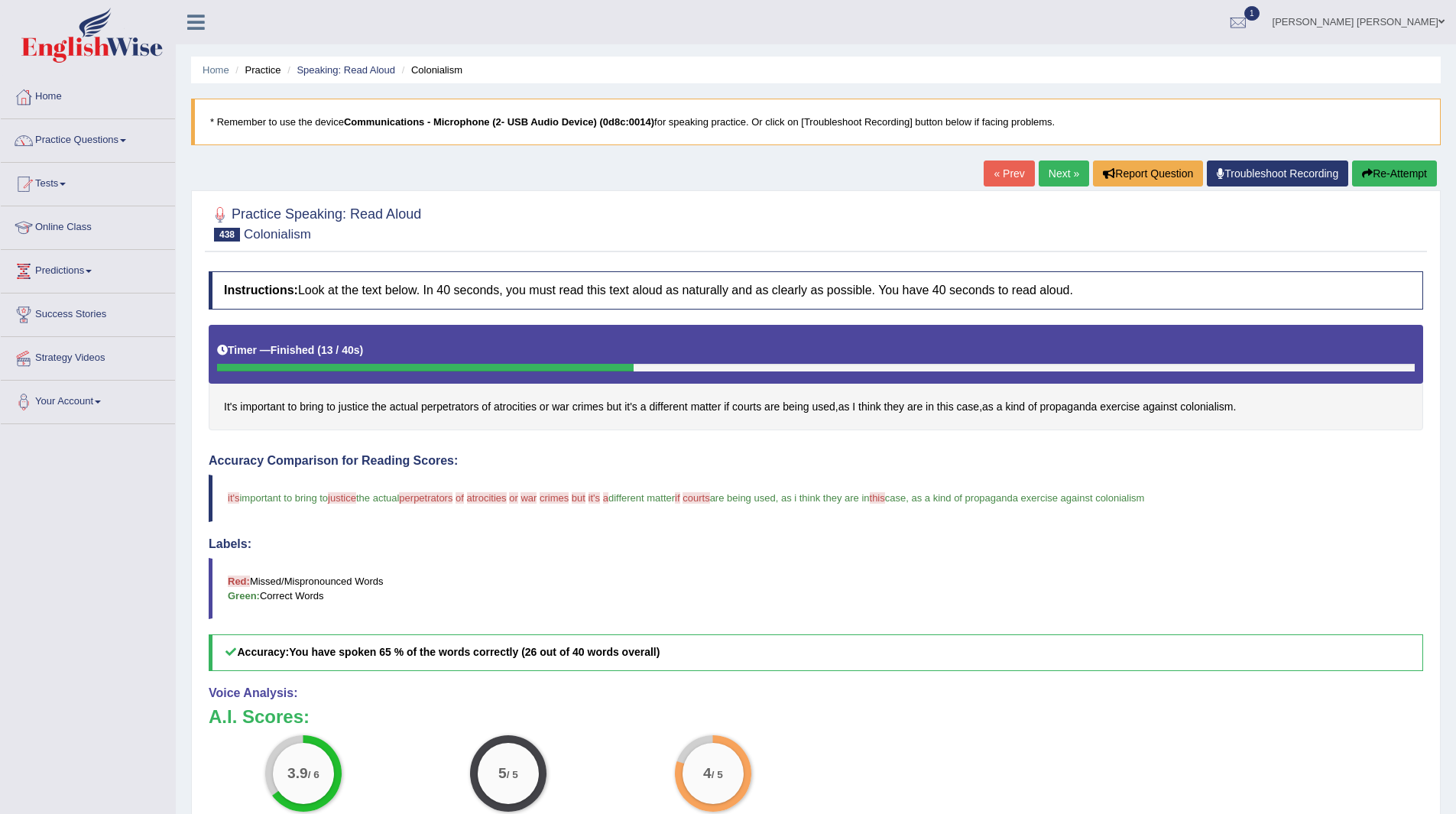
click at [1046, 170] on link "Next »" at bounding box center [1063, 173] width 51 height 26
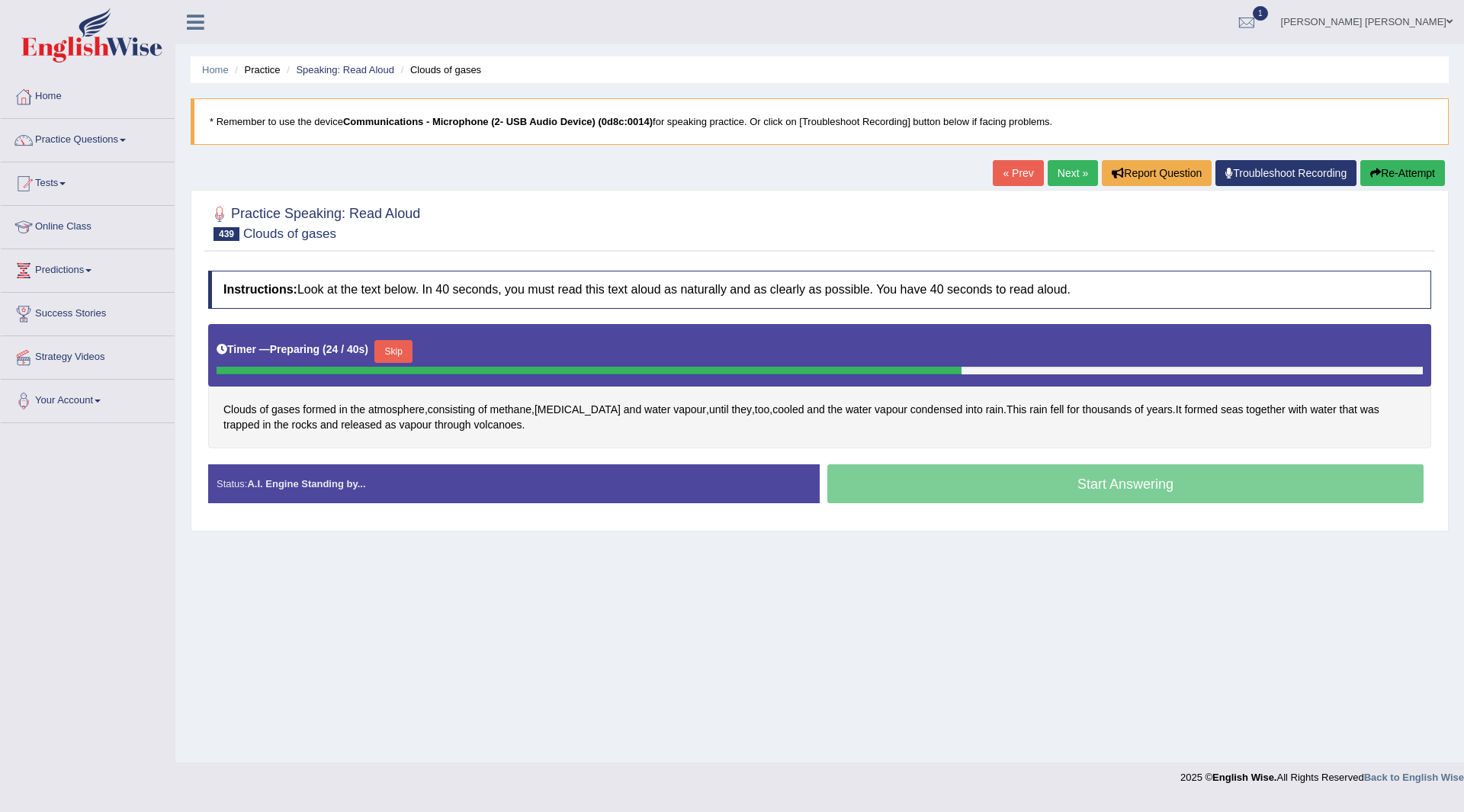
click at [396, 350] on button "Skip" at bounding box center [394, 352] width 38 height 23
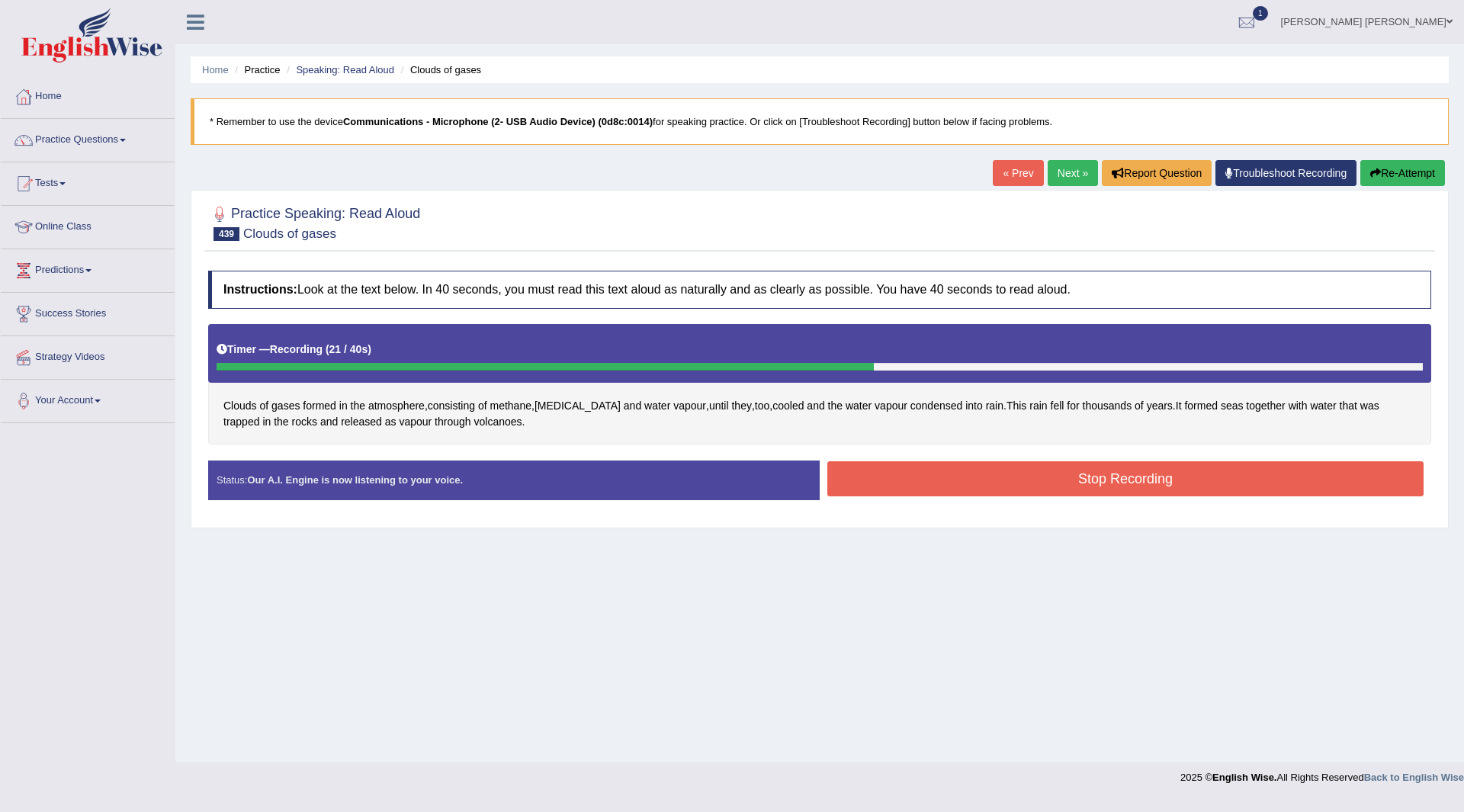
click at [868, 476] on button "Stop Recording" at bounding box center [1126, 478] width 597 height 35
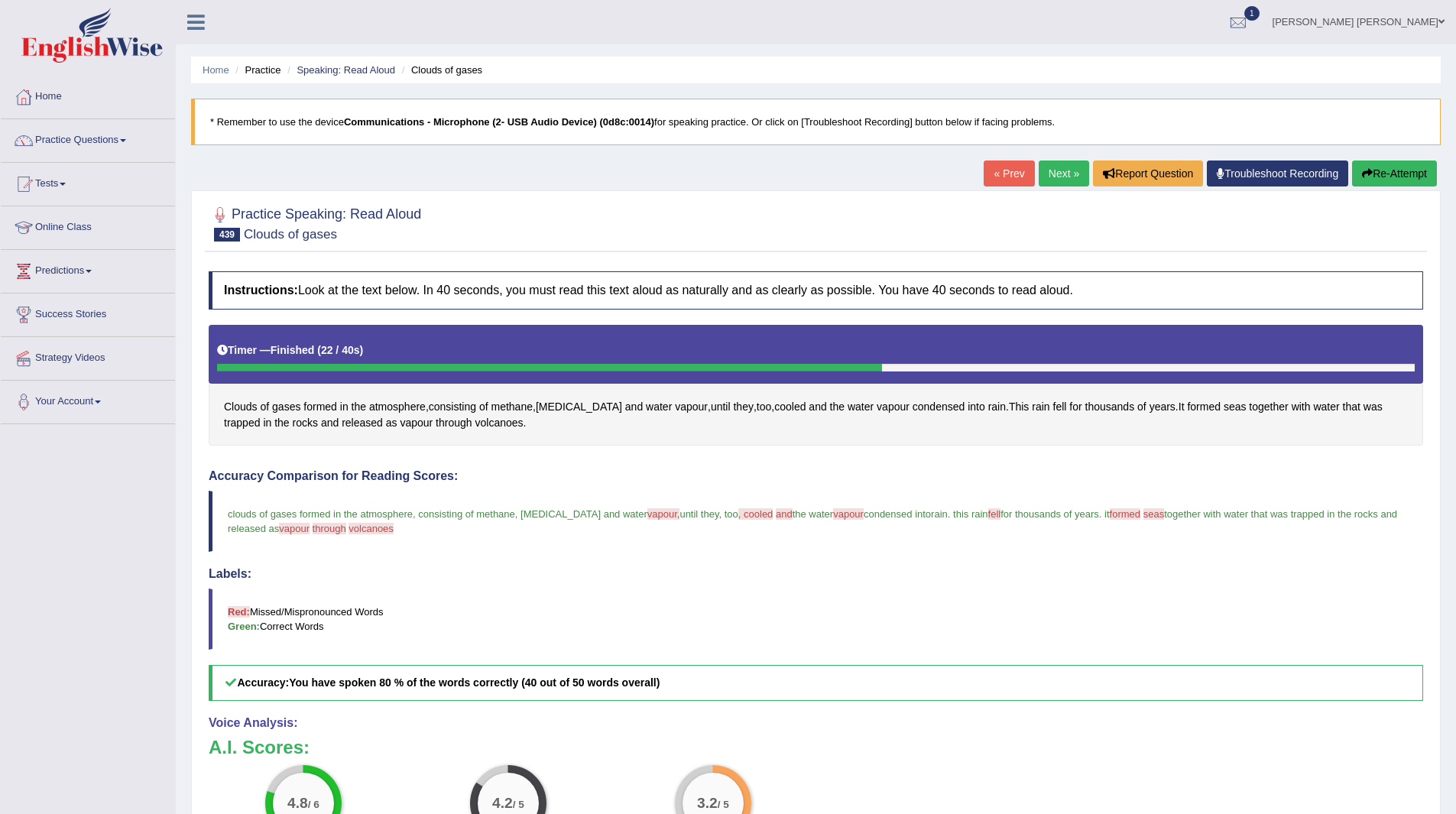
click at [1050, 174] on link "Next »" at bounding box center [1063, 173] width 51 height 26
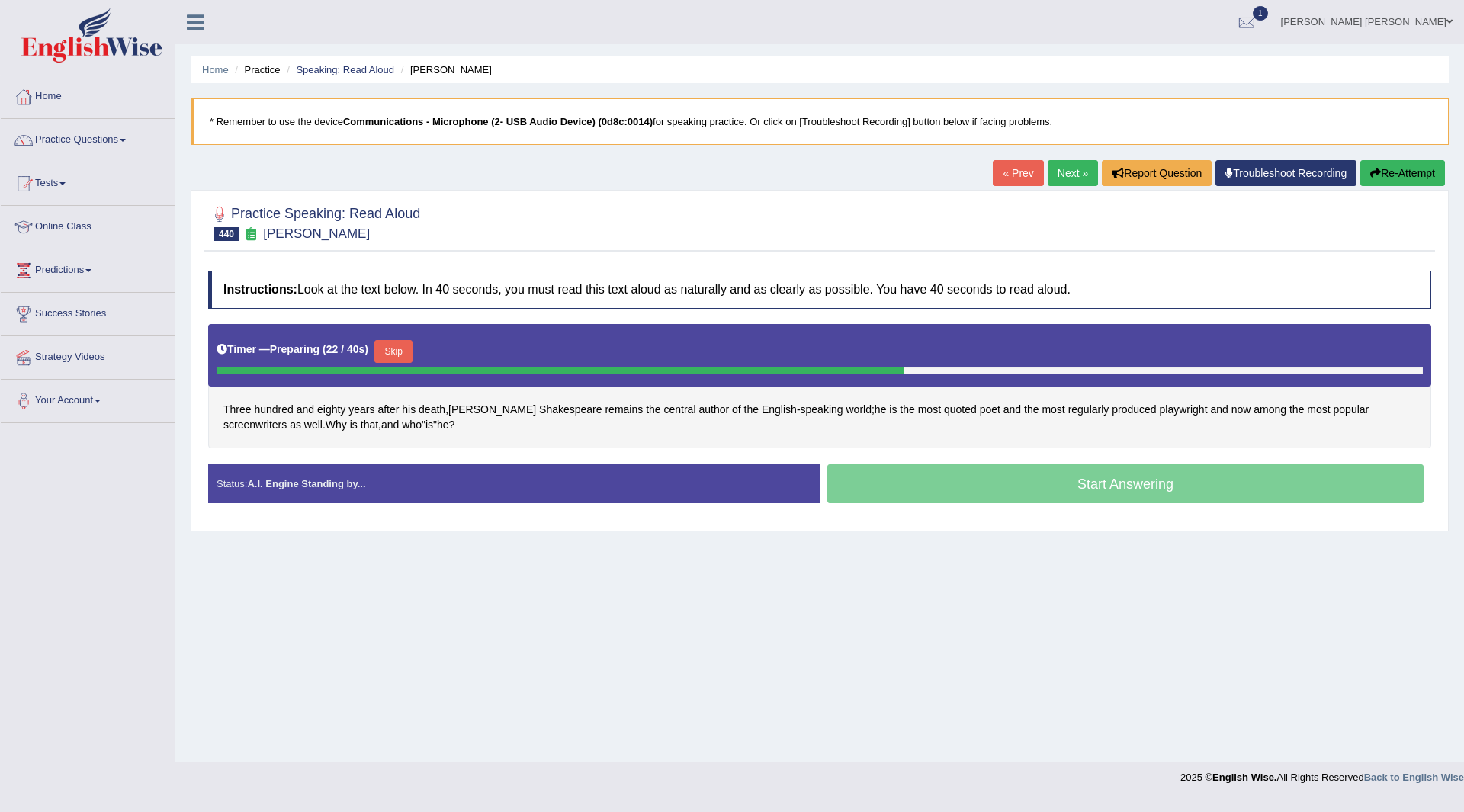
click at [395, 345] on button "Skip" at bounding box center [394, 352] width 38 height 23
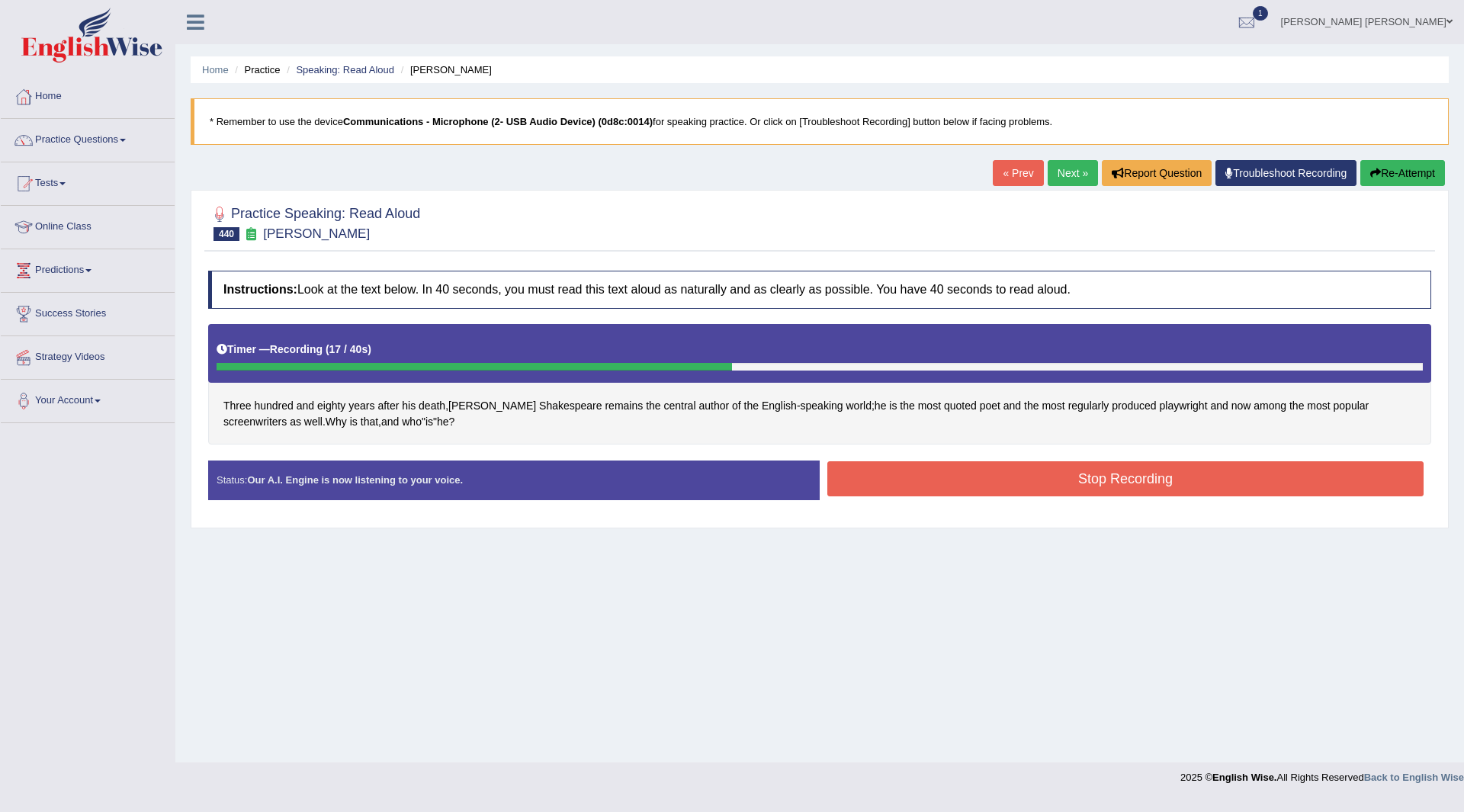
click at [925, 468] on button "Stop Recording" at bounding box center [1126, 478] width 597 height 35
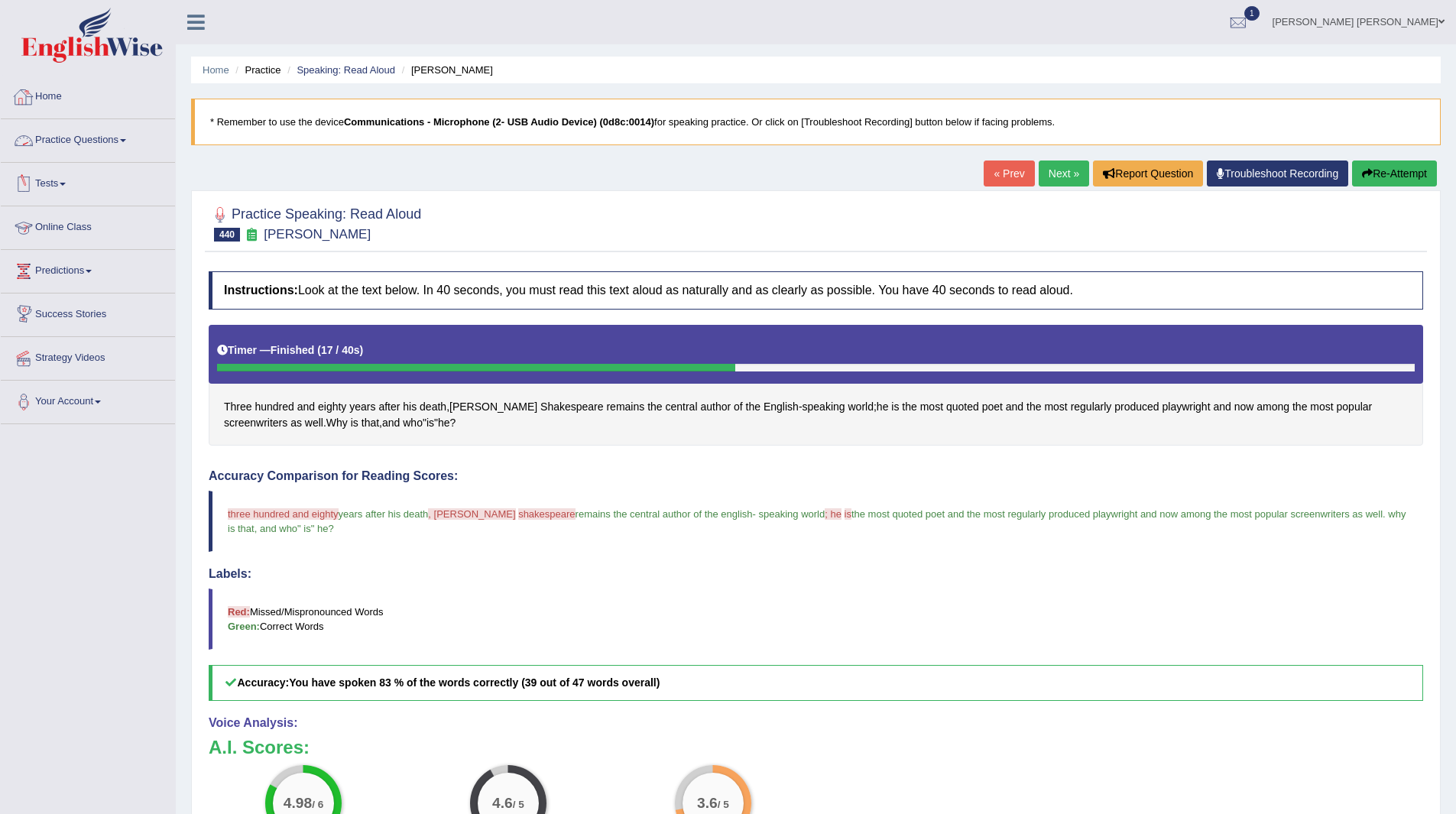
click at [87, 137] on link "Practice Questions" at bounding box center [87, 138] width 174 height 38
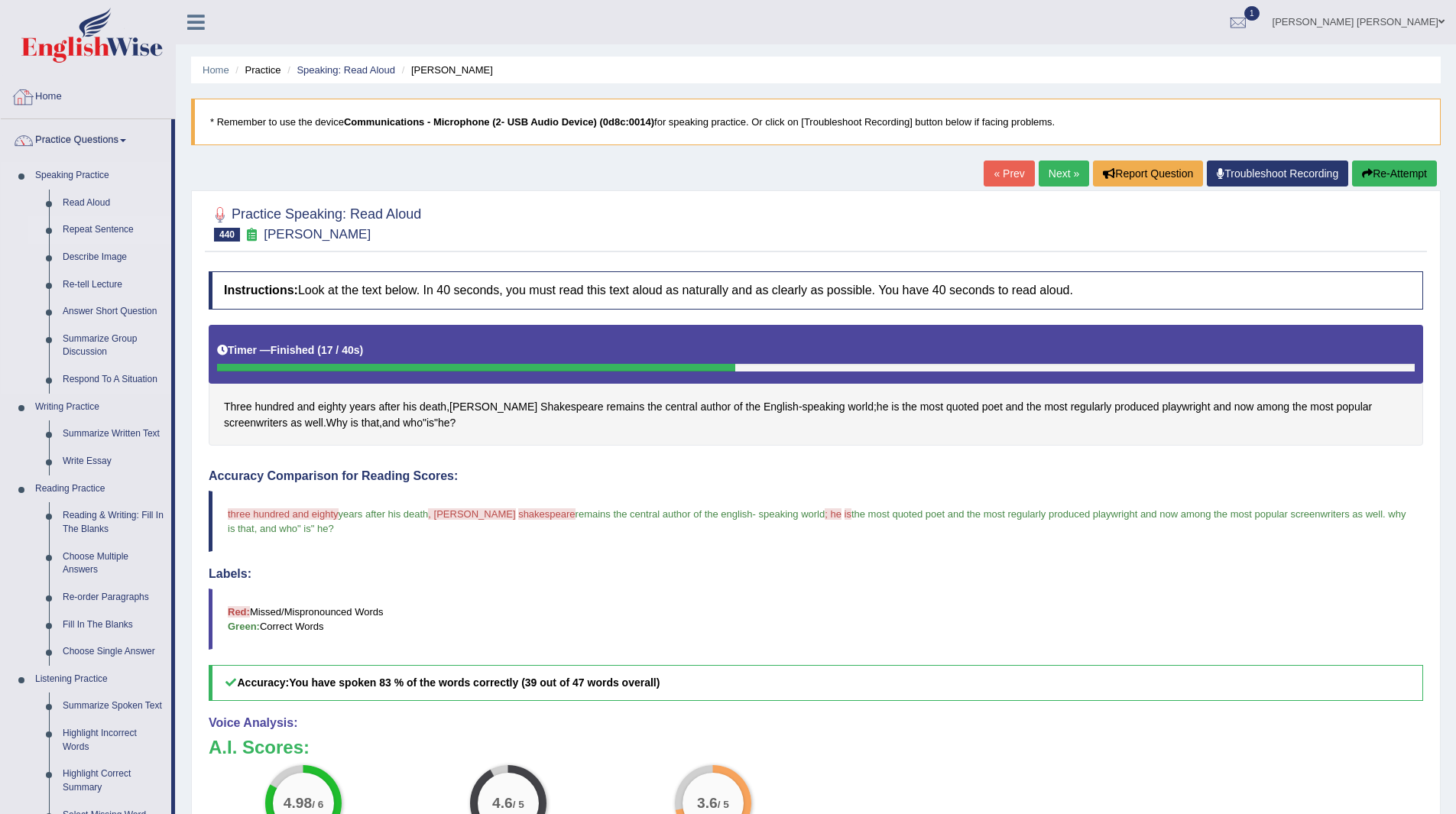
click at [111, 227] on link "Repeat Sentence" at bounding box center [113, 229] width 115 height 28
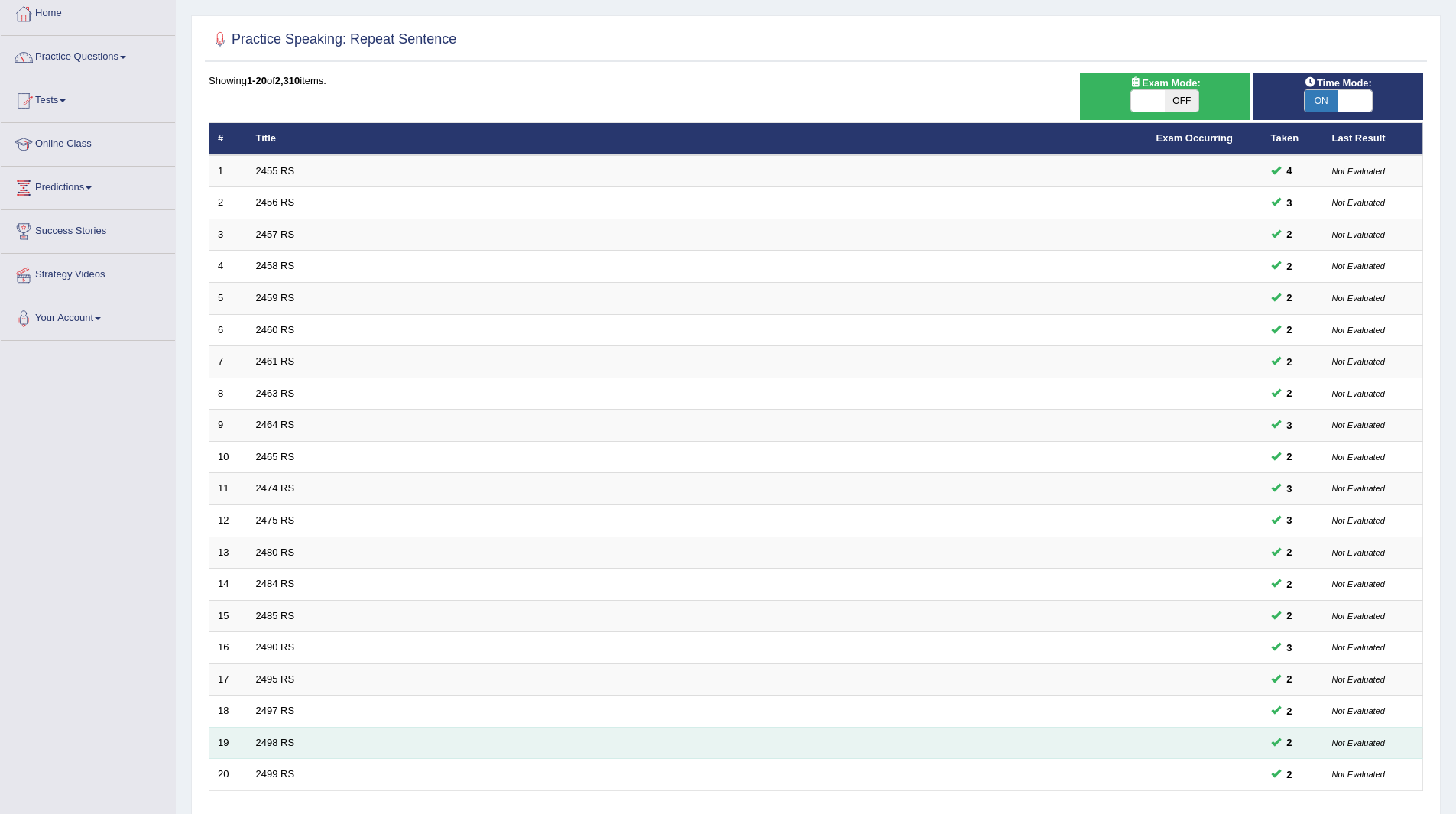
scroll to position [198, 0]
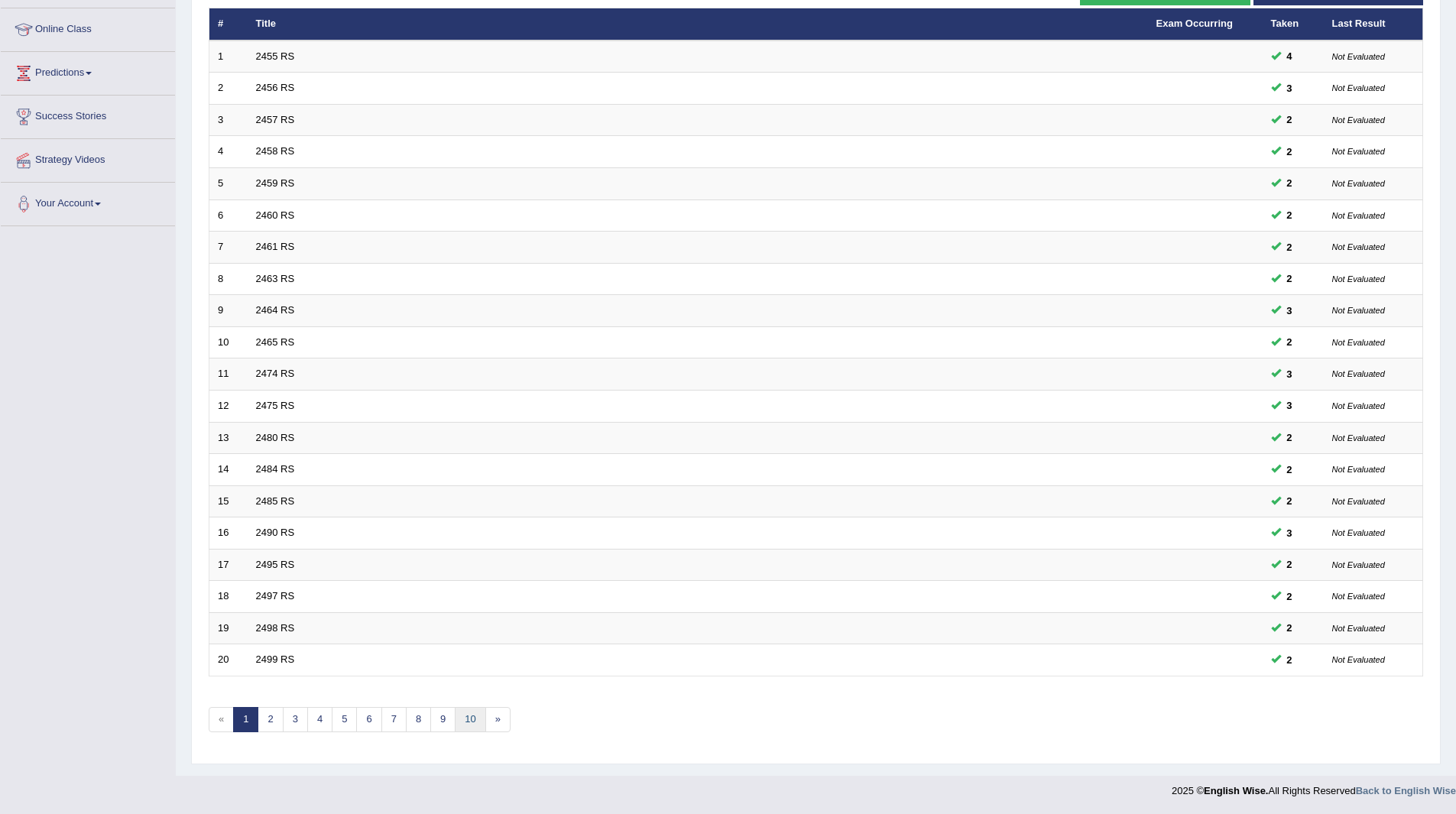
click at [471, 721] on link "10" at bounding box center [470, 719] width 30 height 25
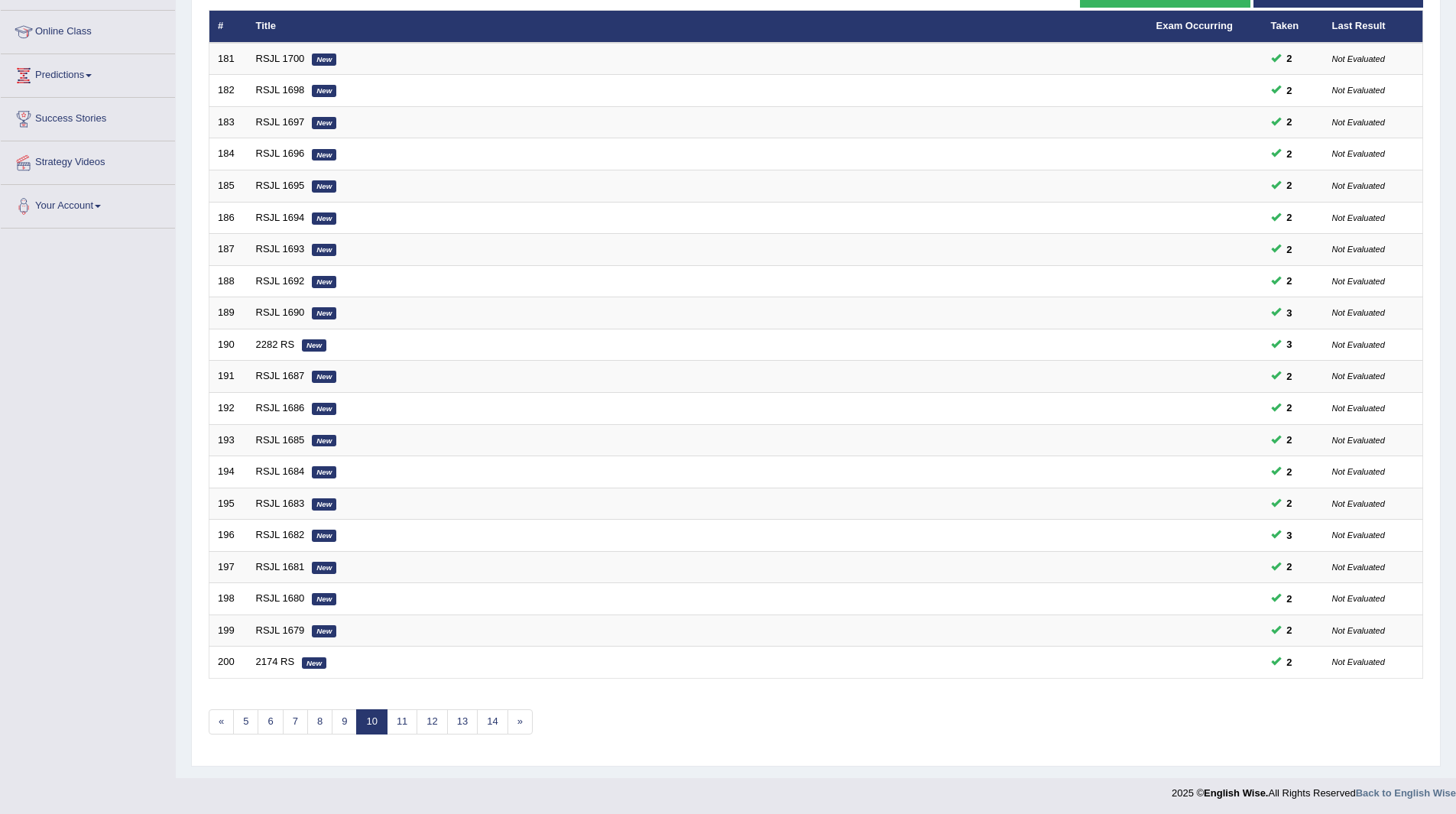
scroll to position [198, 0]
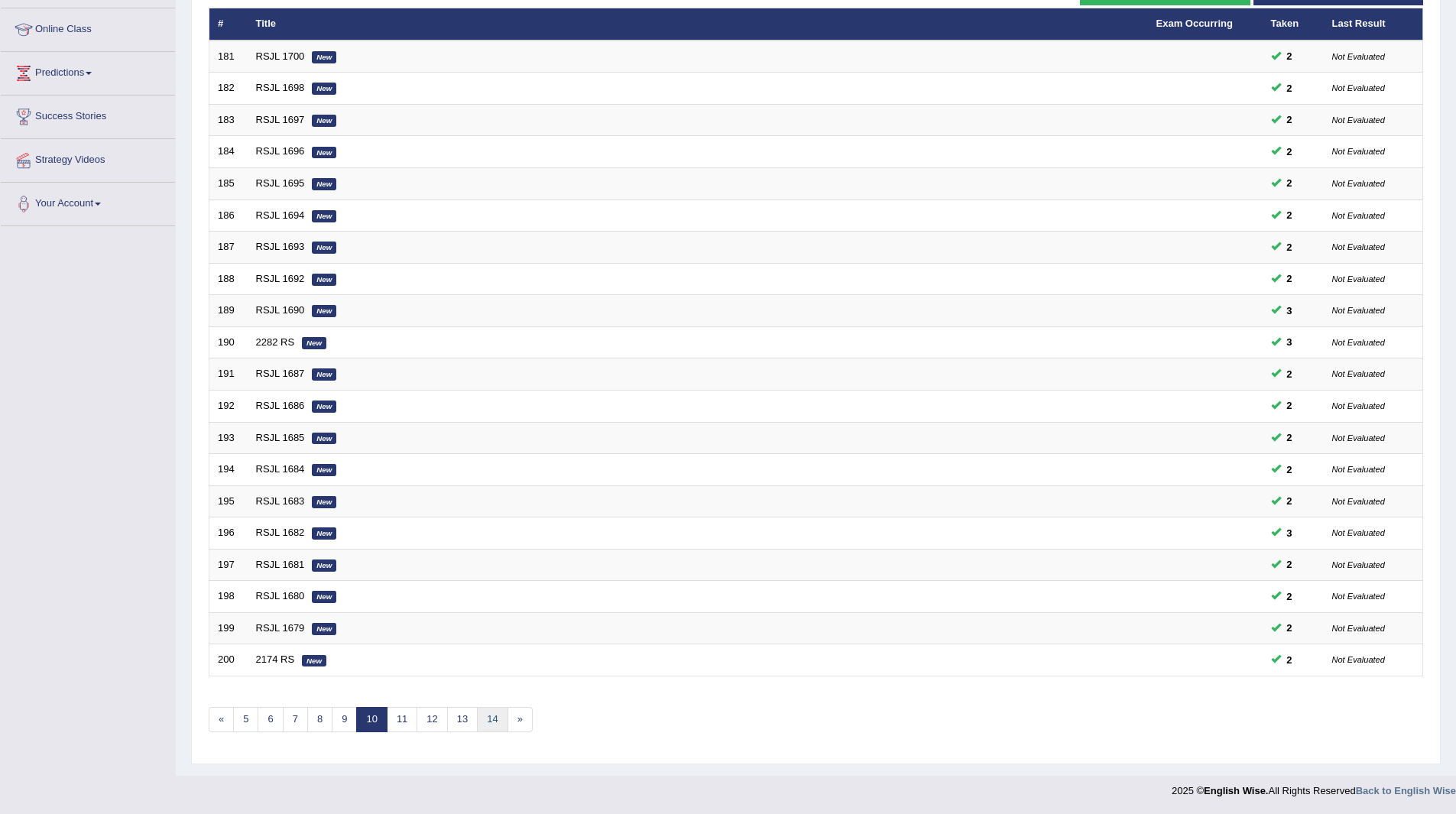
click at [493, 714] on link "14" at bounding box center [492, 719] width 30 height 25
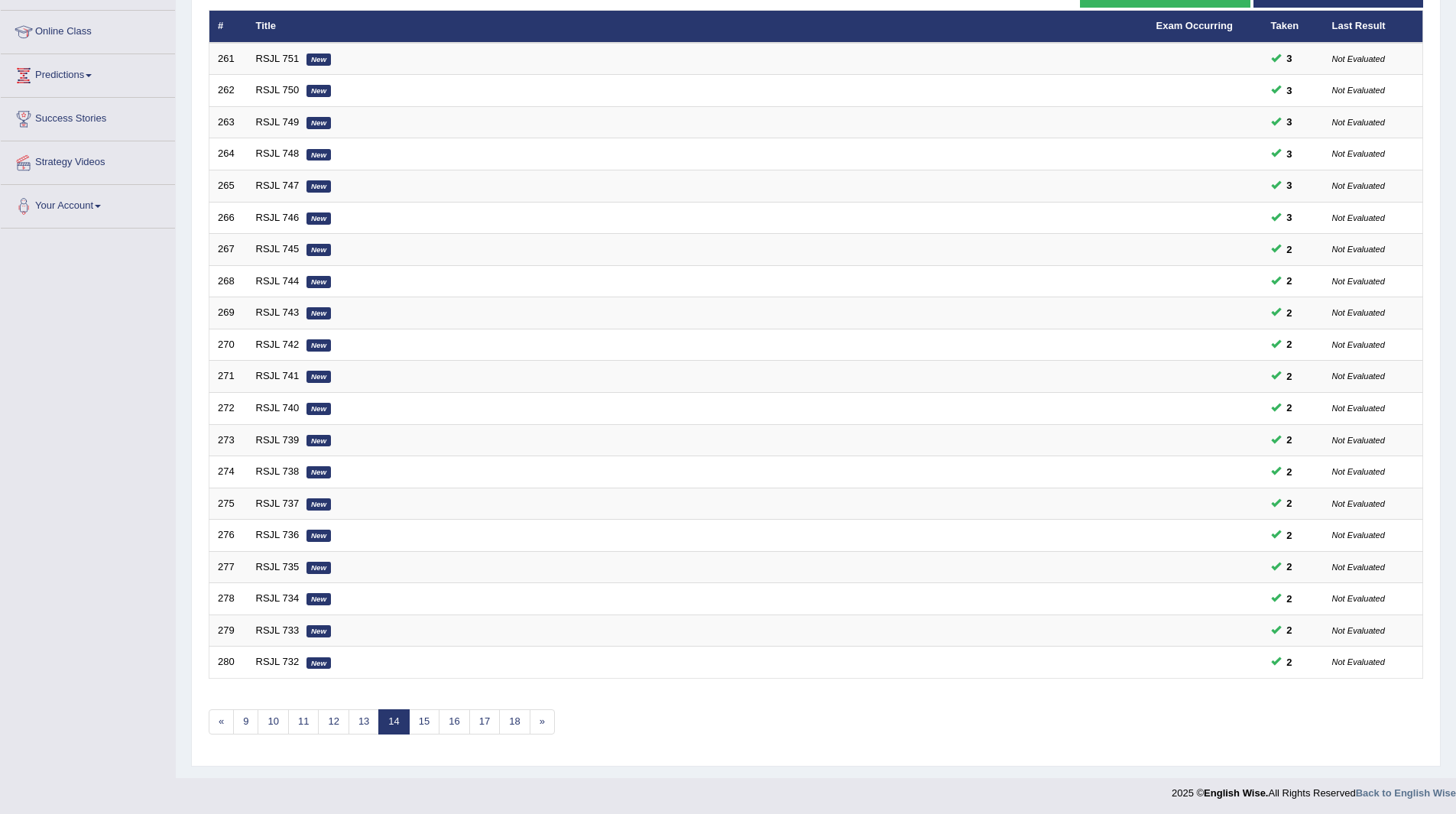
scroll to position [198, 0]
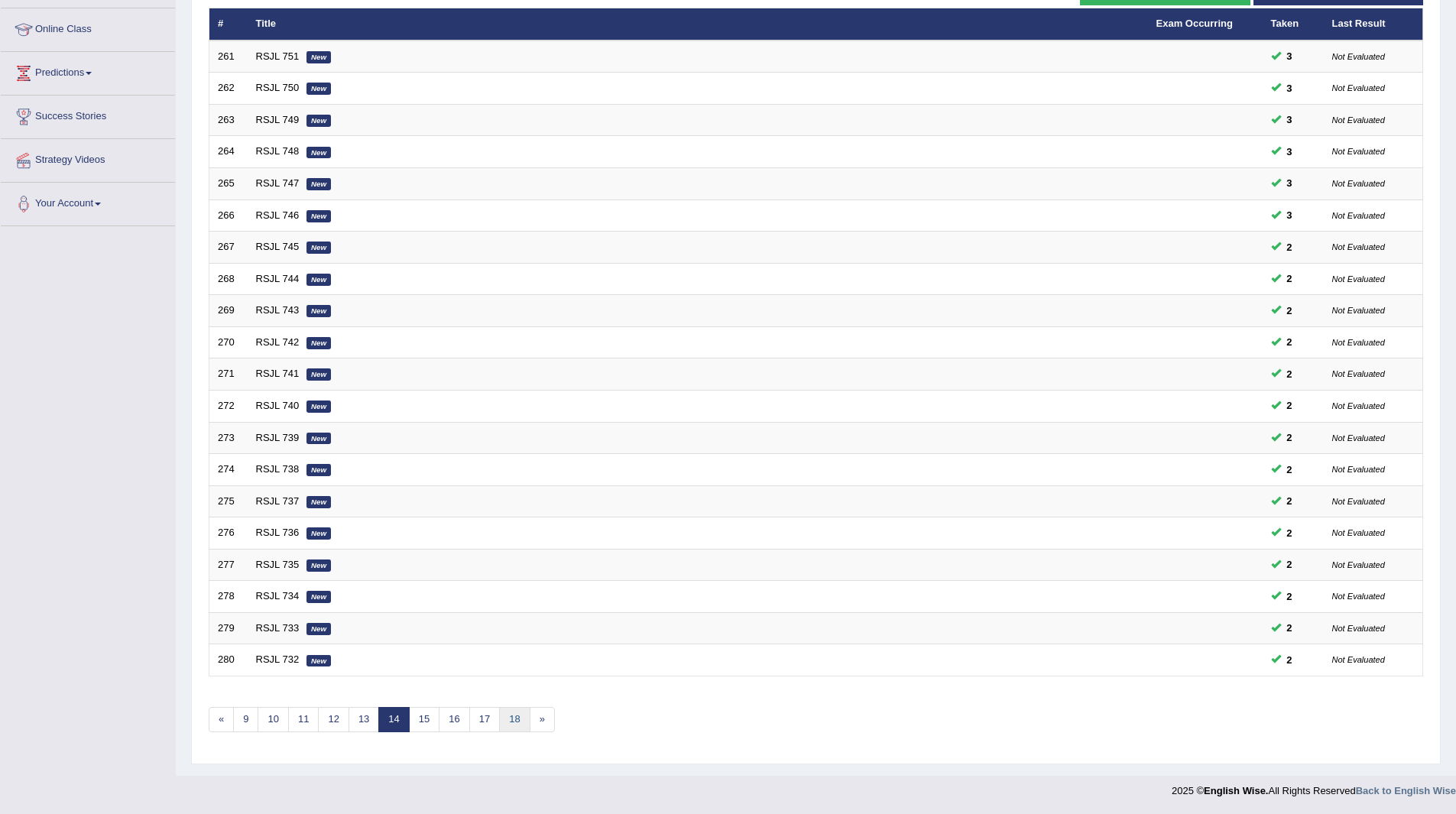
click at [512, 716] on link "18" at bounding box center [514, 719] width 30 height 25
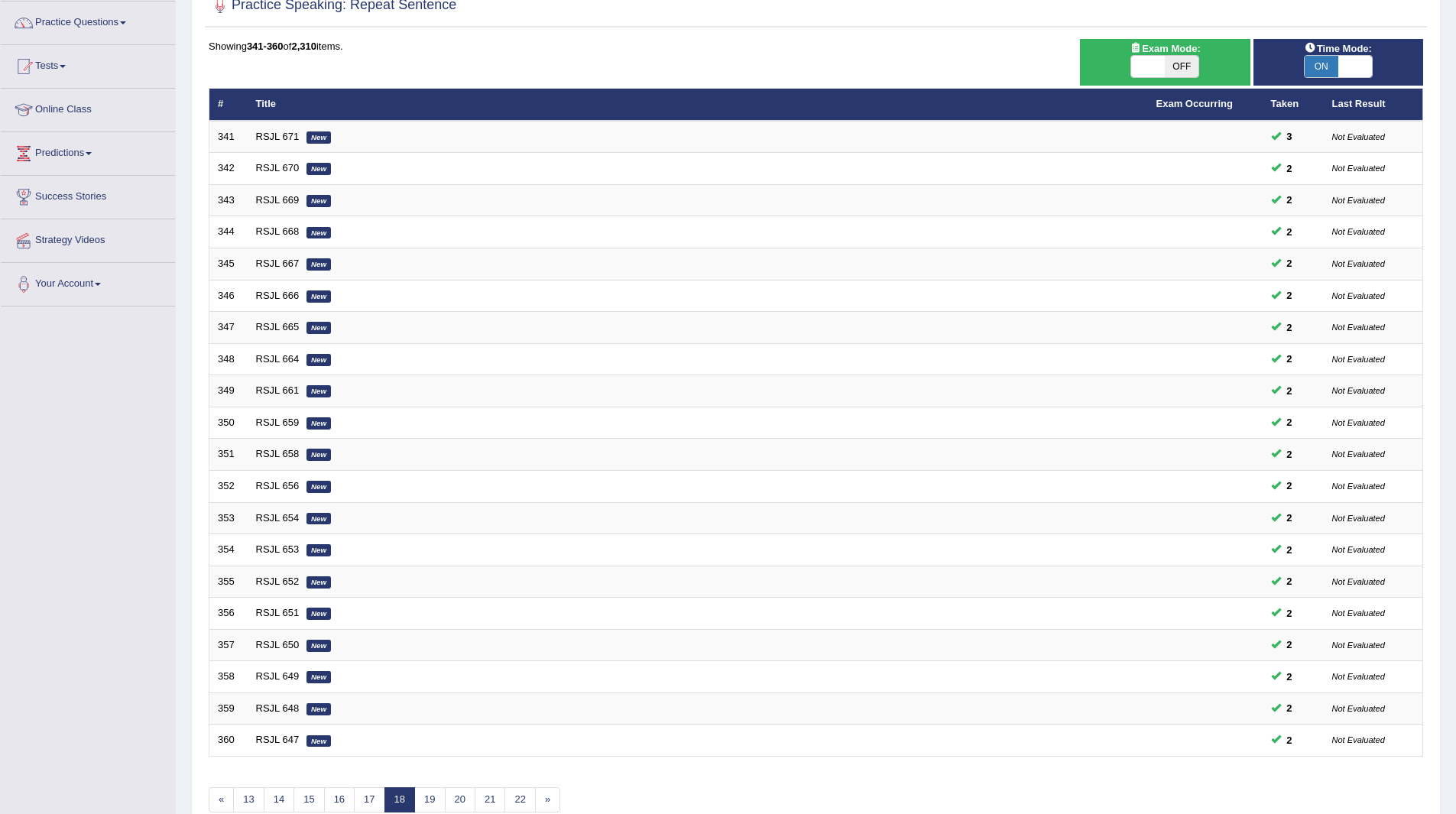
scroll to position [198, 0]
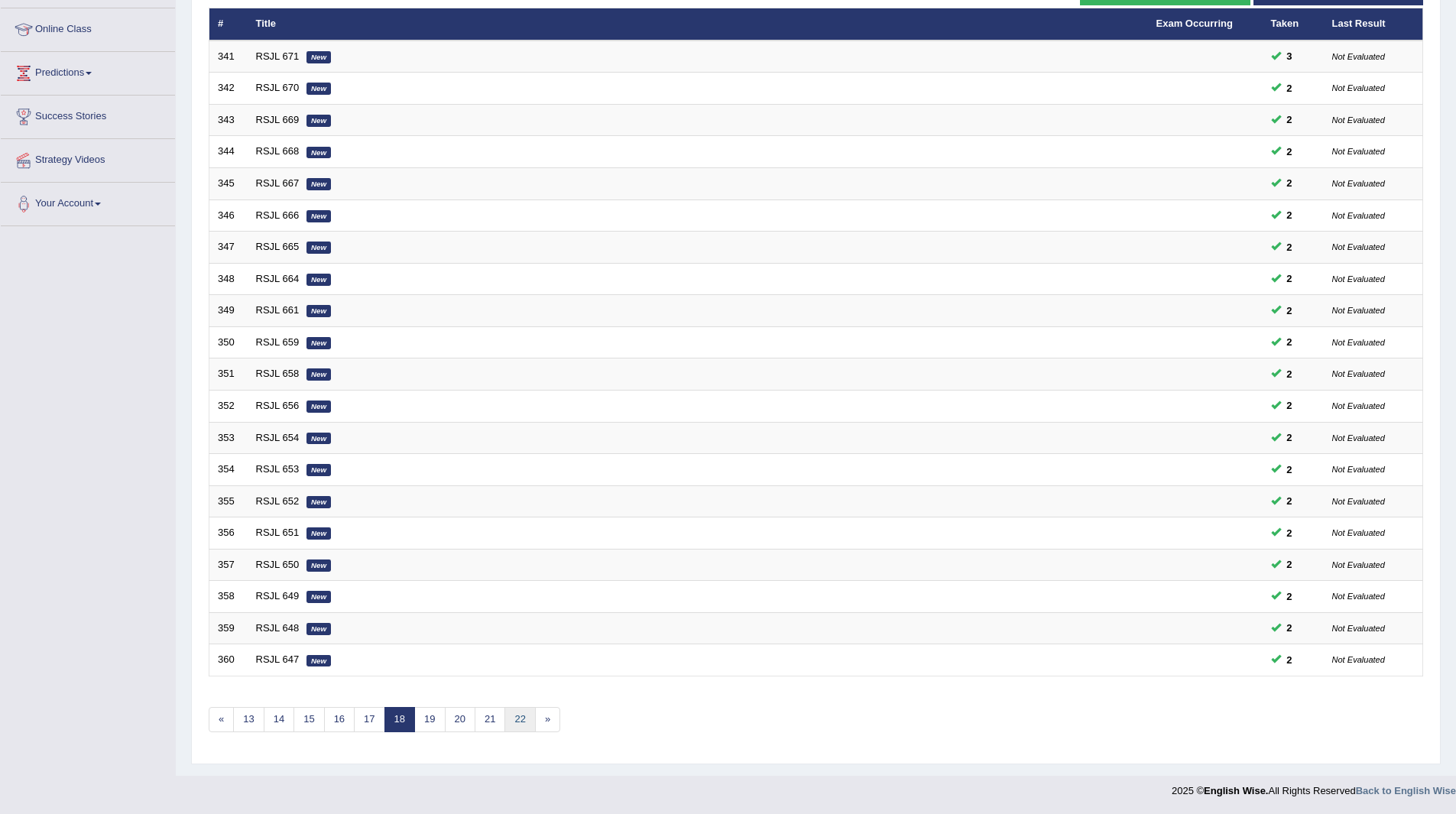
click at [521, 717] on link "22" at bounding box center [519, 719] width 30 height 25
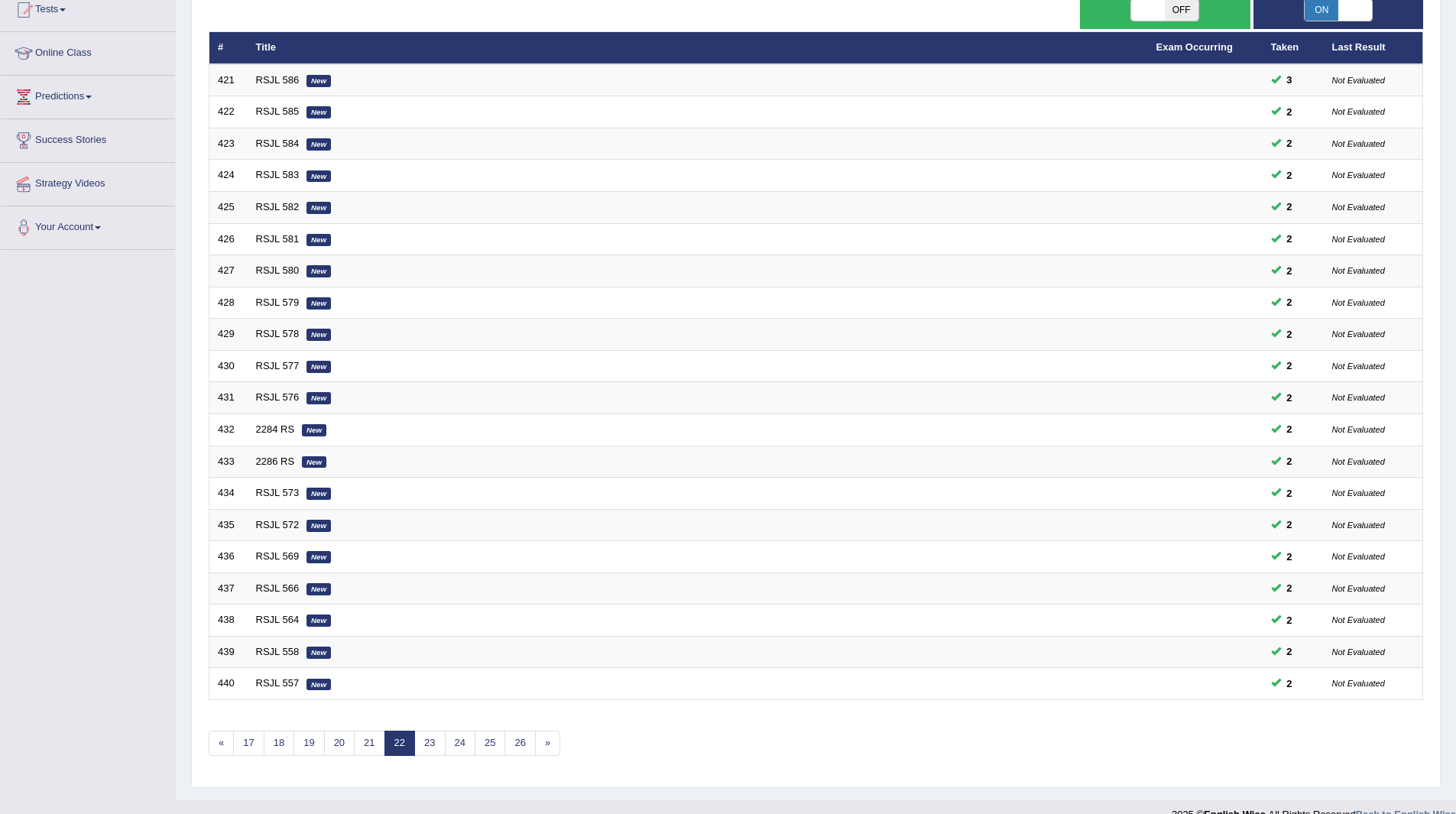
scroll to position [198, 0]
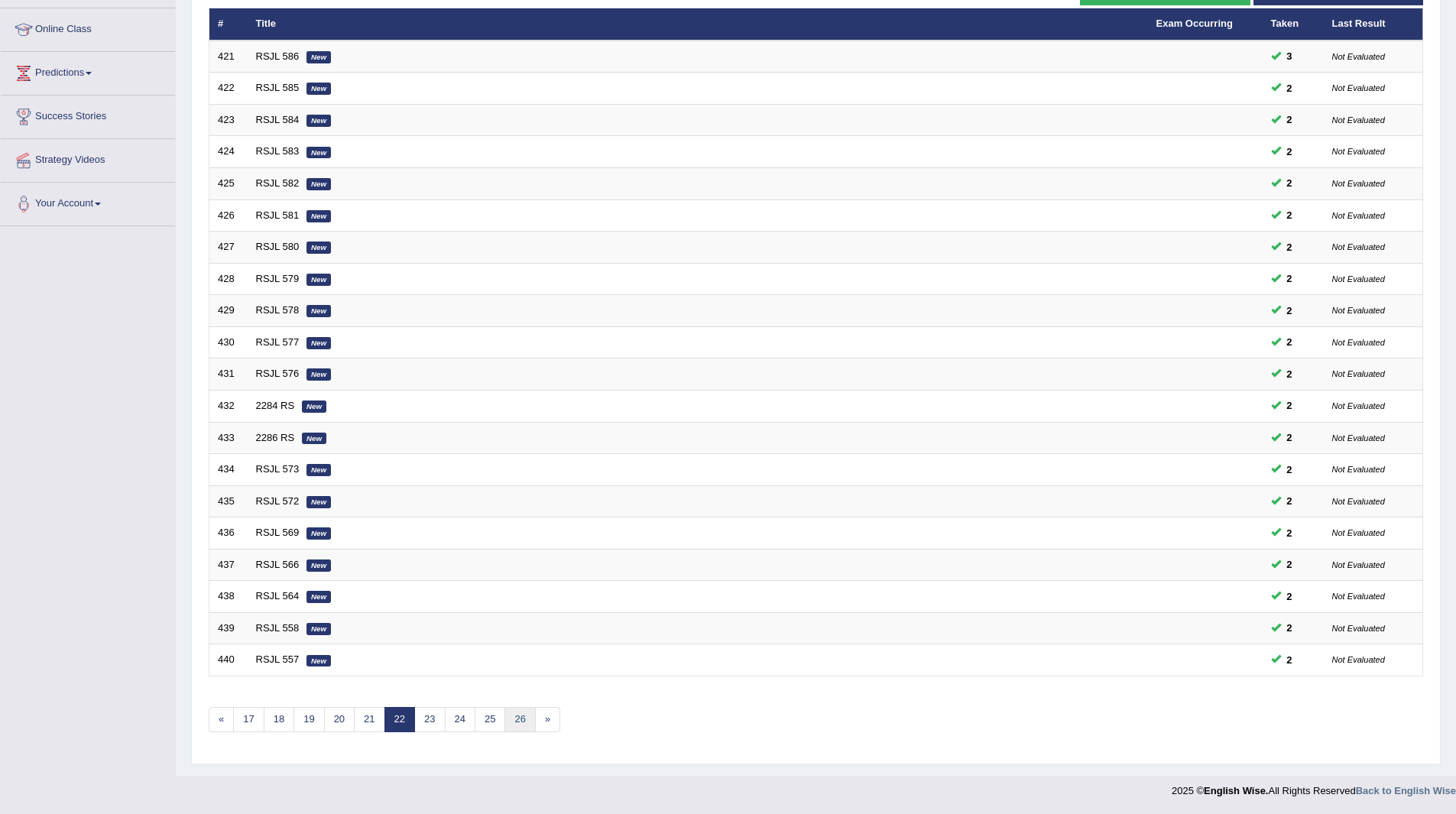
click at [519, 718] on link "26" at bounding box center [519, 719] width 30 height 25
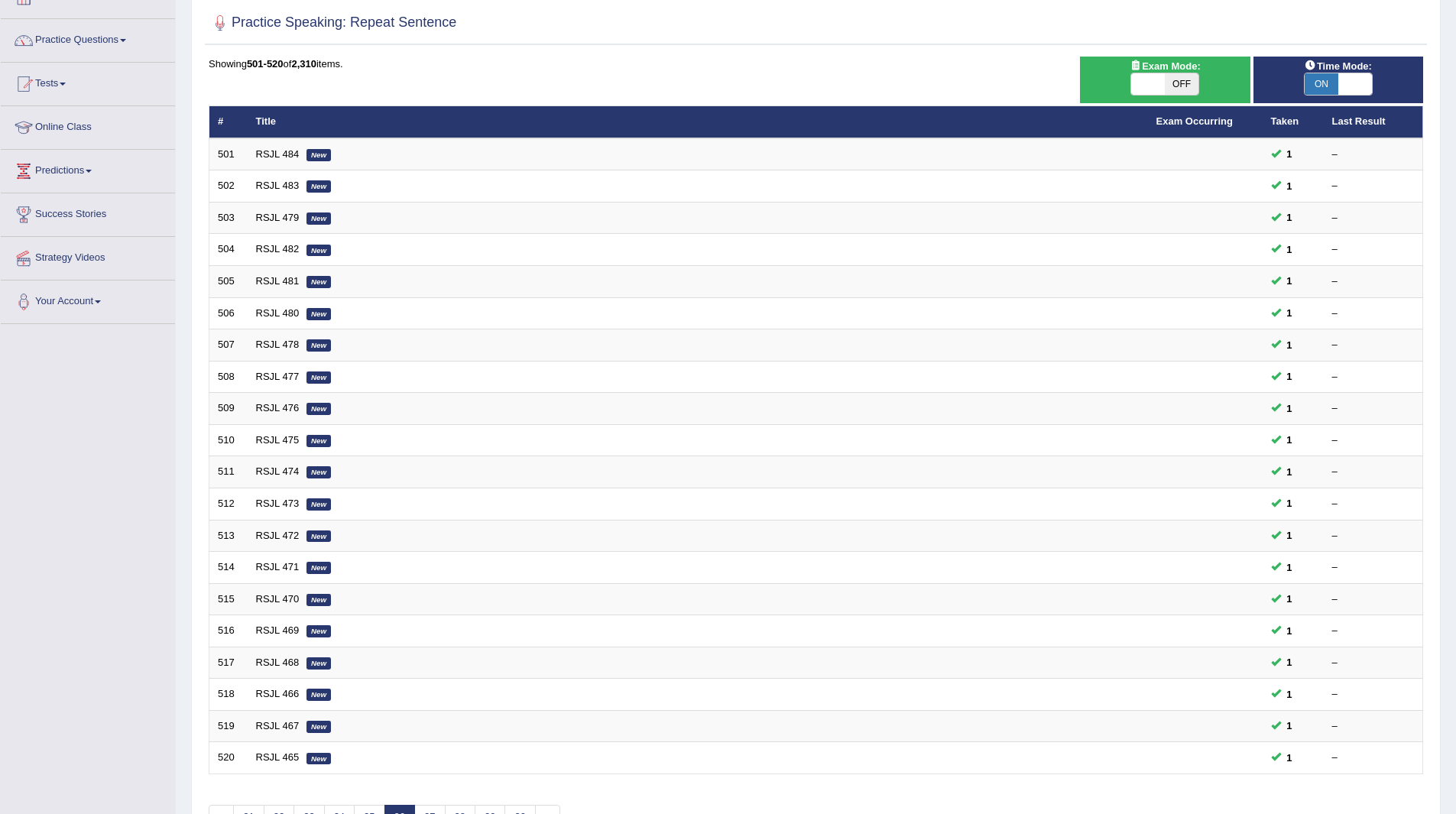
scroll to position [198, 0]
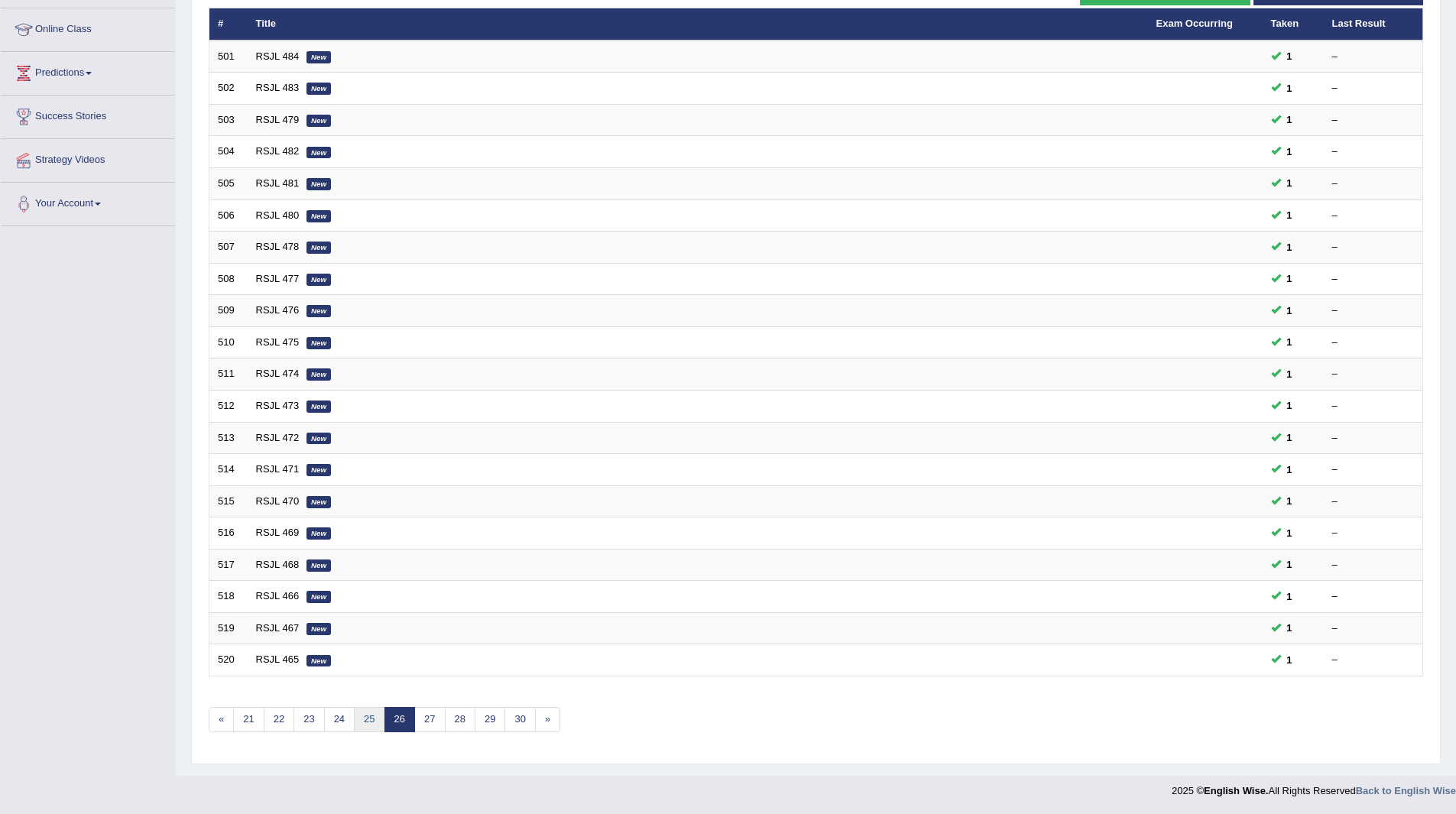
click at [374, 717] on link "25" at bounding box center [369, 719] width 30 height 25
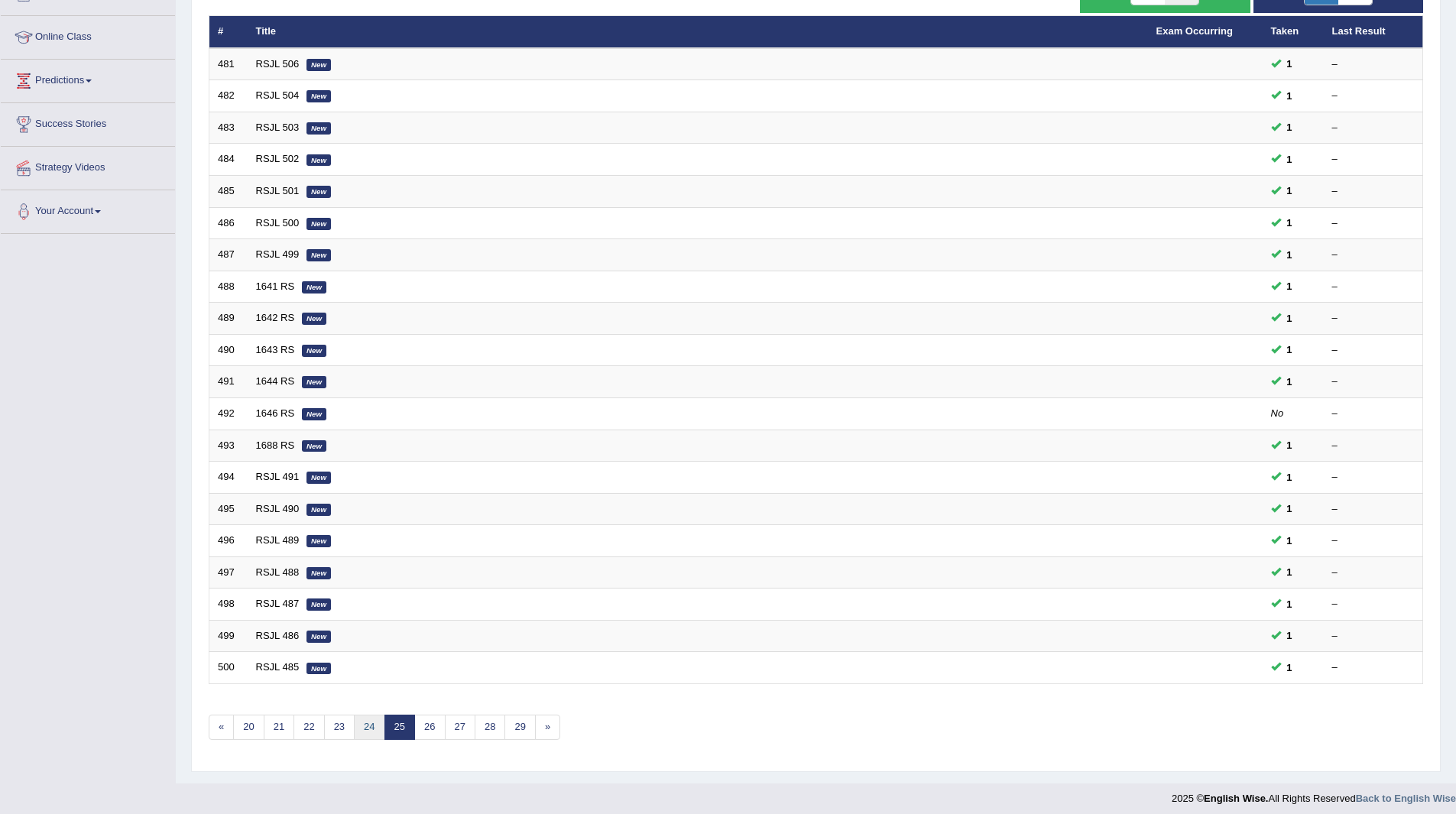
scroll to position [198, 0]
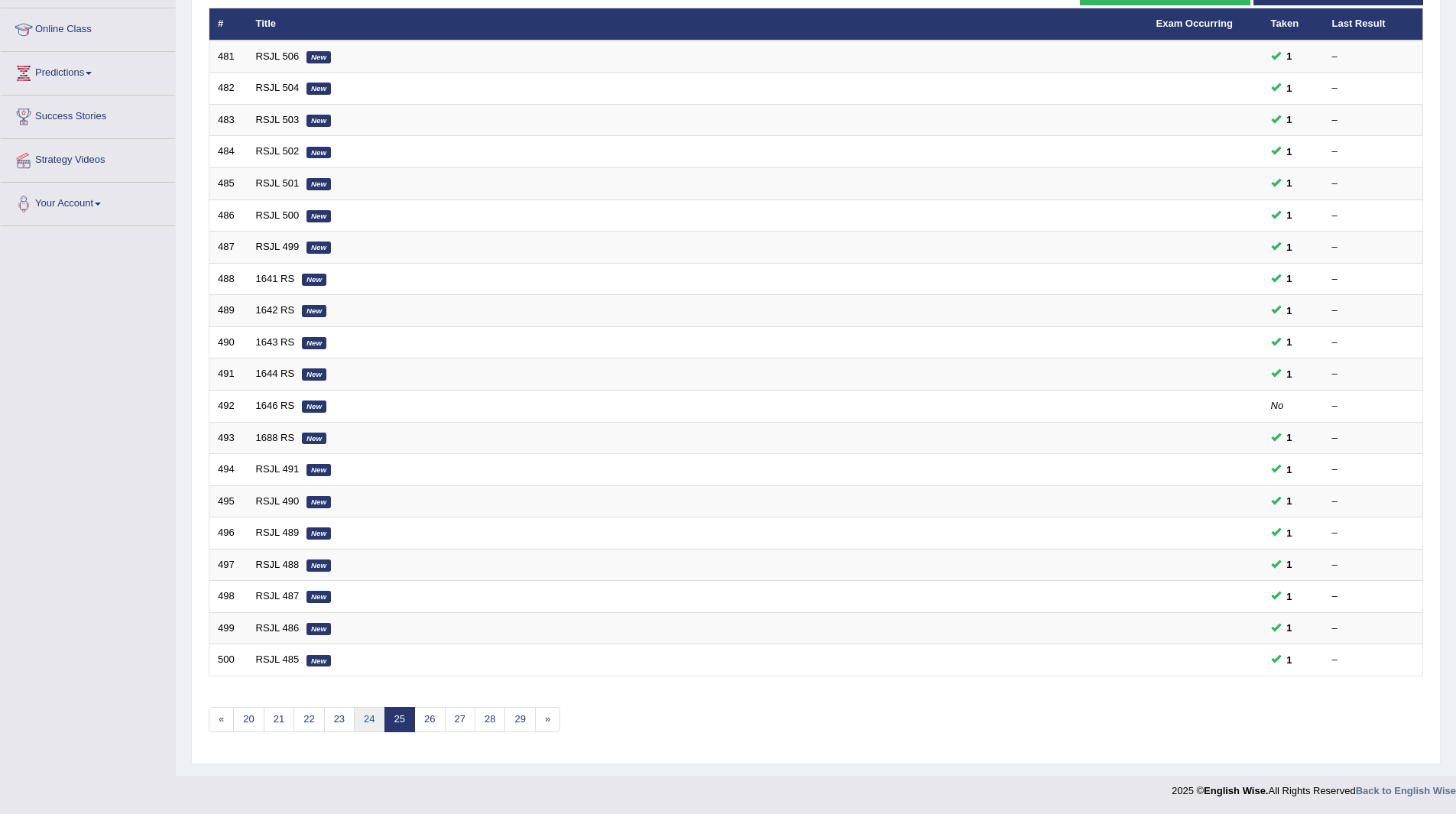
click at [373, 718] on link "24" at bounding box center [369, 719] width 30 height 25
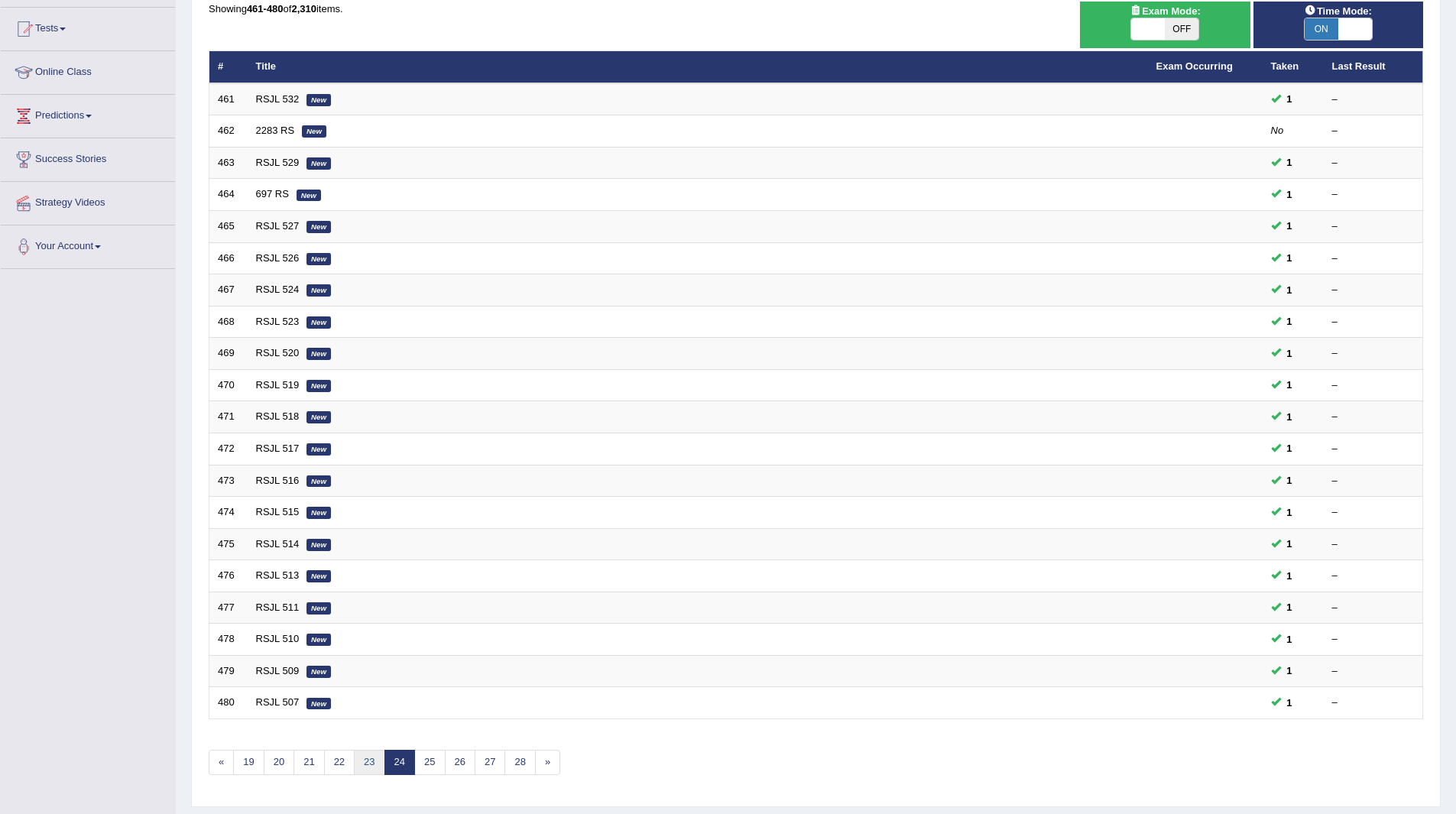
scroll to position [198, 0]
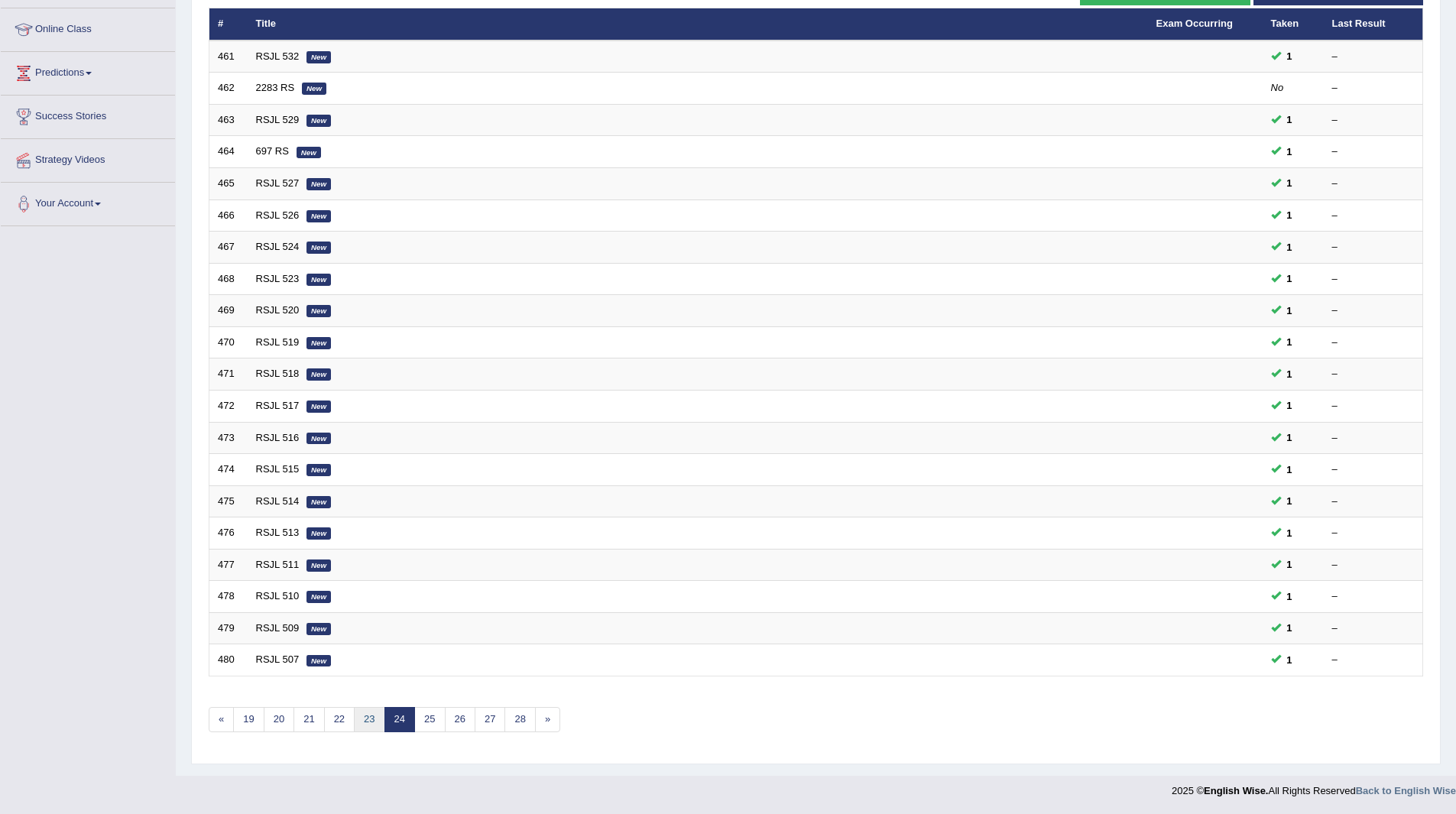
click at [368, 719] on link "23" at bounding box center [369, 719] width 30 height 25
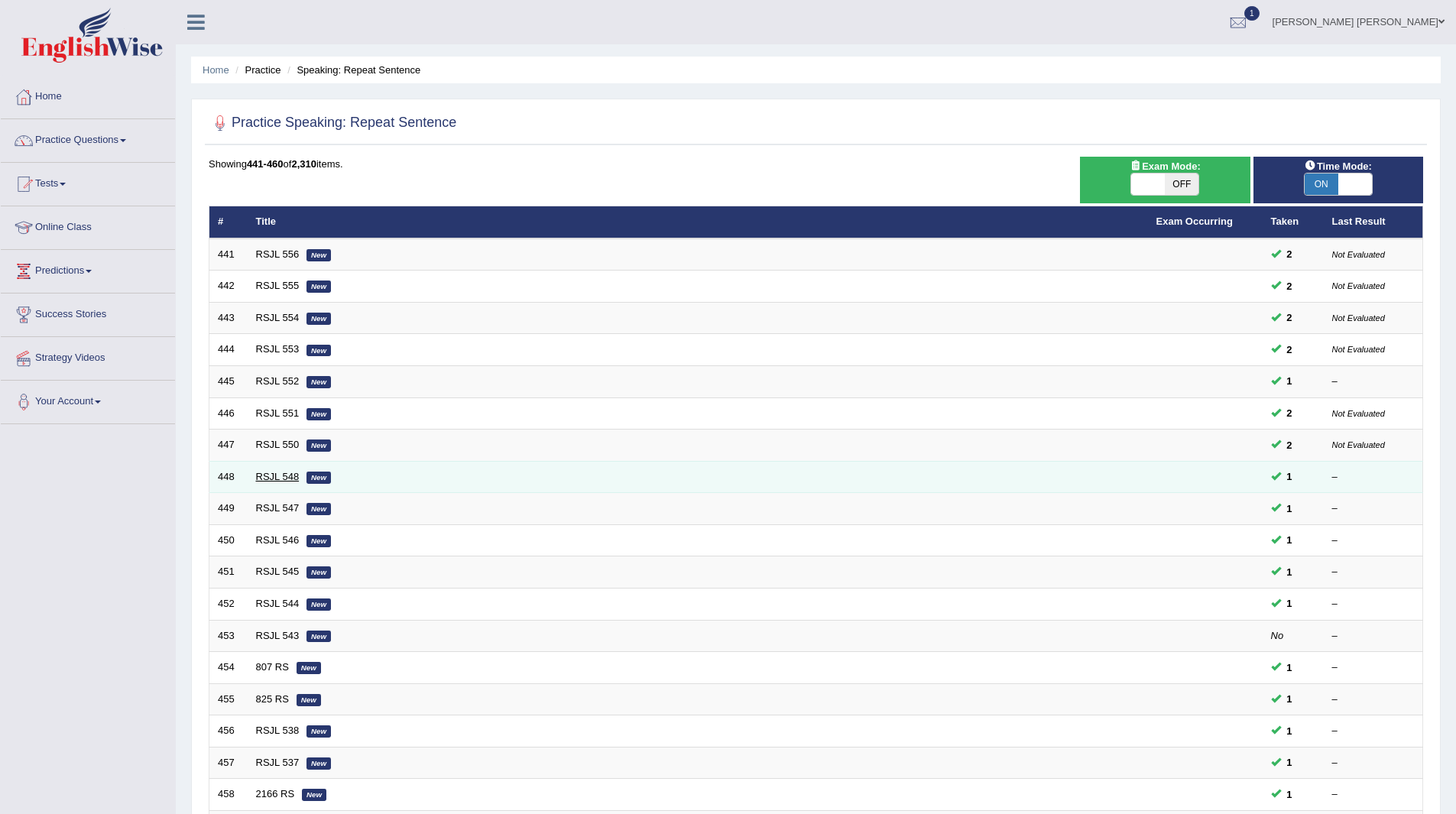
click at [261, 476] on link "RSJL 548" at bounding box center [277, 477] width 44 height 12
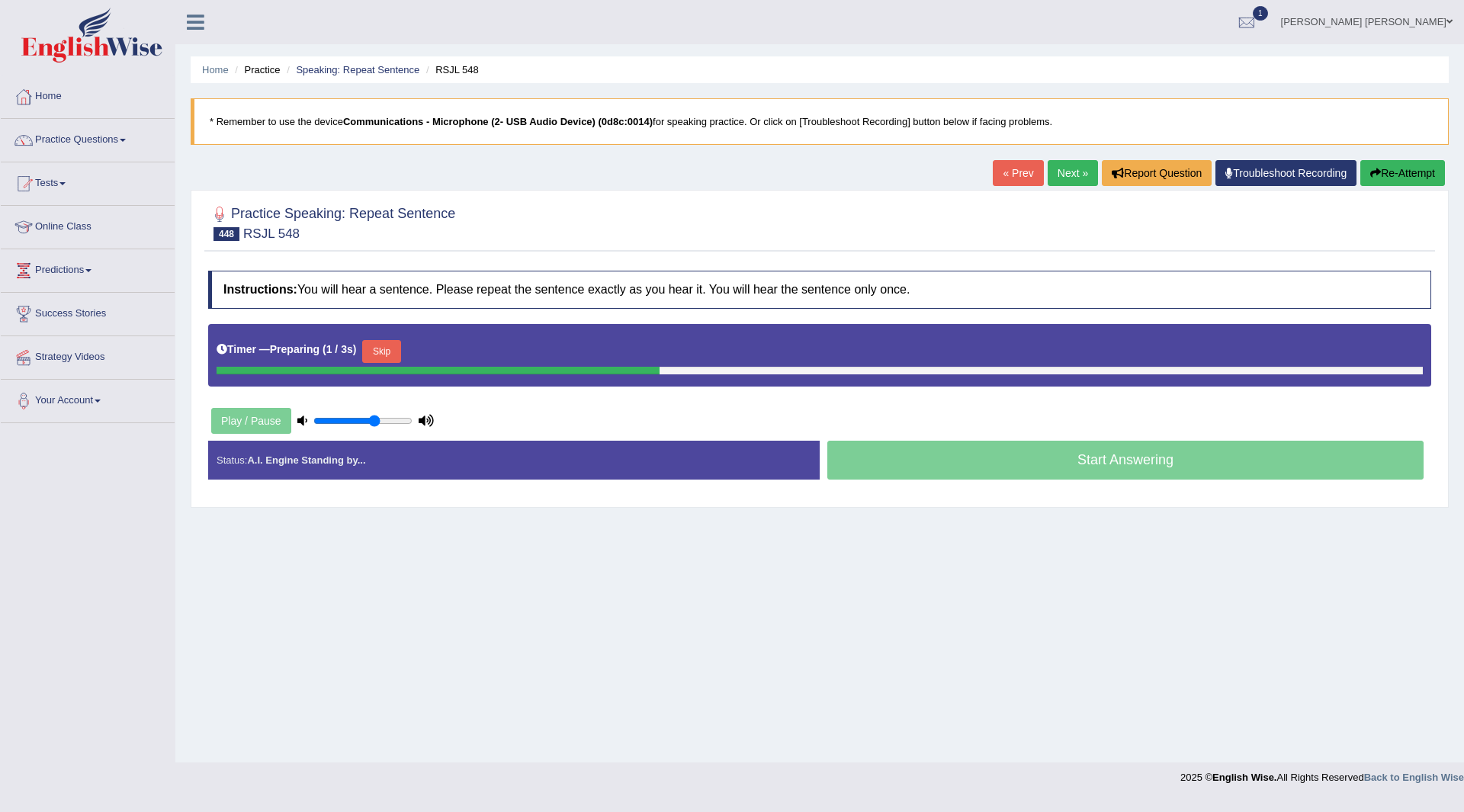
click at [375, 349] on button "Skip" at bounding box center [381, 352] width 38 height 23
click at [456, 348] on button "Skip" at bounding box center [448, 352] width 38 height 23
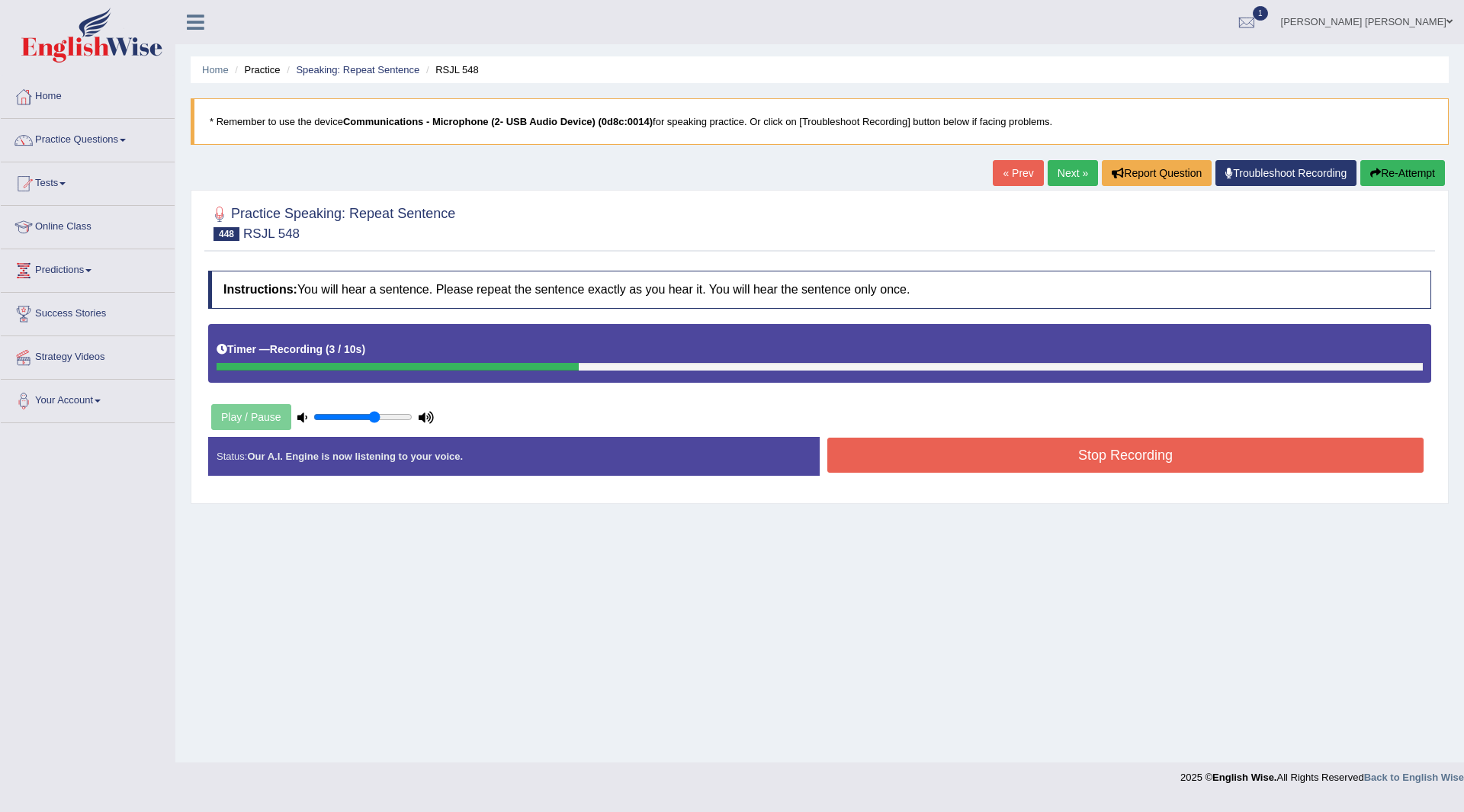
click at [985, 465] on button "Stop Recording" at bounding box center [1126, 455] width 597 height 35
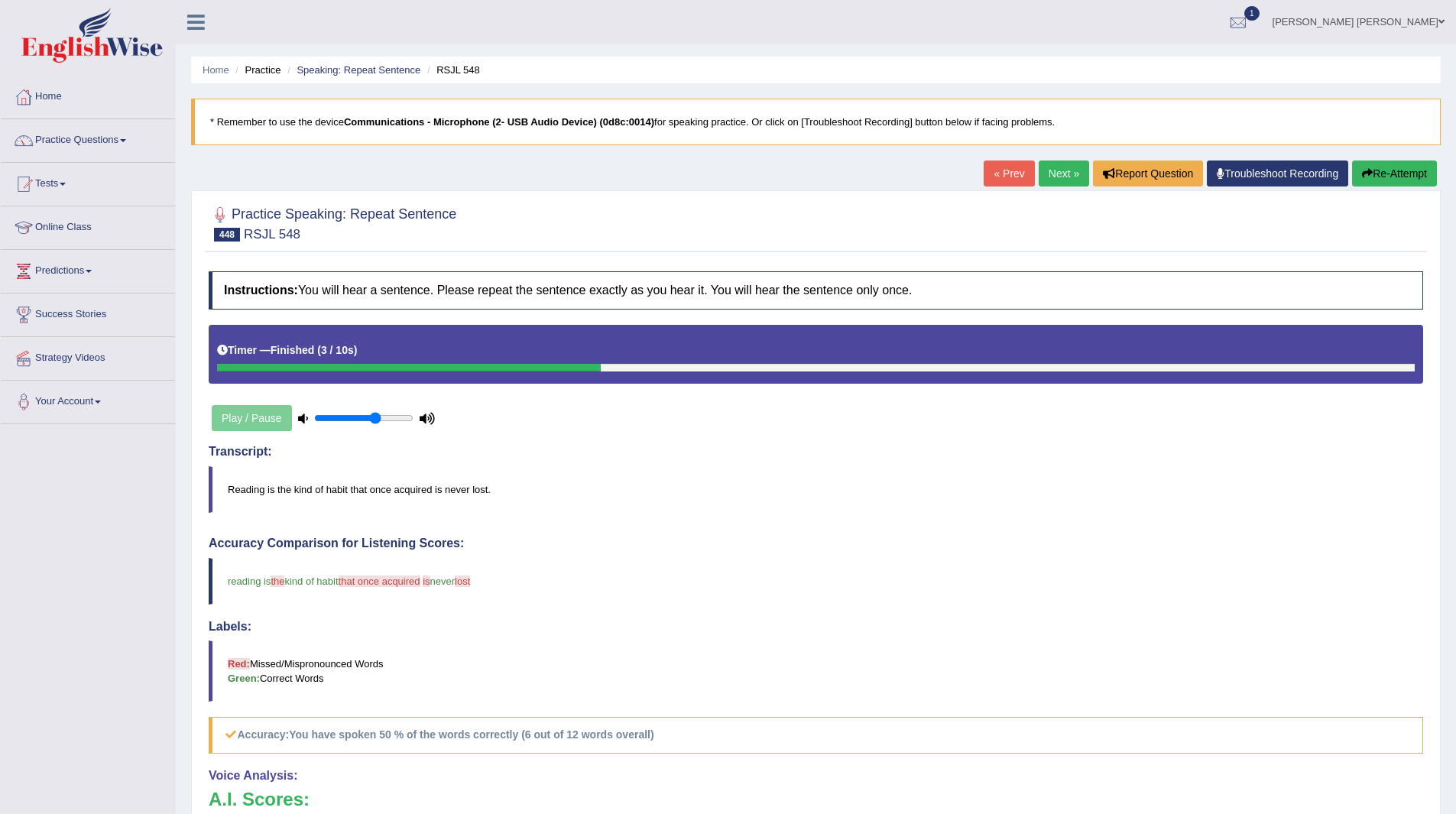
click at [1047, 170] on link "Next »" at bounding box center [1063, 173] width 51 height 26
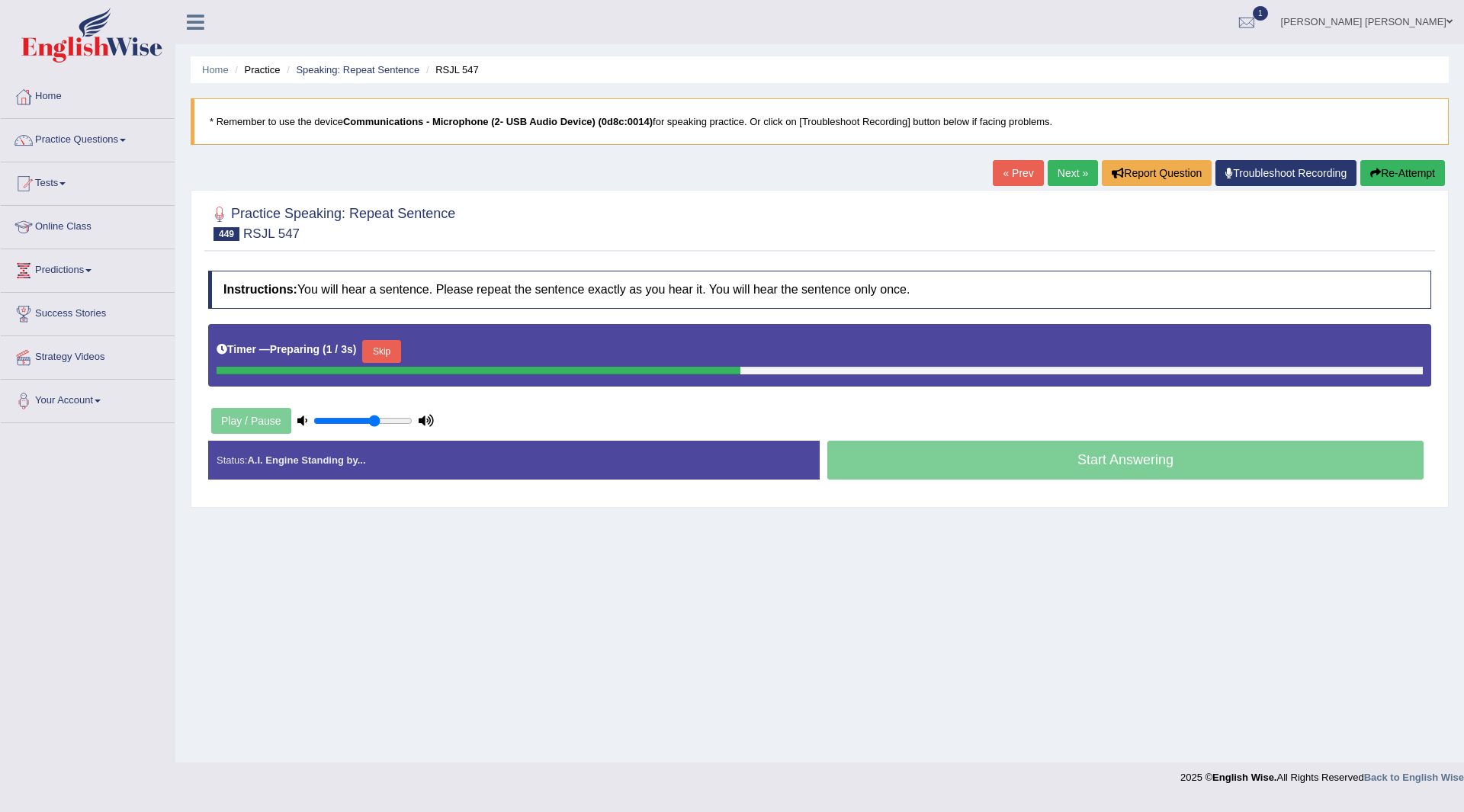
click at [401, 350] on button "Skip" at bounding box center [381, 352] width 38 height 23
click at [448, 353] on button "Skip" at bounding box center [448, 352] width 38 height 23
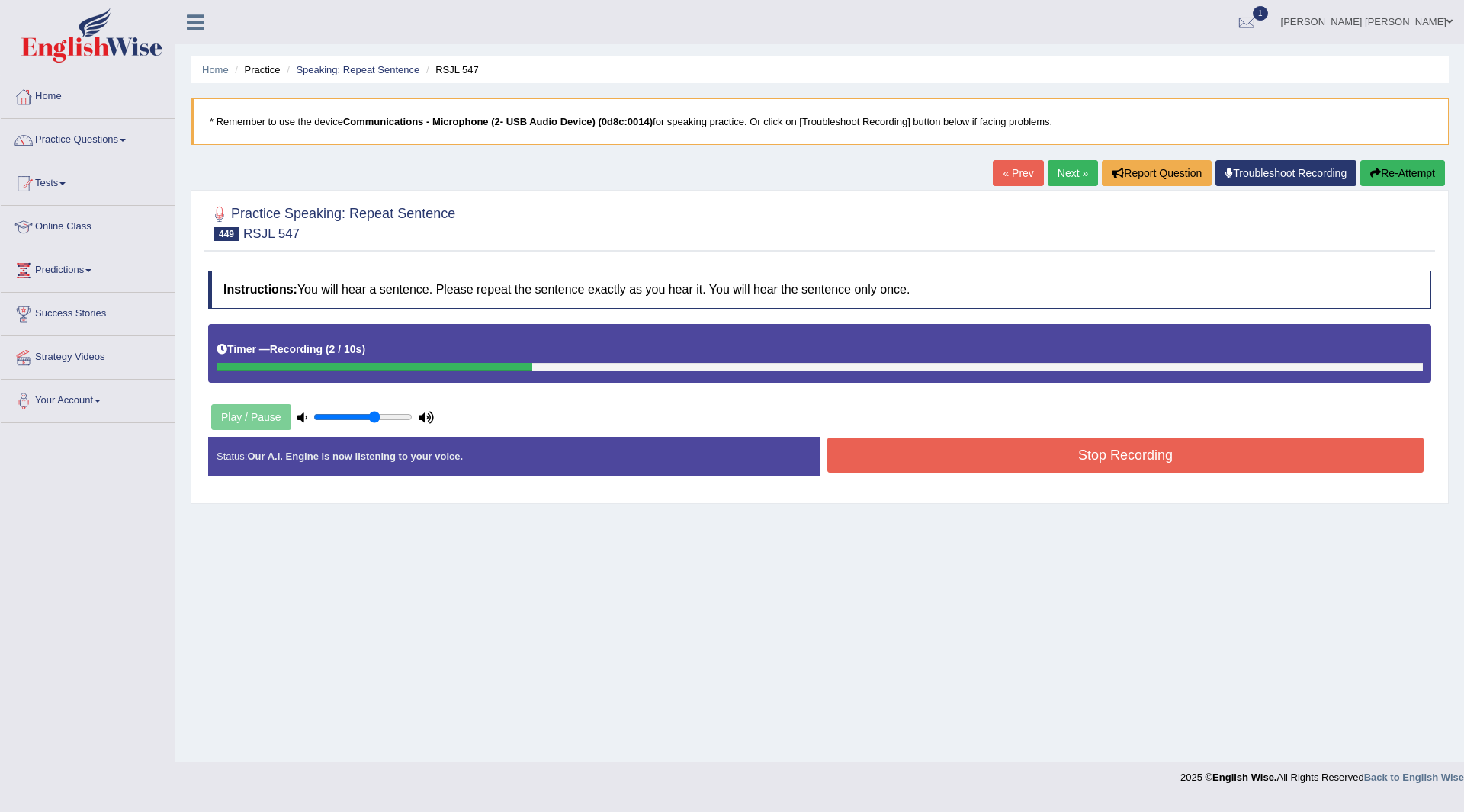
click at [916, 462] on button "Stop Recording" at bounding box center [1126, 455] width 597 height 35
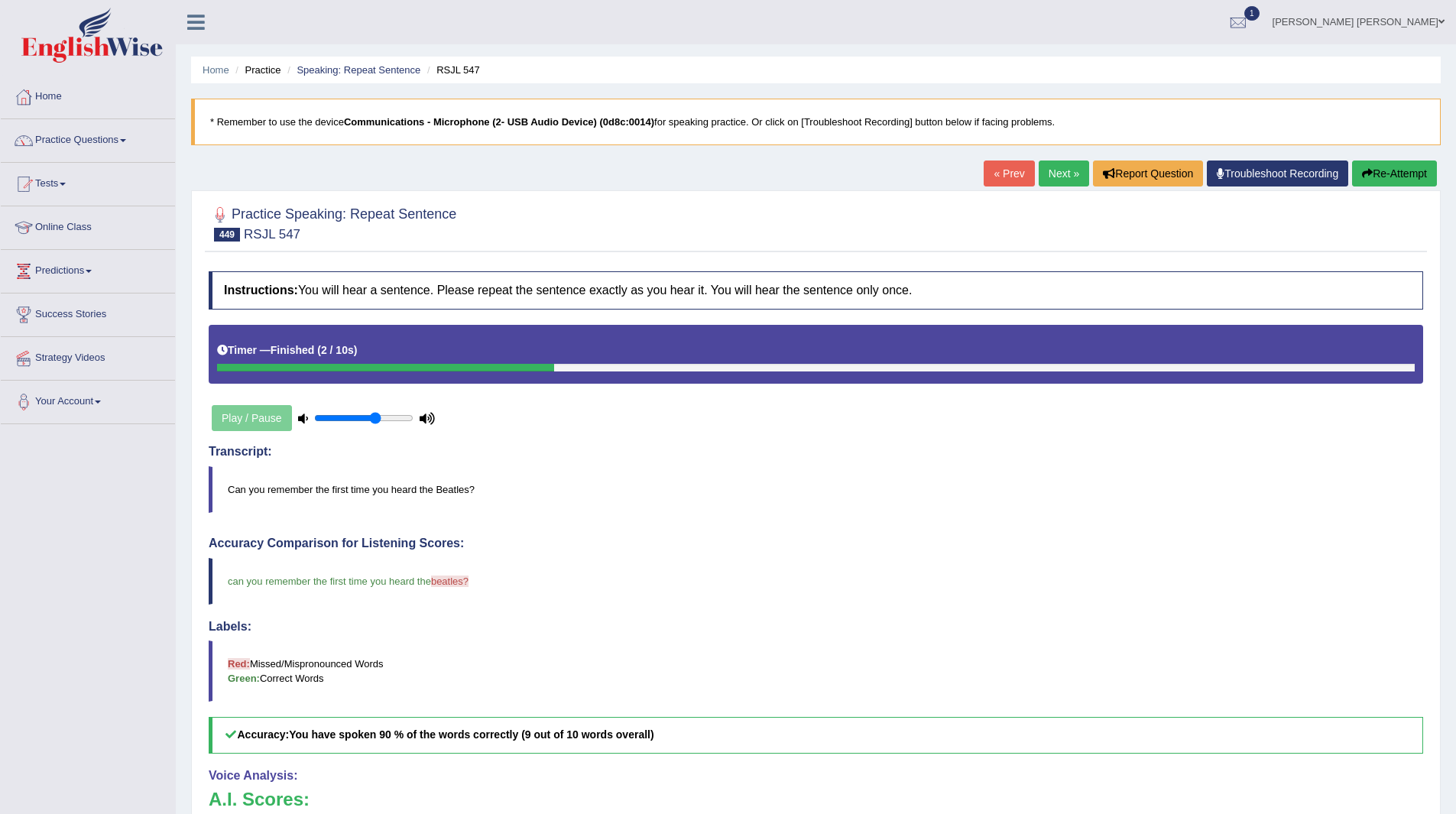
click at [1046, 173] on link "Next »" at bounding box center [1063, 173] width 51 height 26
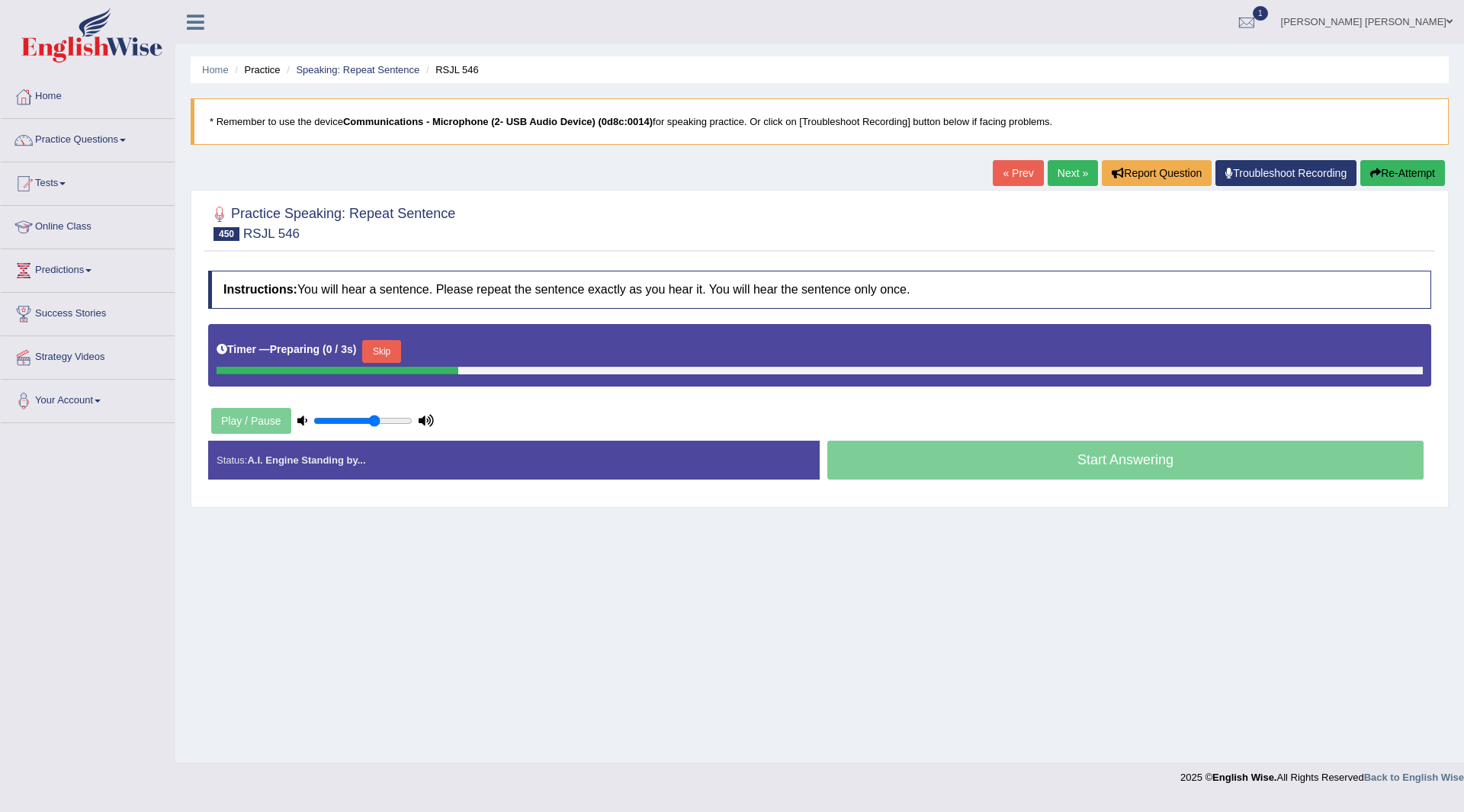
click at [378, 359] on button "Skip" at bounding box center [381, 352] width 38 height 23
click at [450, 350] on button "Skip" at bounding box center [448, 352] width 38 height 23
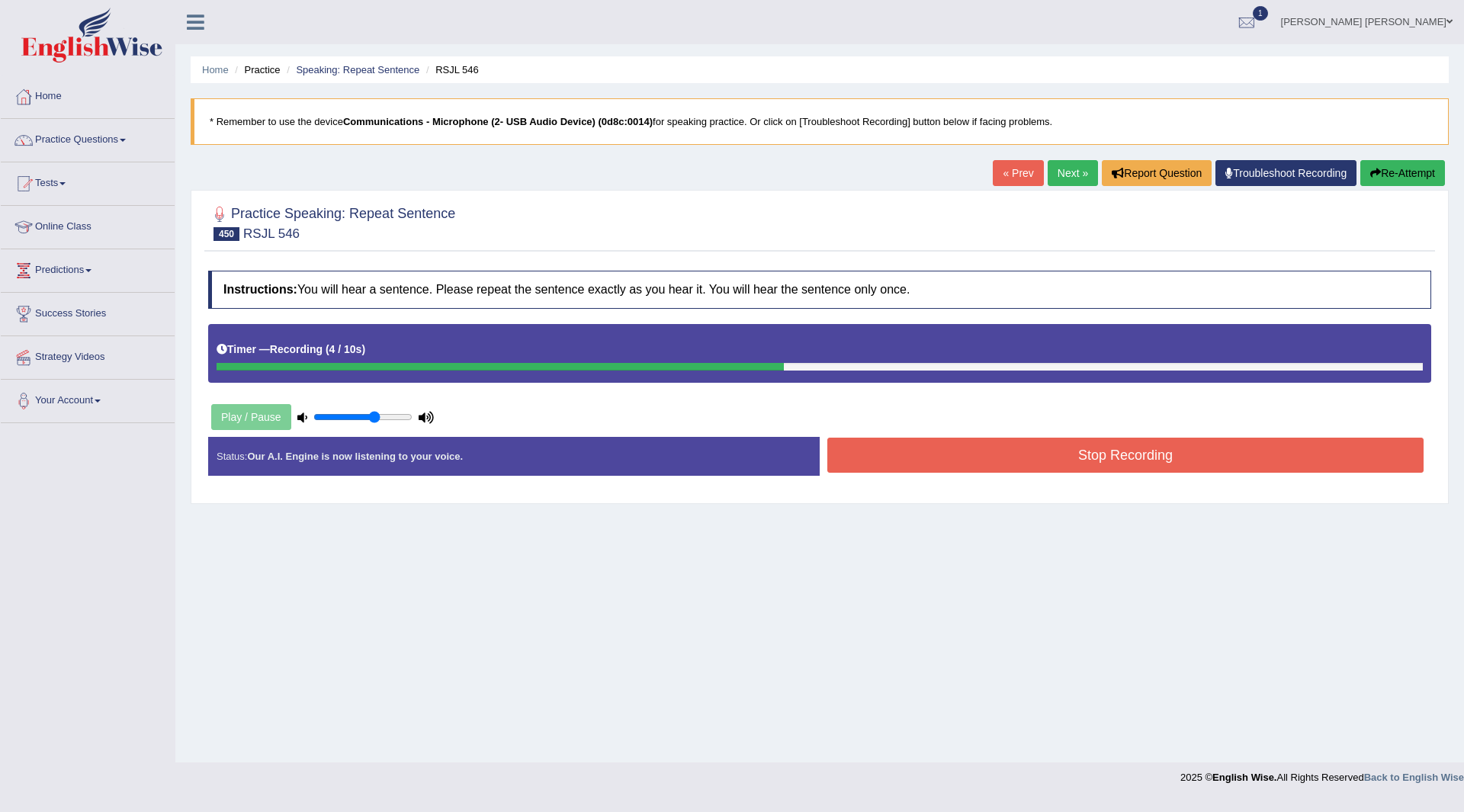
click at [885, 454] on button "Stop Recording" at bounding box center [1126, 455] width 597 height 35
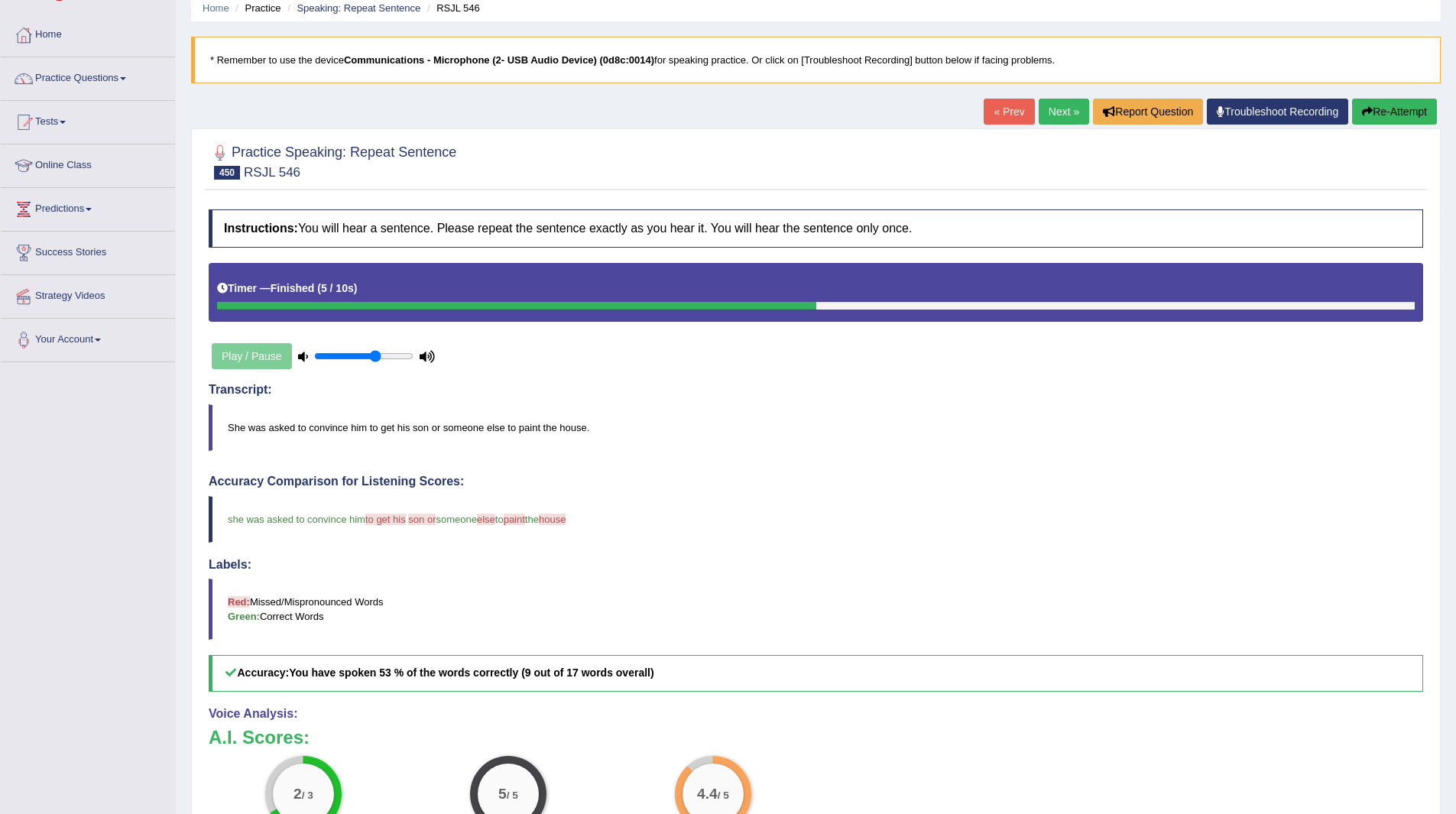
scroll to position [54, 0]
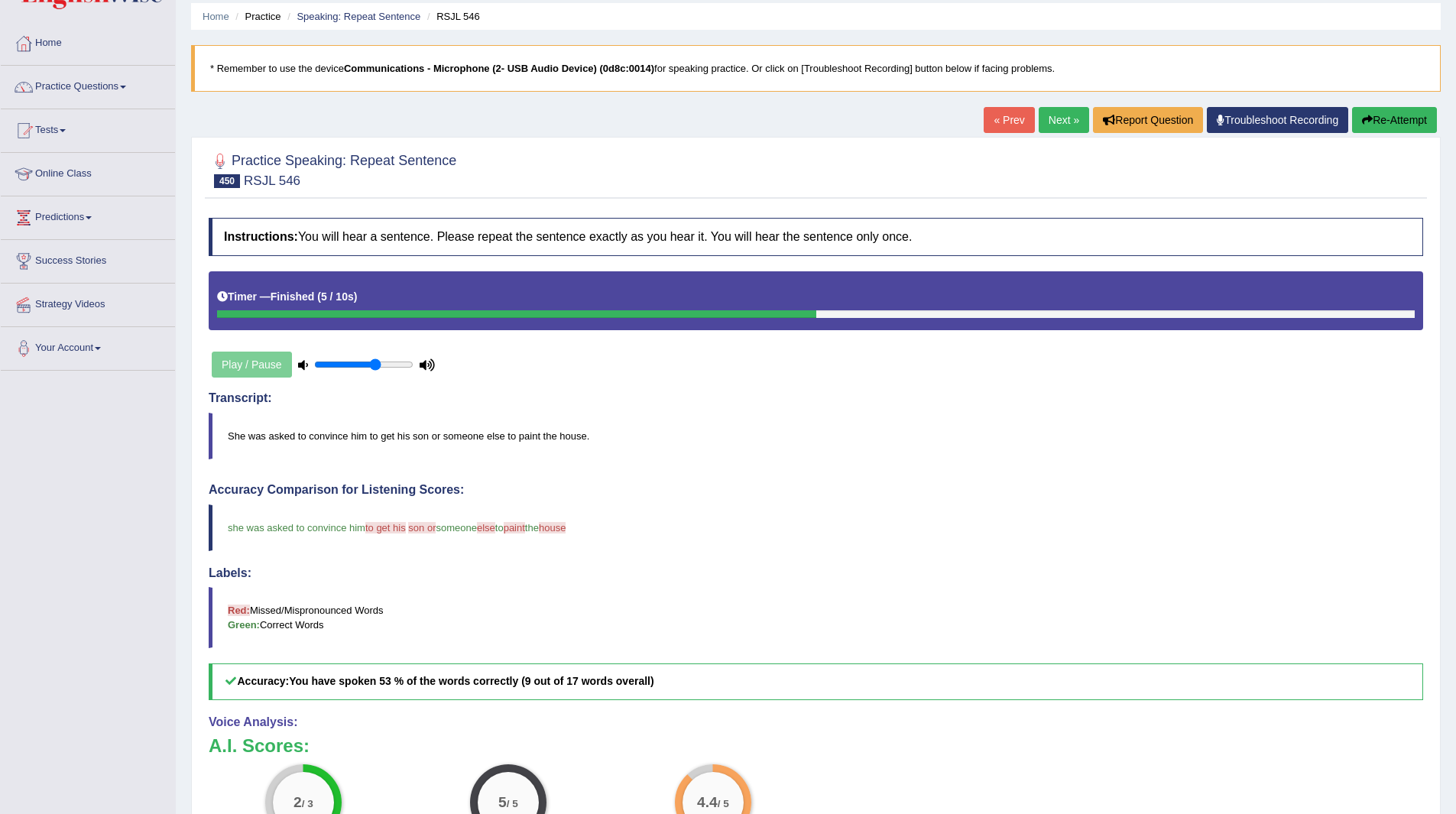
click at [1049, 112] on link "Next »" at bounding box center [1063, 120] width 51 height 26
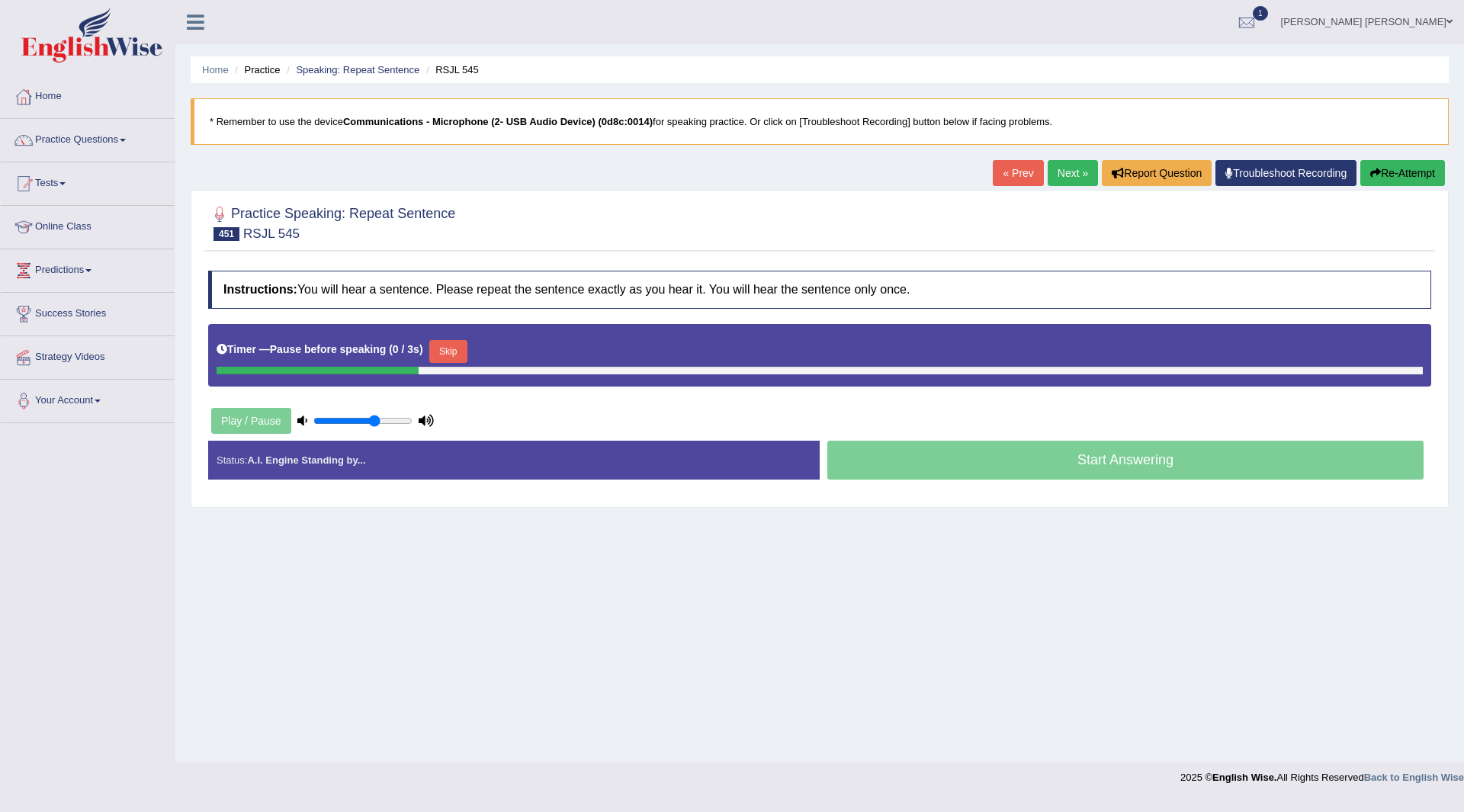
click at [449, 348] on button "Skip" at bounding box center [448, 352] width 38 height 23
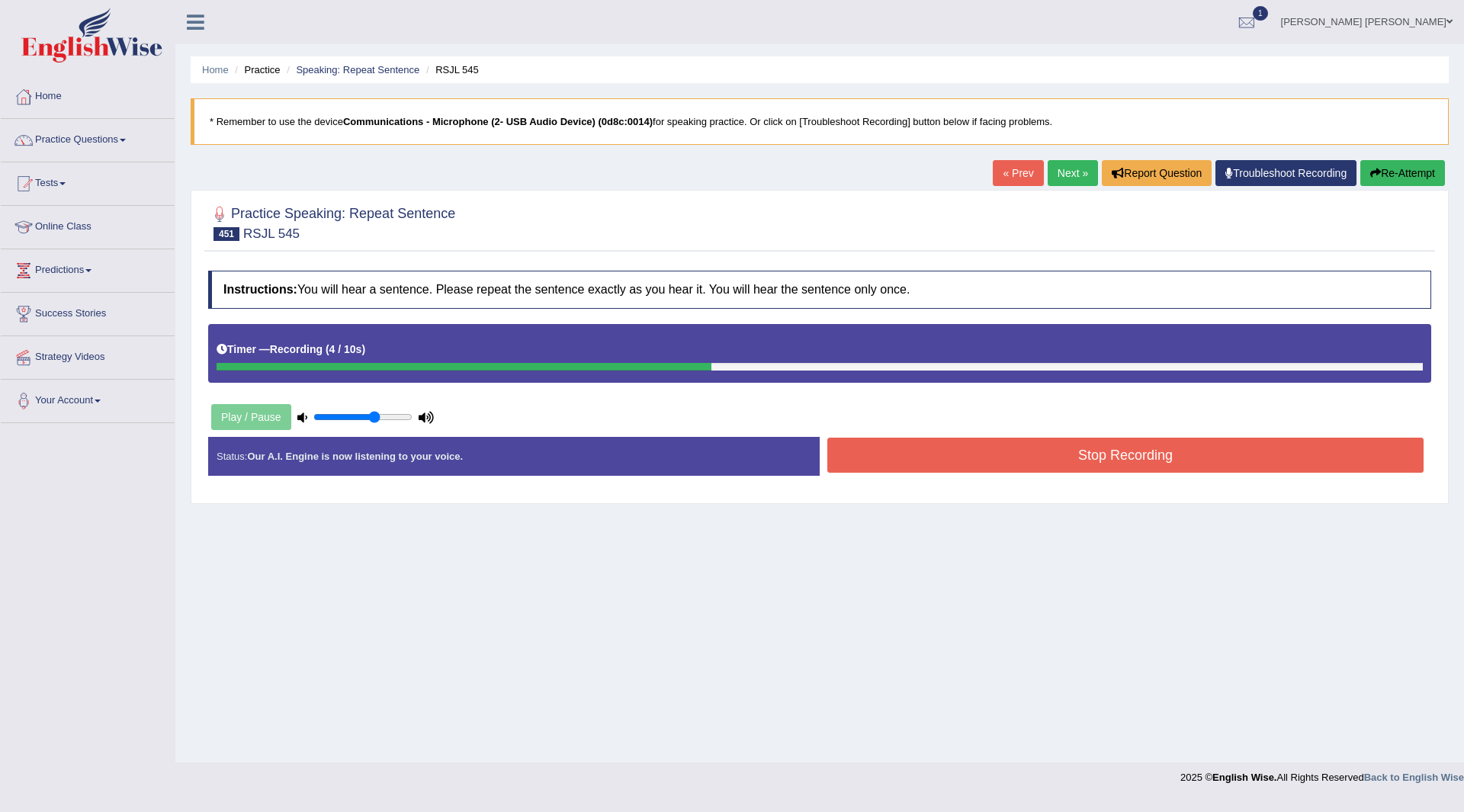
click at [869, 454] on button "Stop Recording" at bounding box center [1126, 455] width 597 height 35
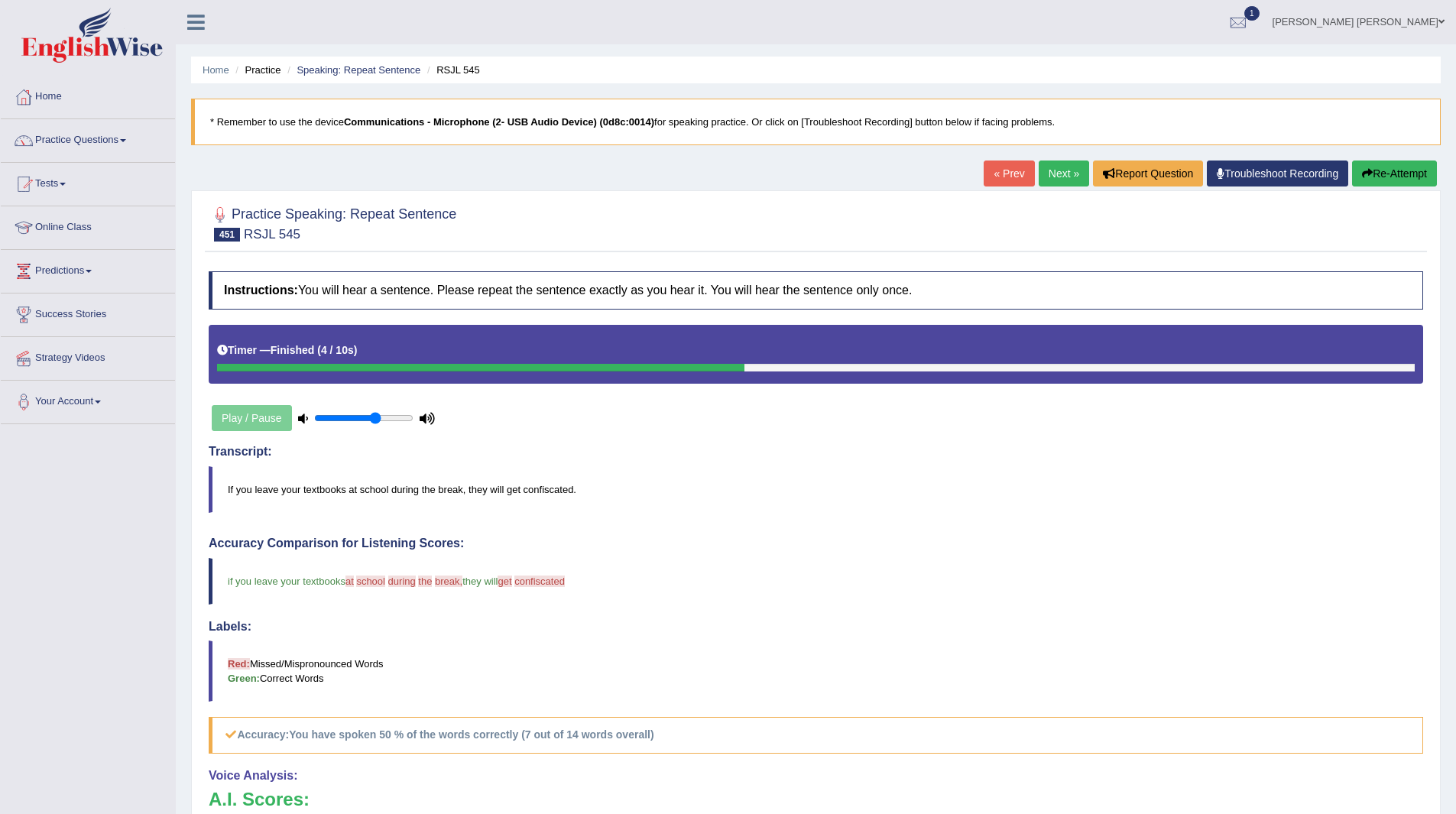
click at [1042, 167] on link "Next »" at bounding box center [1063, 173] width 51 height 26
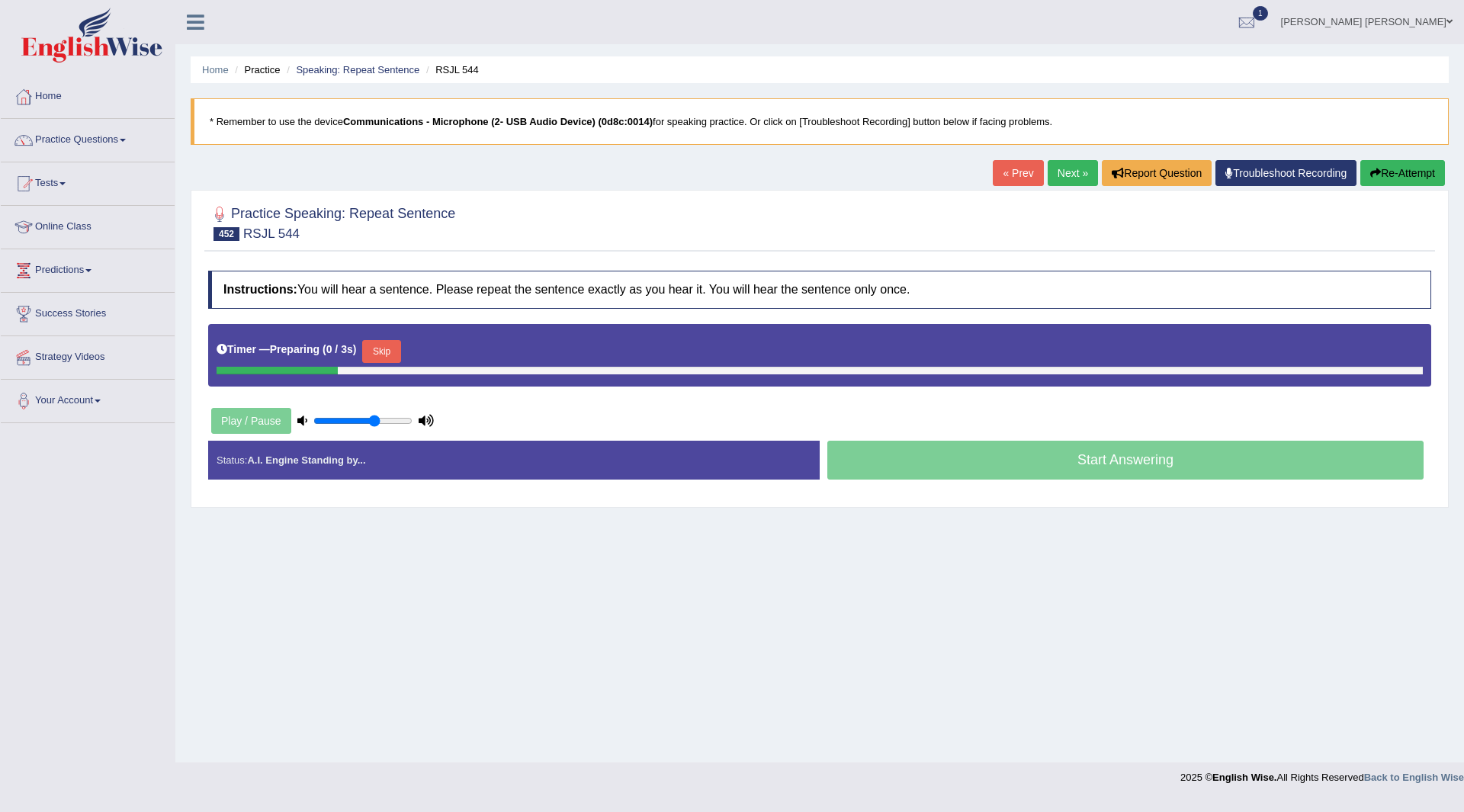
click at [376, 343] on button "Skip" at bounding box center [381, 352] width 38 height 23
click at [468, 353] on button "Skip" at bounding box center [448, 352] width 38 height 23
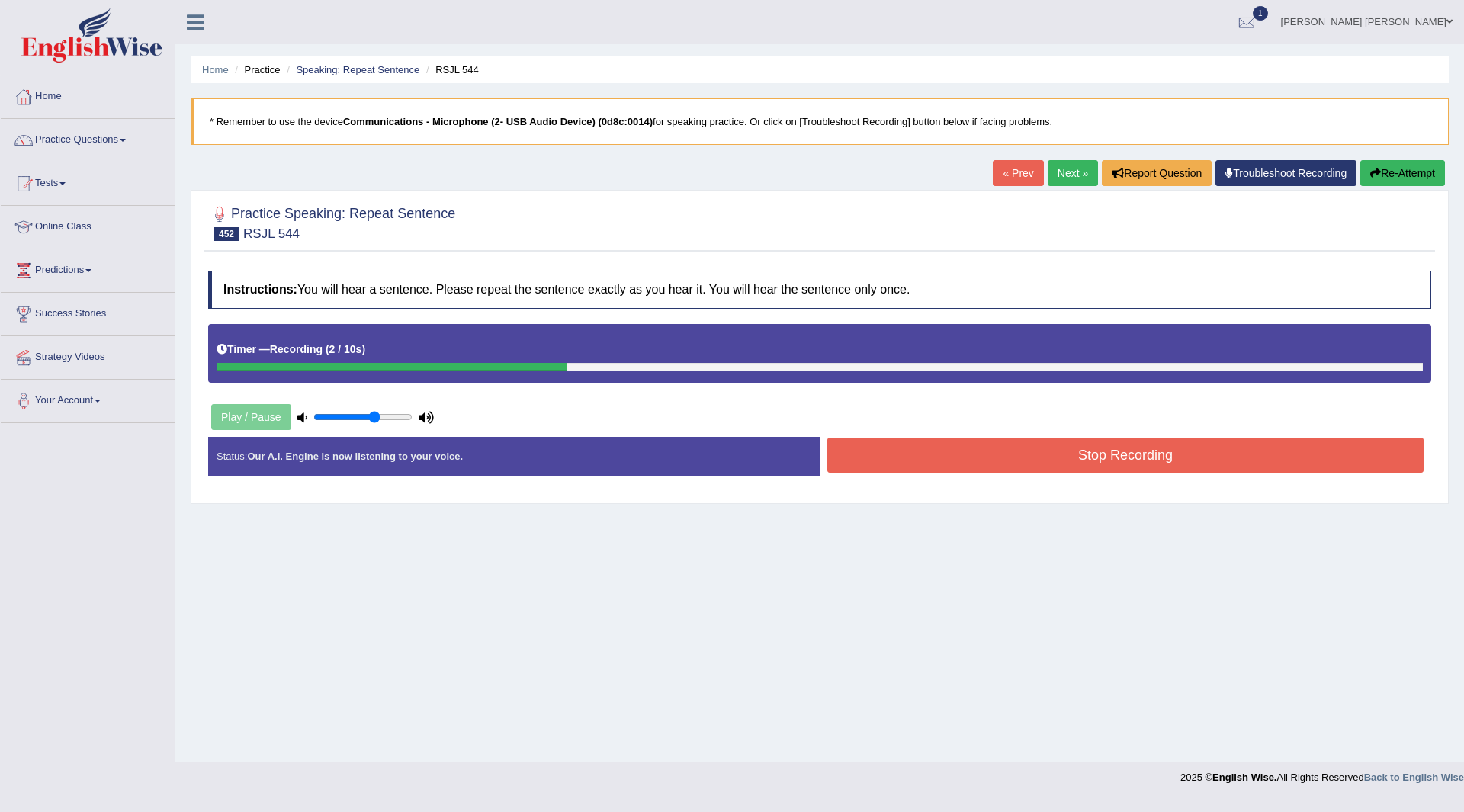
click at [892, 449] on button "Stop Recording" at bounding box center [1126, 455] width 597 height 35
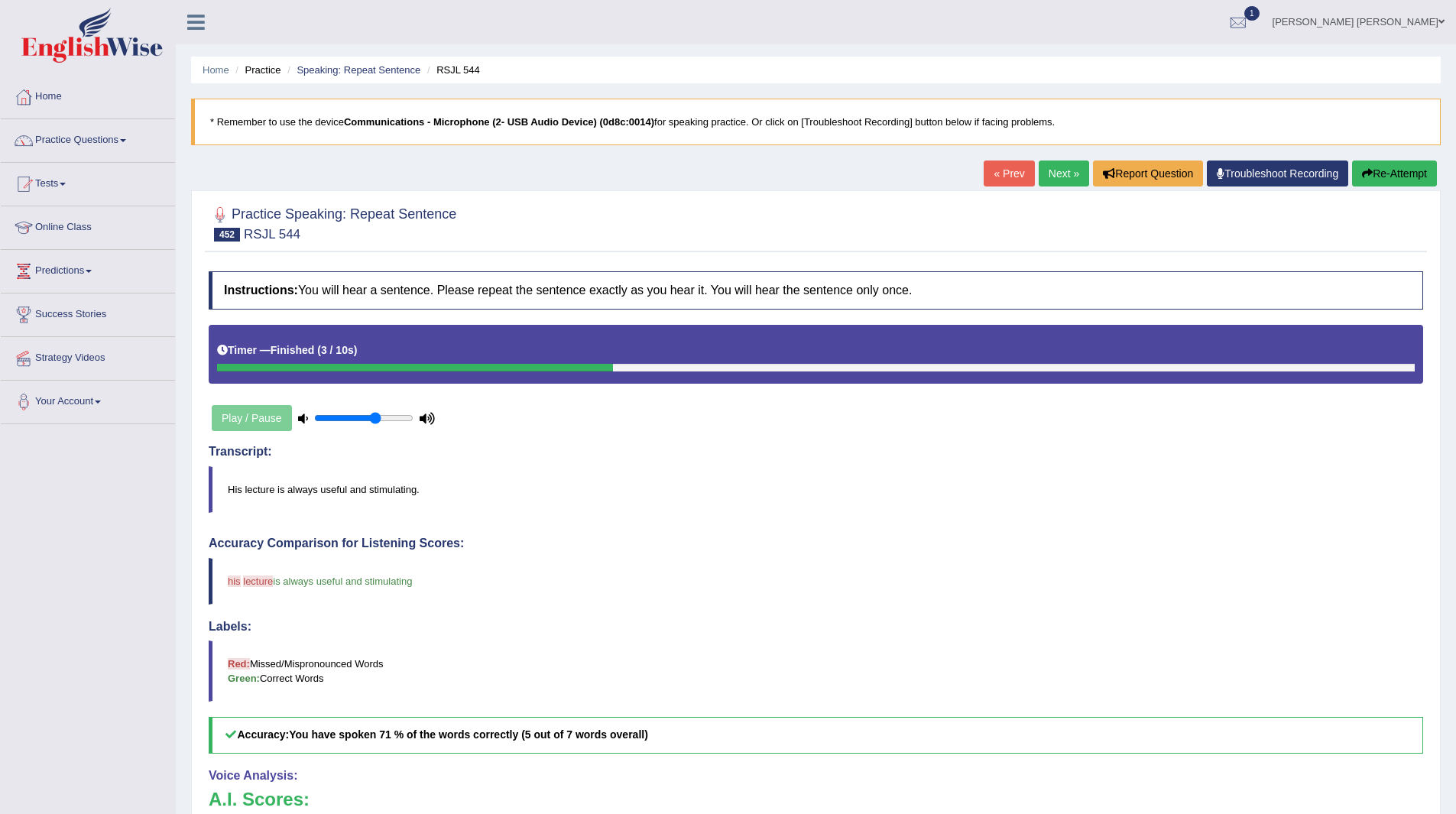
click at [1051, 179] on link "Next »" at bounding box center [1063, 173] width 51 height 26
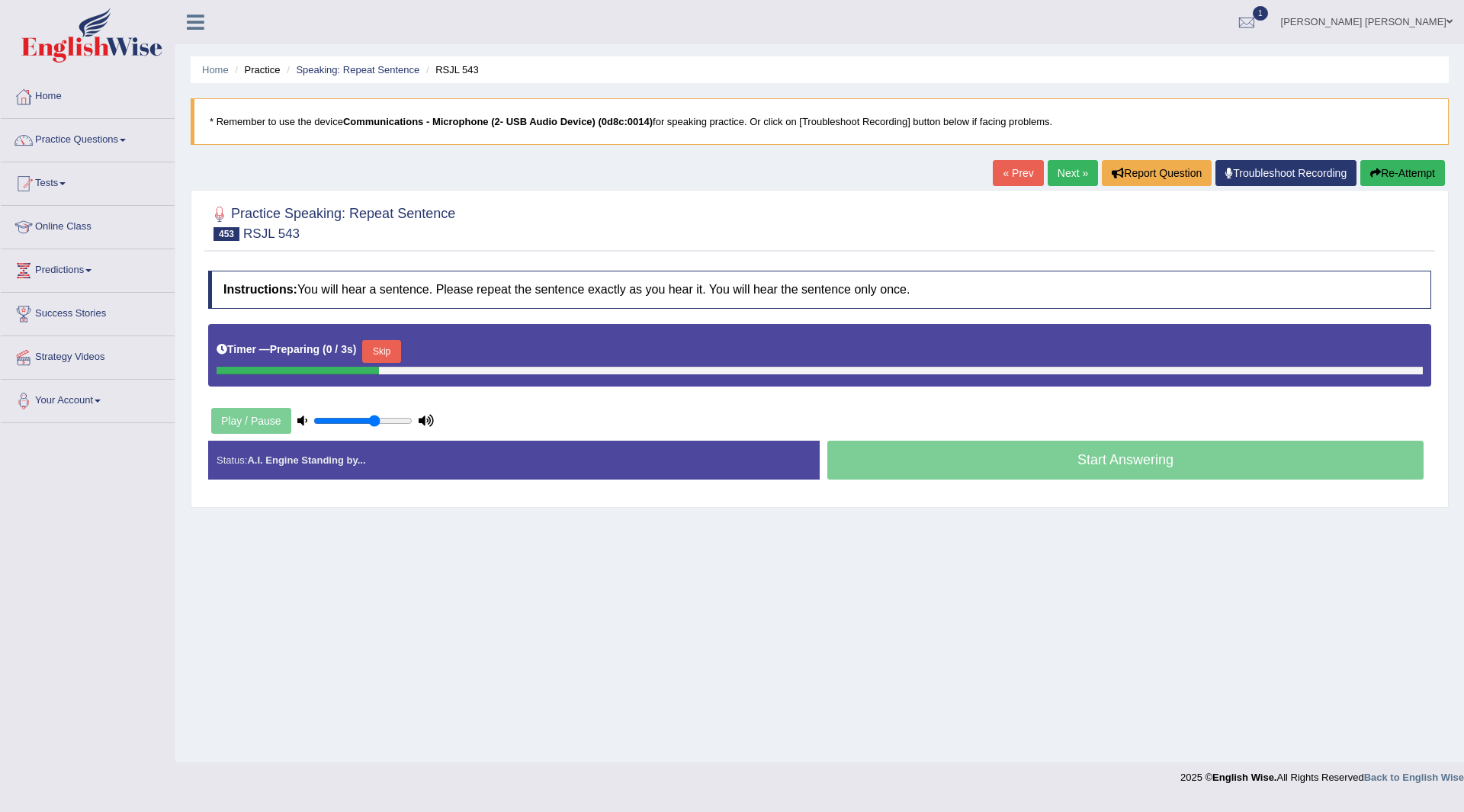
click at [392, 347] on button "Skip" at bounding box center [381, 352] width 38 height 23
click at [446, 353] on button "Skip" at bounding box center [448, 352] width 38 height 23
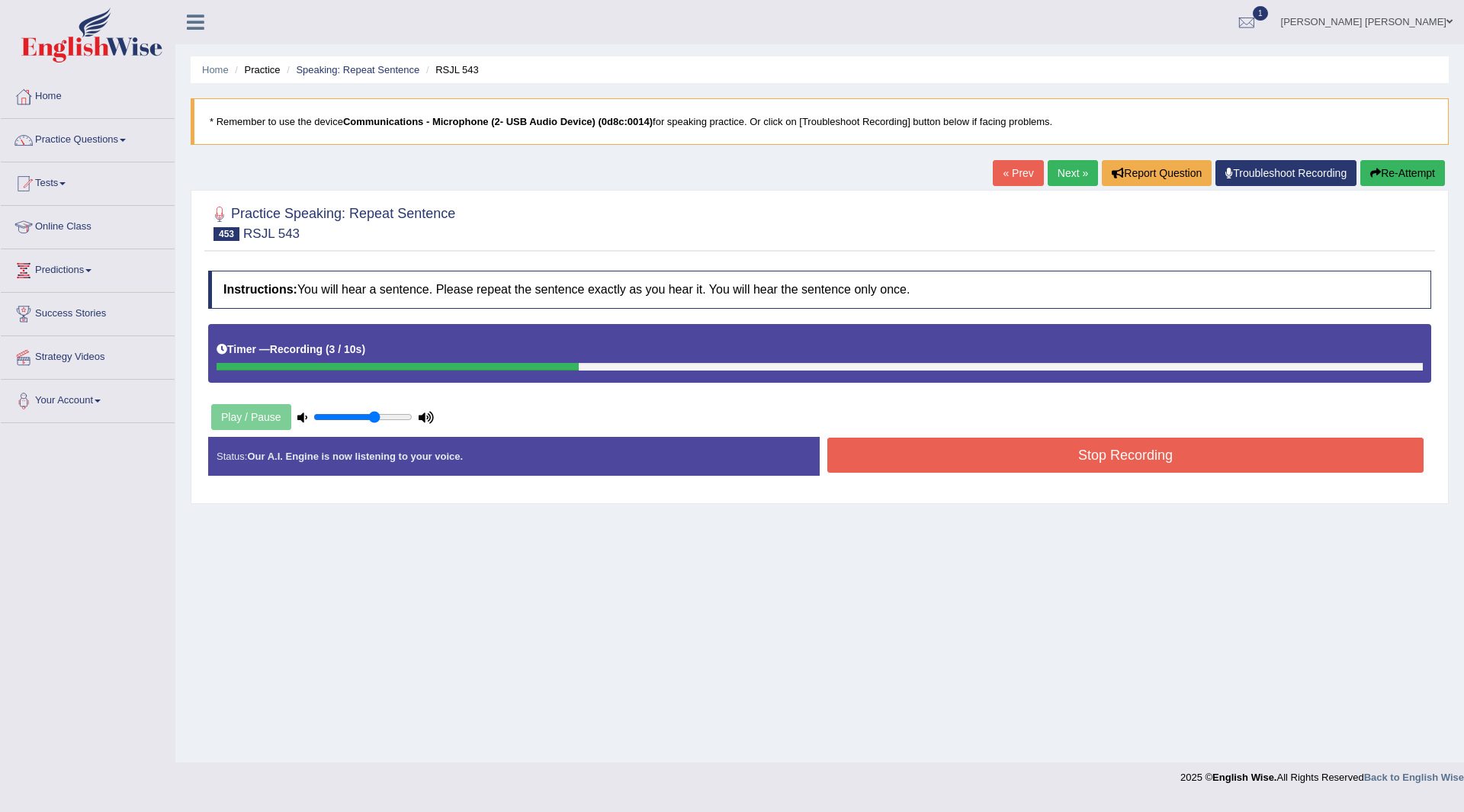
click at [1007, 459] on button "Stop Recording" at bounding box center [1126, 455] width 597 height 35
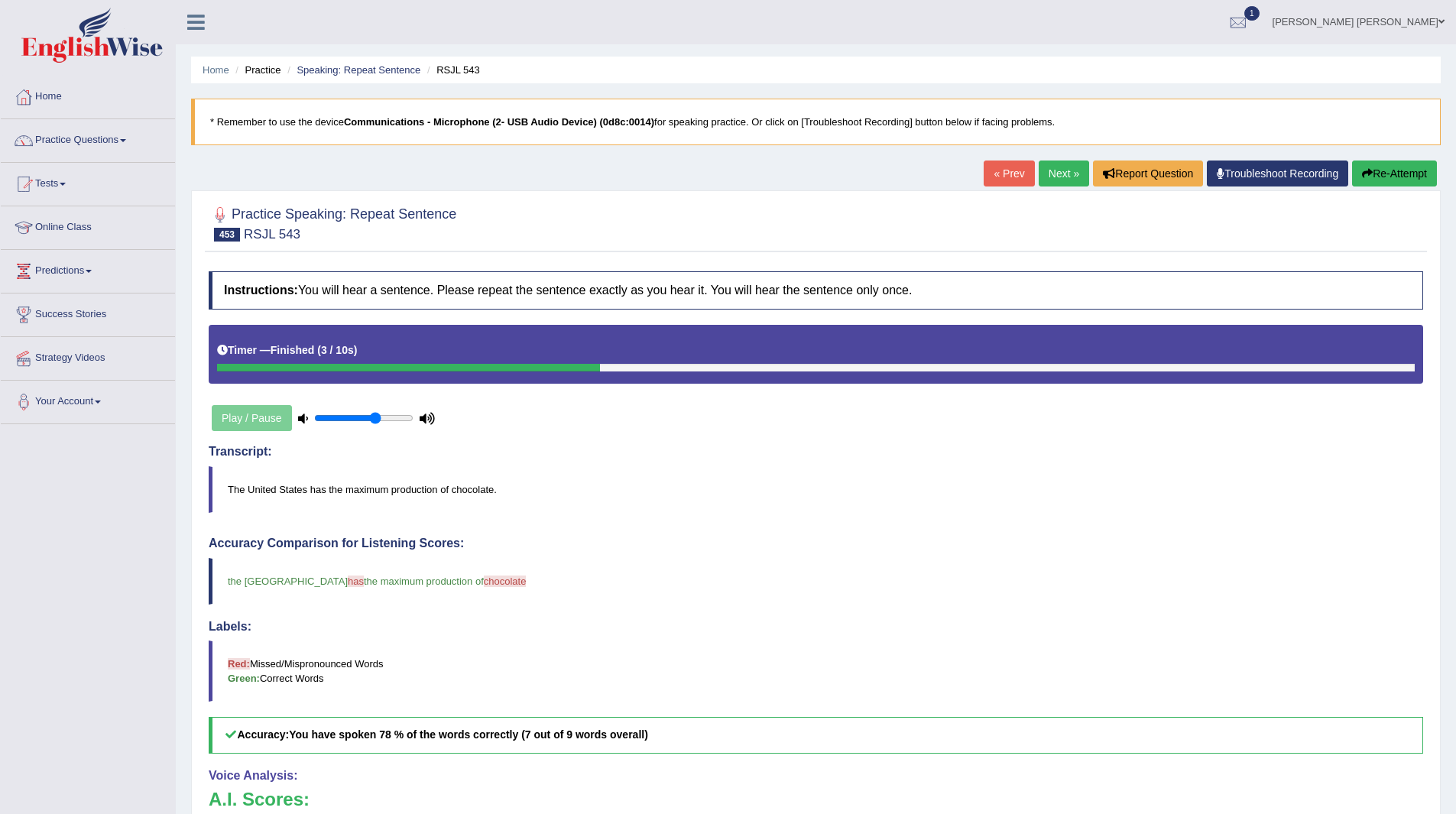
click at [1054, 176] on link "Next »" at bounding box center [1063, 173] width 51 height 26
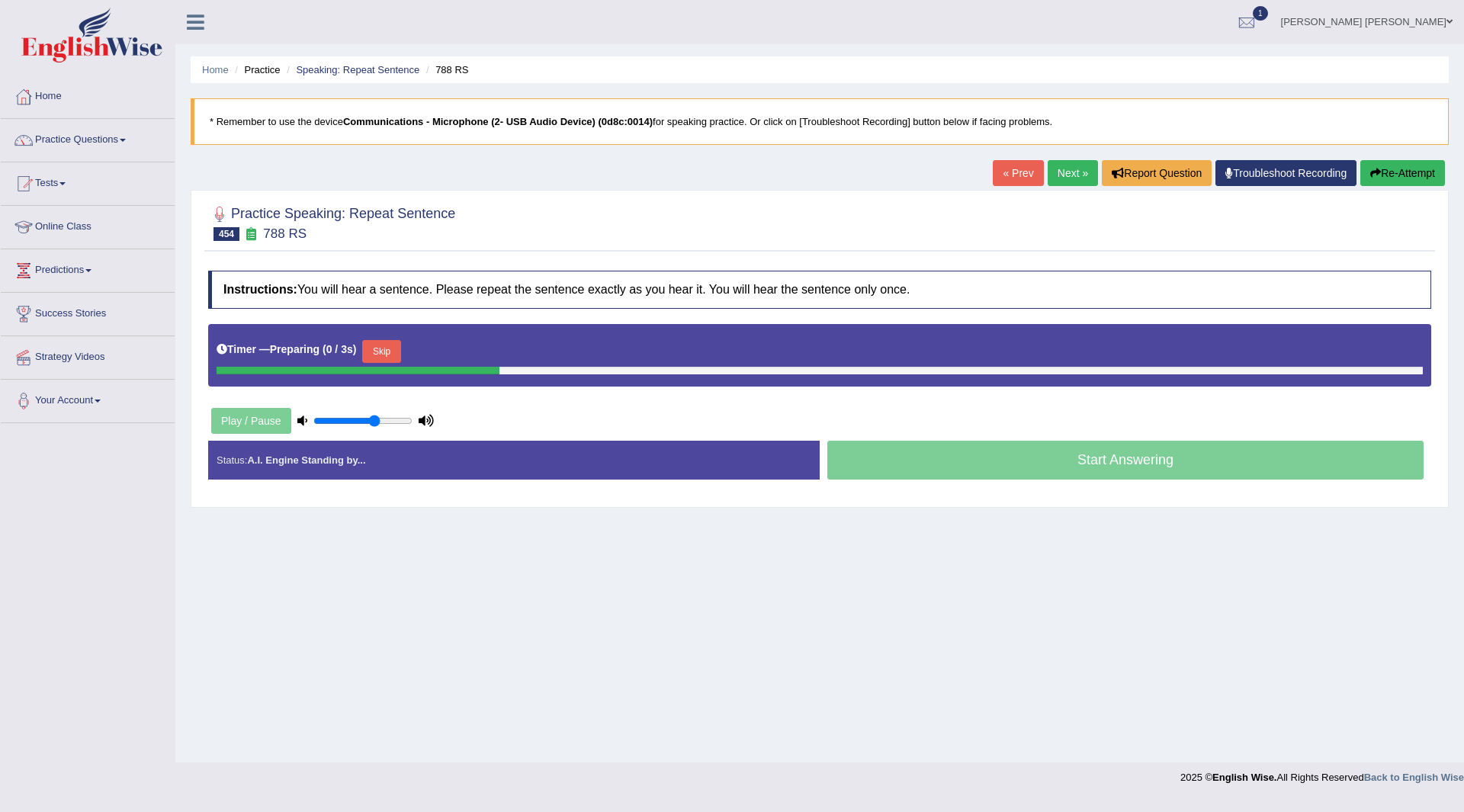
click at [372, 343] on button "Skip" at bounding box center [381, 352] width 38 height 23
click at [460, 350] on button "Skip" at bounding box center [448, 352] width 38 height 23
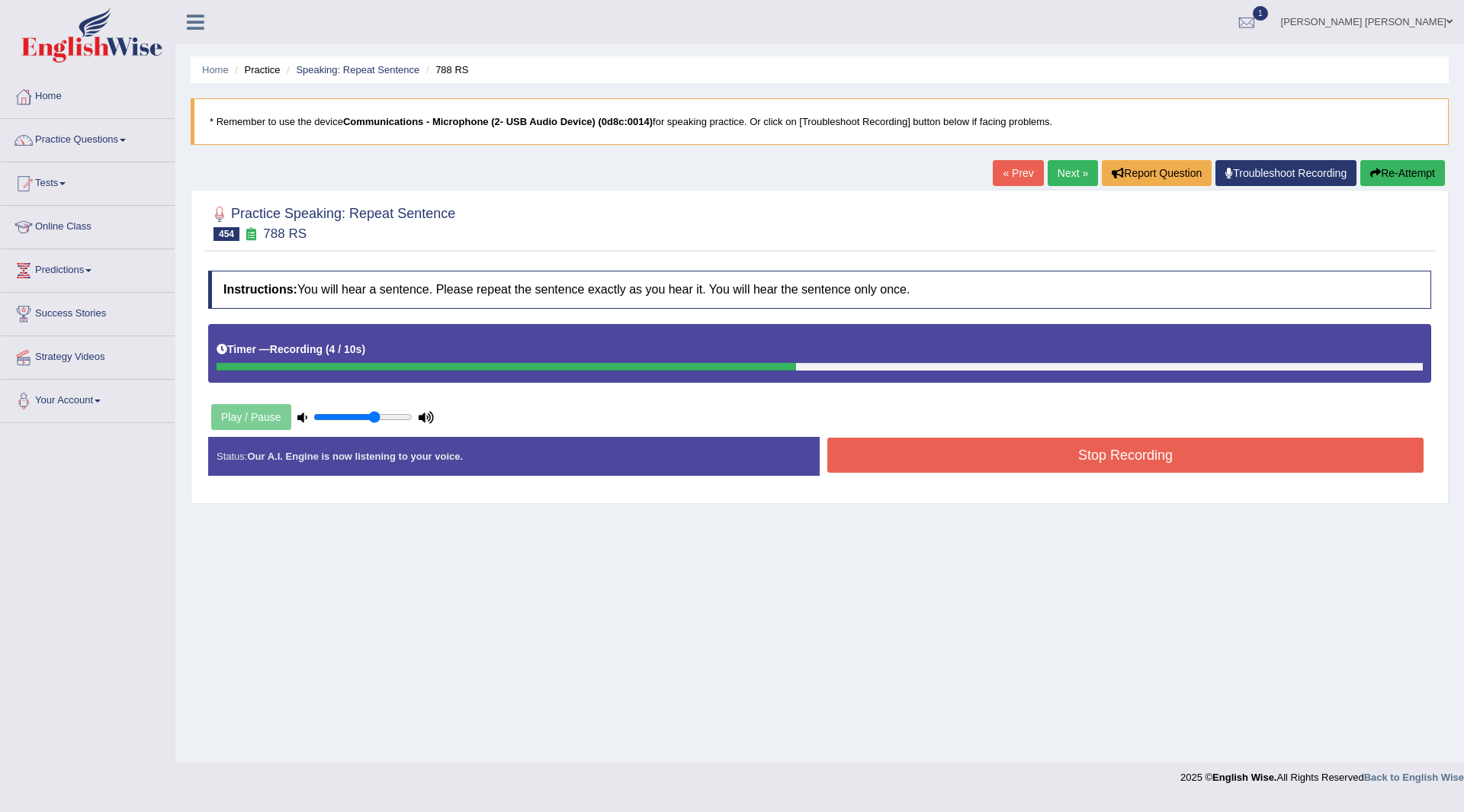
click at [973, 459] on button "Stop Recording" at bounding box center [1126, 455] width 597 height 35
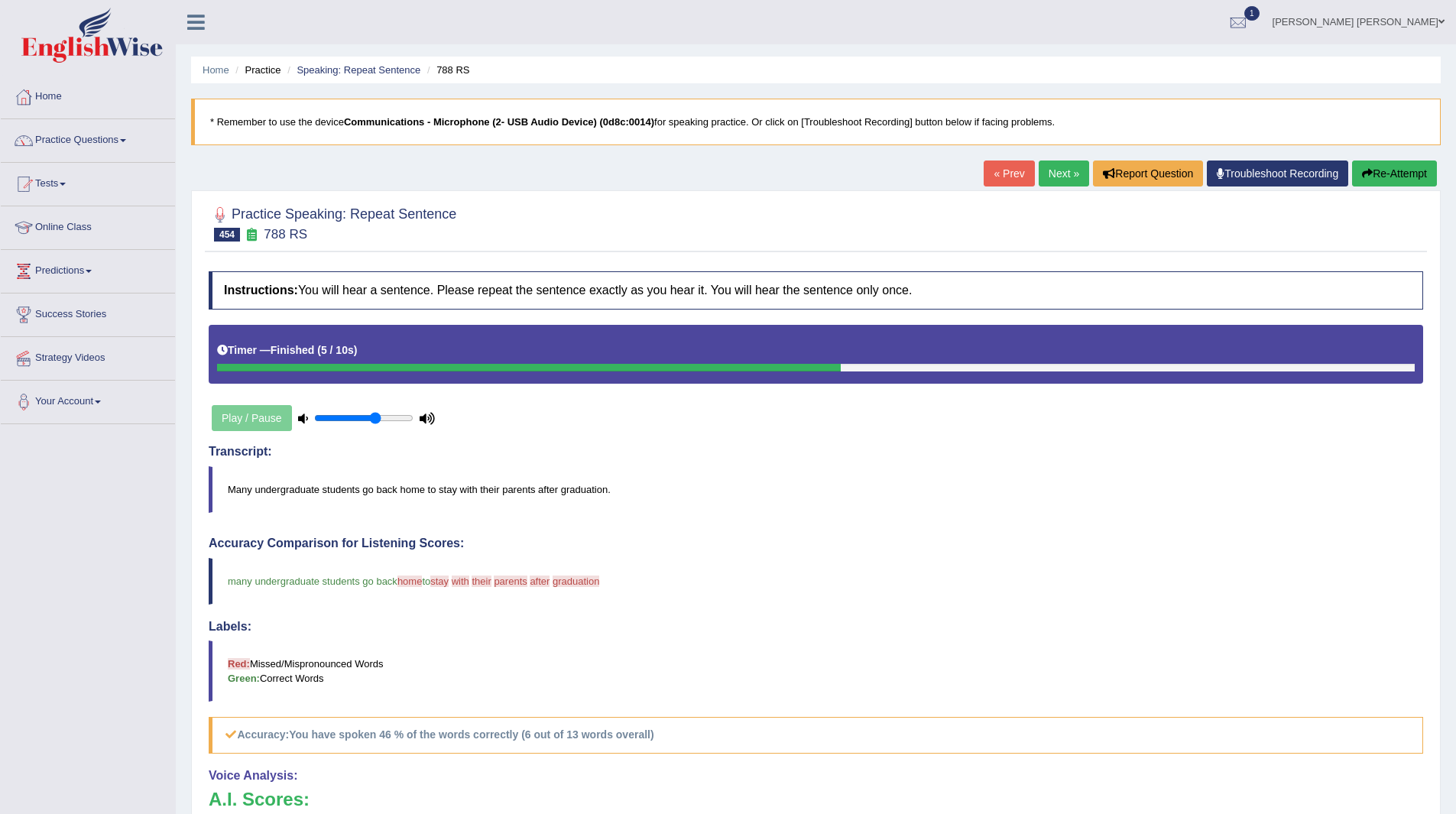
drag, startPoint x: 1058, startPoint y: 173, endPoint x: 1042, endPoint y: 179, distance: 17.1
click at [1058, 173] on link "Next »" at bounding box center [1063, 173] width 51 height 26
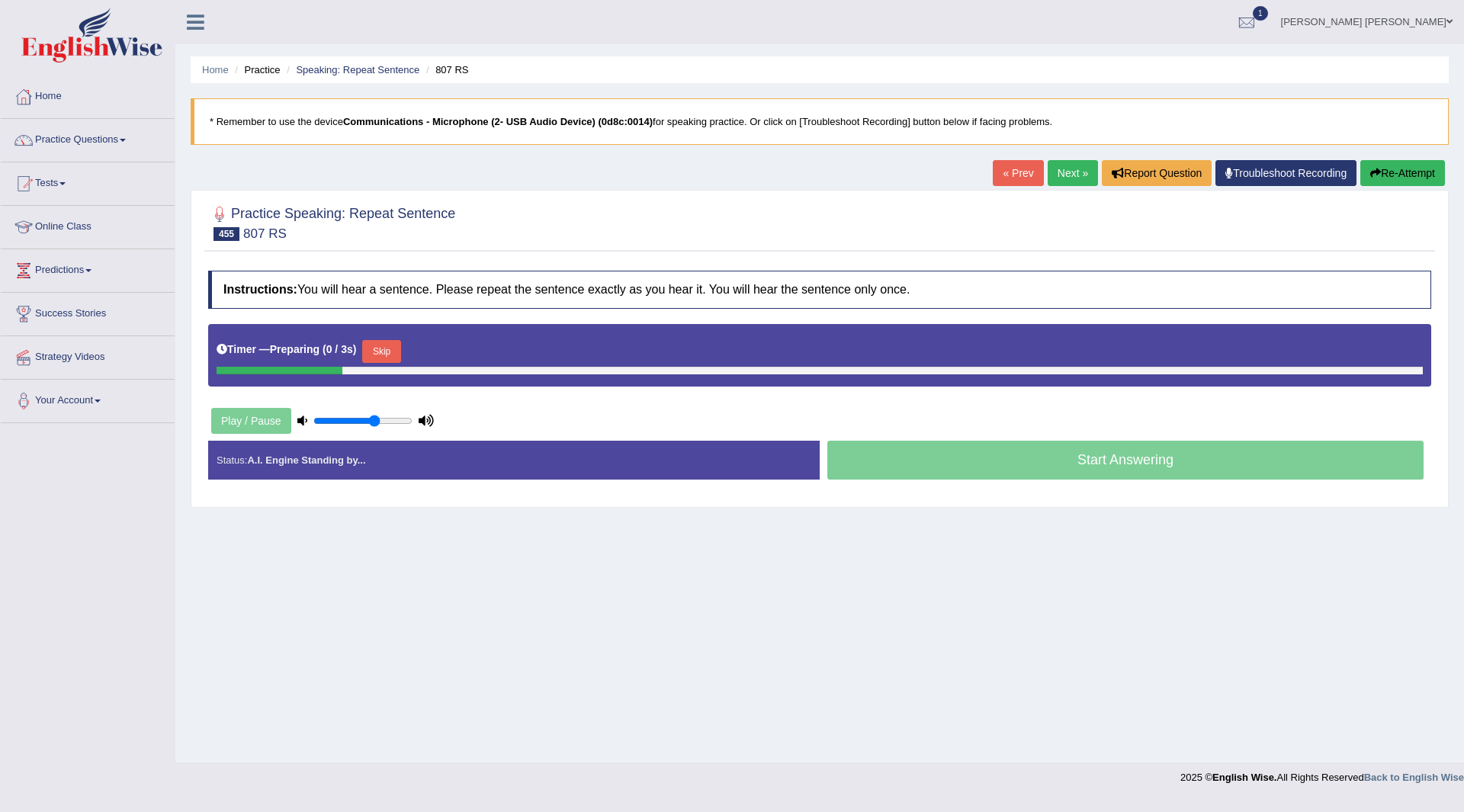
click at [386, 352] on button "Skip" at bounding box center [381, 352] width 38 height 23
click at [438, 345] on button "Skip" at bounding box center [448, 352] width 38 height 23
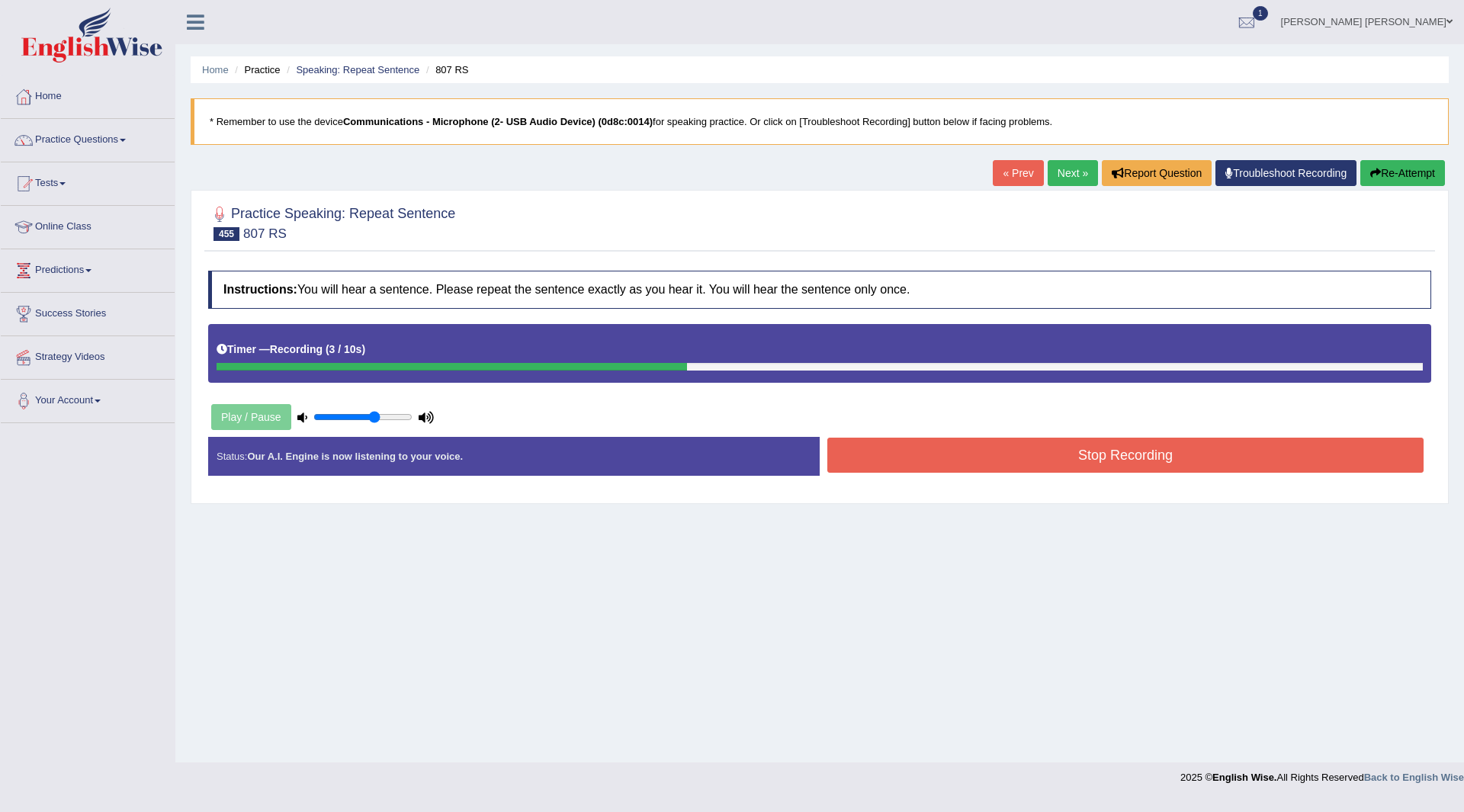
click at [931, 449] on button "Stop Recording" at bounding box center [1126, 455] width 597 height 35
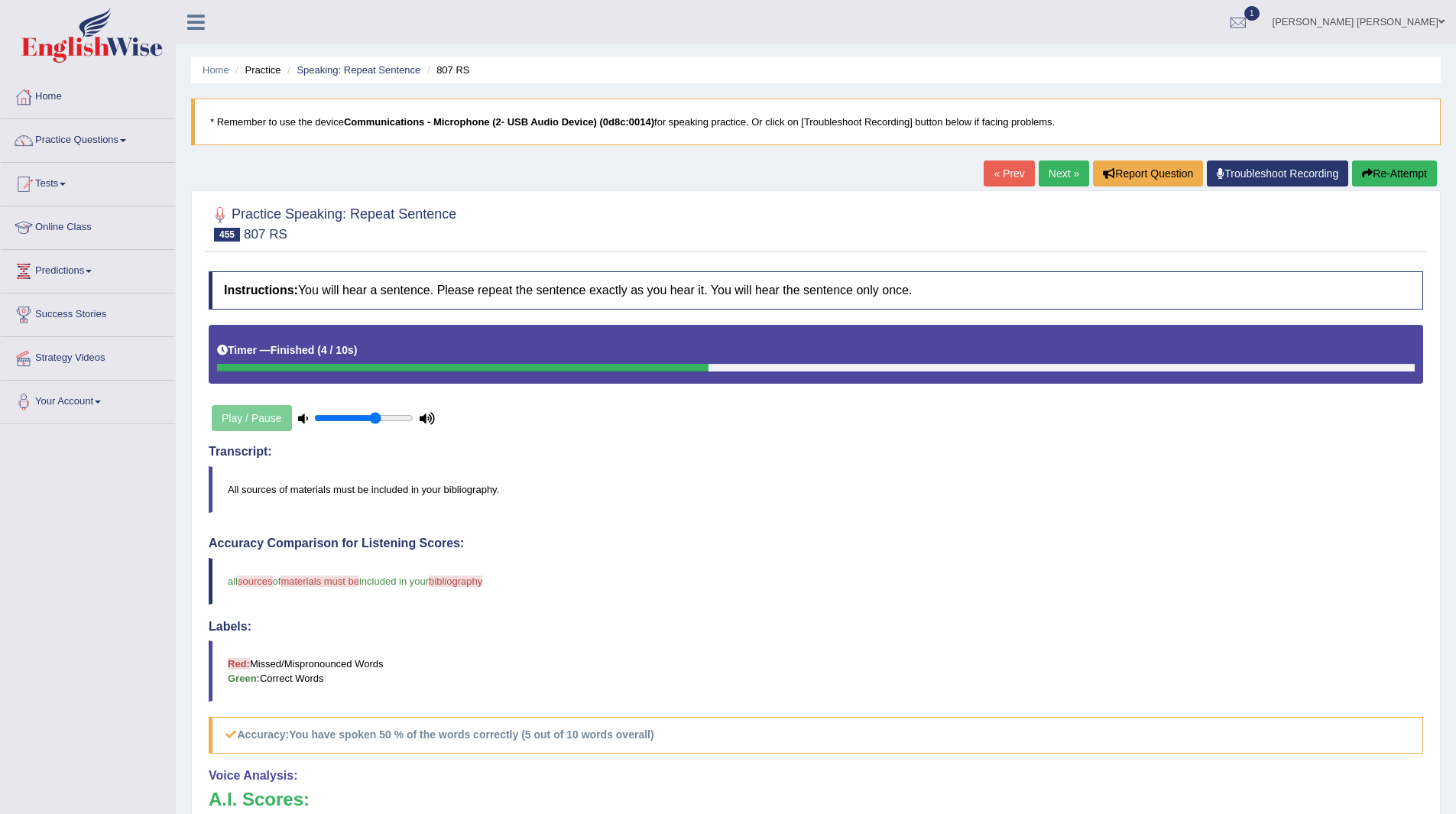
click at [1052, 174] on link "Next »" at bounding box center [1063, 173] width 51 height 26
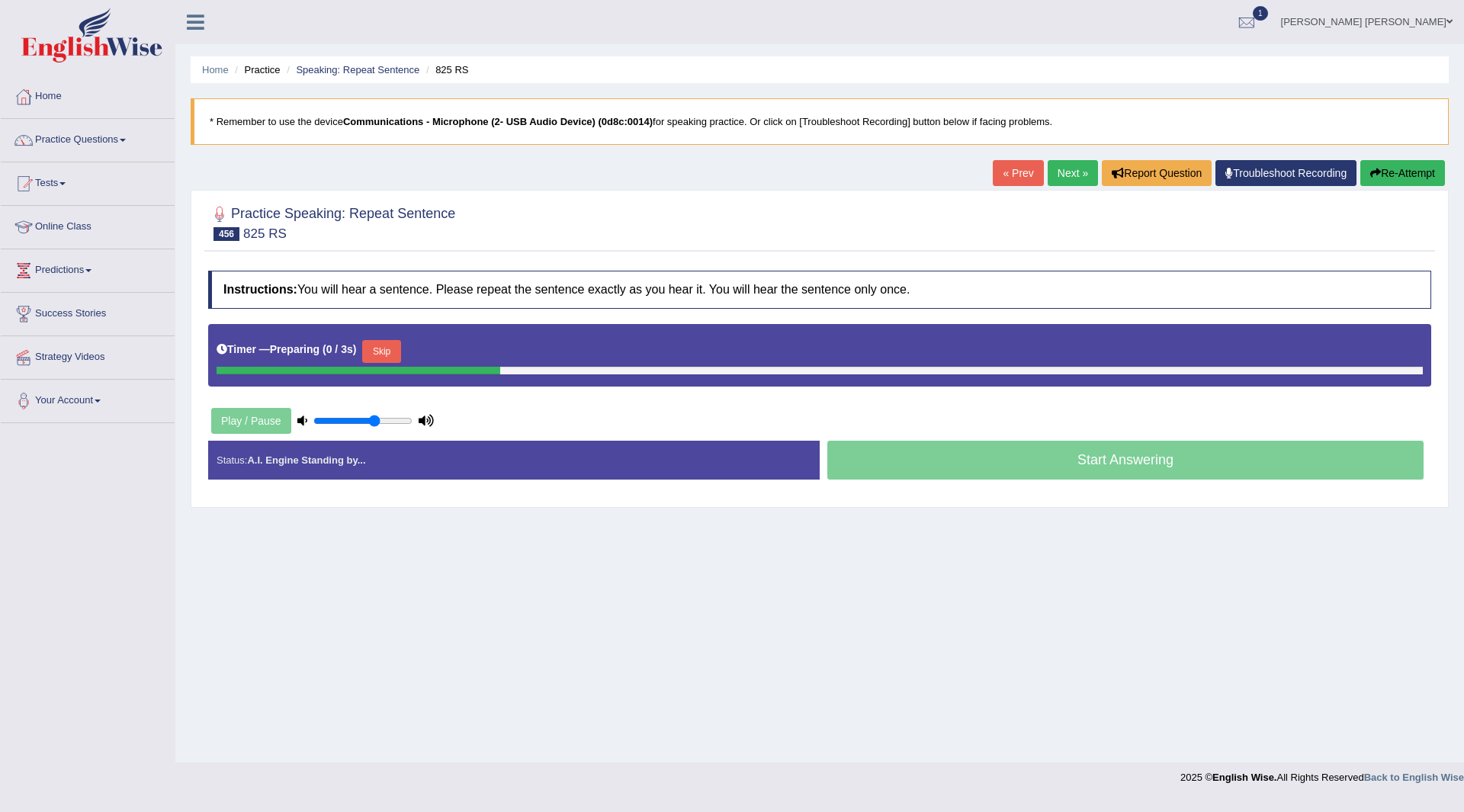
click at [382, 345] on button "Skip" at bounding box center [381, 352] width 38 height 23
click at [457, 347] on button "Skip" at bounding box center [448, 352] width 38 height 23
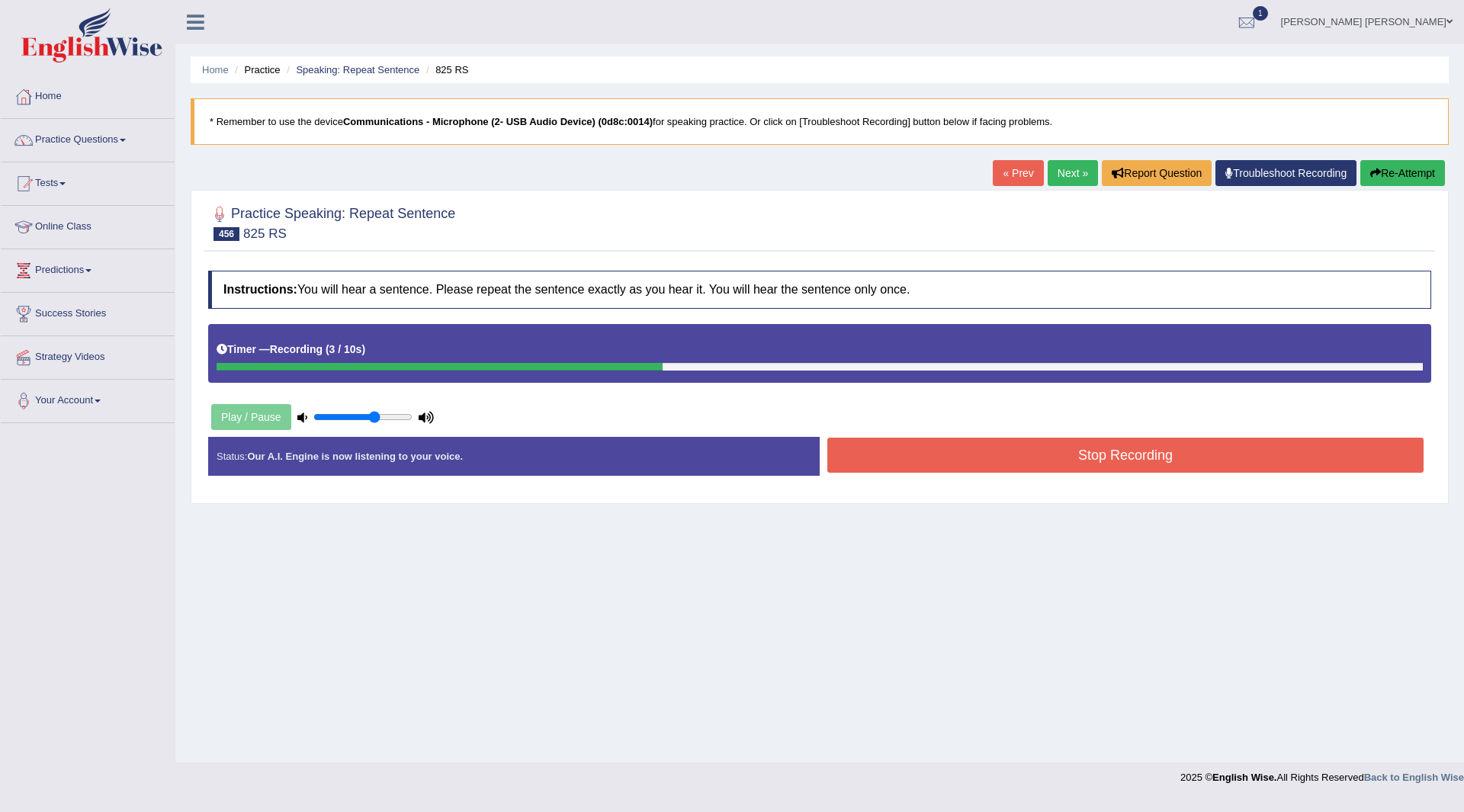
click at [968, 458] on button "Stop Recording" at bounding box center [1126, 455] width 597 height 35
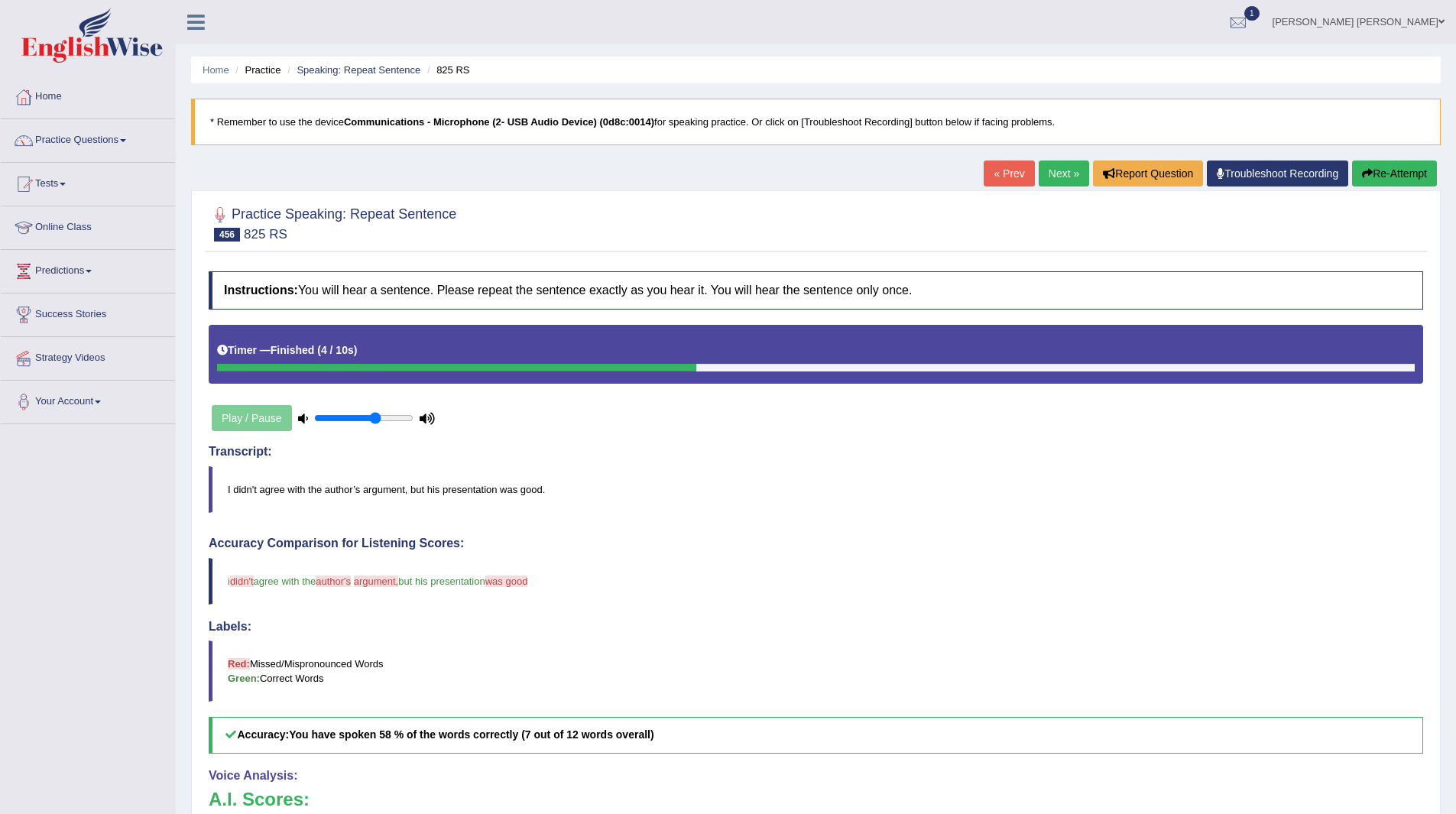
click at [1056, 164] on link "Next »" at bounding box center [1063, 173] width 51 height 26
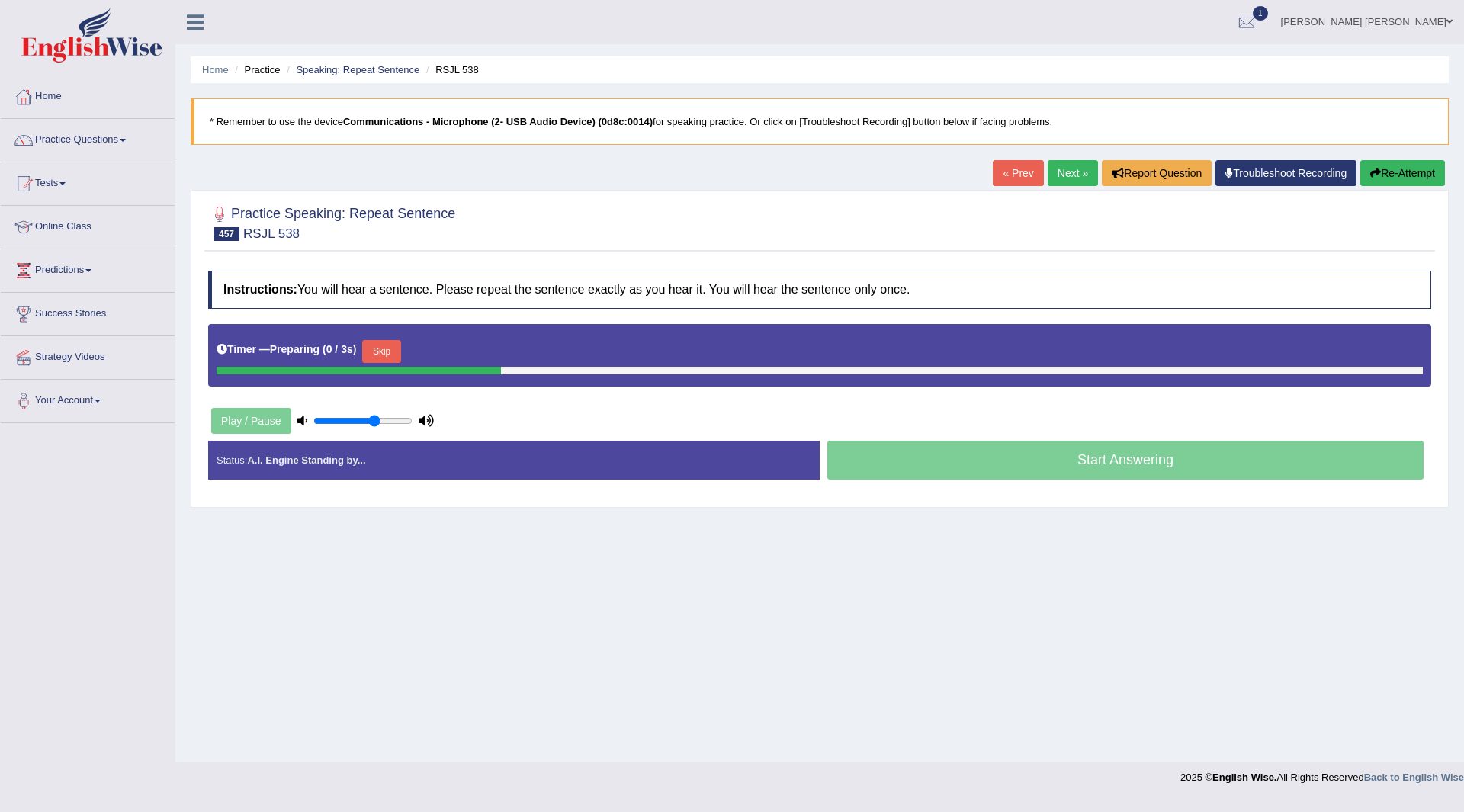
click at [386, 345] on button "Skip" at bounding box center [381, 352] width 38 height 23
click at [454, 353] on button "Skip" at bounding box center [448, 352] width 38 height 23
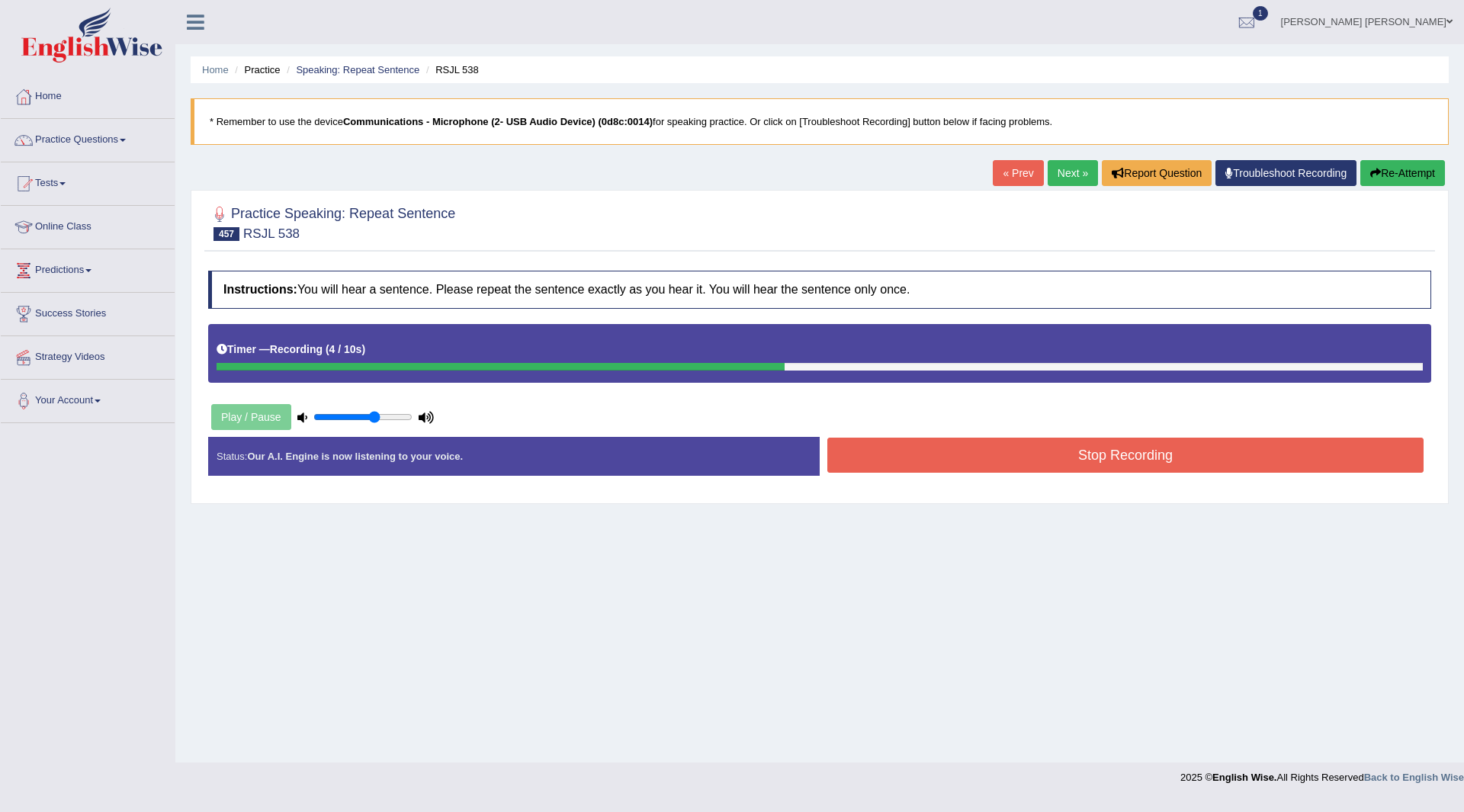
click at [873, 445] on button "Stop Recording" at bounding box center [1126, 455] width 597 height 35
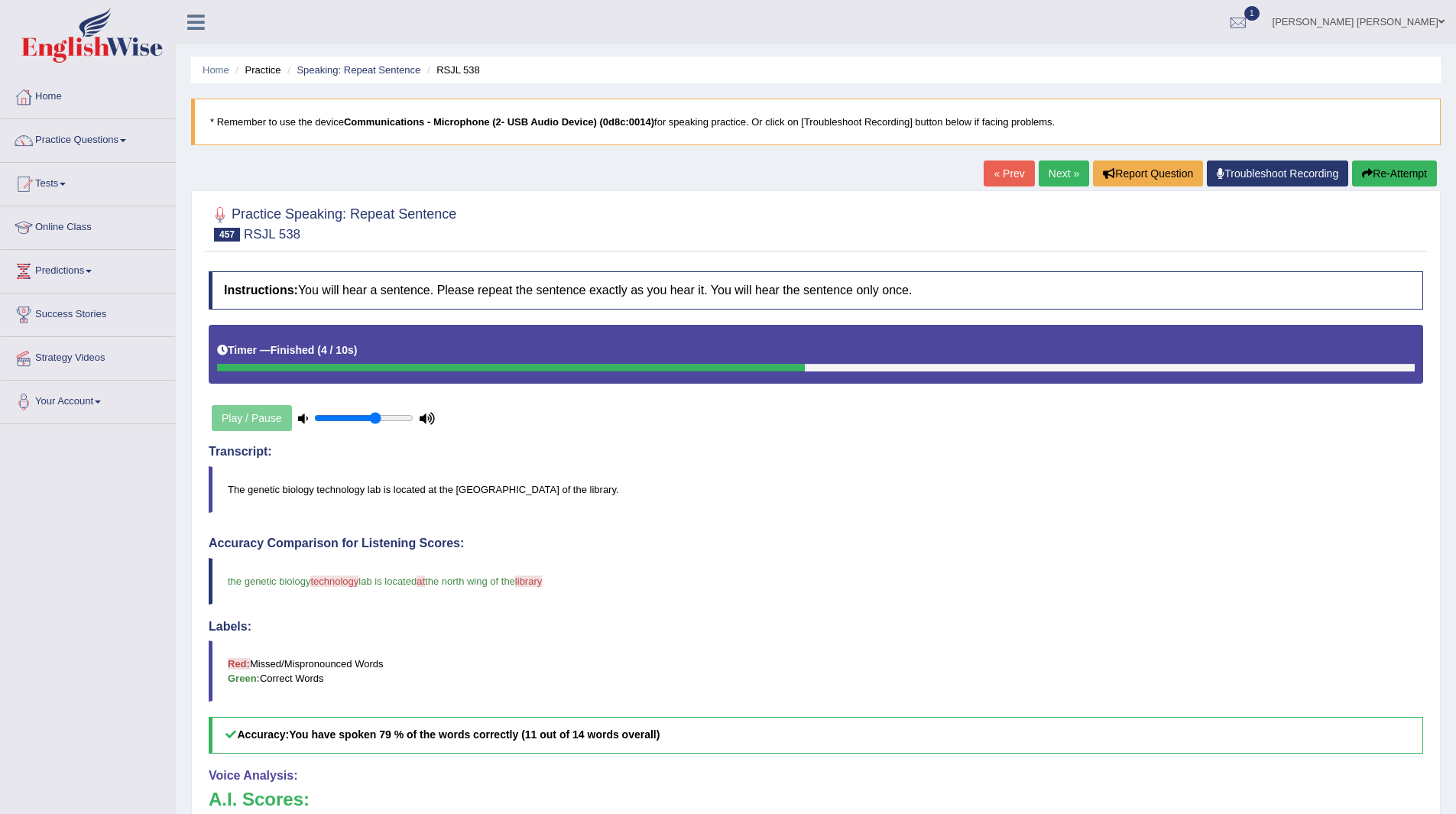
click at [1055, 166] on link "Next »" at bounding box center [1063, 173] width 51 height 26
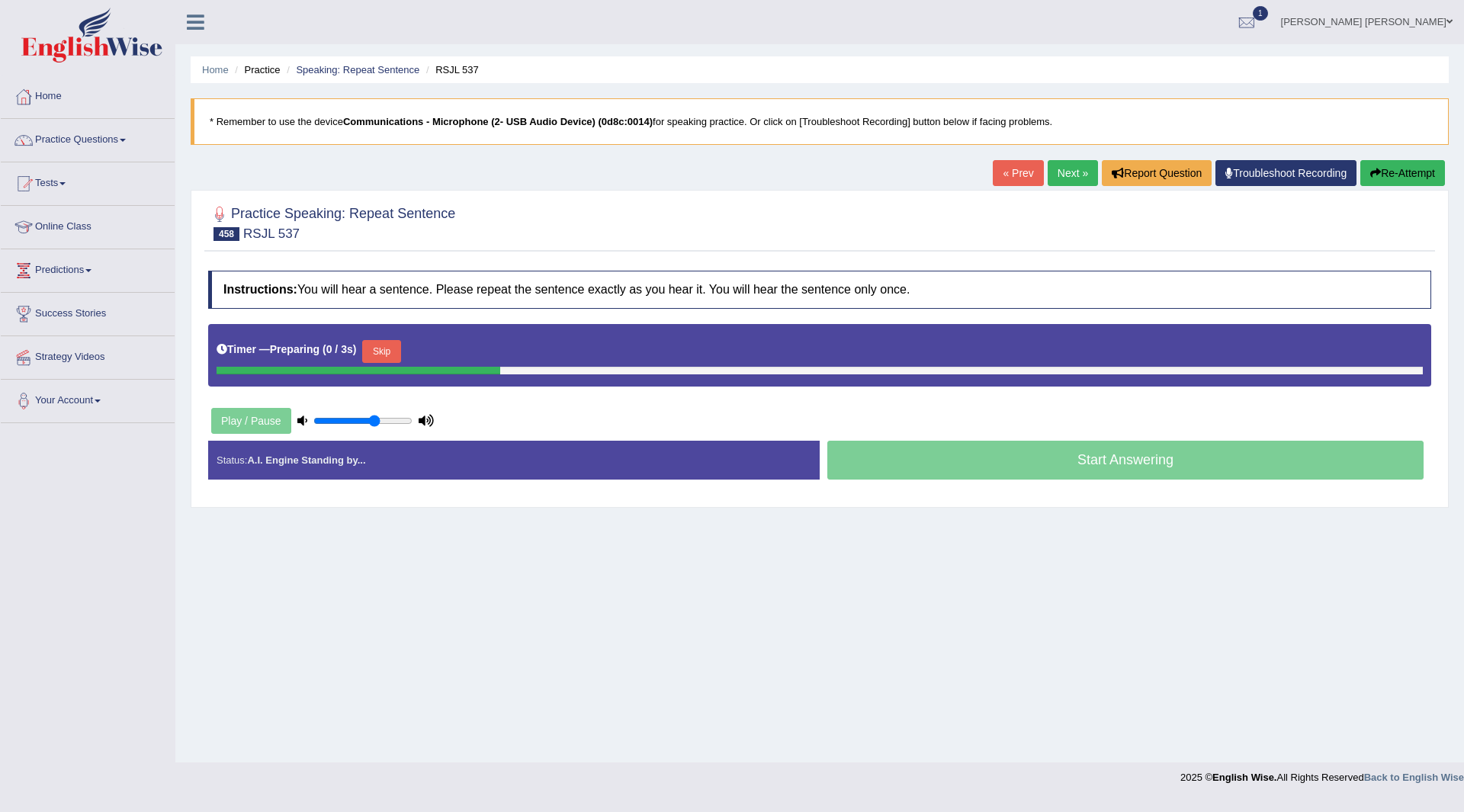
click at [387, 348] on button "Skip" at bounding box center [381, 352] width 38 height 23
click at [455, 350] on button "Skip" at bounding box center [448, 352] width 38 height 23
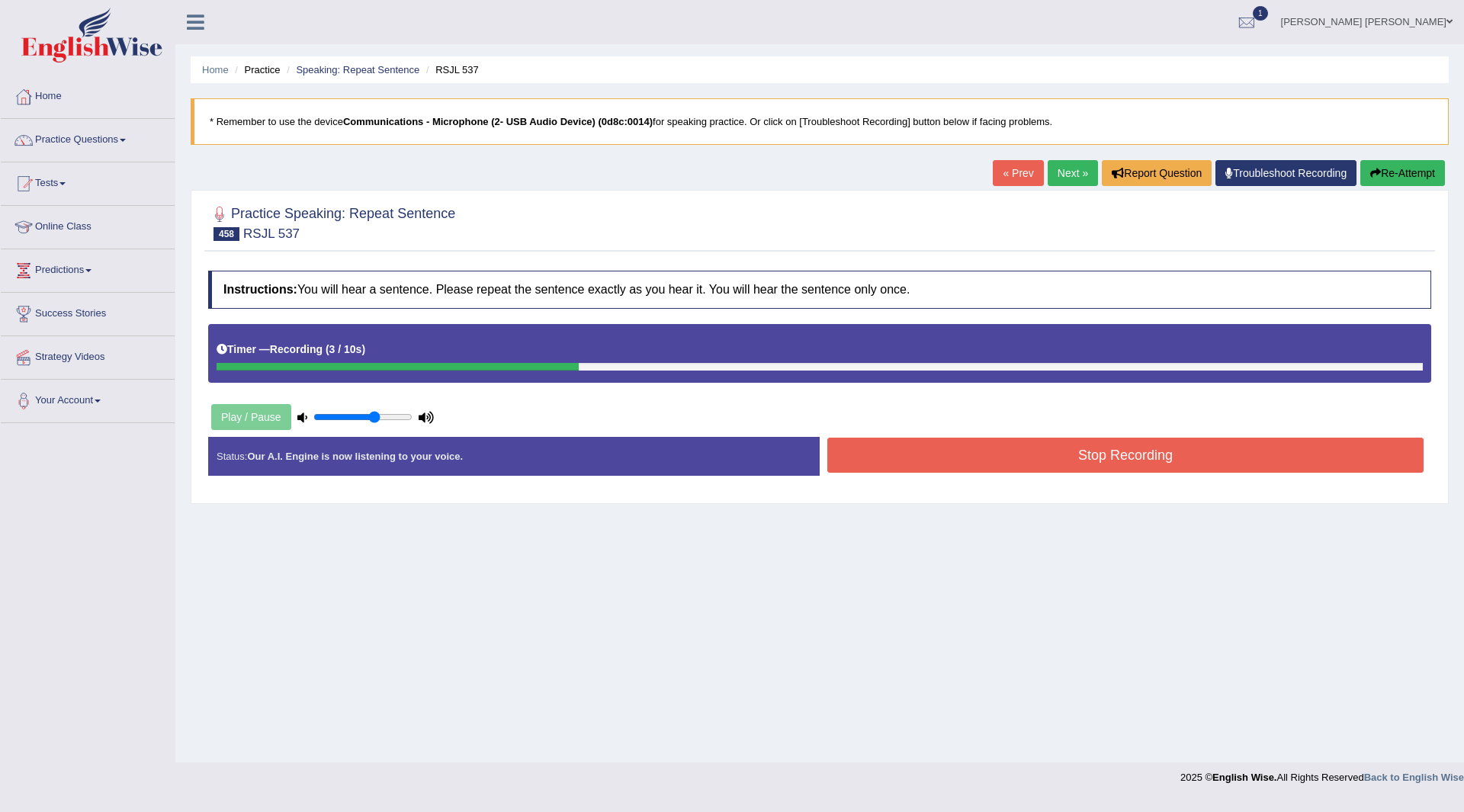
click at [886, 452] on button "Stop Recording" at bounding box center [1126, 455] width 597 height 35
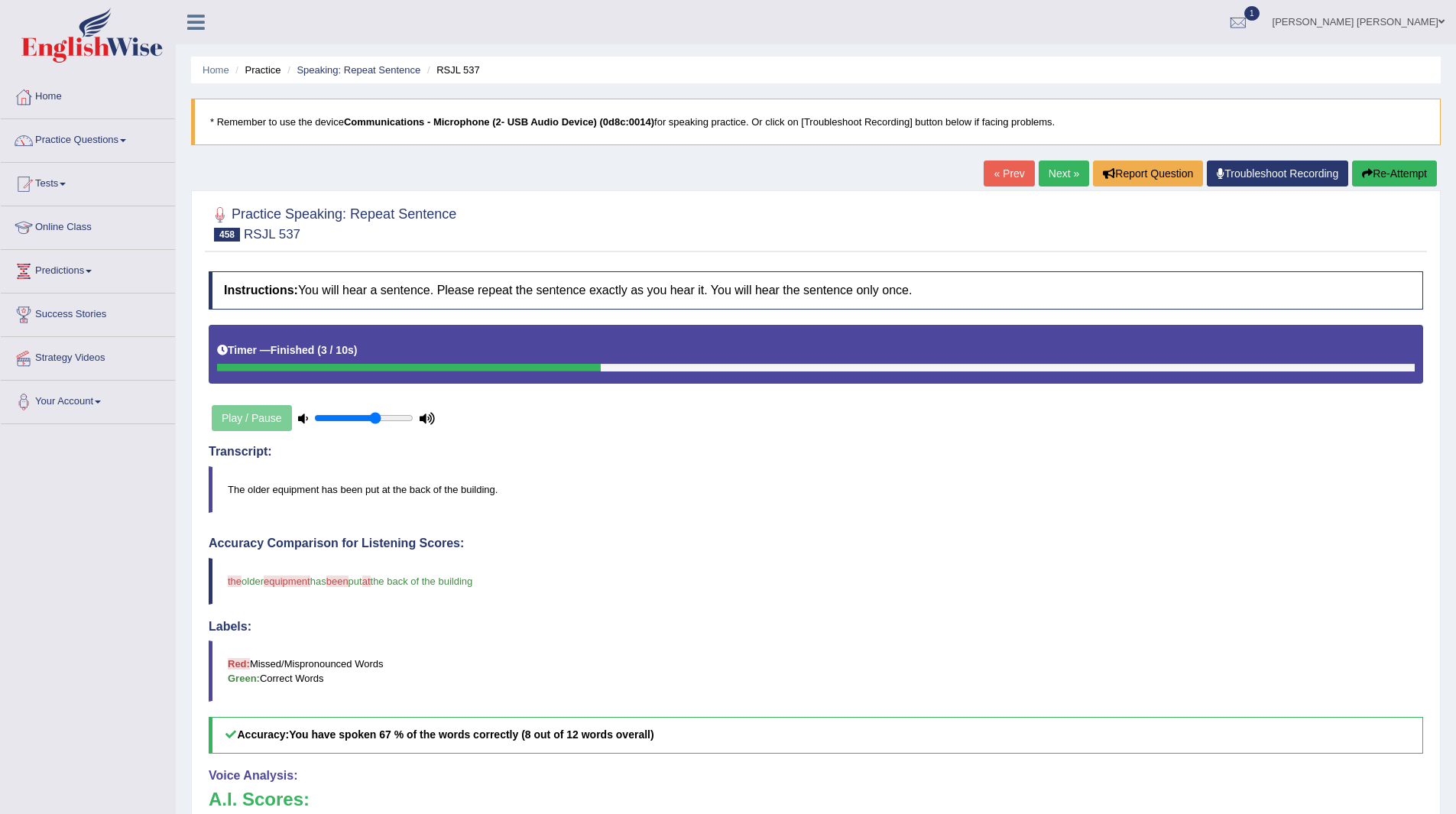
click at [1051, 168] on link "Next »" at bounding box center [1063, 173] width 51 height 26
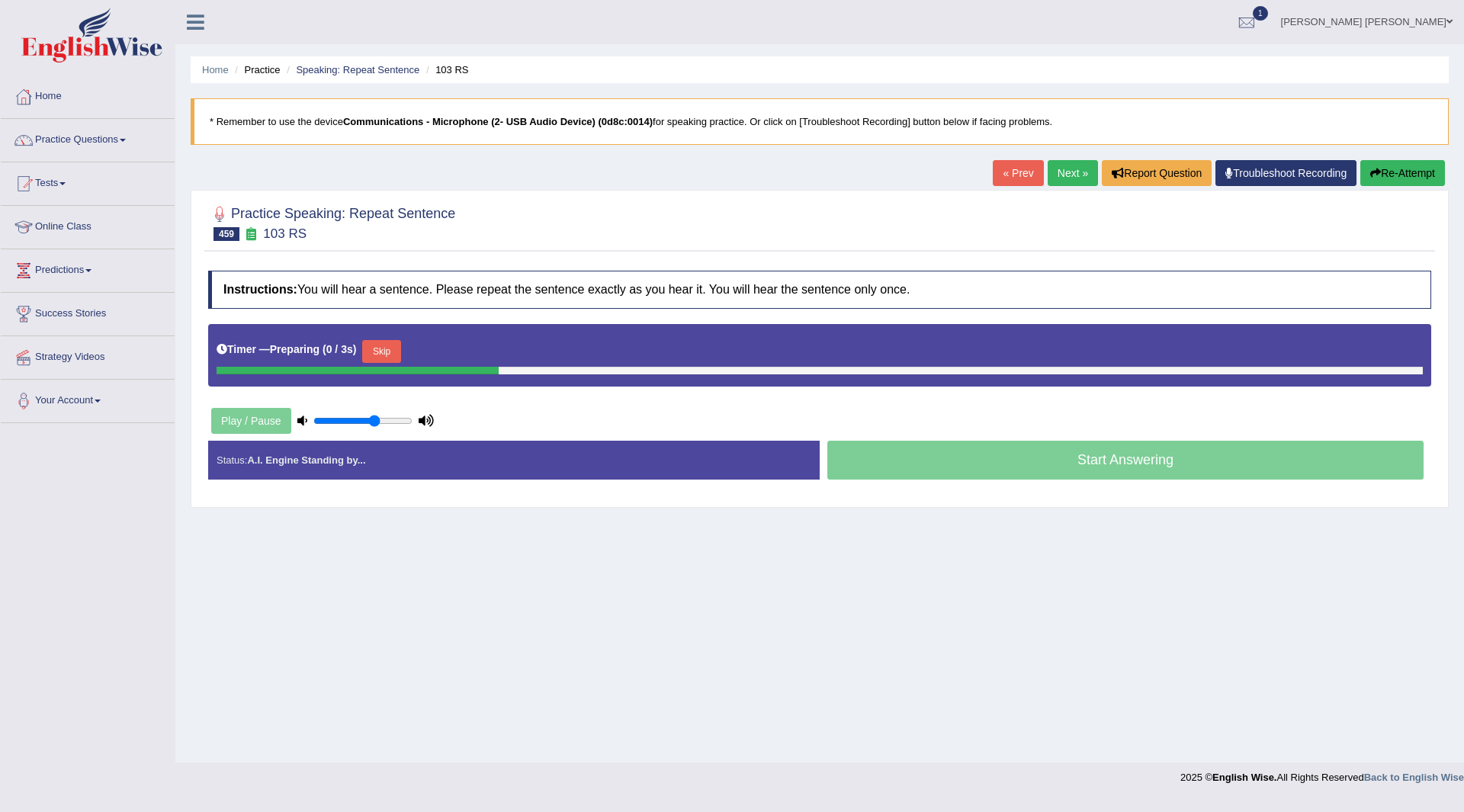
click at [381, 352] on button "Skip" at bounding box center [381, 352] width 38 height 23
click at [456, 348] on button "Skip" at bounding box center [448, 352] width 38 height 23
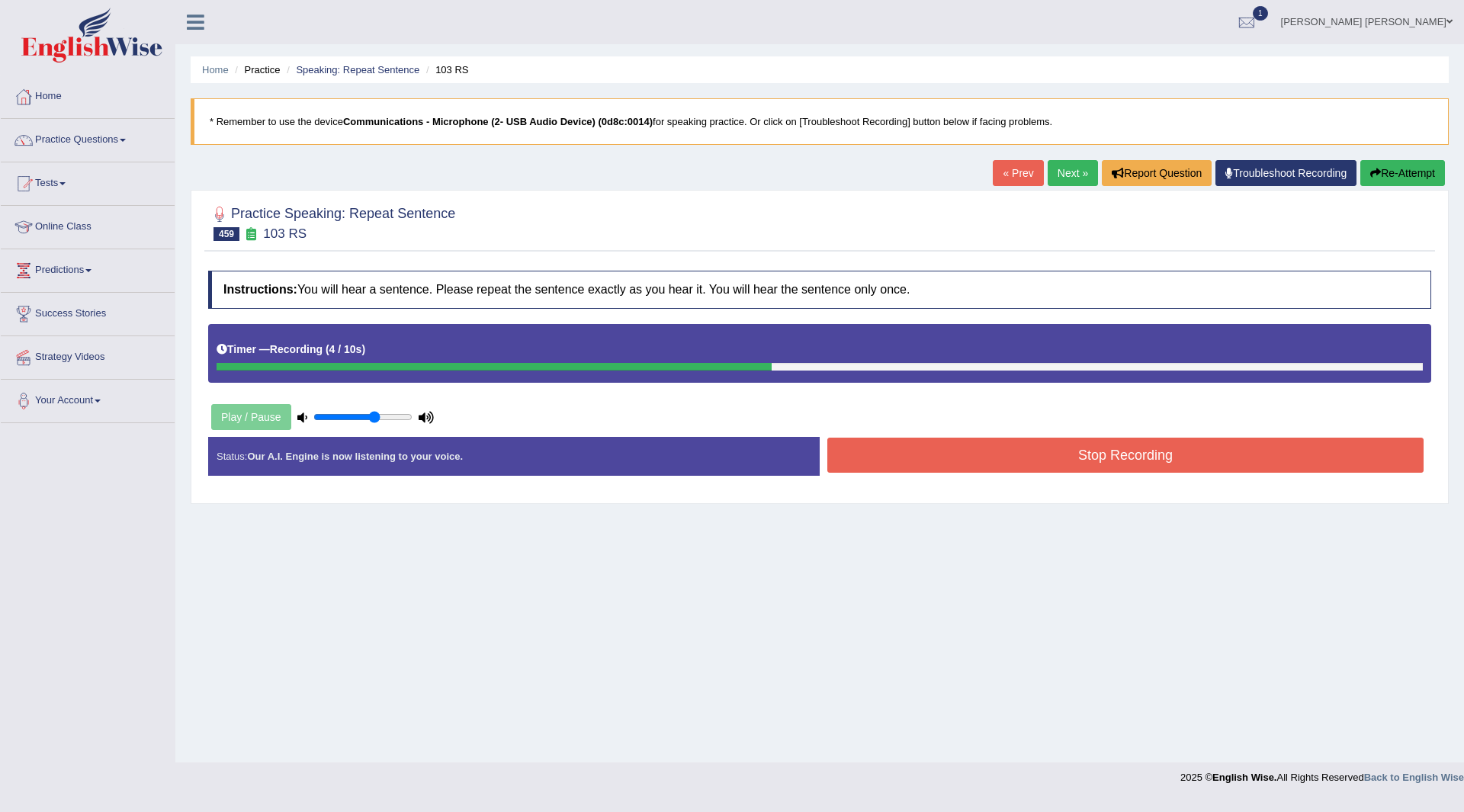
click at [918, 451] on button "Stop Recording" at bounding box center [1126, 455] width 597 height 35
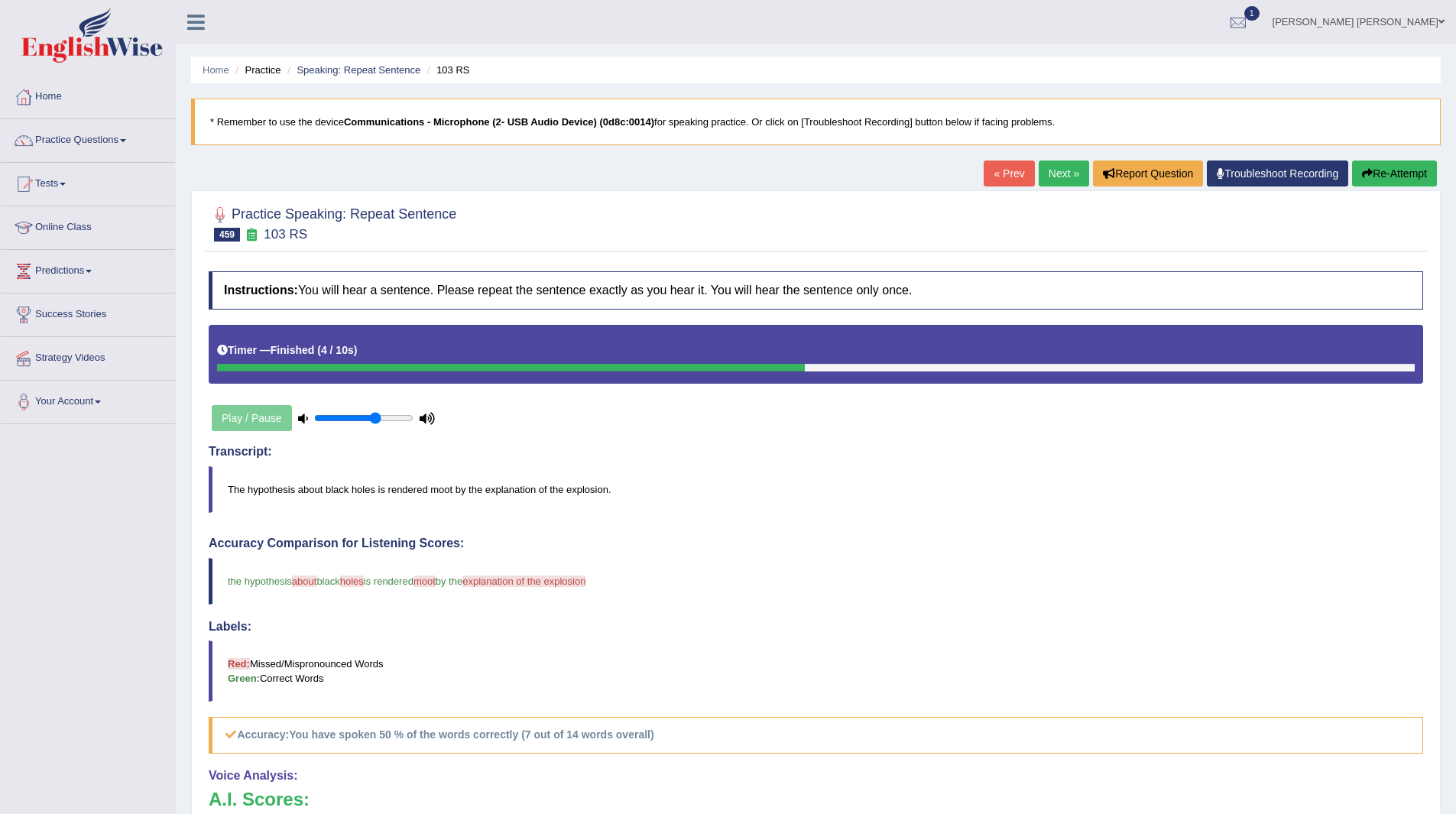
click at [1040, 170] on link "Next »" at bounding box center [1063, 173] width 51 height 26
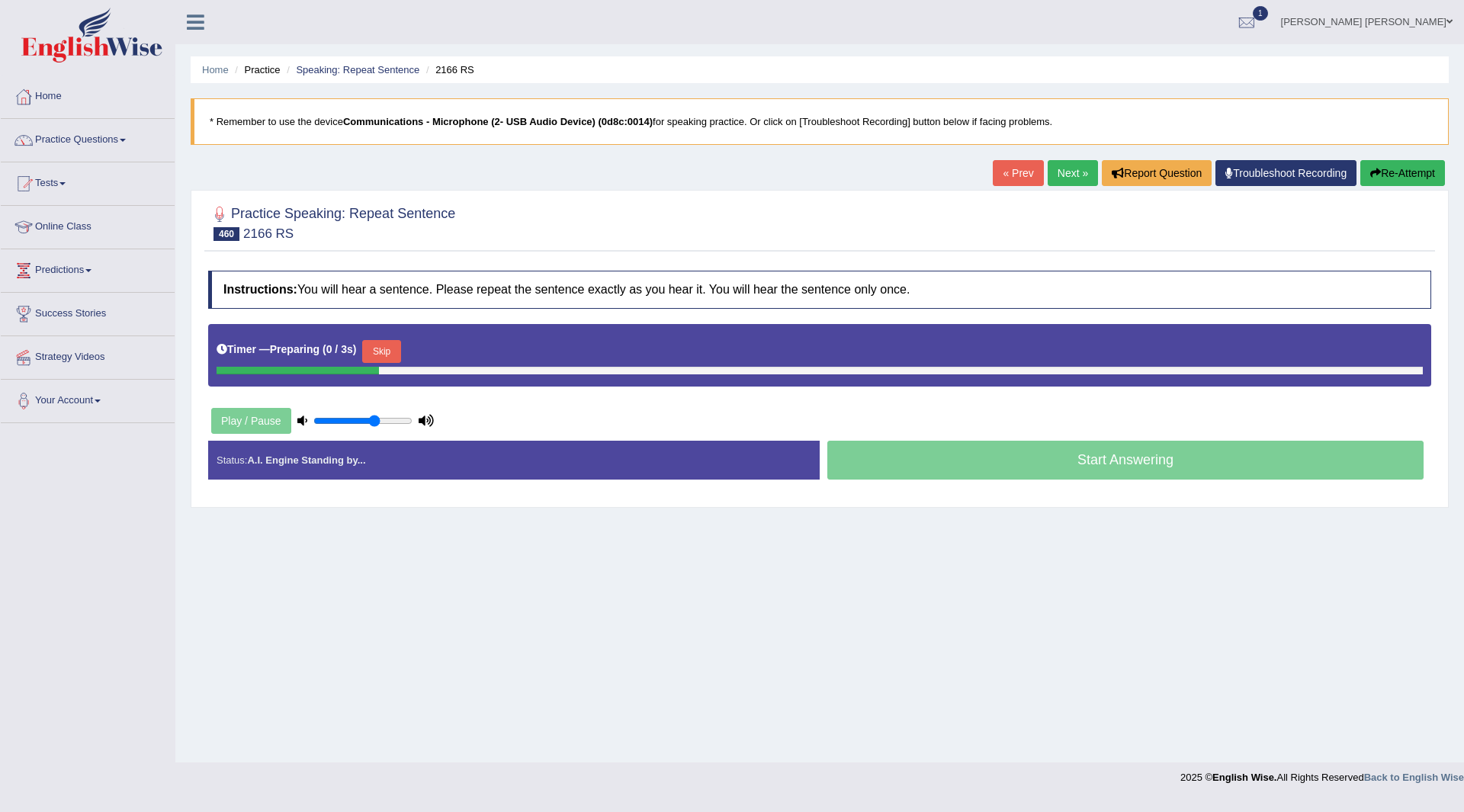
click at [370, 343] on button "Skip" at bounding box center [381, 352] width 38 height 23
click at [457, 345] on button "Skip" at bounding box center [448, 352] width 38 height 23
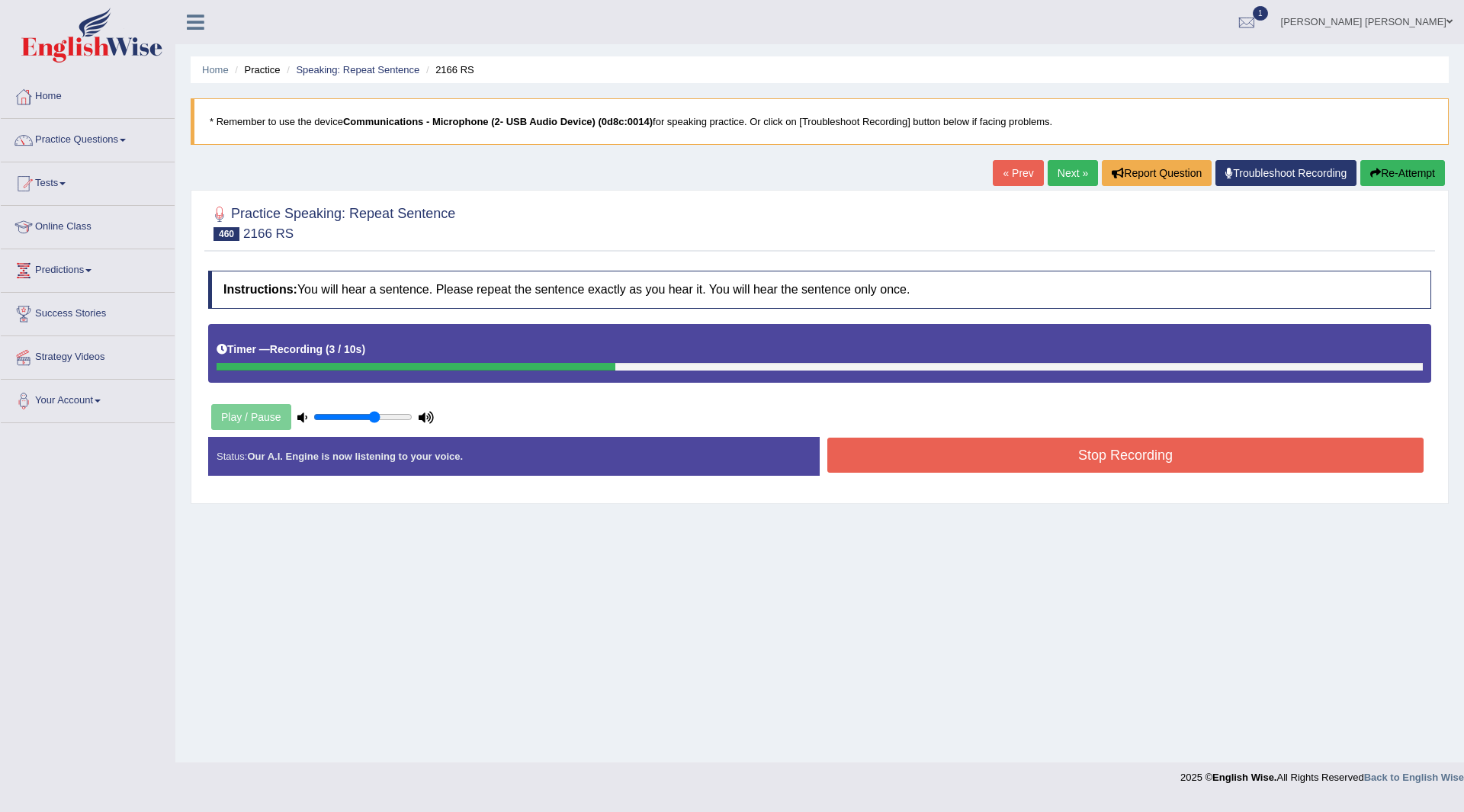
click at [872, 459] on button "Stop Recording" at bounding box center [1126, 455] width 597 height 35
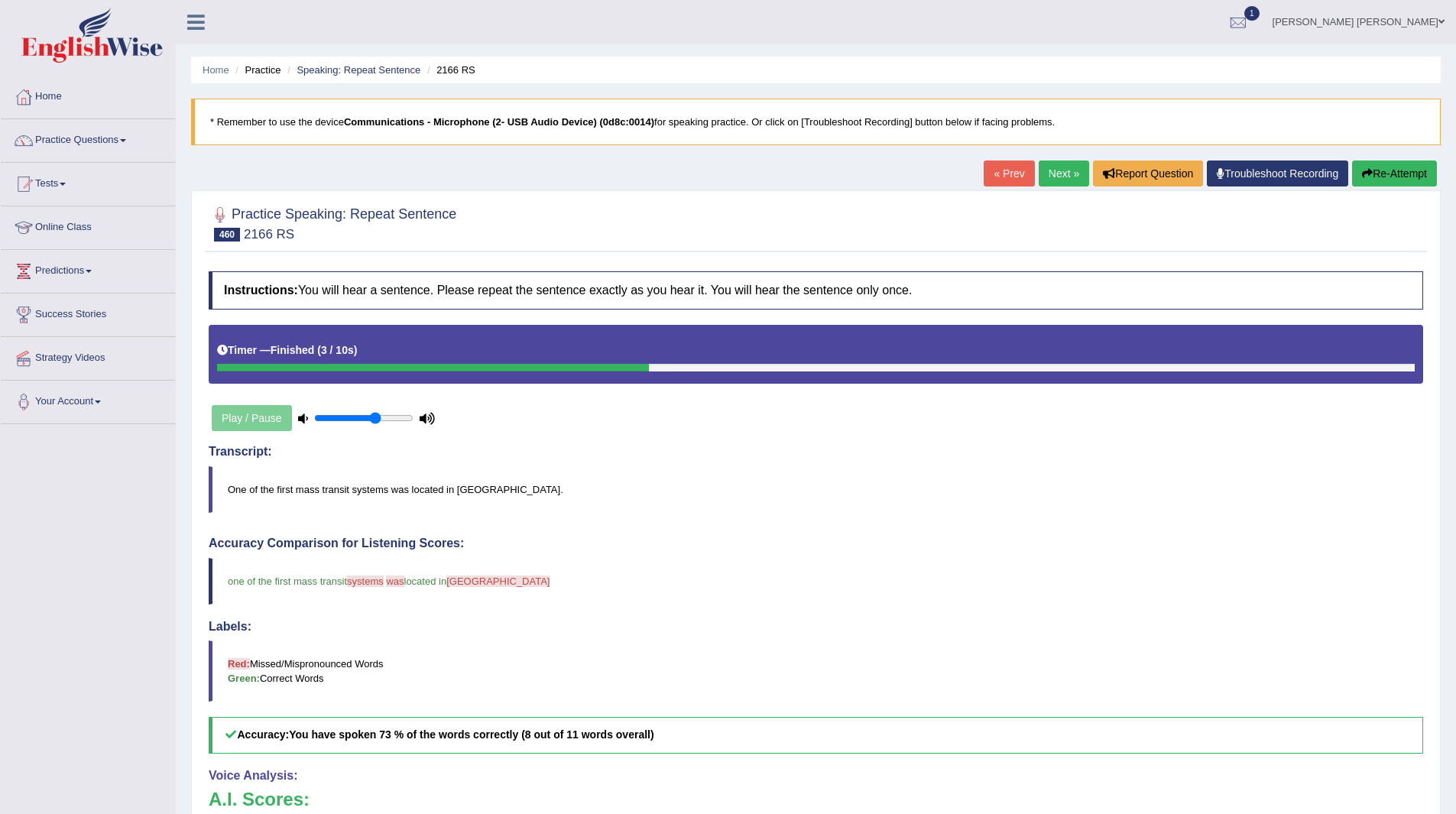
click at [1052, 174] on link "Next »" at bounding box center [1063, 173] width 51 height 26
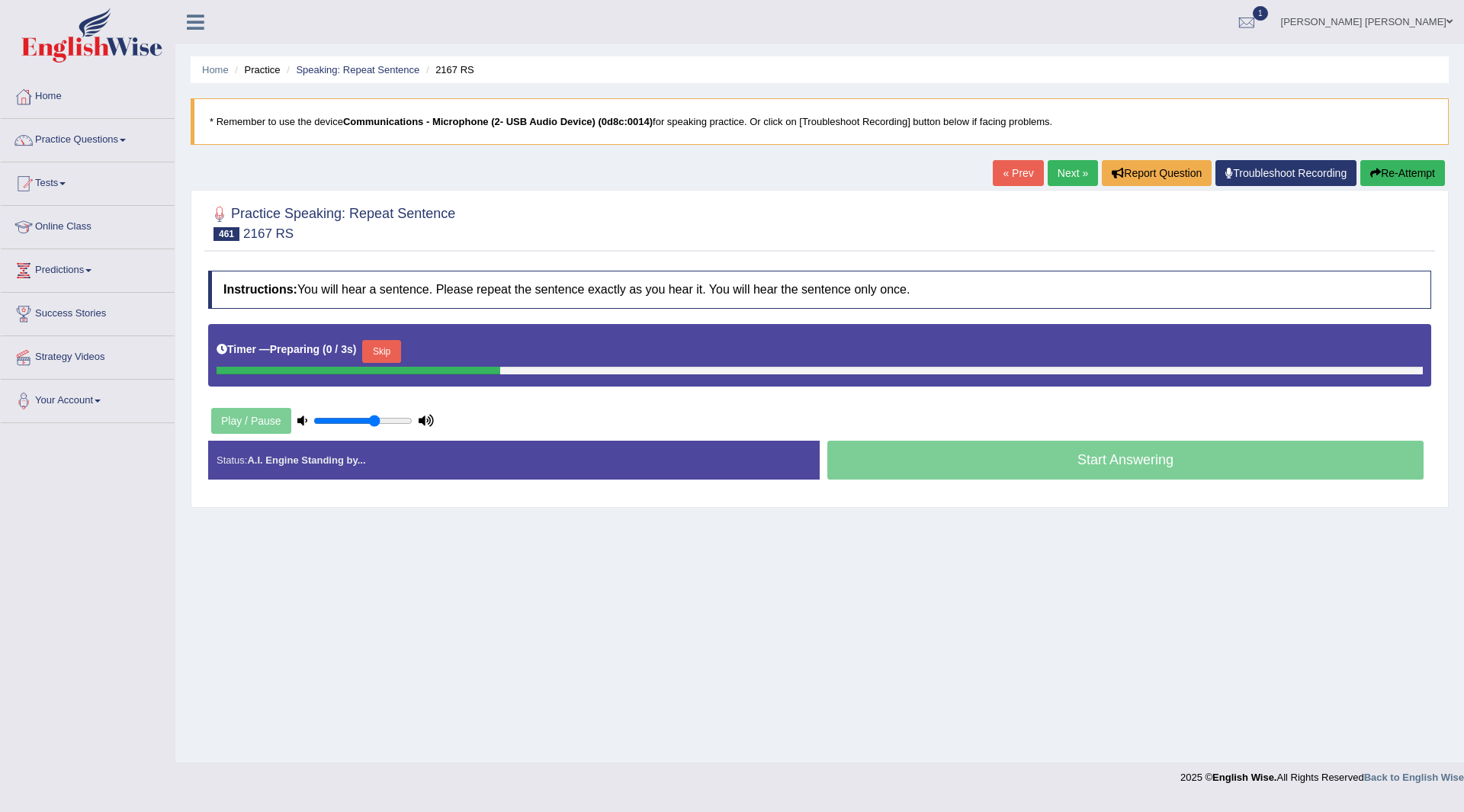
click at [391, 349] on button "Skip" at bounding box center [381, 352] width 38 height 23
click at [438, 353] on button "Skip" at bounding box center [448, 352] width 38 height 23
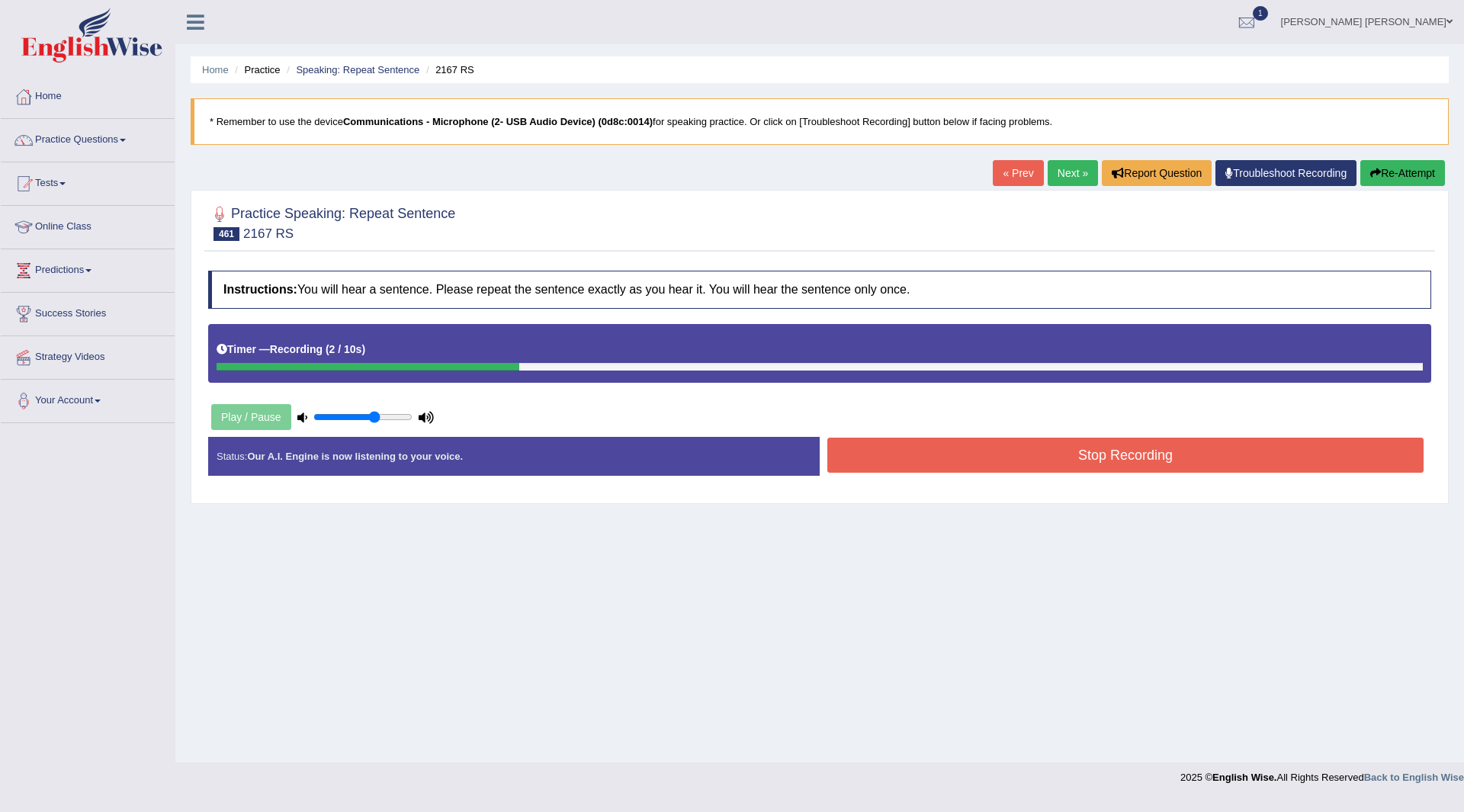
click at [887, 457] on button "Stop Recording" at bounding box center [1126, 455] width 597 height 35
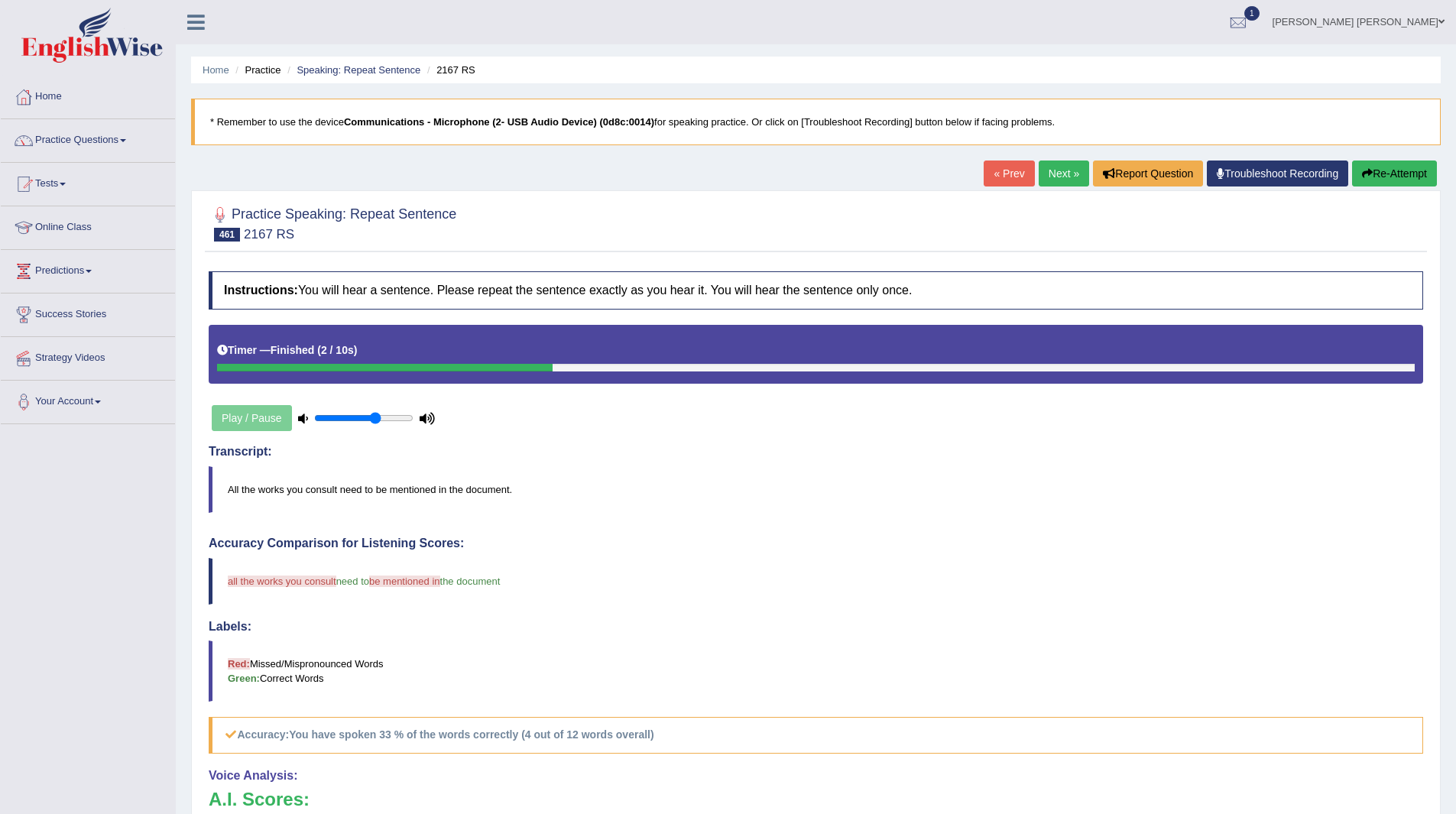
click at [1054, 173] on link "Next »" at bounding box center [1063, 173] width 51 height 26
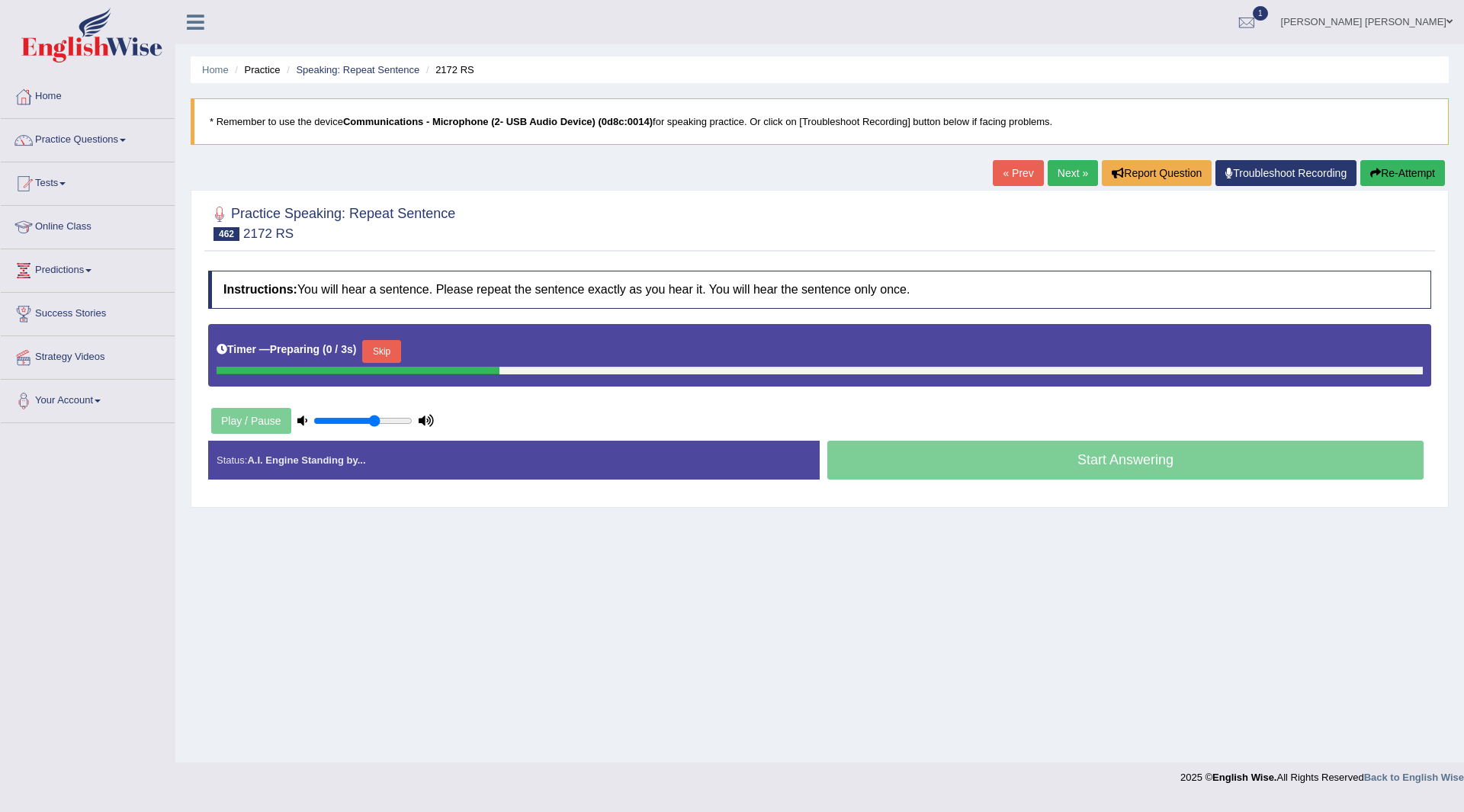
click at [395, 345] on button "Skip" at bounding box center [381, 352] width 38 height 23
click at [451, 353] on button "Skip" at bounding box center [448, 352] width 38 height 23
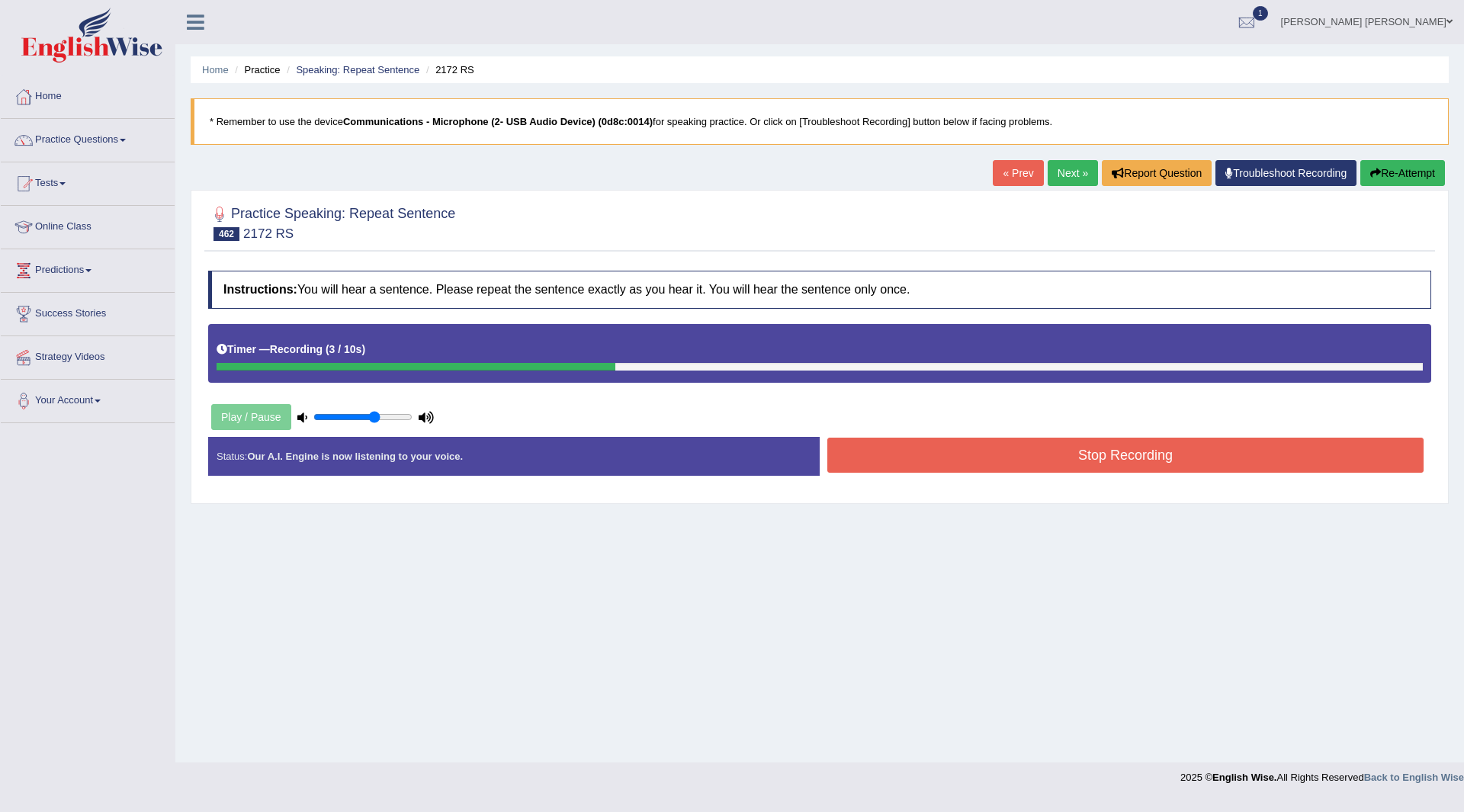
click at [943, 454] on button "Stop Recording" at bounding box center [1126, 455] width 597 height 35
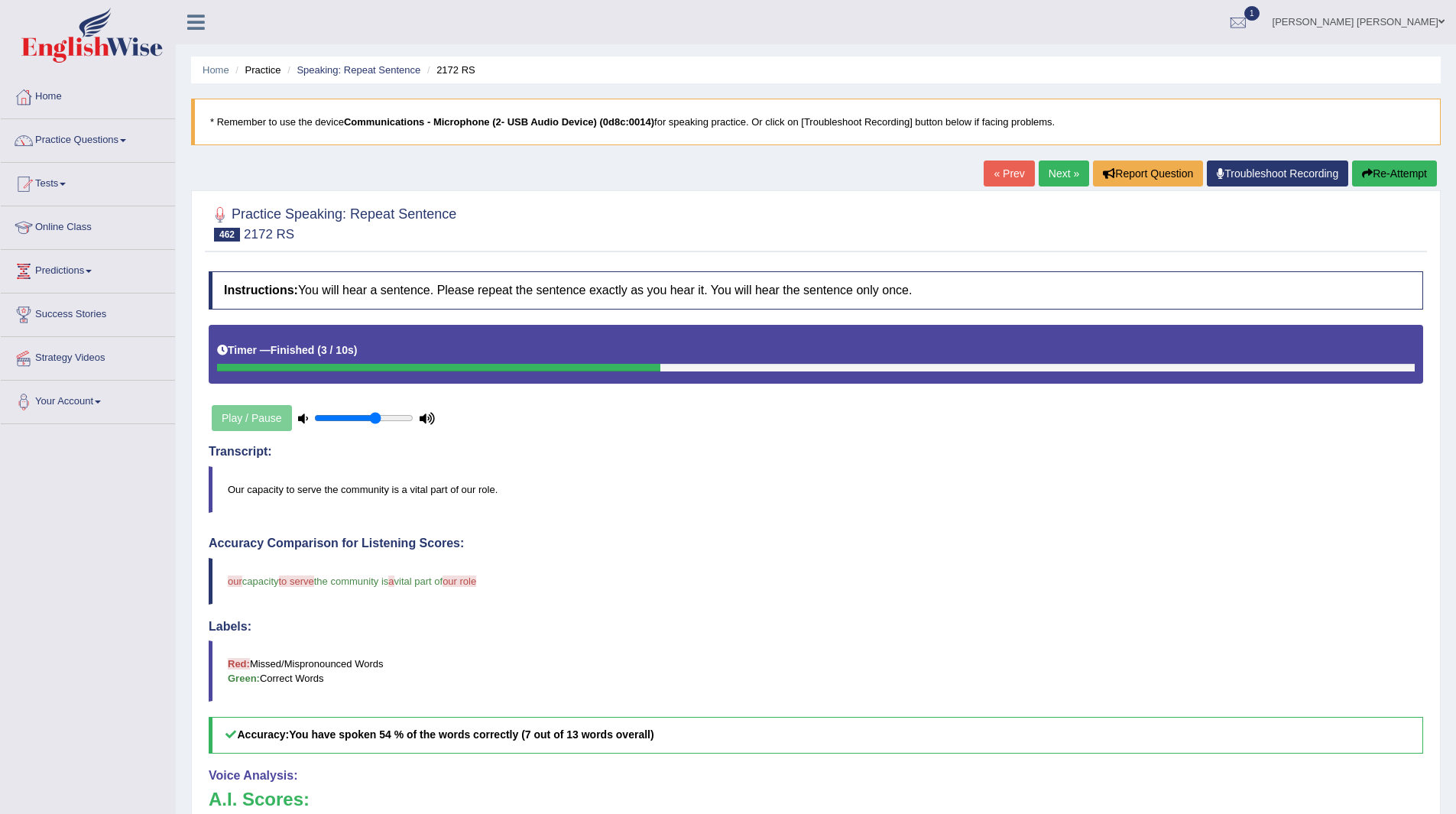
drag, startPoint x: 1046, startPoint y: 175, endPoint x: 1036, endPoint y: 173, distance: 10.2
click at [1046, 175] on link "Next »" at bounding box center [1063, 173] width 51 height 26
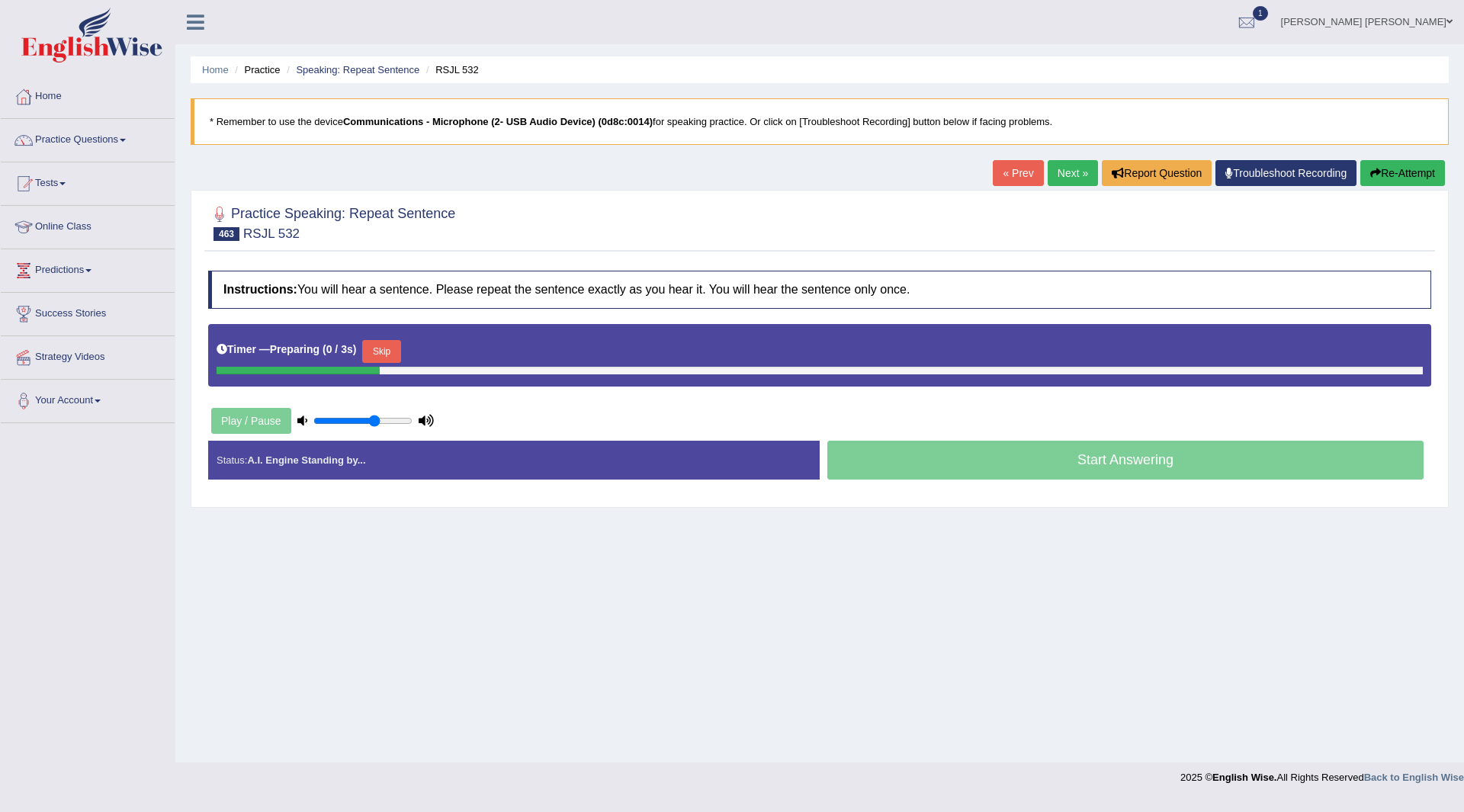
click at [387, 345] on button "Skip" at bounding box center [381, 352] width 38 height 23
click at [447, 348] on button "Skip" at bounding box center [448, 352] width 38 height 23
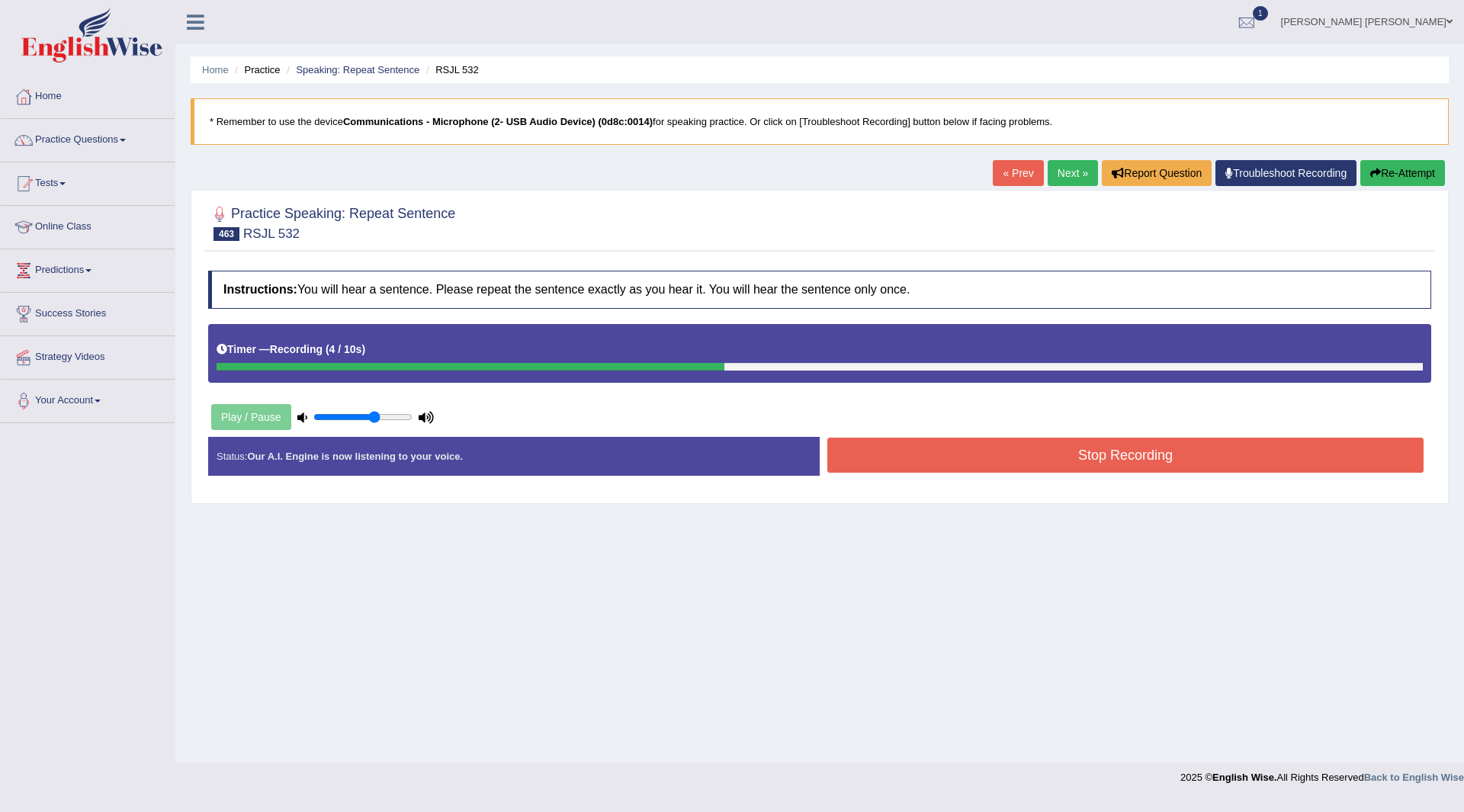
click at [897, 450] on button "Stop Recording" at bounding box center [1126, 455] width 597 height 35
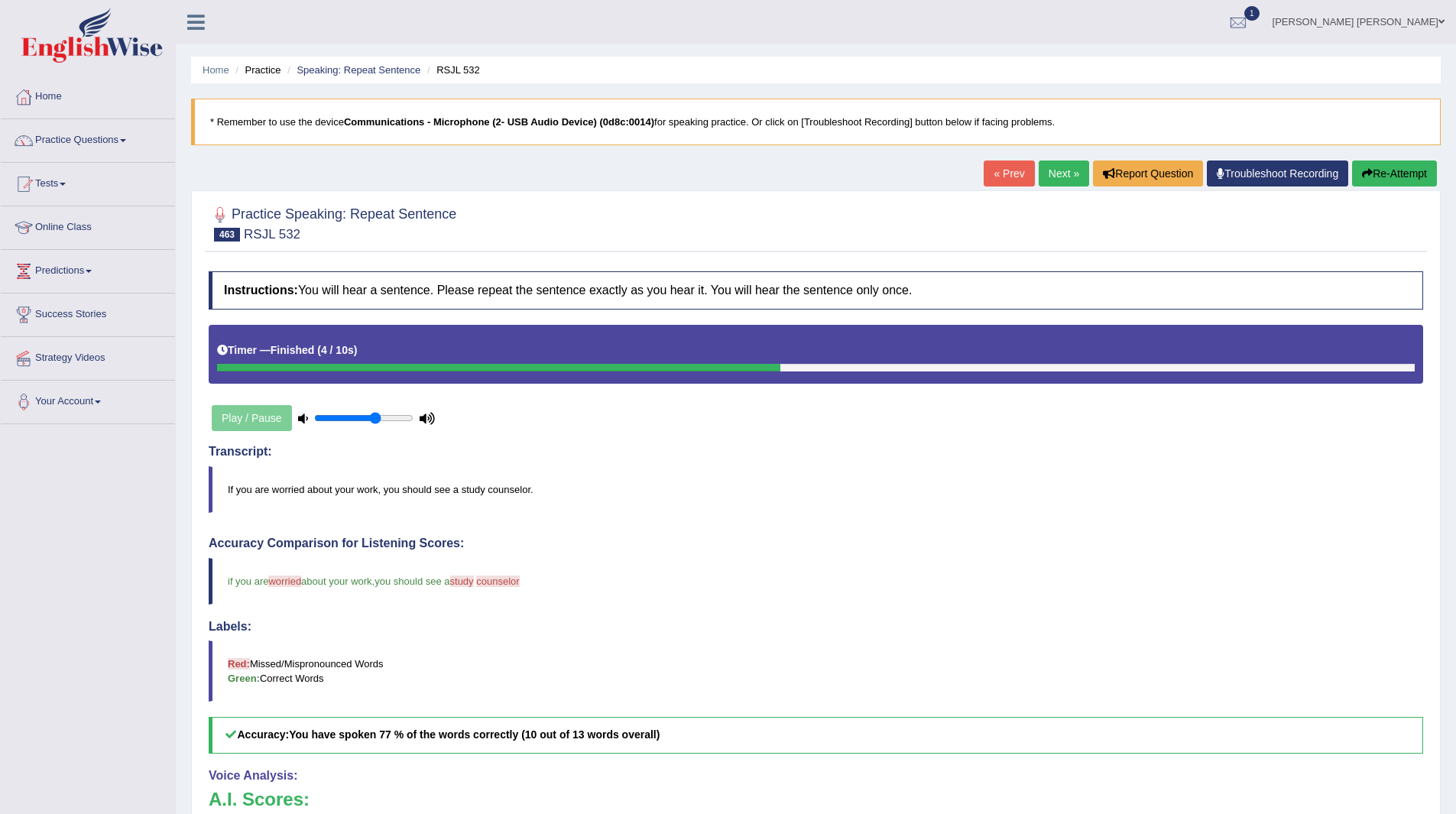
click at [1062, 177] on link "Next »" at bounding box center [1063, 173] width 51 height 26
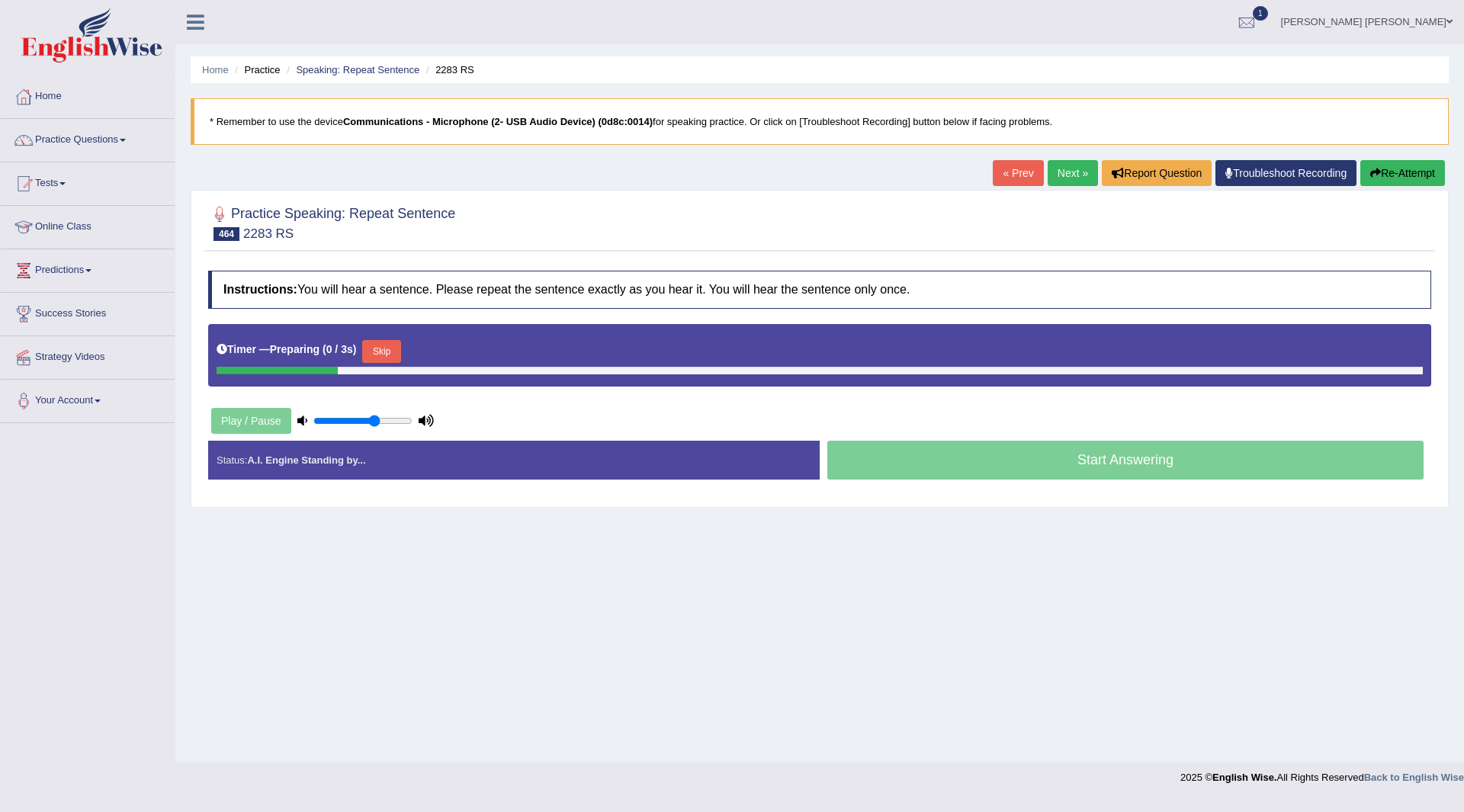
click at [386, 343] on button "Skip" at bounding box center [381, 352] width 38 height 23
click at [442, 347] on button "Skip" at bounding box center [448, 352] width 38 height 23
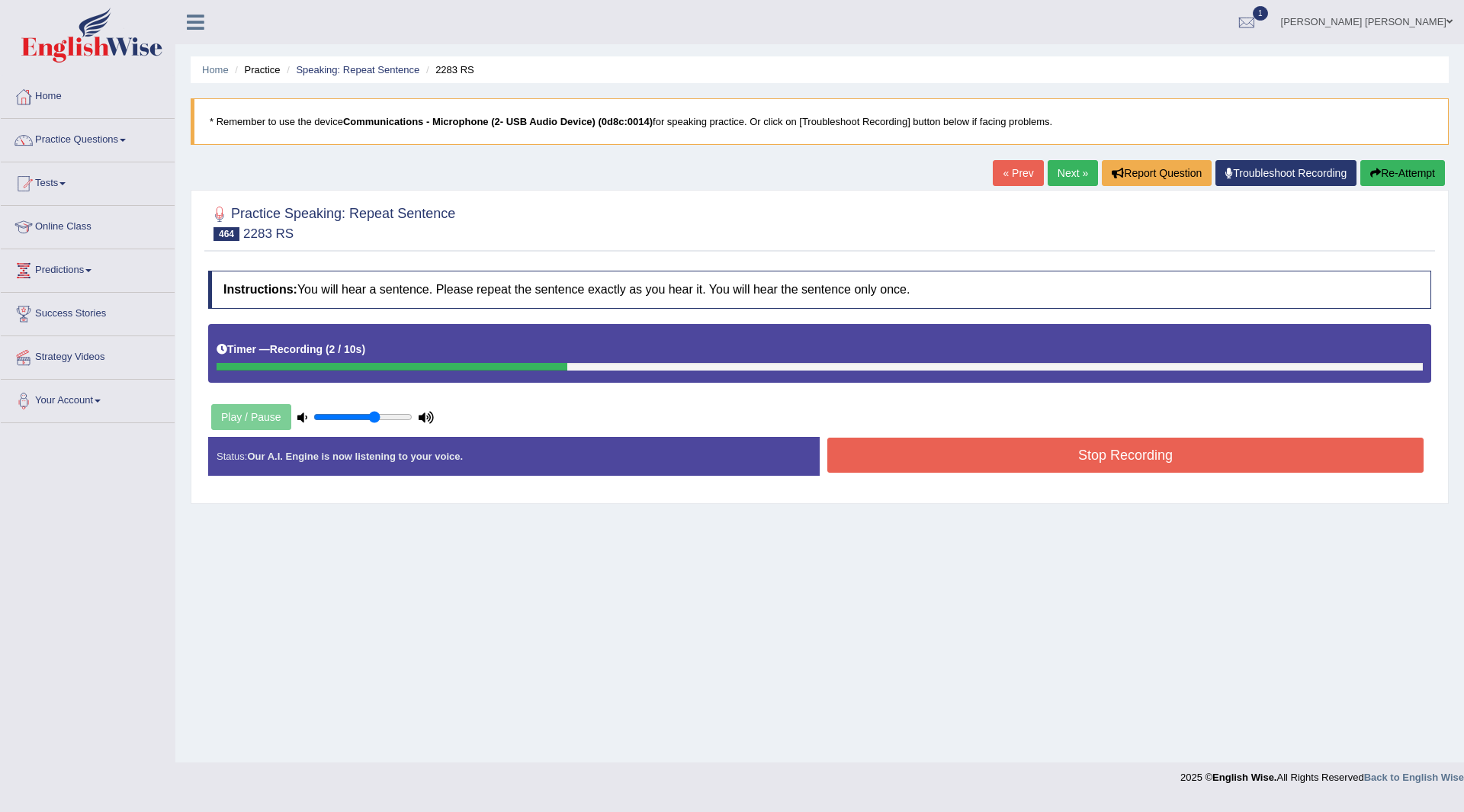
click at [962, 451] on button "Stop Recording" at bounding box center [1126, 455] width 597 height 35
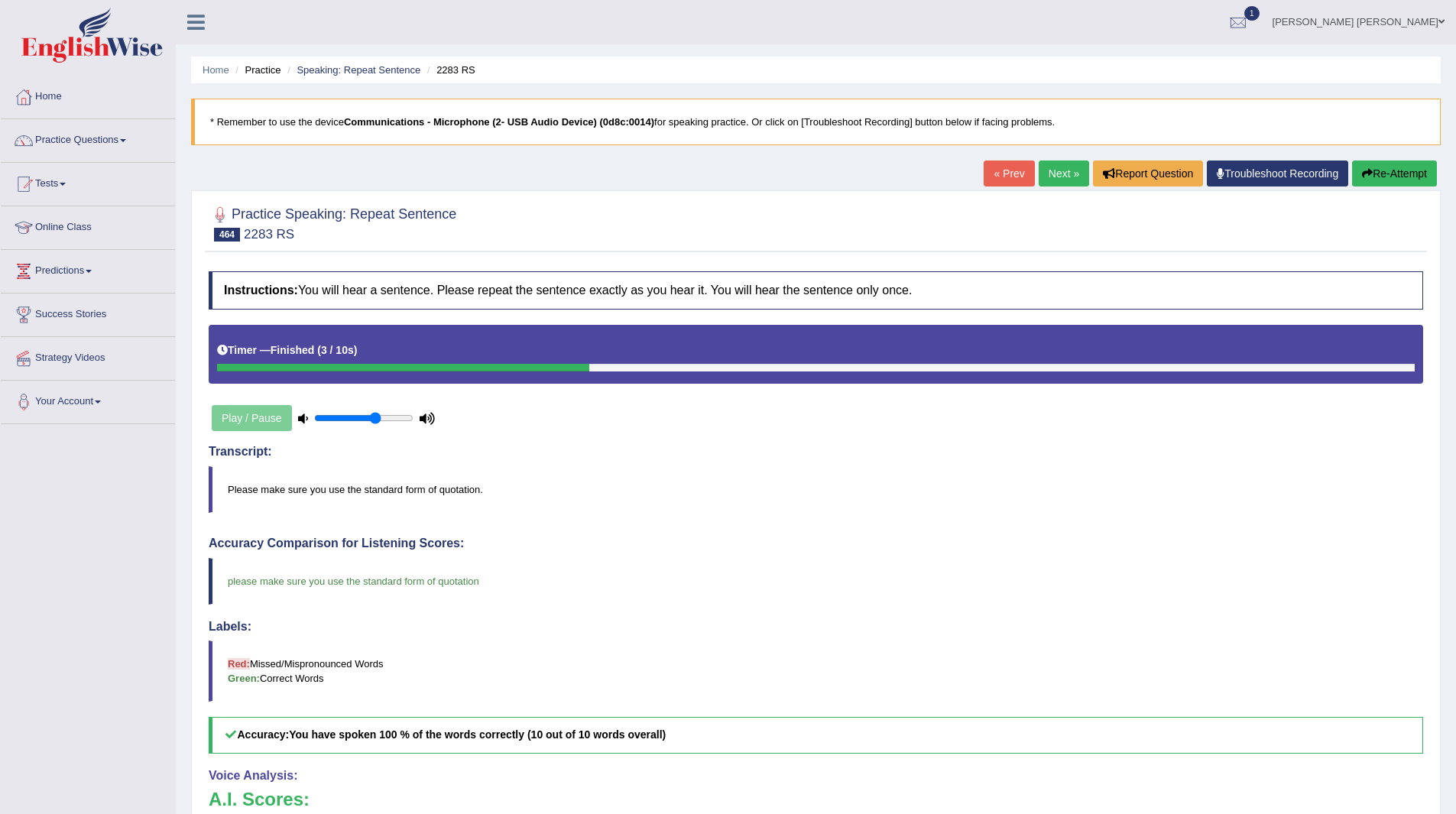
drag, startPoint x: 1045, startPoint y: 175, endPoint x: 1030, endPoint y: 177, distance: 15.1
click at [1045, 175] on link "Next »" at bounding box center [1063, 173] width 51 height 26
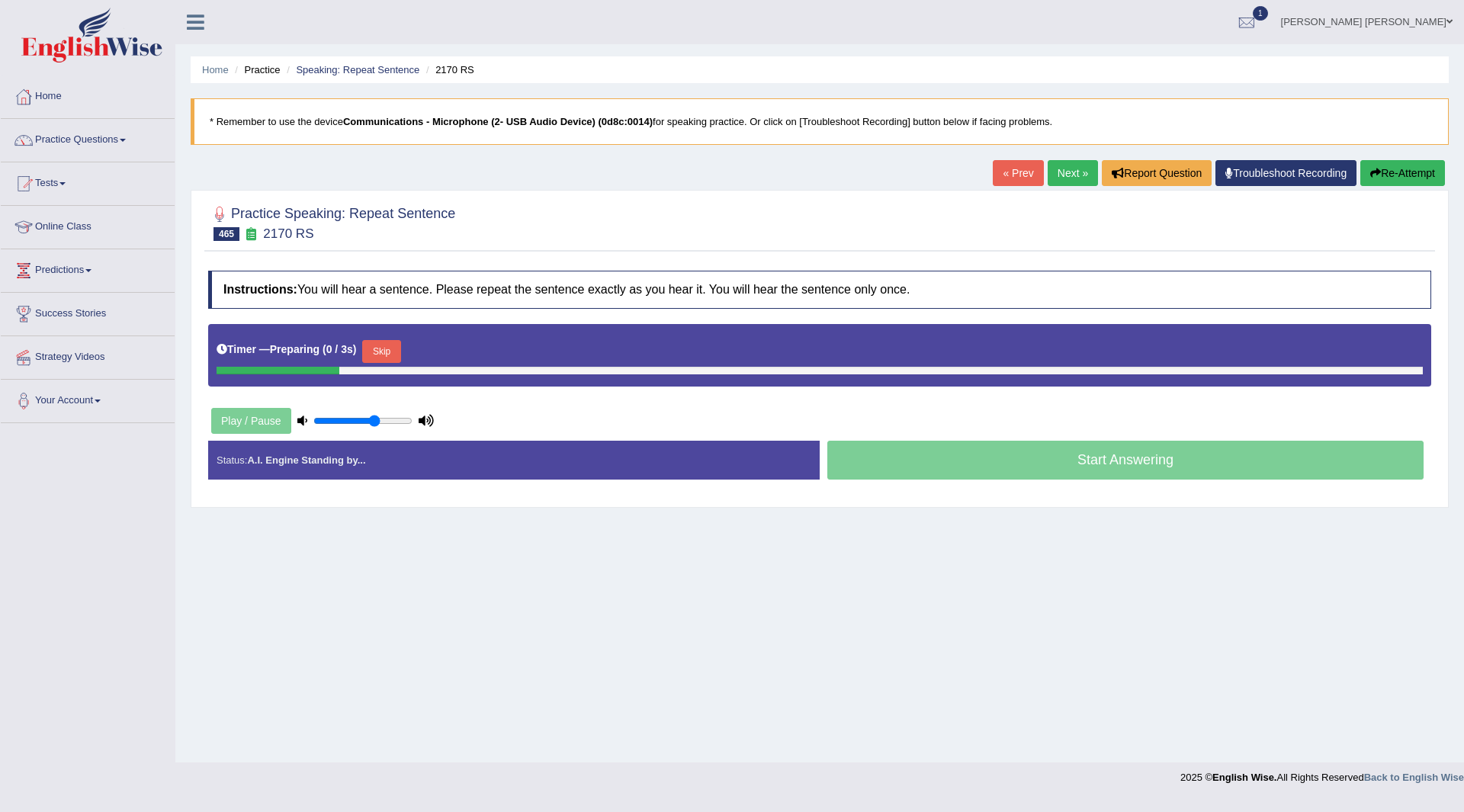
click at [375, 351] on button "Skip" at bounding box center [381, 352] width 38 height 23
click at [447, 353] on button "Skip" at bounding box center [448, 352] width 38 height 23
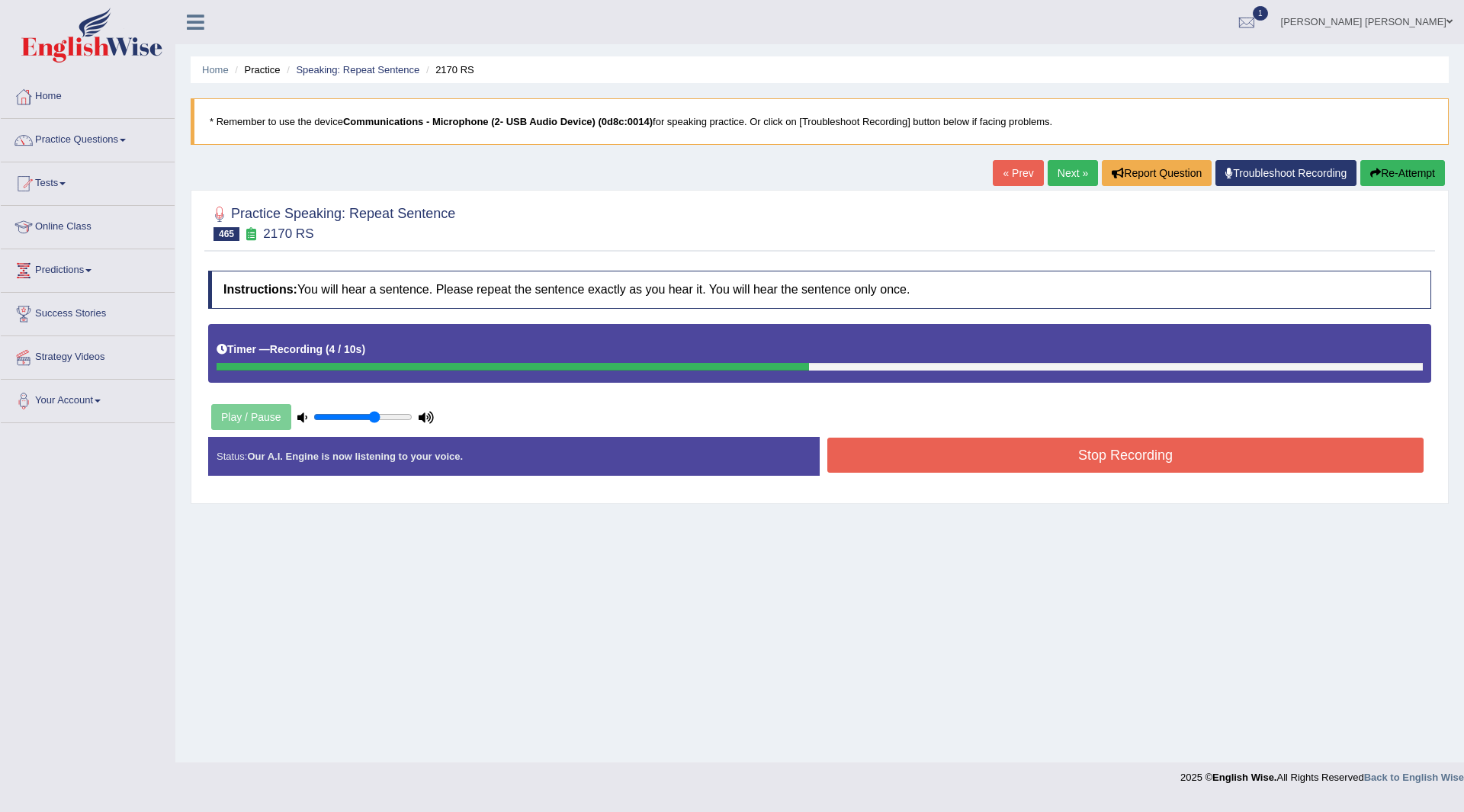
click at [921, 449] on button "Stop Recording" at bounding box center [1126, 455] width 597 height 35
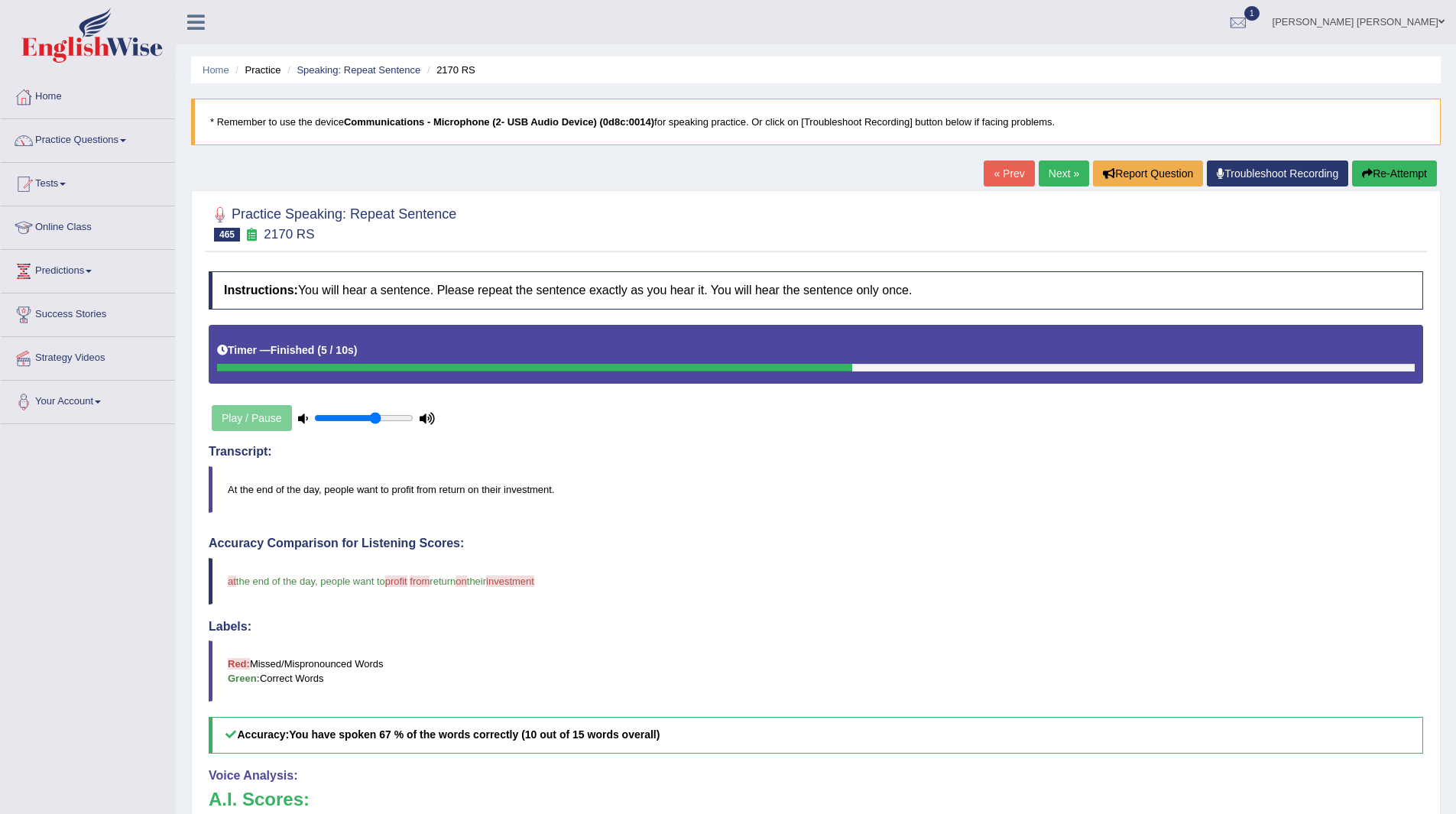
drag, startPoint x: 1046, startPoint y: 170, endPoint x: 1031, endPoint y: 159, distance: 18.6
click at [1046, 170] on link "Next »" at bounding box center [1063, 173] width 51 height 26
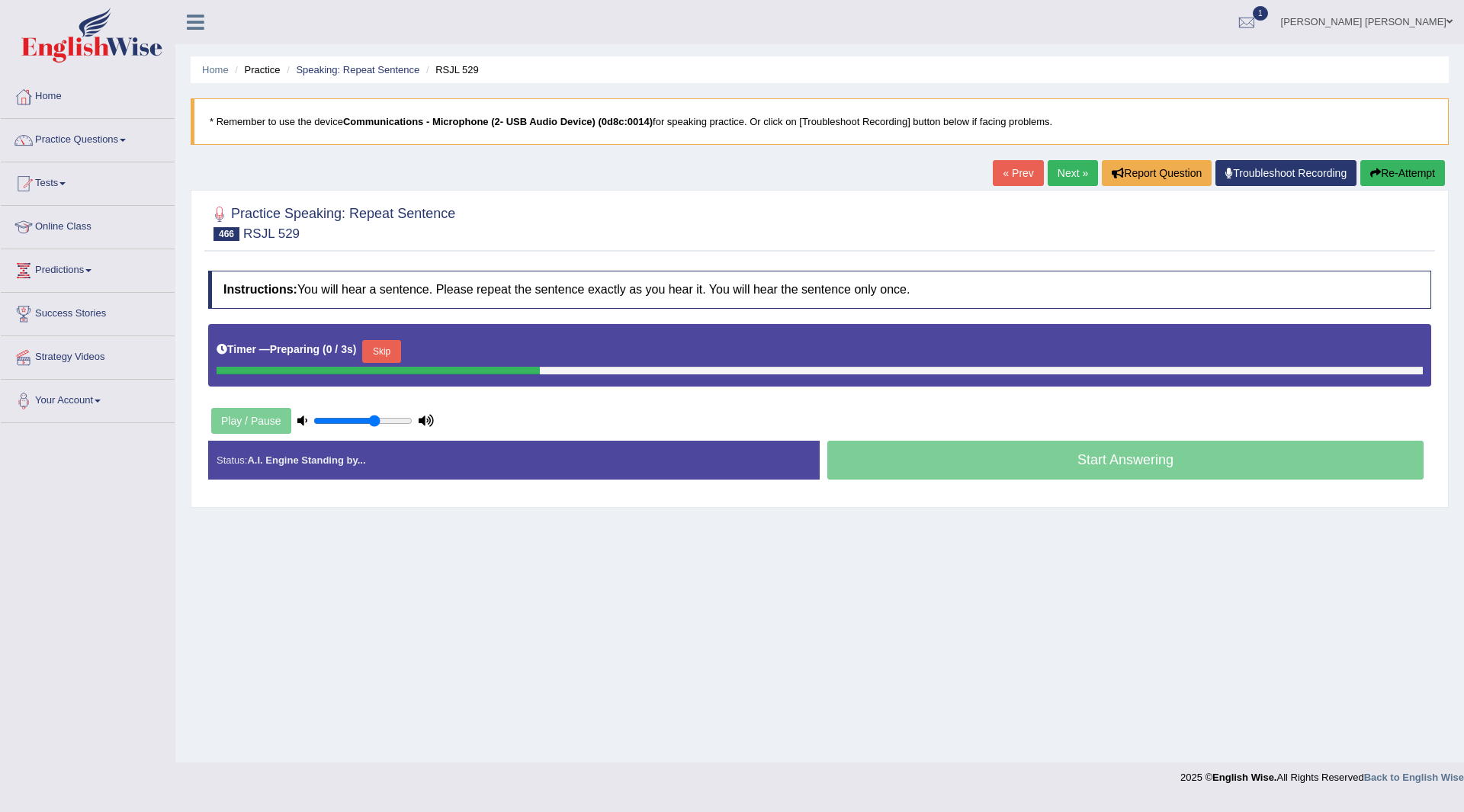
click at [388, 340] on button "Skip" at bounding box center [381, 352] width 38 height 23
click at [445, 349] on button "Skip" at bounding box center [448, 352] width 38 height 23
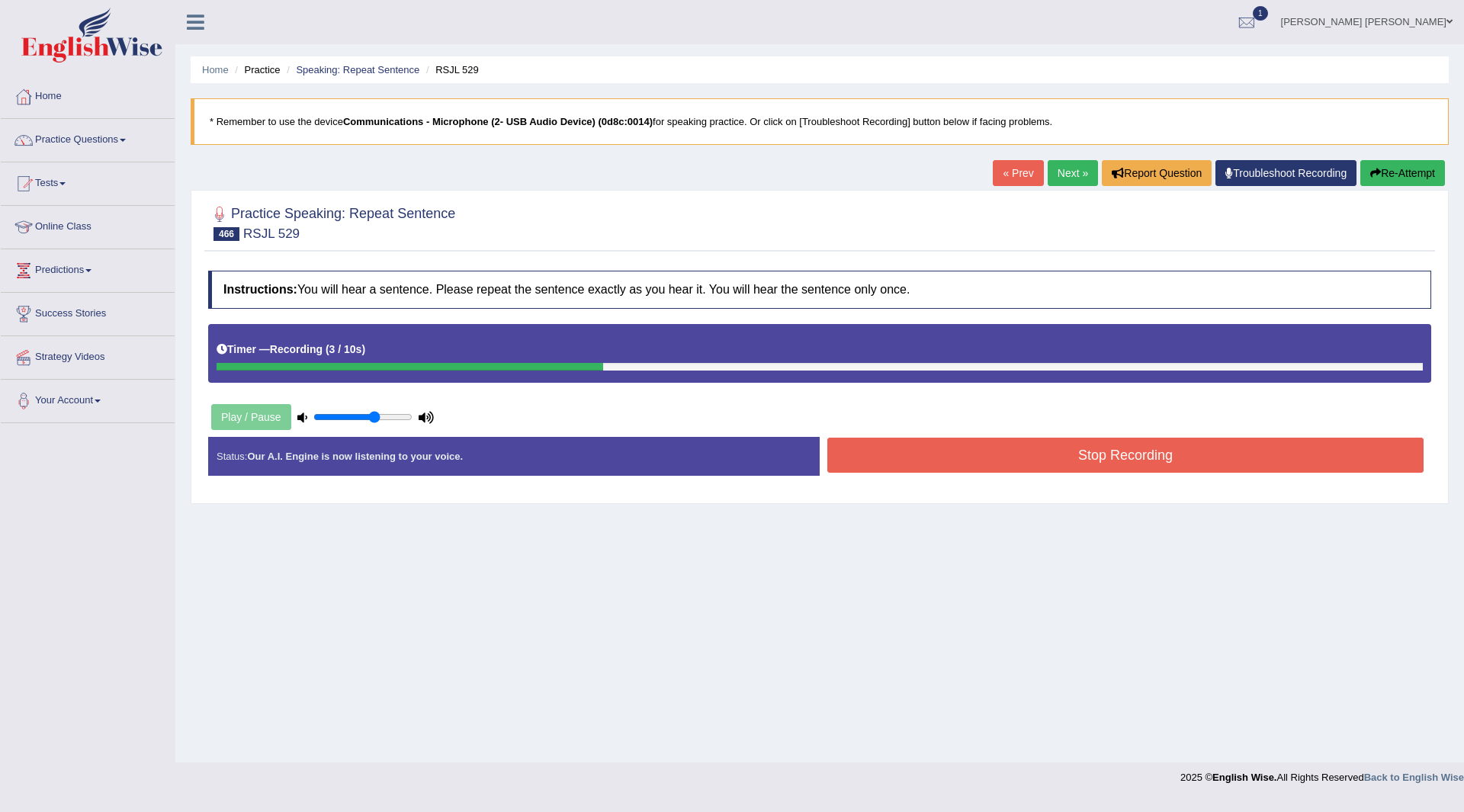
click at [959, 455] on button "Stop Recording" at bounding box center [1126, 455] width 597 height 35
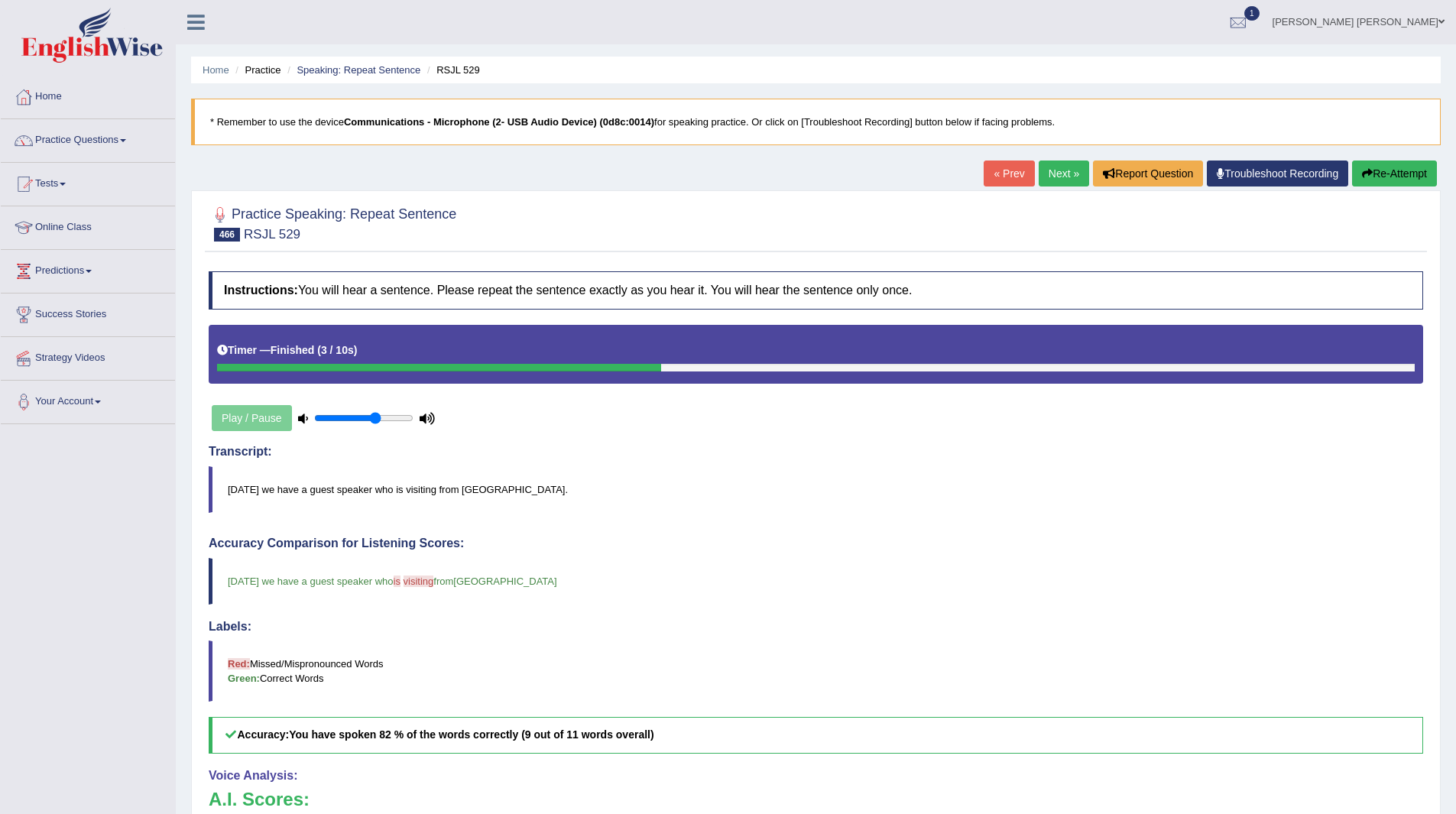
click at [1047, 168] on link "Next »" at bounding box center [1063, 173] width 51 height 26
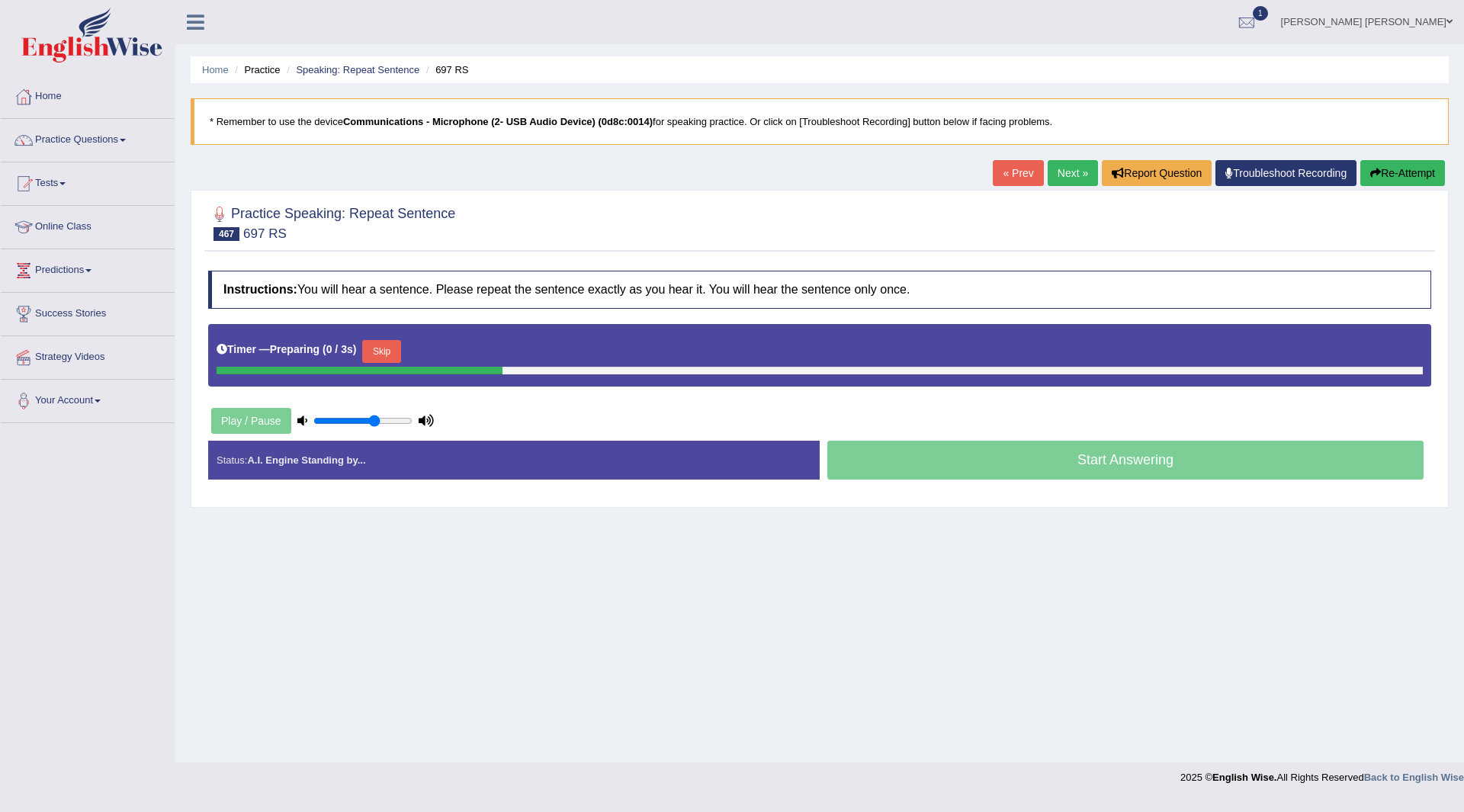
click at [394, 343] on button "Skip" at bounding box center [381, 352] width 38 height 23
click at [448, 348] on button "Skip" at bounding box center [448, 352] width 38 height 23
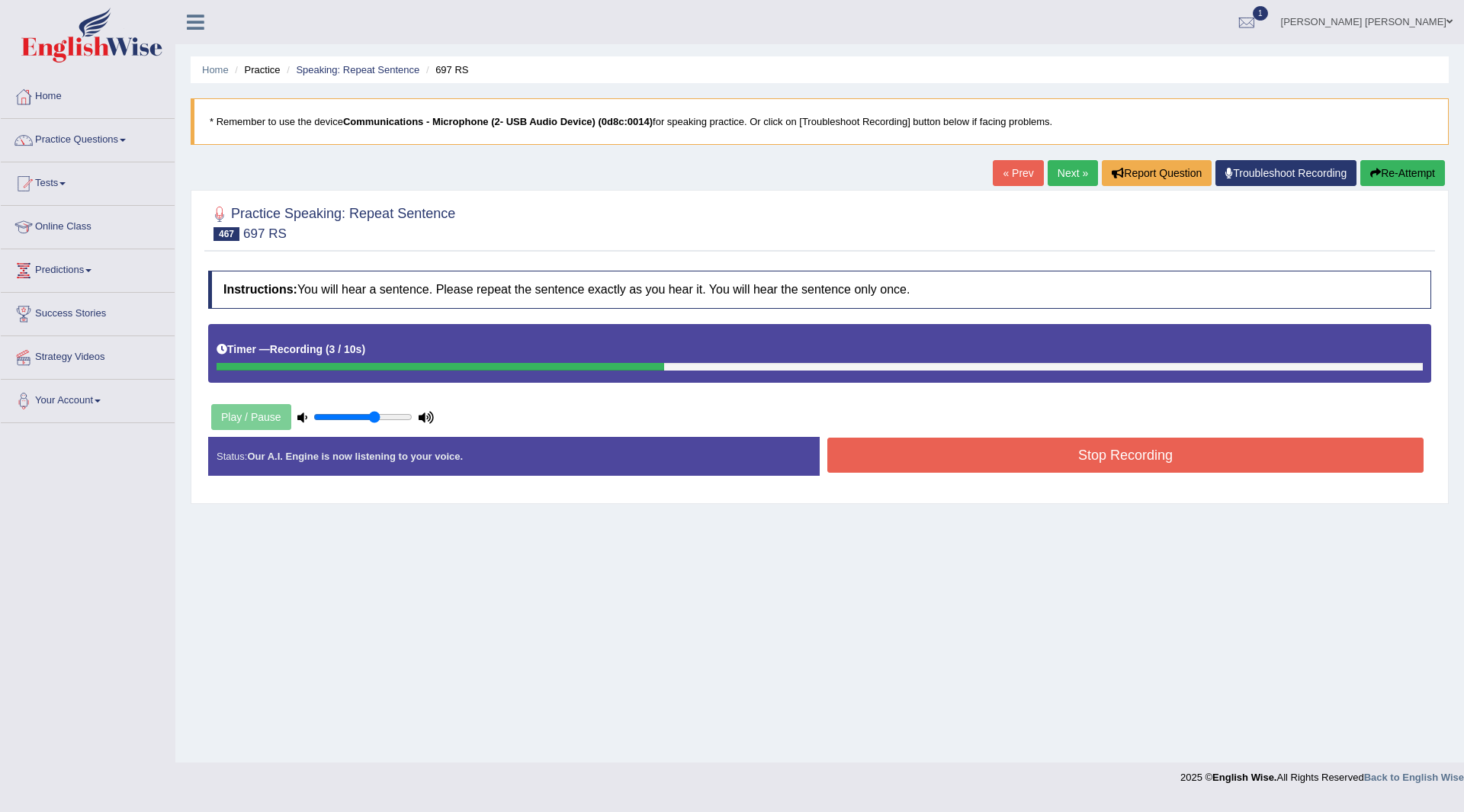
click at [1002, 452] on button "Stop Recording" at bounding box center [1126, 455] width 597 height 35
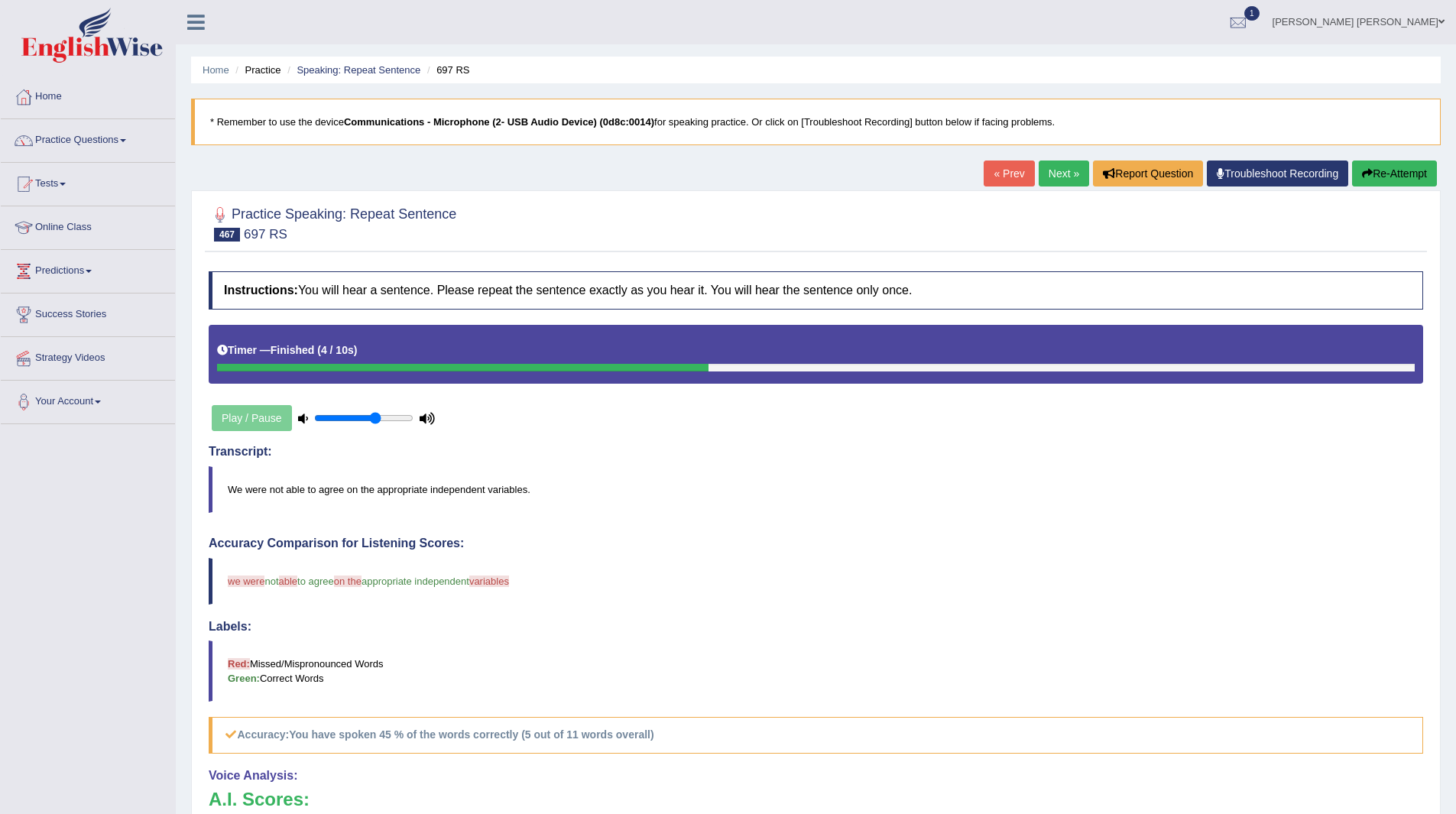
click at [1058, 169] on link "Next »" at bounding box center [1063, 173] width 51 height 26
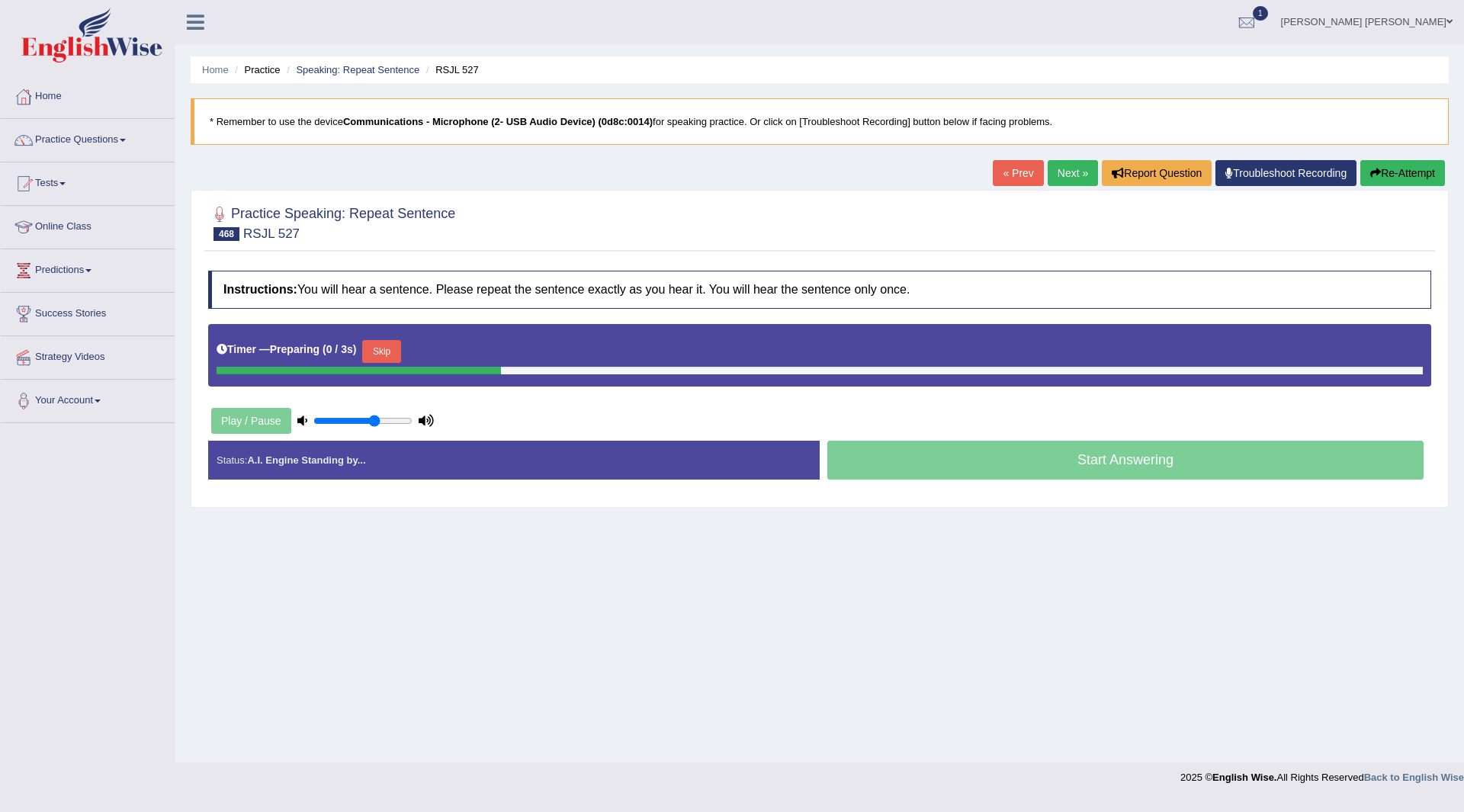
click at [391, 353] on button "Skip" at bounding box center [381, 352] width 38 height 23
click at [468, 349] on button "Skip" at bounding box center [448, 352] width 38 height 23
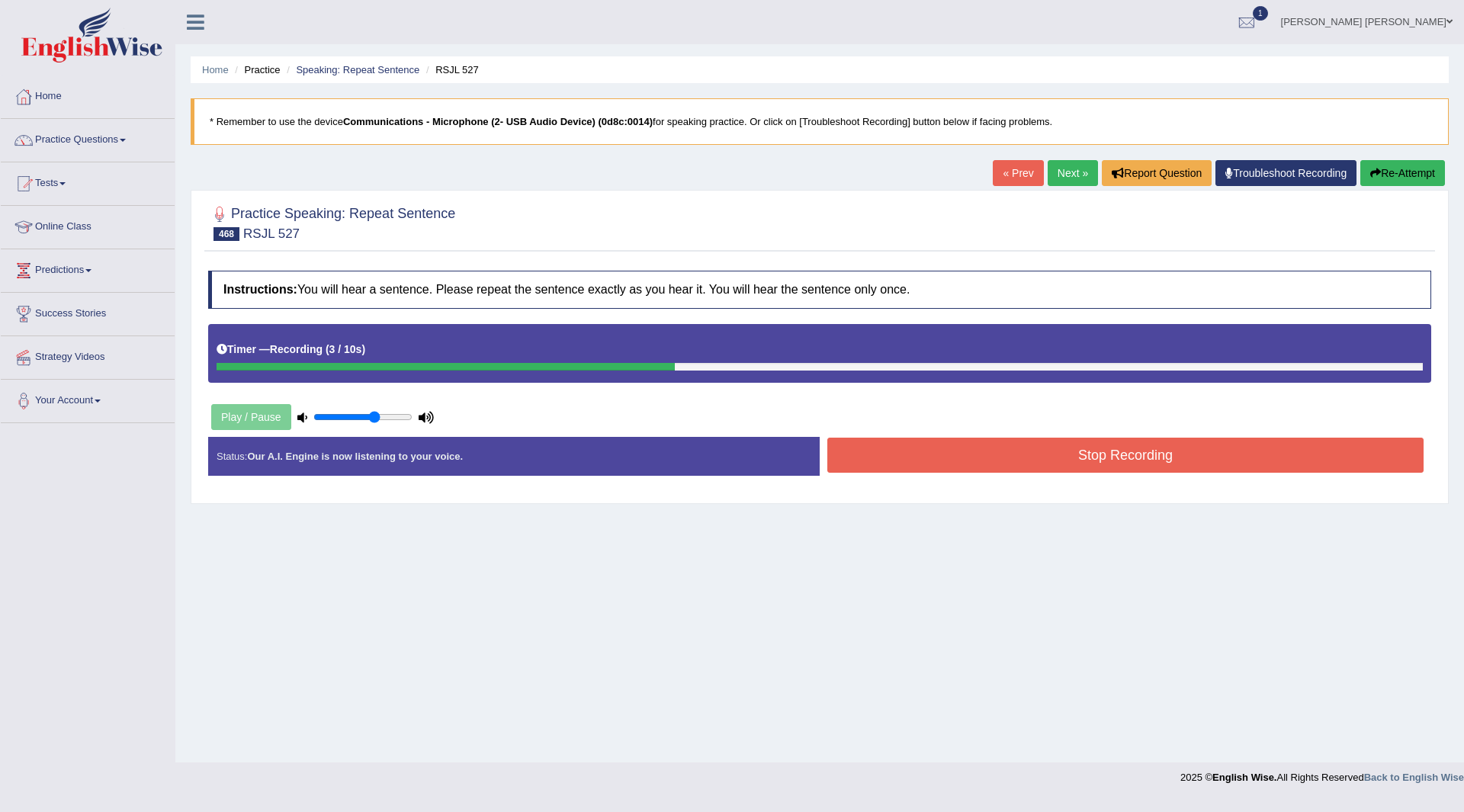
click at [966, 454] on button "Stop Recording" at bounding box center [1126, 455] width 597 height 35
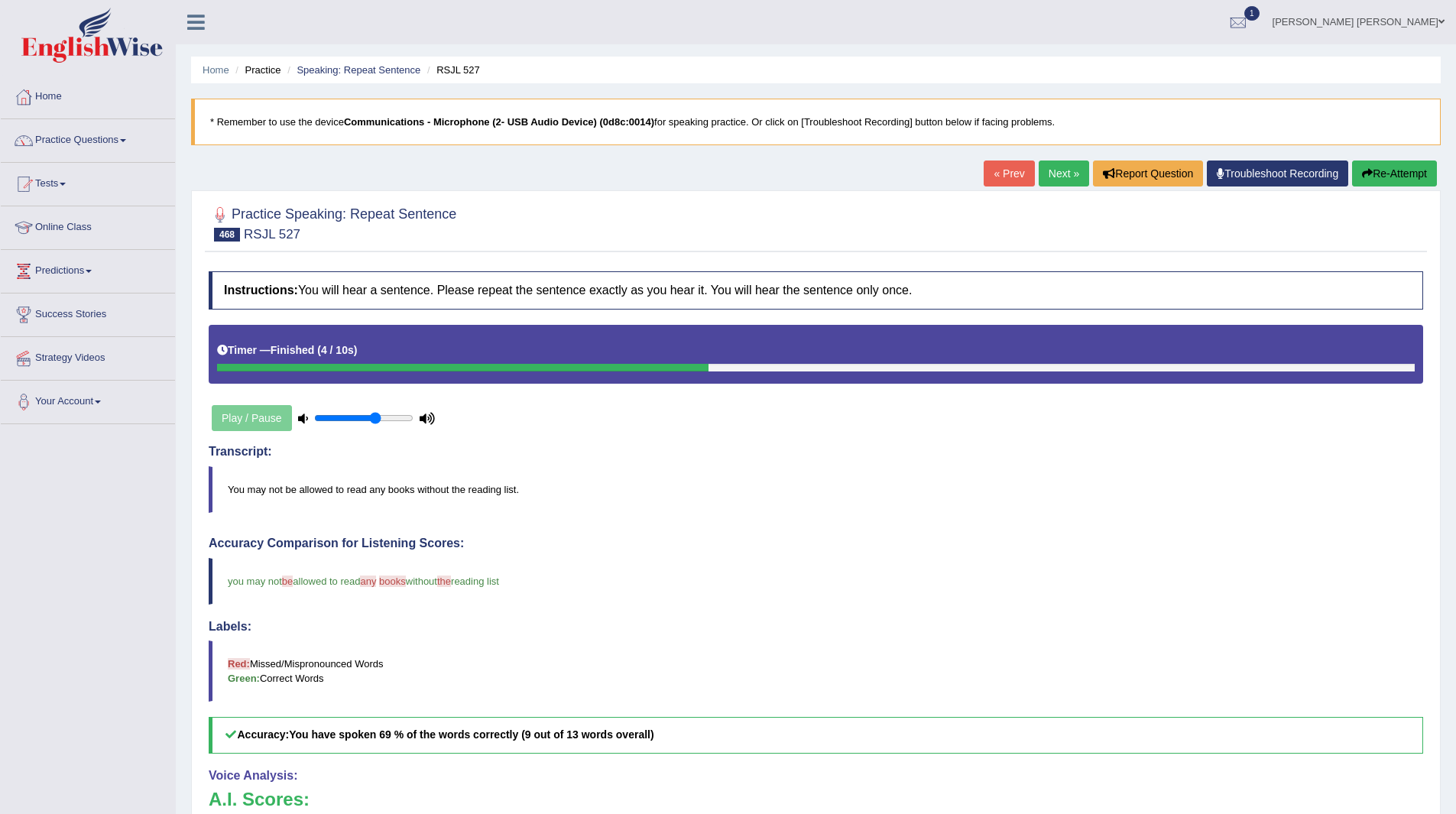
drag, startPoint x: 1045, startPoint y: 170, endPoint x: 989, endPoint y: 198, distance: 62.6
click at [1045, 170] on link "Next »" at bounding box center [1063, 173] width 51 height 26
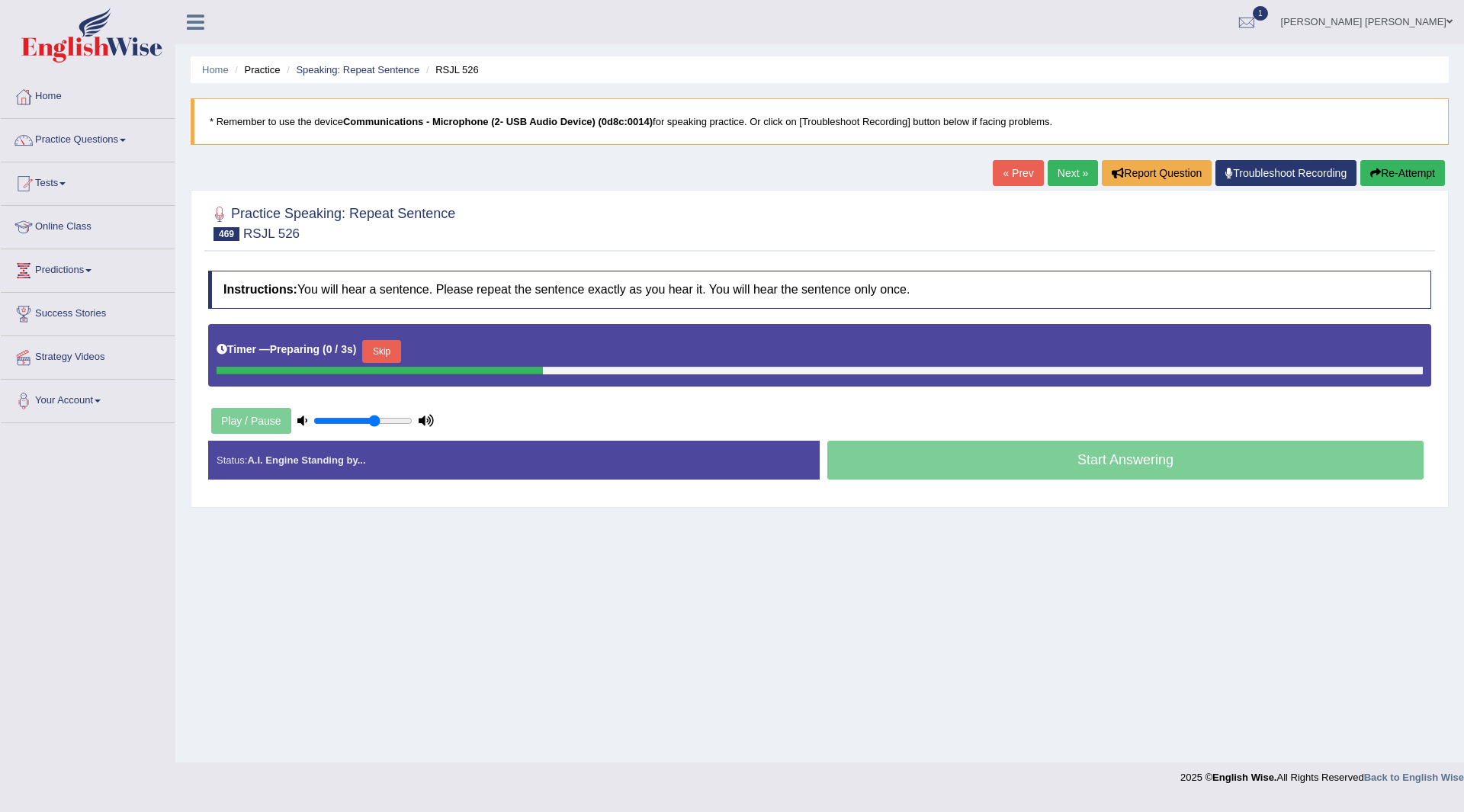
drag, startPoint x: 383, startPoint y: 348, endPoint x: 381, endPoint y: 369, distance: 21.1
click at [385, 348] on button "Skip" at bounding box center [381, 352] width 38 height 23
click at [463, 355] on button "Skip" at bounding box center [448, 352] width 38 height 23
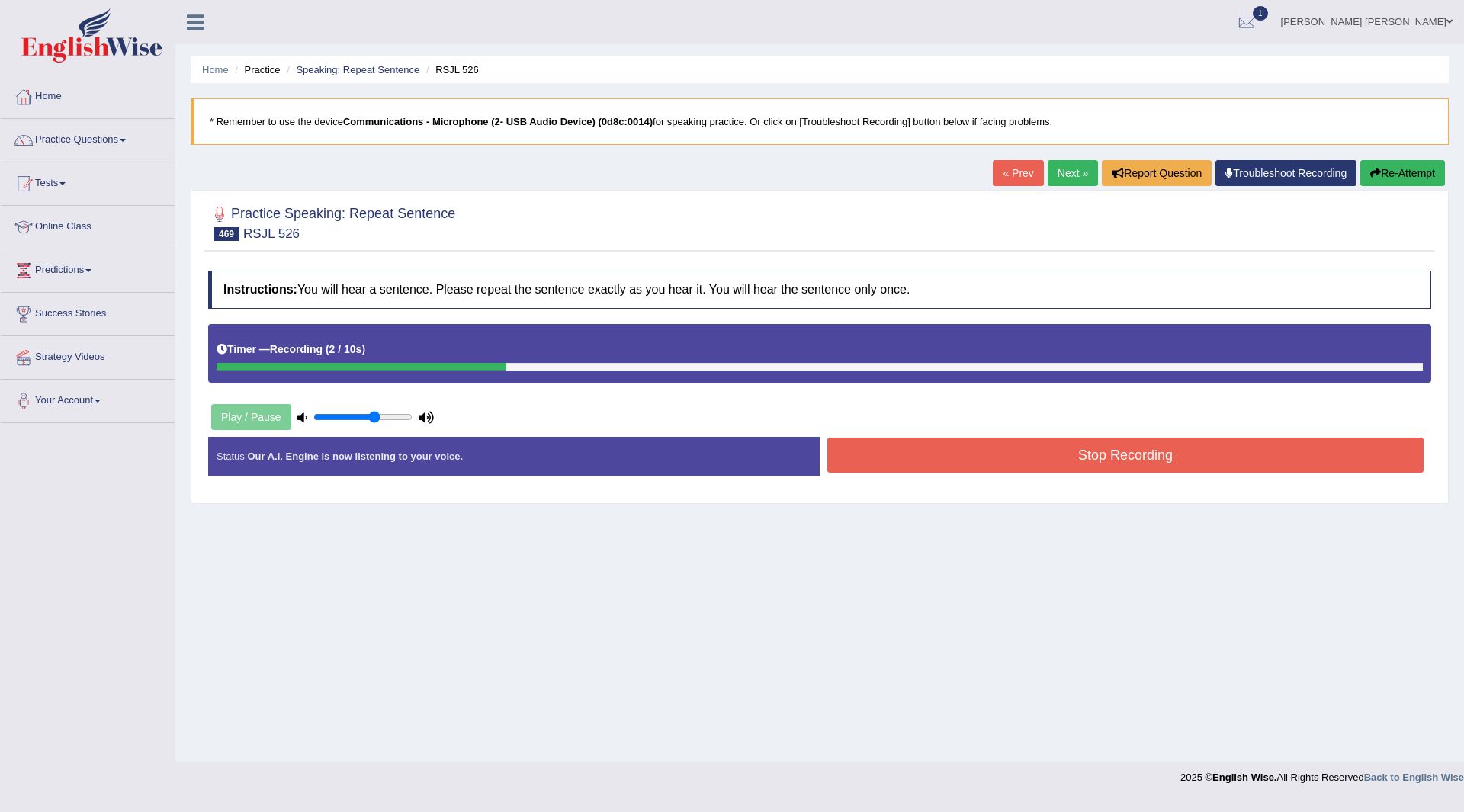
click at [964, 451] on button "Stop Recording" at bounding box center [1126, 455] width 597 height 35
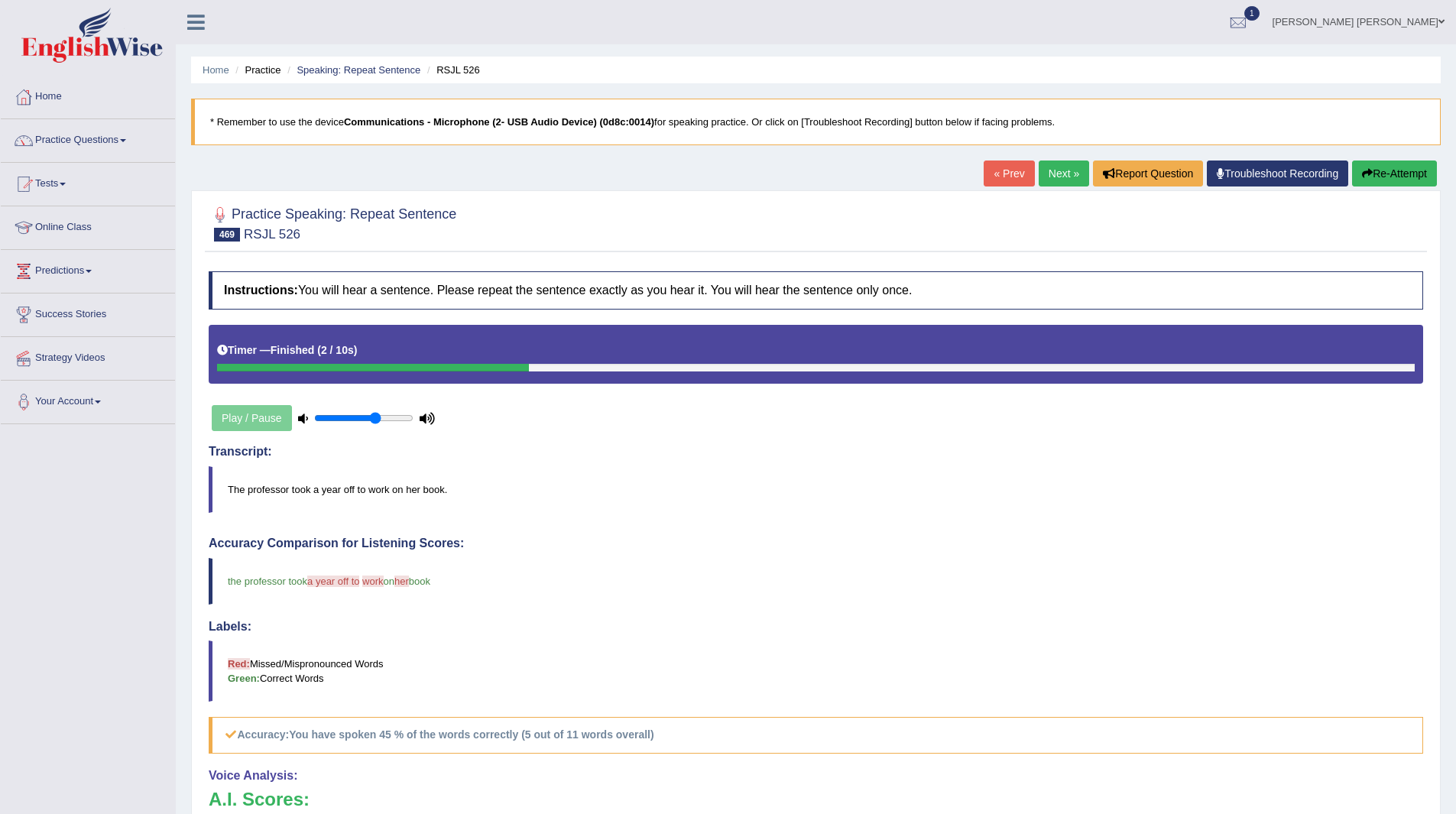
click at [1062, 174] on link "Next »" at bounding box center [1063, 173] width 51 height 26
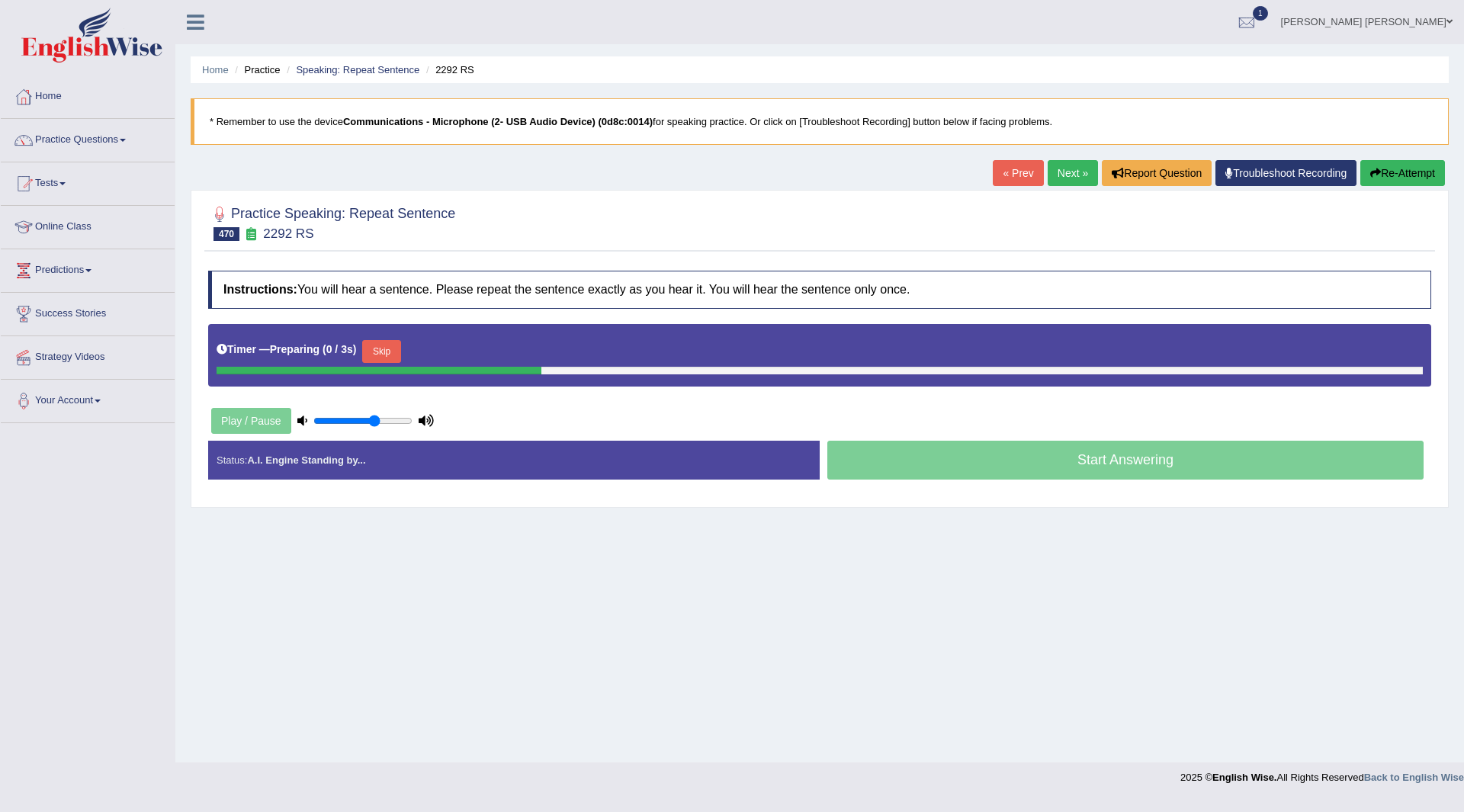
click at [388, 356] on button "Skip" at bounding box center [381, 352] width 38 height 23
click at [457, 346] on button "Skip" at bounding box center [448, 352] width 38 height 23
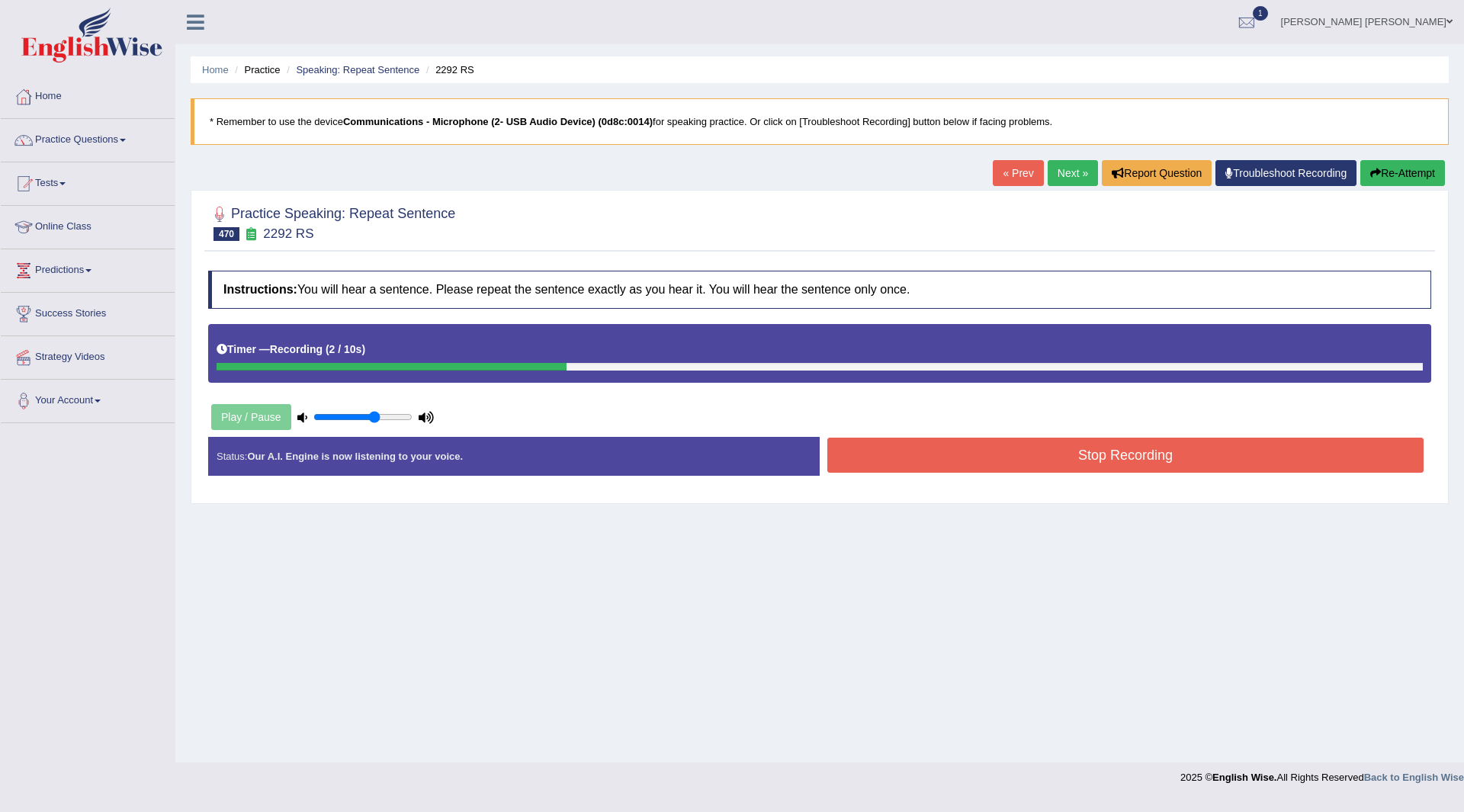
click at [988, 449] on button "Stop Recording" at bounding box center [1126, 455] width 597 height 35
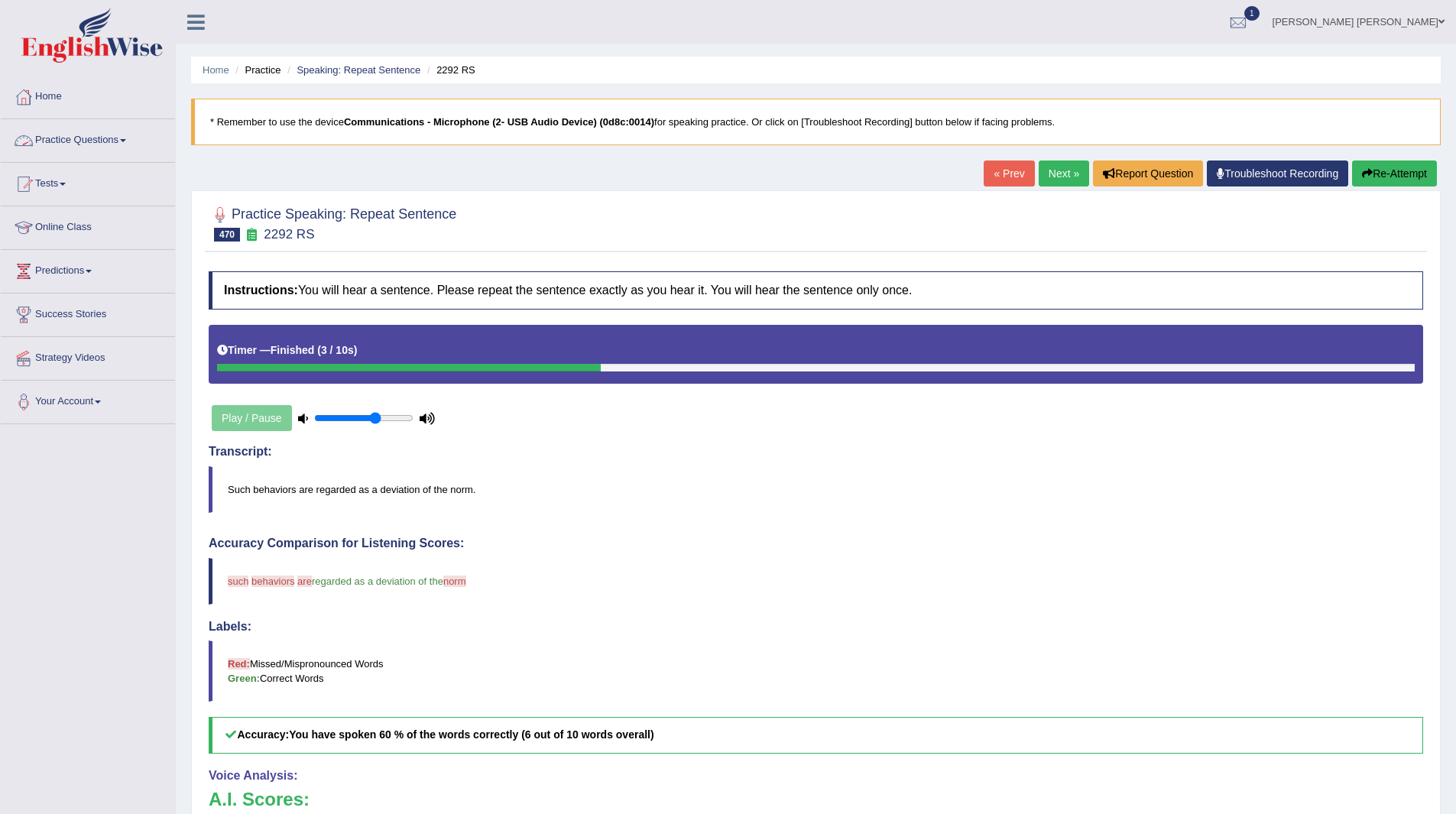
click at [63, 136] on link "Practice Questions" at bounding box center [87, 138] width 174 height 38
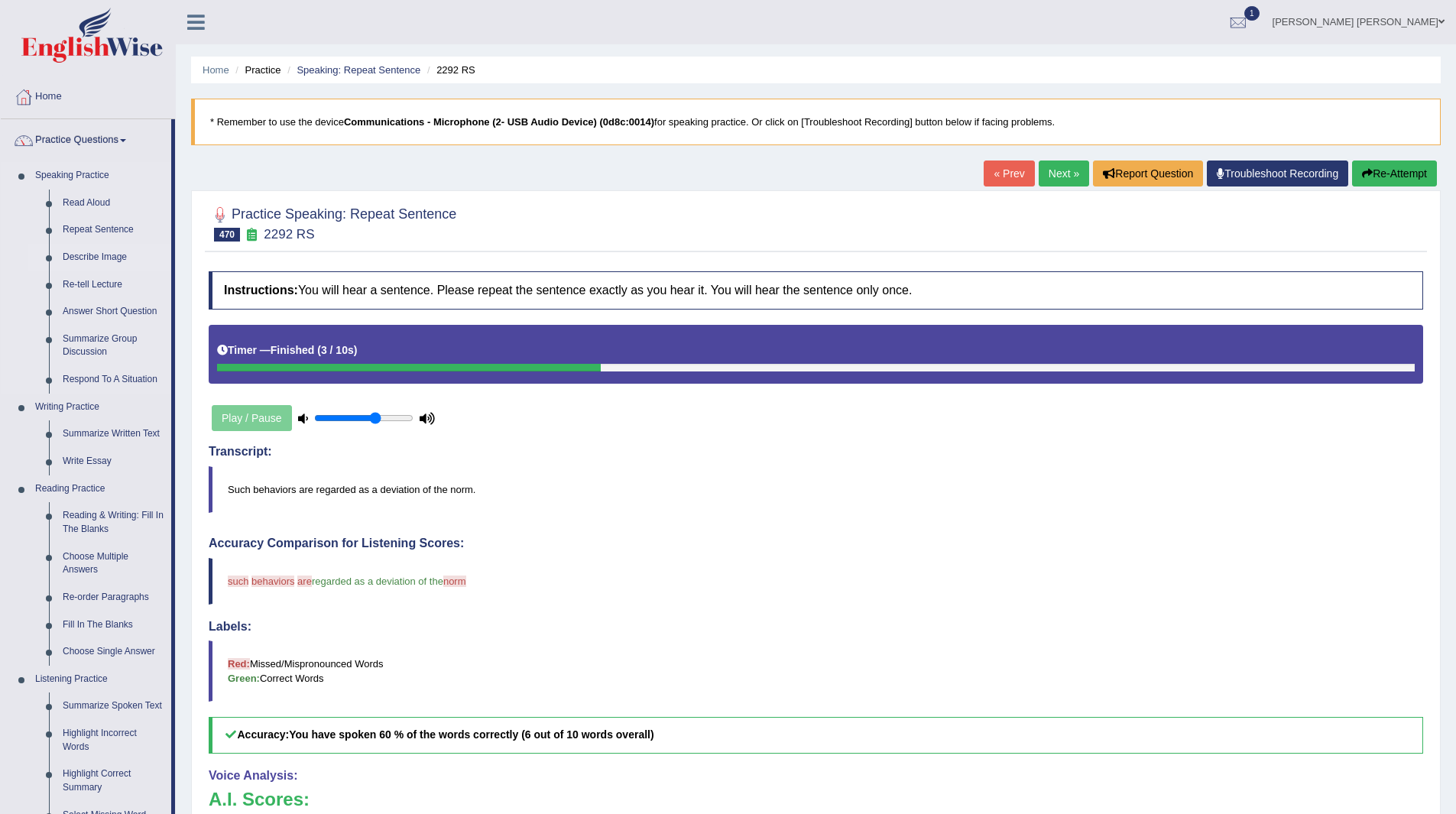
click at [93, 257] on link "Describe Image" at bounding box center [113, 257] width 115 height 28
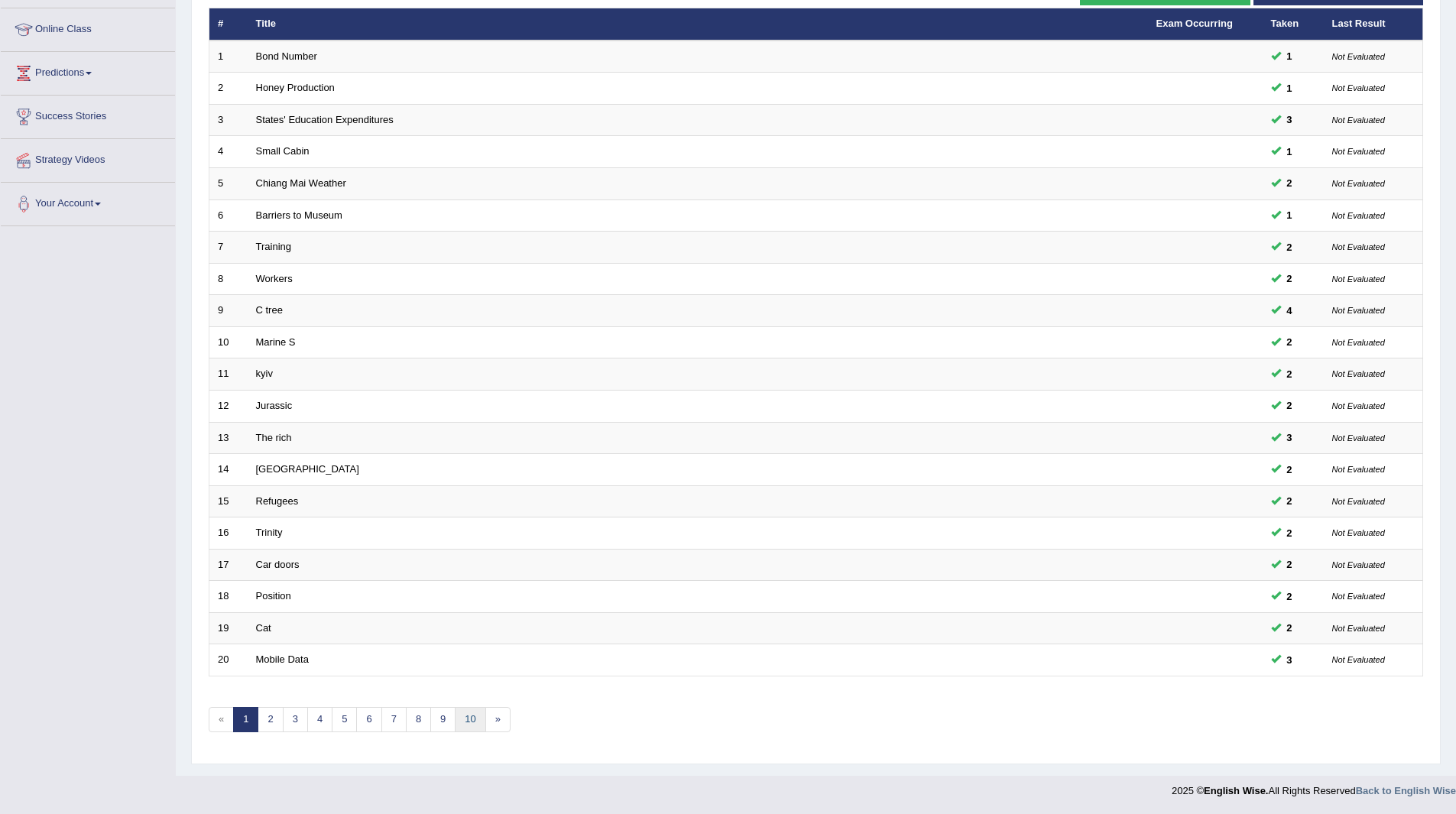
click at [474, 716] on link "10" at bounding box center [470, 719] width 30 height 25
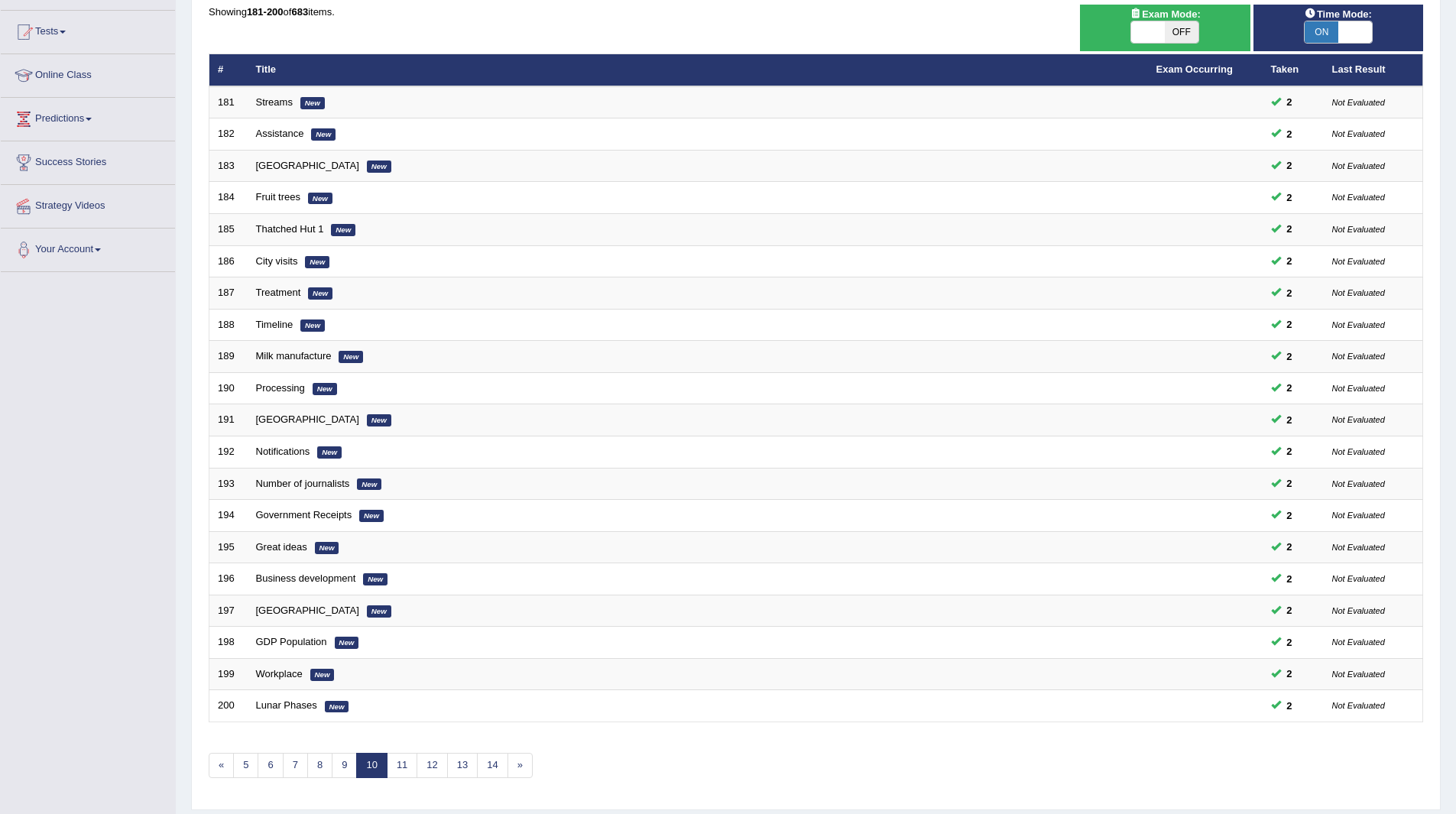
scroll to position [153, 0]
click at [490, 762] on link "14" at bounding box center [492, 765] width 30 height 25
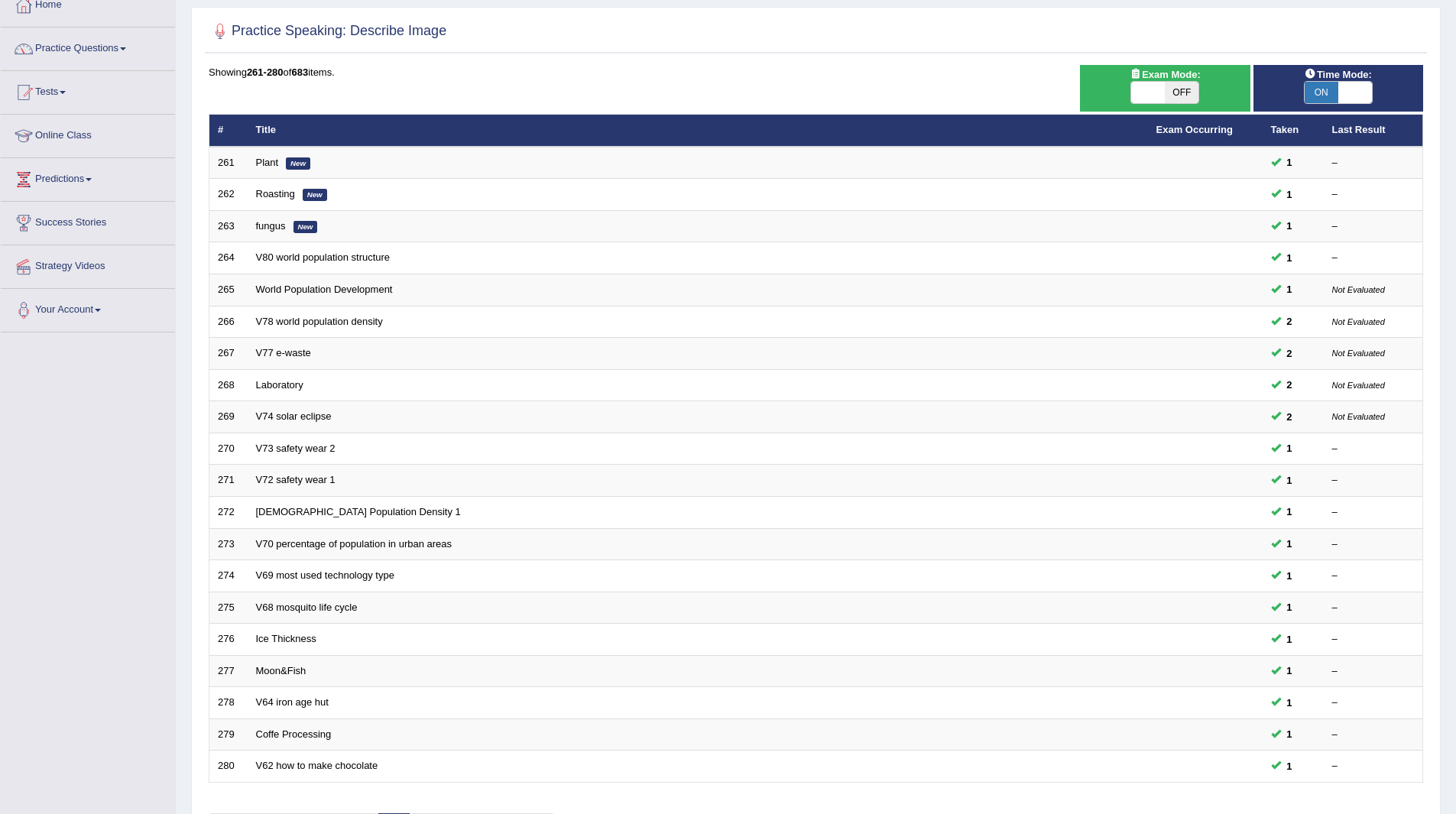
scroll to position [198, 0]
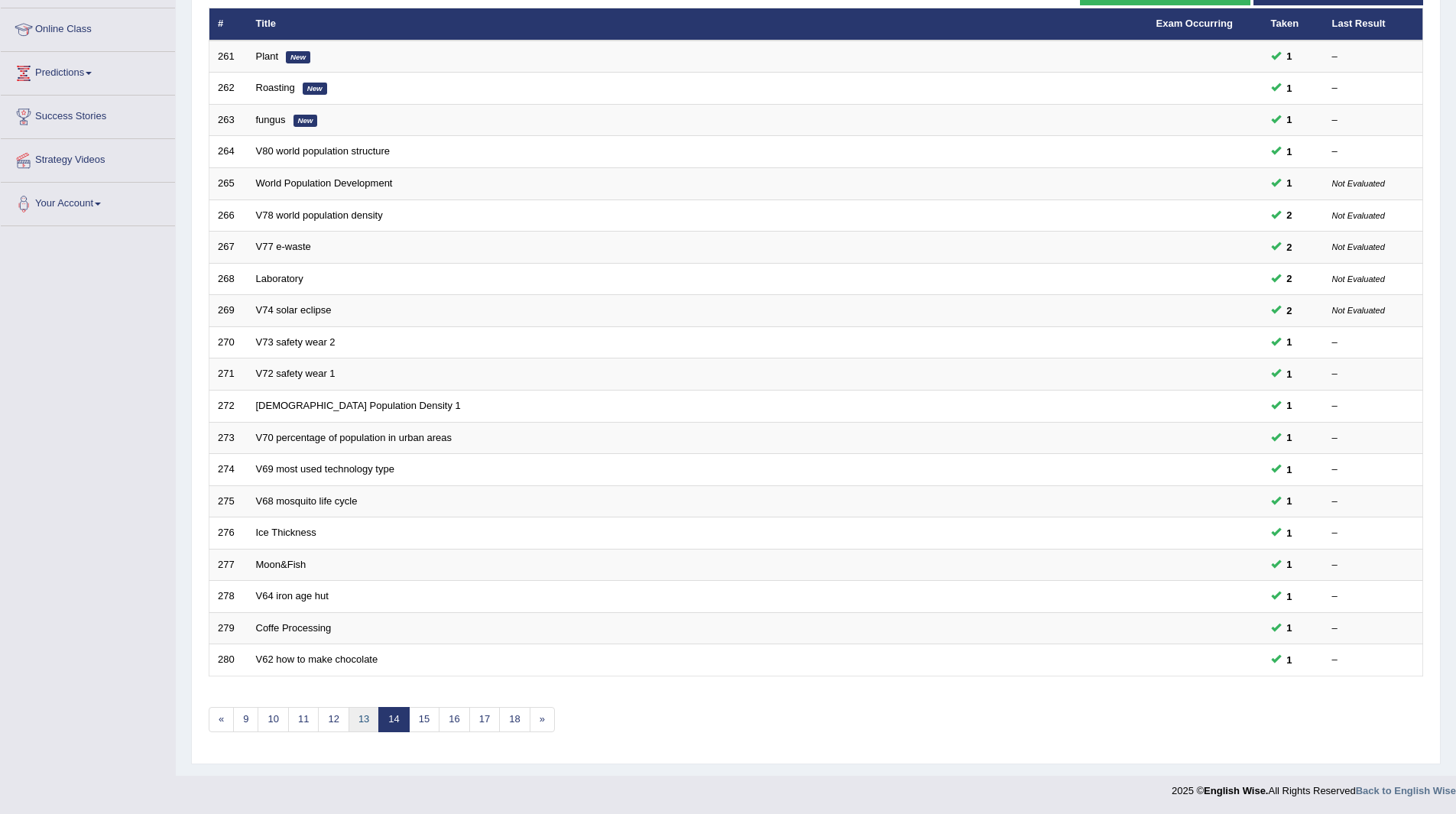
click at [364, 717] on link "13" at bounding box center [364, 719] width 30 height 25
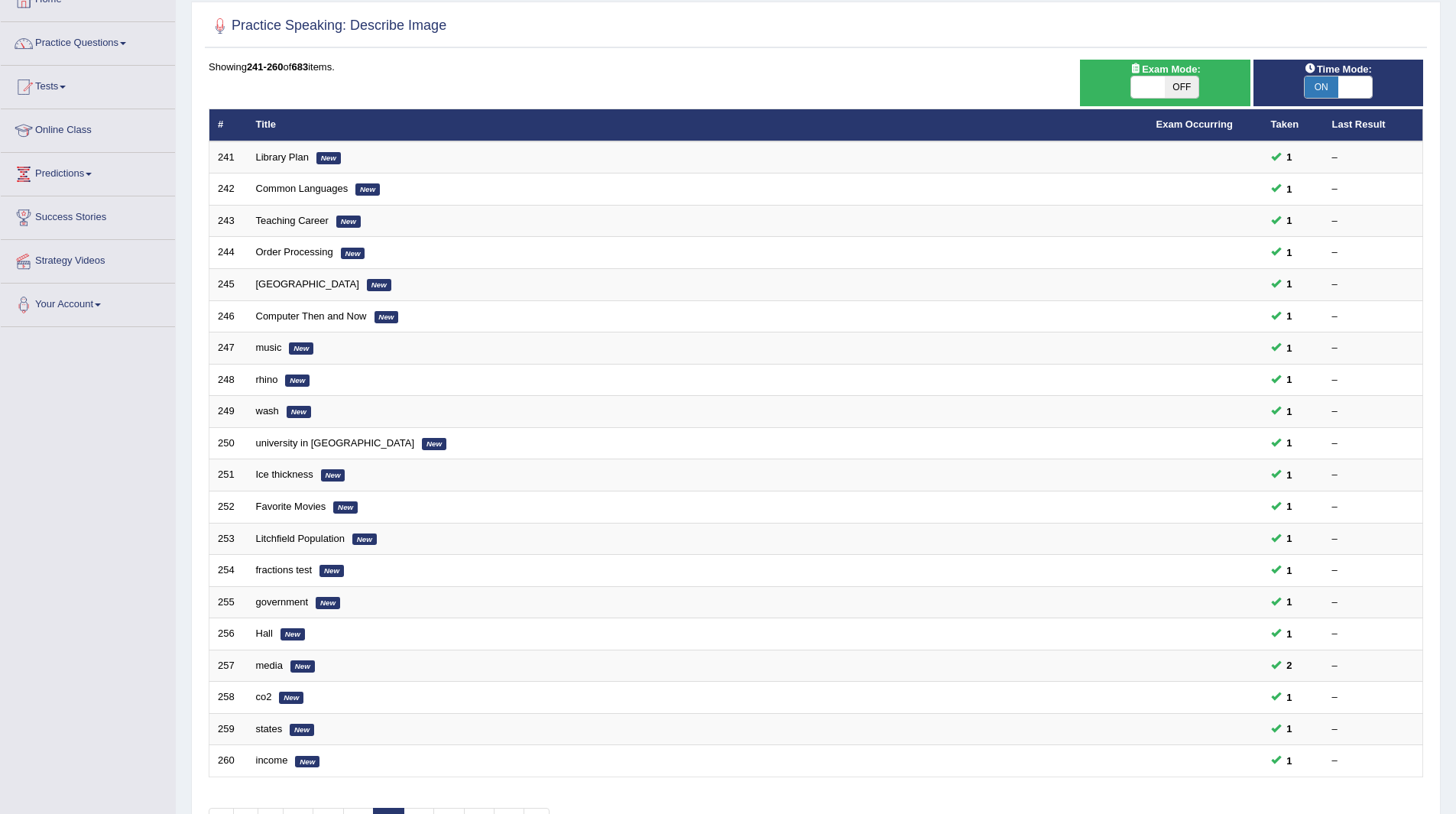
scroll to position [198, 0]
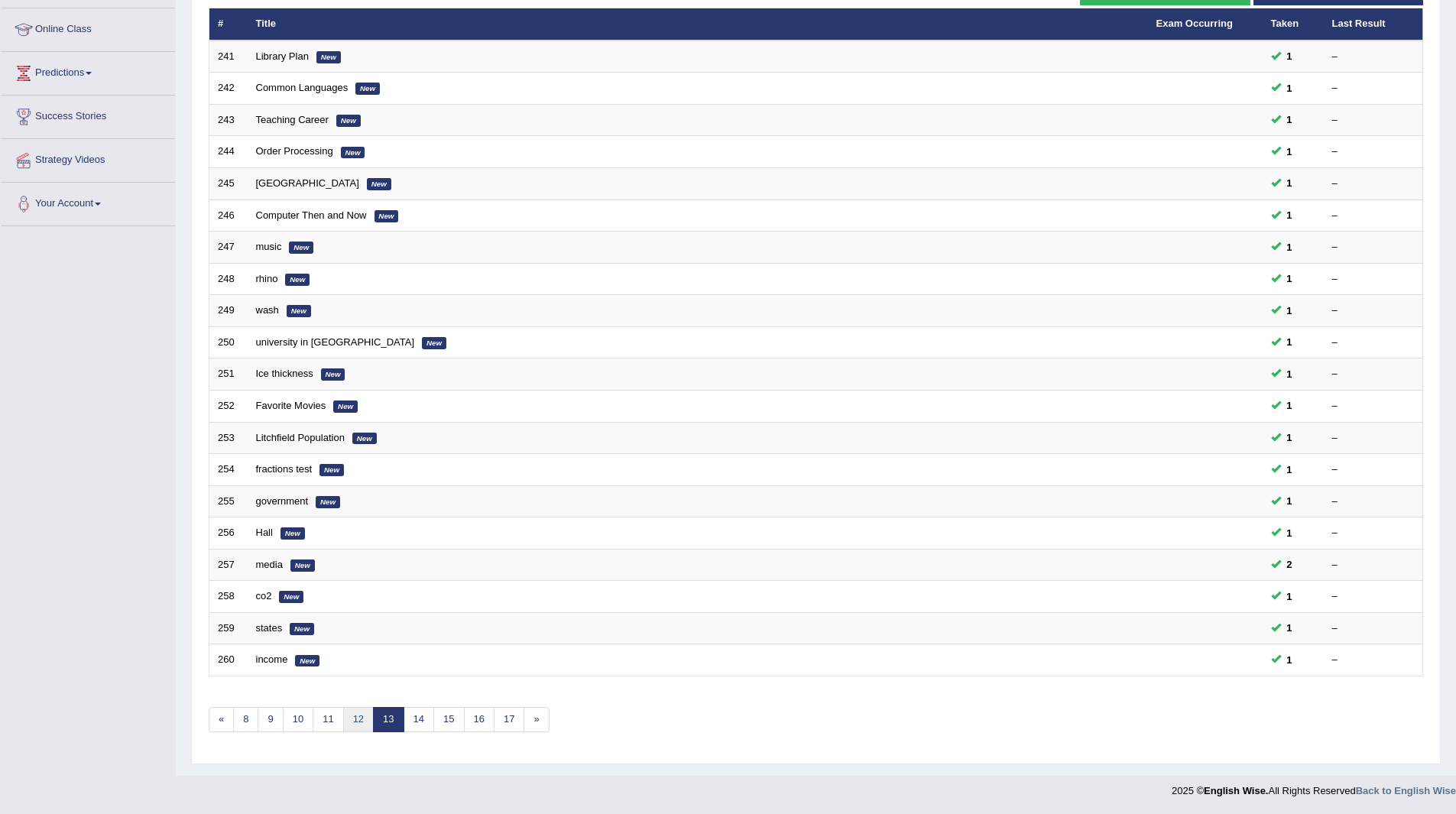
drag, startPoint x: 0, startPoint y: 0, endPoint x: 364, endPoint y: 717, distance: 804.1
click at [364, 717] on link "12" at bounding box center [359, 719] width 30 height 25
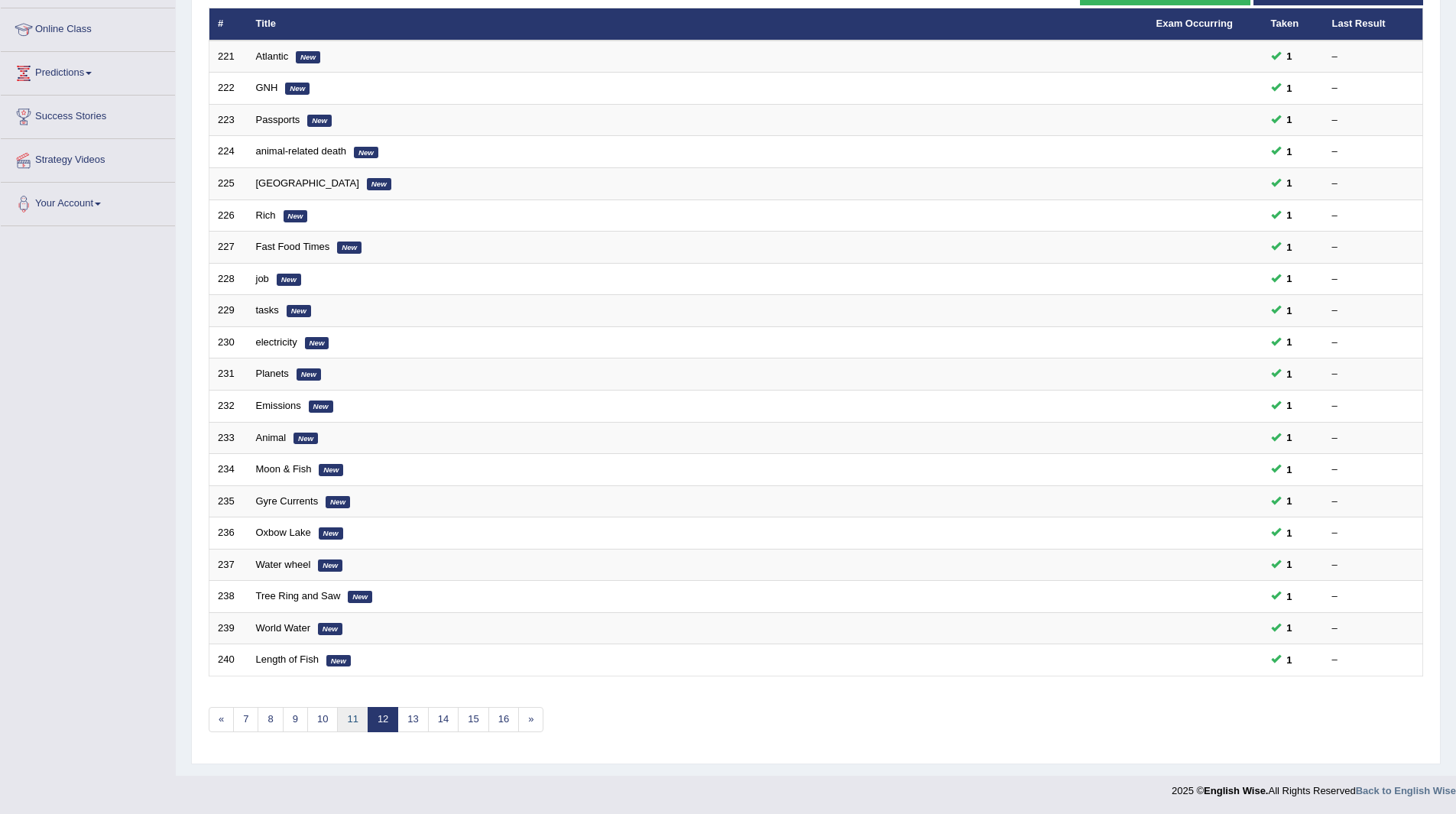
click at [352, 722] on link "11" at bounding box center [352, 719] width 30 height 25
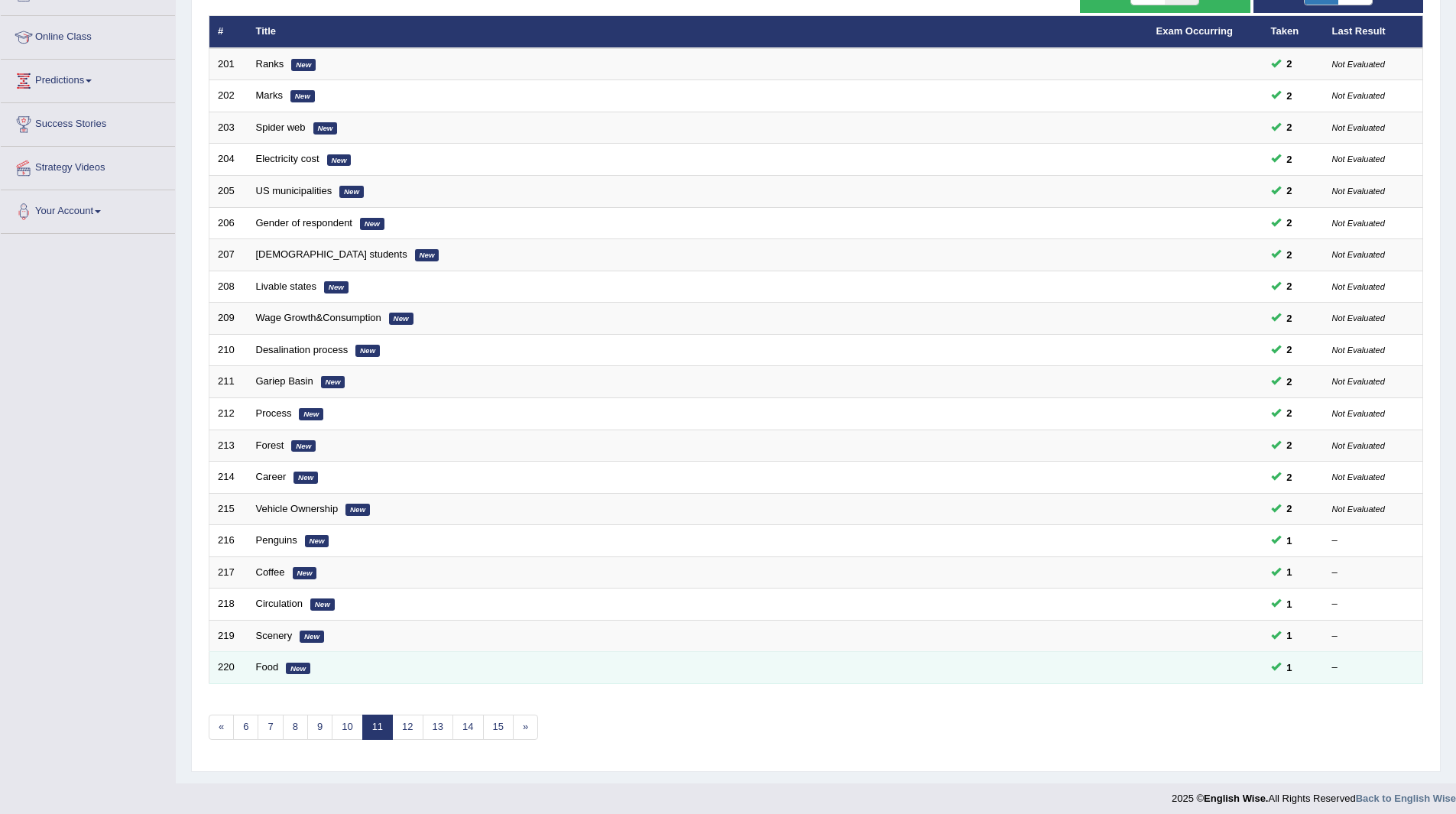
scroll to position [198, 0]
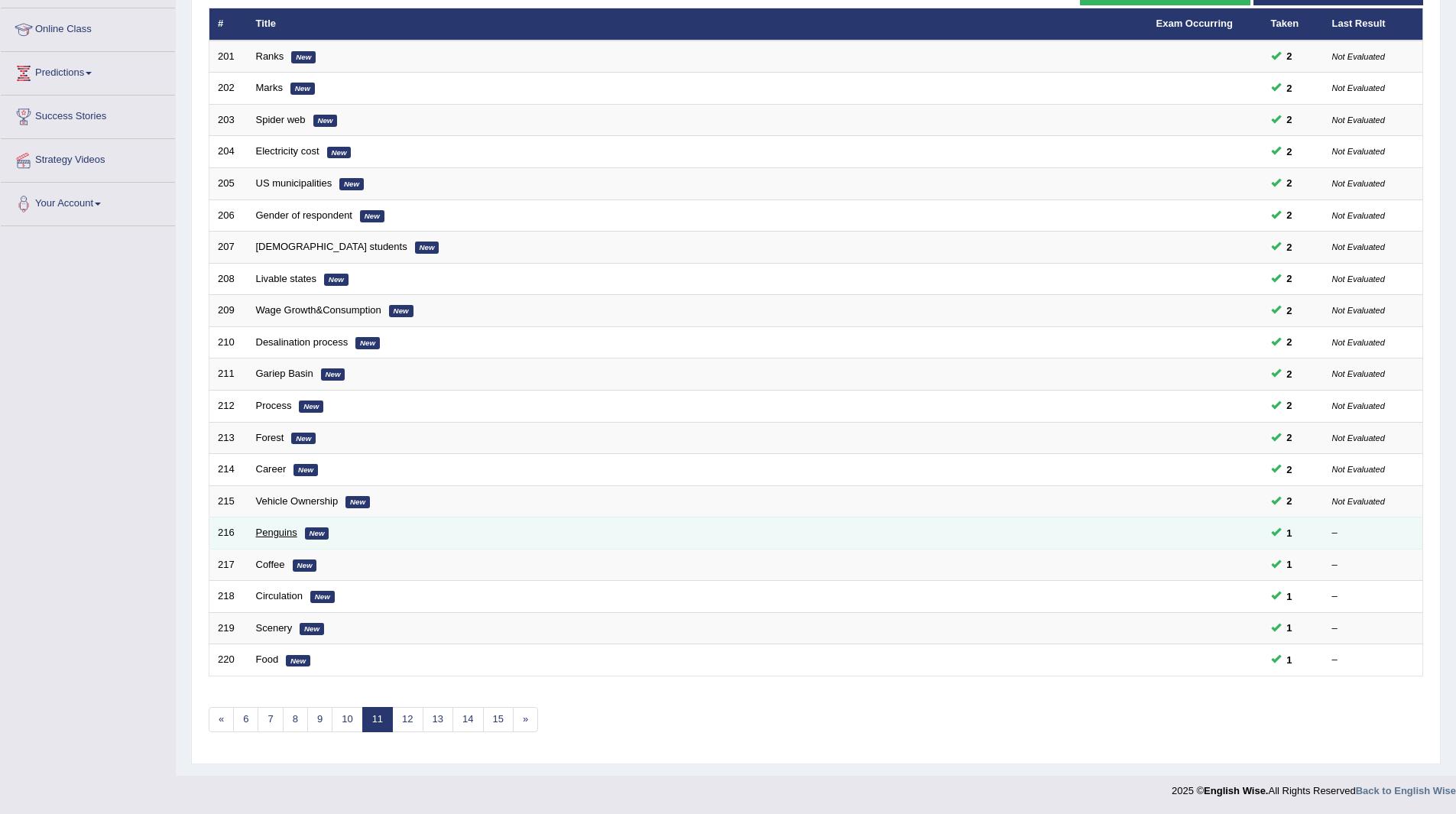
click at [256, 530] on link "Penguins" at bounding box center [277, 532] width 41 height 12
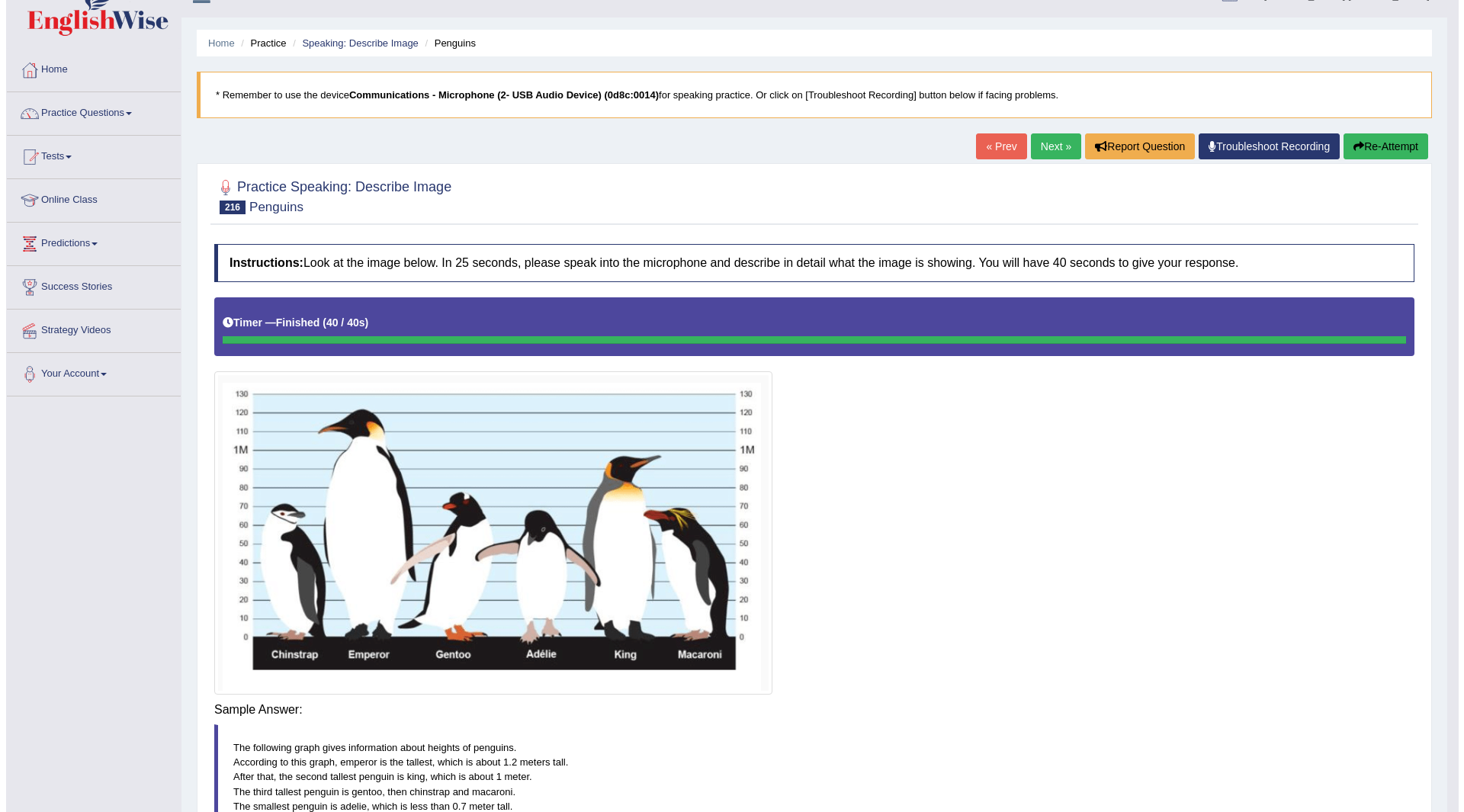
scroll to position [30, 0]
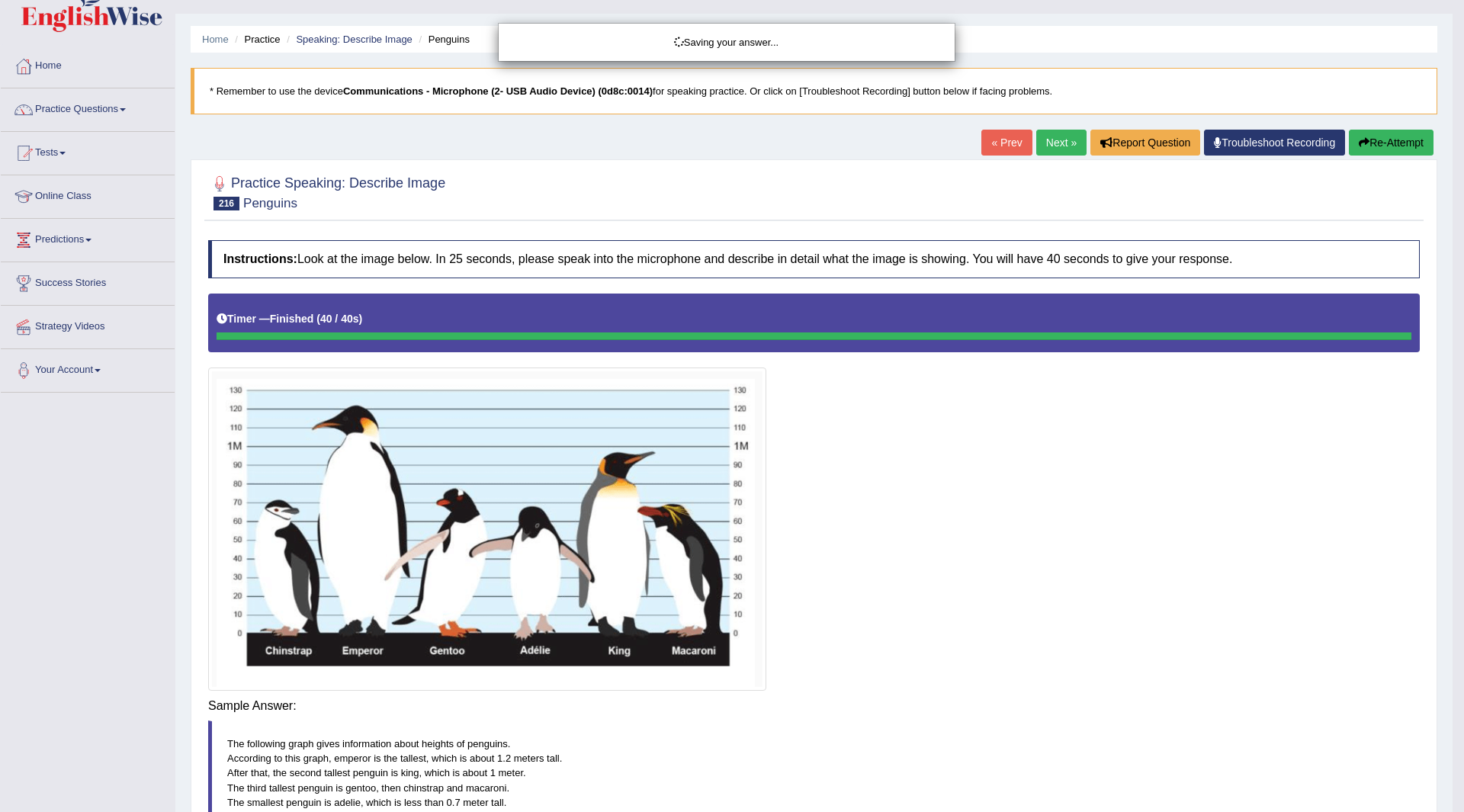
click at [980, 709] on div "Saving your answer..." at bounding box center [732, 406] width 1464 height 812
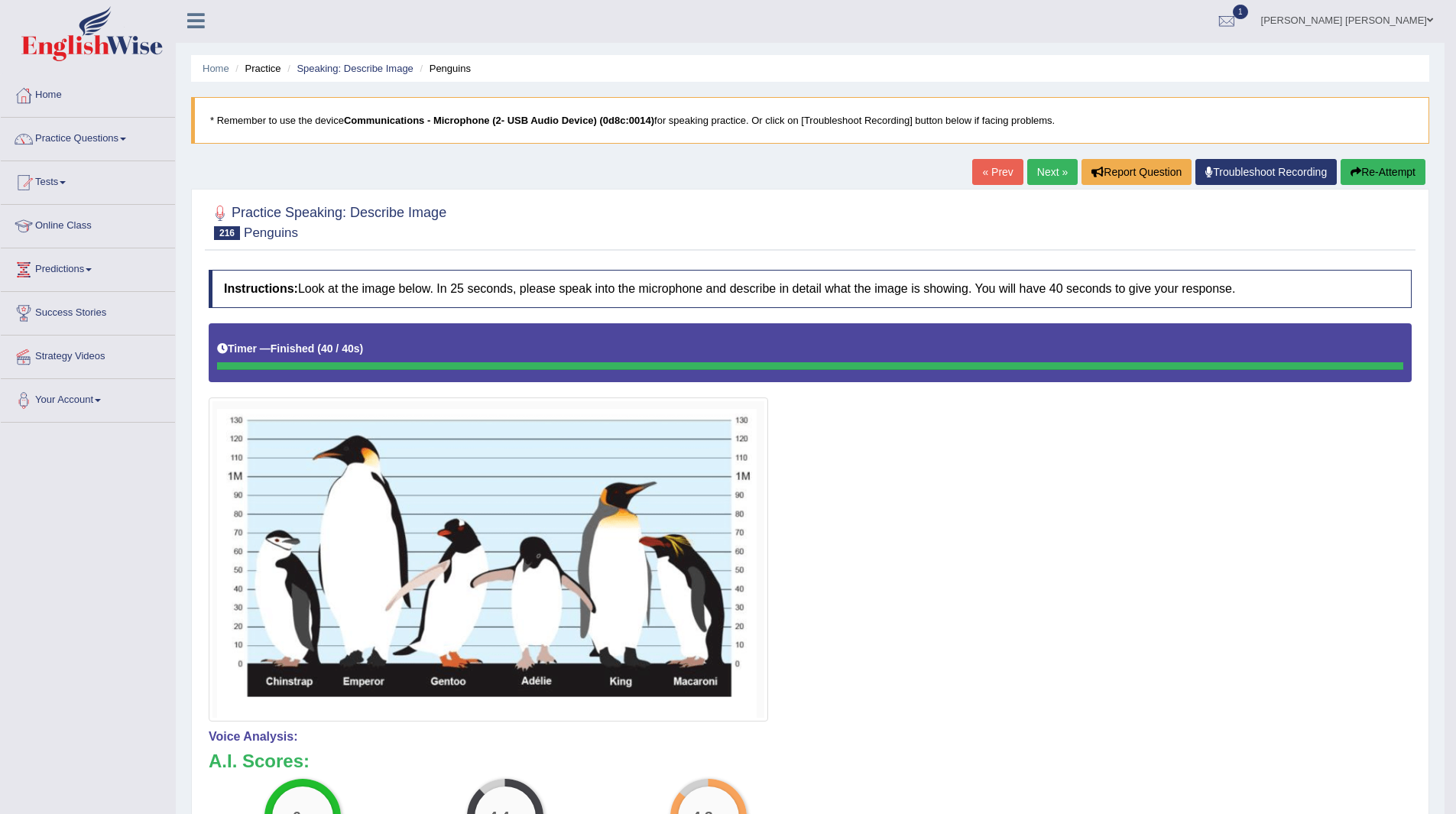
scroll to position [0, 0]
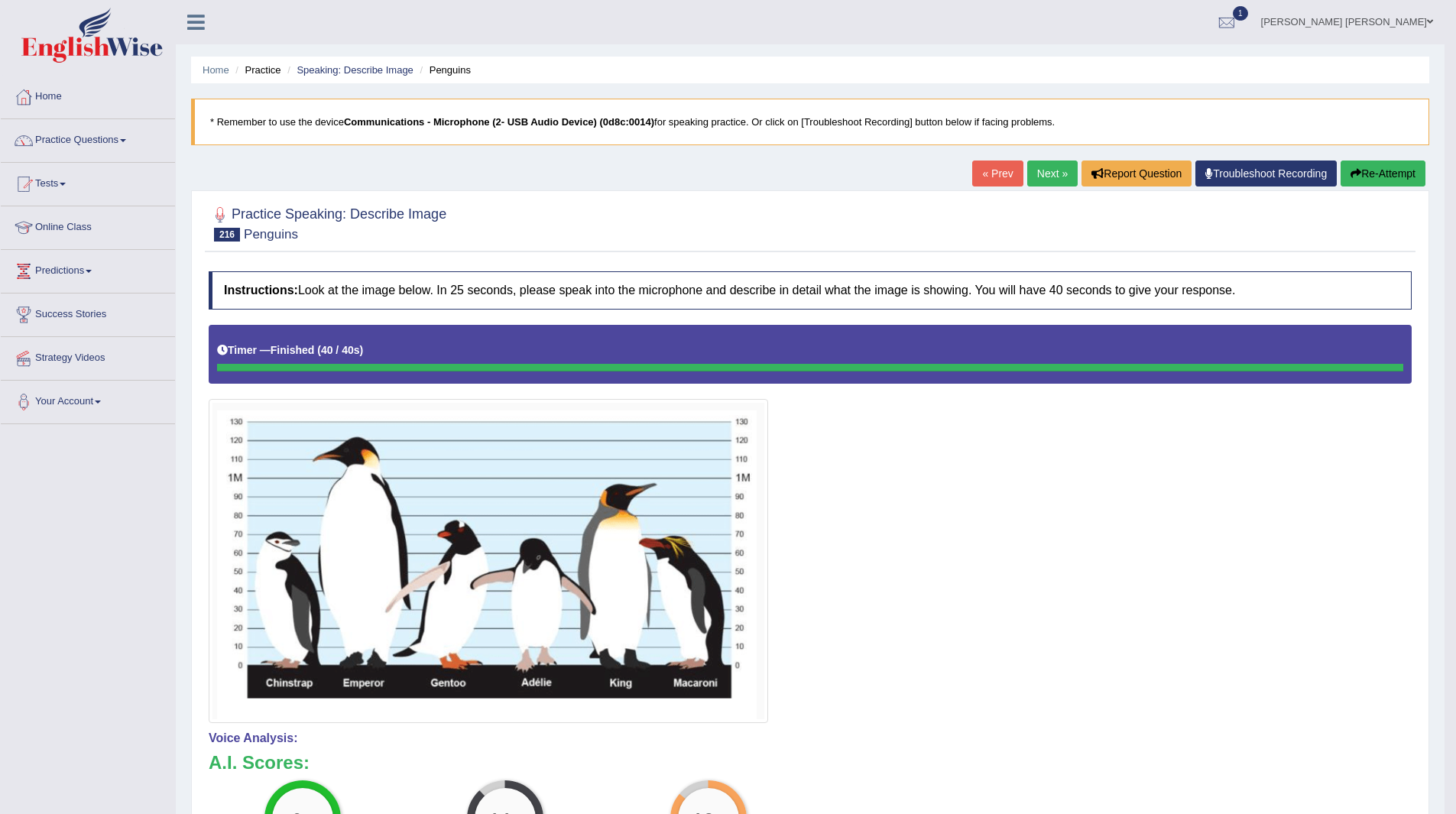
click at [1040, 167] on link "Next »" at bounding box center [1052, 173] width 51 height 26
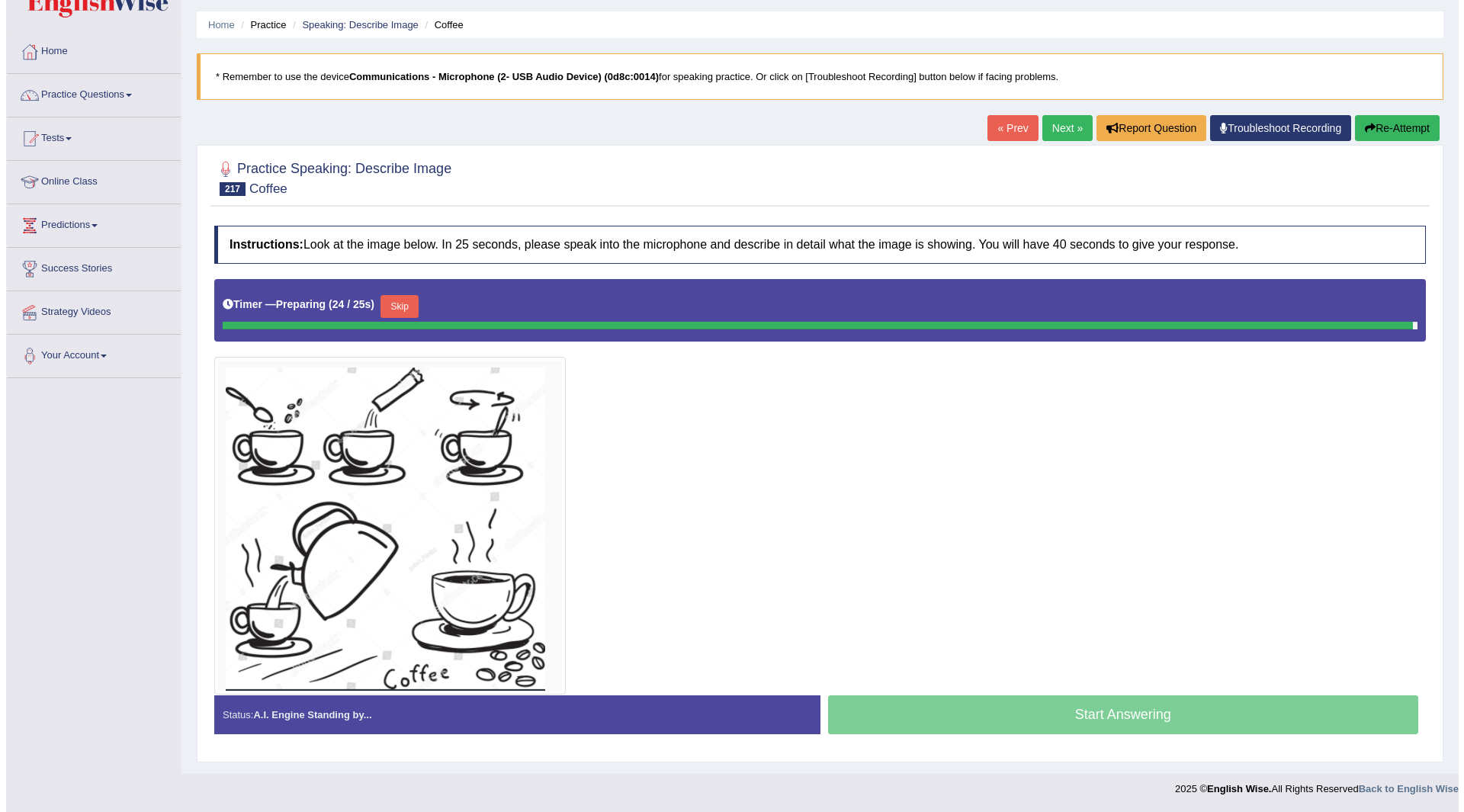
scroll to position [41, 0]
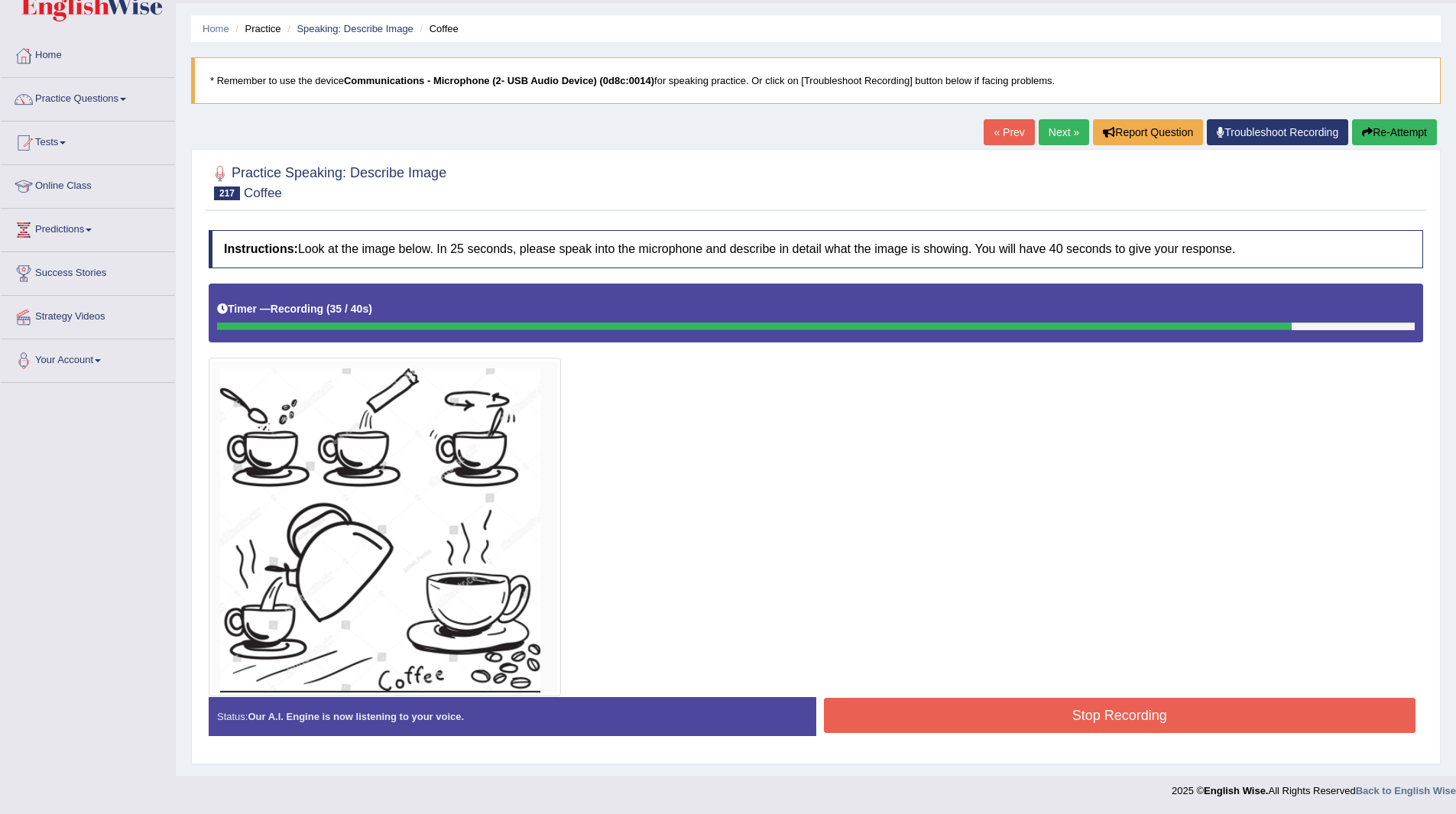
click at [991, 706] on button "Stop Recording" at bounding box center [1120, 715] width 592 height 35
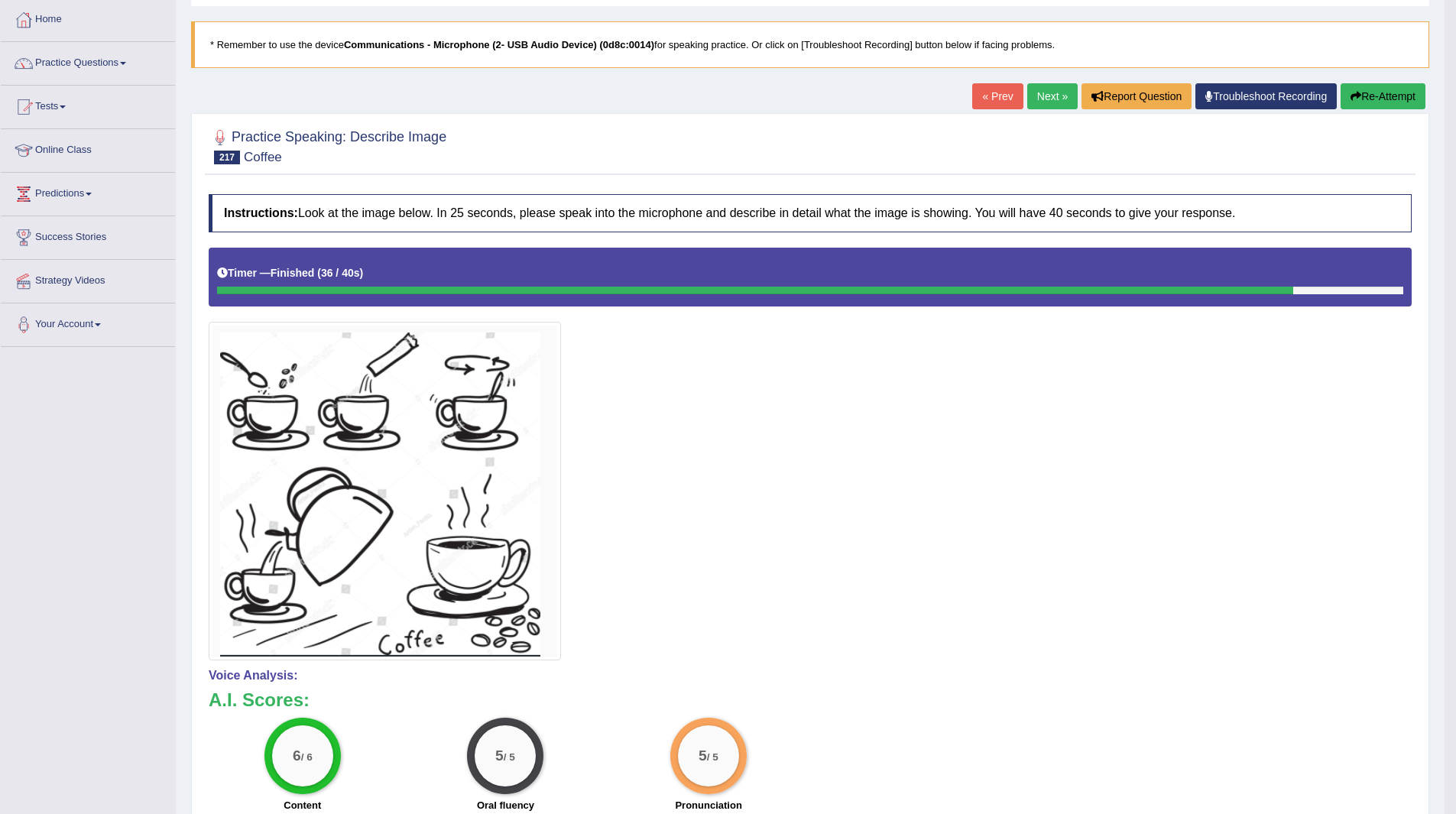
scroll to position [71, 0]
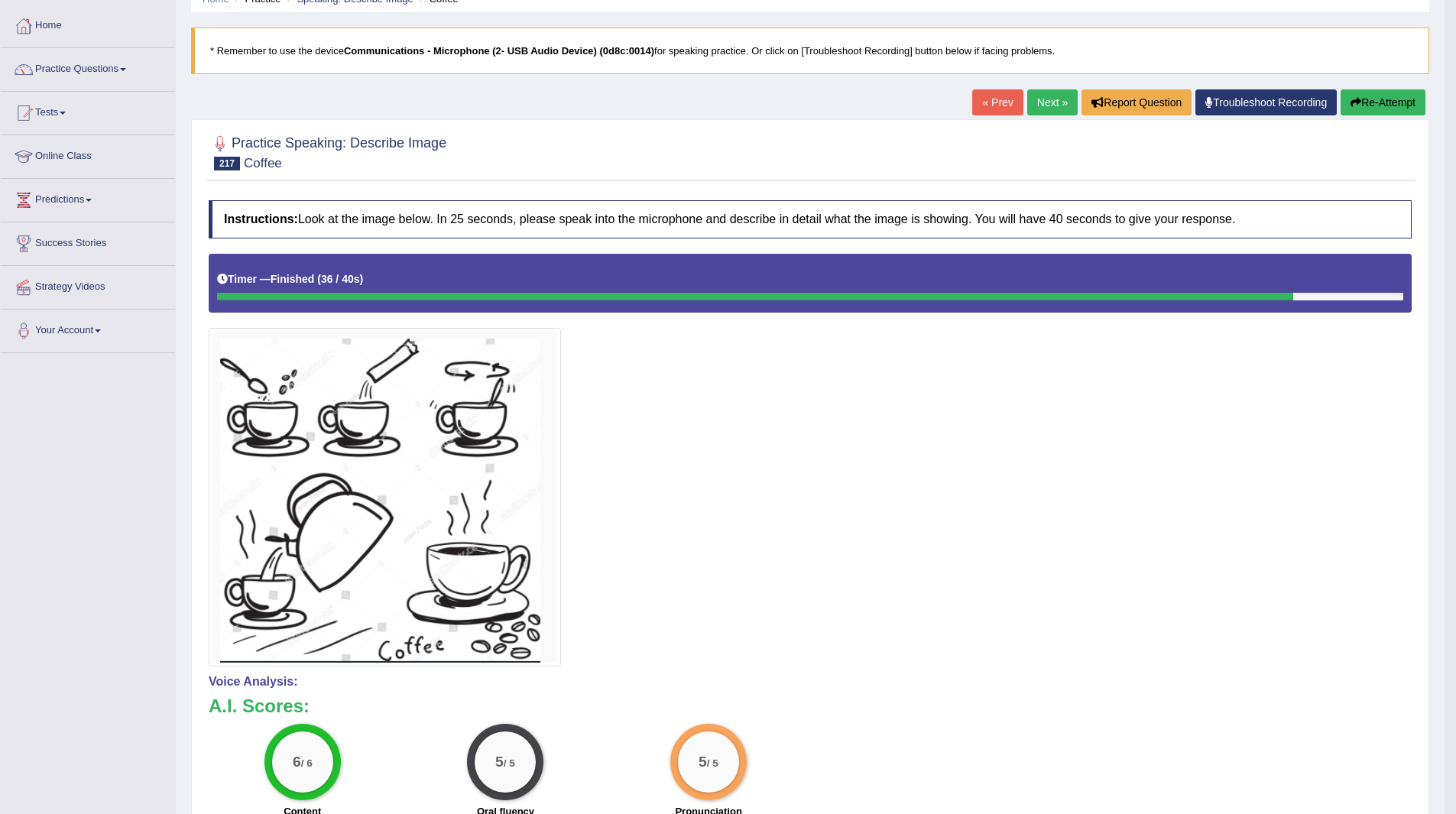
click at [1036, 98] on link "Next »" at bounding box center [1052, 102] width 51 height 26
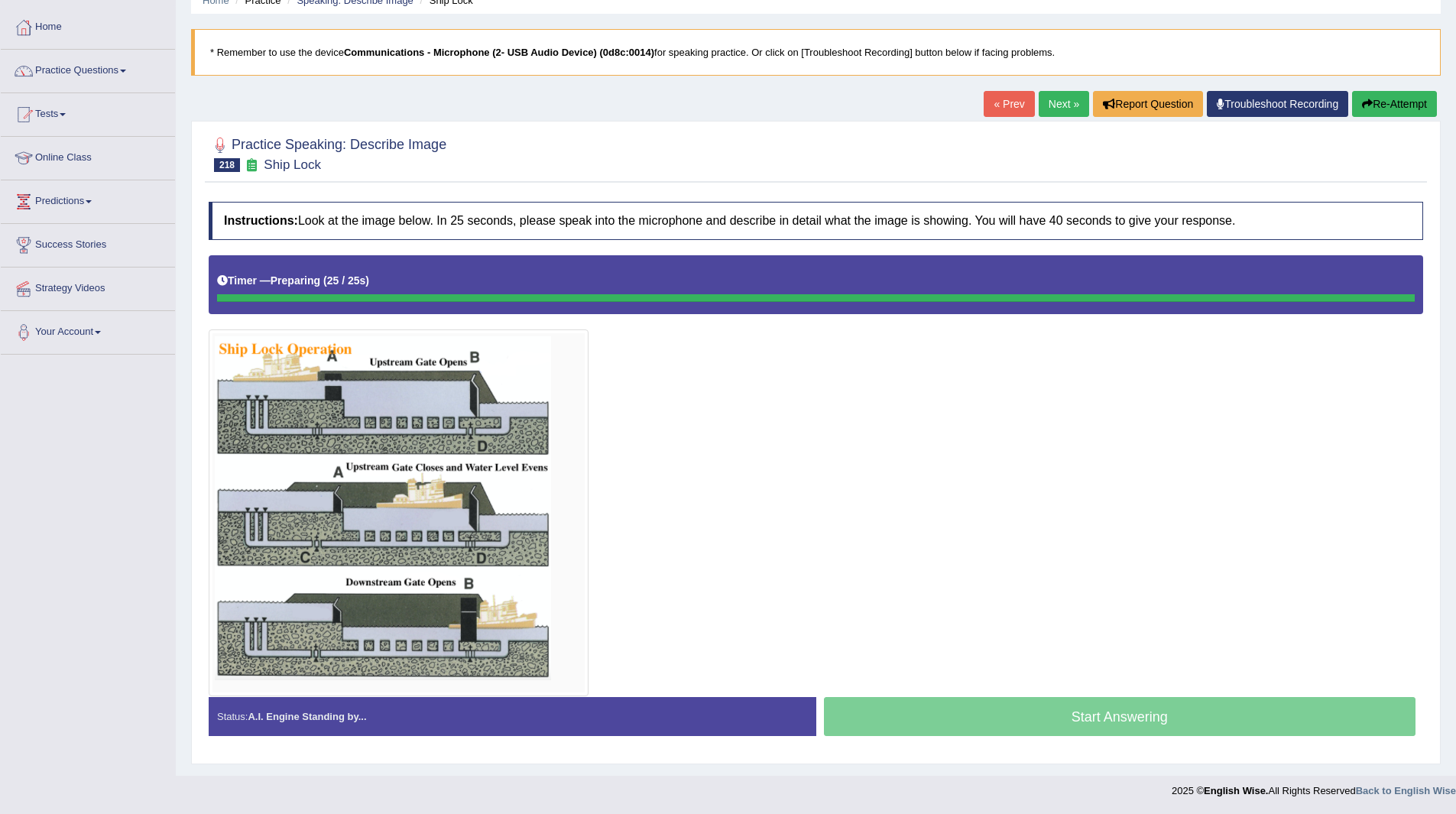
scroll to position [70, 0]
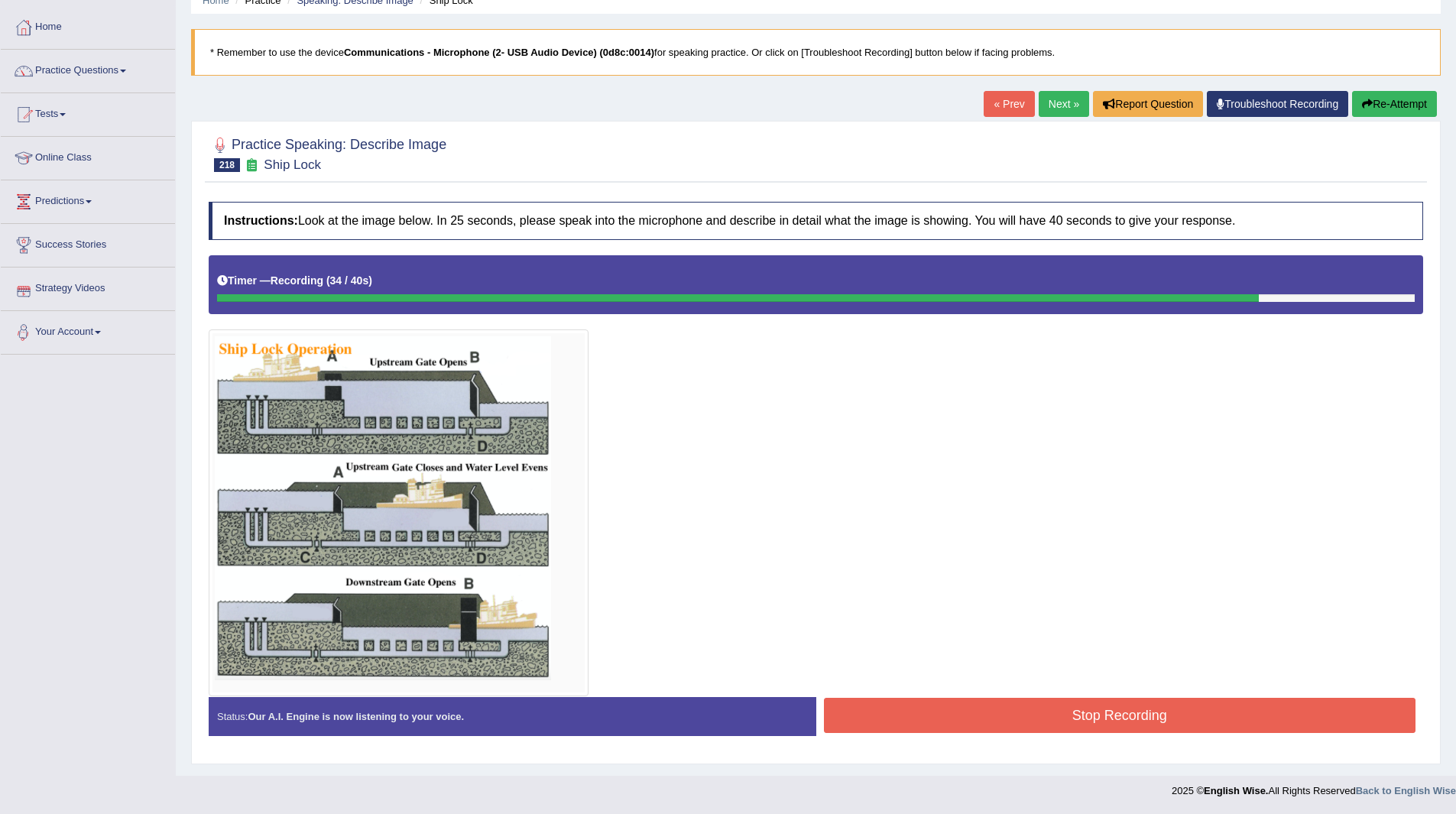
click at [964, 712] on button "Stop Recording" at bounding box center [1120, 715] width 592 height 35
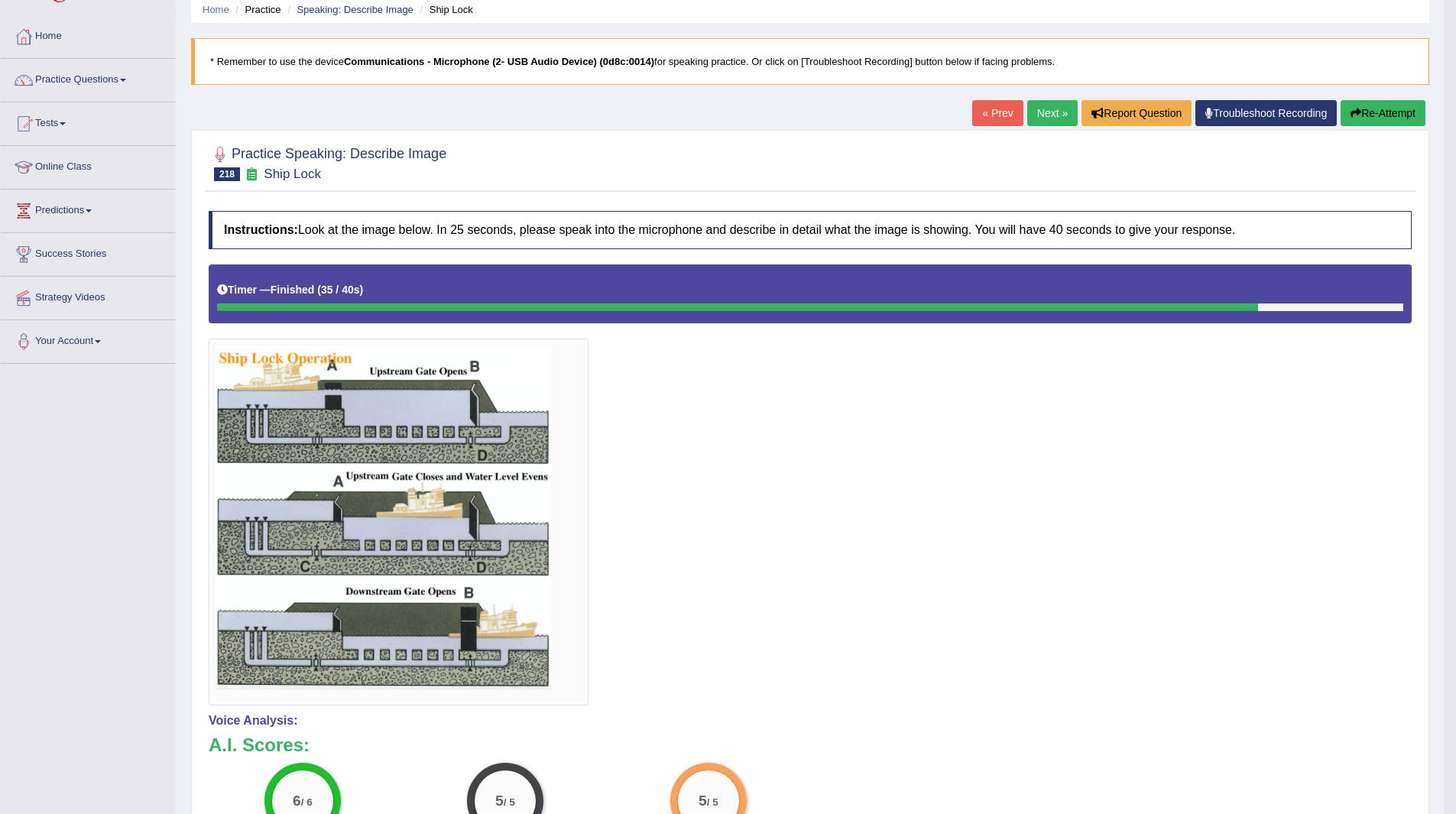
scroll to position [55, 0]
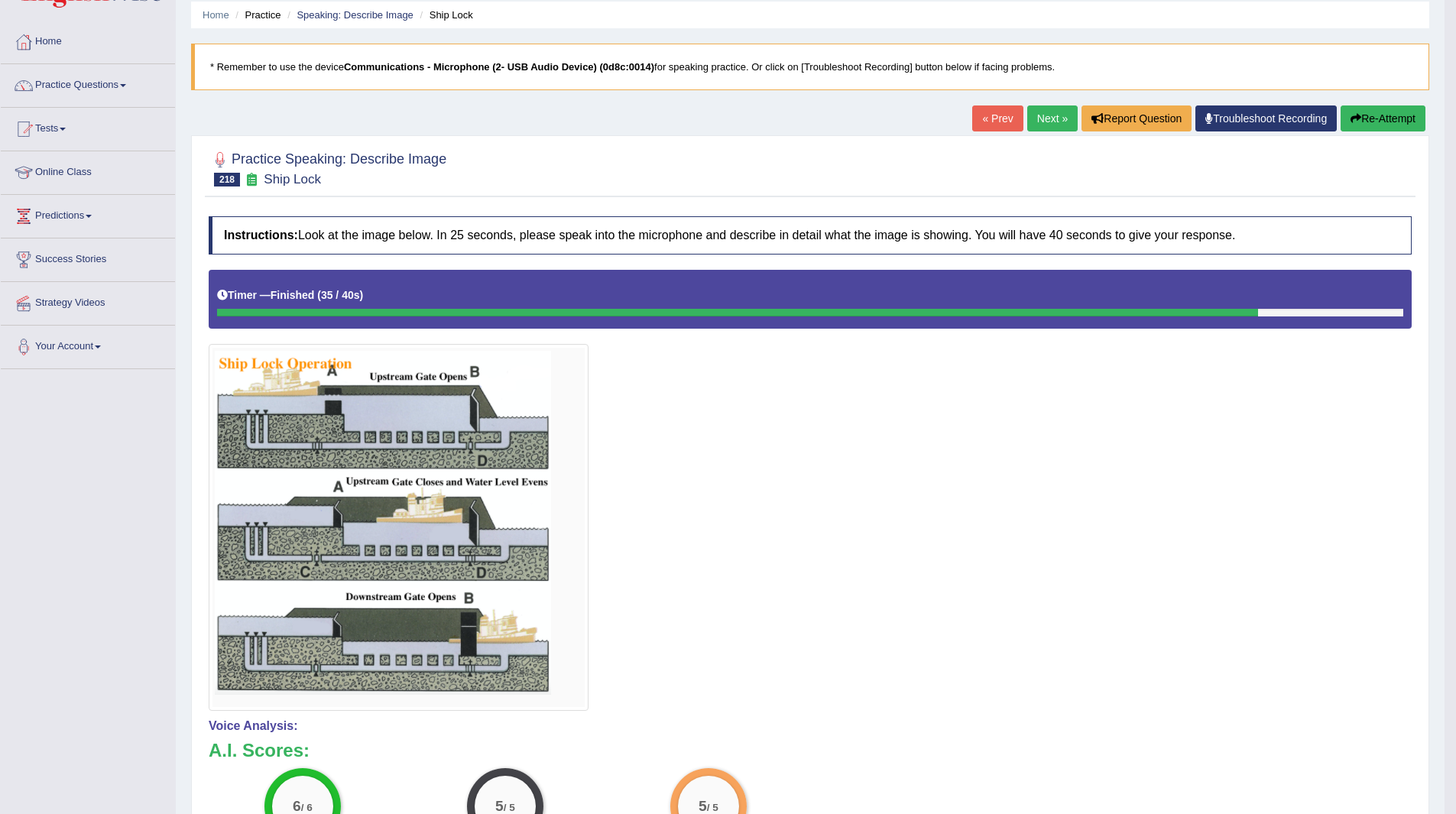
drag, startPoint x: 1037, startPoint y: 117, endPoint x: 1026, endPoint y: 119, distance: 11.2
click at [1037, 117] on link "Next »" at bounding box center [1052, 118] width 51 height 26
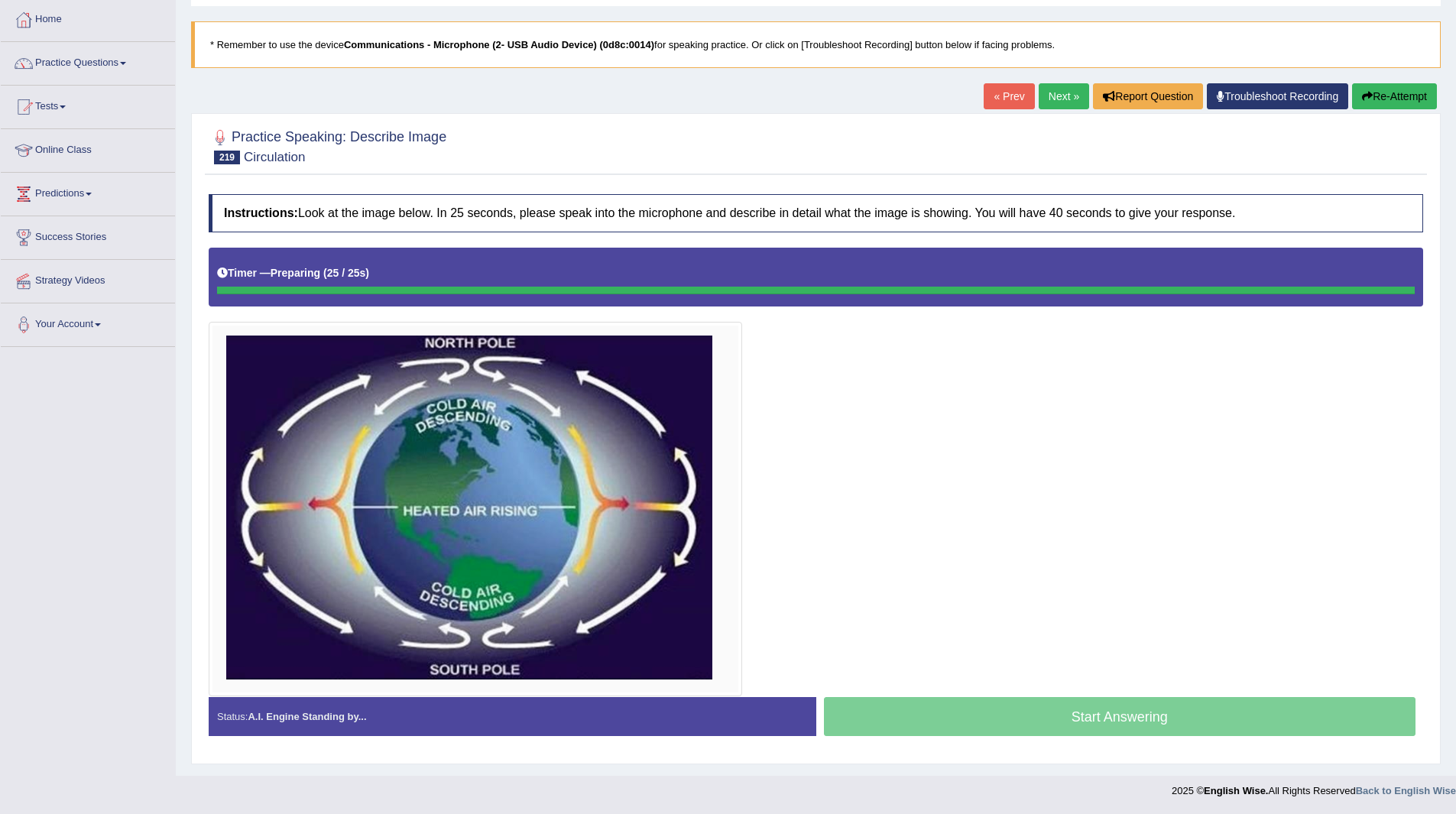
scroll to position [78, 0]
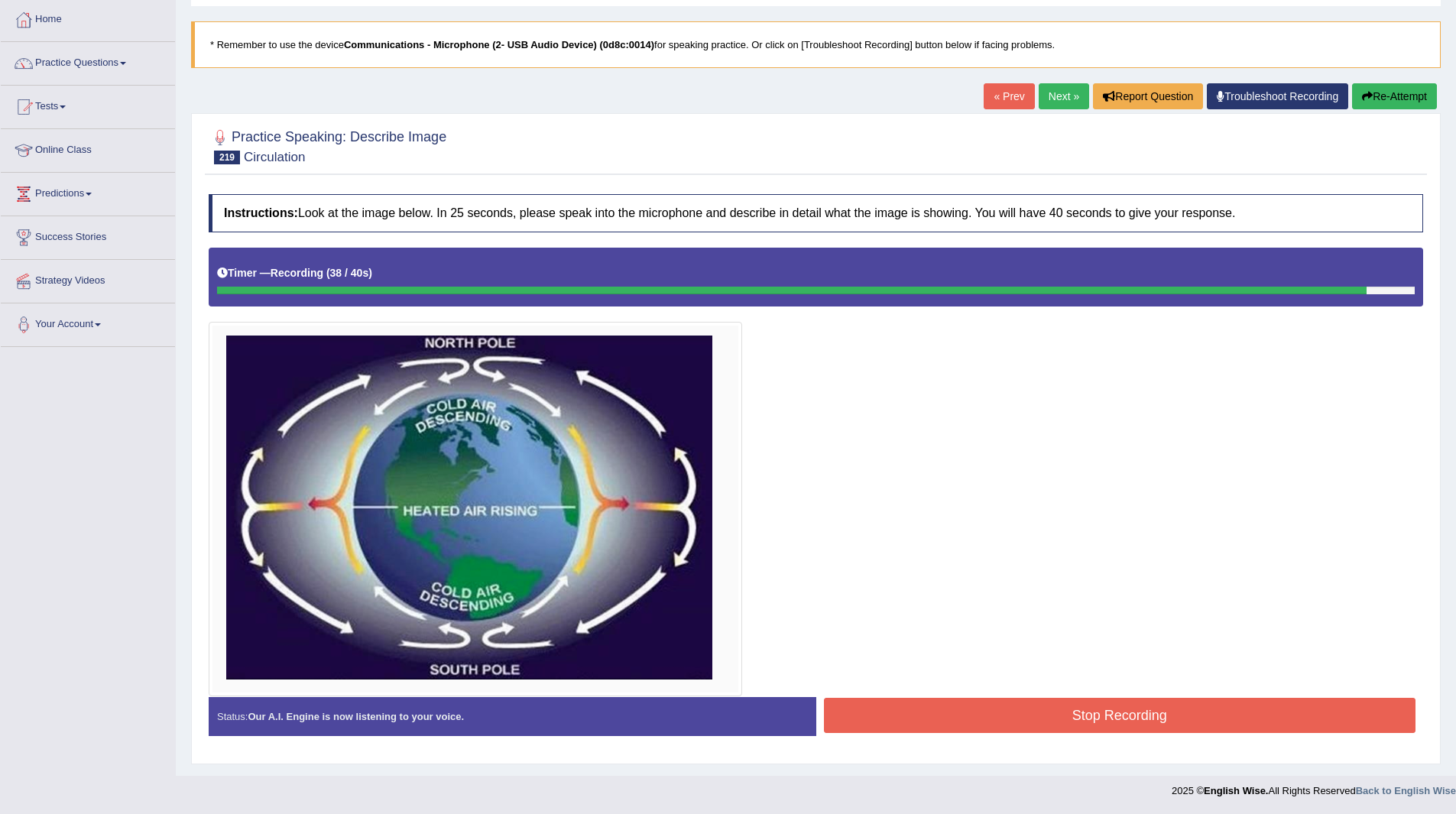
click at [929, 710] on button "Stop Recording" at bounding box center [1120, 715] width 592 height 35
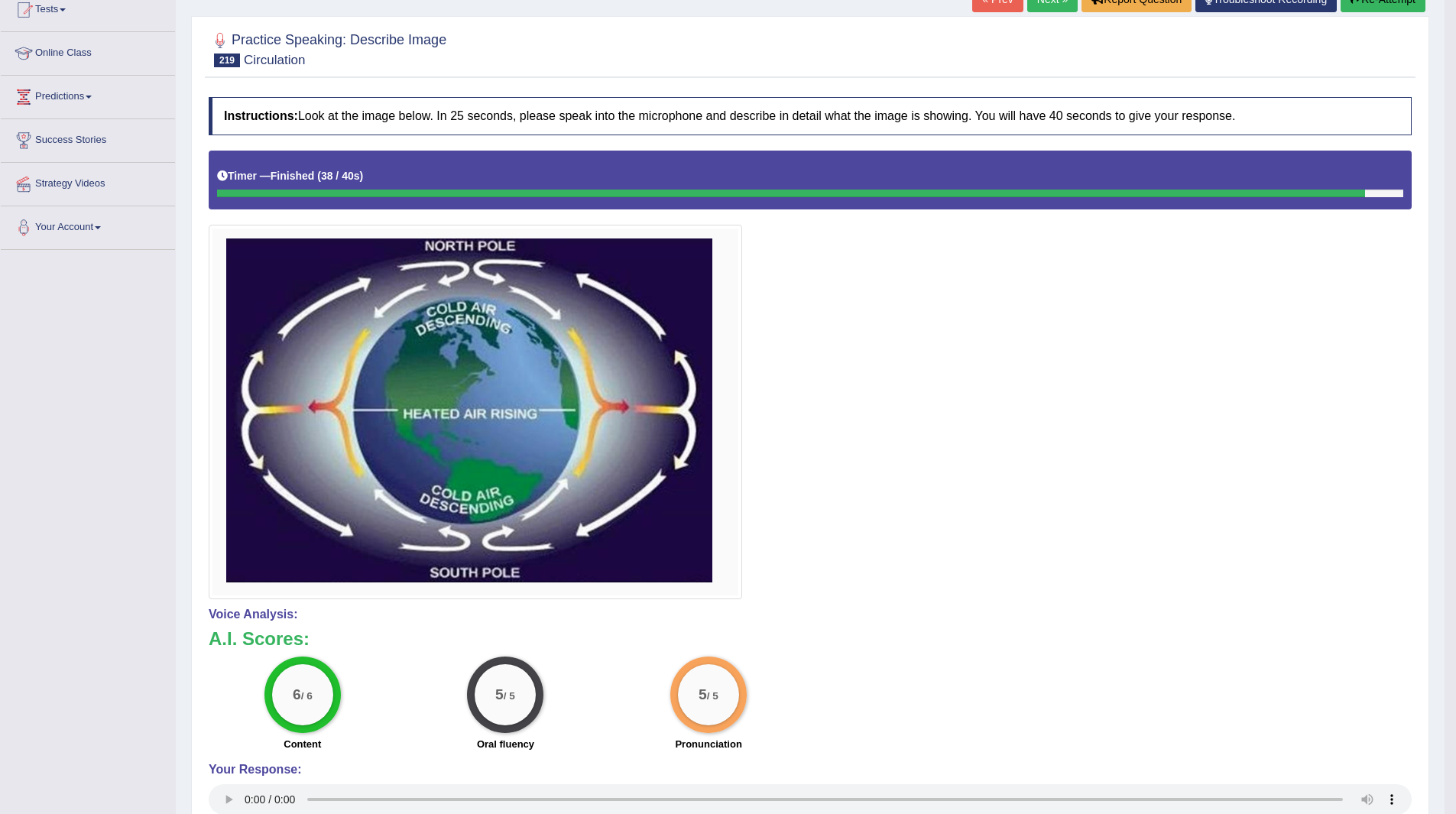
scroll to position [0, 0]
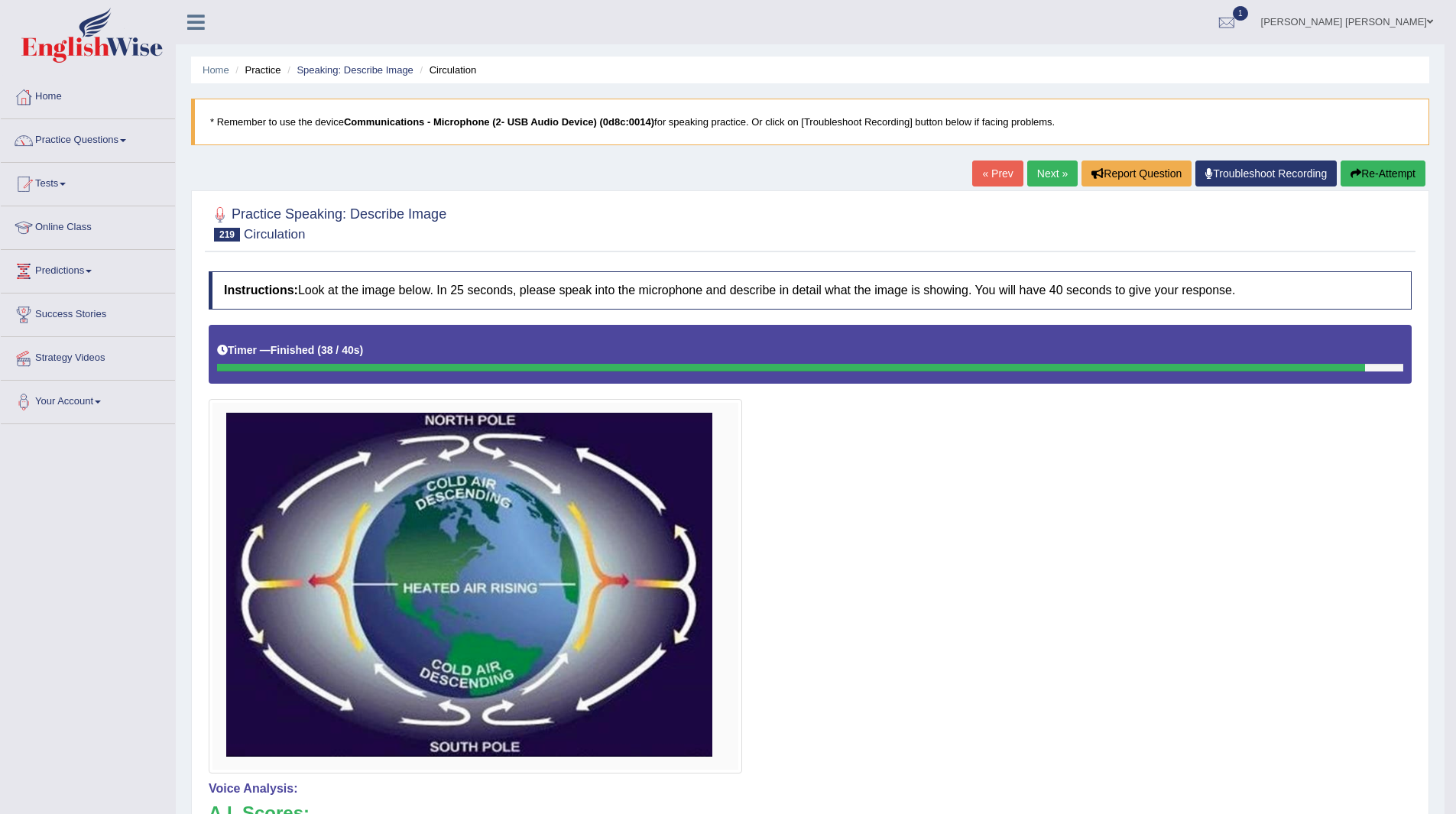
click at [1040, 174] on link "Next »" at bounding box center [1052, 173] width 51 height 26
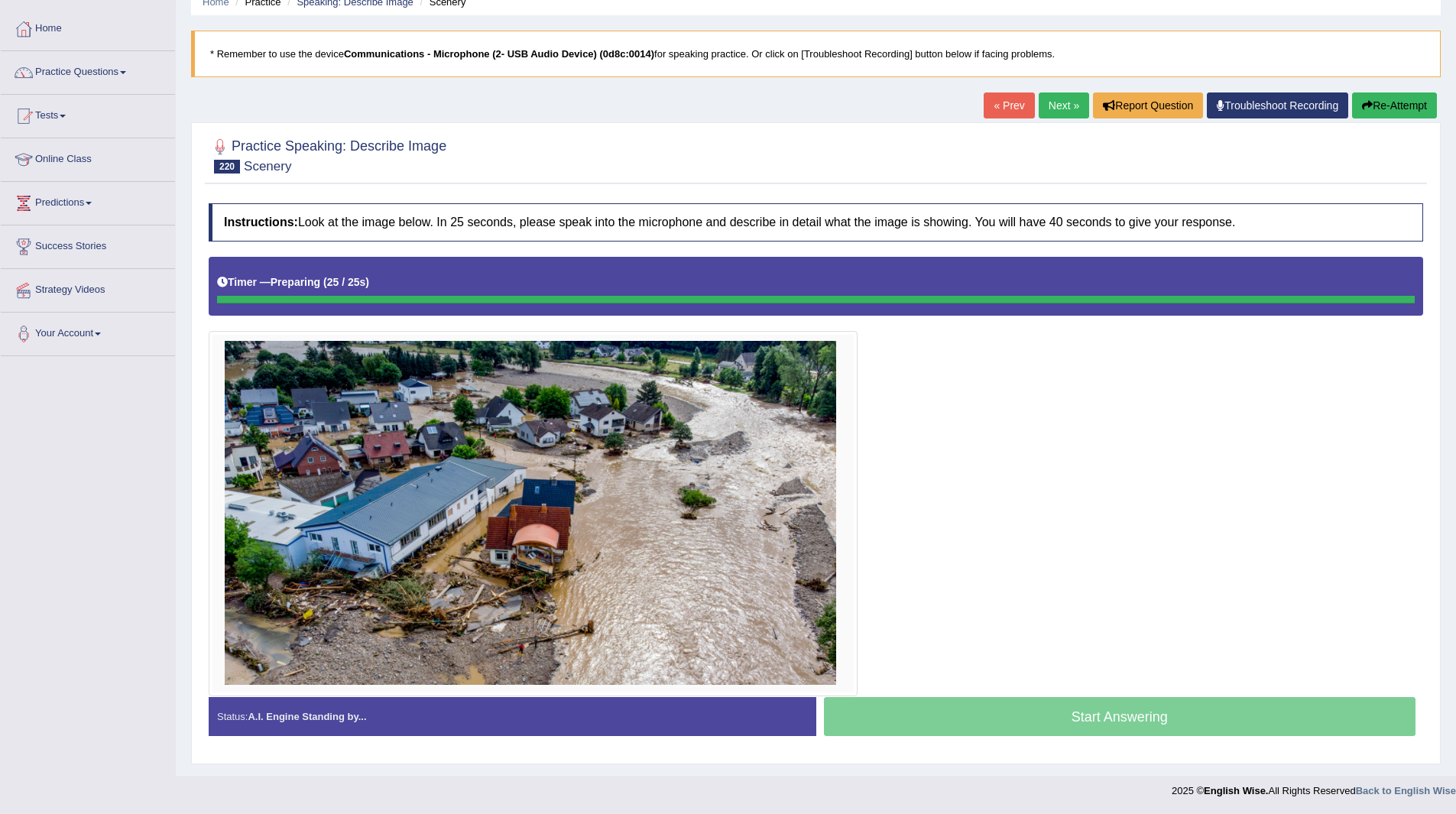
scroll to position [68, 0]
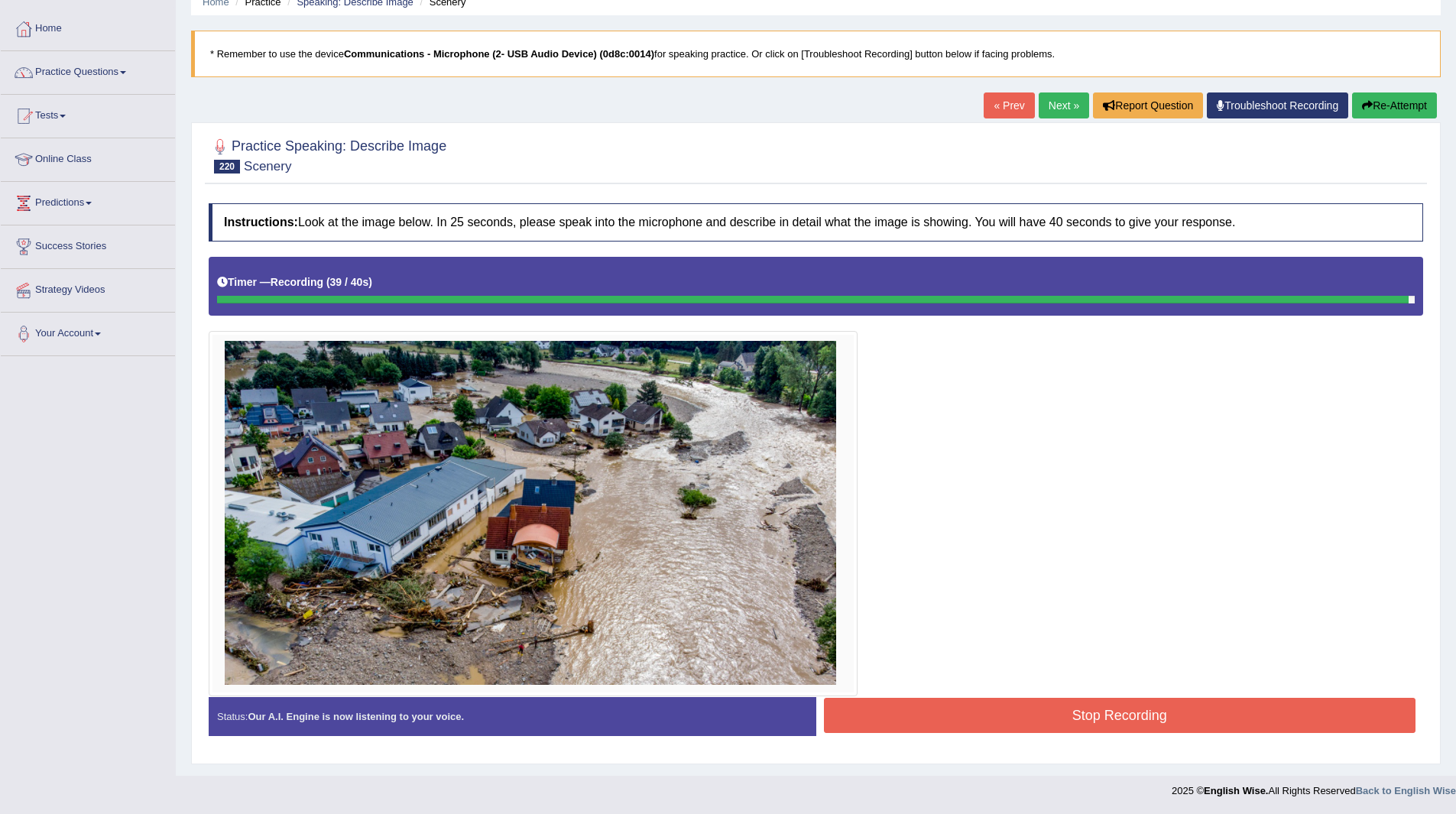
click at [995, 712] on button "Stop Recording" at bounding box center [1120, 715] width 592 height 35
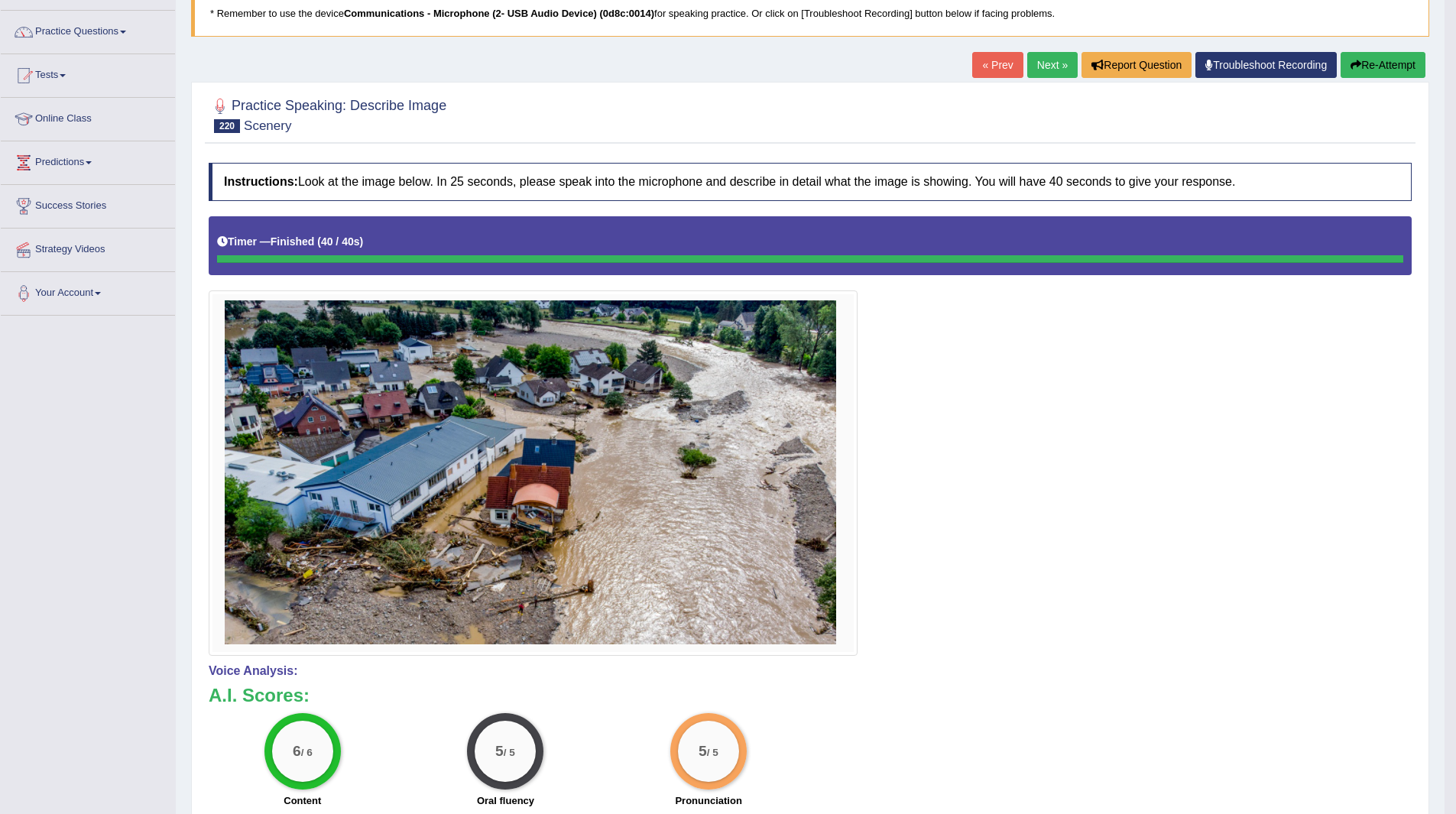
scroll to position [0, 0]
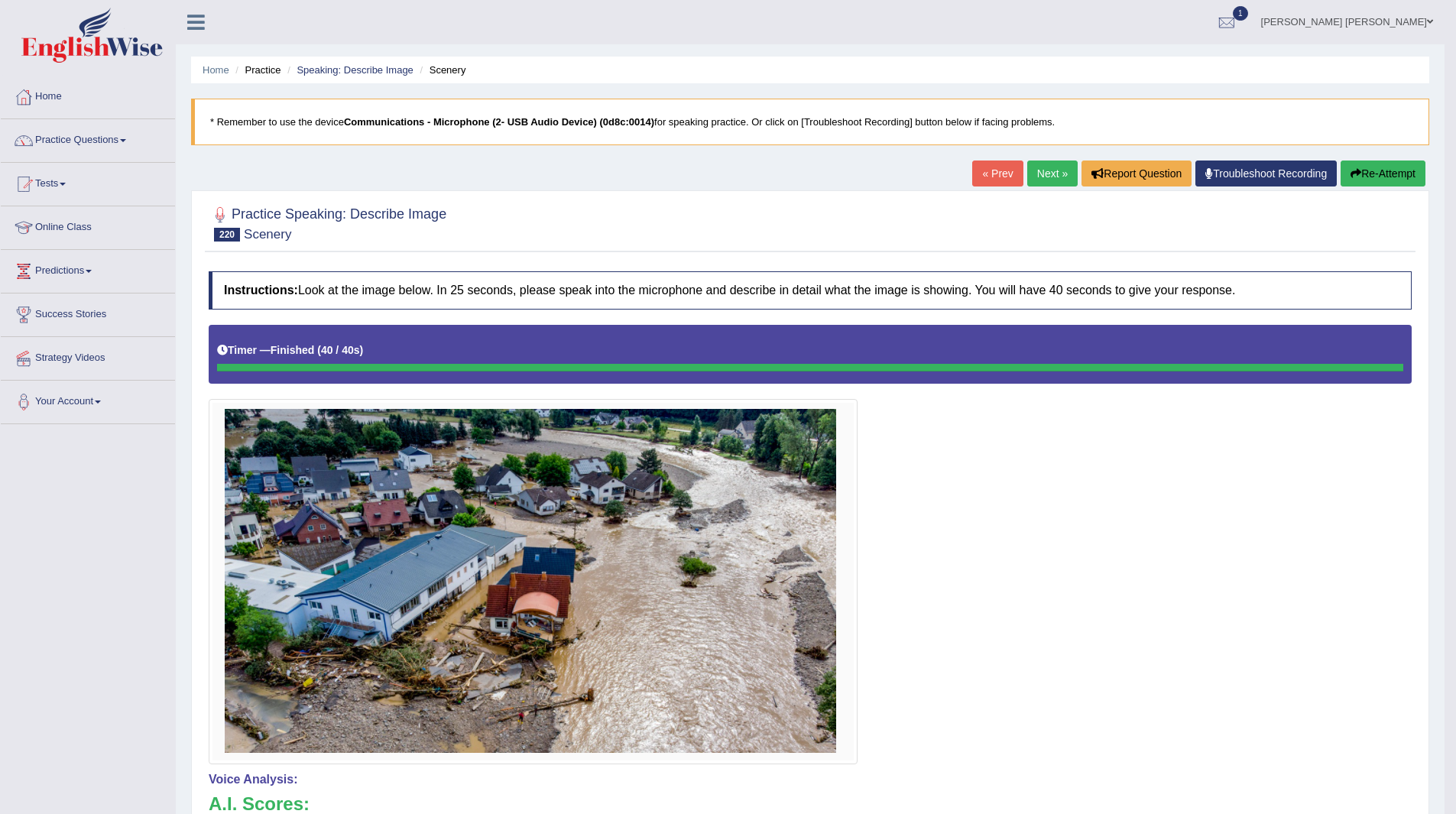
click at [1027, 168] on link "Next »" at bounding box center [1052, 173] width 51 height 26
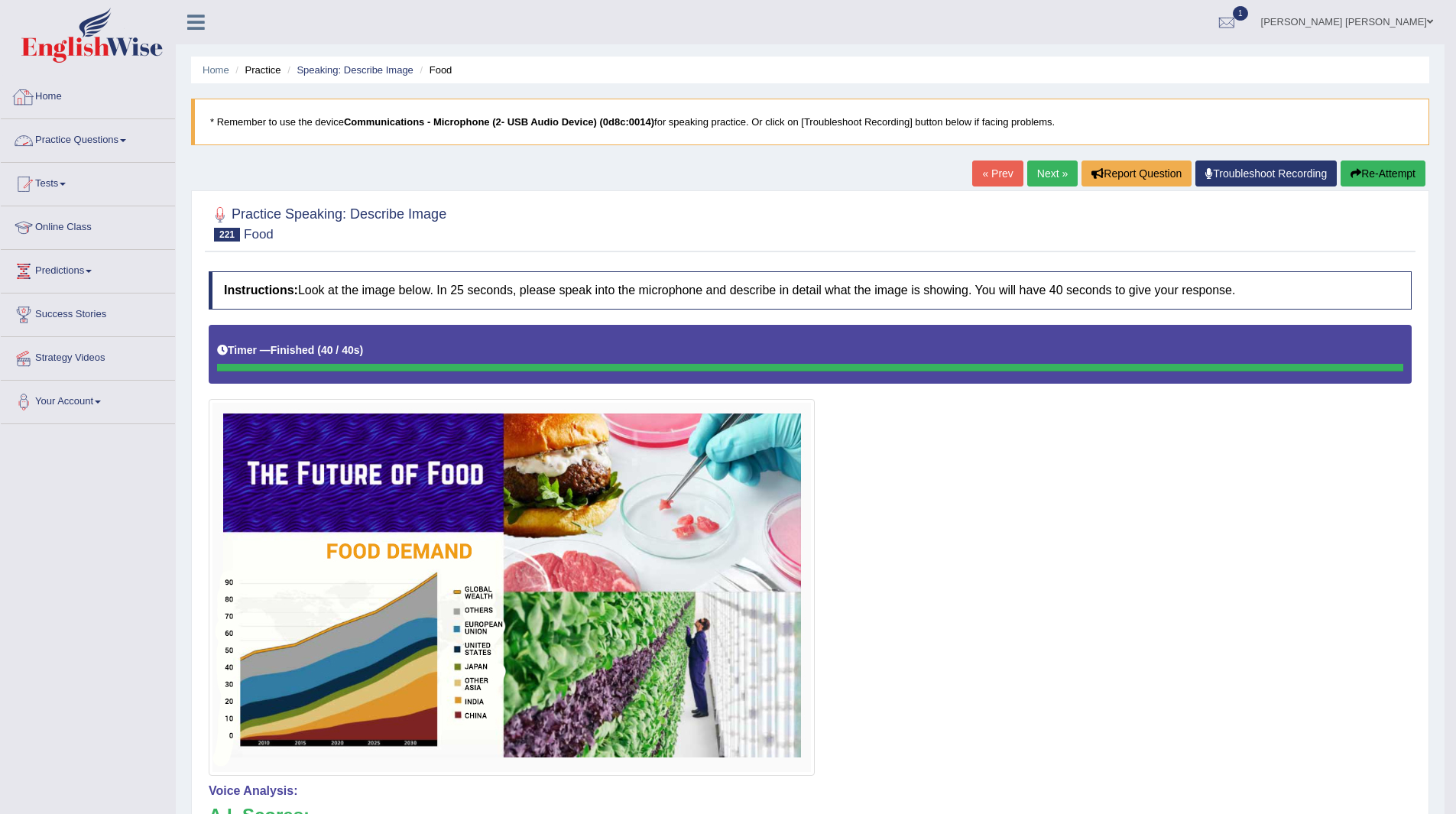
click at [72, 143] on link "Practice Questions" at bounding box center [87, 138] width 174 height 38
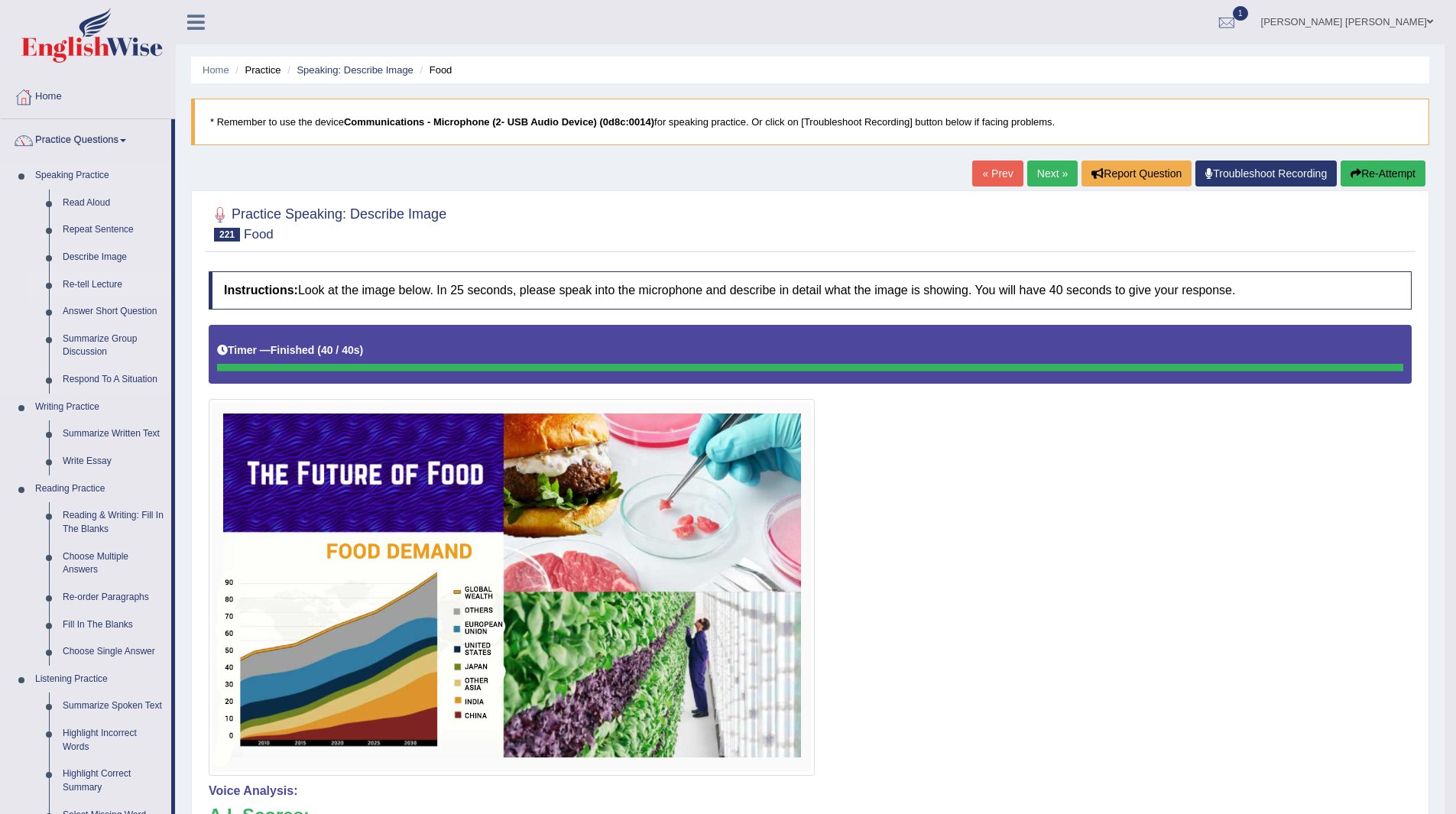
click at [93, 279] on link "Re-tell Lecture" at bounding box center [113, 285] width 115 height 28
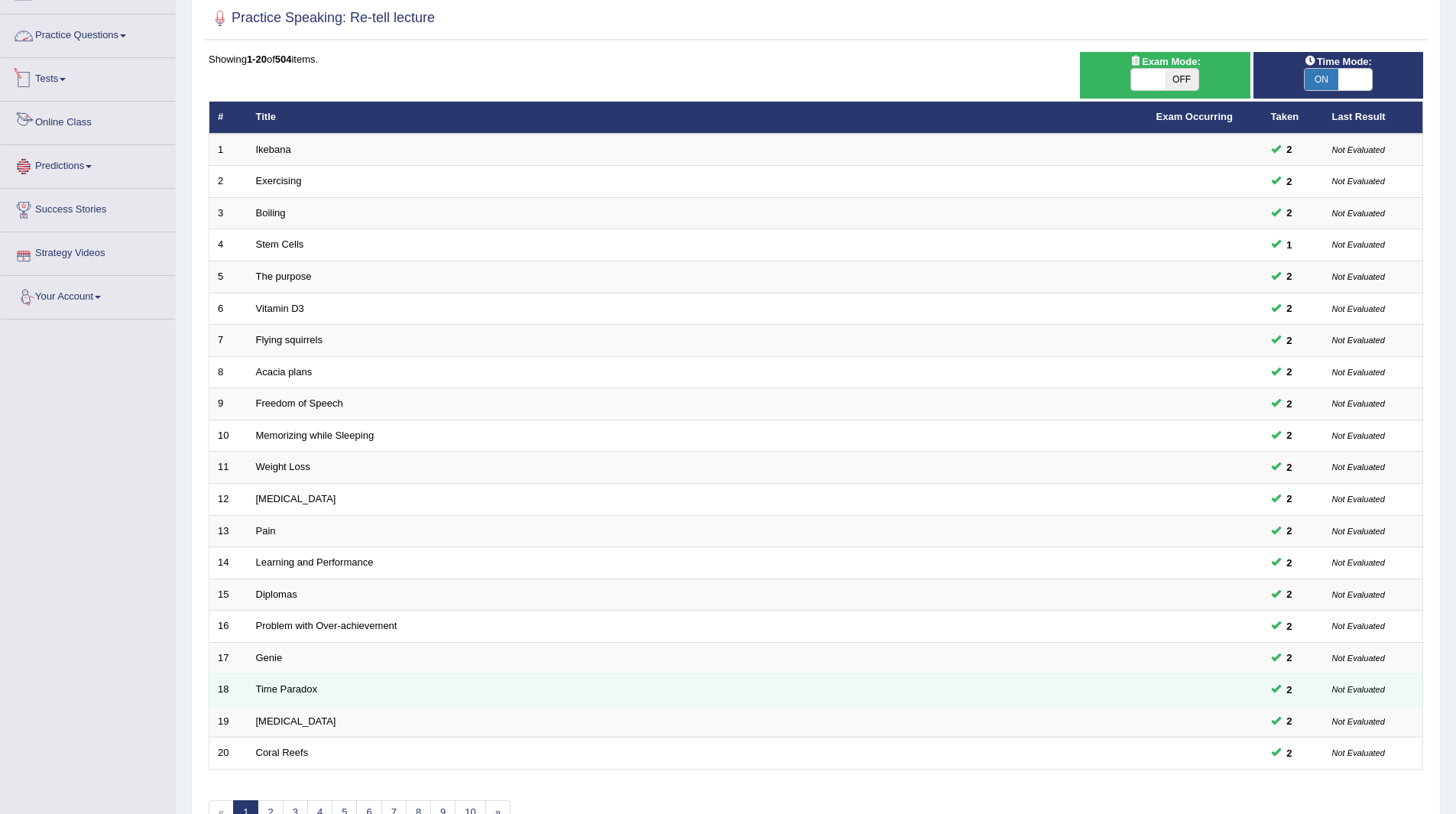
scroll to position [198, 0]
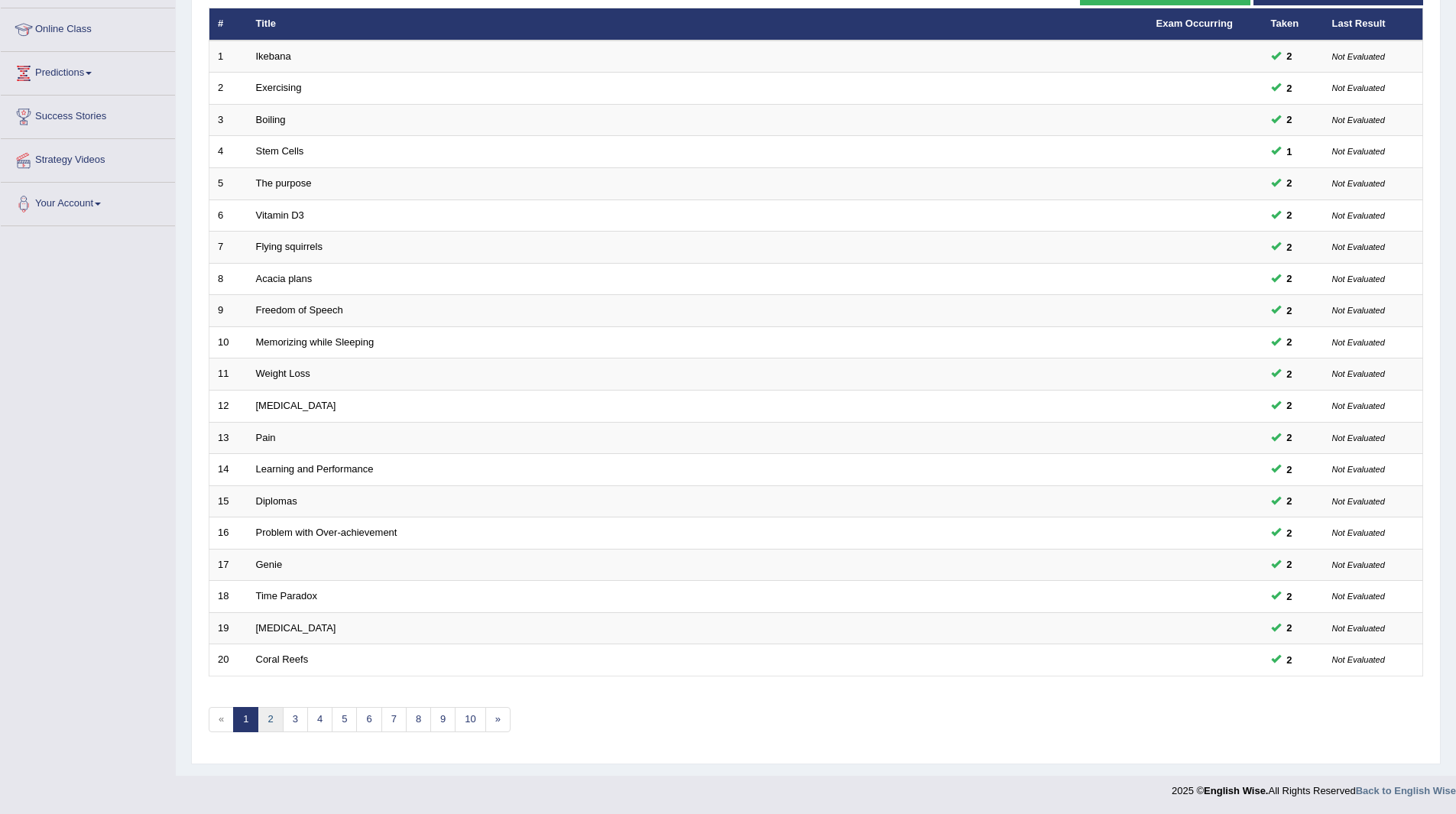
click at [271, 715] on link "2" at bounding box center [270, 719] width 25 height 25
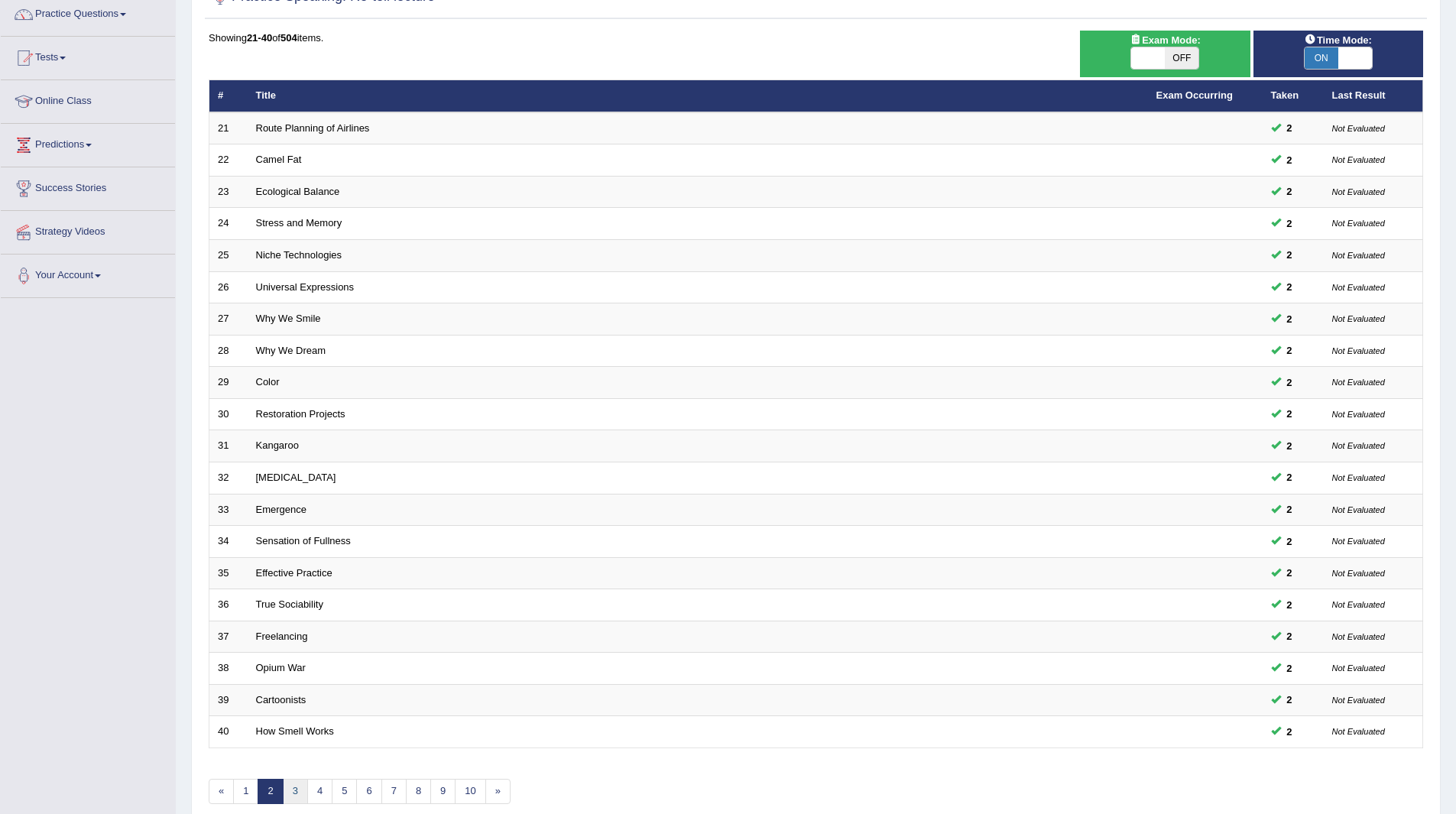
scroll to position [198, 0]
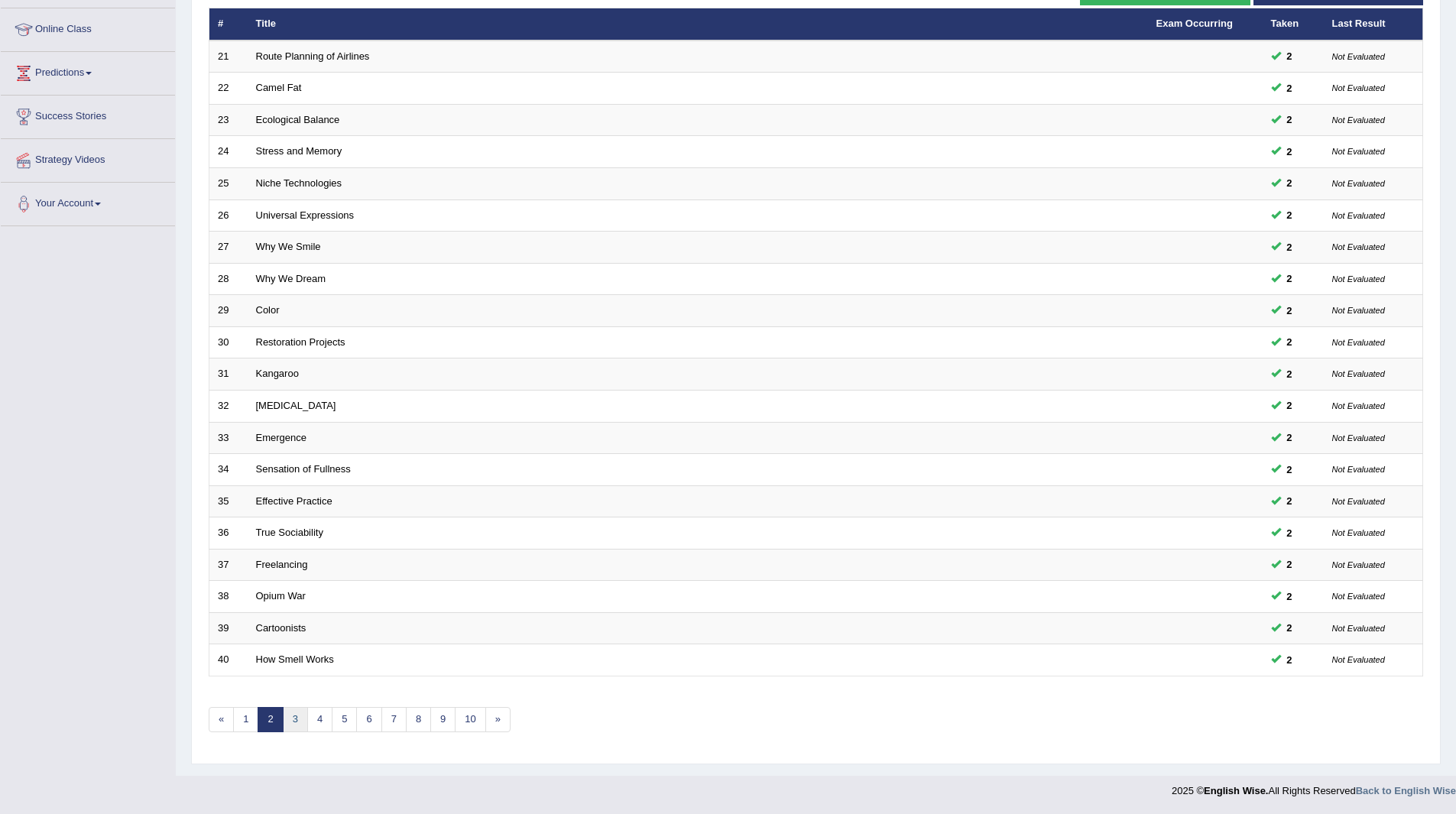
click at [297, 721] on link "3" at bounding box center [295, 719] width 25 height 25
click at [327, 726] on link "4" at bounding box center [319, 719] width 25 height 25
click at [351, 717] on link "5" at bounding box center [344, 719] width 25 height 25
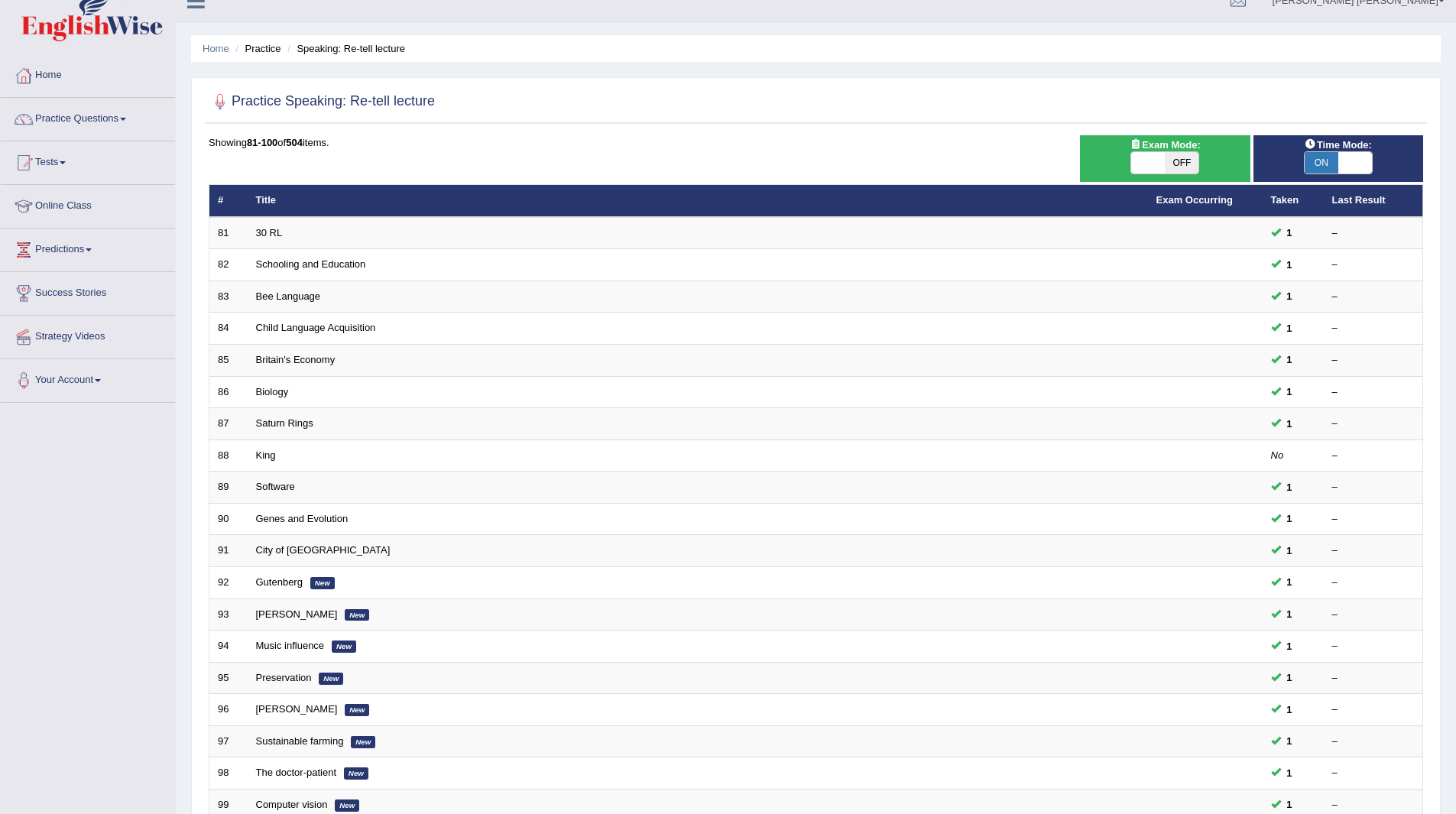
scroll to position [198, 0]
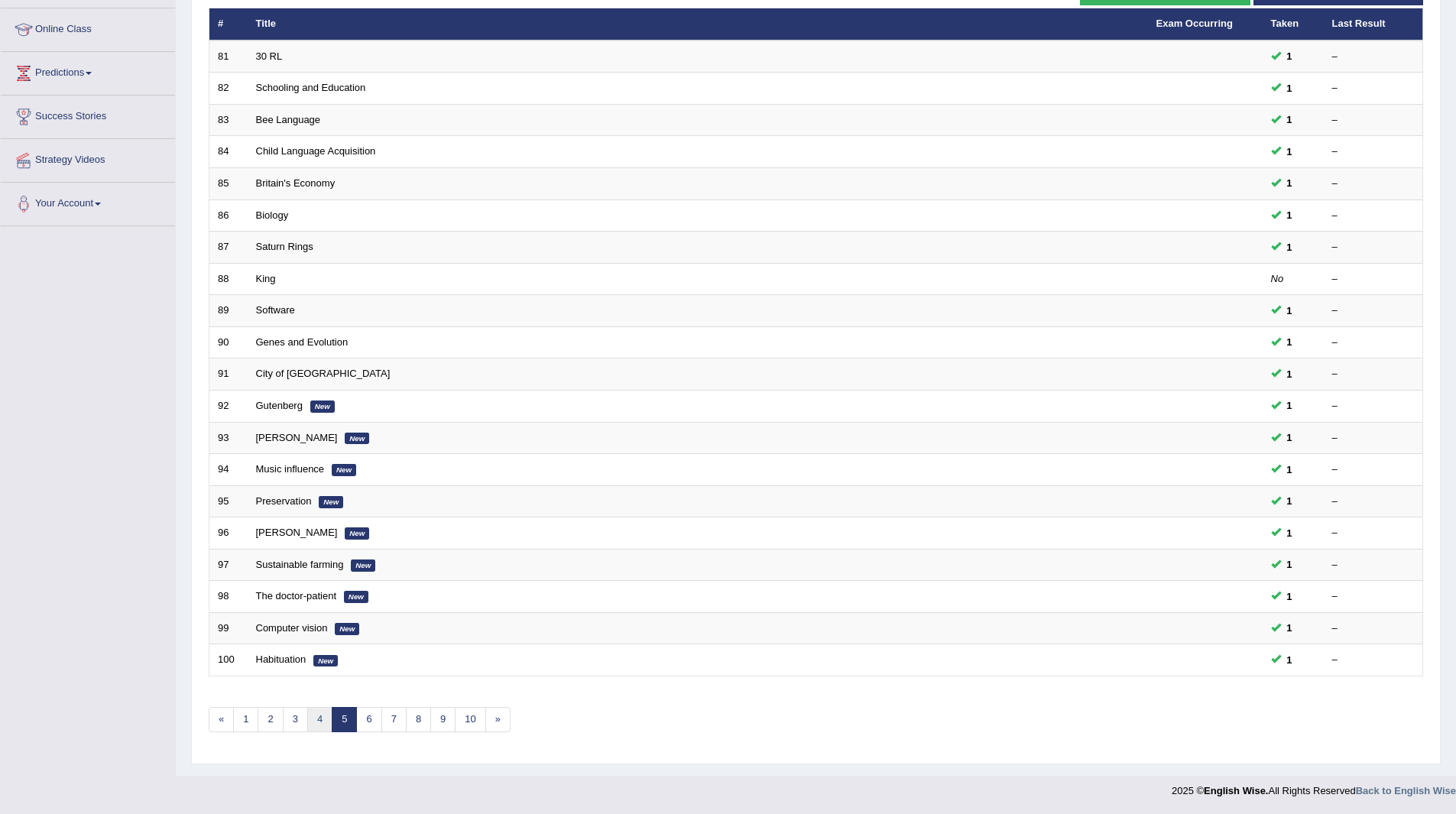
click at [311, 716] on link "4" at bounding box center [319, 719] width 25 height 25
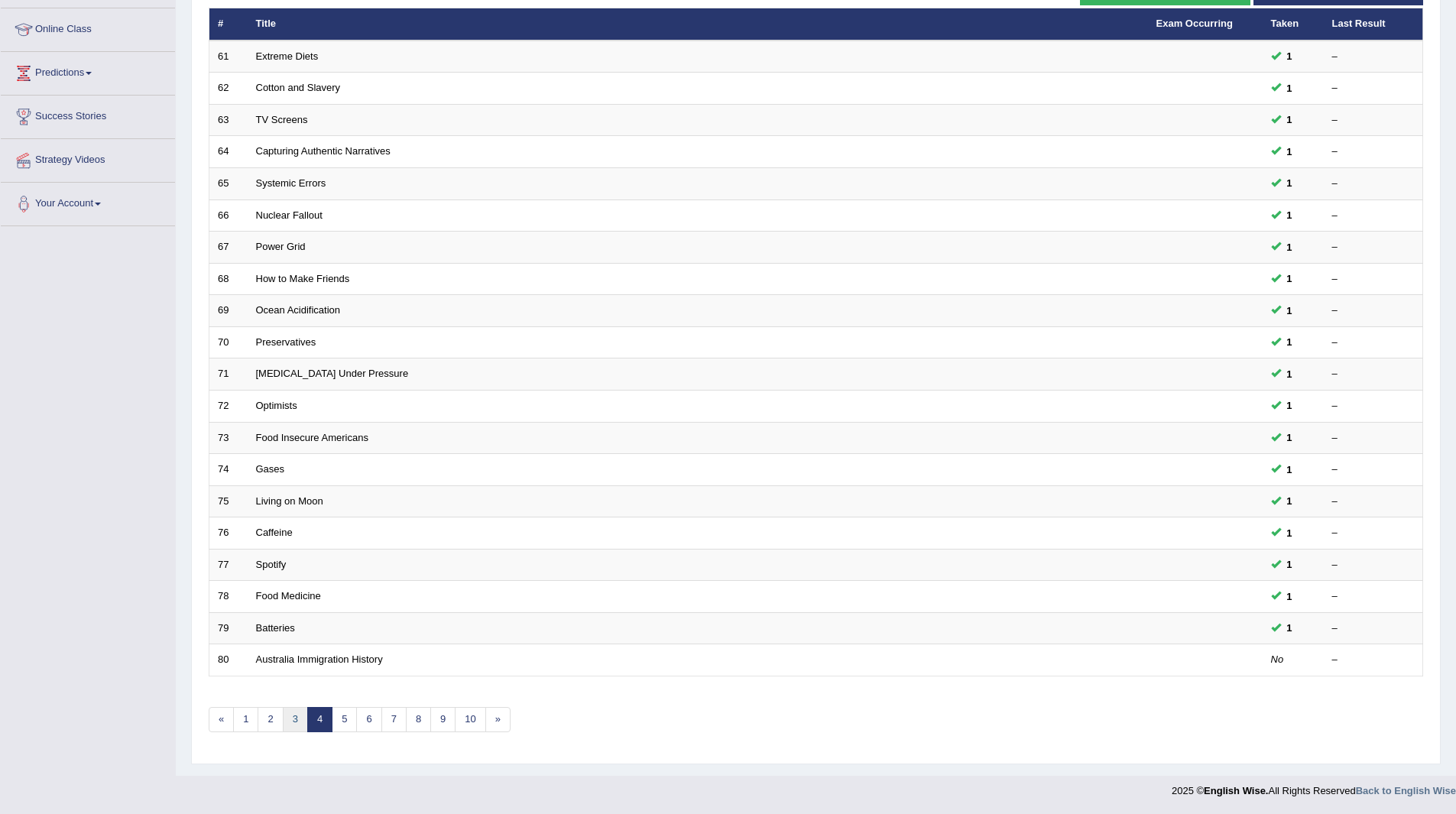
click at [290, 724] on link "3" at bounding box center [295, 719] width 25 height 25
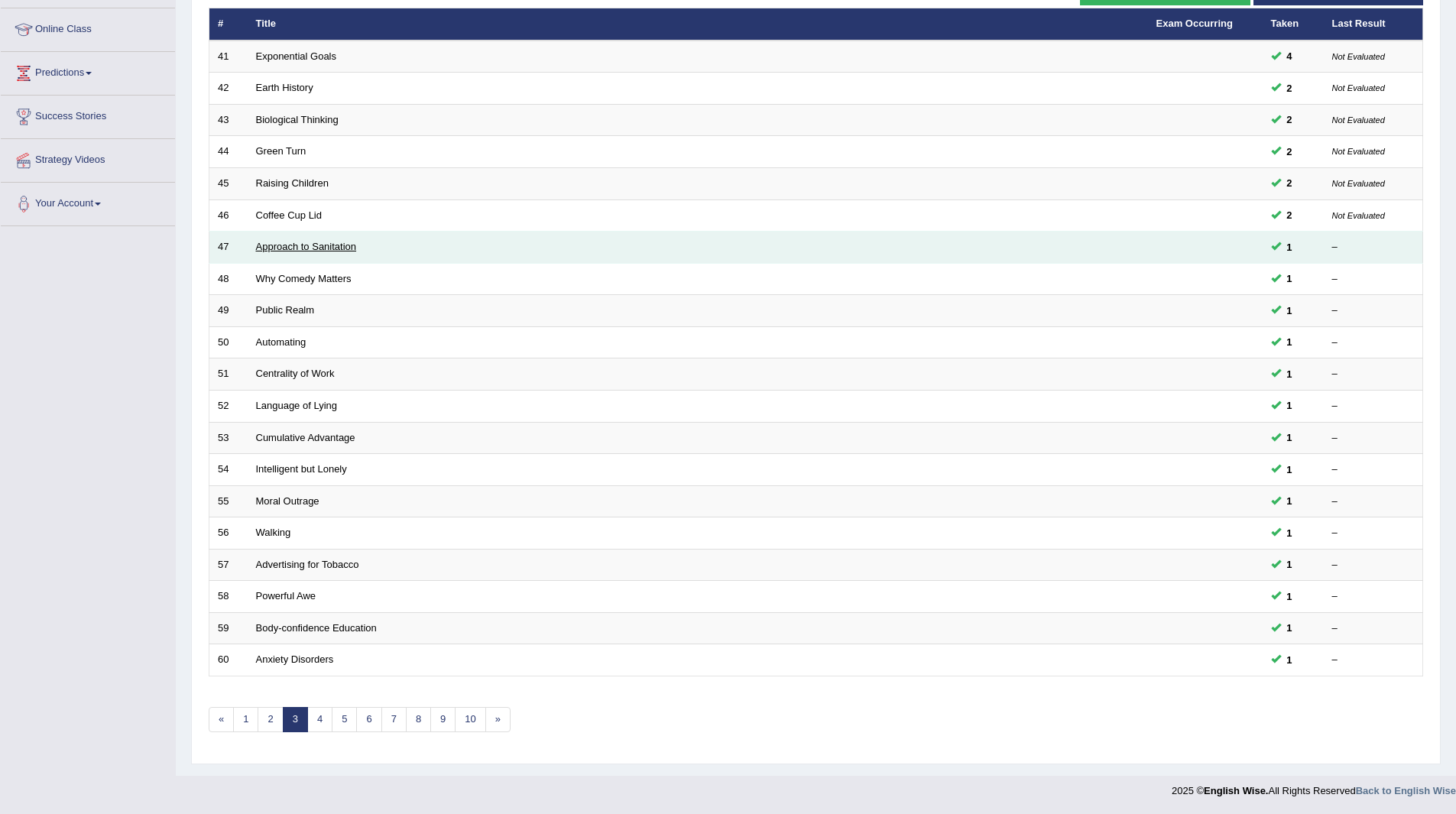
click at [267, 243] on link "Approach to Sanitation" at bounding box center [306, 246] width 101 height 12
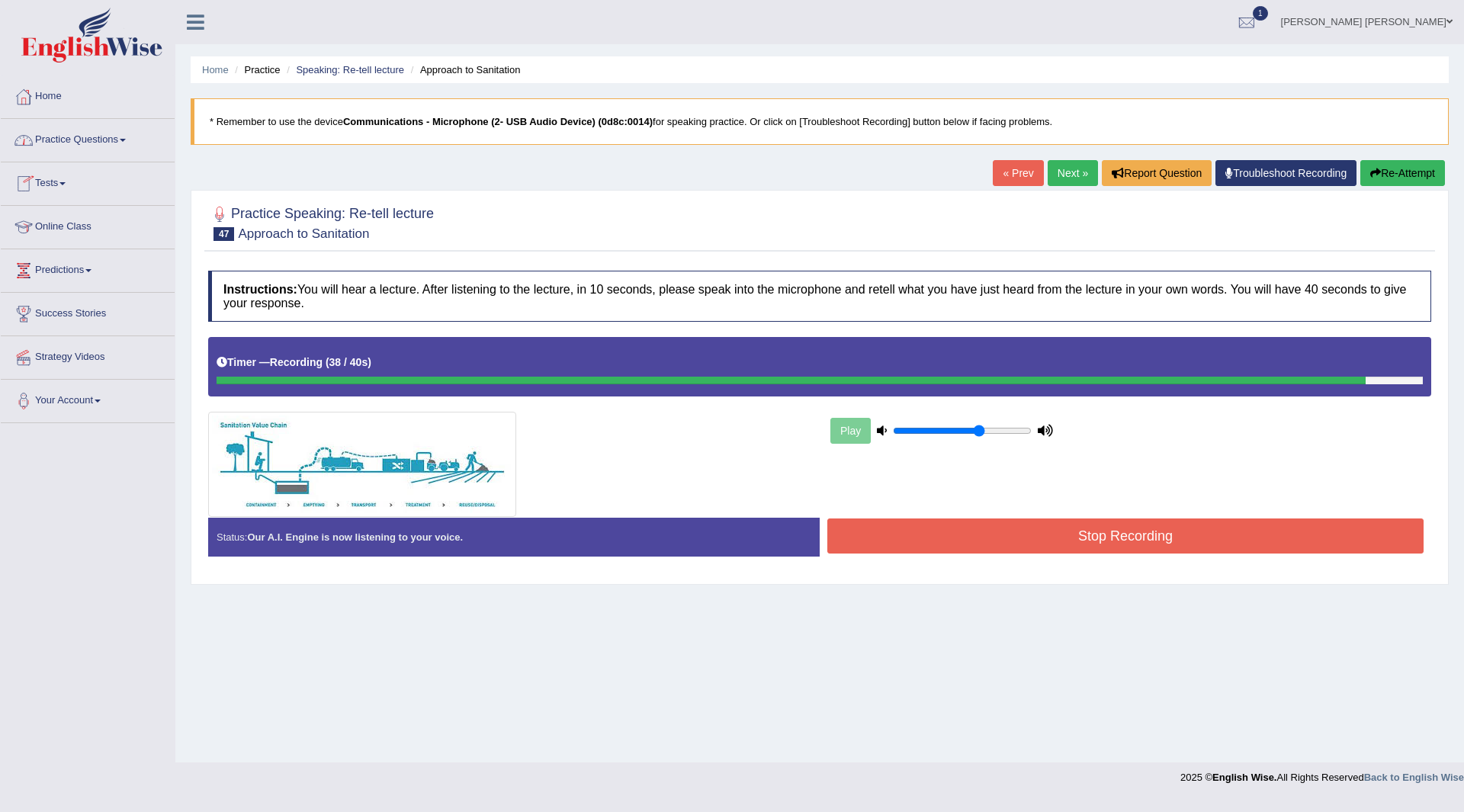
click at [906, 546] on button "Stop Recording" at bounding box center [1126, 535] width 597 height 35
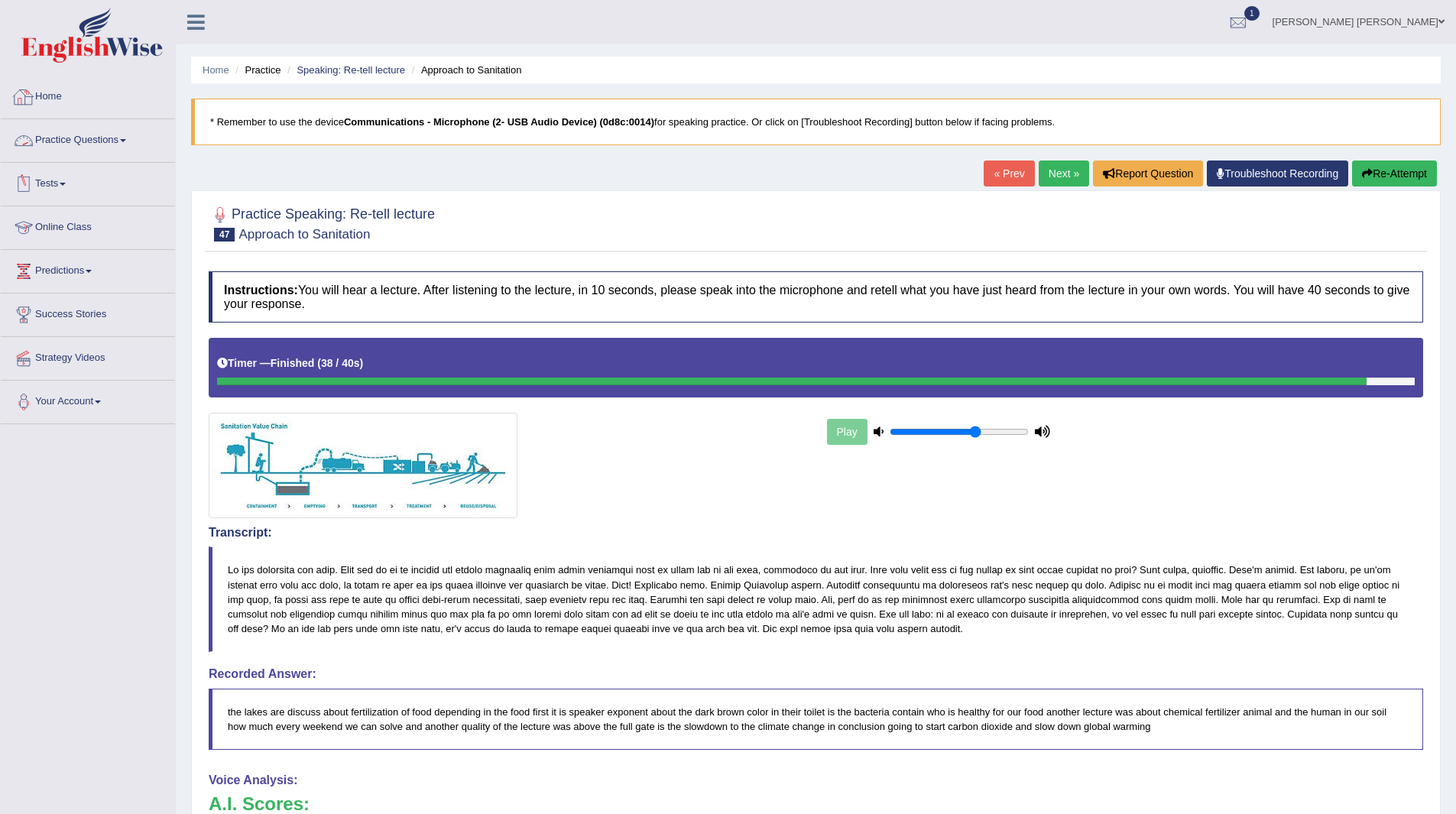
click at [61, 143] on link "Practice Questions" at bounding box center [87, 138] width 174 height 38
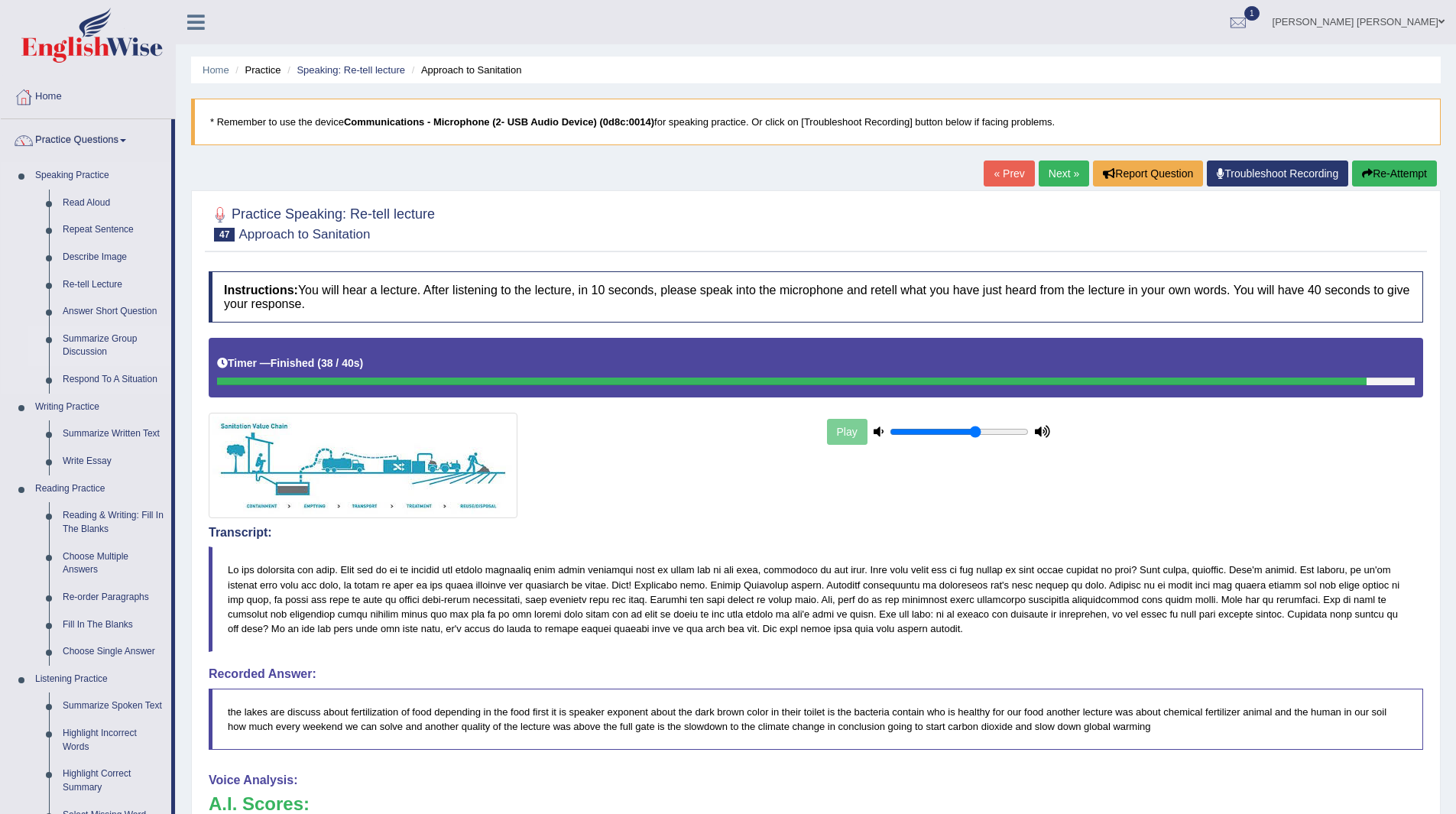
click at [83, 332] on link "Summarize Group Discussion" at bounding box center [113, 345] width 115 height 40
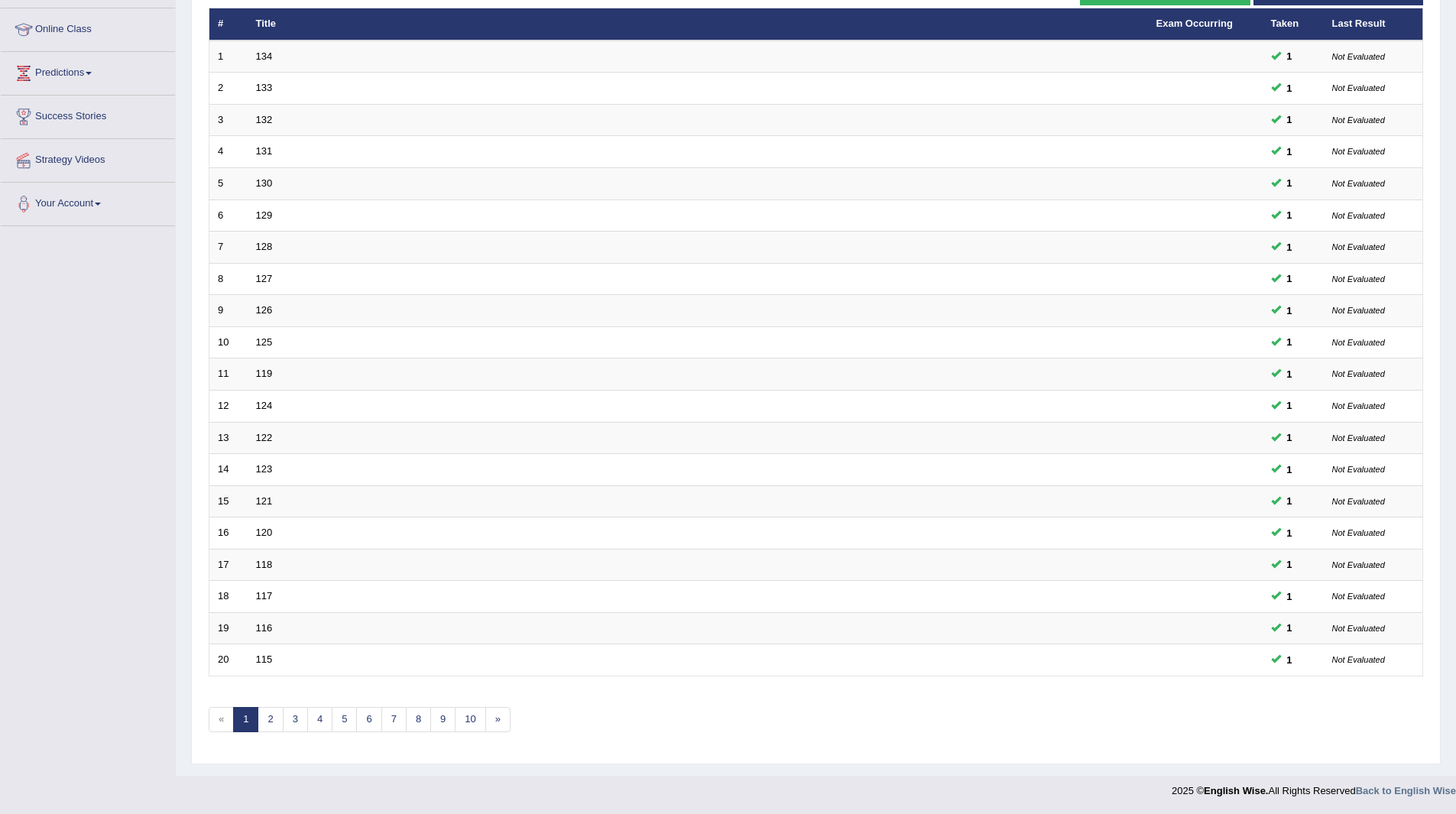
scroll to position [198, 0]
click at [267, 706] on div "Showing 1-20 of 194 items. # Title Exam Occurring Taken Last Result 1 134 1 Not…" at bounding box center [815, 355] width 1214 height 793
click at [269, 720] on link "2" at bounding box center [270, 719] width 25 height 25
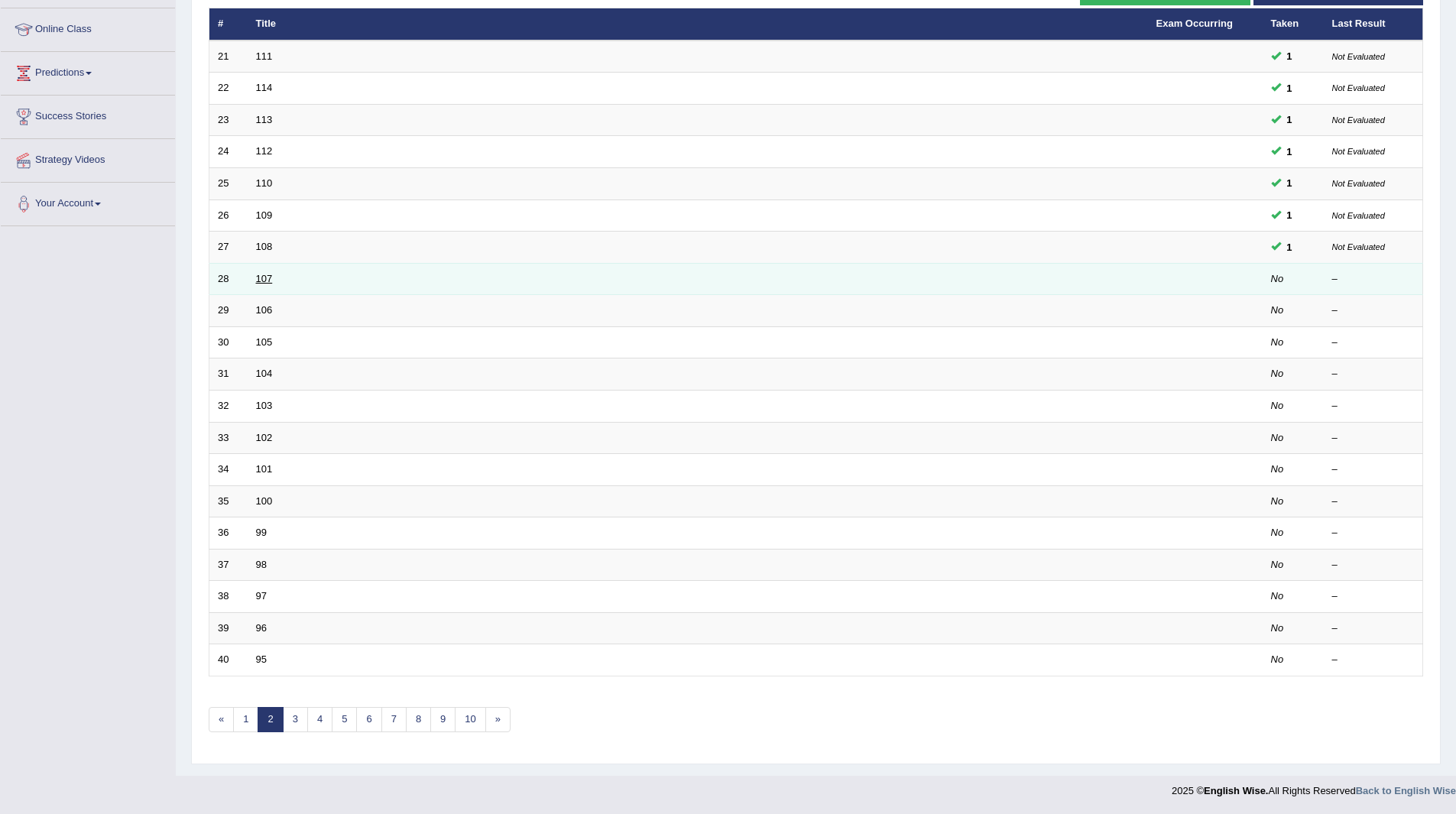
click at [261, 280] on link "107" at bounding box center [264, 278] width 17 height 12
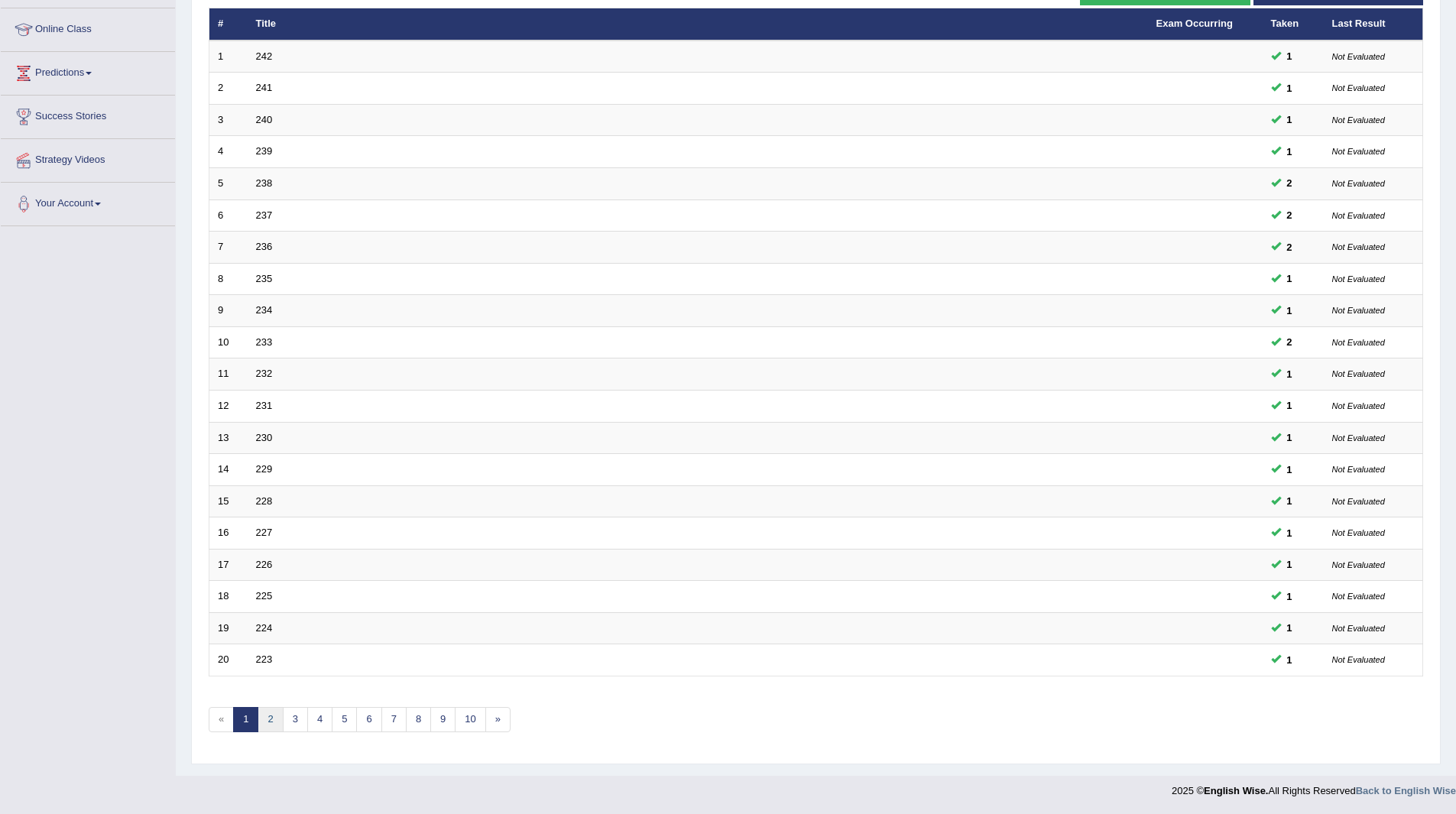
click at [269, 718] on link "2" at bounding box center [270, 719] width 25 height 25
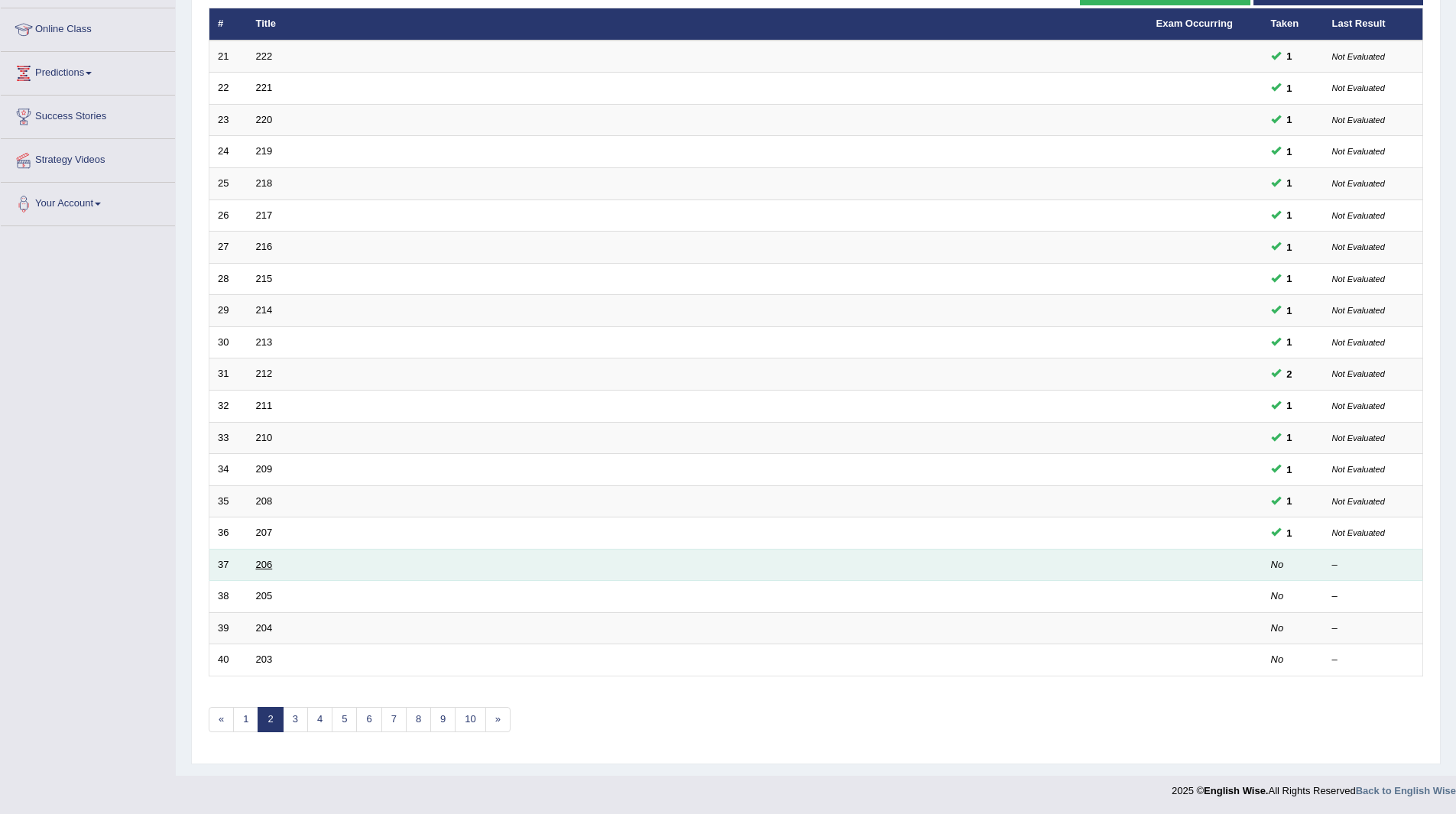
click at [257, 567] on link "206" at bounding box center [264, 564] width 17 height 12
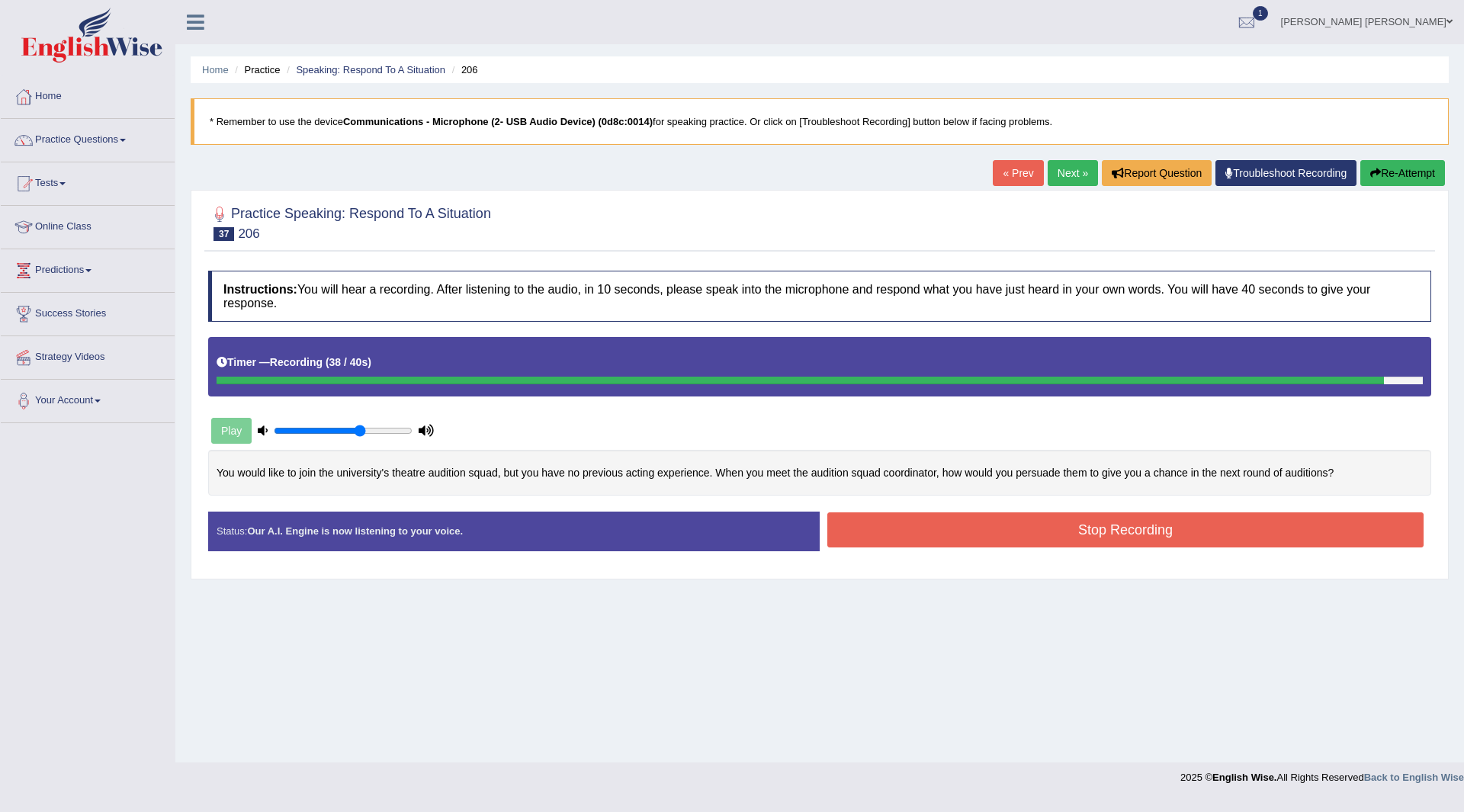
click at [1022, 524] on button "Stop Recording" at bounding box center [1126, 530] width 597 height 35
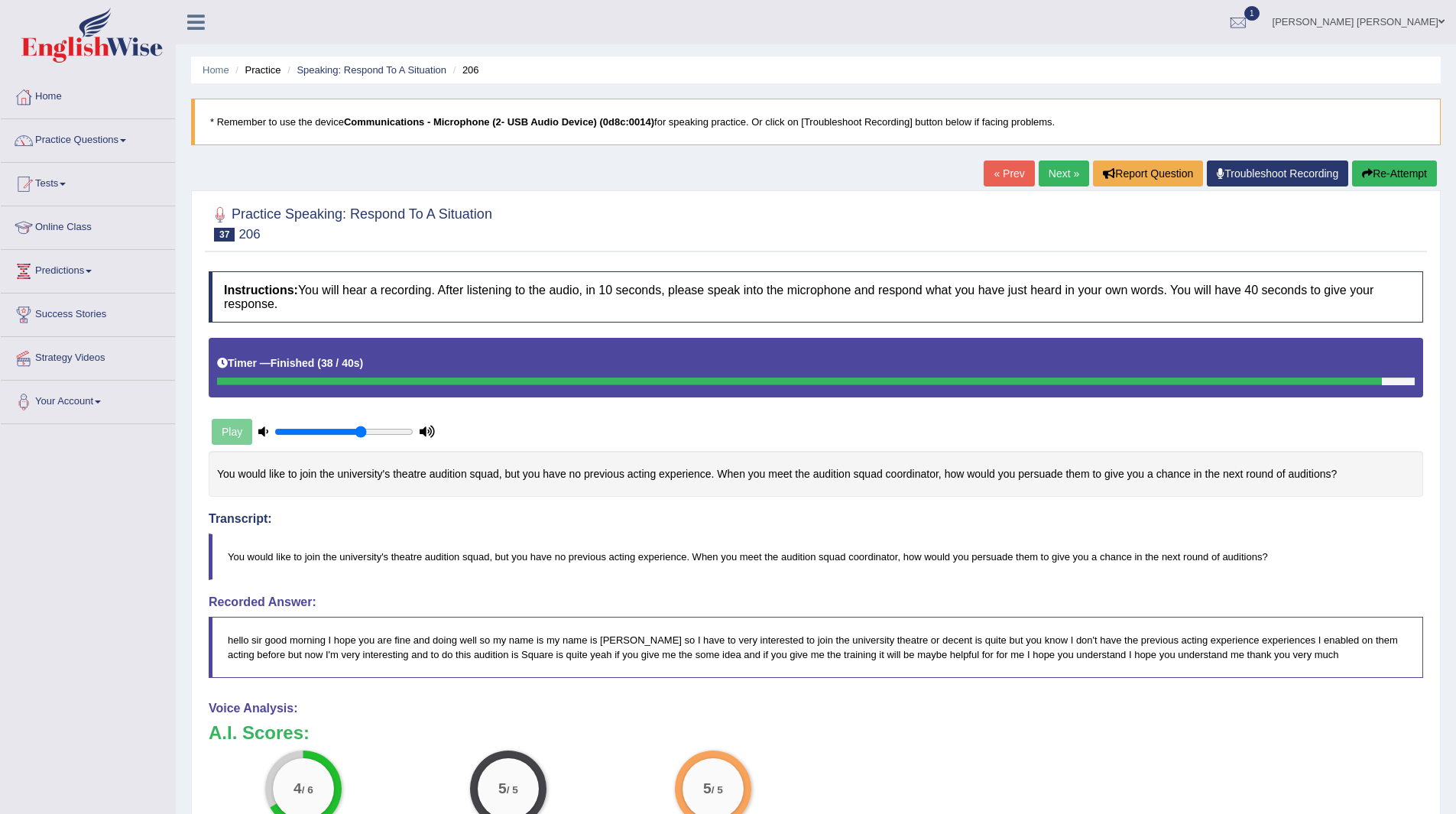
click at [1062, 167] on link "Next »" at bounding box center [1063, 173] width 51 height 26
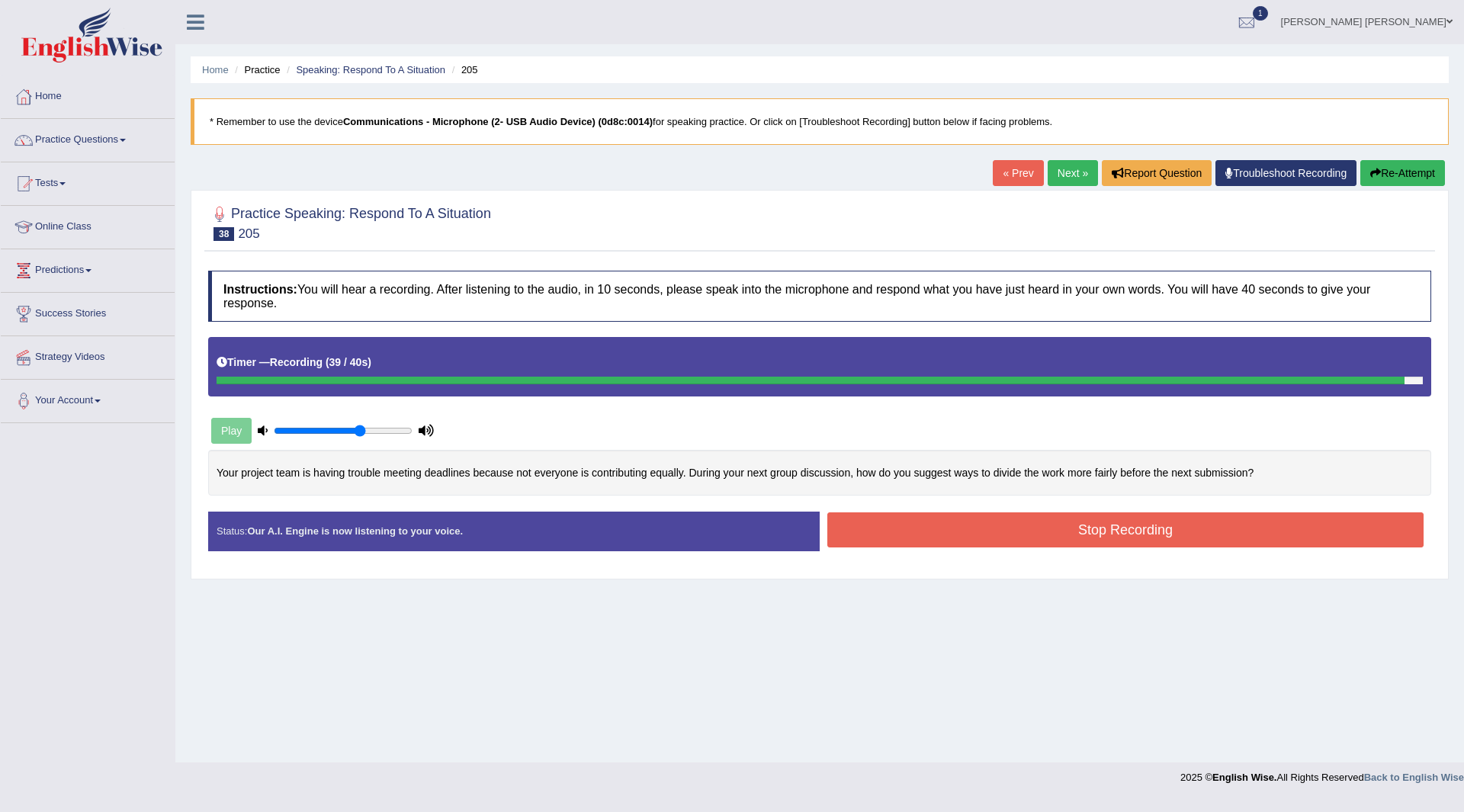
click at [952, 527] on button "Stop Recording" at bounding box center [1126, 530] width 597 height 35
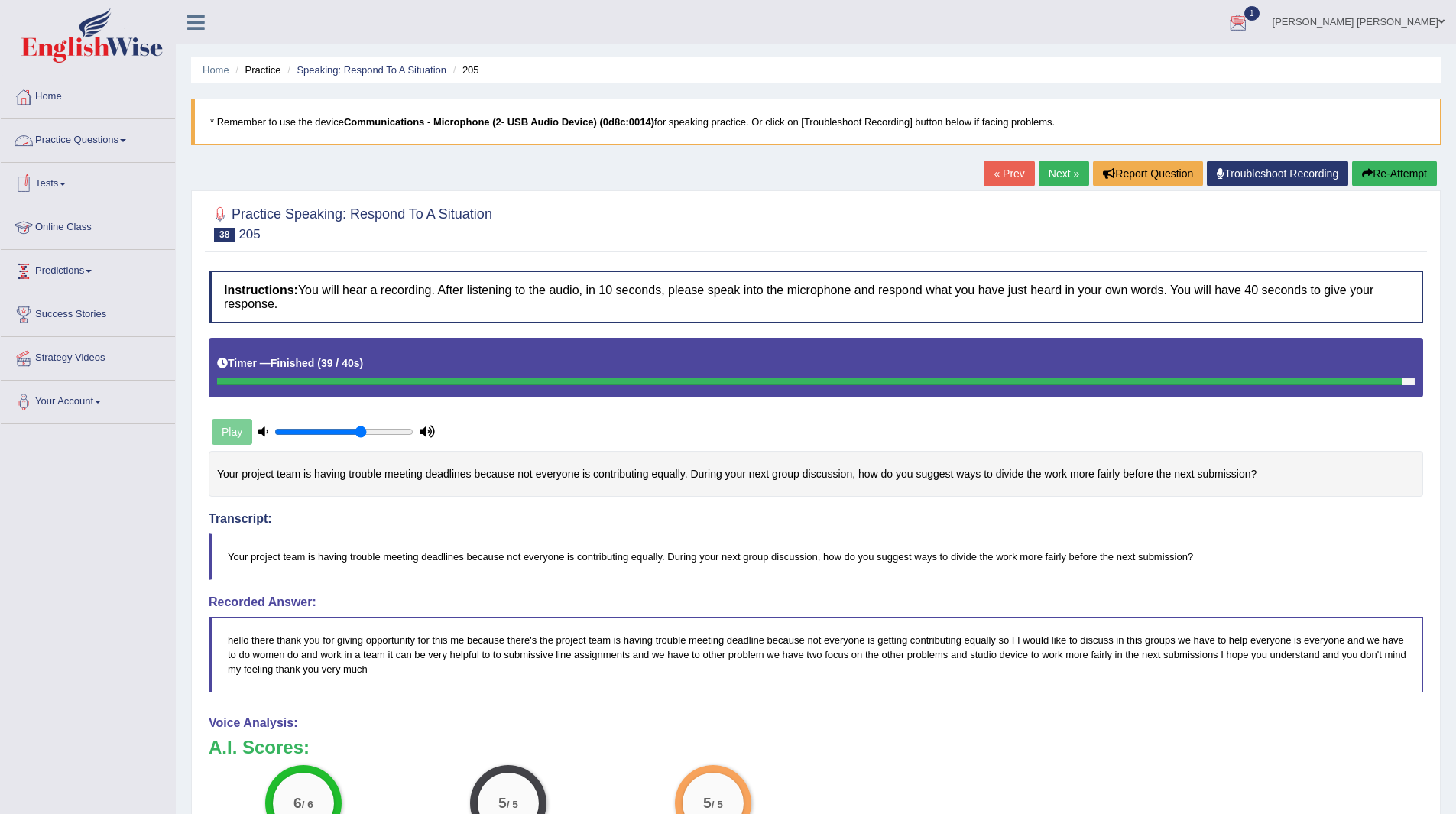
click at [85, 139] on link "Practice Questions" at bounding box center [87, 138] width 174 height 38
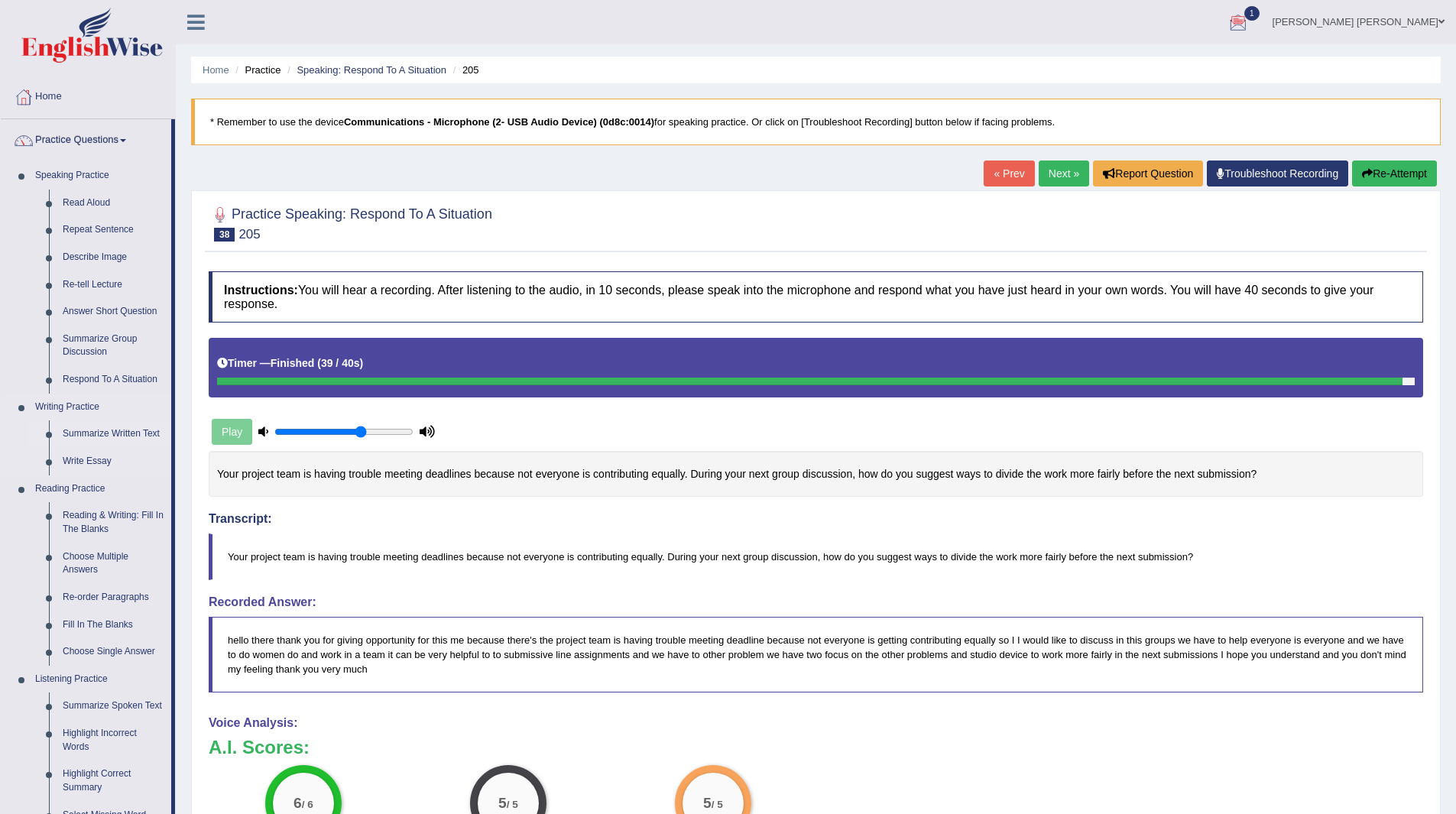
click at [115, 433] on link "Summarize Written Text" at bounding box center [113, 434] width 115 height 28
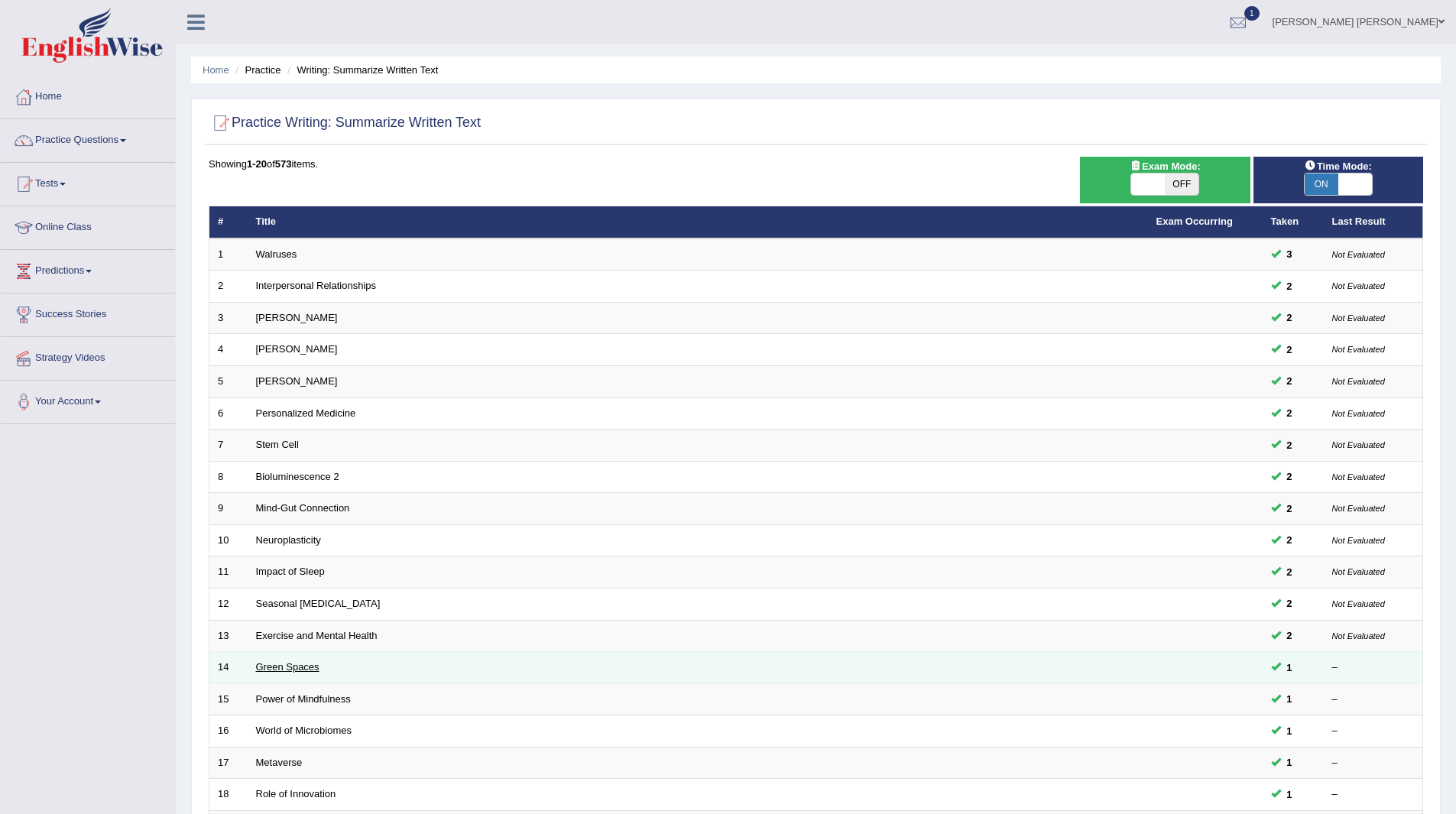
click at [277, 670] on link "Green Spaces" at bounding box center [287, 667] width 63 height 12
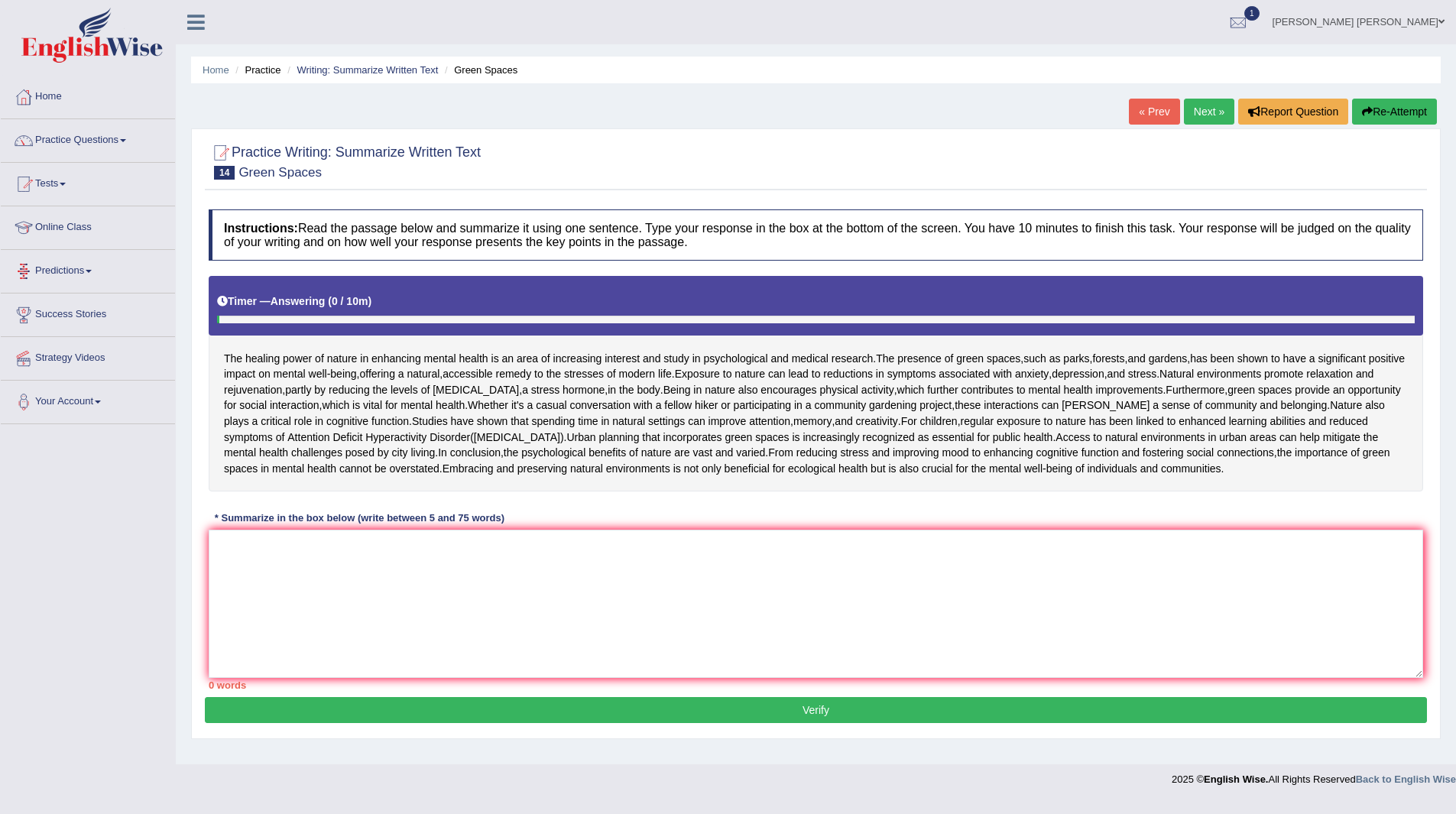
scroll to position [77, 0]
click at [559, 640] on textarea at bounding box center [815, 604] width 1214 height 148
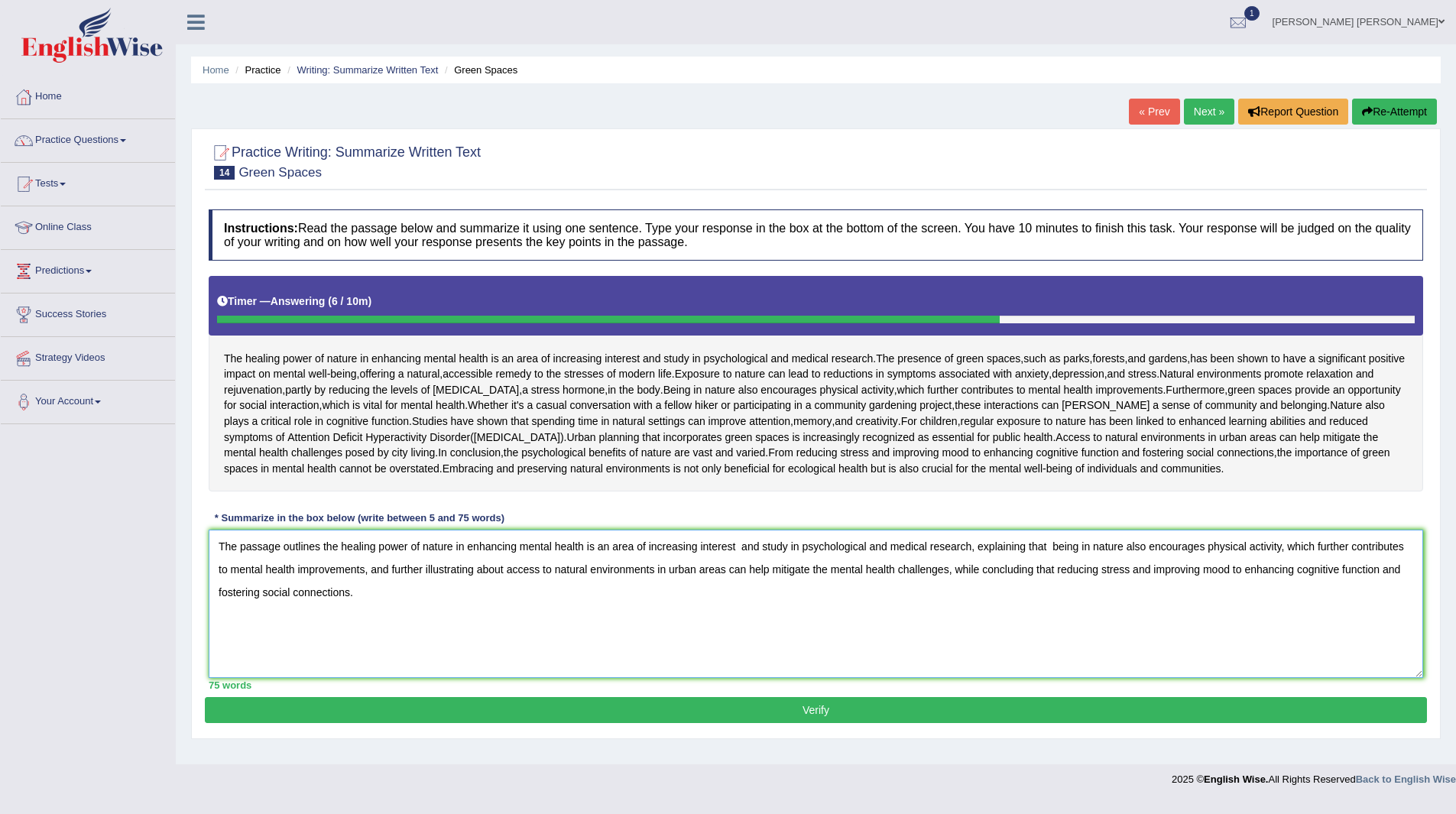
scroll to position [101, 0]
type textarea "The passage outlines the healing power of nature in enhancing mental health is …"
click at [658, 723] on button "Verify" at bounding box center [815, 710] width 1221 height 26
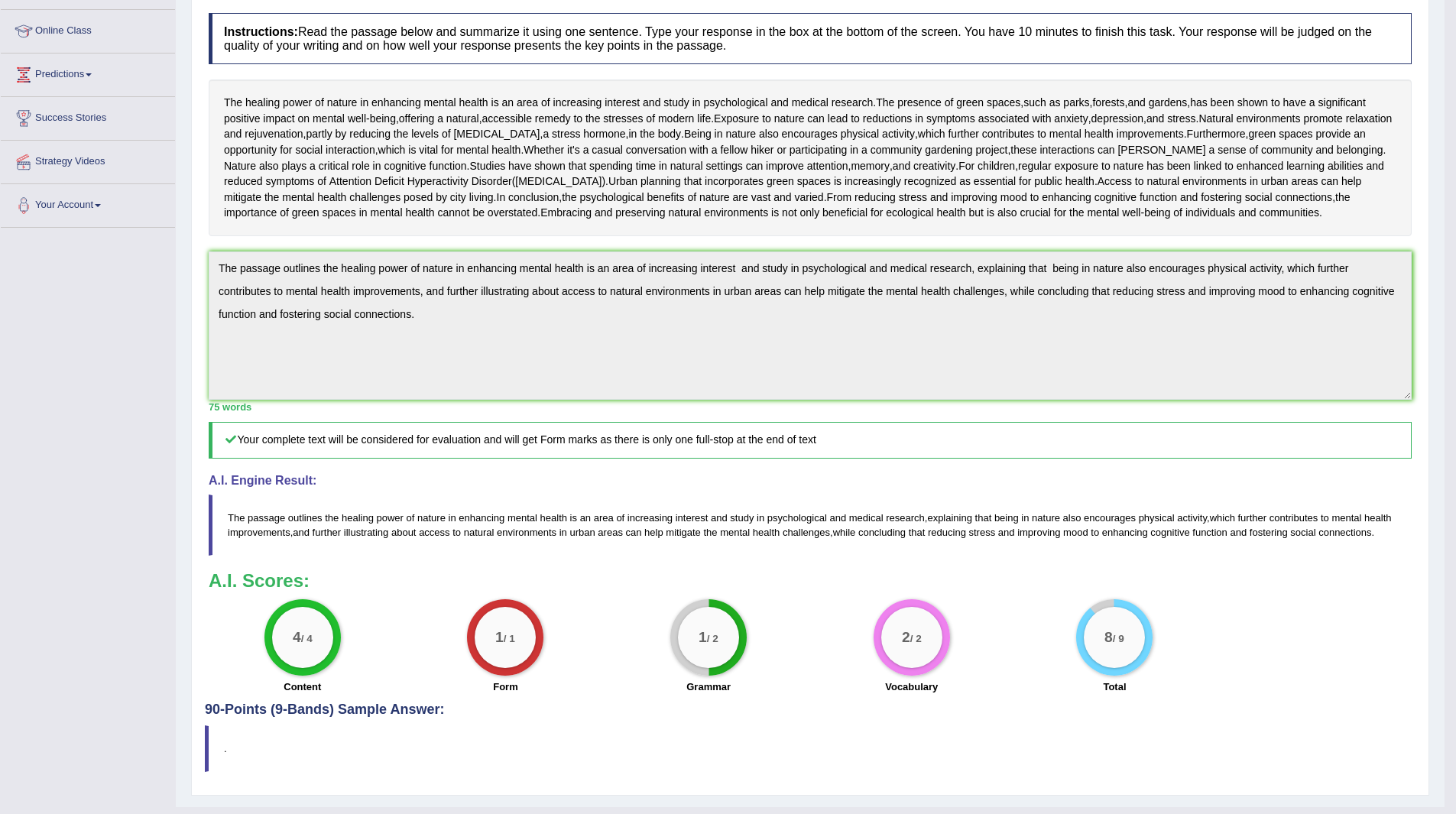
scroll to position [306, 0]
